Goal: Task Accomplishment & Management: Manage account settings

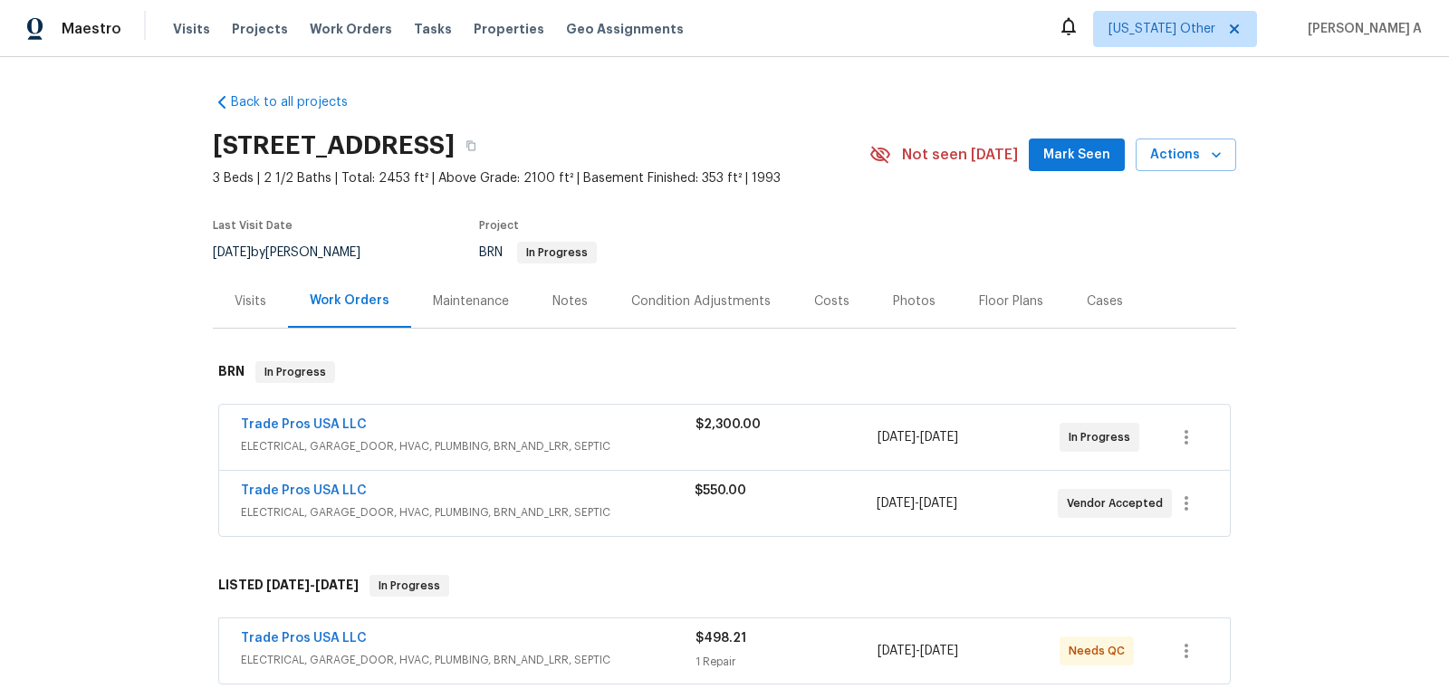
scroll to position [72, 0]
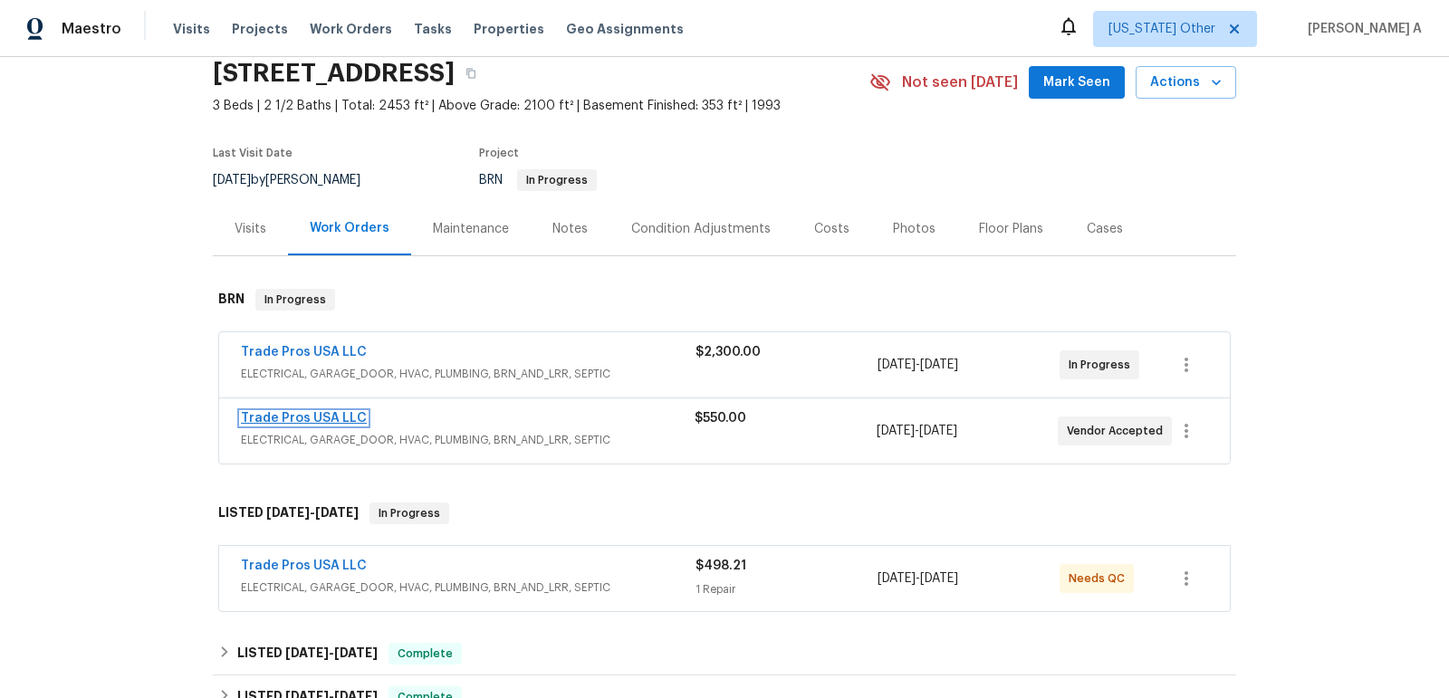
click at [319, 418] on link "Trade Pros USA LLC" at bounding box center [304, 418] width 126 height 13
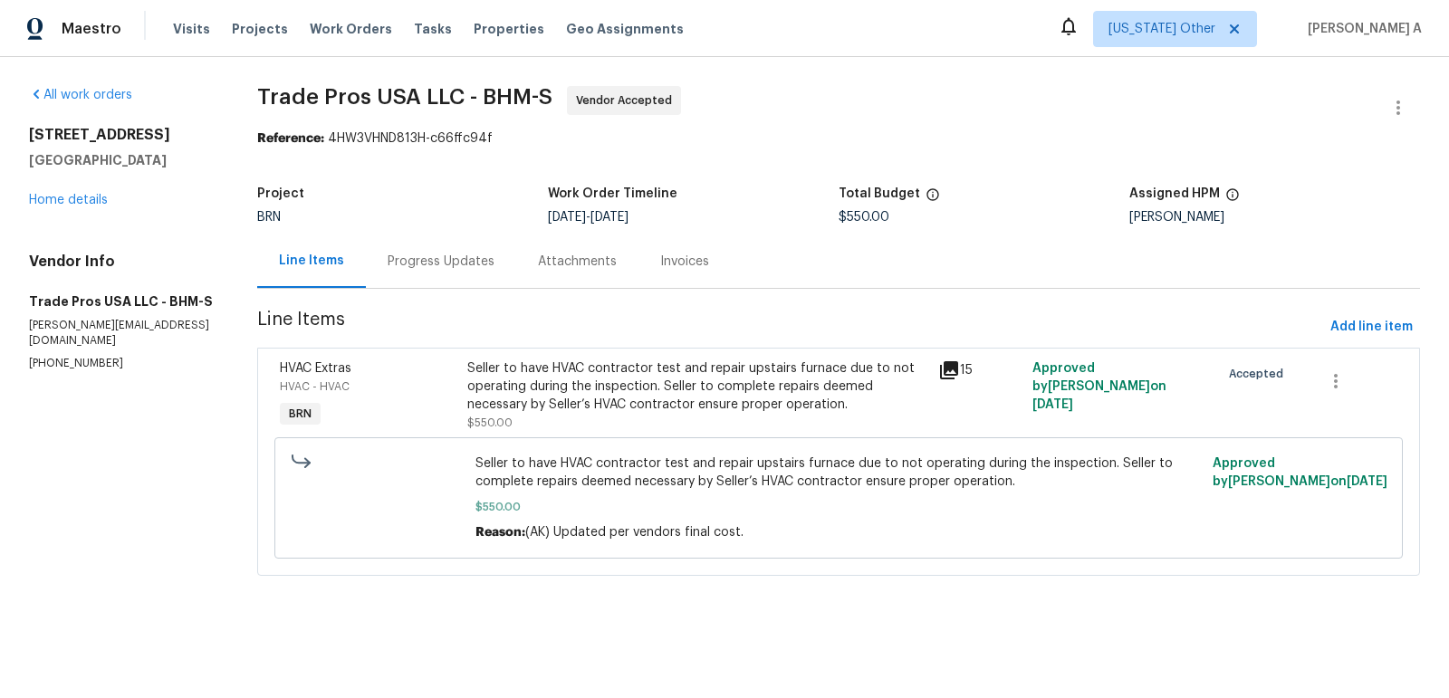
click at [426, 257] on div "Progress Updates" at bounding box center [441, 262] width 107 height 18
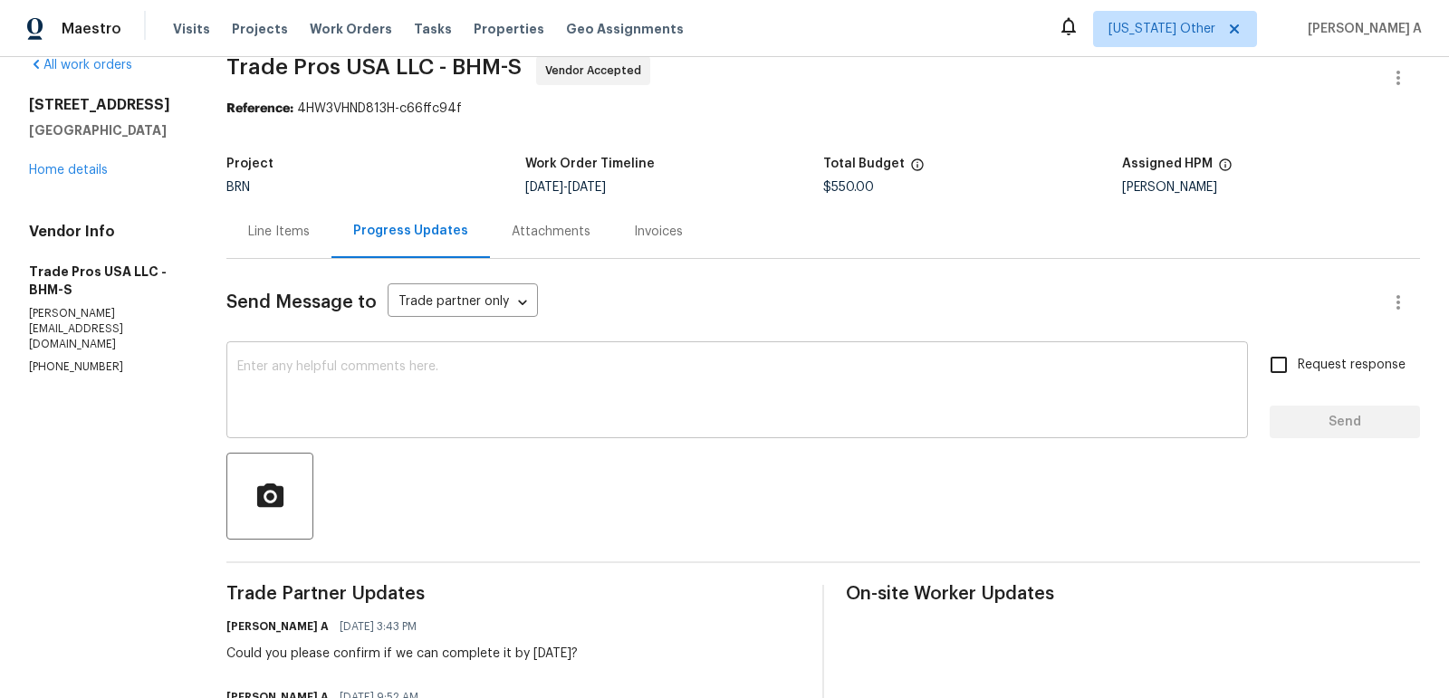
scroll to position [38, 0]
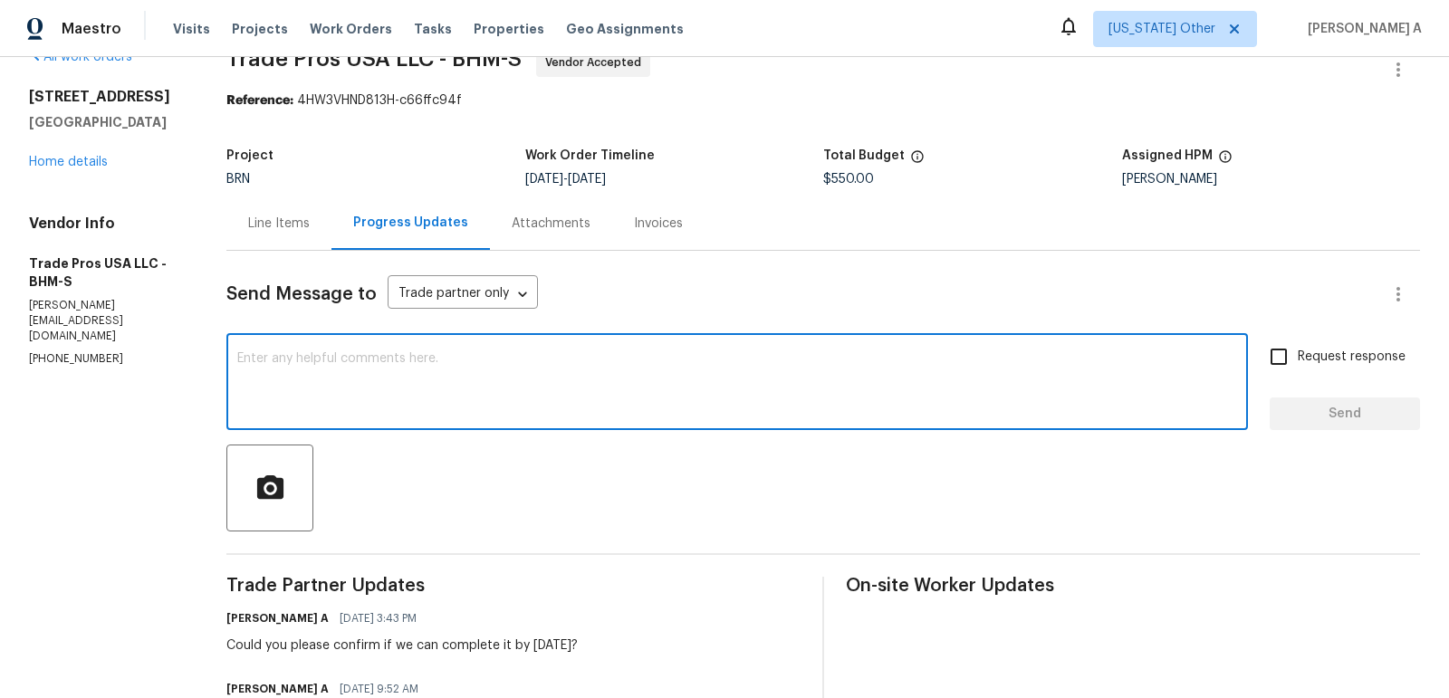
click at [574, 363] on textarea at bounding box center [737, 383] width 1000 height 63
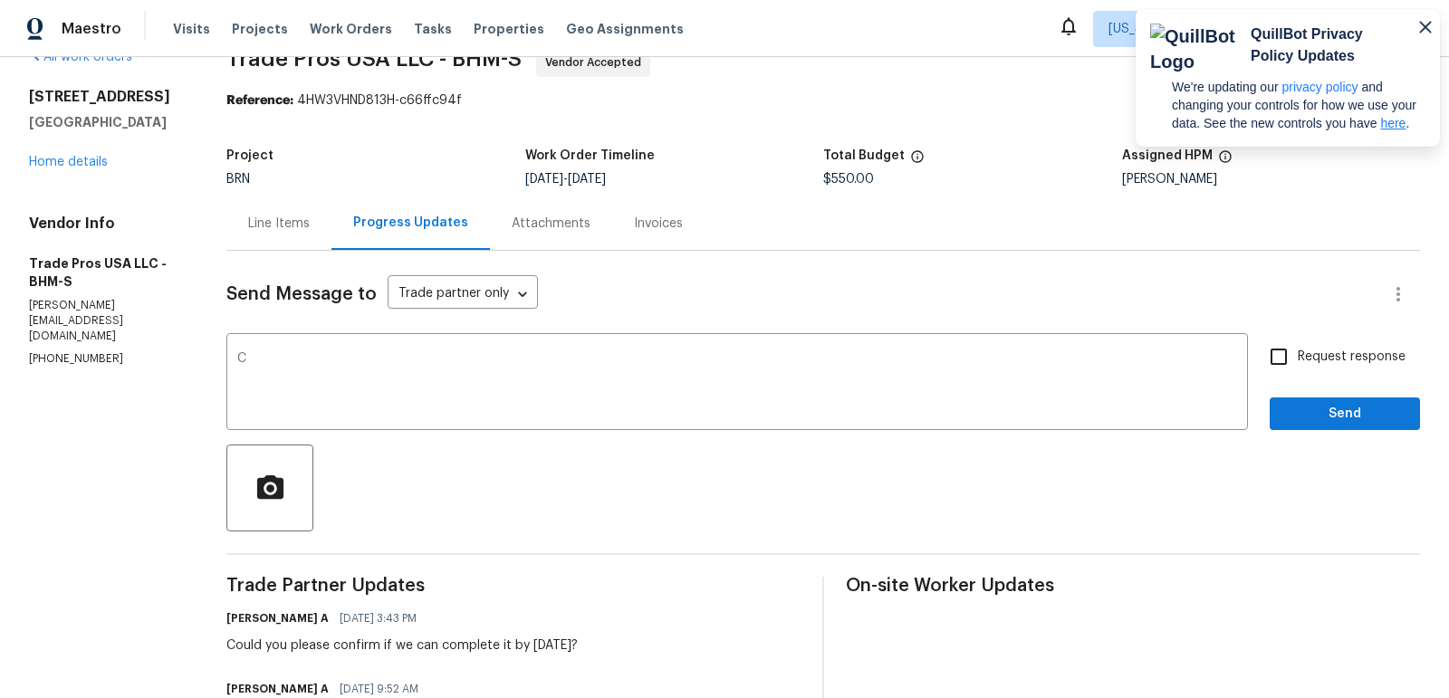
click at [1380, 116] on p "here" at bounding box center [1392, 123] width 25 height 14
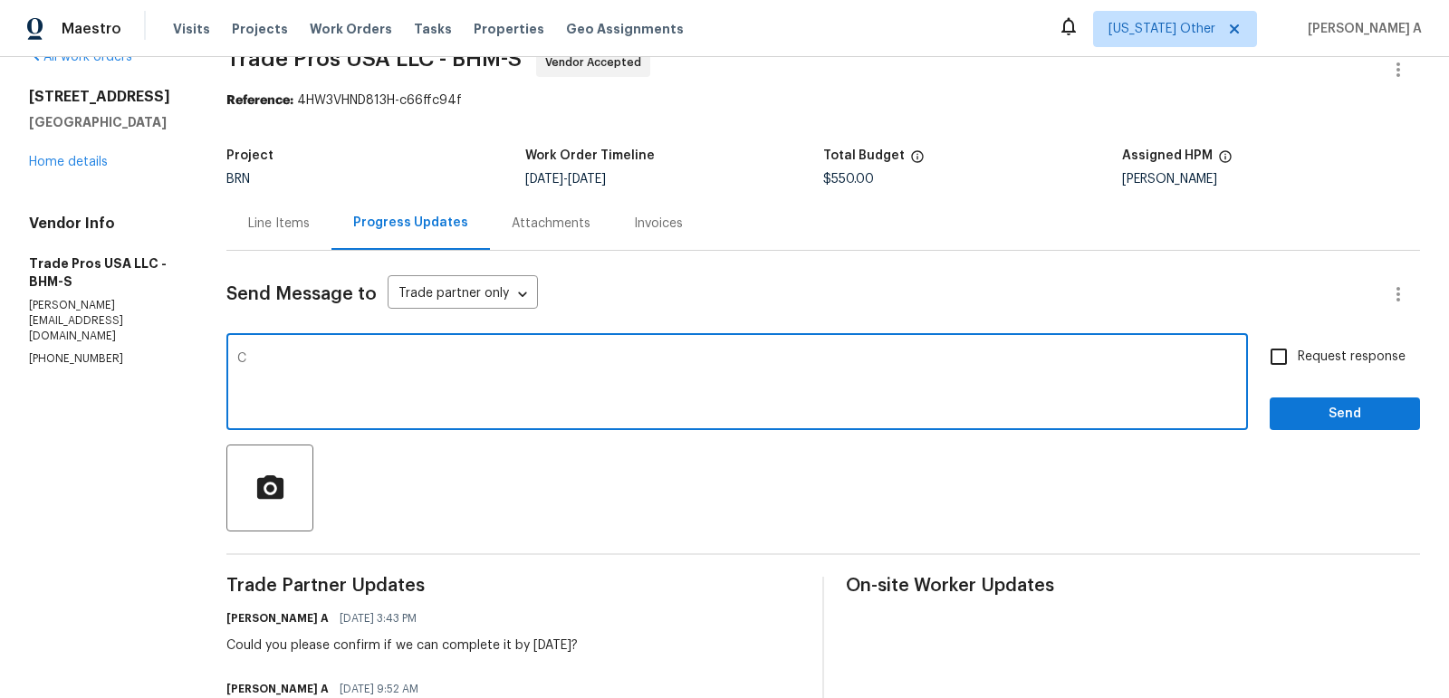
drag, startPoint x: 316, startPoint y: 370, endPoint x: 138, endPoint y: 370, distance: 178.4
click at [442, 363] on textarea "C" at bounding box center [737, 383] width 1000 height 63
click at [0, 0] on qb-div "Correct the capitalization Could" at bounding box center [0, 0] width 0 height 0
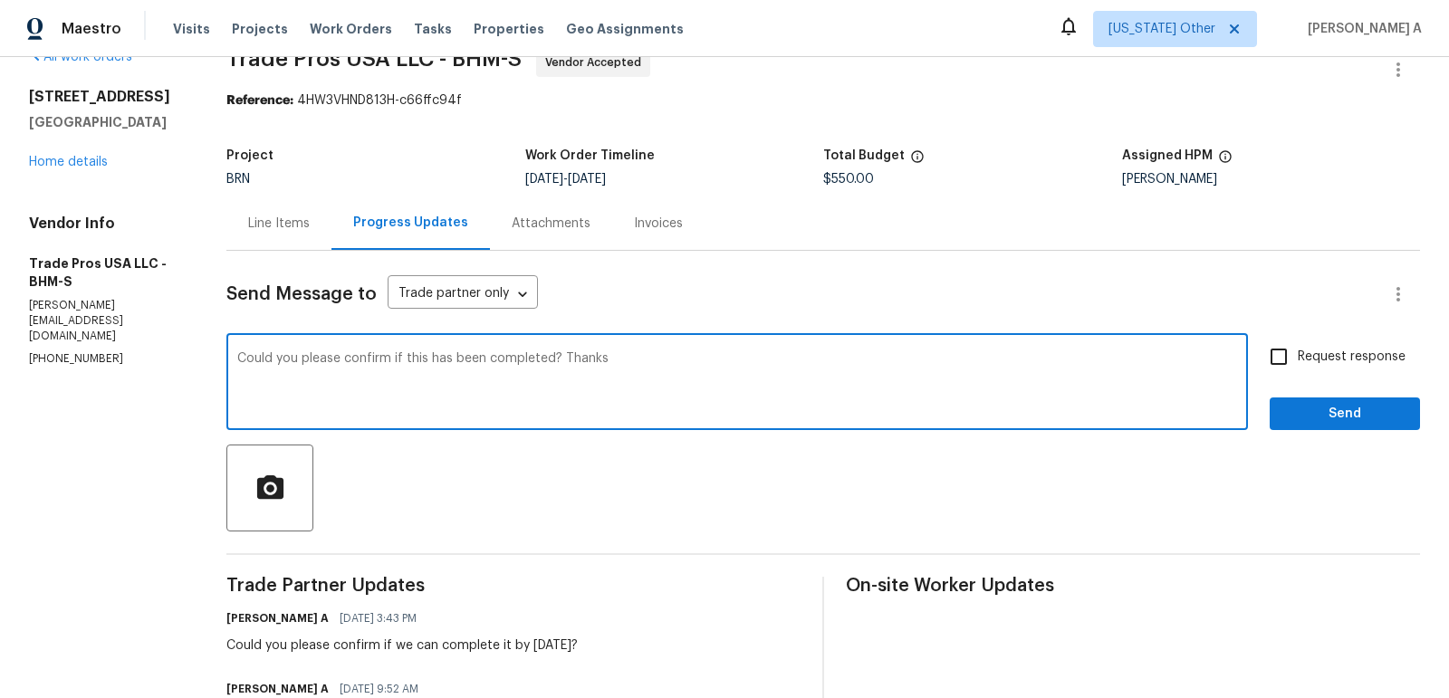
type textarea "Could you please confirm if this has been completed? Thanks"
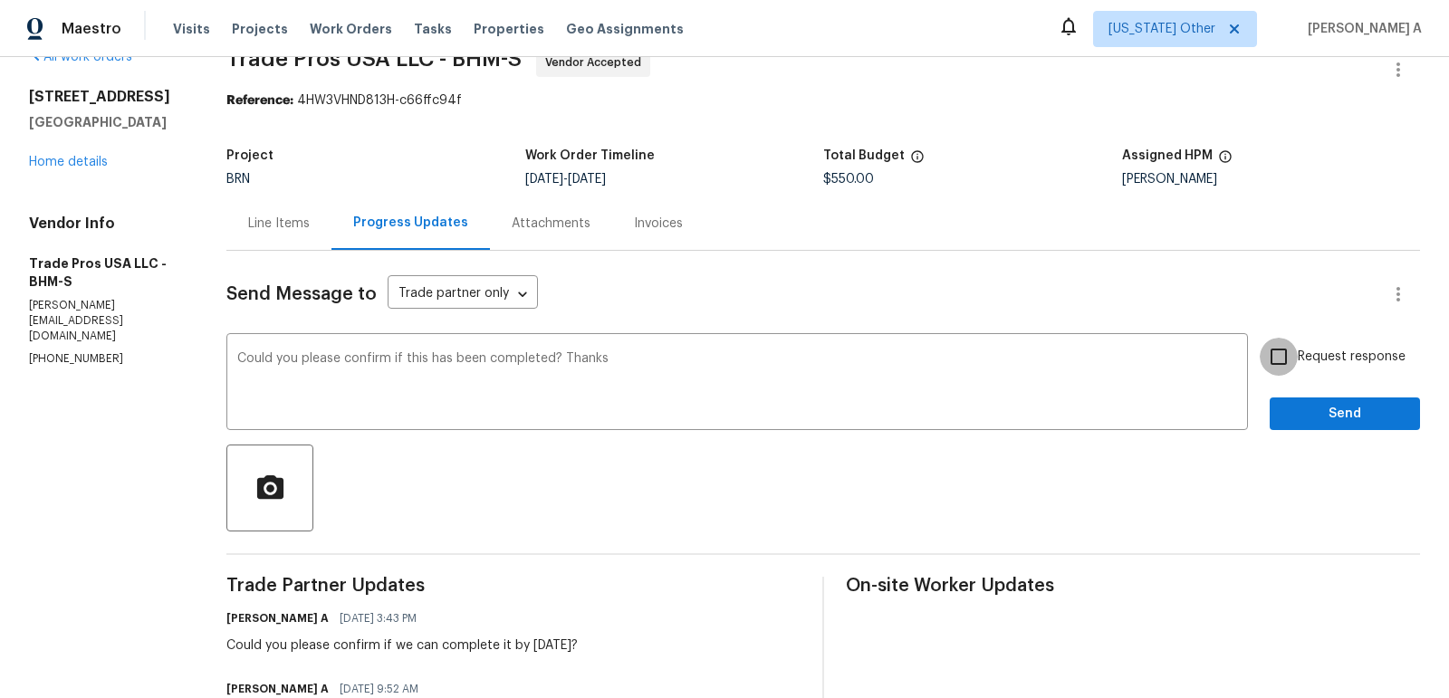
click at [1290, 351] on input "Request response" at bounding box center [1279, 357] width 38 height 38
checkbox input "true"
click at [1335, 411] on span "Send" at bounding box center [1344, 414] width 121 height 23
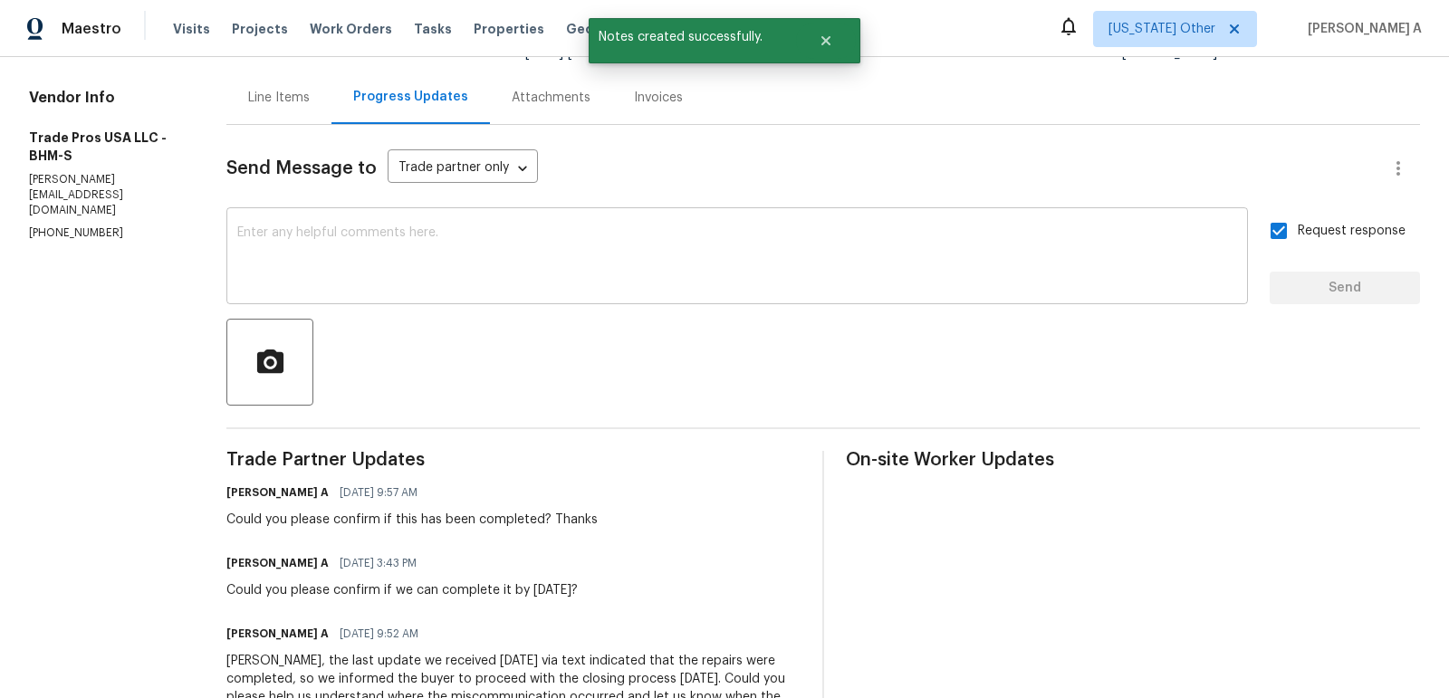
scroll to position [0, 0]
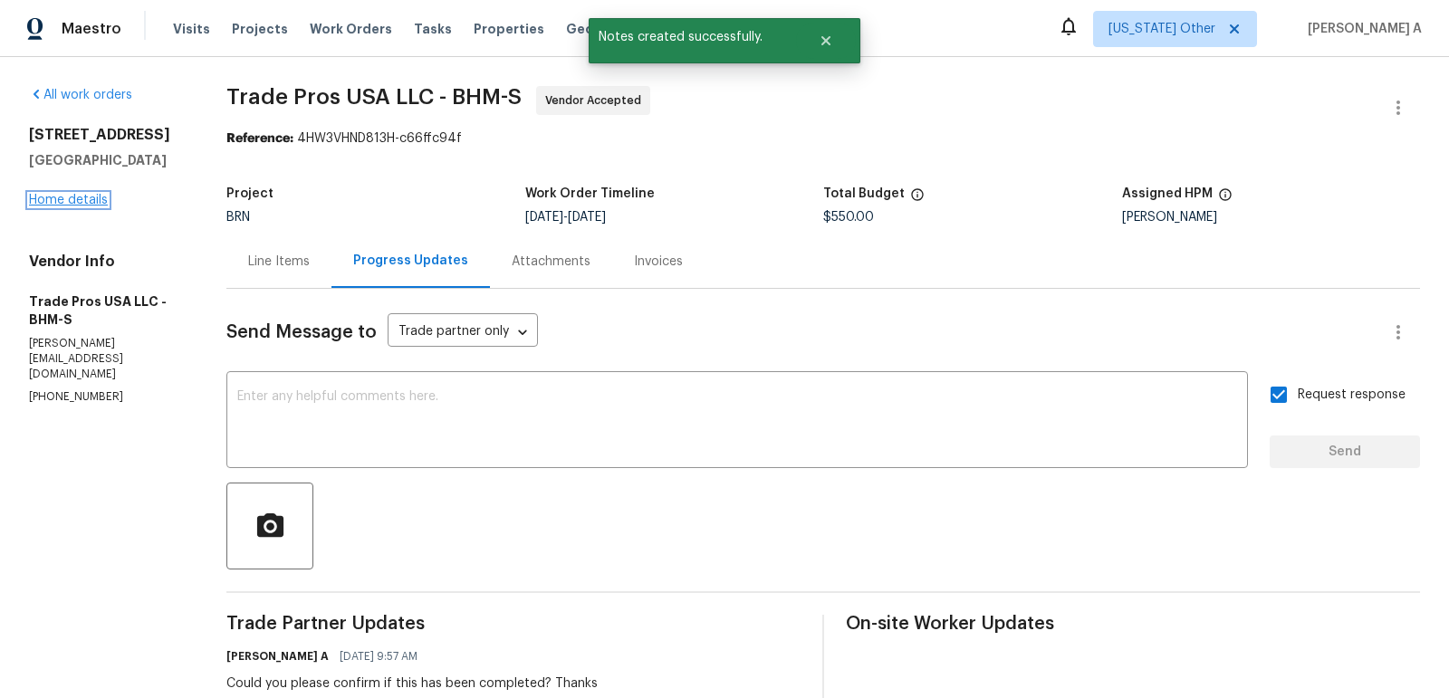
click at [85, 198] on link "Home details" at bounding box center [68, 200] width 79 height 13
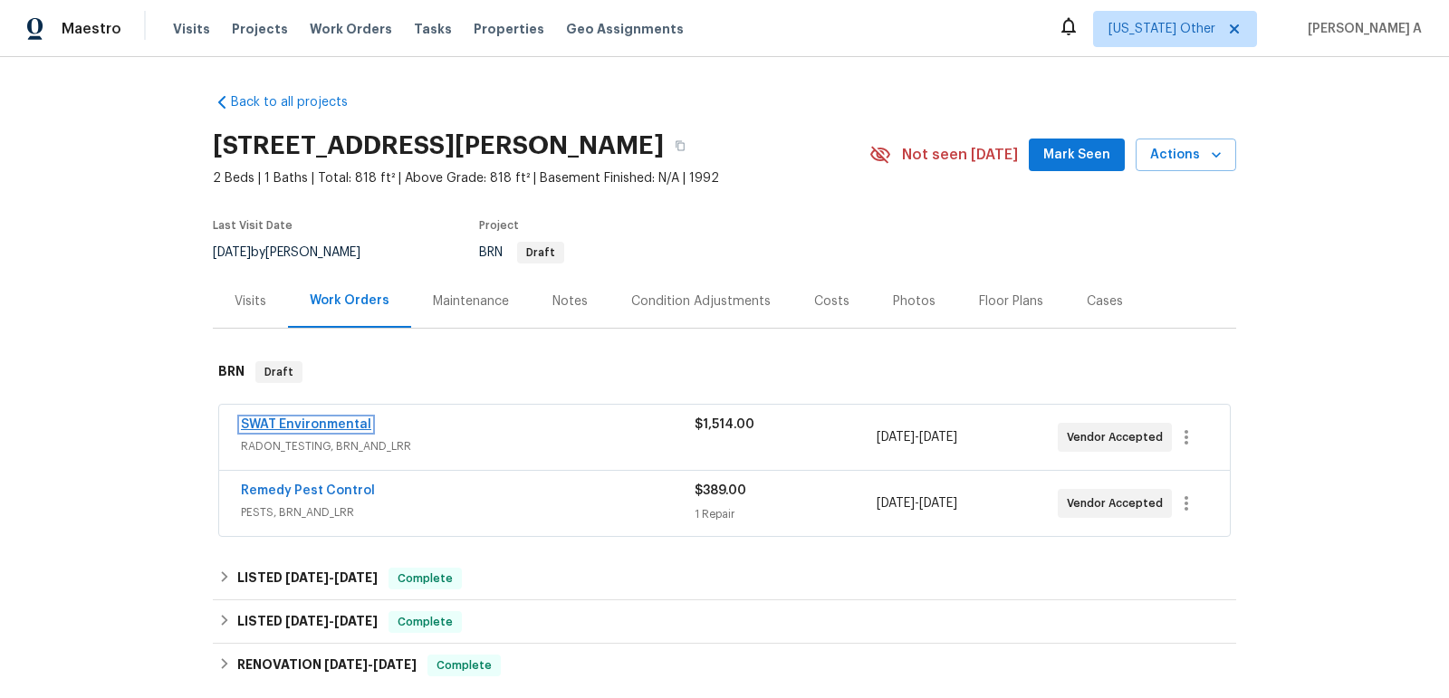
click at [336, 429] on link "SWAT Environmental" at bounding box center [306, 424] width 130 height 13
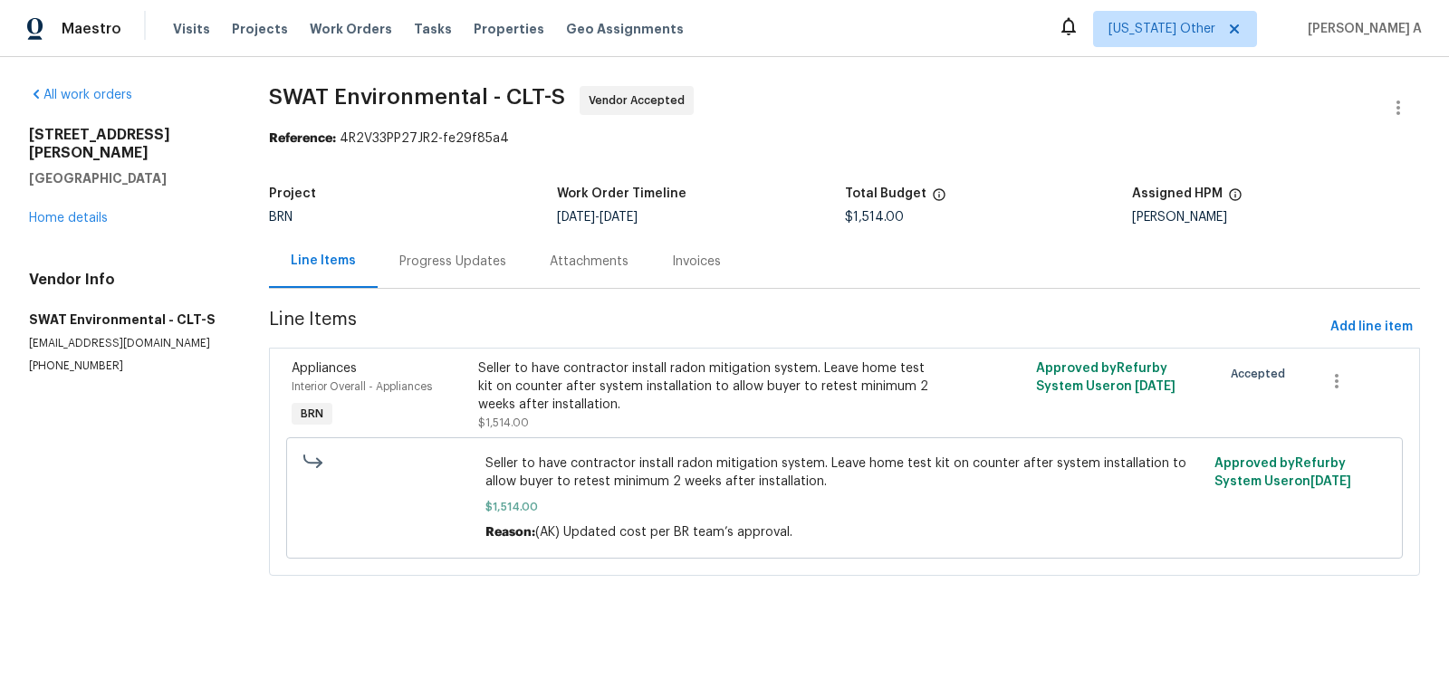
click at [433, 257] on div "Progress Updates" at bounding box center [452, 262] width 107 height 18
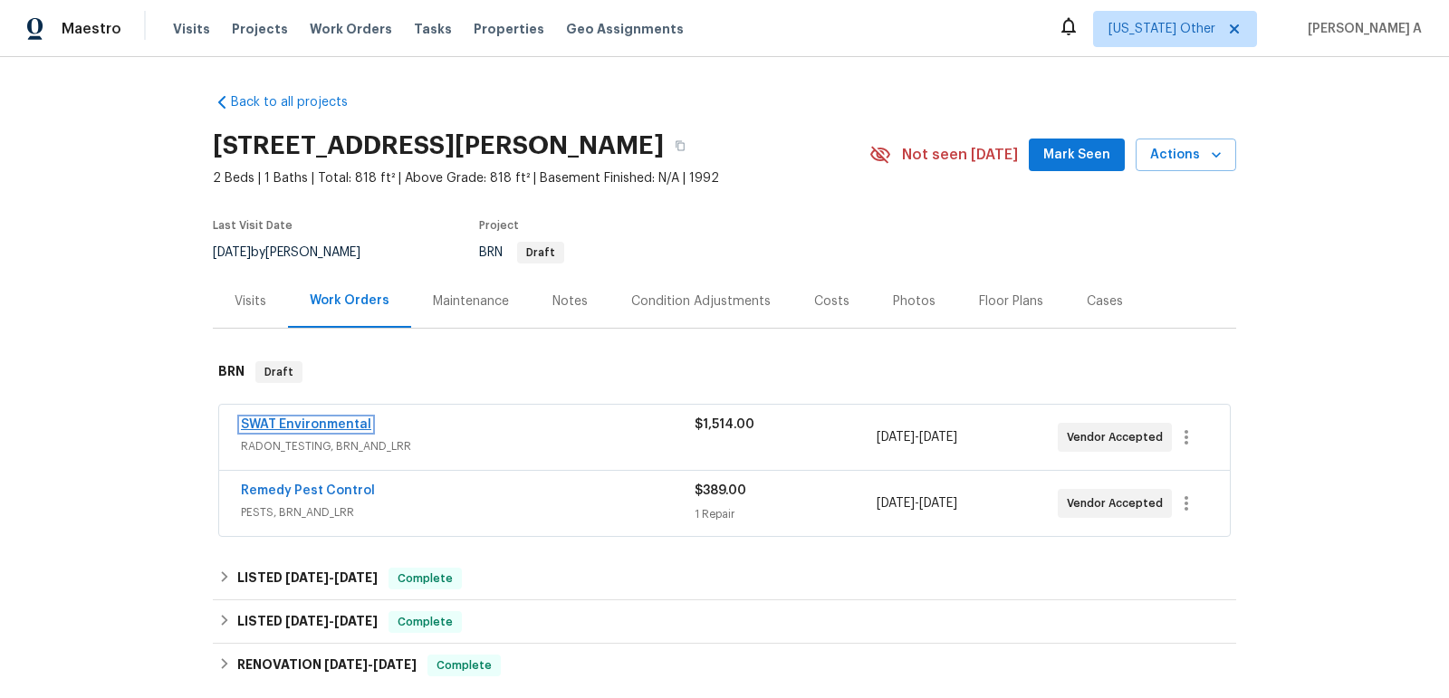
click at [325, 419] on link "SWAT Environmental" at bounding box center [306, 424] width 130 height 13
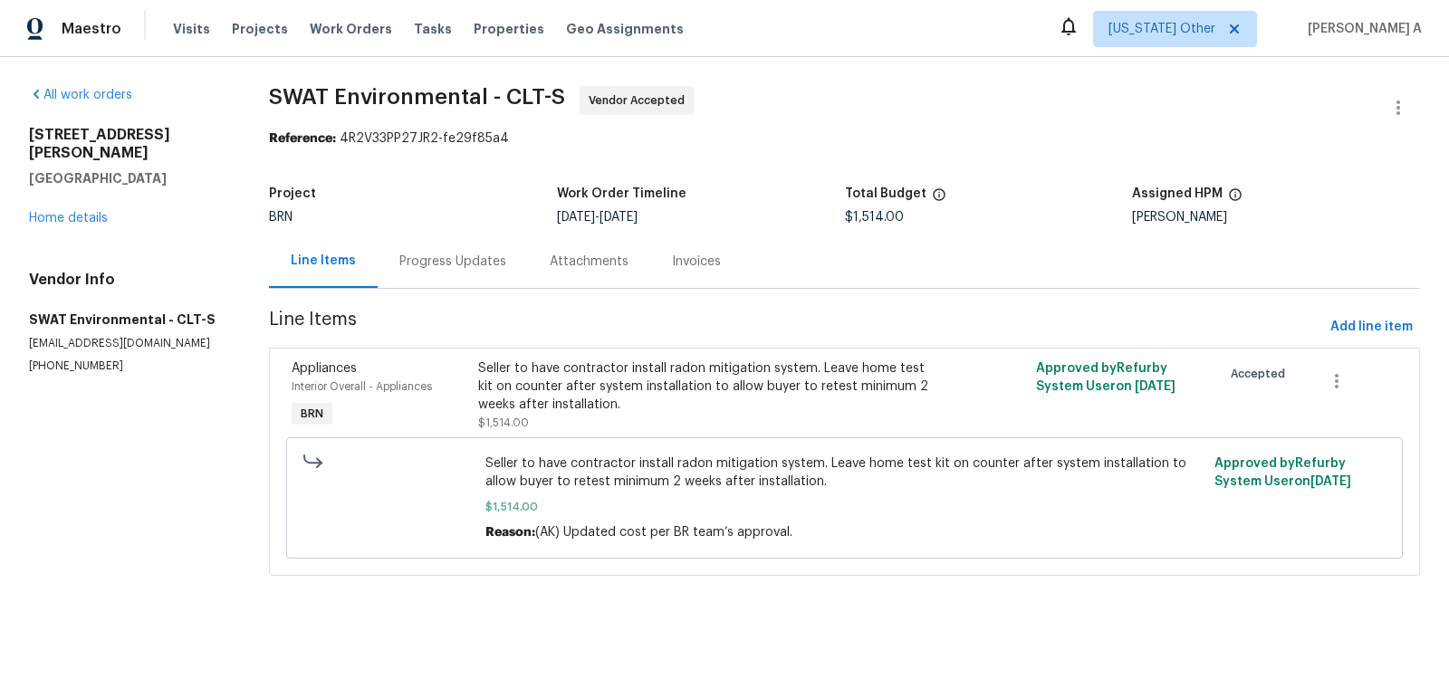
click at [461, 266] on div "Progress Updates" at bounding box center [452, 262] width 107 height 18
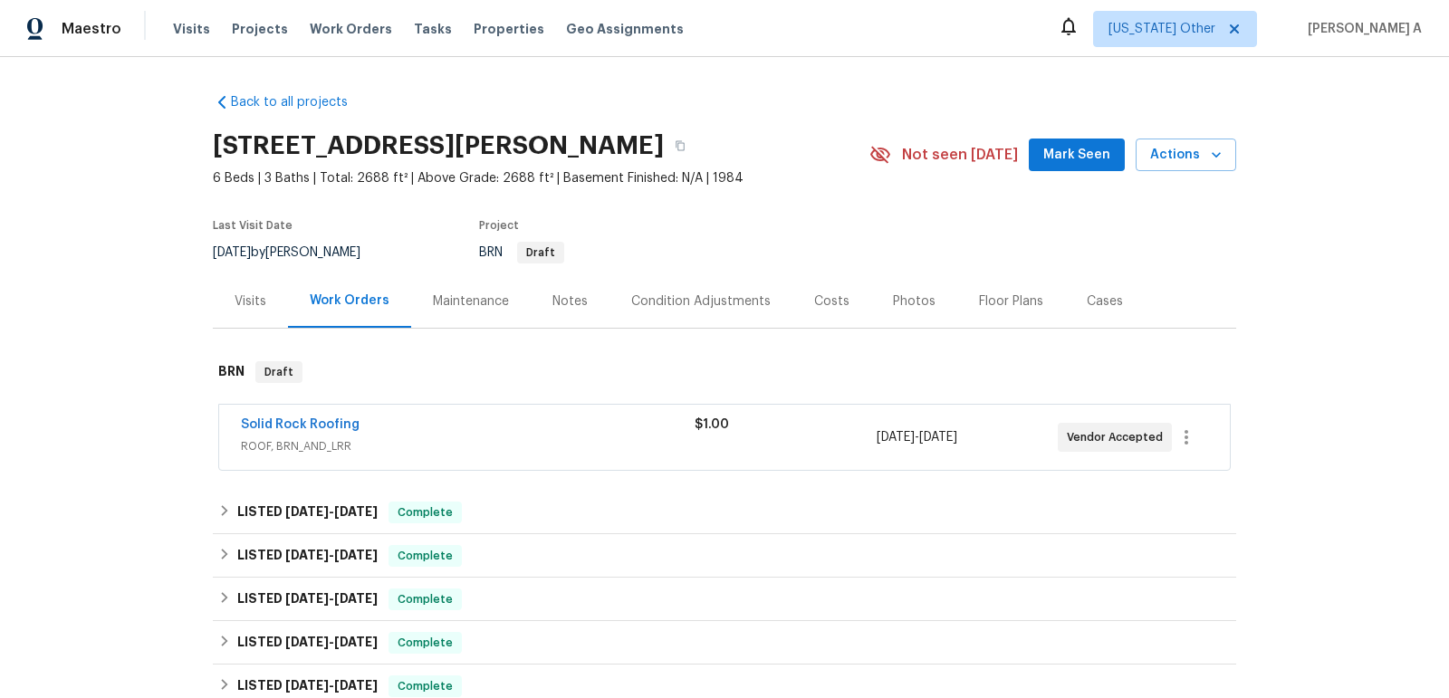
scroll to position [5, 0]
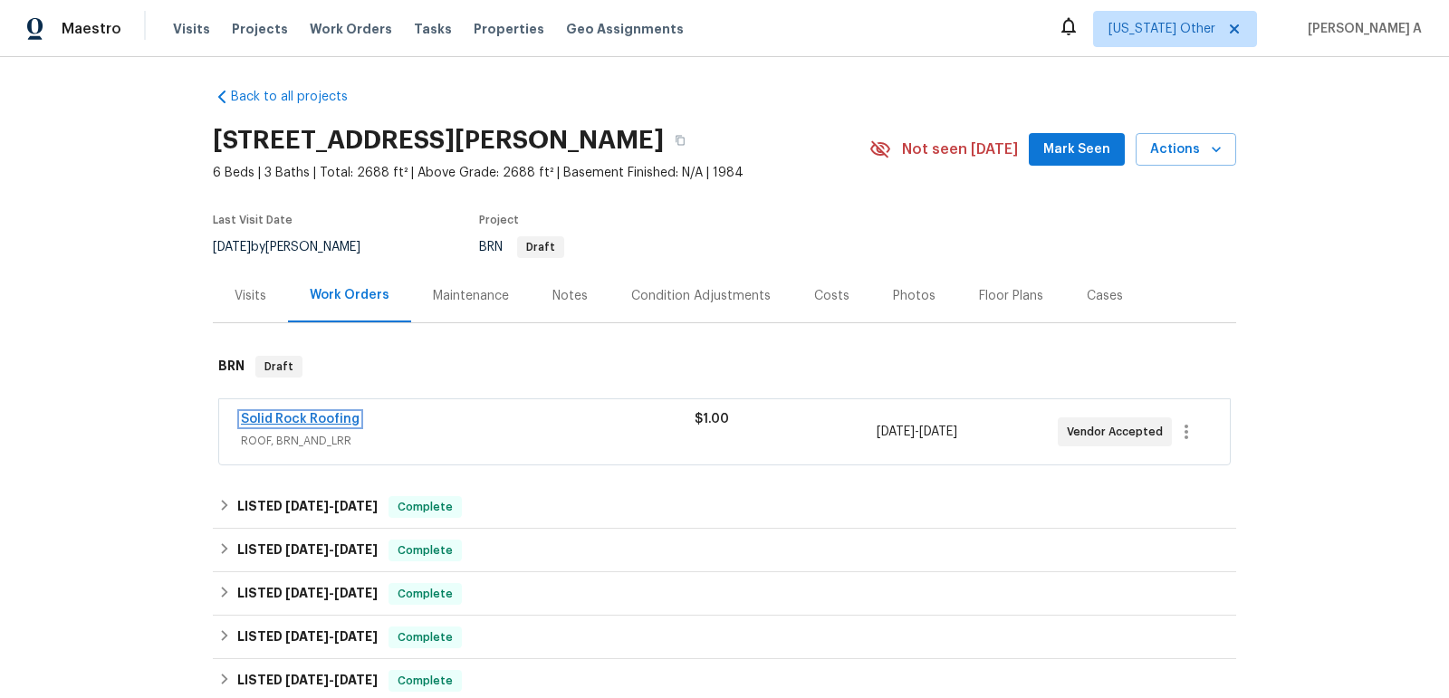
click at [312, 417] on link "Solid Rock Roofing" at bounding box center [300, 419] width 119 height 13
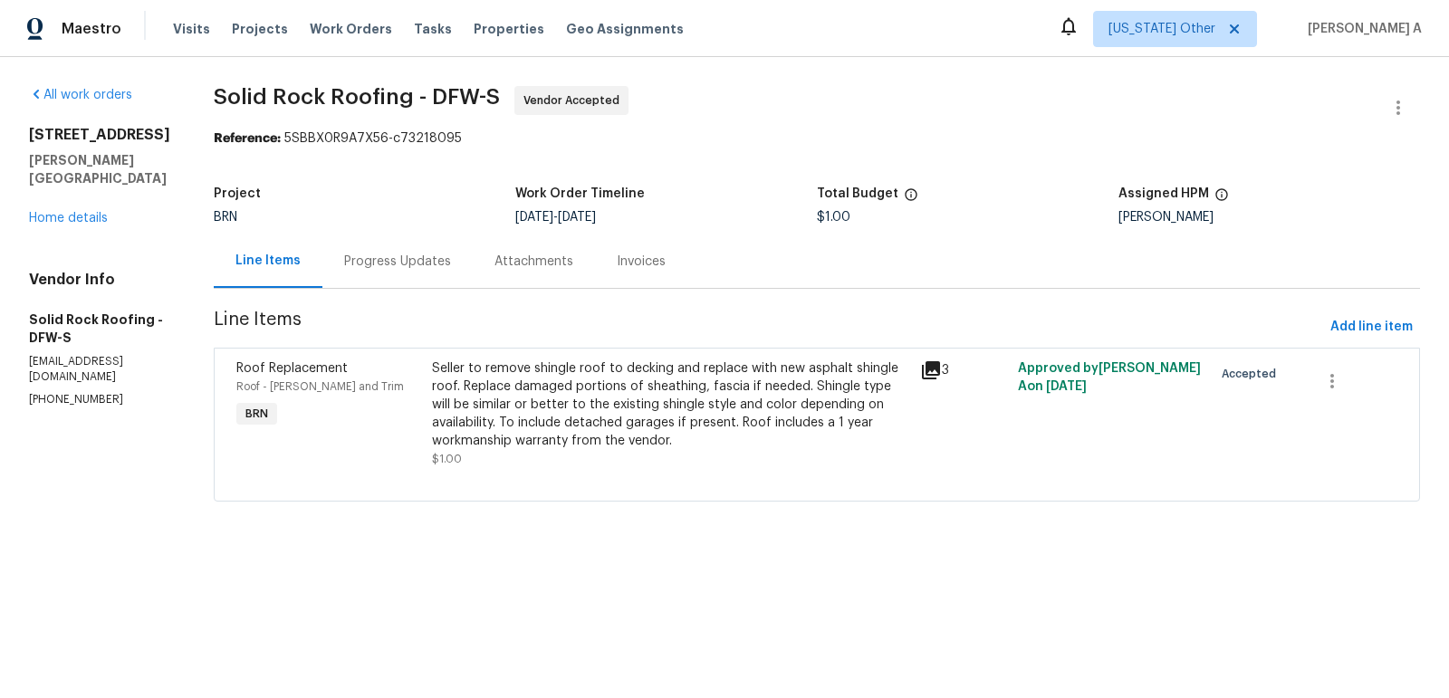
click at [385, 260] on div "Progress Updates" at bounding box center [397, 262] width 107 height 18
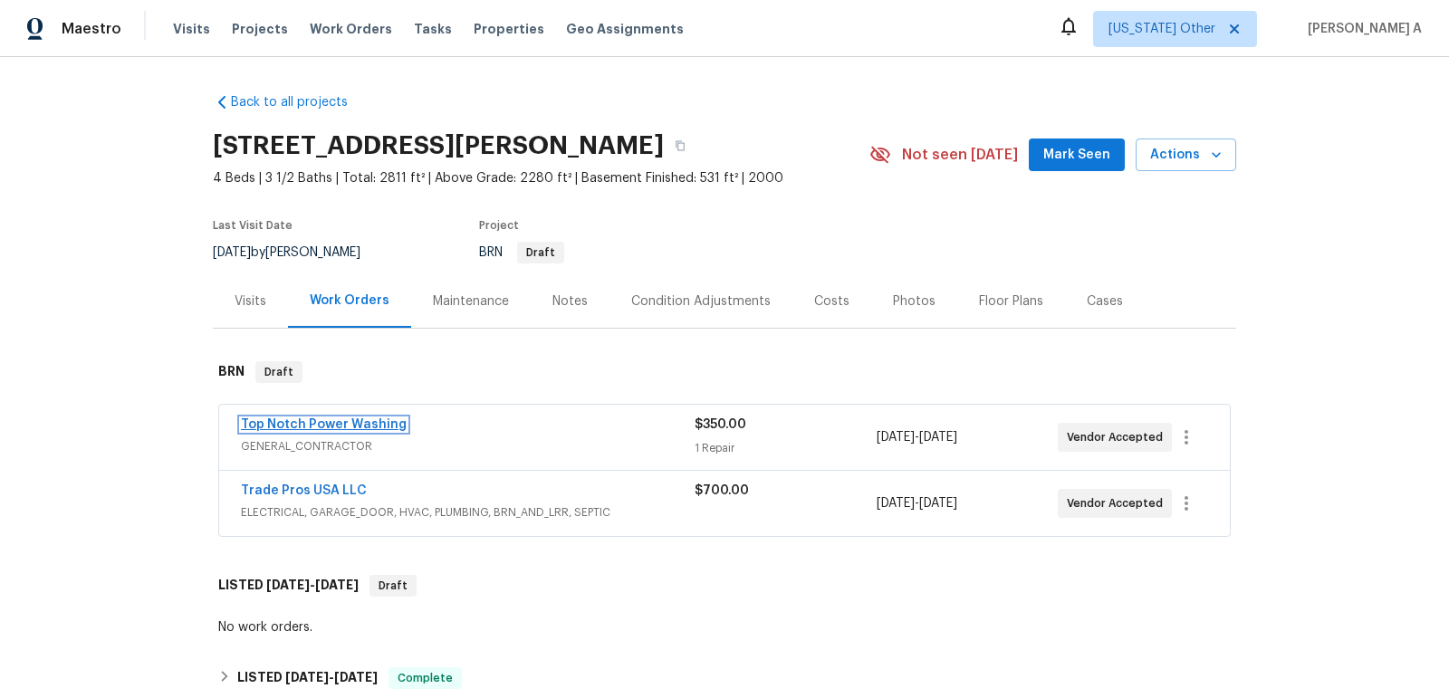
click at [355, 426] on link "Top Notch Power Washing" at bounding box center [324, 424] width 166 height 13
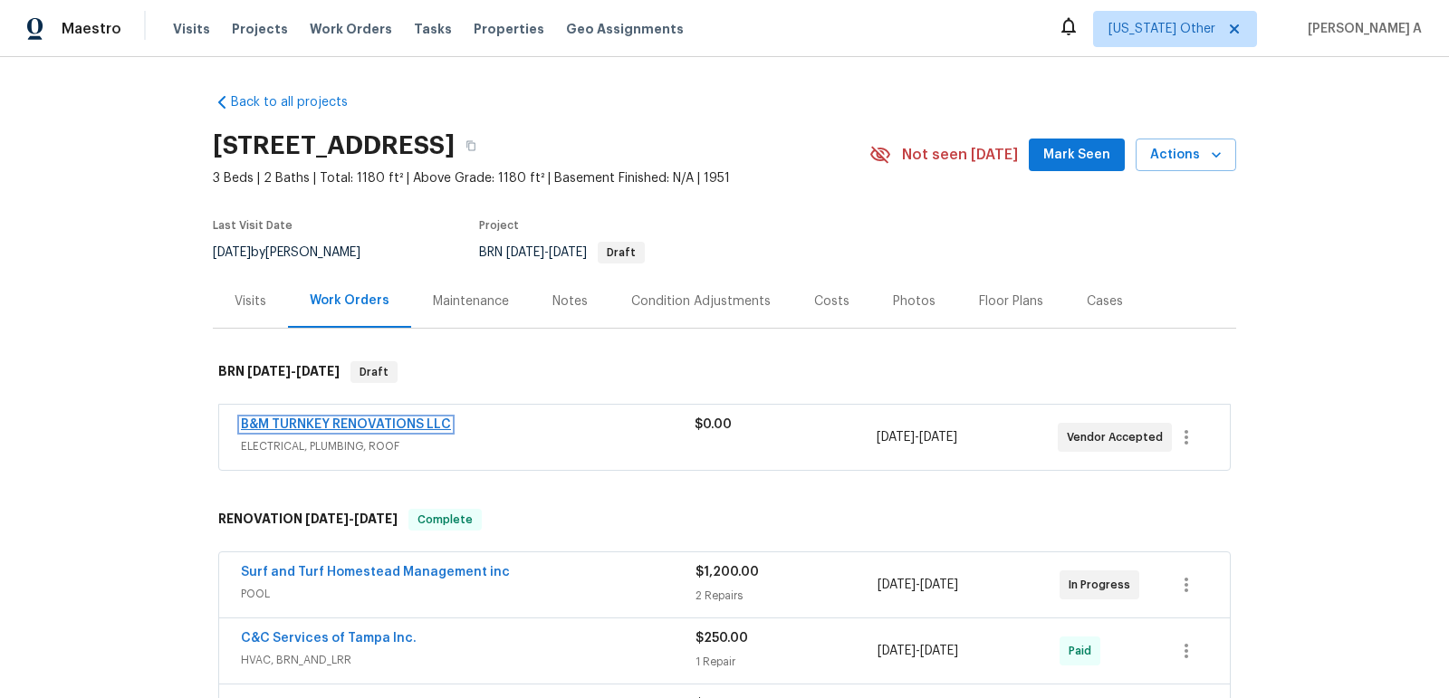
click at [354, 421] on link "B&M TURNKEY RENOVATIONS LLC" at bounding box center [346, 424] width 210 height 13
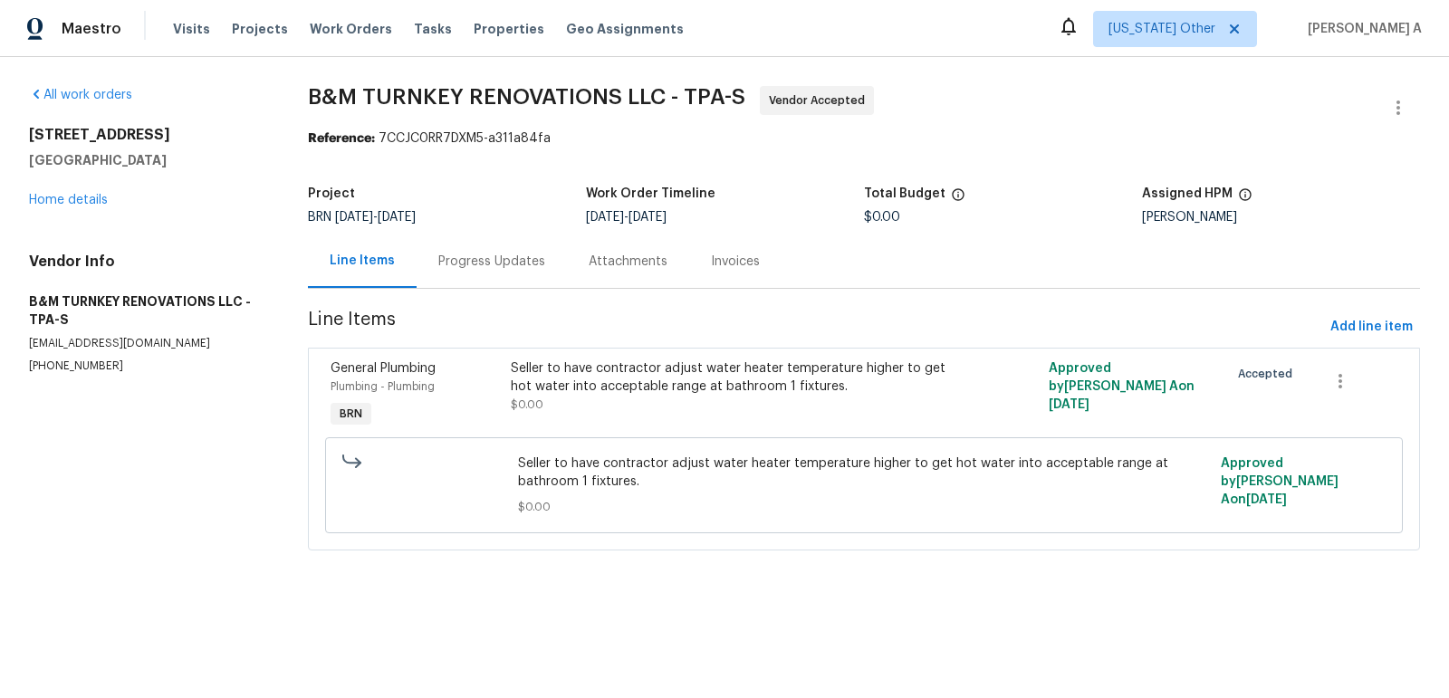
click at [447, 272] on div "Progress Updates" at bounding box center [492, 261] width 150 height 53
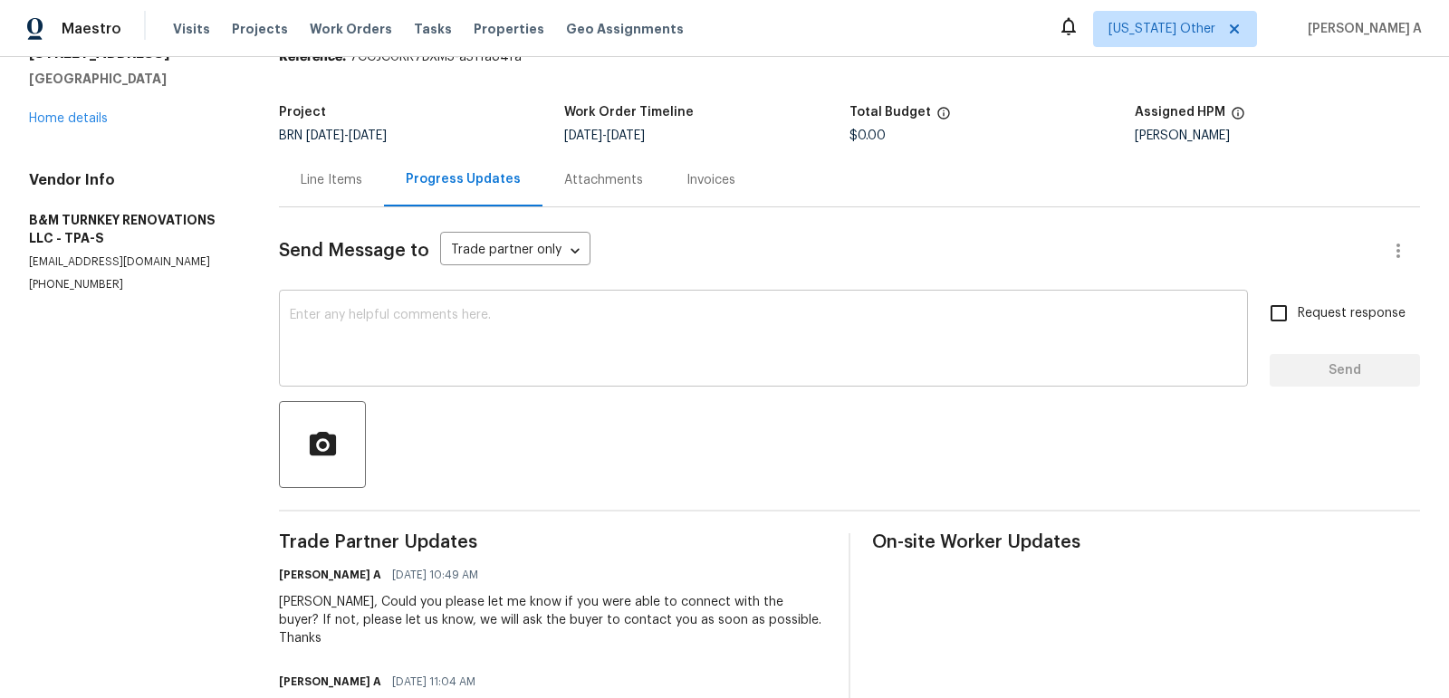
scroll to position [79, 0]
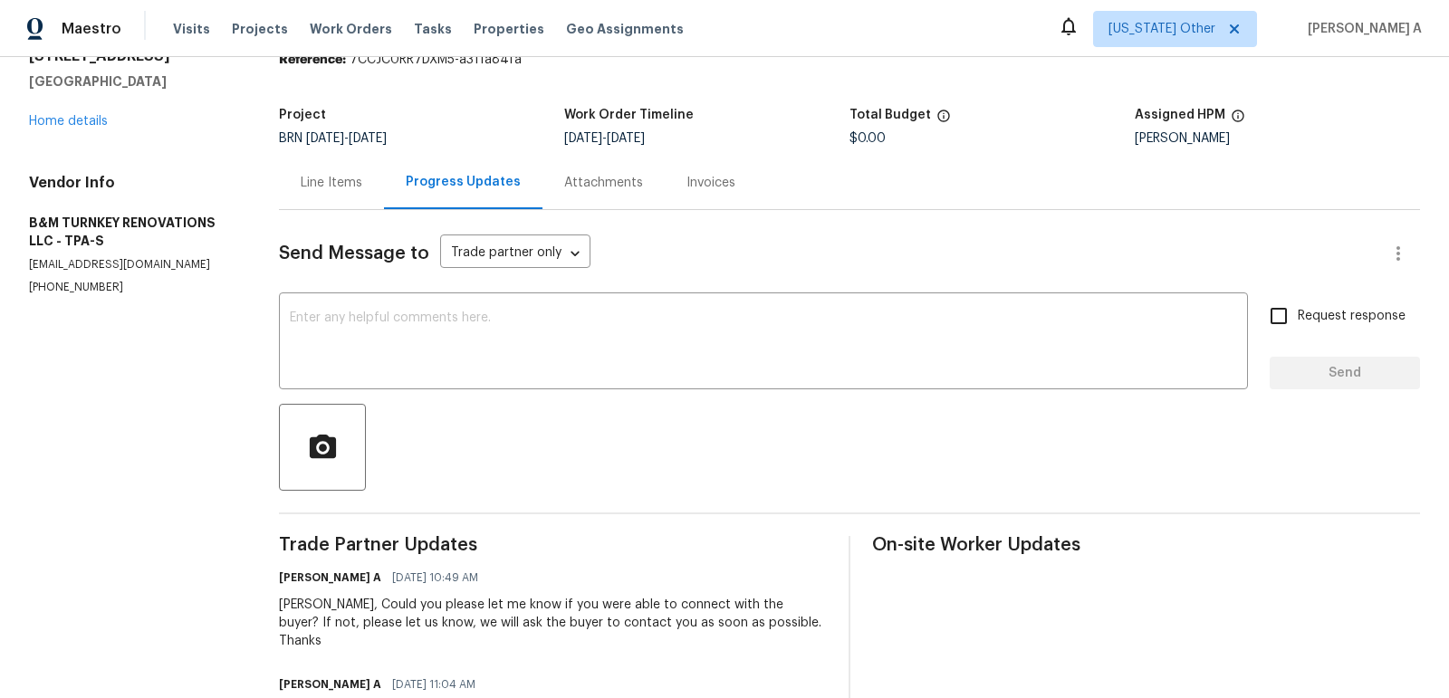
click at [344, 201] on div "Line Items" at bounding box center [331, 182] width 105 height 53
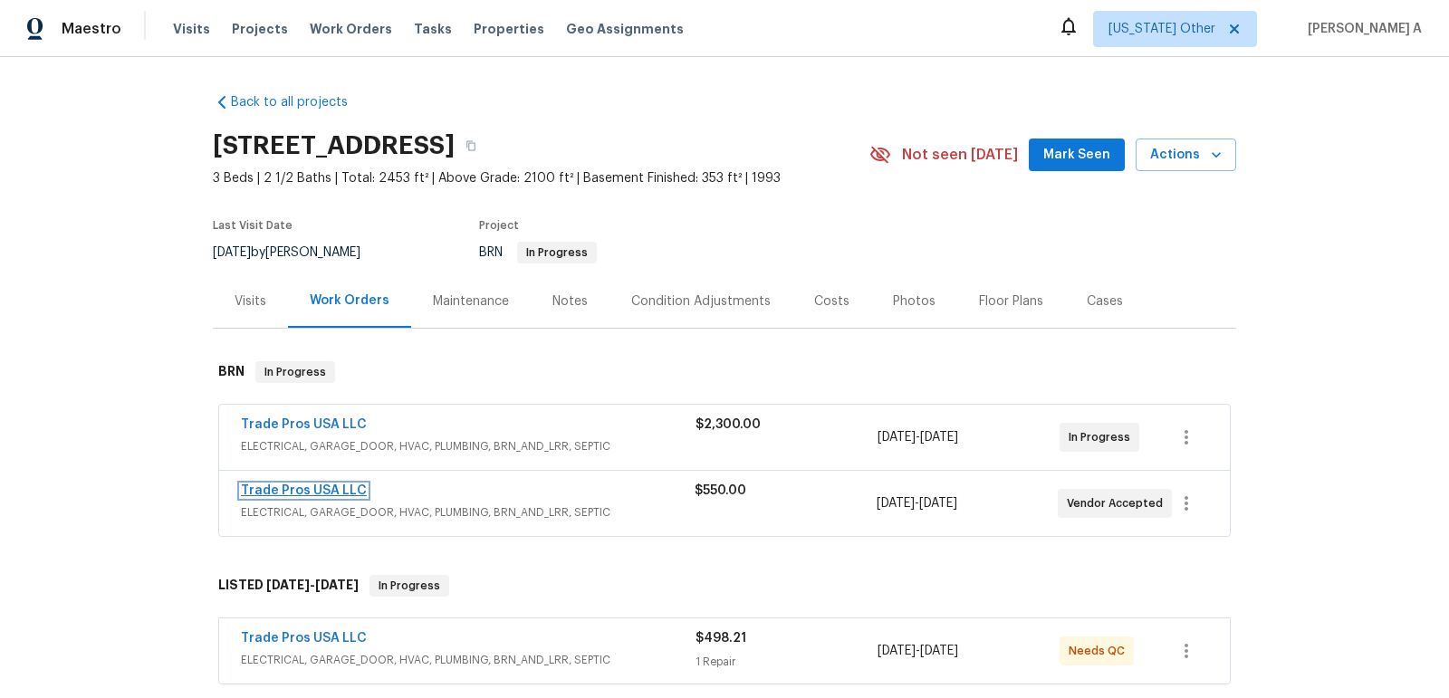
click at [300, 485] on link "Trade Pros USA LLC" at bounding box center [304, 491] width 126 height 13
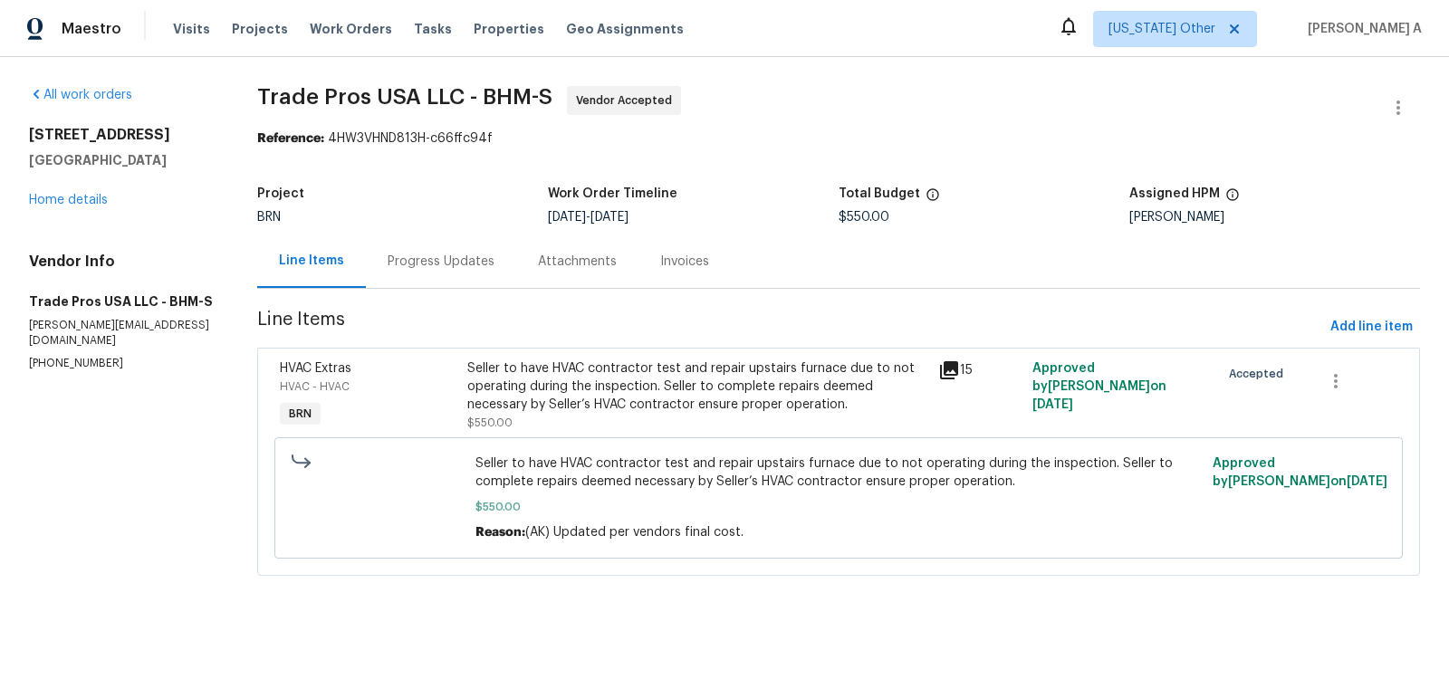
click at [448, 263] on div "Progress Updates" at bounding box center [441, 262] width 107 height 18
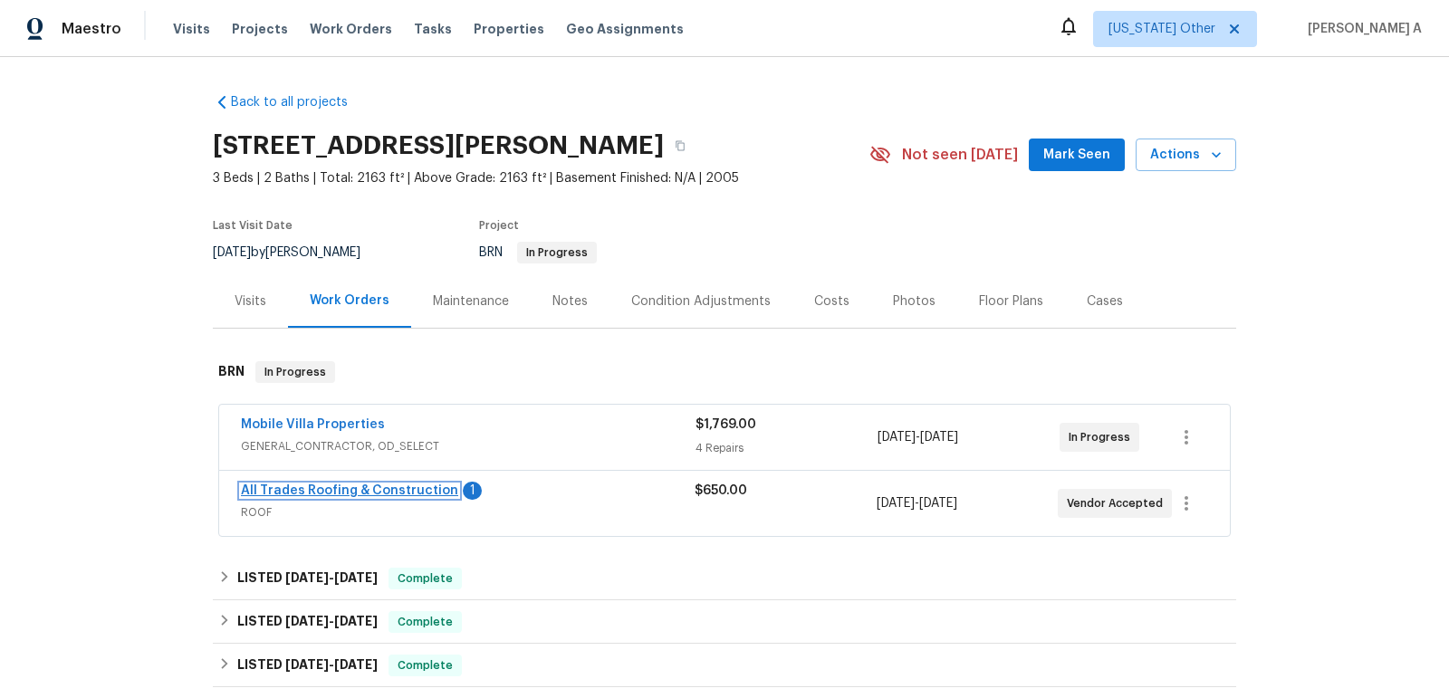
click at [331, 491] on link "All Trades Roofing & Construction" at bounding box center [349, 491] width 217 height 13
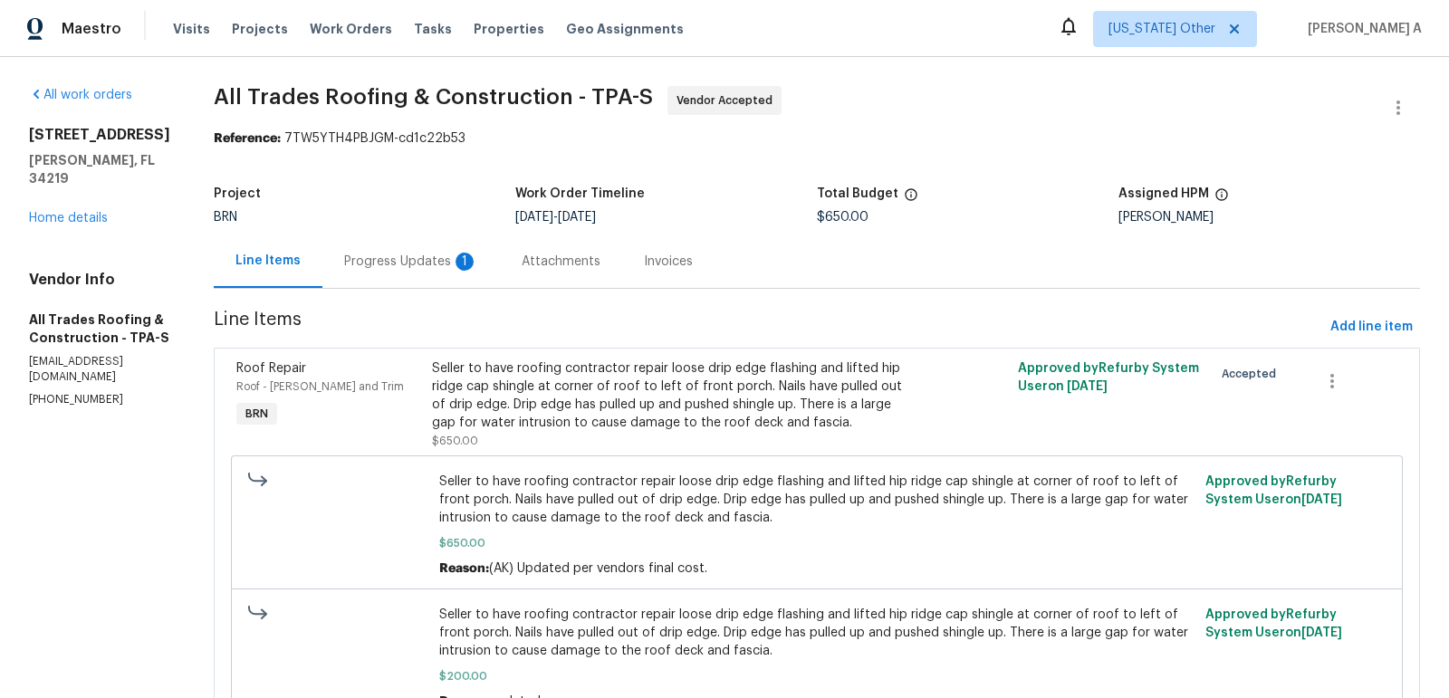
click at [413, 255] on div "Progress Updates 1" at bounding box center [411, 262] width 134 height 18
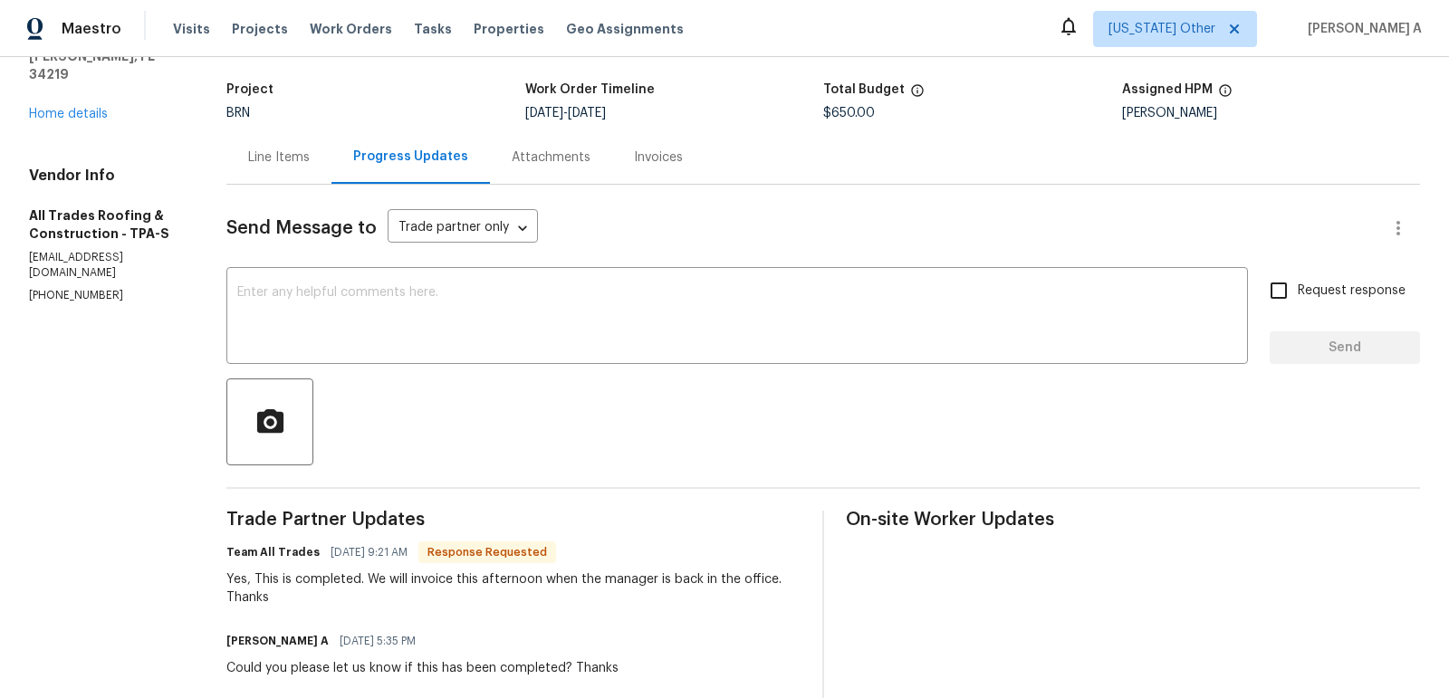
scroll to position [102, 0]
click at [499, 297] on textarea at bounding box center [737, 319] width 1000 height 63
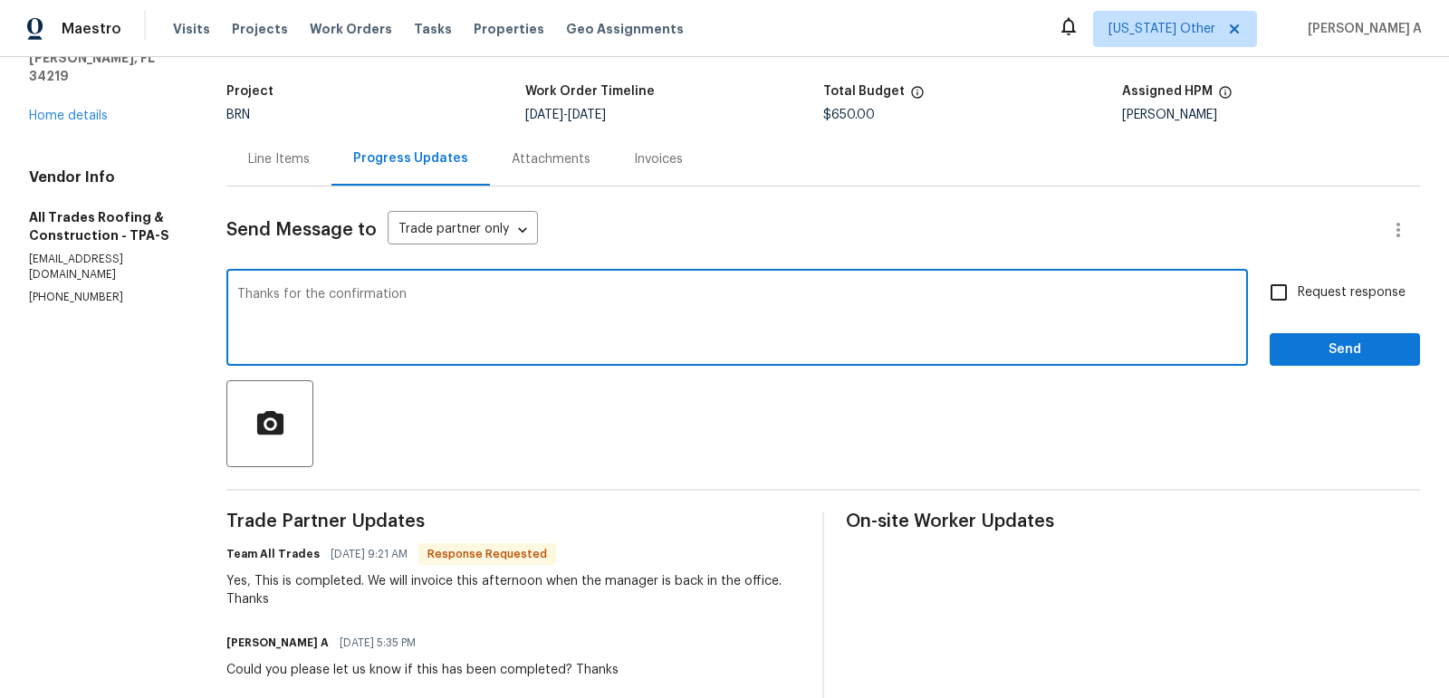
type textarea "Thanks for the confirmation"
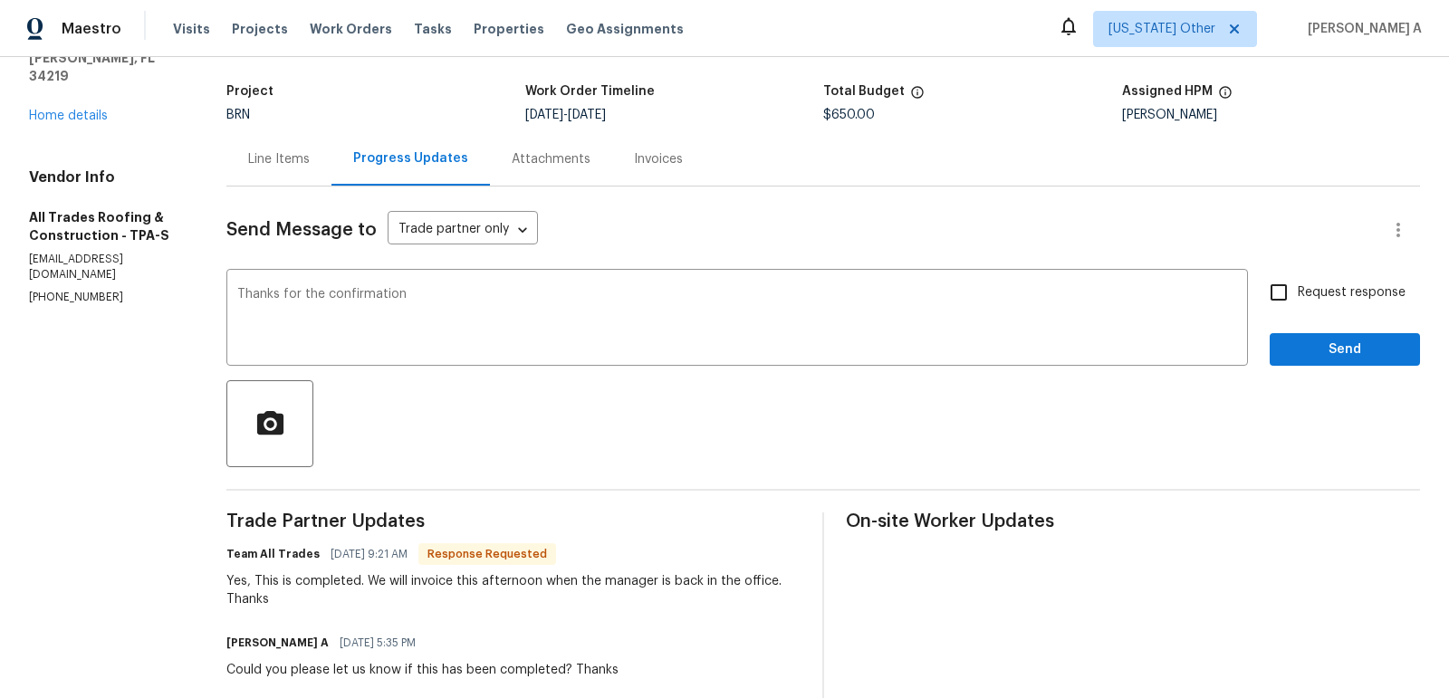
click at [1286, 320] on div "Request response Send" at bounding box center [1345, 320] width 150 height 92
click at [1286, 300] on input "Request response" at bounding box center [1279, 293] width 38 height 38
checkbox input "true"
click at [1324, 354] on span "Send" at bounding box center [1344, 350] width 121 height 23
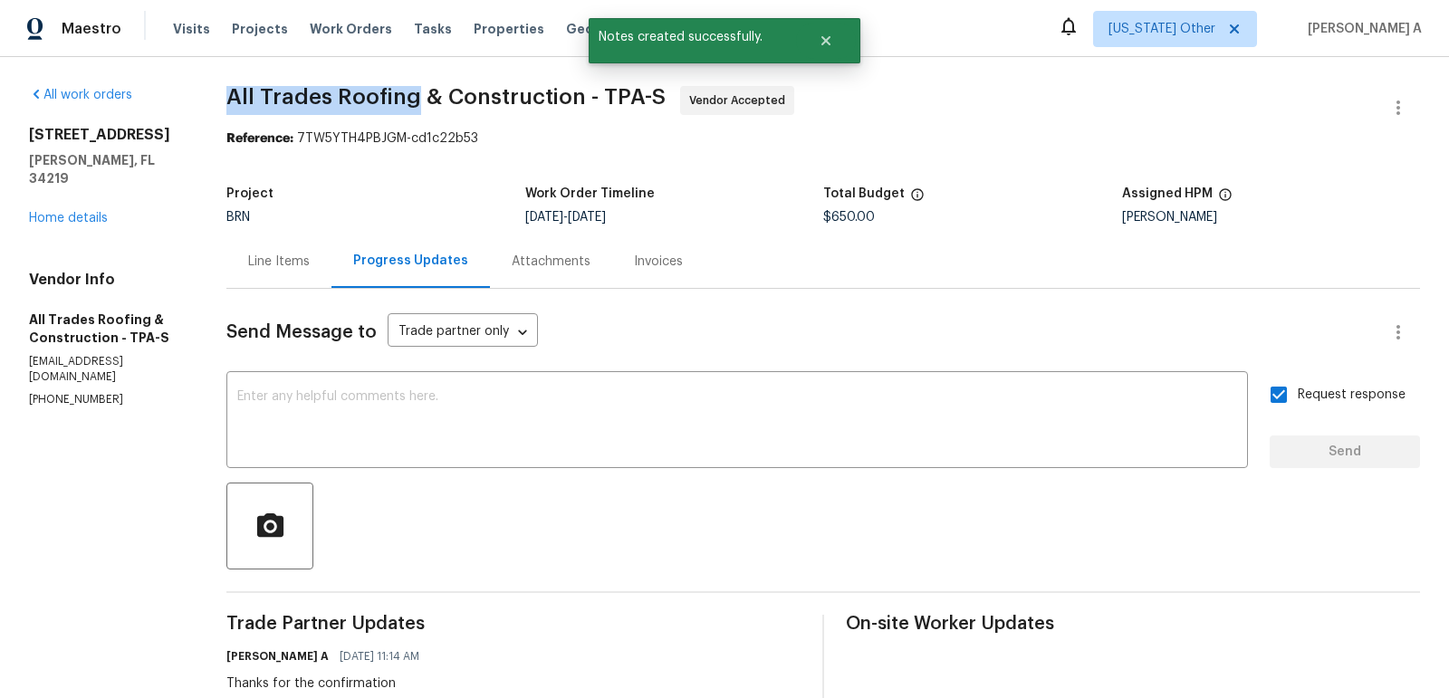
drag, startPoint x: 210, startPoint y: 97, endPoint x: 406, endPoint y: 92, distance: 195.7
copy span "All Trades Roofing"
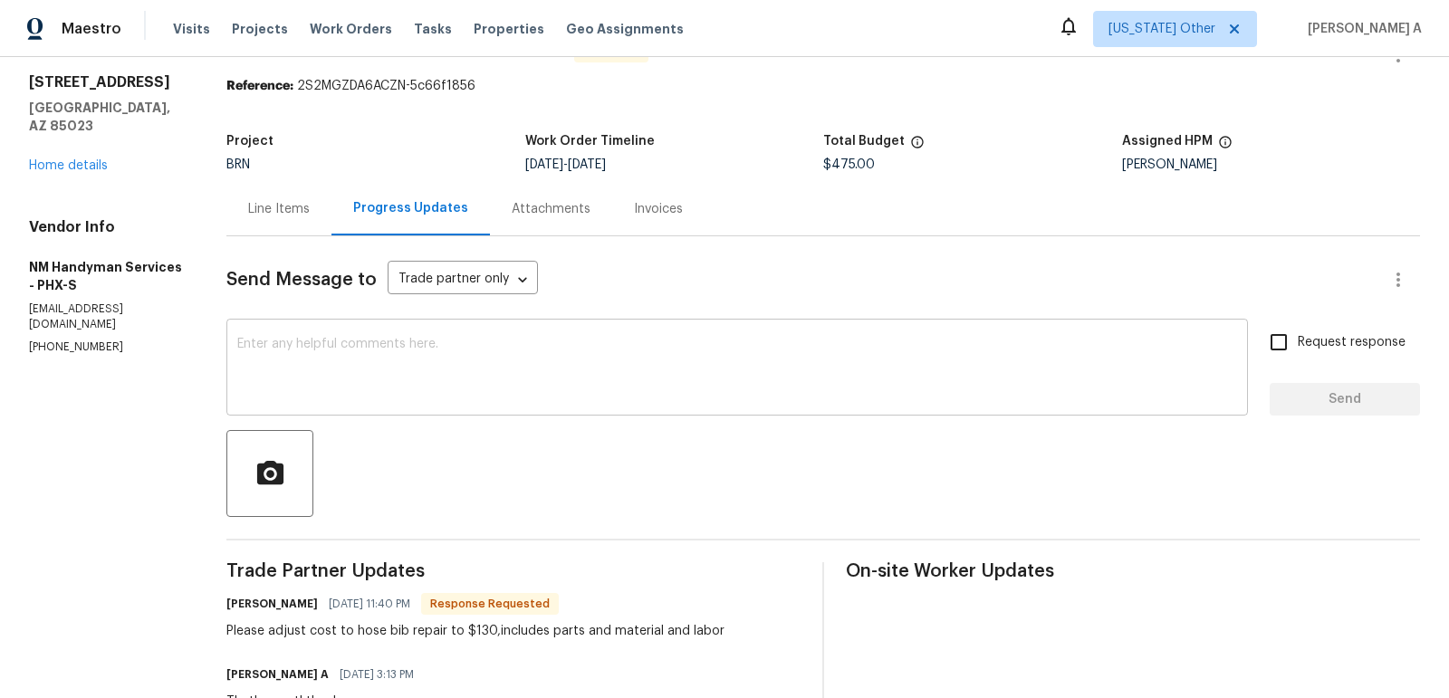
scroll to position [64, 0]
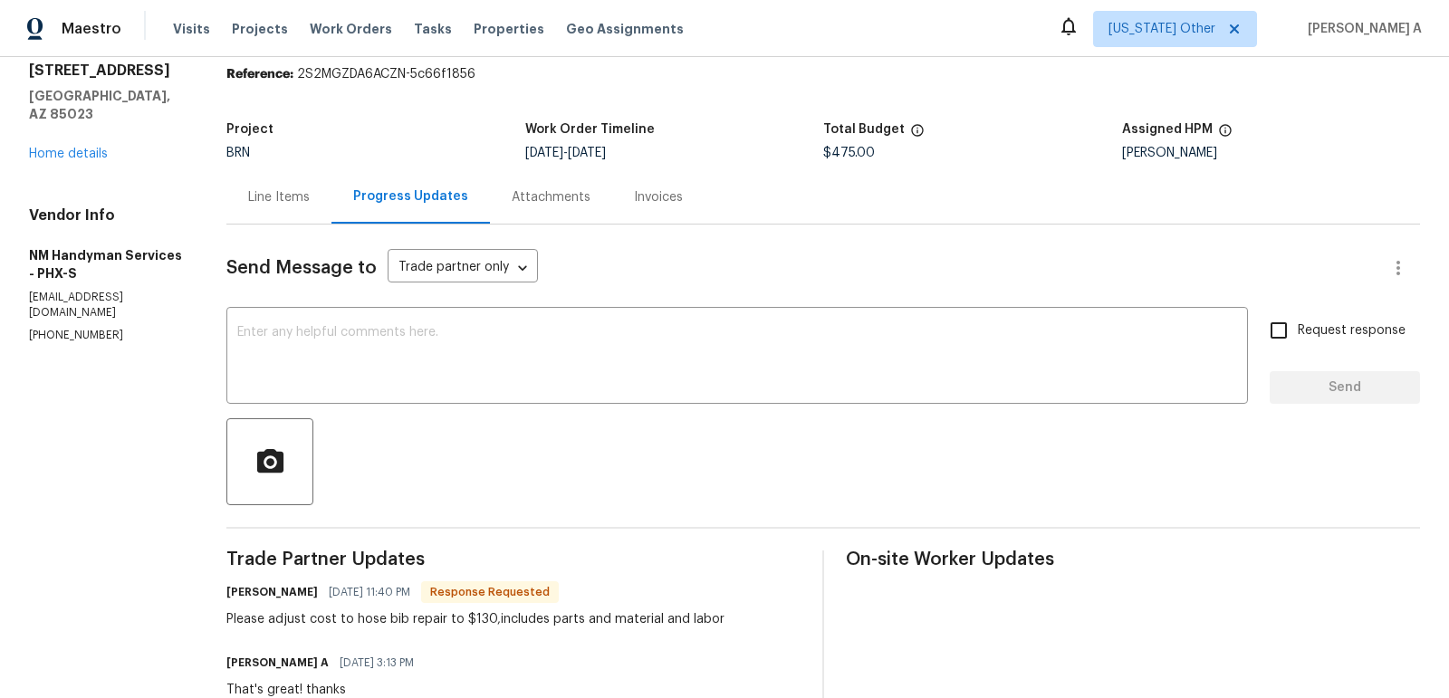
click at [476, 620] on div "Please adjust cost to hose bib repair to $130,includes parts and material and l…" at bounding box center [475, 619] width 498 height 18
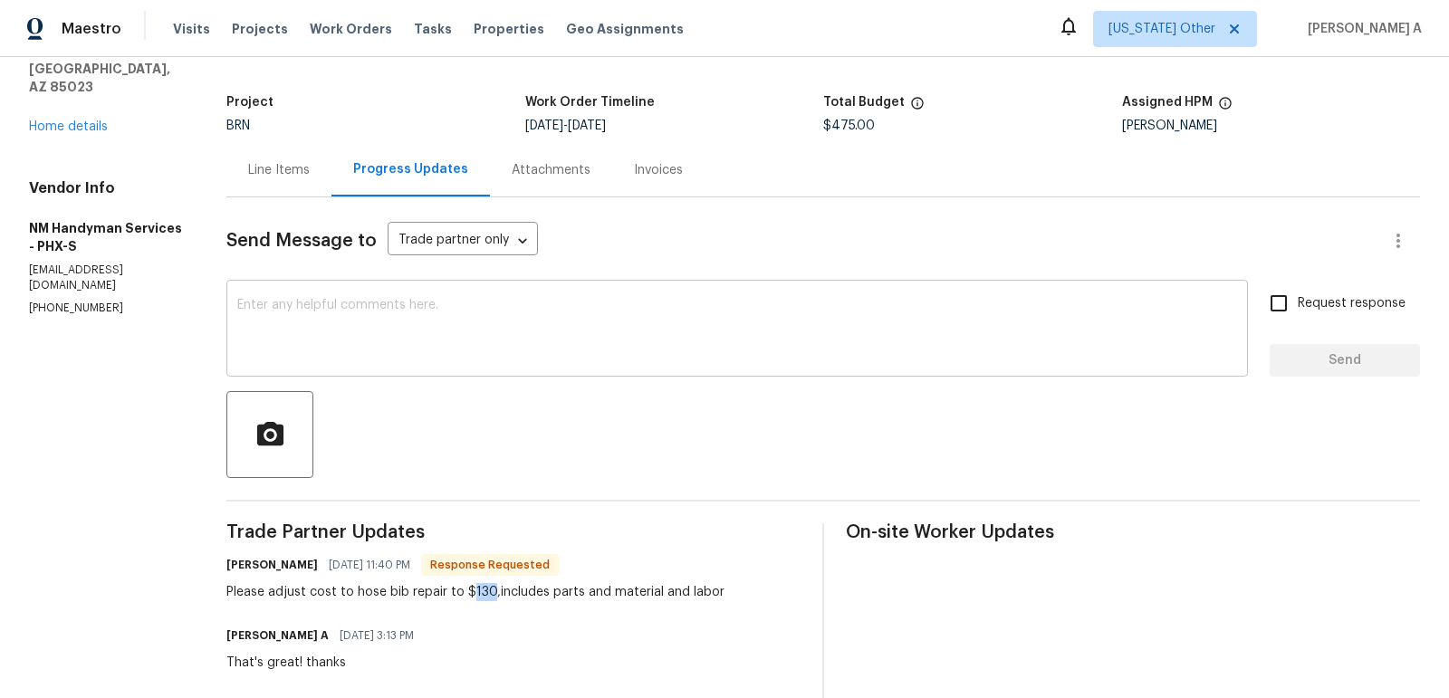
scroll to position [0, 0]
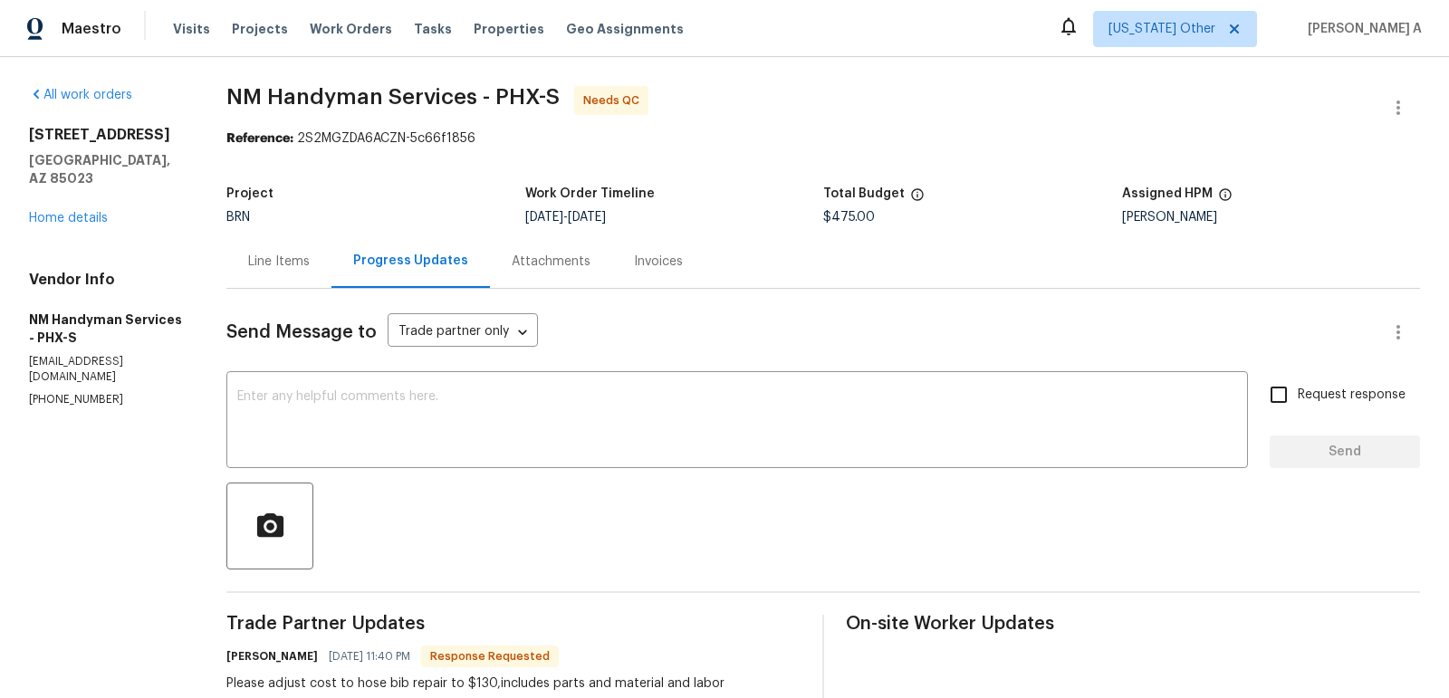
click at [303, 246] on div "Line Items" at bounding box center [278, 261] width 105 height 53
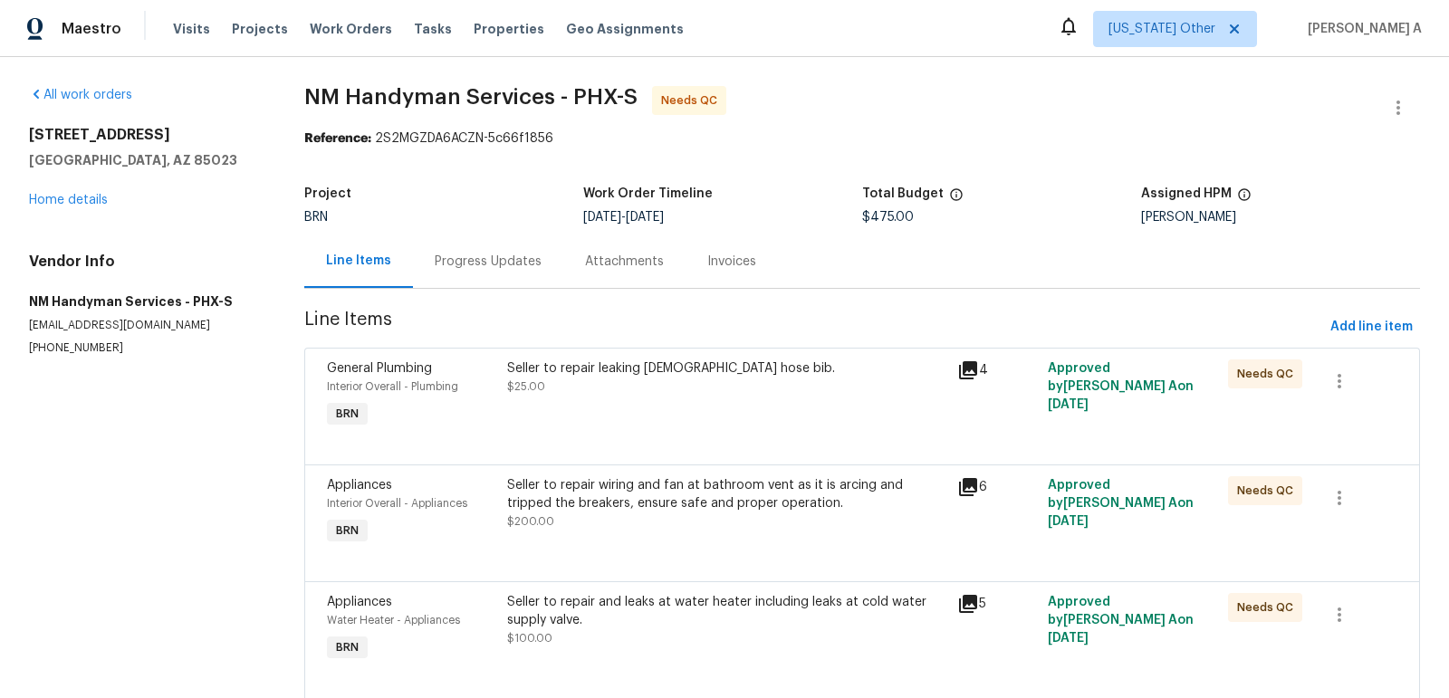
click at [485, 263] on div "Progress Updates" at bounding box center [488, 262] width 107 height 18
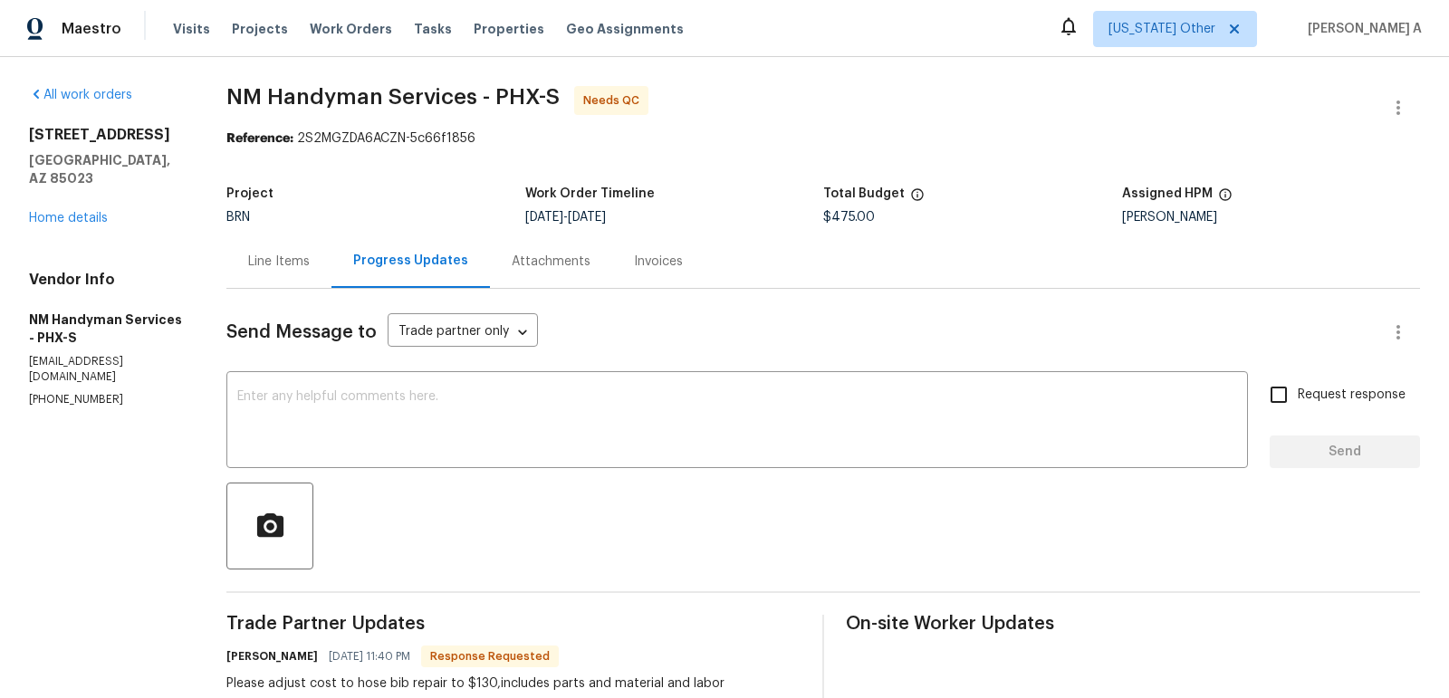
click at [837, 220] on span "$475.00" at bounding box center [849, 217] width 52 height 13
click at [279, 264] on div "Line Items" at bounding box center [279, 262] width 62 height 18
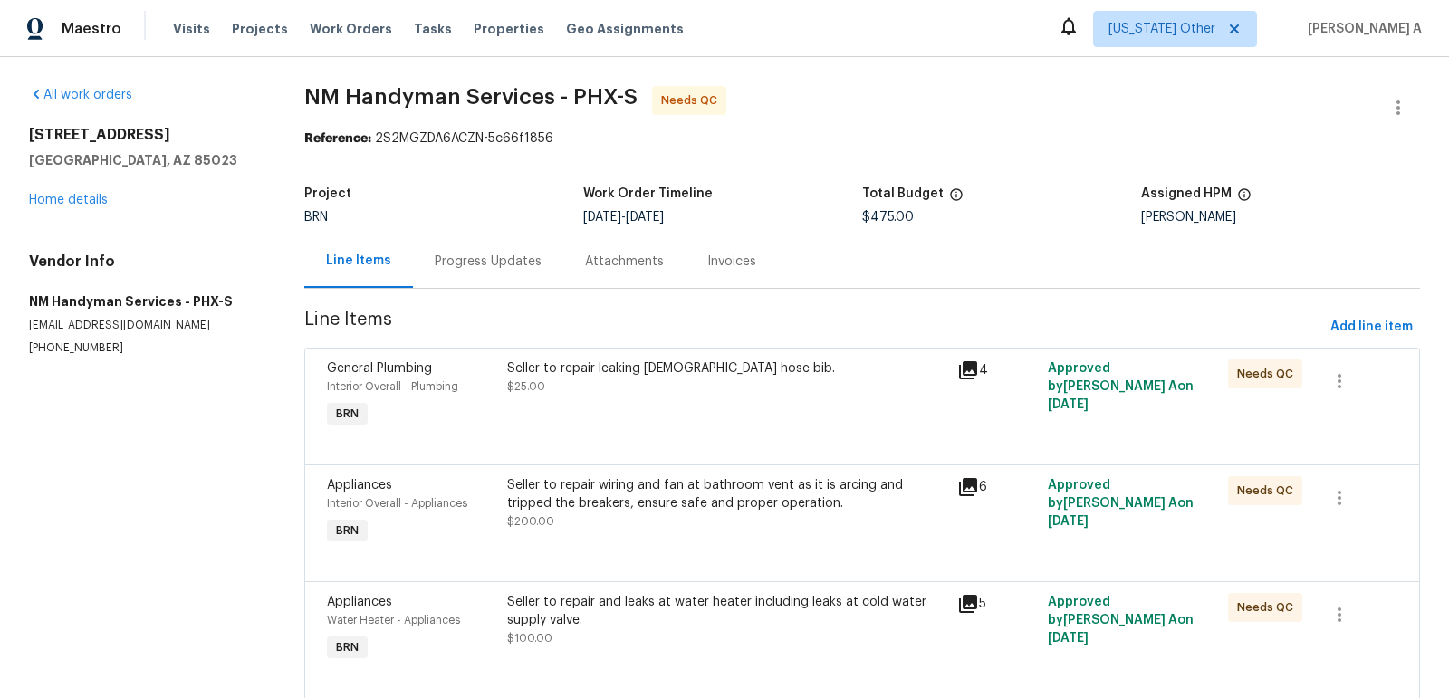
click at [483, 258] on div "Progress Updates" at bounding box center [488, 262] width 107 height 18
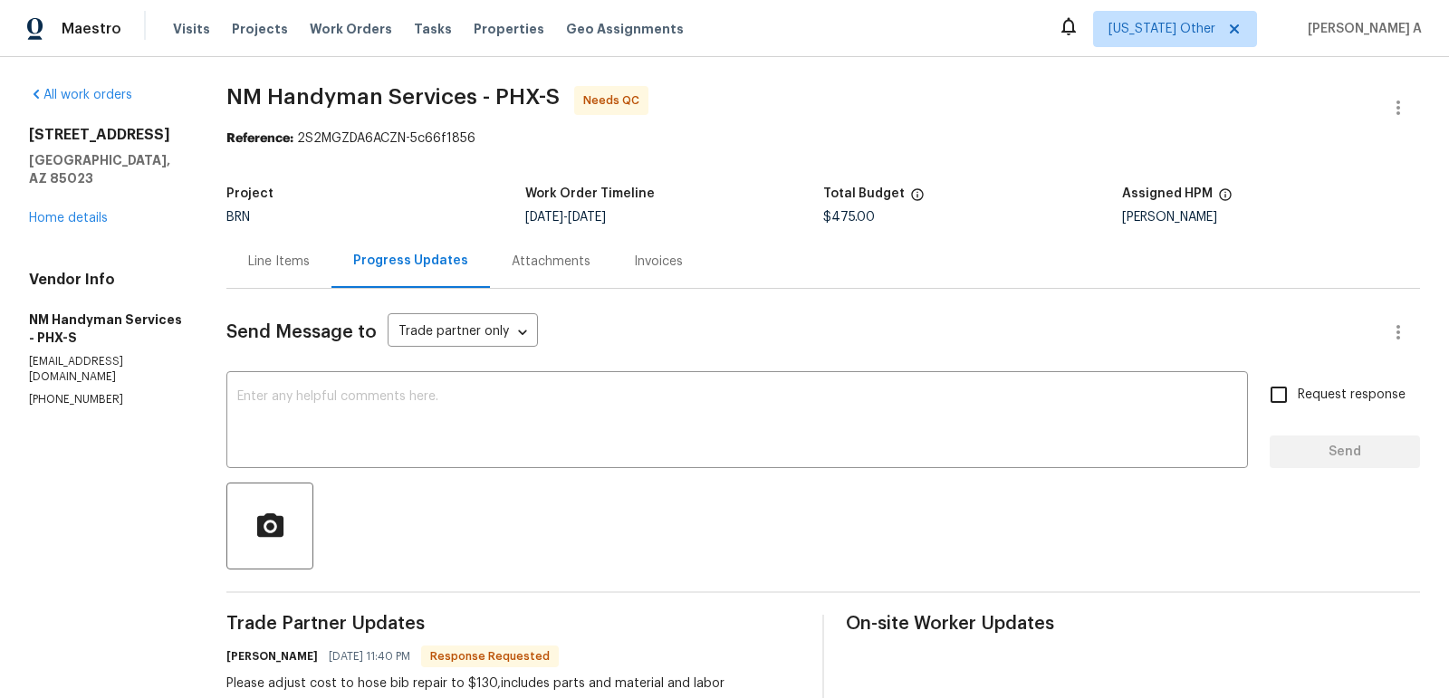
click at [287, 256] on div "Line Items" at bounding box center [279, 262] width 62 height 18
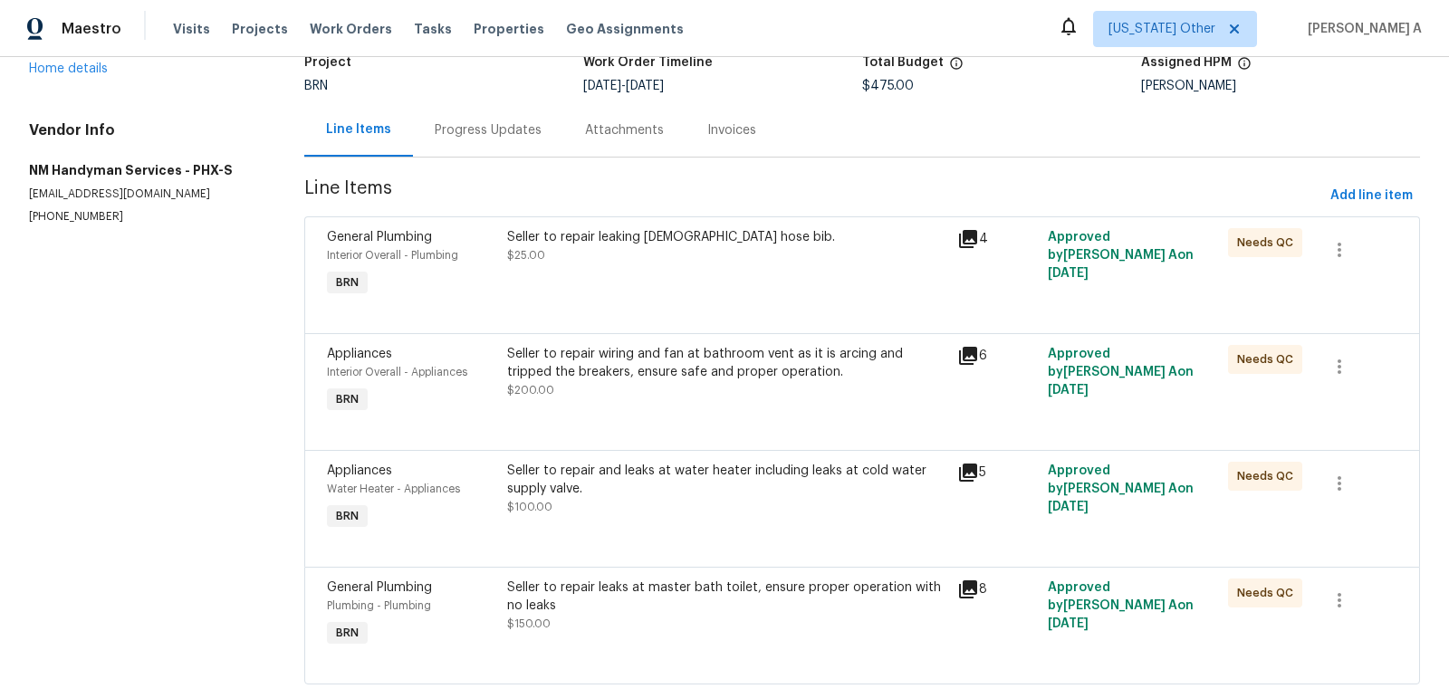
scroll to position [130, 0]
click at [482, 148] on div "Progress Updates" at bounding box center [488, 131] width 150 height 53
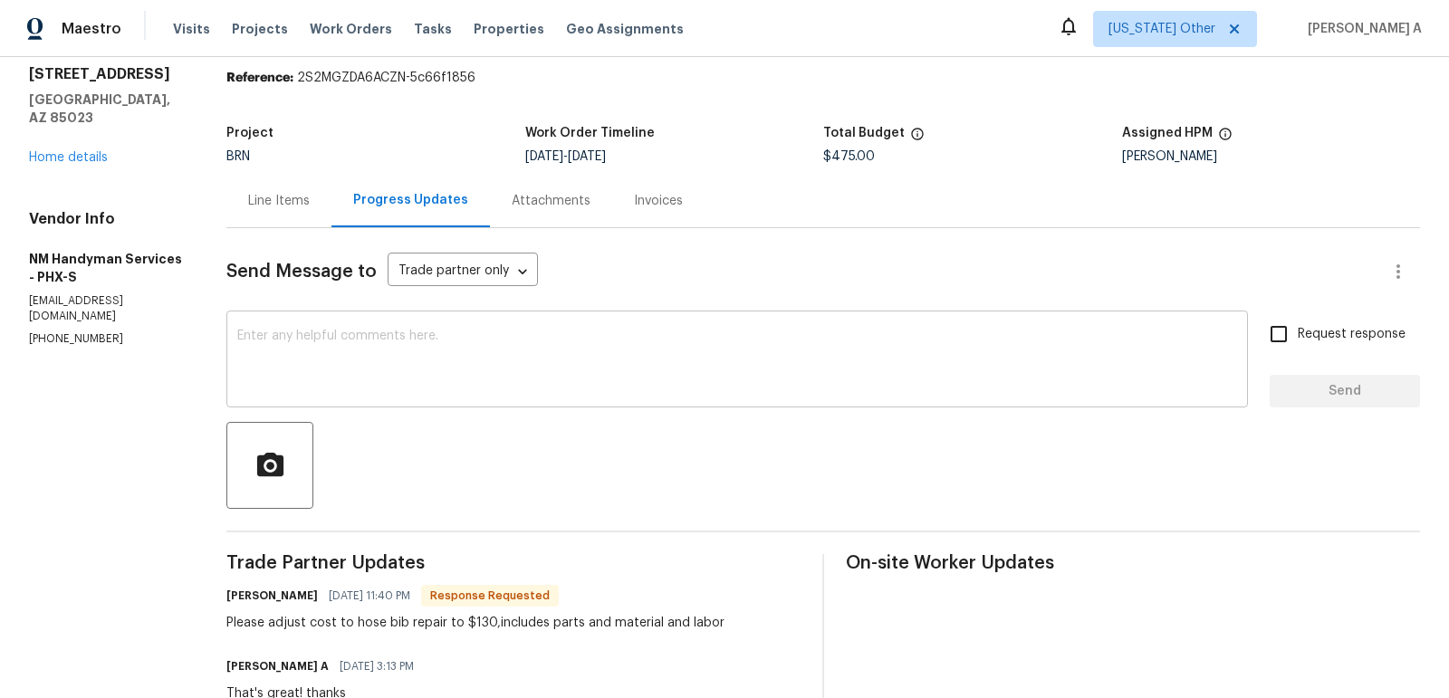
scroll to position [72, 0]
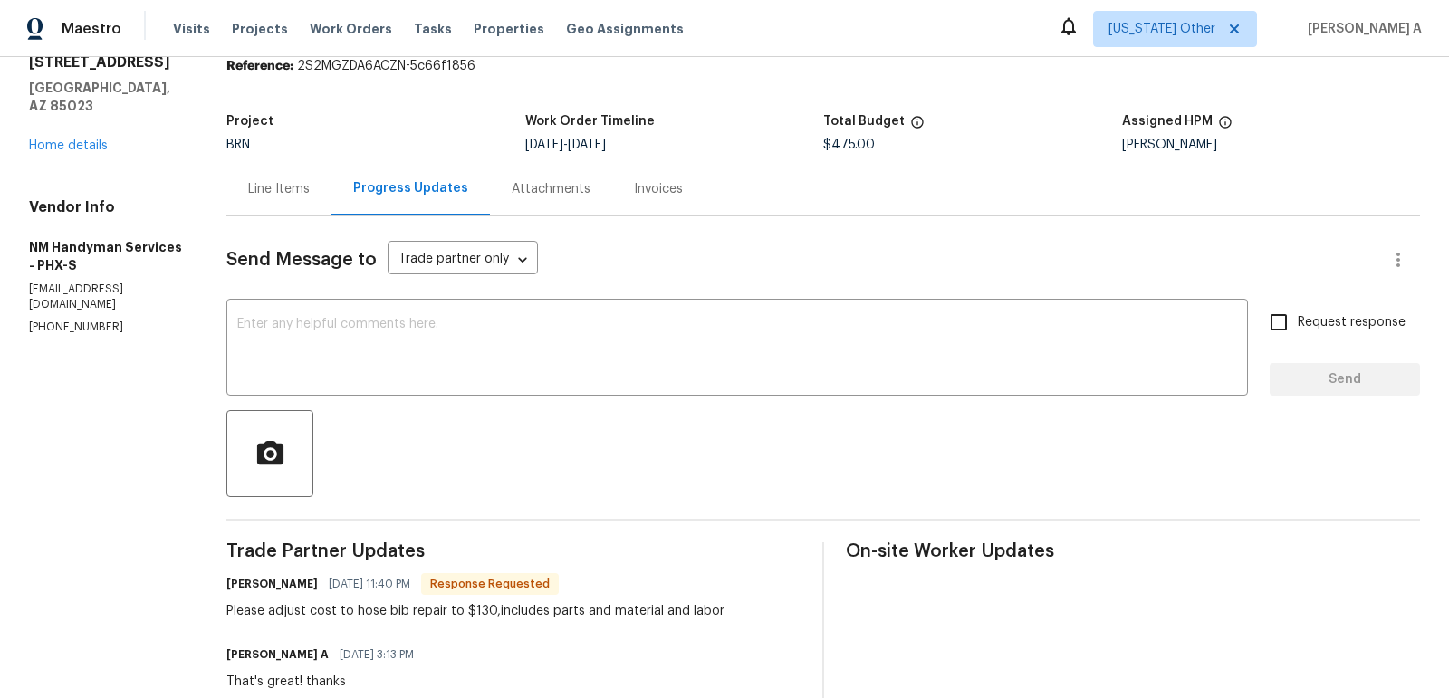
click at [481, 610] on div "Please adjust cost to hose bib repair to $130,includes parts and material and l…" at bounding box center [475, 611] width 498 height 18
copy div "130"
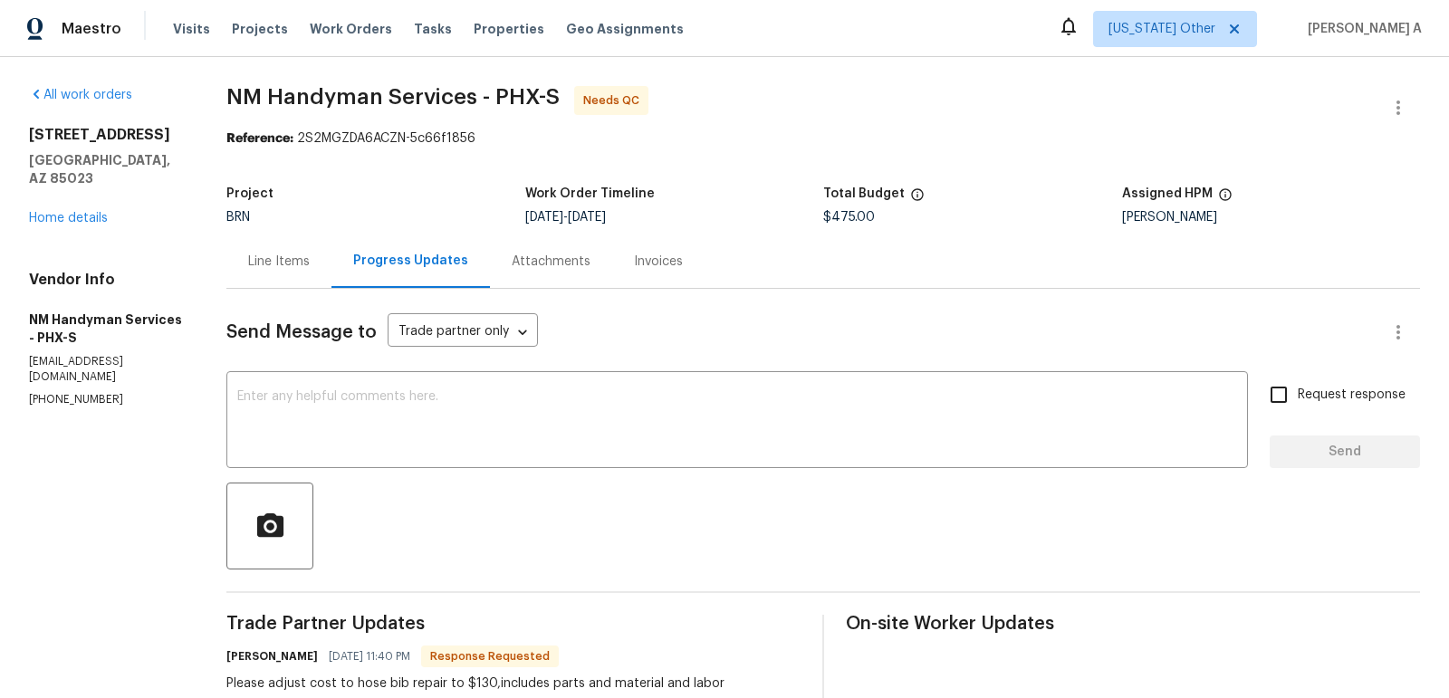
click at [264, 253] on div "Line Items" at bounding box center [279, 262] width 62 height 18
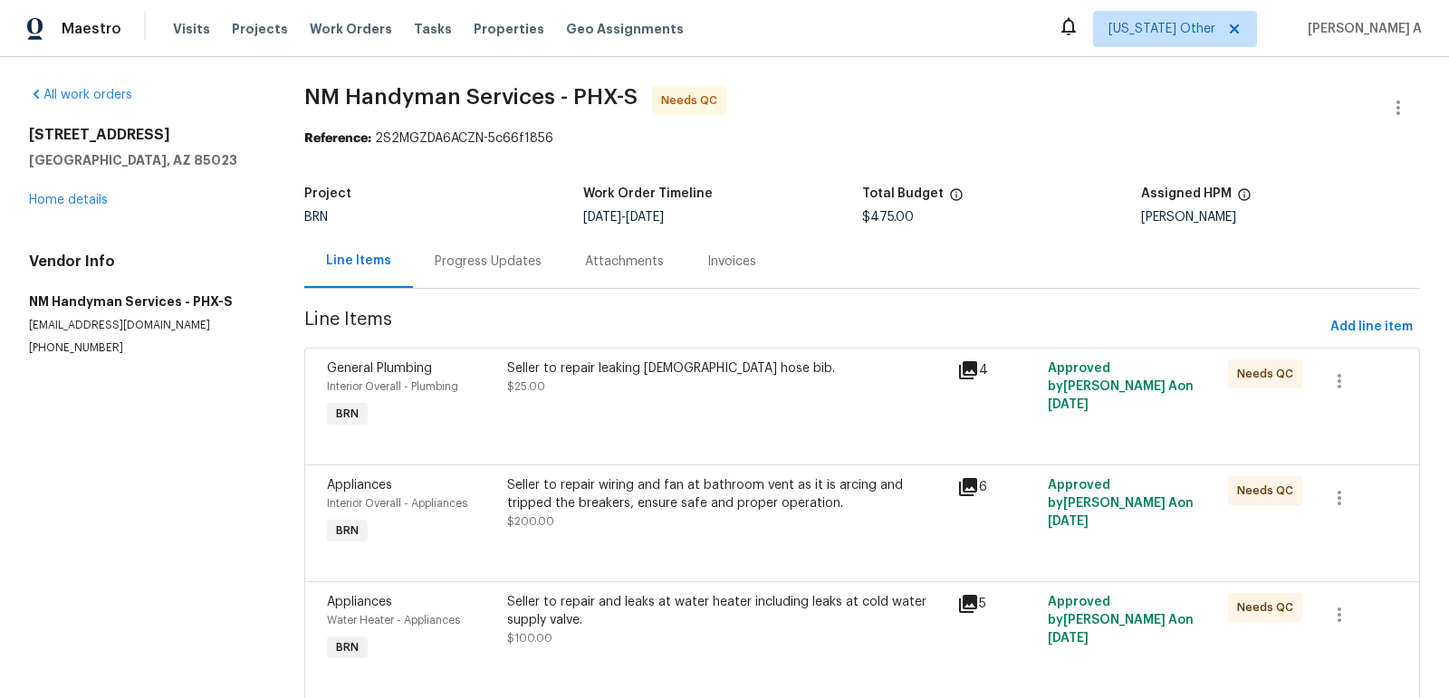
click at [660, 394] on div "Seller to repair leaking male hose bib. $25.00" at bounding box center [727, 378] width 440 height 36
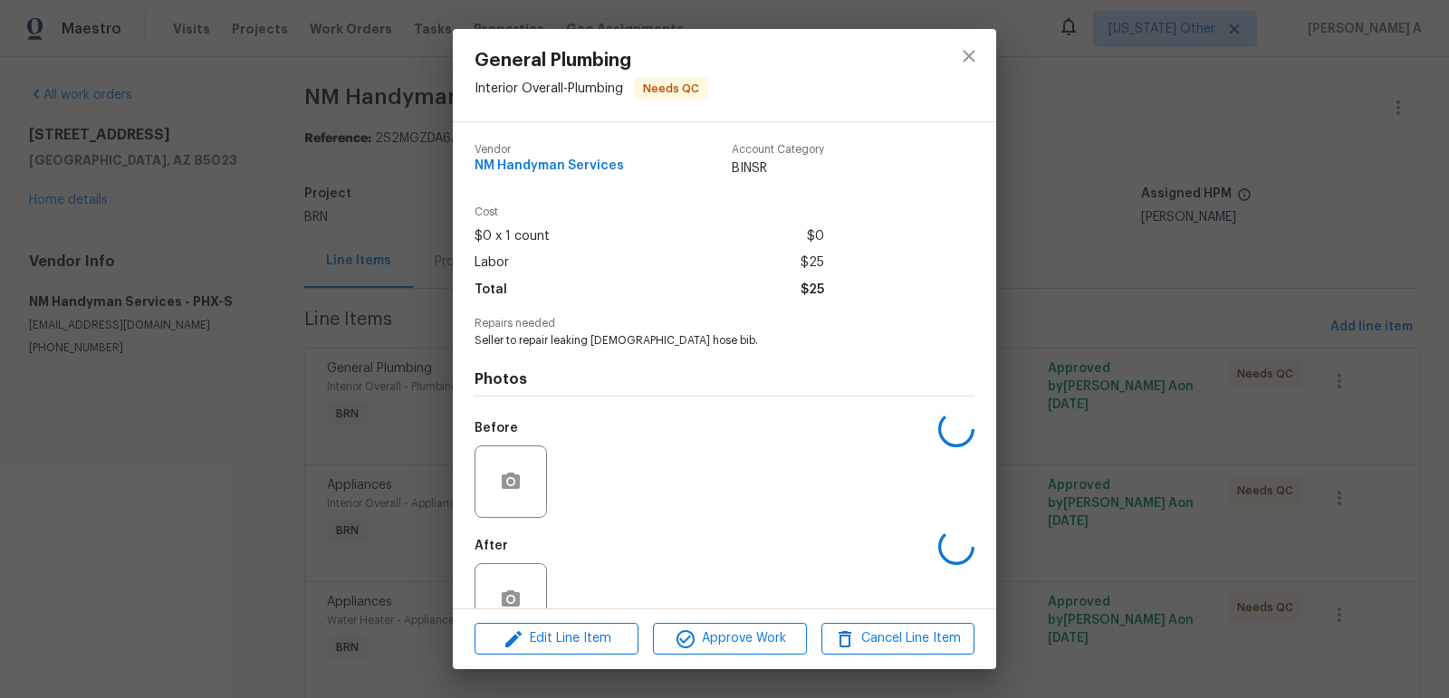
scroll to position [45, 0]
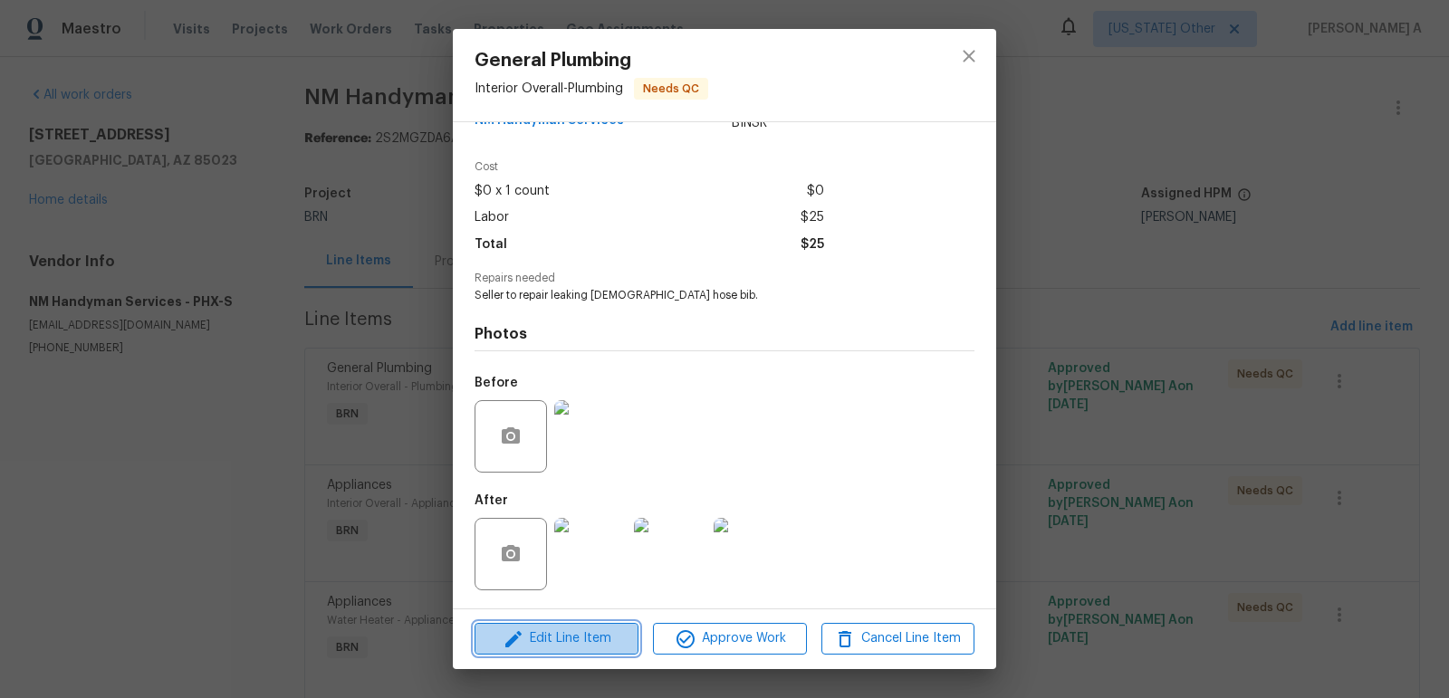
click at [602, 629] on span "Edit Line Item" at bounding box center [556, 639] width 153 height 23
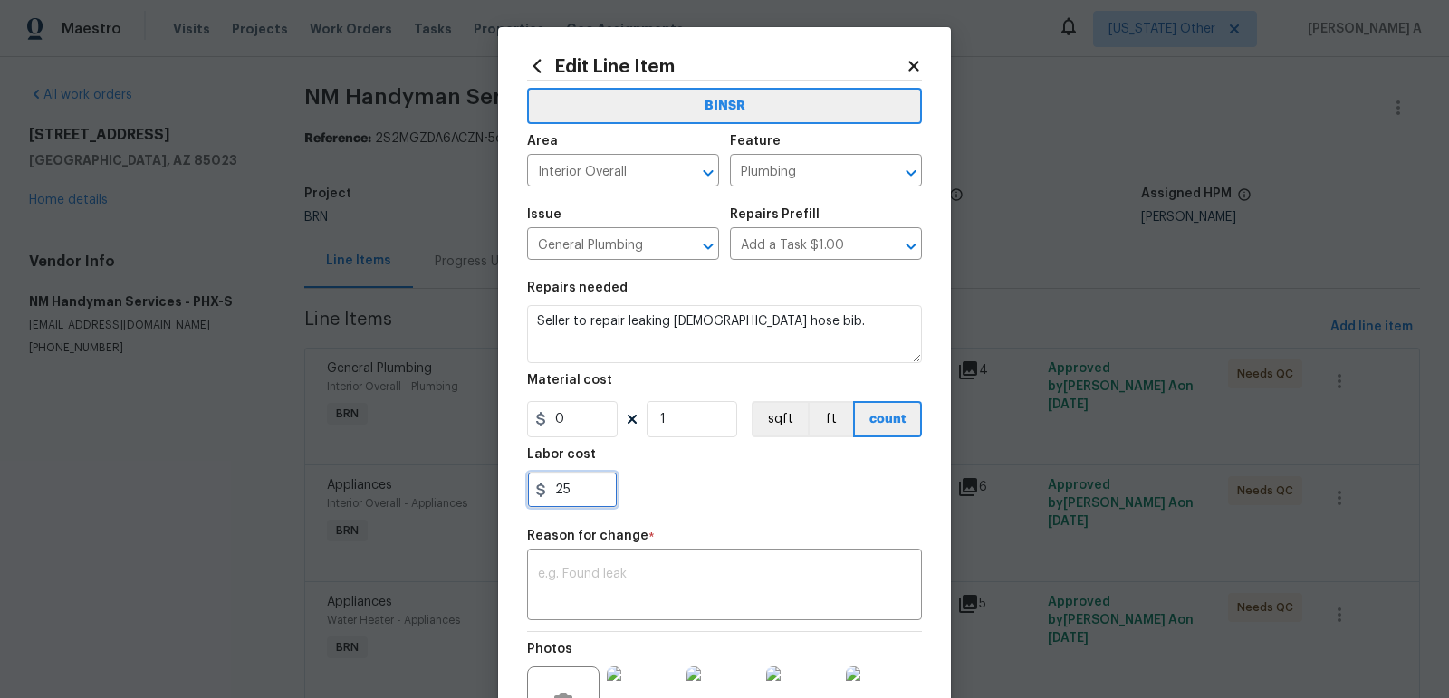
drag, startPoint x: 591, startPoint y: 487, endPoint x: 460, endPoint y: 487, distance: 131.3
click at [460, 487] on div "Edit Line Item BINSR Area Interior Overall ​ Feature Plumbing ​ Issue General P…" at bounding box center [724, 349] width 1449 height 698
paste input "130"
type input "130"
click at [647, 588] on textarea at bounding box center [724, 587] width 373 height 38
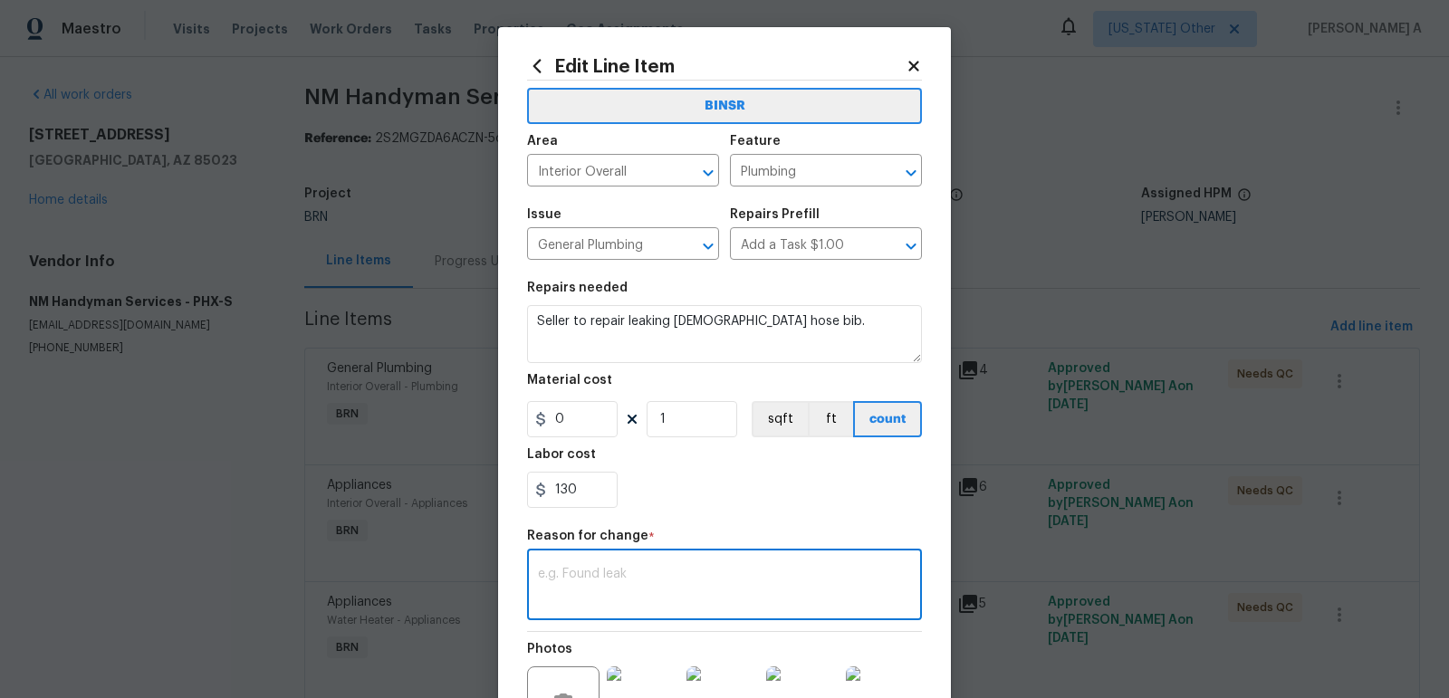
click at [642, 601] on textarea at bounding box center [724, 587] width 373 height 38
paste textarea "(AK) Updated per vendors final cost."
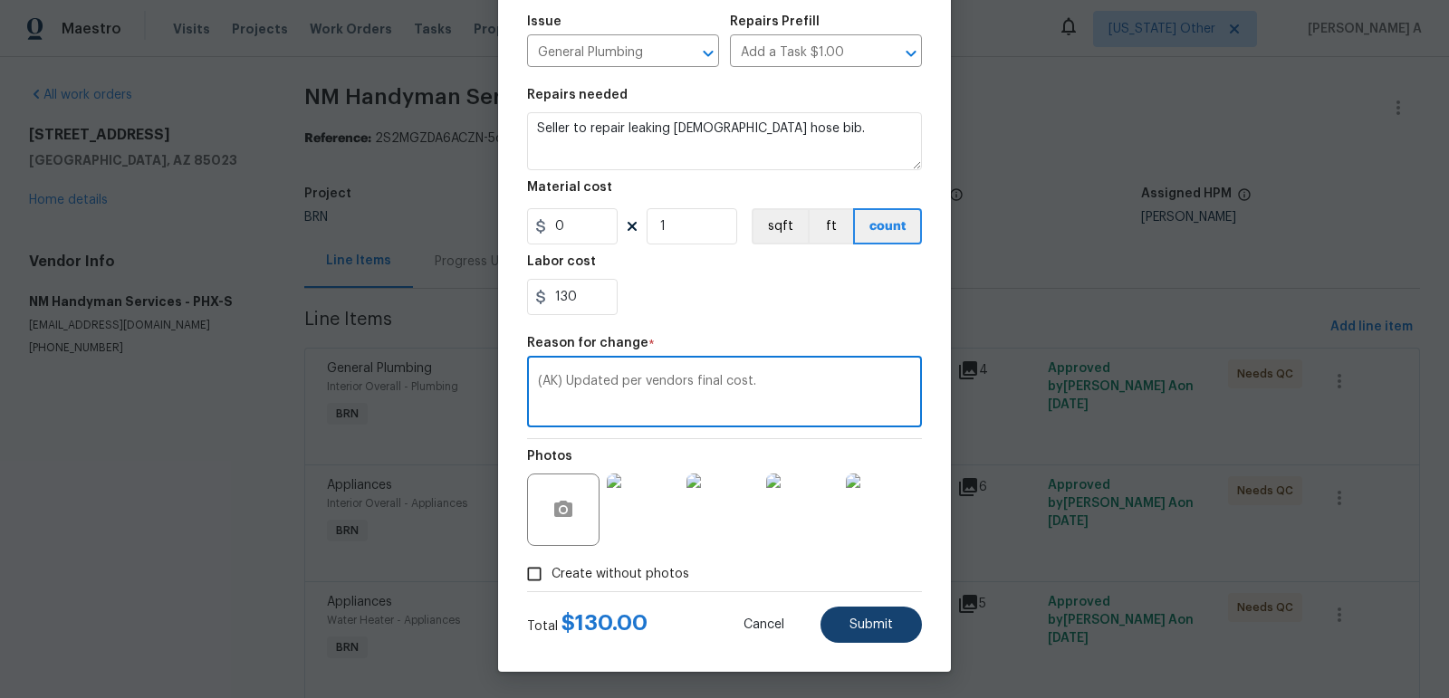
type textarea "(AK) Updated per vendors final cost."
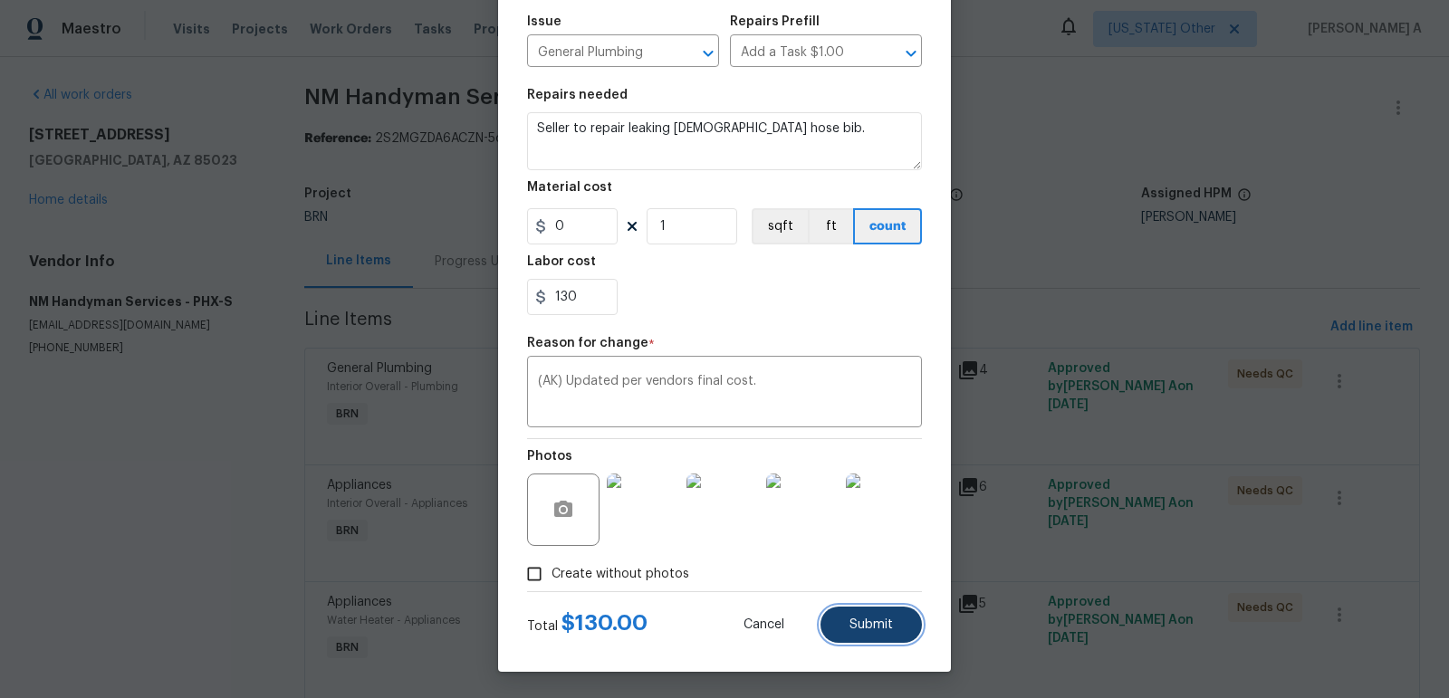
click at [881, 626] on span "Submit" at bounding box center [871, 626] width 43 height 14
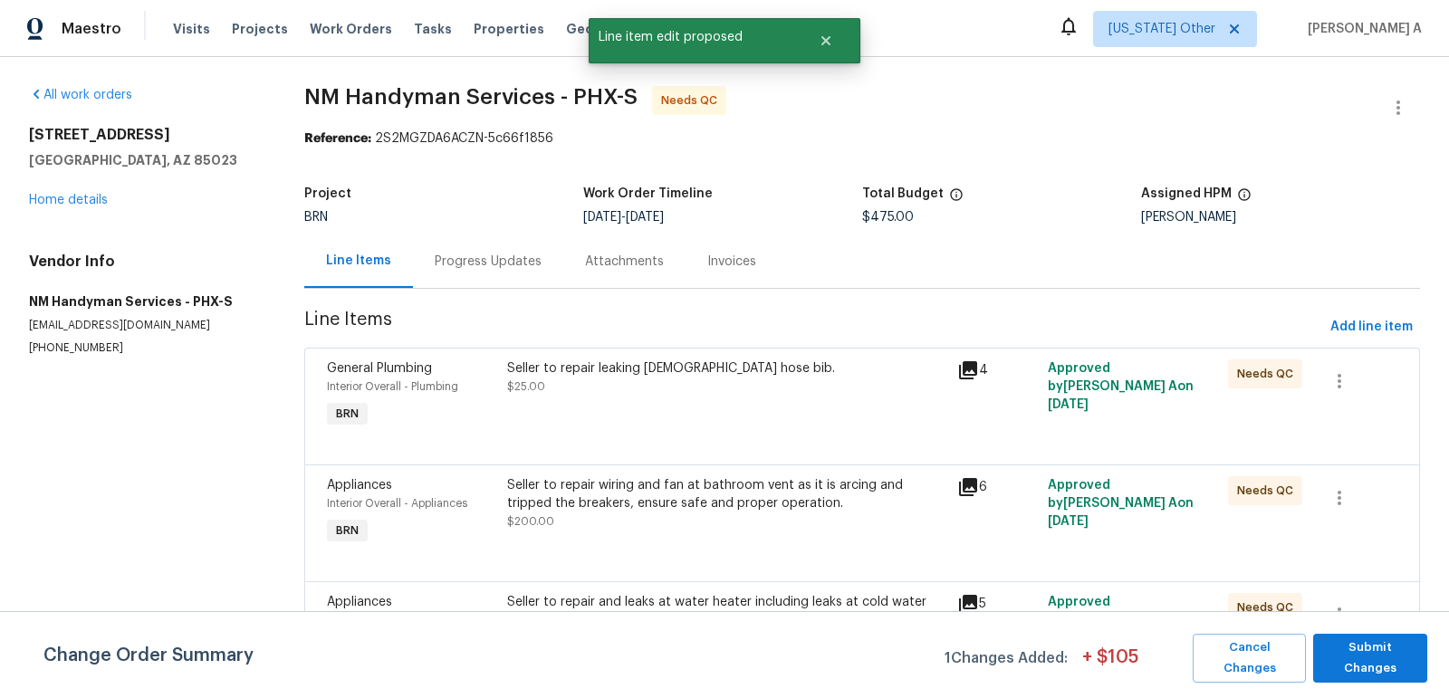
scroll to position [0, 0]
click at [1410, 658] on span "Submit Changes" at bounding box center [1370, 659] width 96 height 42
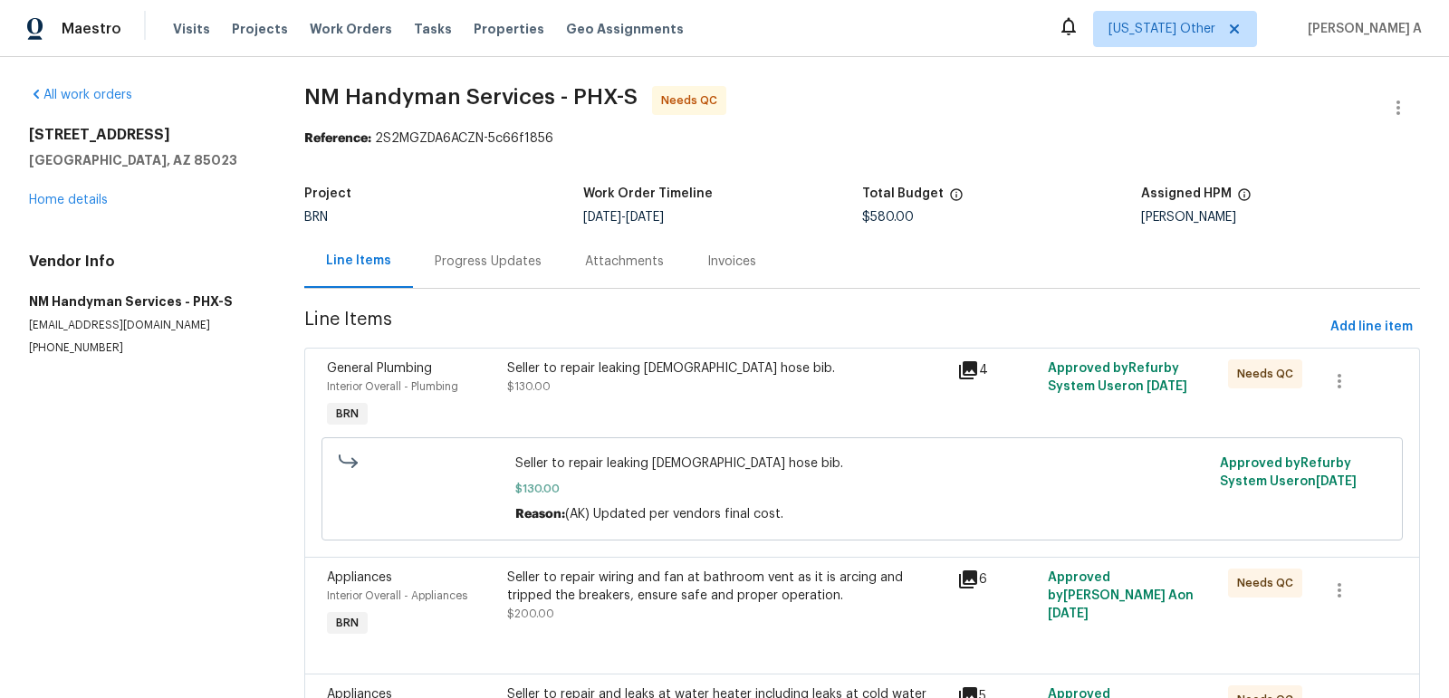
click at [464, 241] on div "Progress Updates" at bounding box center [488, 261] width 150 height 53
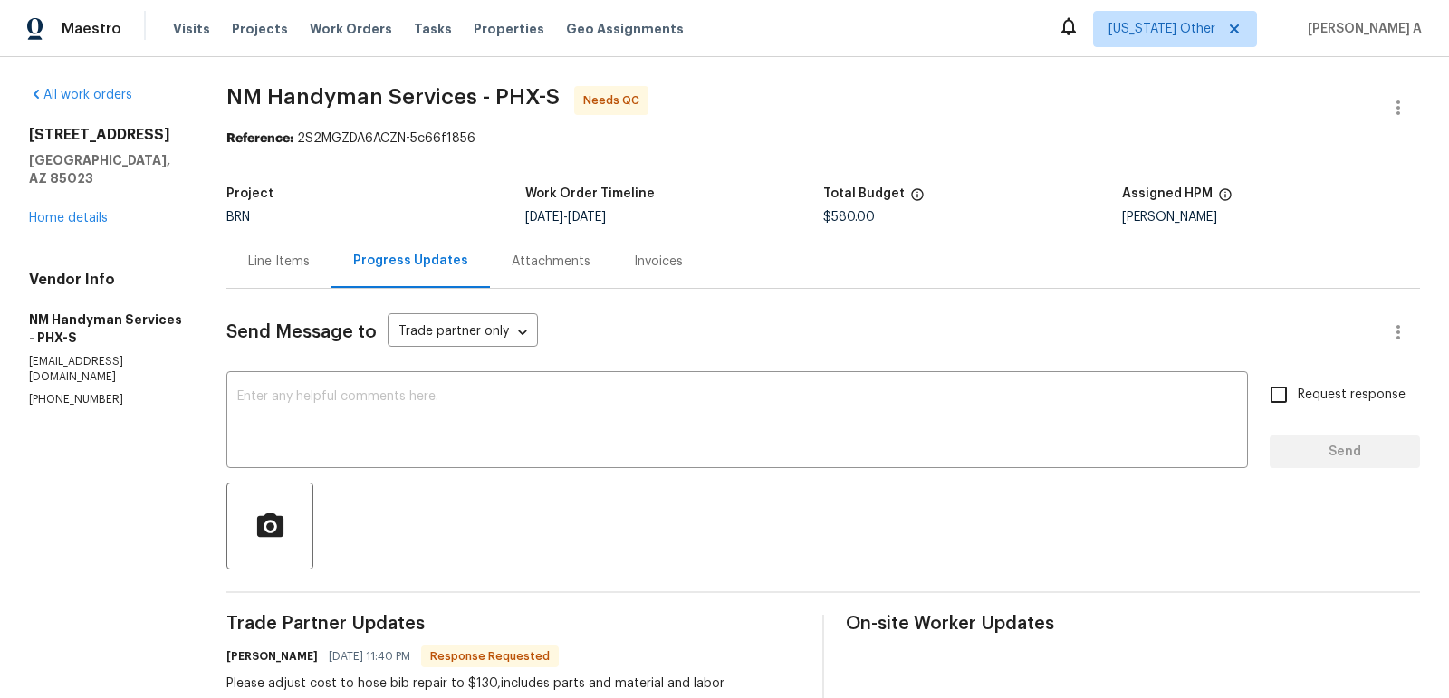
click at [301, 268] on div "Line Items" at bounding box center [279, 262] width 62 height 18
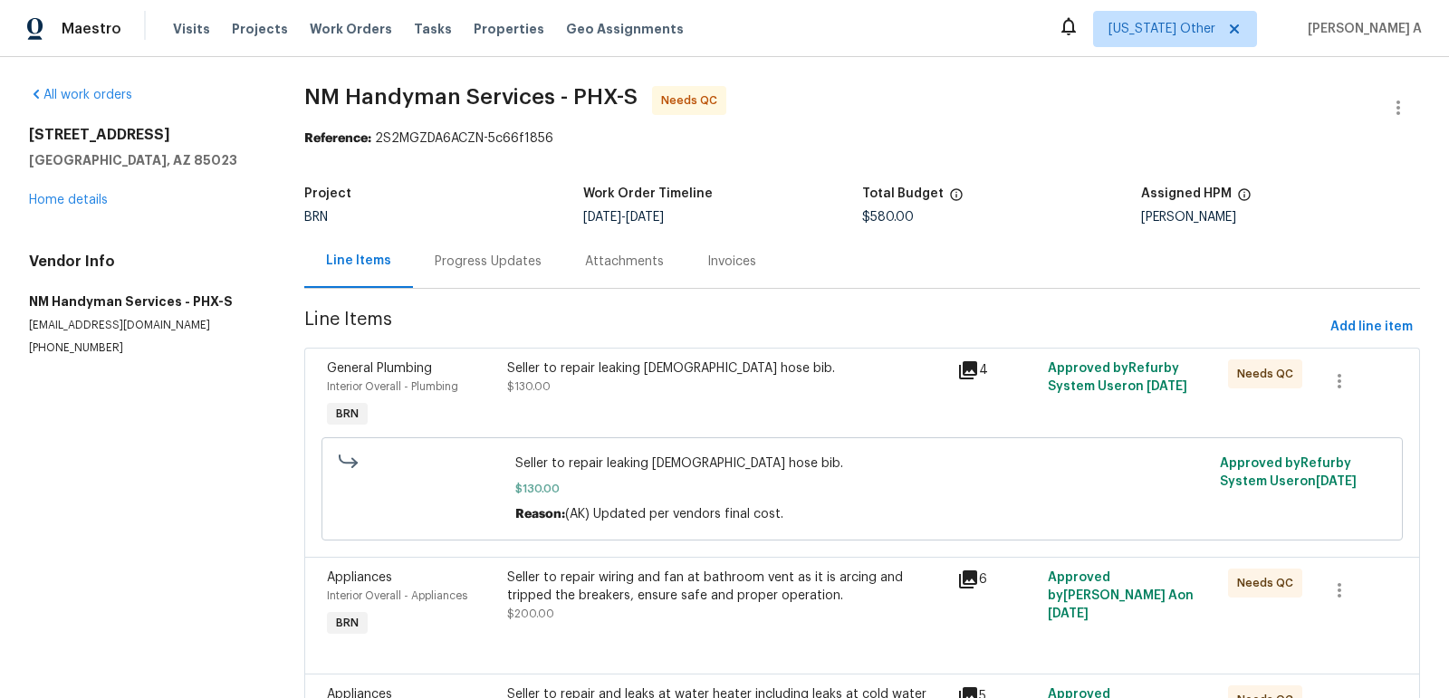
click at [707, 374] on div "Seller to repair leaking male hose bib." at bounding box center [727, 369] width 440 height 18
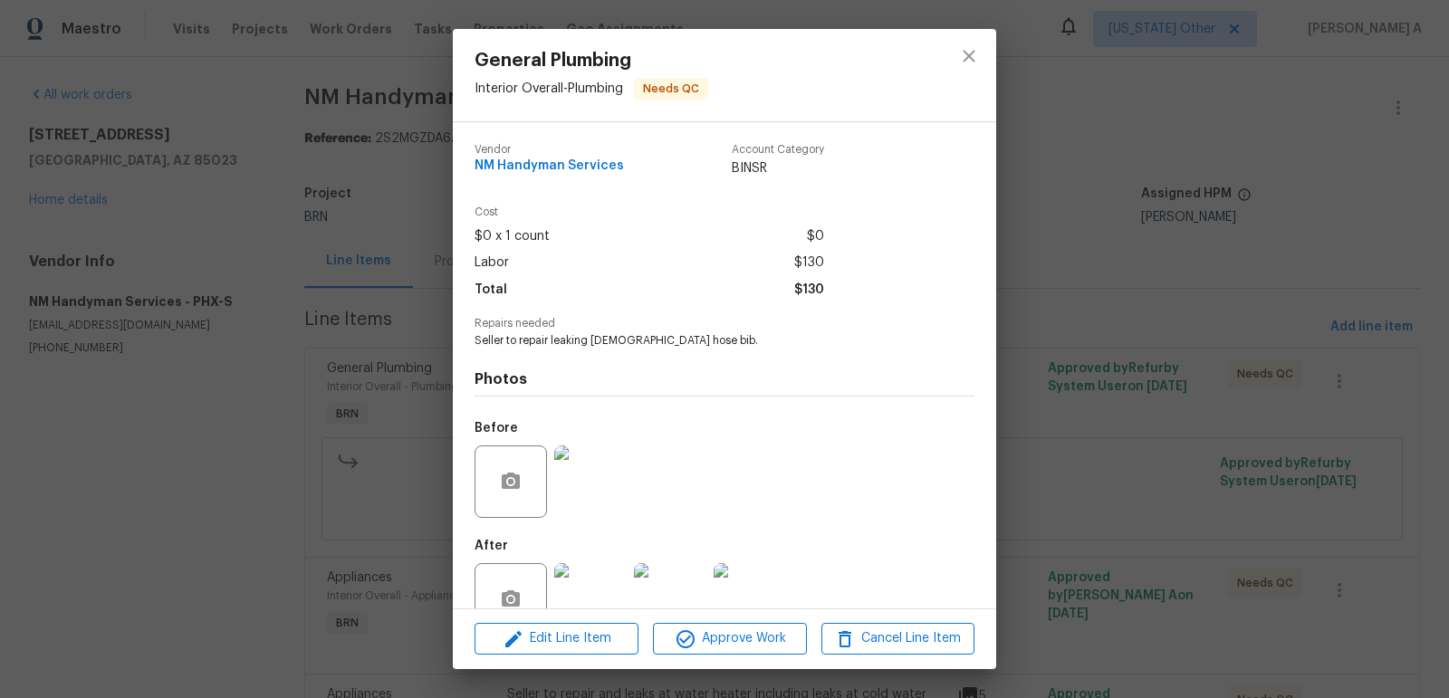
scroll to position [45, 0]
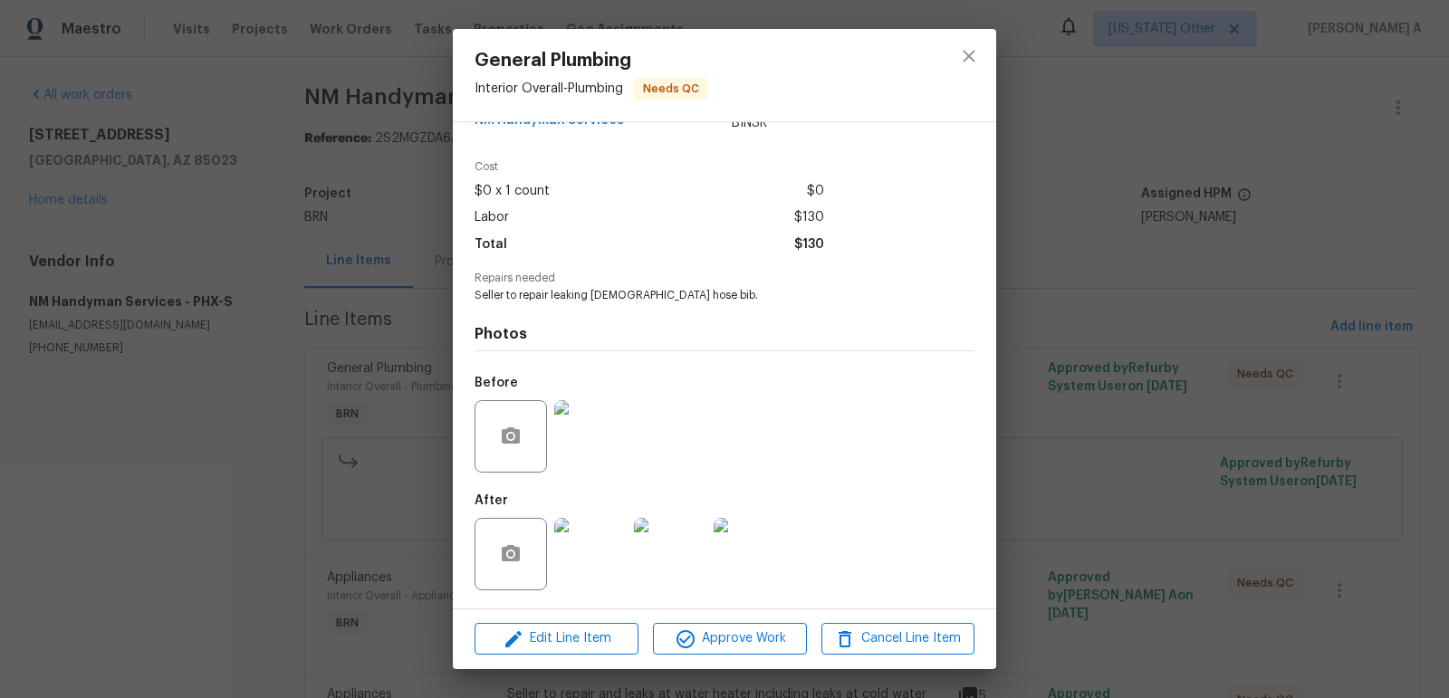
click at [566, 433] on img at bounding box center [590, 436] width 72 height 72
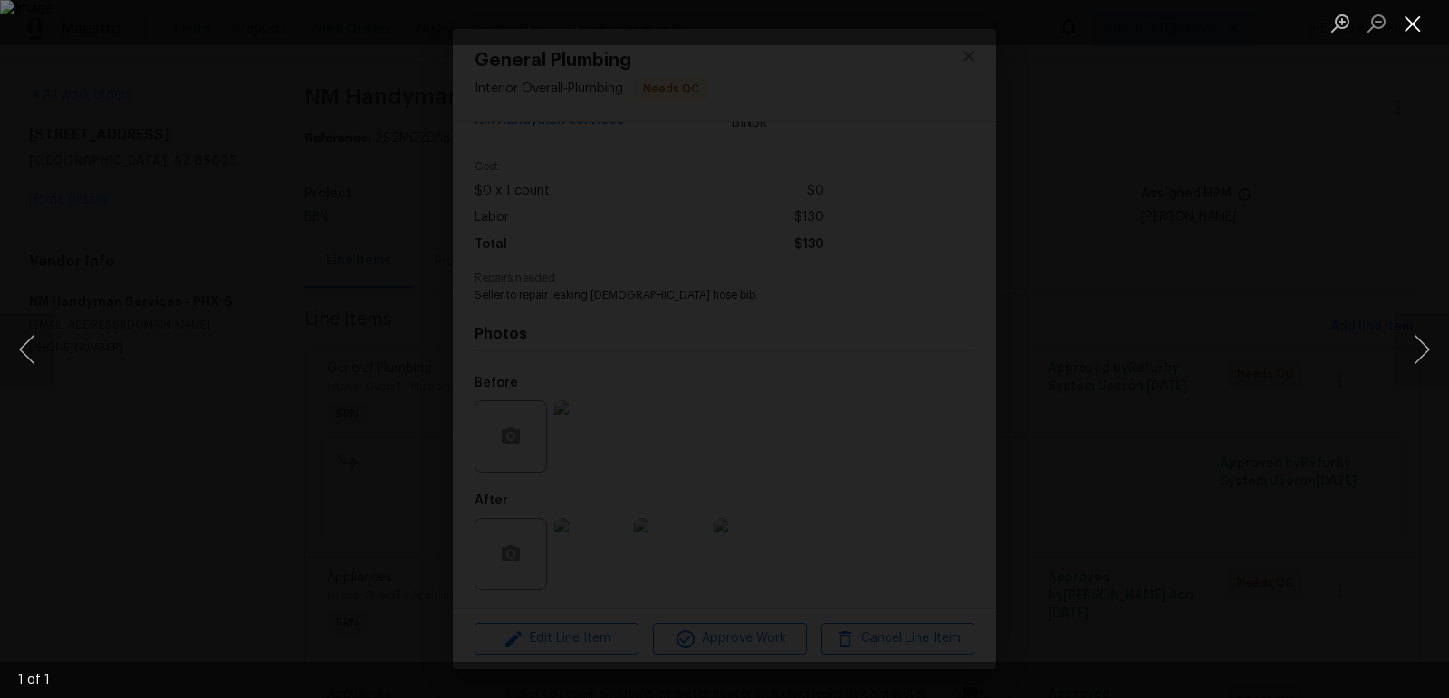
click at [1413, 29] on button "Close lightbox" at bounding box center [1413, 23] width 36 height 32
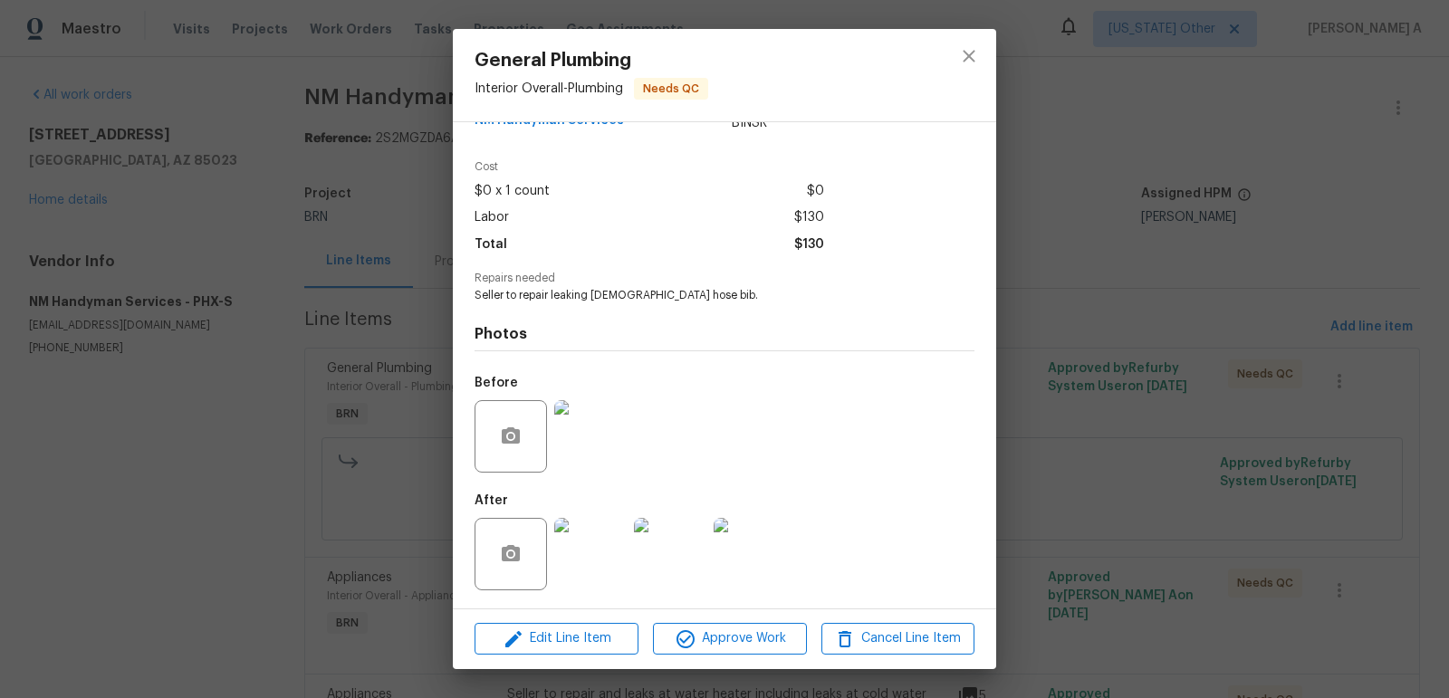
click at [597, 552] on img at bounding box center [590, 554] width 72 height 72
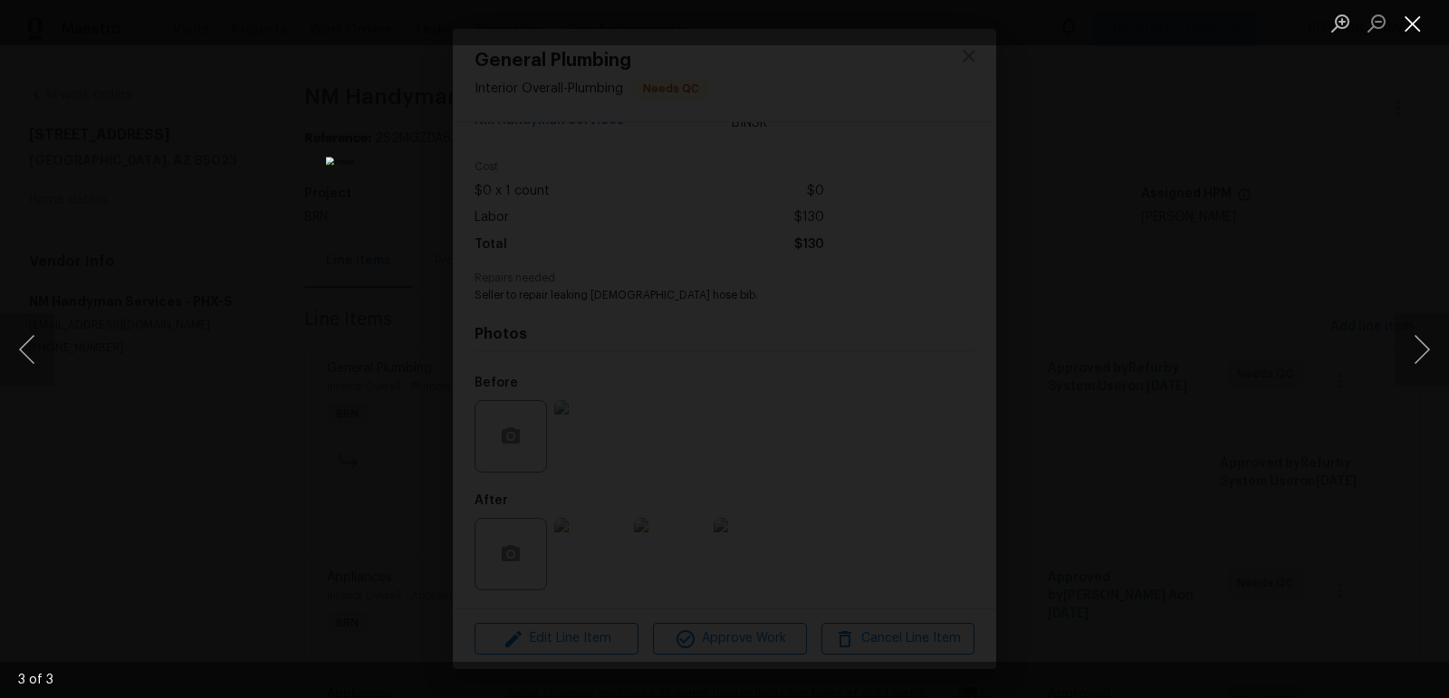
click at [1407, 19] on button "Close lightbox" at bounding box center [1413, 23] width 36 height 32
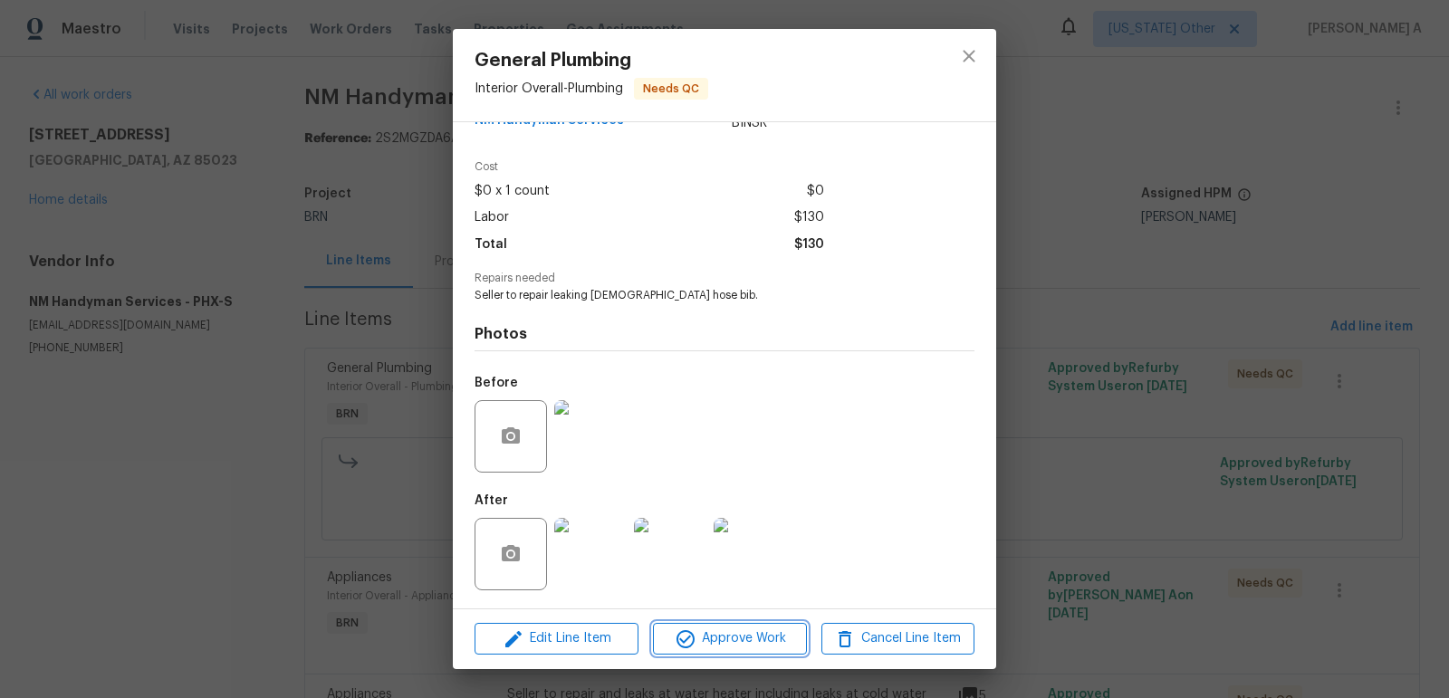
click at [737, 644] on span "Approve Work" at bounding box center [729, 639] width 142 height 23
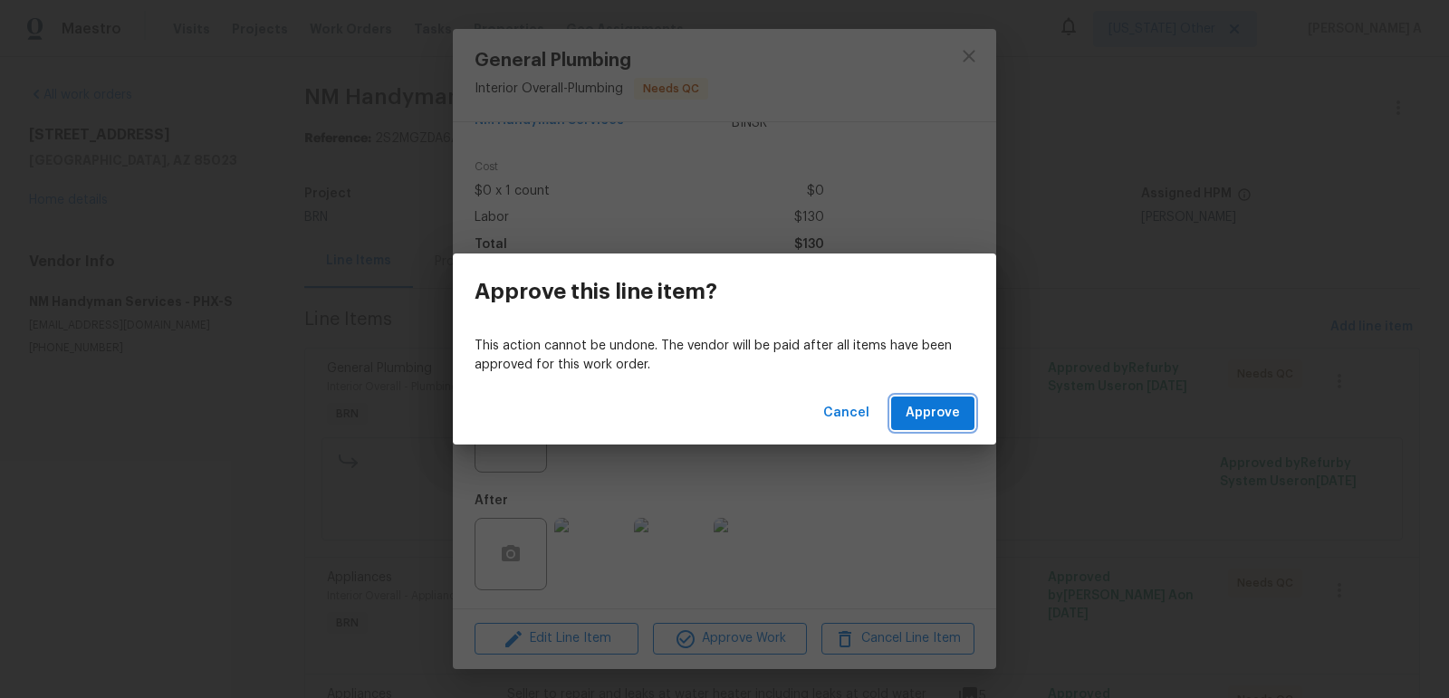
click at [929, 403] on span "Approve" at bounding box center [933, 413] width 54 height 23
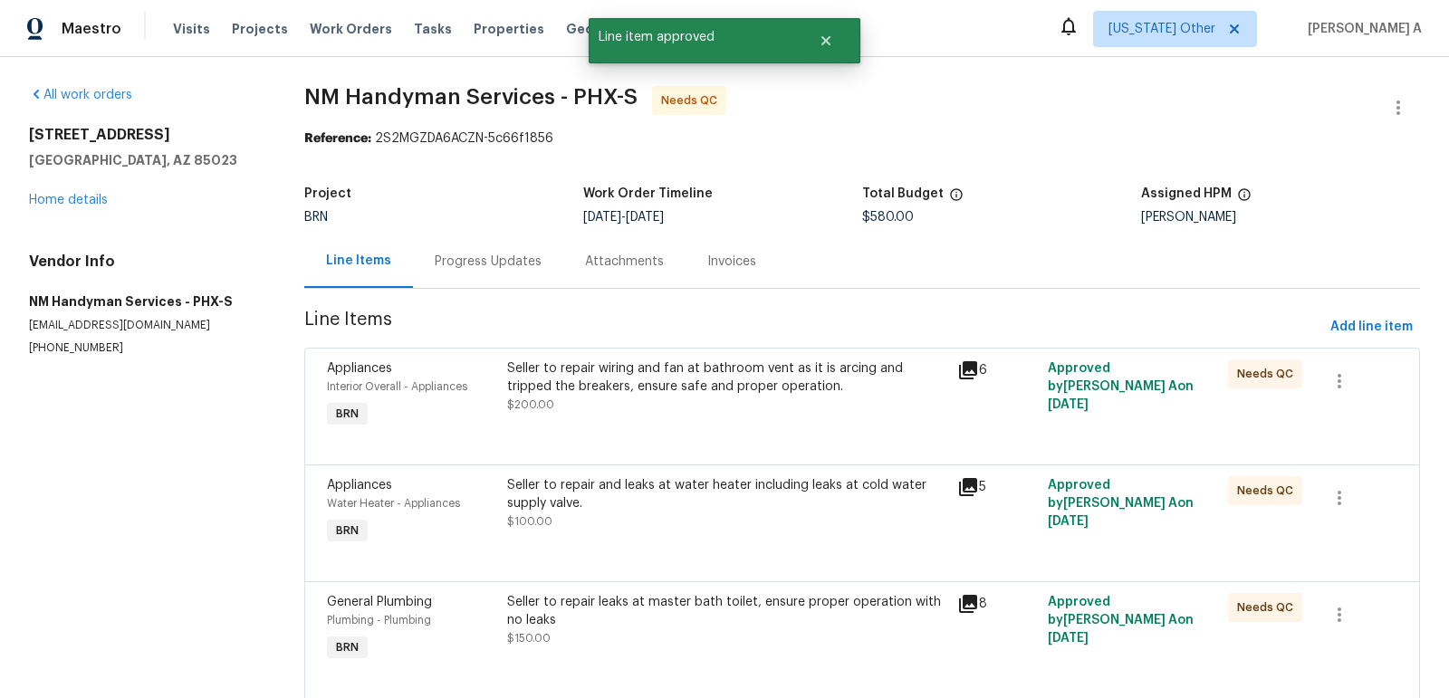
scroll to position [260, 0]
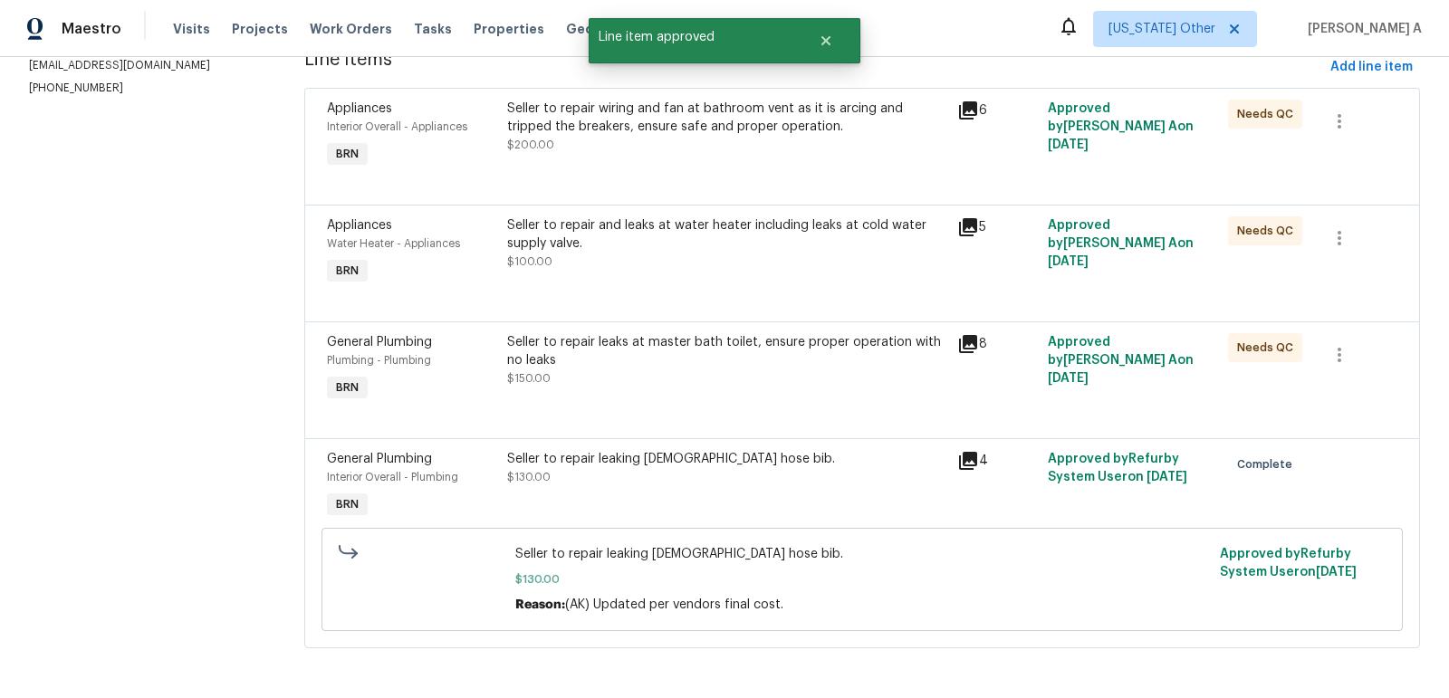
click at [657, 348] on div "Seller to repair leaks at master bath toilet, ensure proper operation with no l…" at bounding box center [727, 351] width 440 height 36
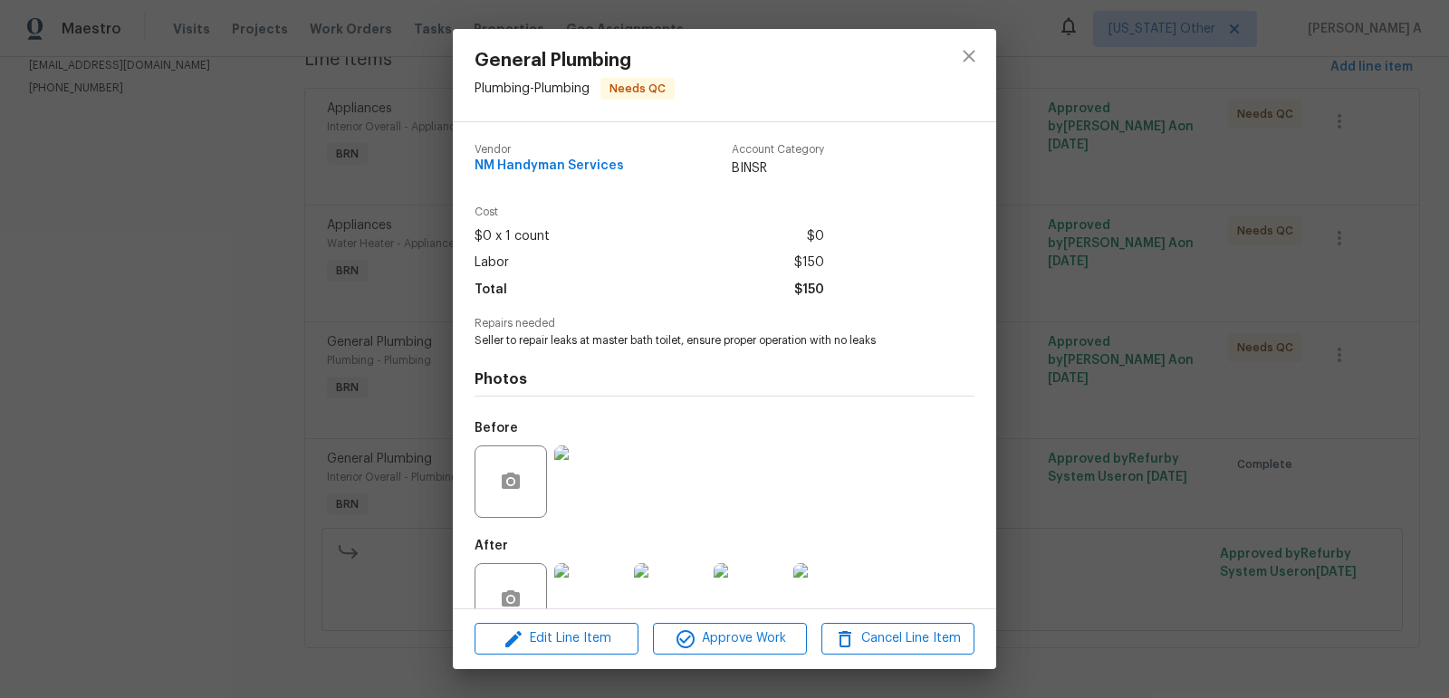
scroll to position [45, 0]
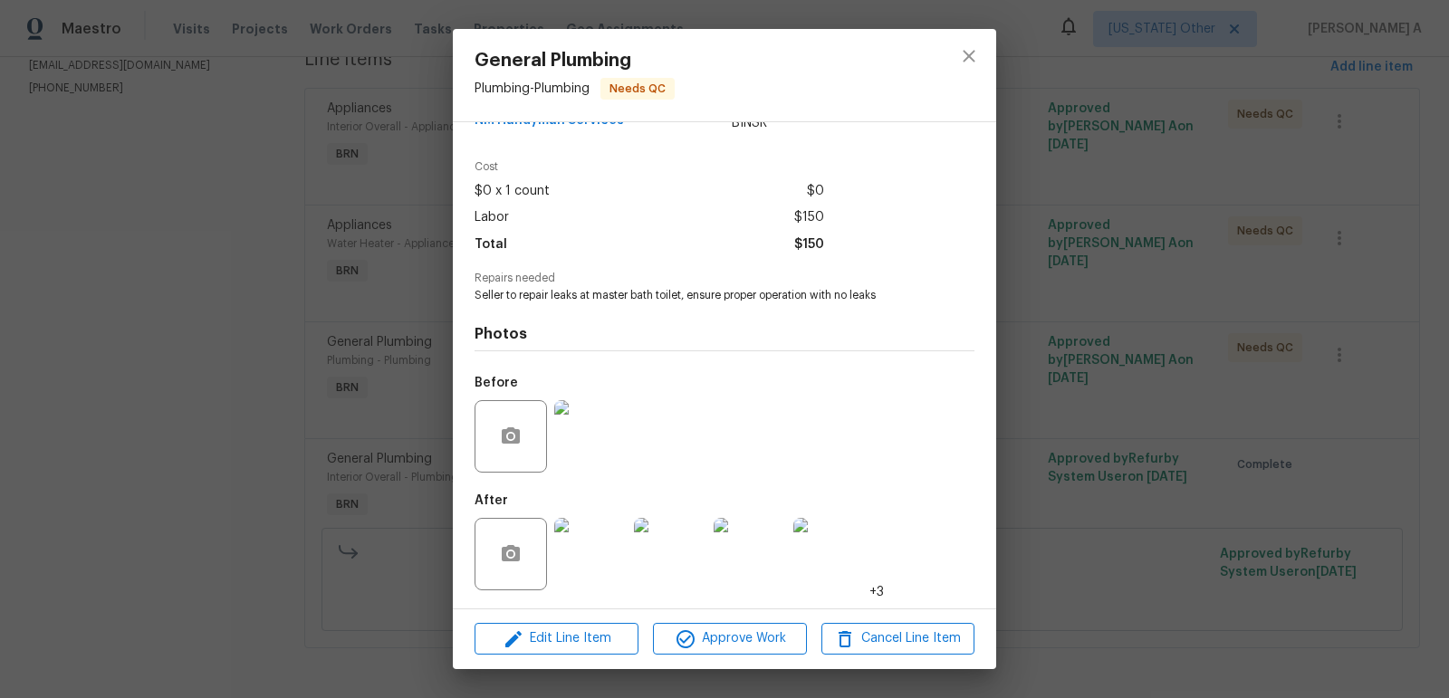
click at [589, 448] on img at bounding box center [590, 436] width 72 height 72
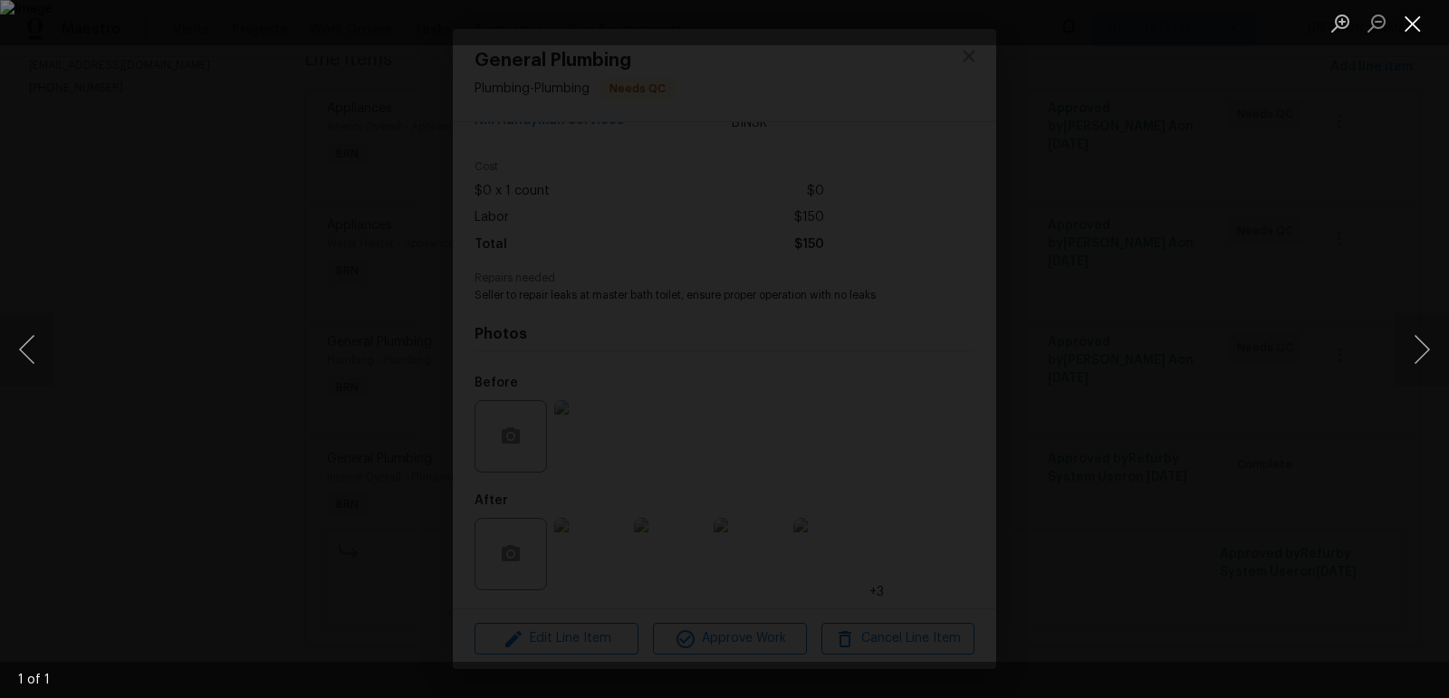
click at [1412, 25] on button "Close lightbox" at bounding box center [1413, 23] width 36 height 32
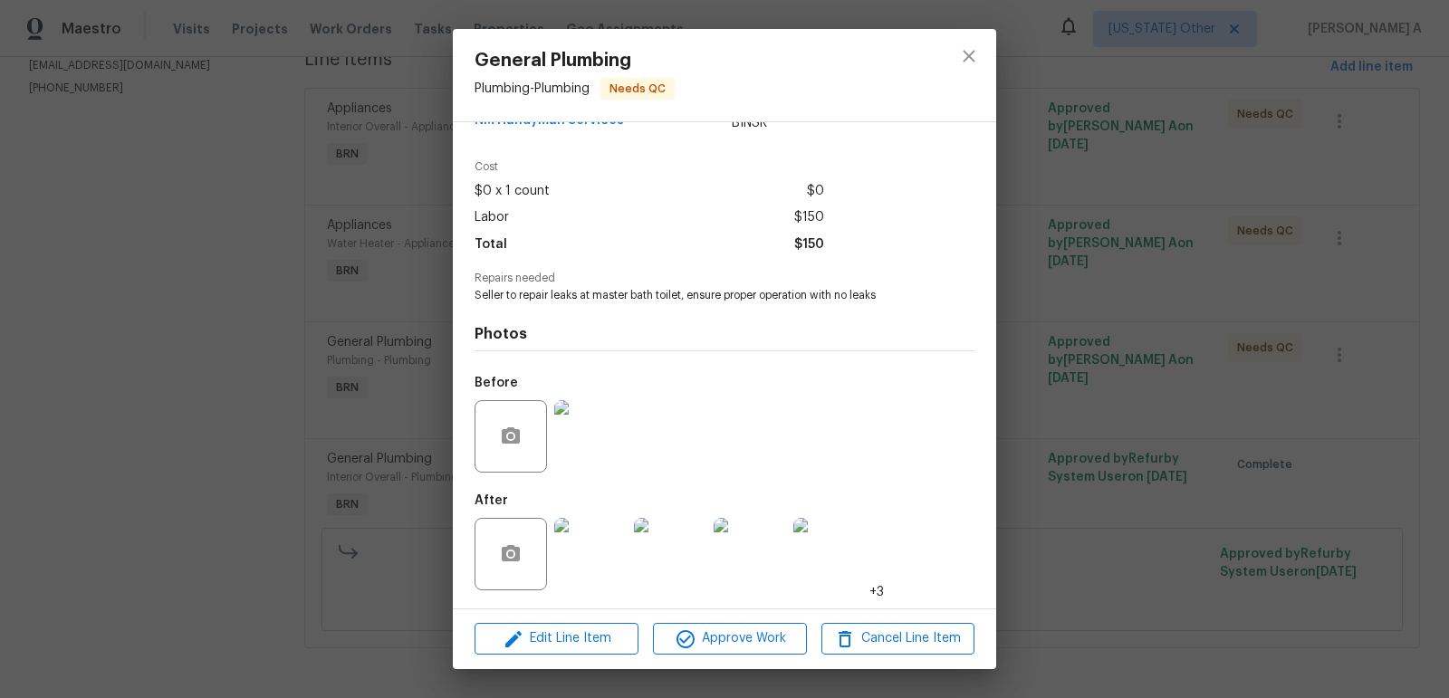
click at [572, 567] on img at bounding box center [590, 554] width 72 height 72
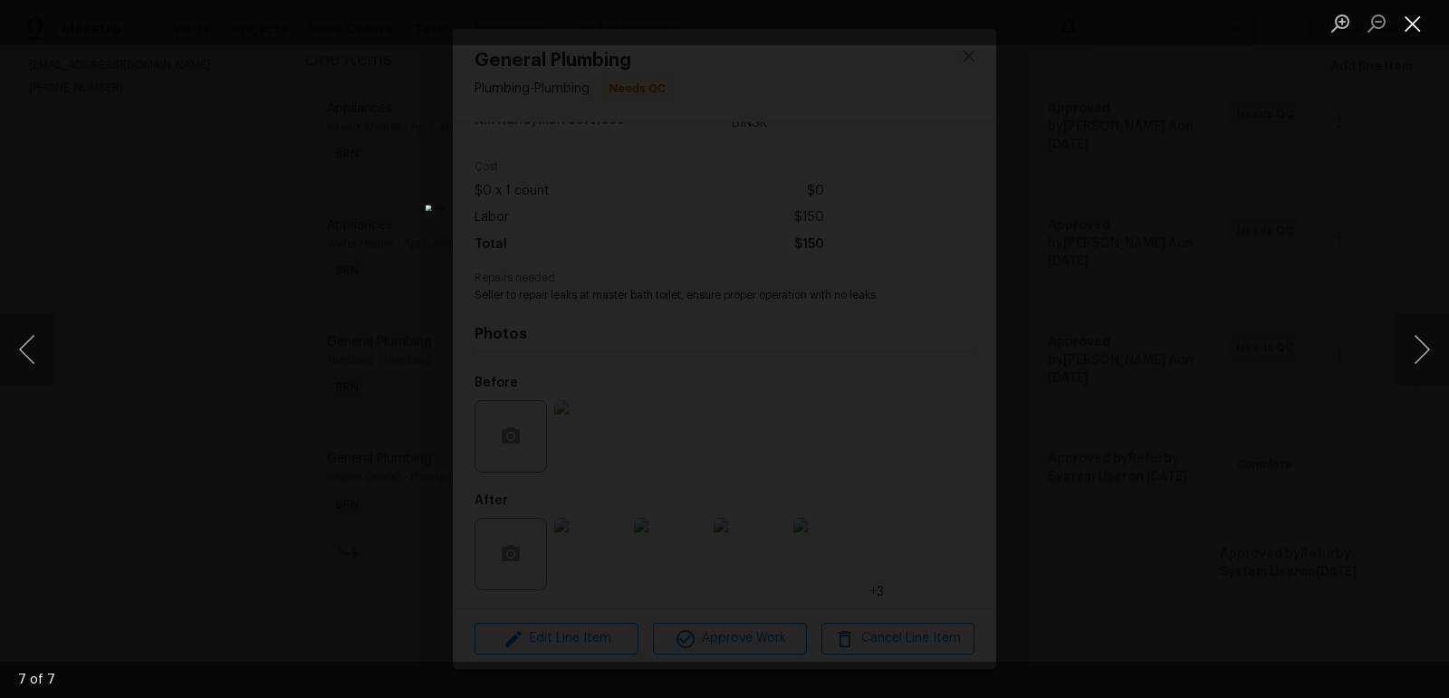
click at [1410, 29] on button "Close lightbox" at bounding box center [1413, 23] width 36 height 32
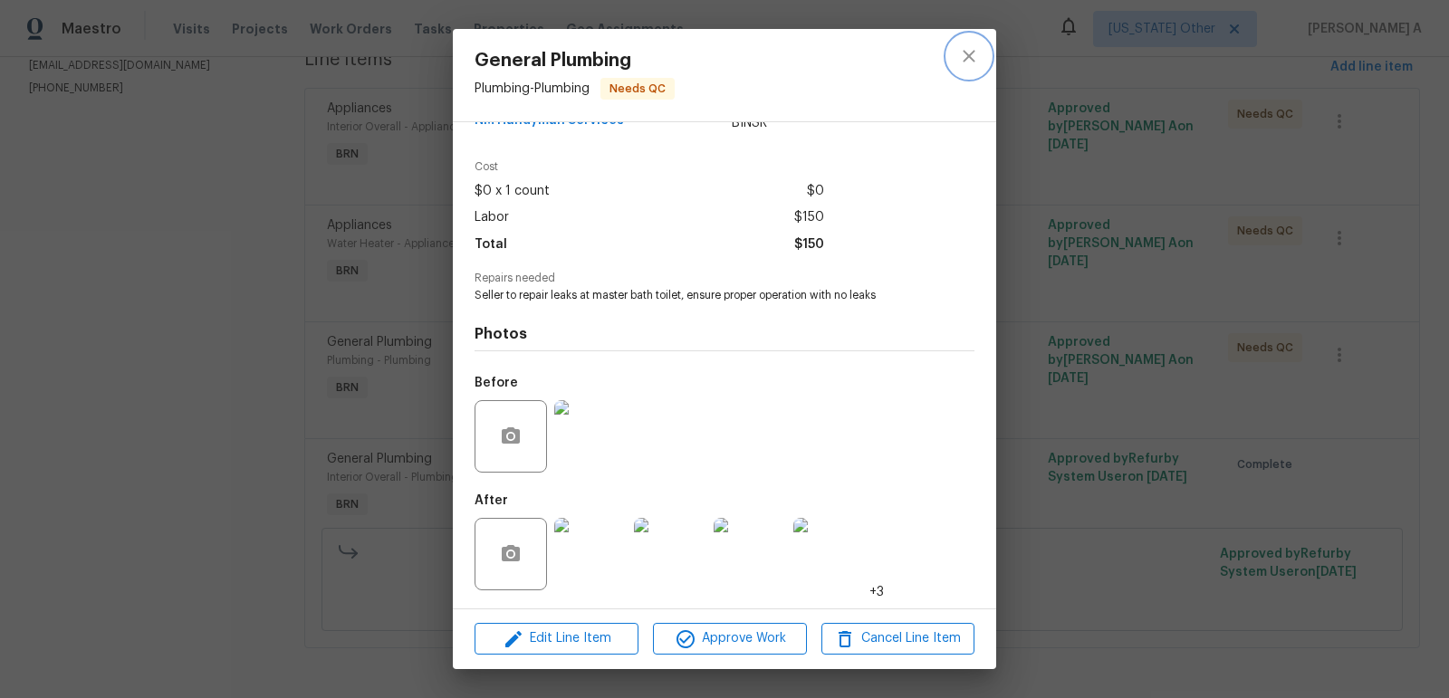
click at [970, 57] on icon "close" at bounding box center [969, 56] width 12 height 12
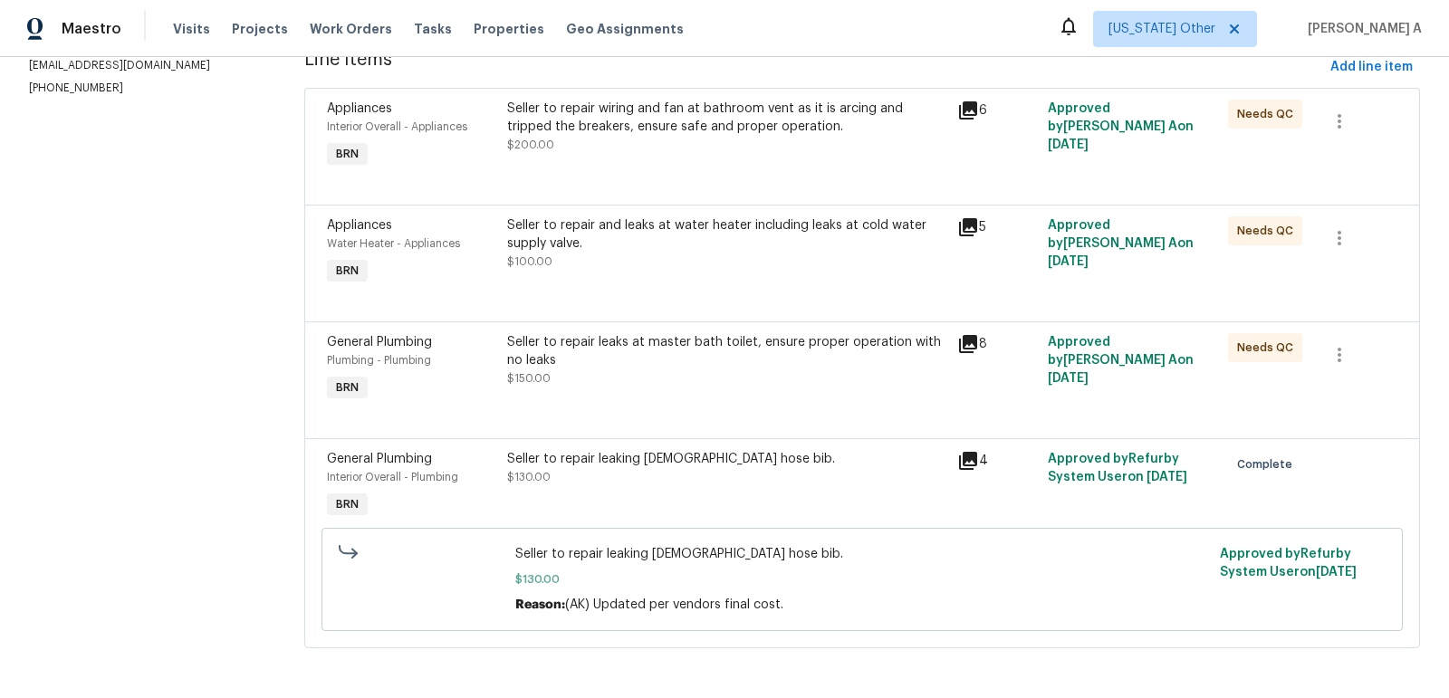
scroll to position [0, 0]
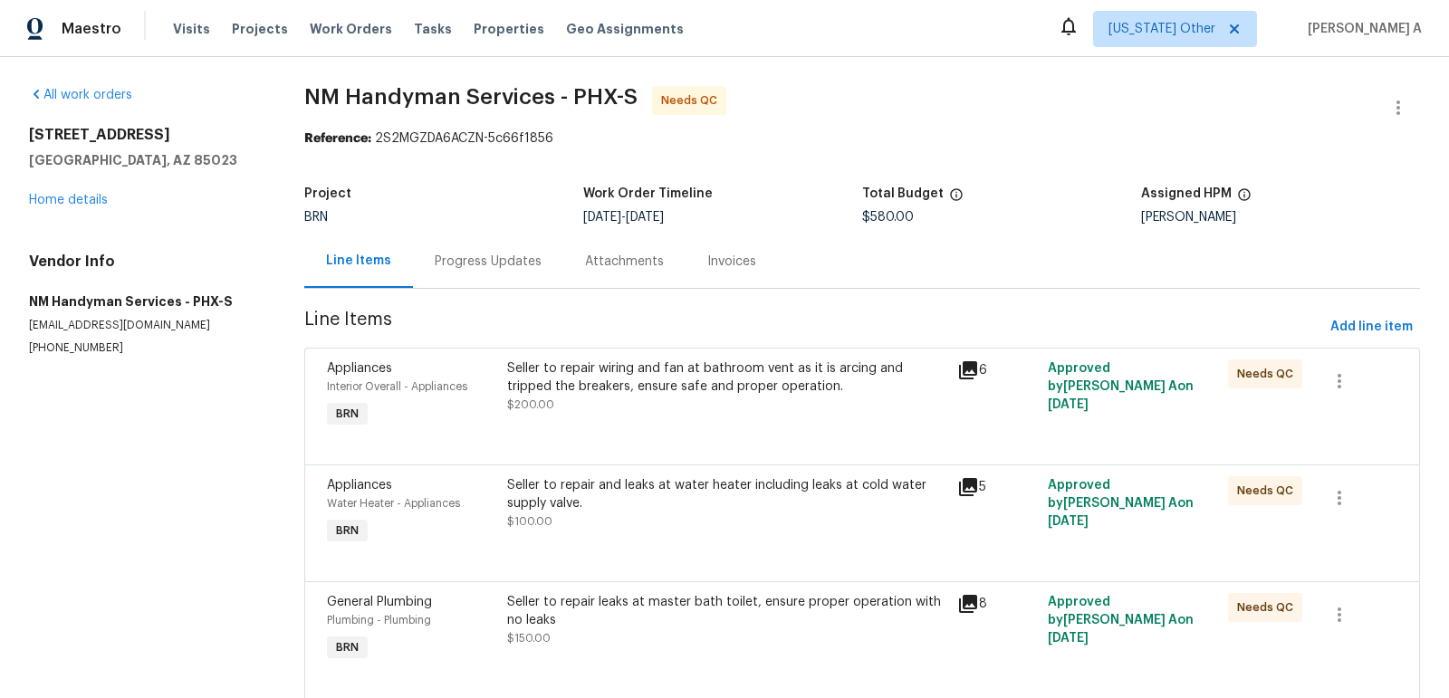
click at [443, 257] on div "Progress Updates" at bounding box center [488, 262] width 107 height 18
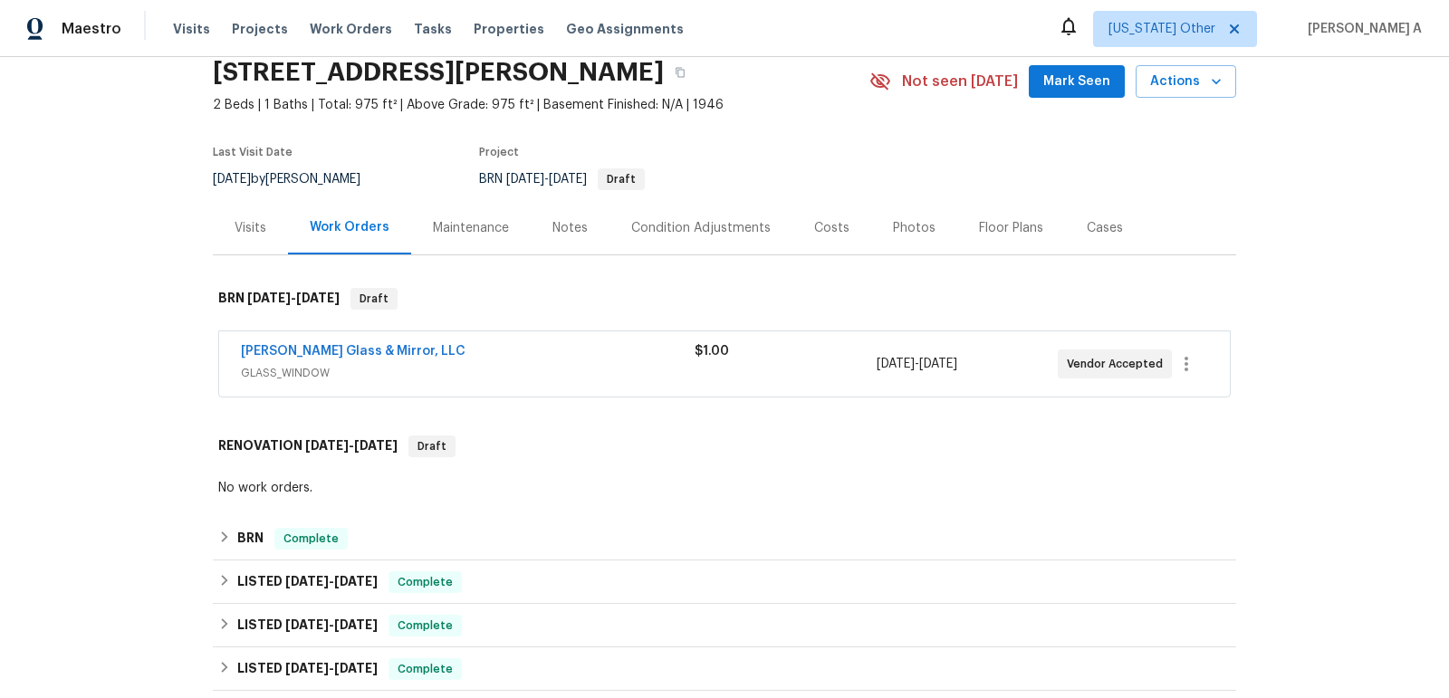
scroll to position [193, 0]
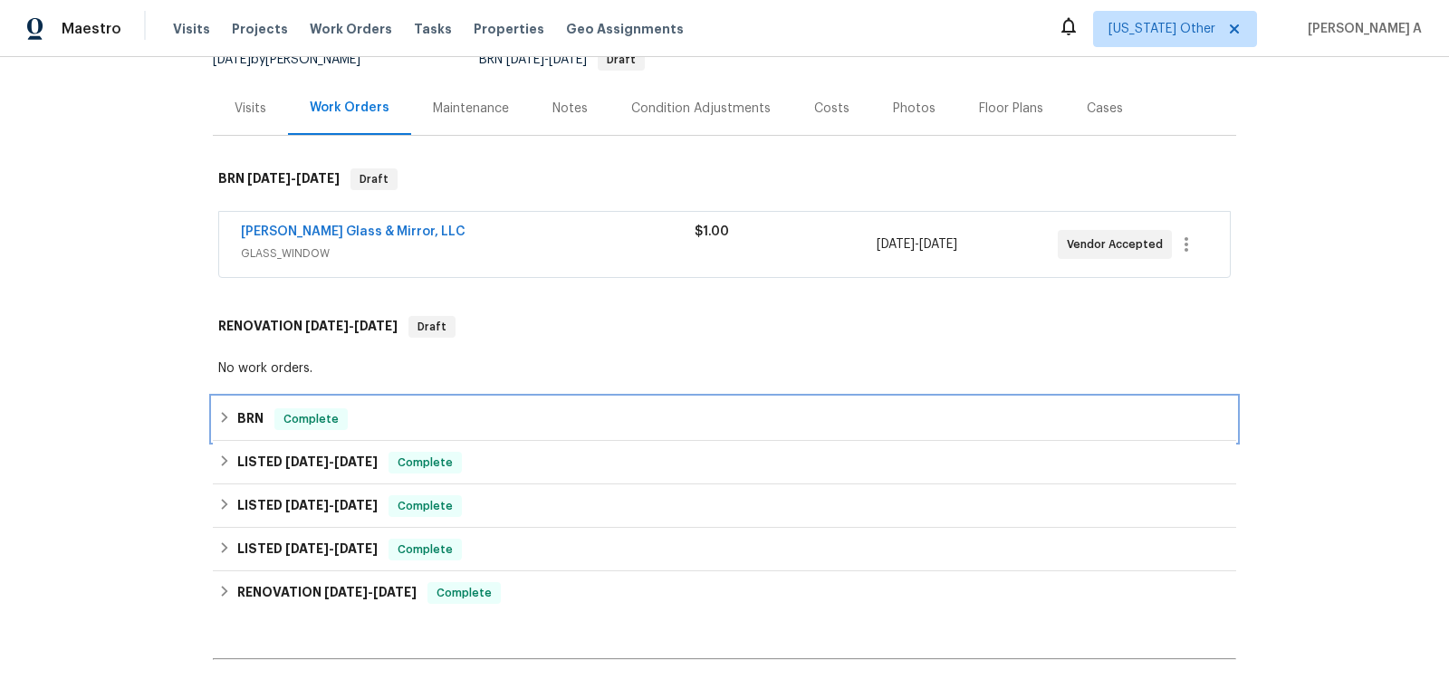
click at [485, 405] on div "BRN Complete" at bounding box center [725, 419] width 1024 height 43
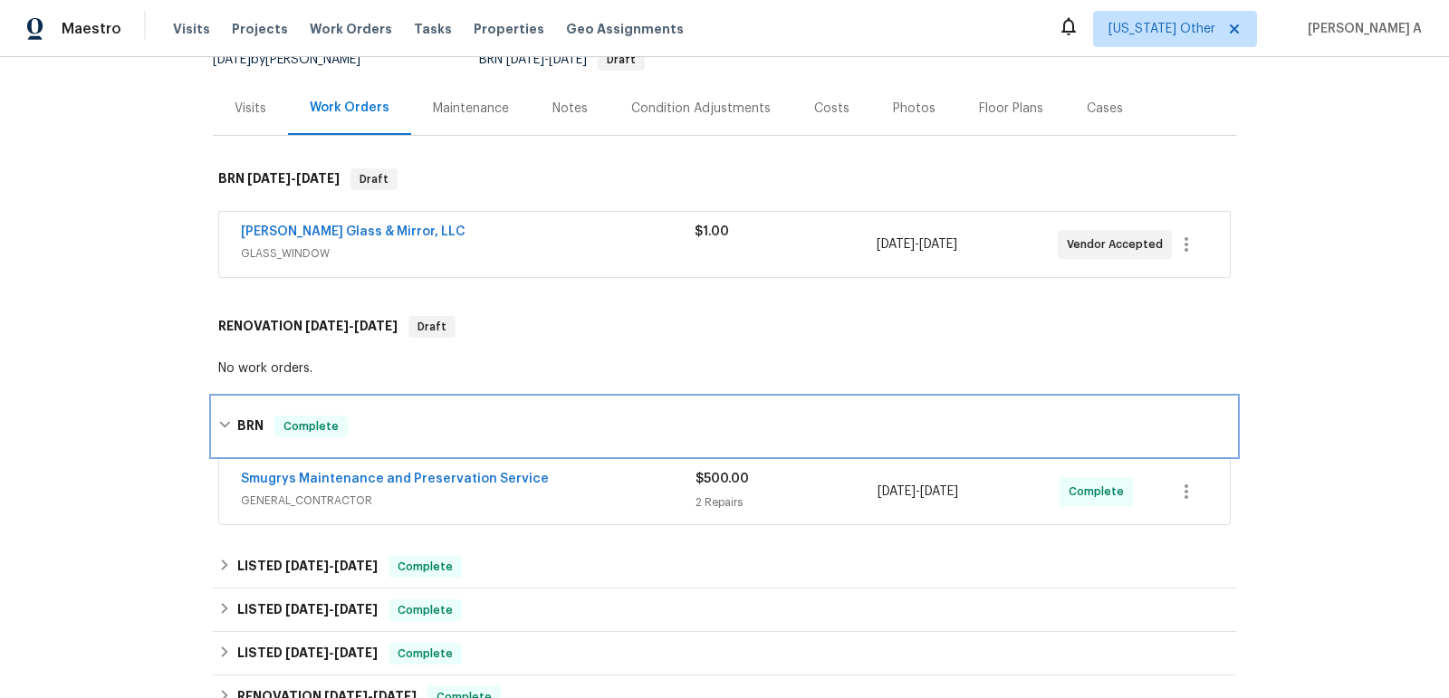
scroll to position [294, 0]
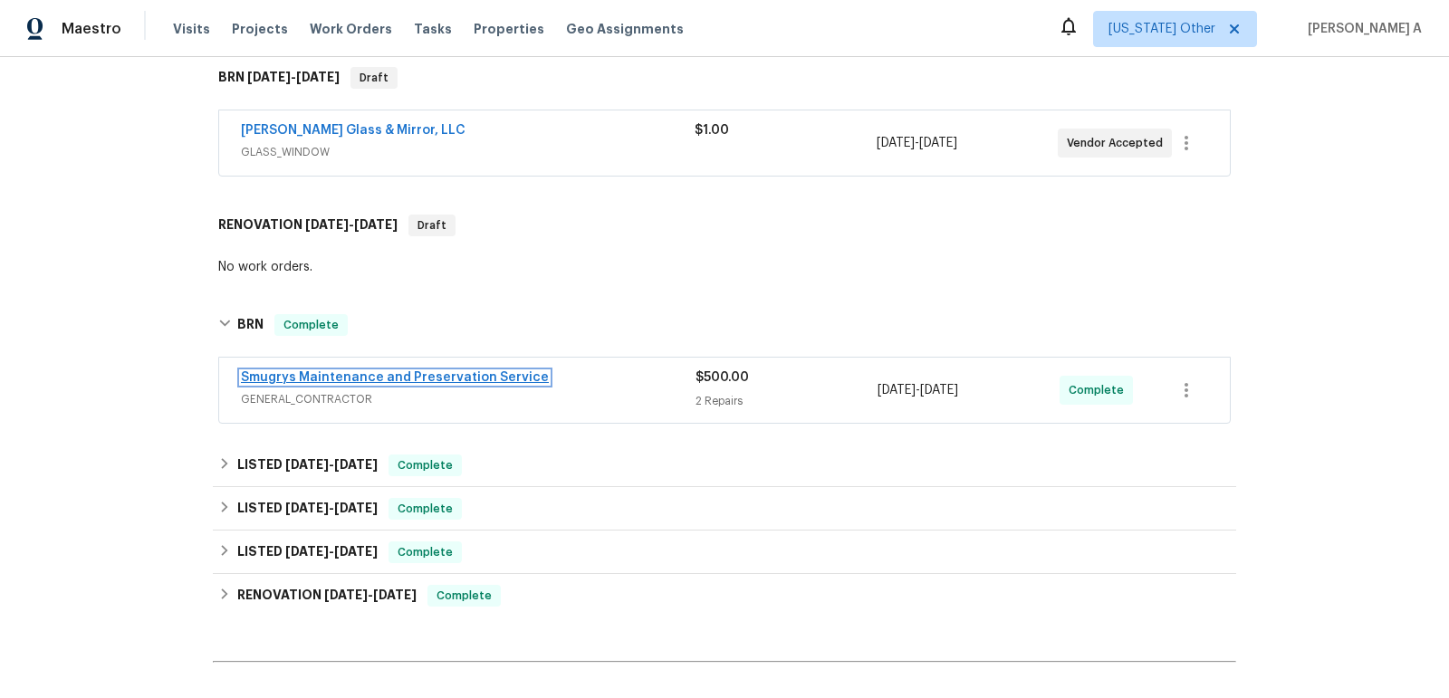
click at [434, 373] on link "Smugrys Maintenance and Preservation Service" at bounding box center [395, 377] width 308 height 13
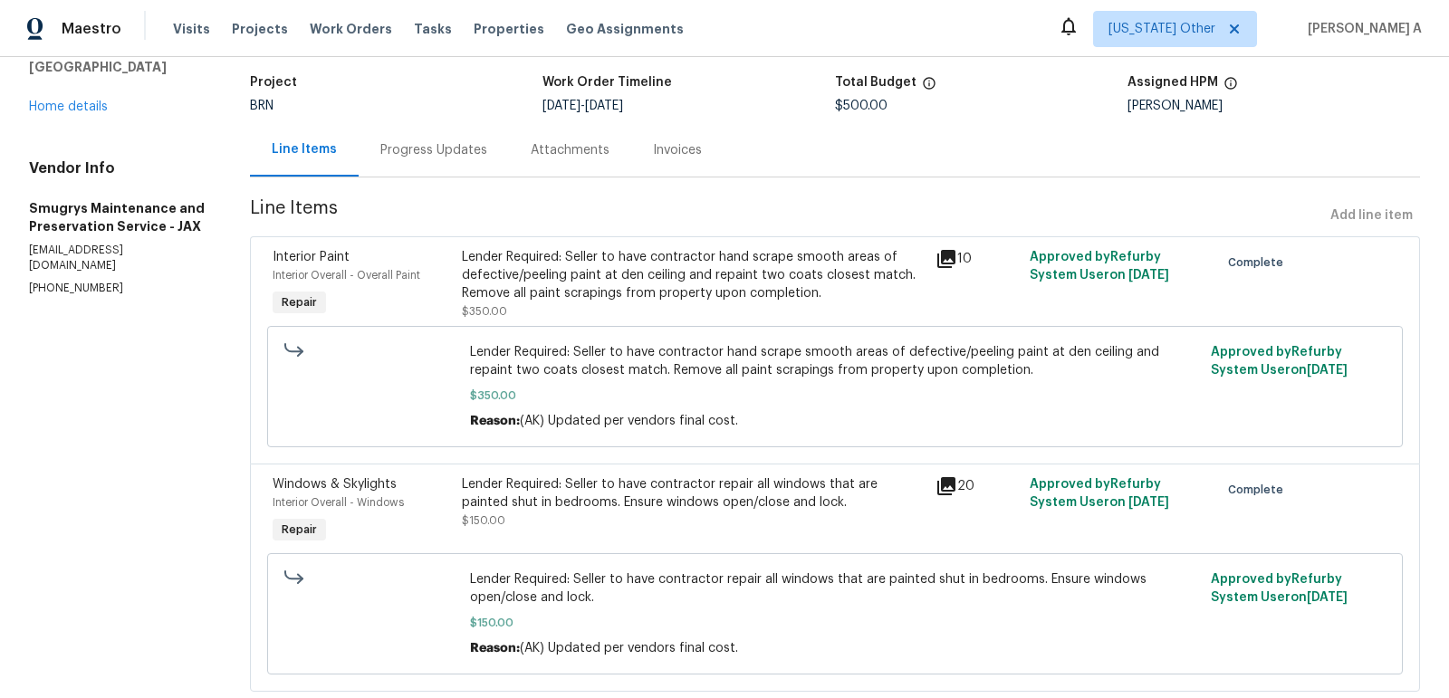
scroll to position [118, 0]
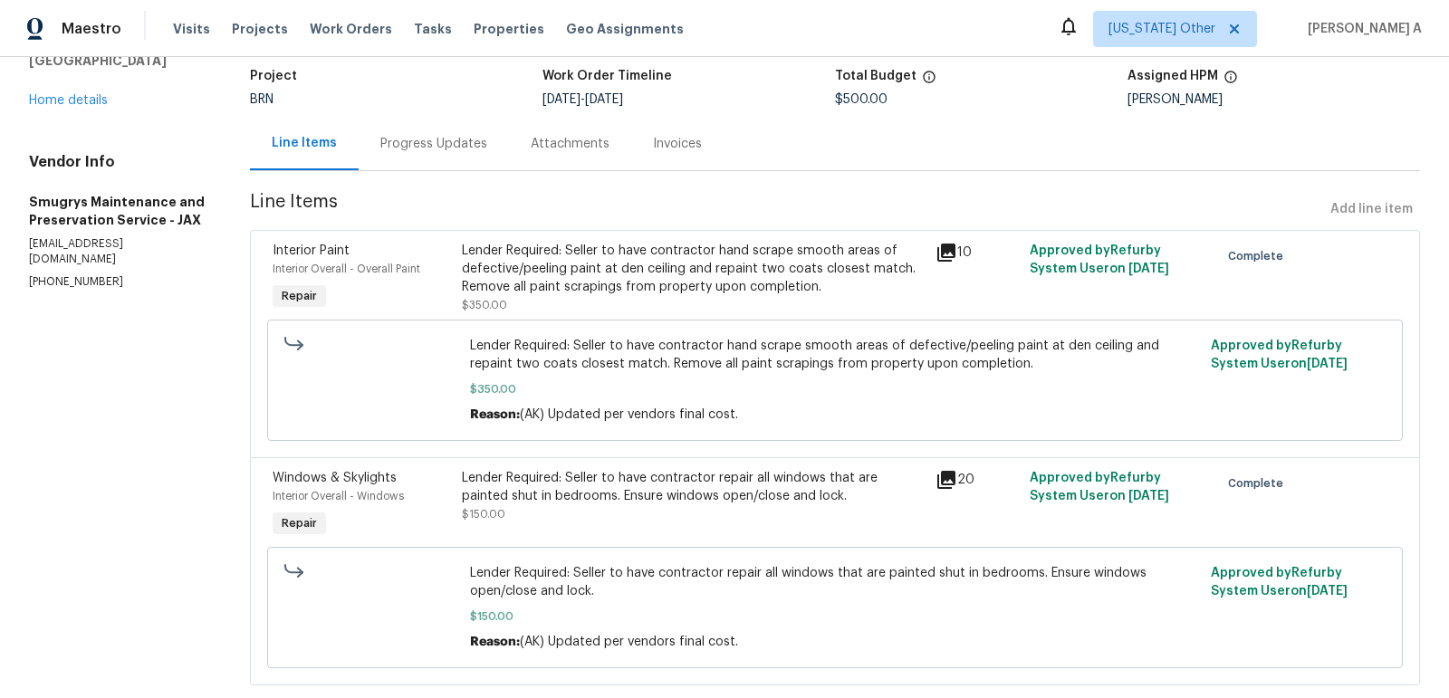
click at [632, 276] on div "Lender Required: Seller to have contractor hand scrape smooth areas of defectiv…" at bounding box center [693, 269] width 463 height 54
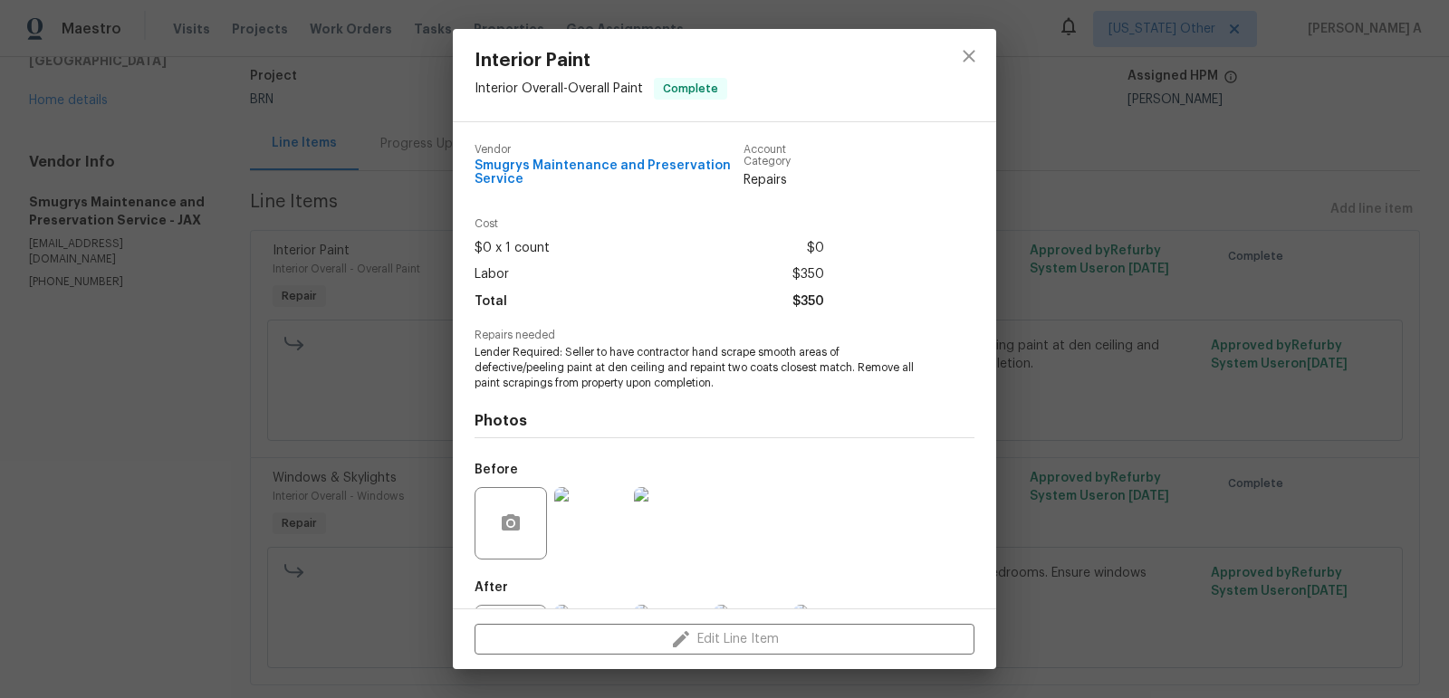
click at [591, 171] on span "Smugrys Maintenance and Preservation Service" at bounding box center [609, 172] width 269 height 27
copy span "Smugrys Maintenance and Preservation Service"
click at [624, 380] on span "Lender Required: Seller to have contractor hand scrape smooth areas of defectiv…" at bounding box center [700, 367] width 450 height 45
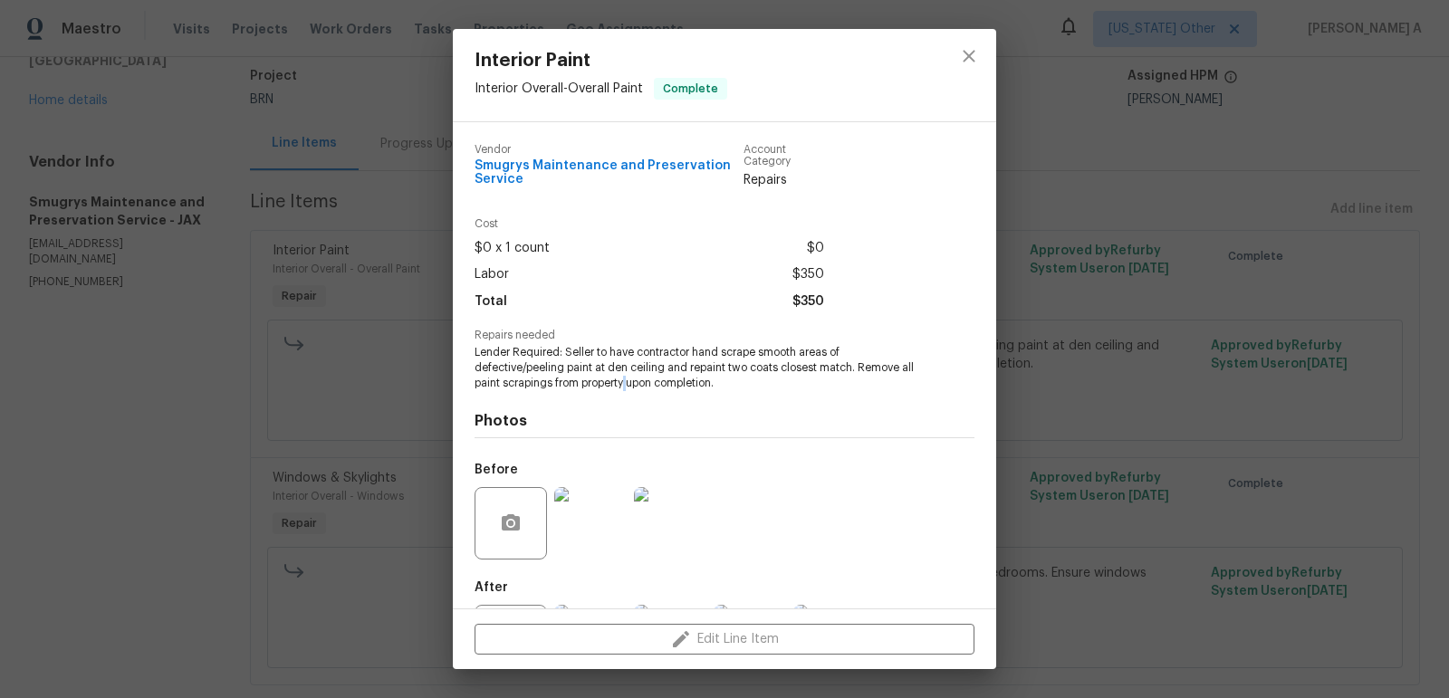
click at [624, 380] on span "Lender Required: Seller to have contractor hand scrape smooth areas of defectiv…" at bounding box center [700, 367] width 450 height 45
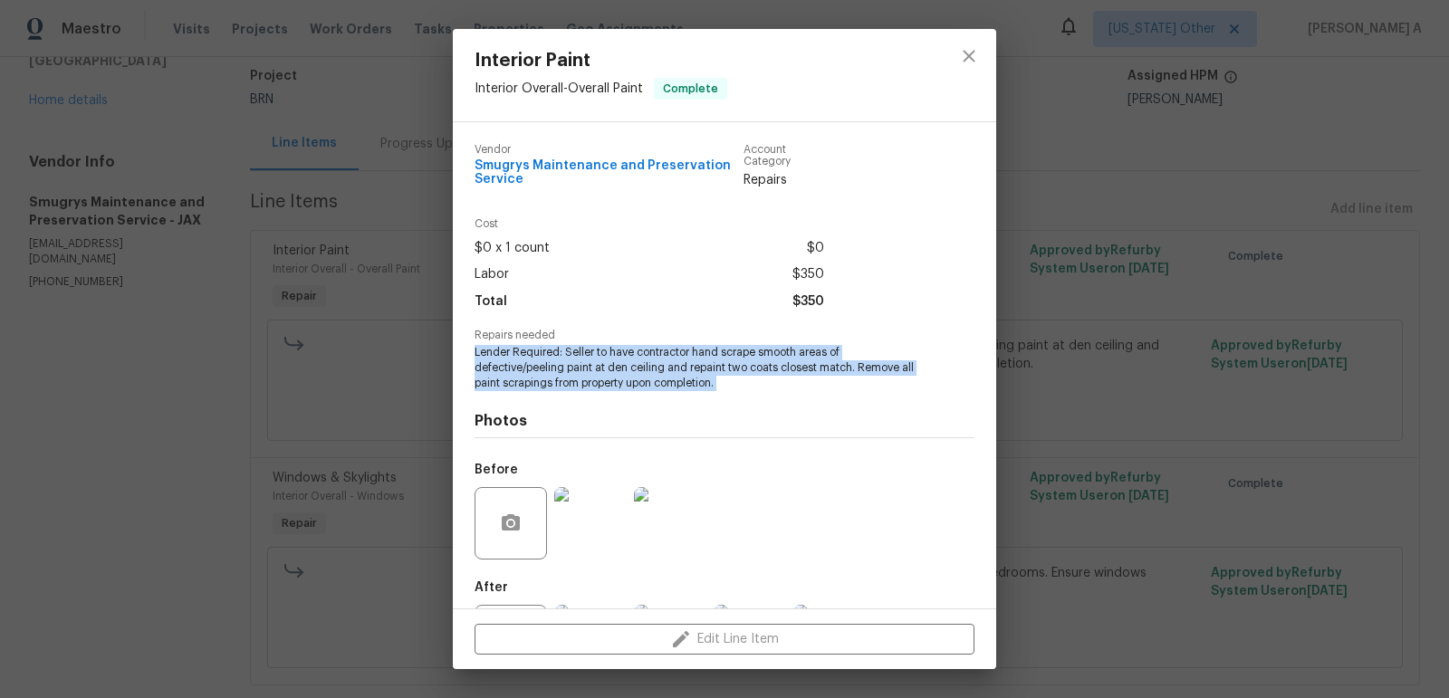
click at [624, 380] on span "Lender Required: Seller to have contractor hand scrape smooth areas of defectiv…" at bounding box center [700, 367] width 450 height 45
copy span "Lender Required: Seller to have contractor hand scrape smooth areas of defectiv…"
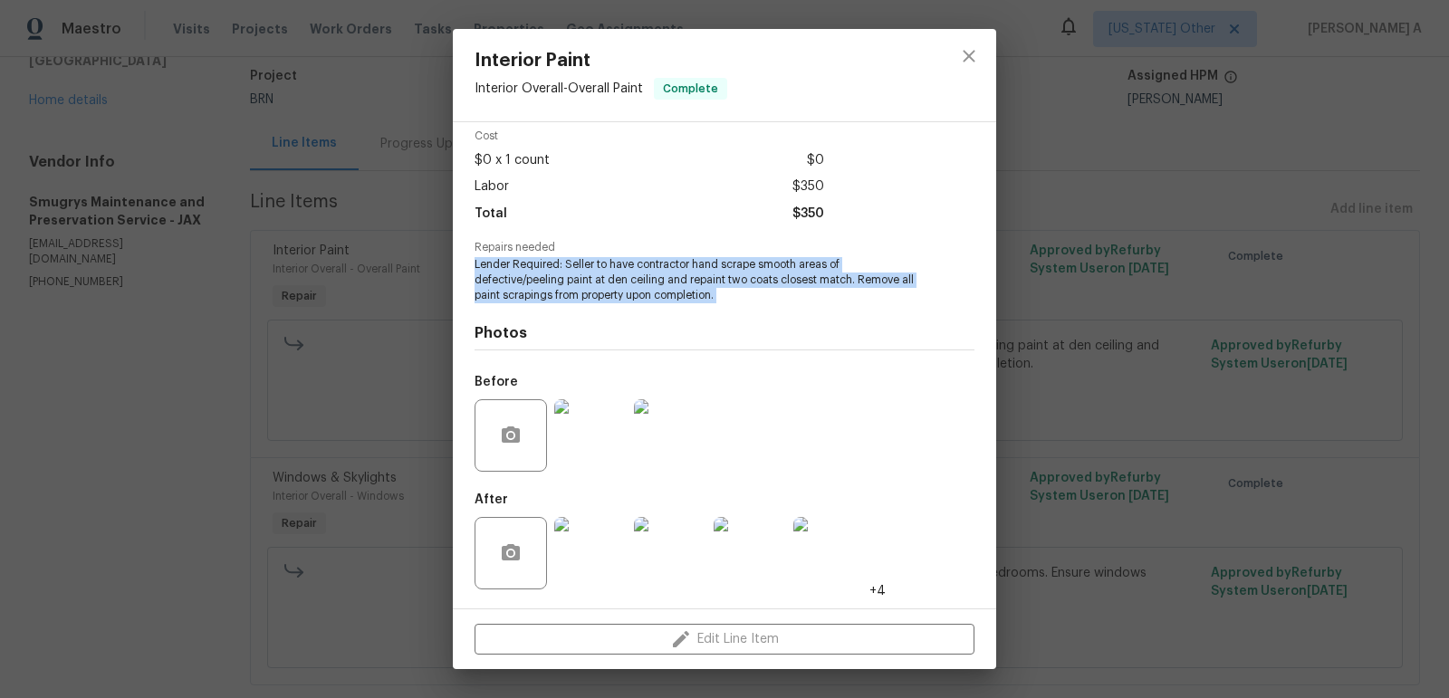
click at [582, 433] on img at bounding box center [590, 435] width 72 height 72
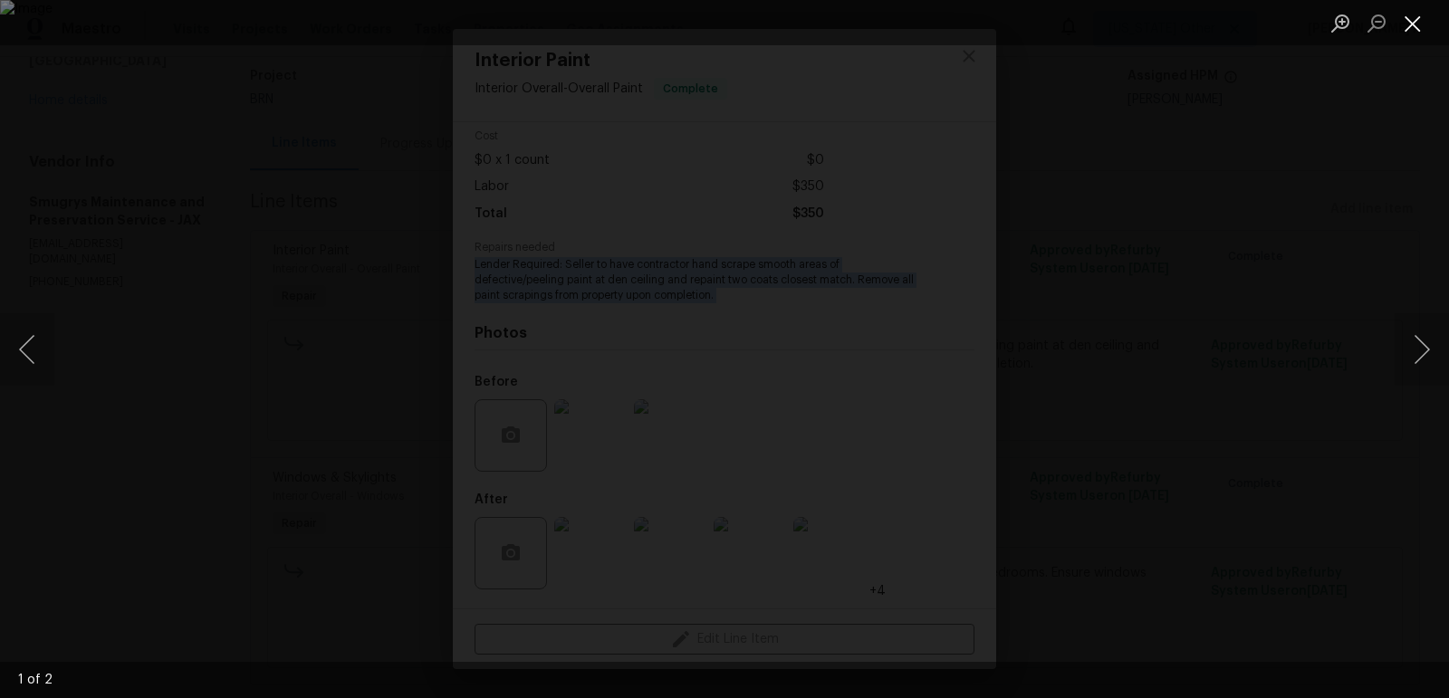
click at [1408, 14] on button "Close lightbox" at bounding box center [1413, 23] width 36 height 32
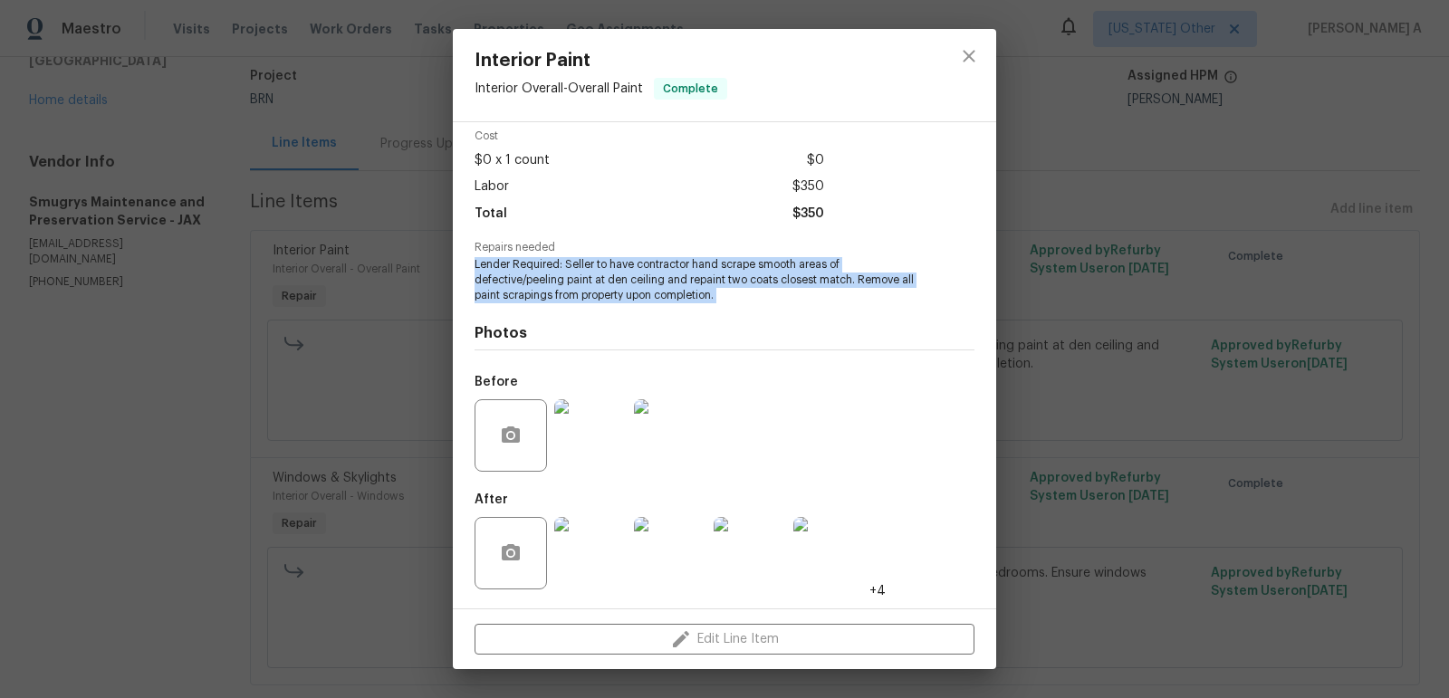
click at [582, 543] on img at bounding box center [590, 553] width 72 height 72
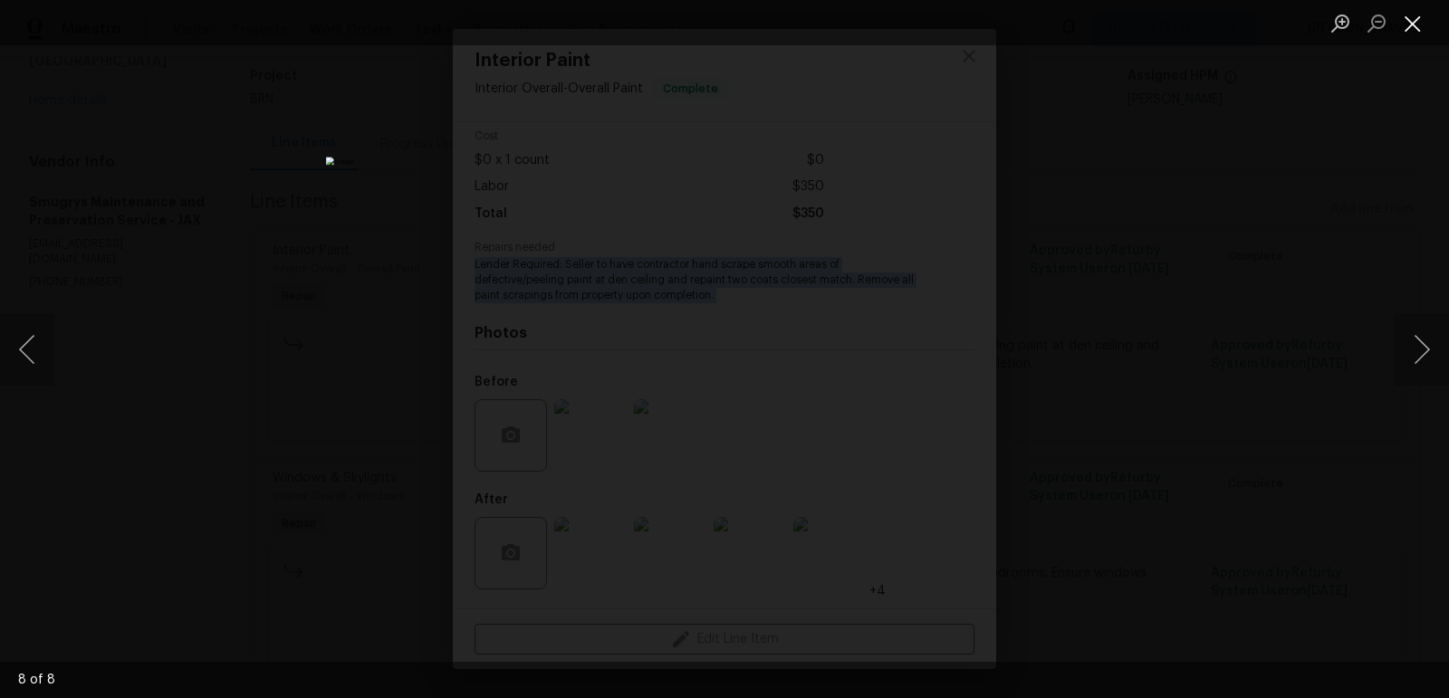
click at [1408, 23] on button "Close lightbox" at bounding box center [1413, 23] width 36 height 32
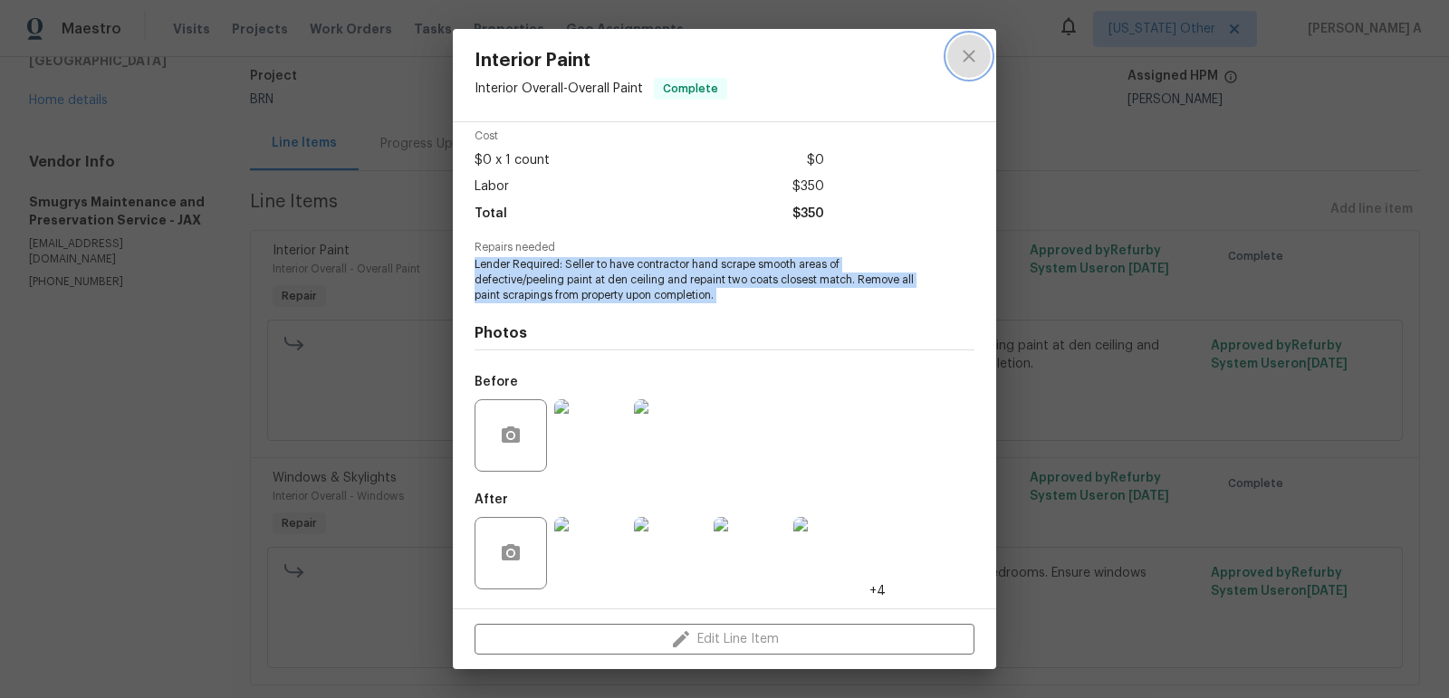
click at [964, 57] on icon "close" at bounding box center [969, 56] width 22 height 22
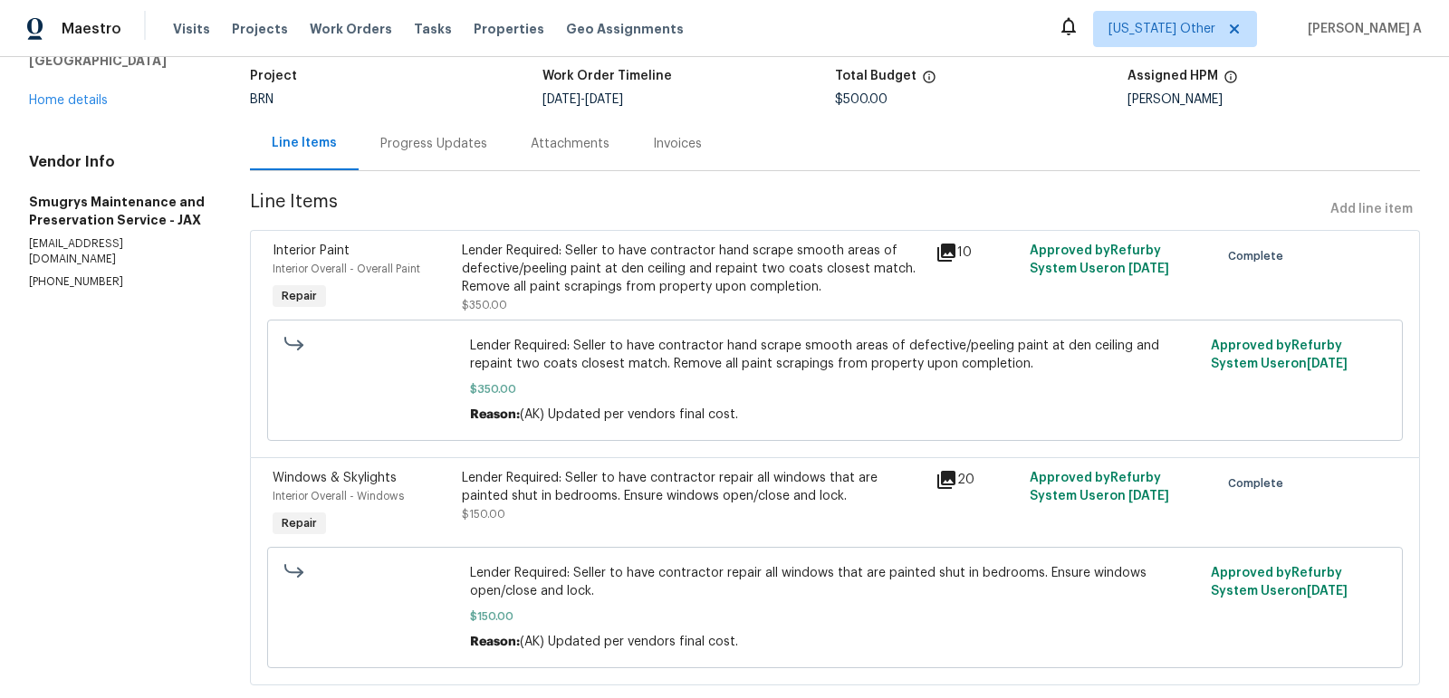
scroll to position [154, 0]
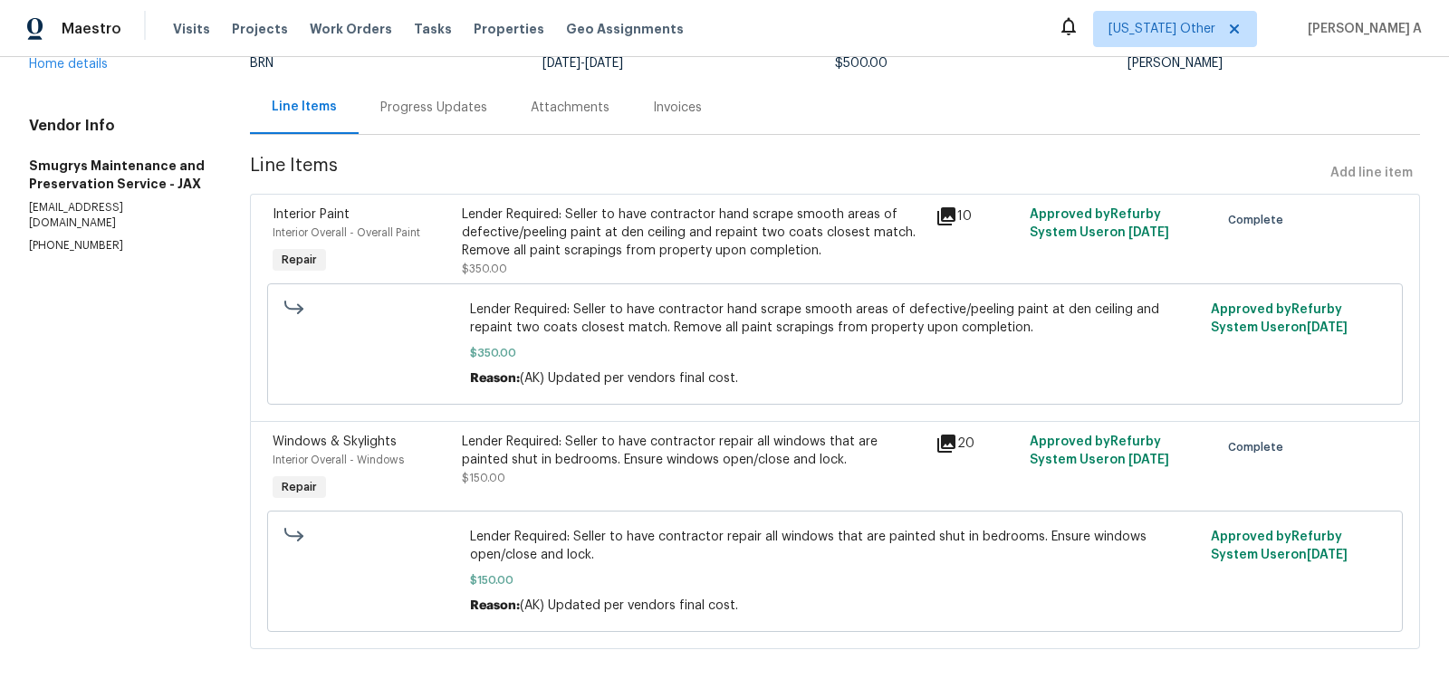
click at [600, 463] on div "Lender Required: Seller to have contractor repair all windows that are painted …" at bounding box center [693, 451] width 463 height 36
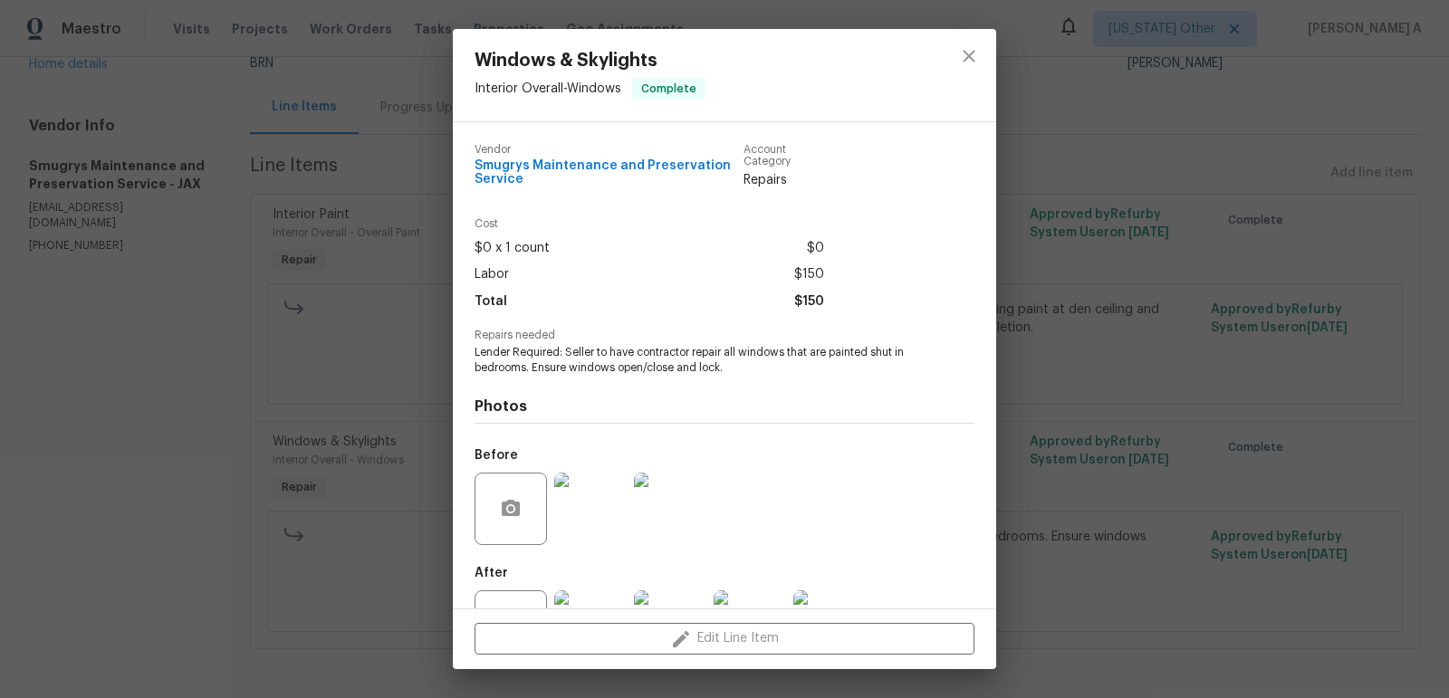
click at [623, 364] on span "Lender Required: Seller to have contractor repair all windows that are painted …" at bounding box center [700, 360] width 450 height 31
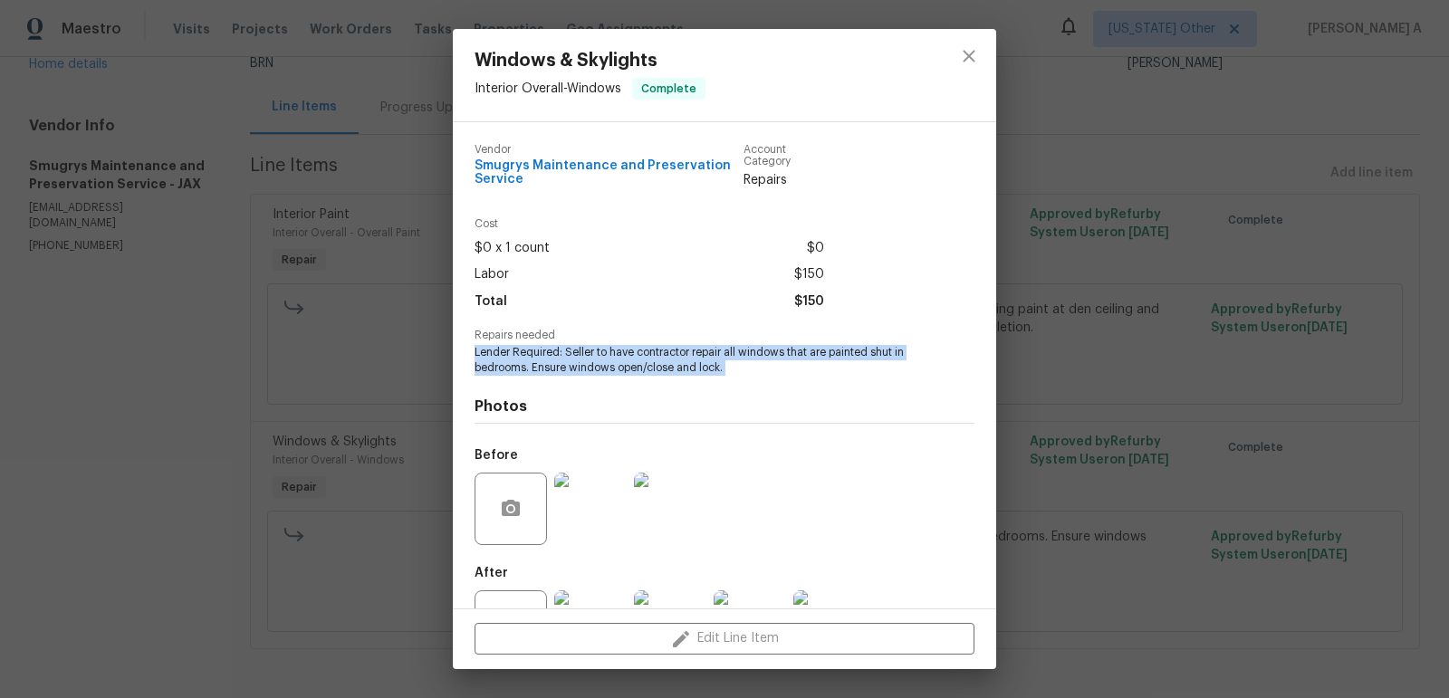
click at [623, 364] on span "Lender Required: Seller to have contractor repair all windows that are painted …" at bounding box center [700, 360] width 450 height 31
copy span "Lender Required: Seller to have contractor repair all windows that are painted …"
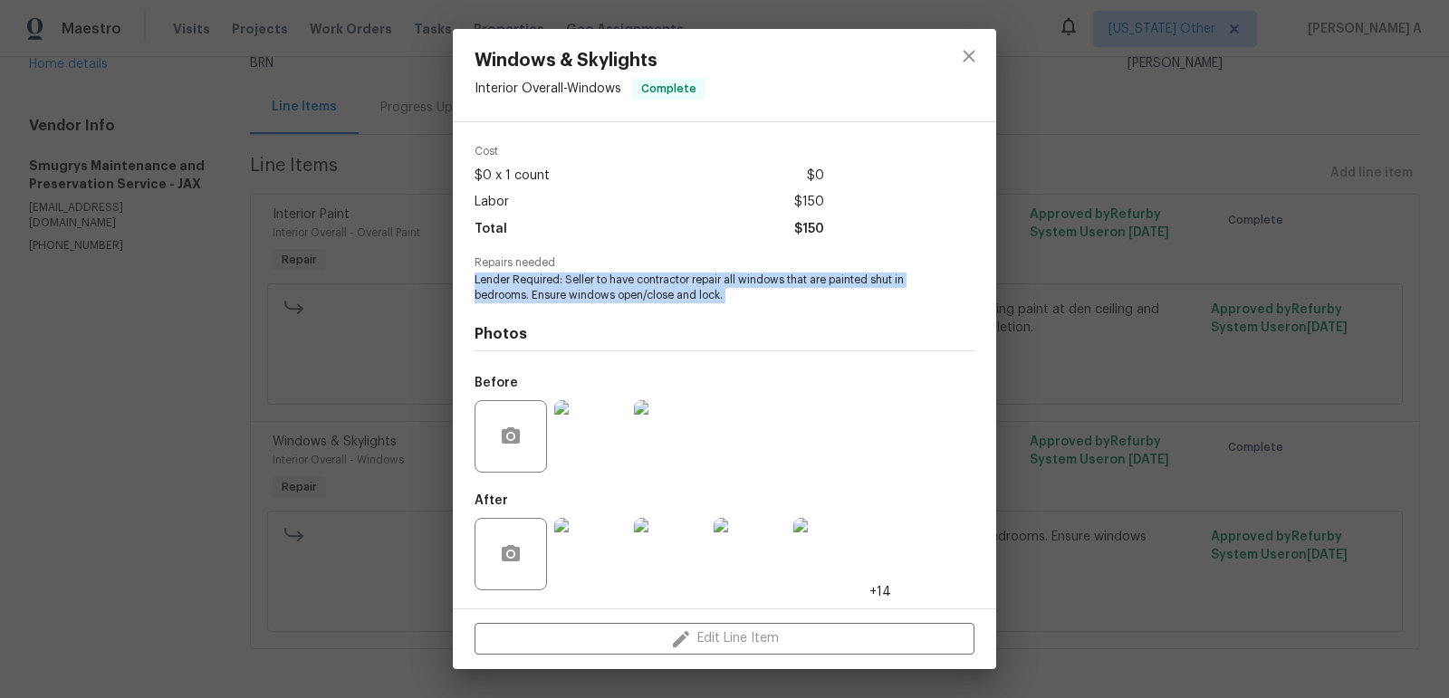
copy span "Lender Required: Seller to have contractor repair all windows that are painted …"
click at [580, 438] on img at bounding box center [590, 436] width 72 height 72
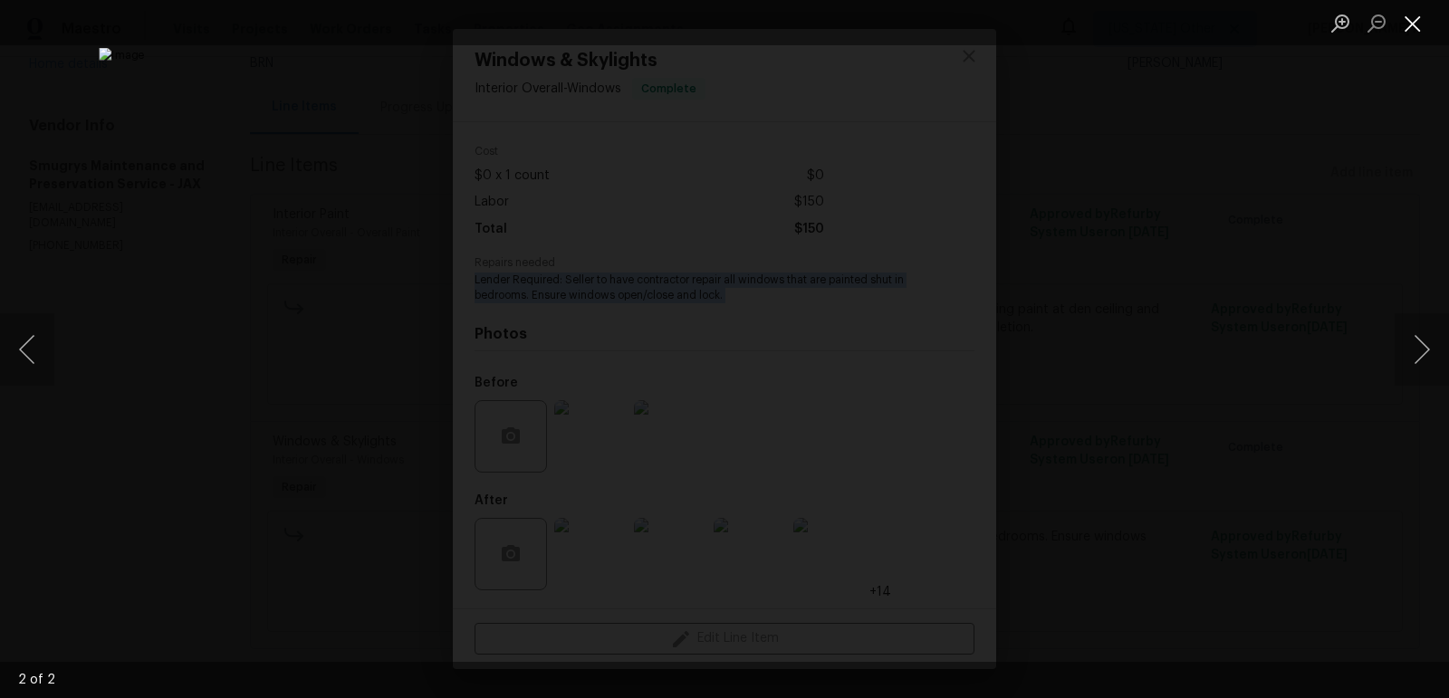
click at [1404, 29] on button "Close lightbox" at bounding box center [1413, 23] width 36 height 32
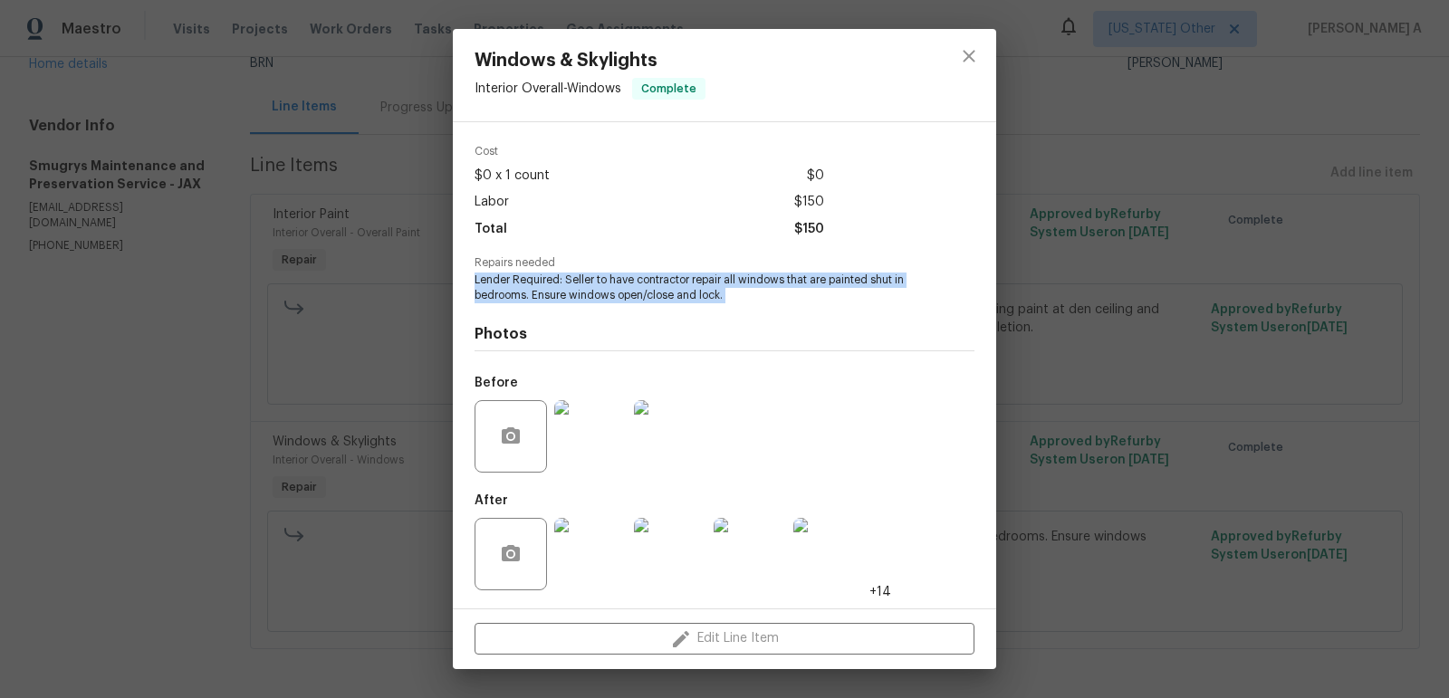
scroll to position [0, 0]
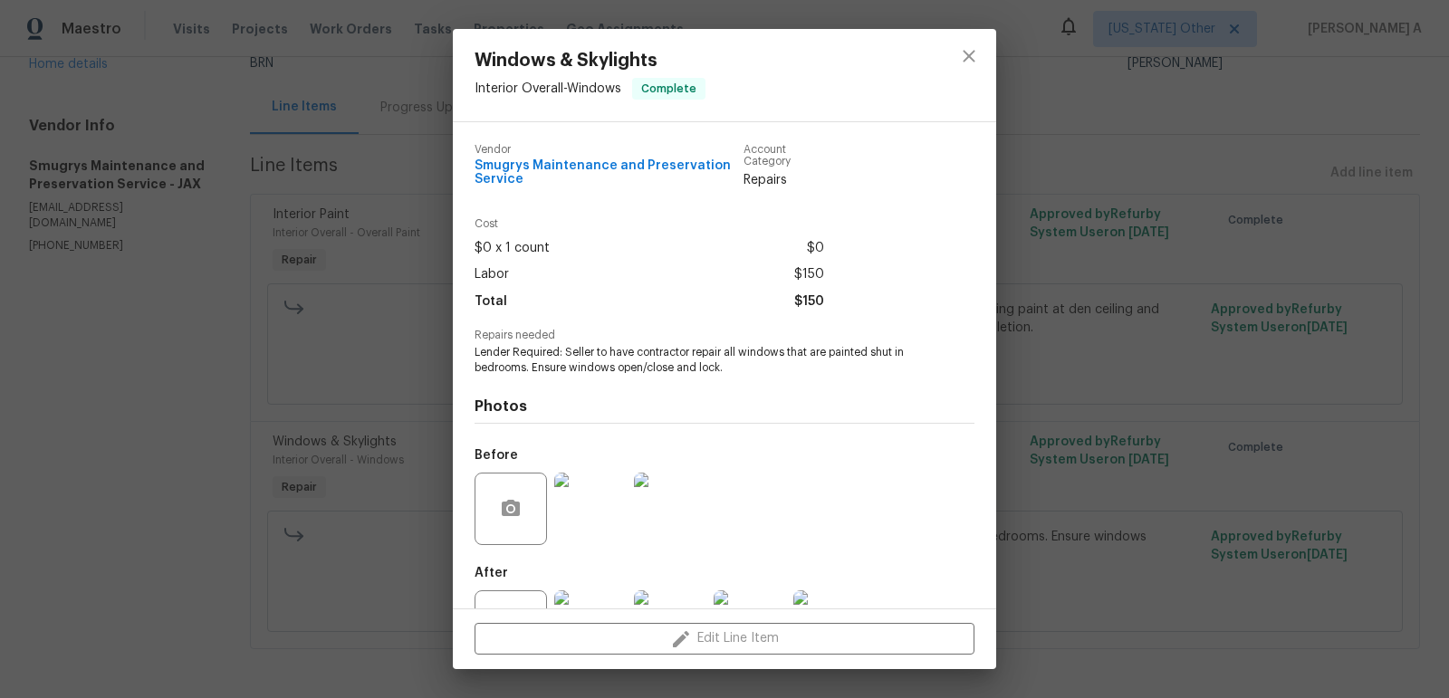
click at [587, 175] on span "Smugrys Maintenance and Preservation Service" at bounding box center [609, 172] width 269 height 27
copy span "Smugrys Maintenance and Preservation Service"
click at [973, 47] on icon "close" at bounding box center [969, 56] width 22 height 22
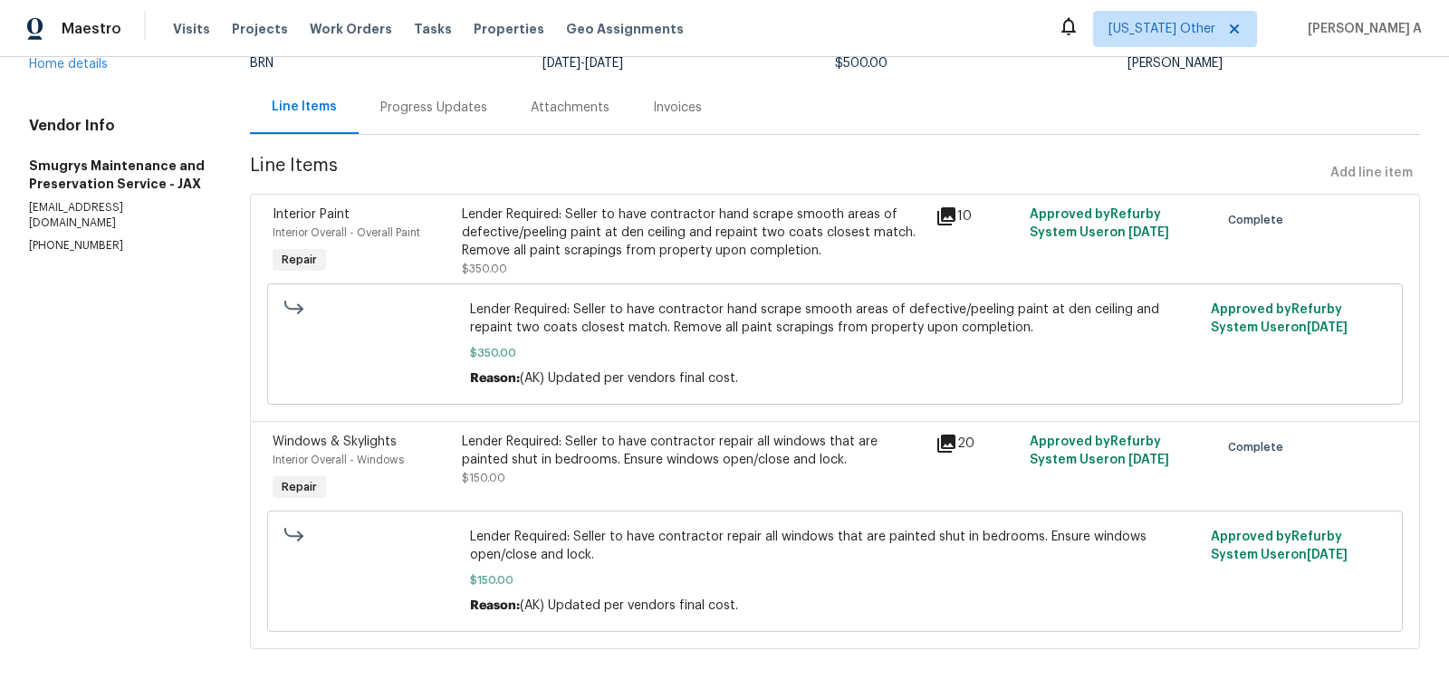
click at [435, 138] on section "Smugrys Maintenance and Preservation Service - JAX Complete Reference: 2110KE4N…" at bounding box center [835, 301] width 1170 height 739
click at [439, 120] on div "Progress Updates" at bounding box center [434, 107] width 150 height 53
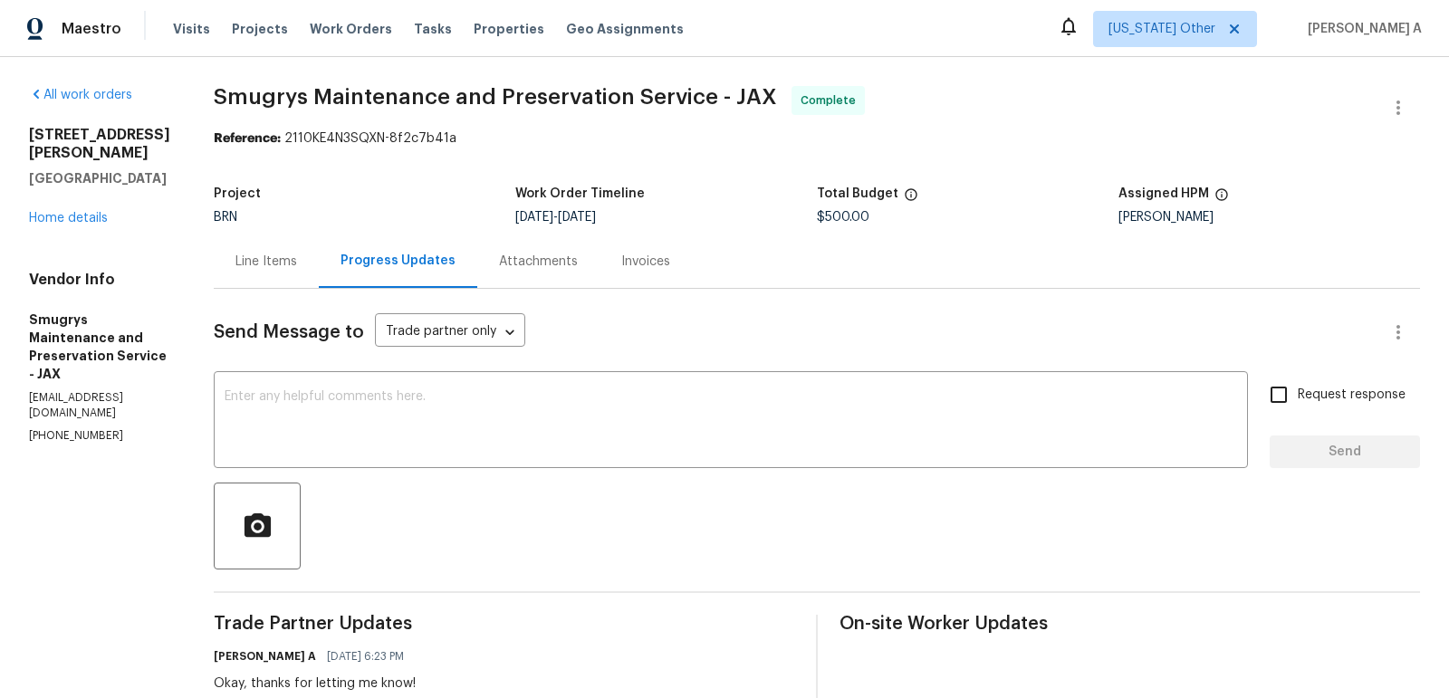
click at [247, 267] on div "Line Items" at bounding box center [266, 262] width 62 height 18
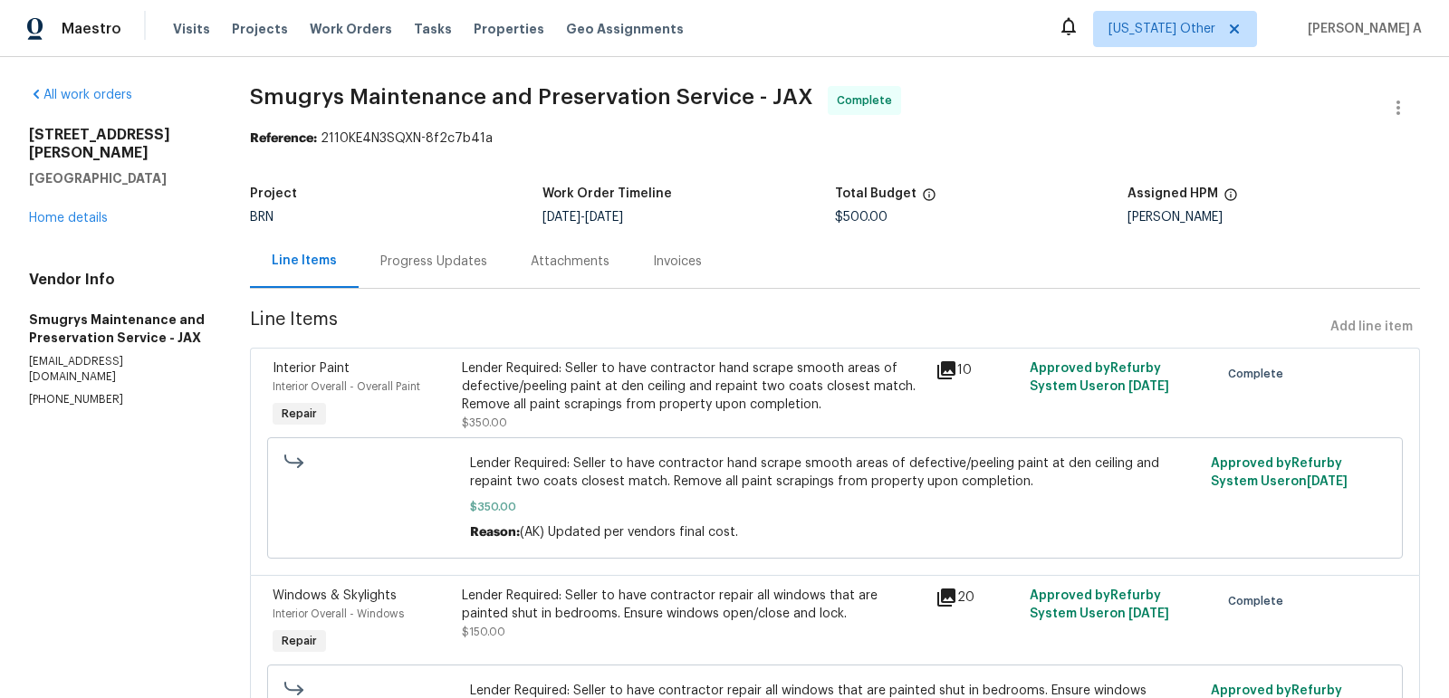
scroll to position [154, 0]
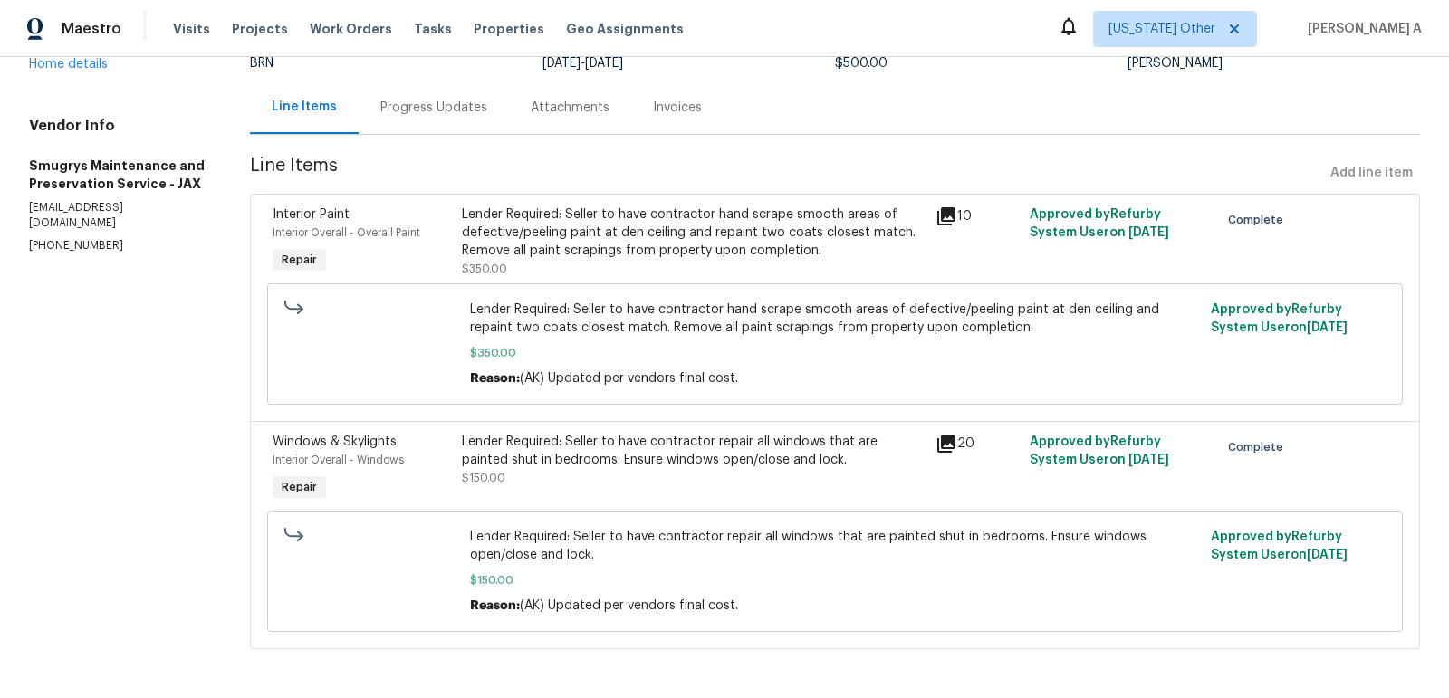
click at [670, 457] on div "Lender Required: Seller to have contractor repair all windows that are painted …" at bounding box center [693, 451] width 463 height 36
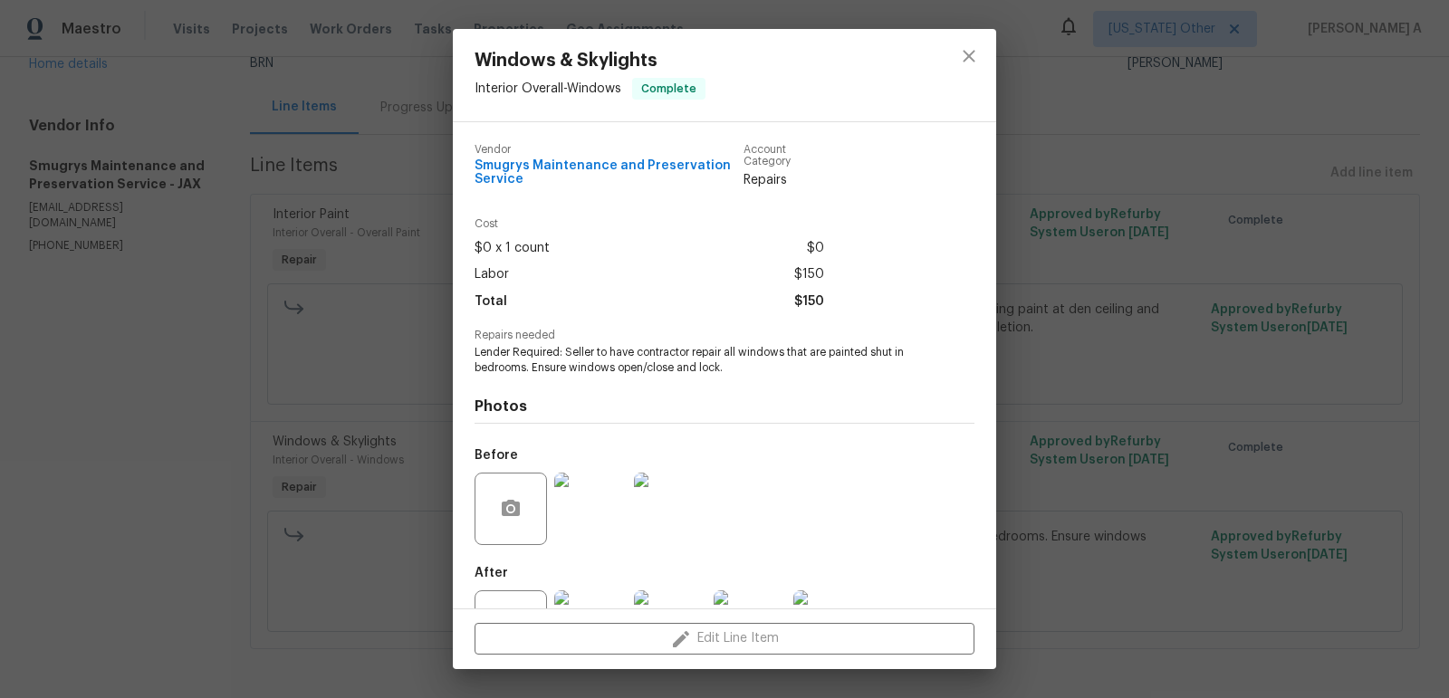
scroll to position [72, 0]
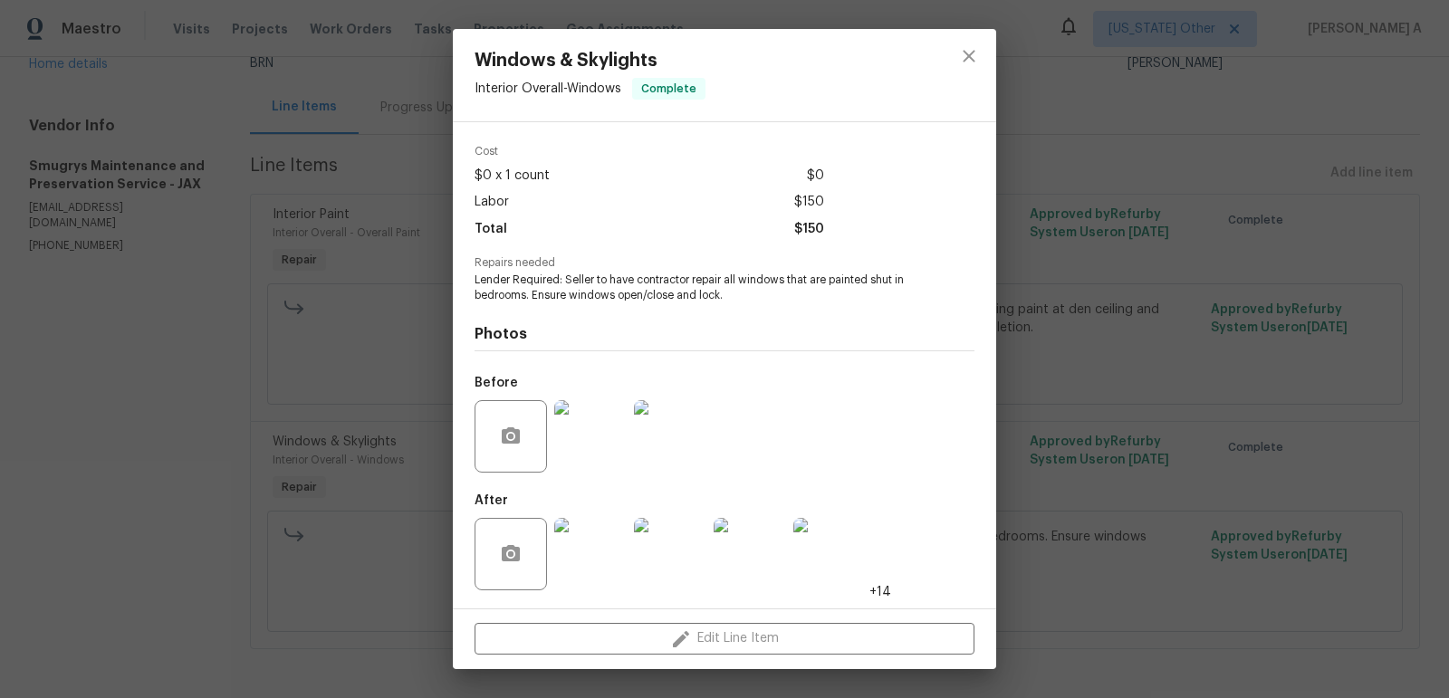
click at [665, 293] on span "Lender Required: Seller to have contractor repair all windows that are painted …" at bounding box center [700, 288] width 450 height 31
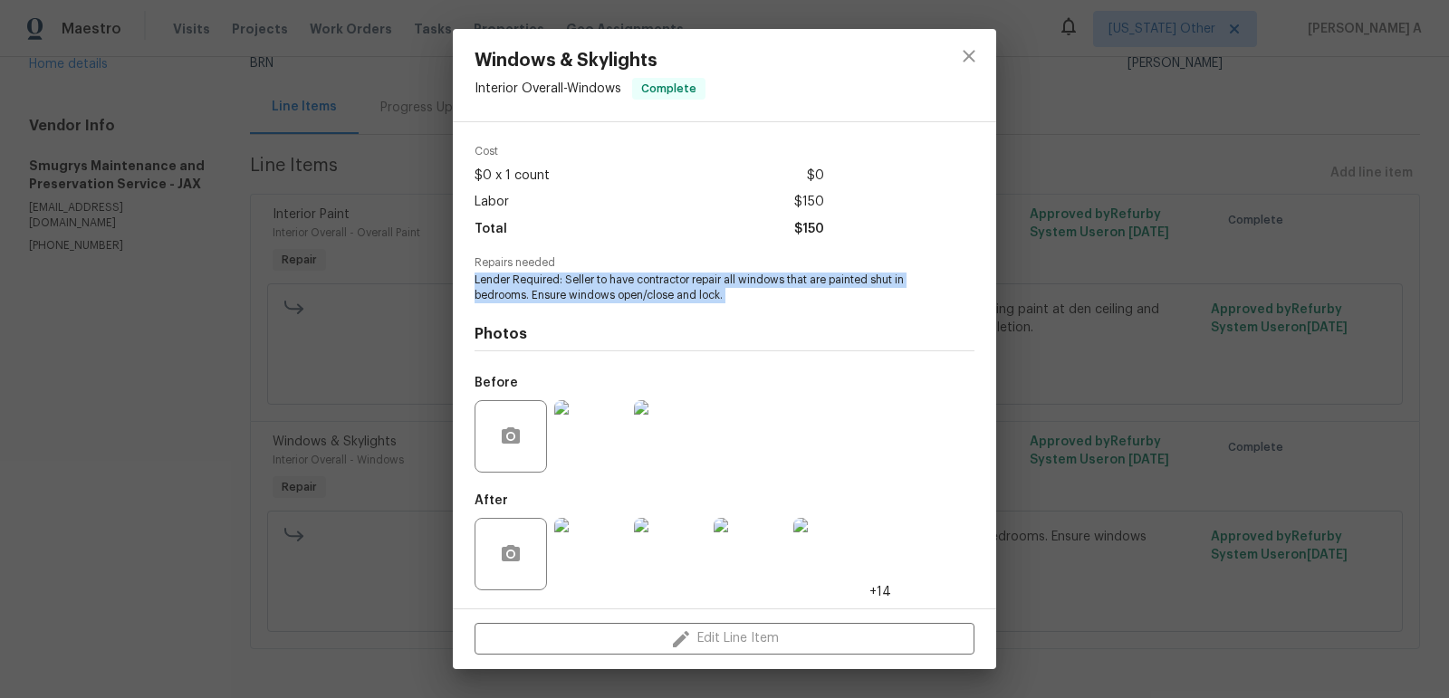
click at [665, 293] on span "Lender Required: Seller to have contractor repair all windows that are painted …" at bounding box center [700, 288] width 450 height 31
click at [593, 551] on img at bounding box center [590, 554] width 72 height 72
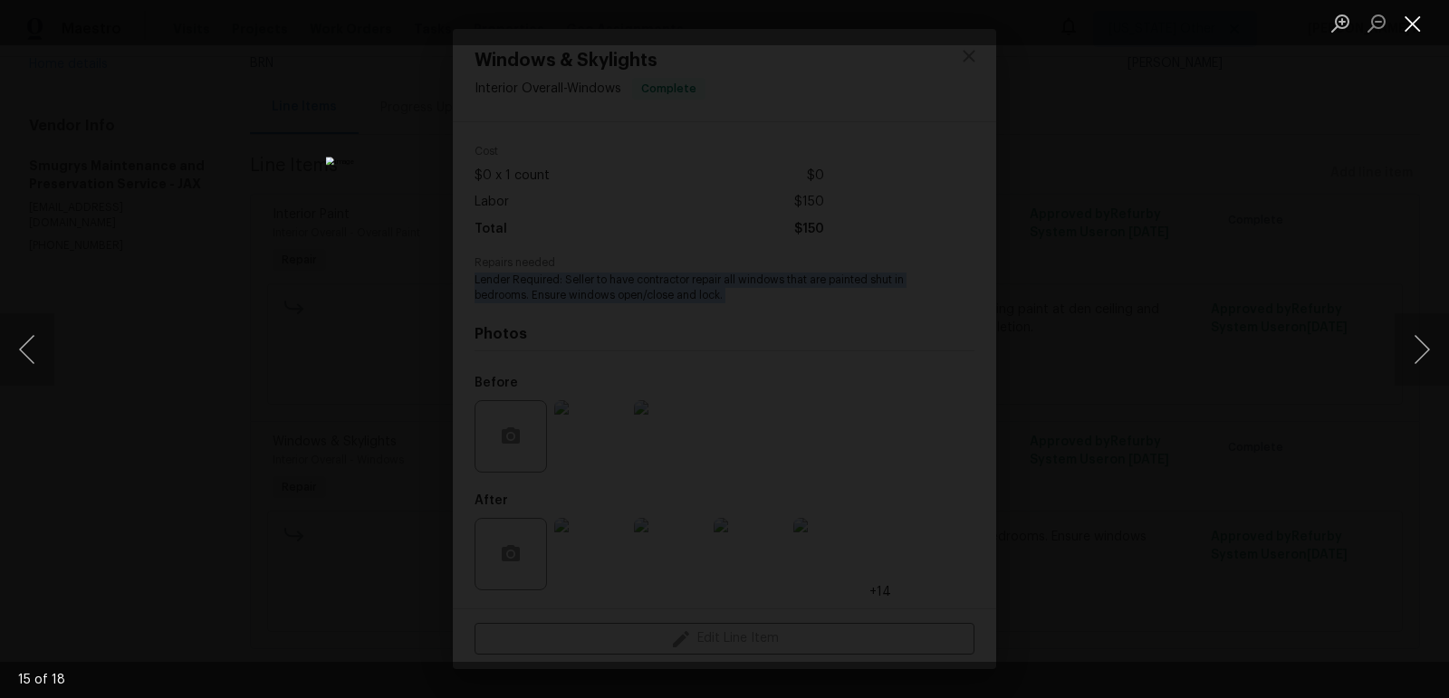
click at [1413, 16] on button "Close lightbox" at bounding box center [1413, 23] width 36 height 32
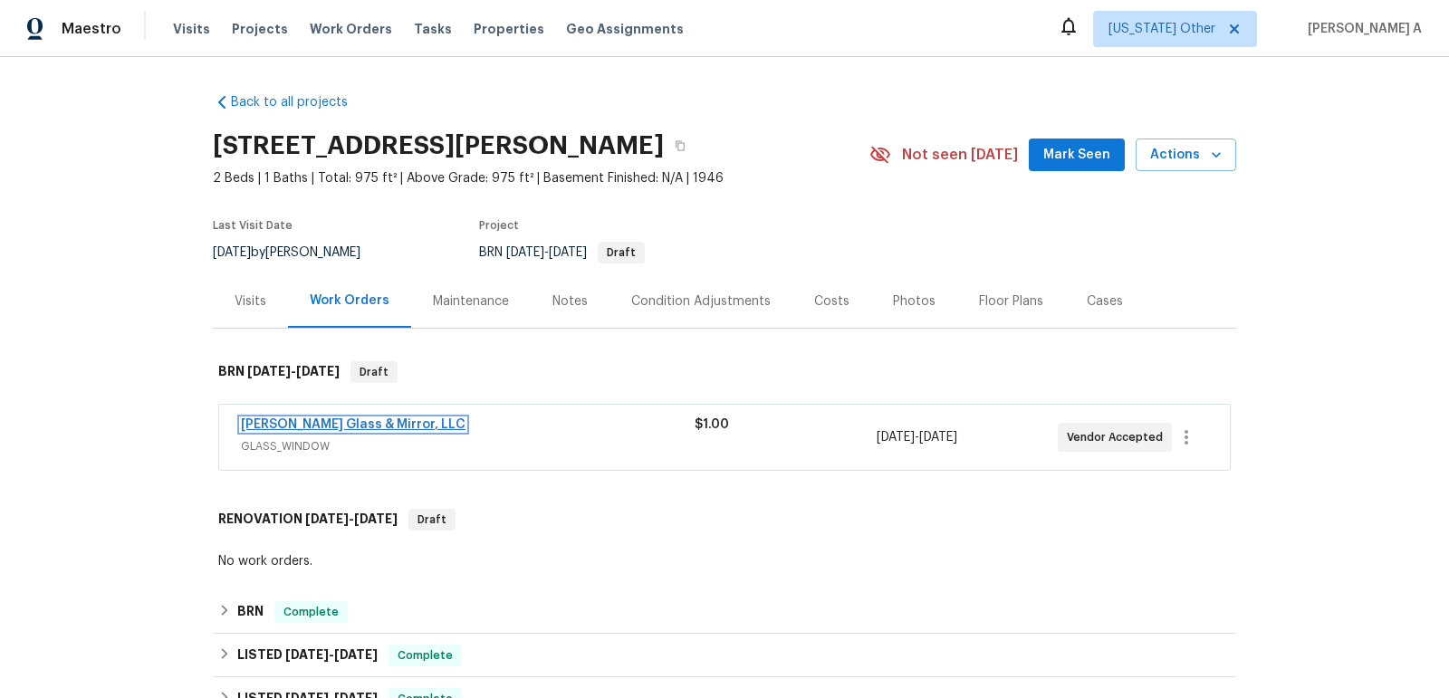
click at [321, 423] on link "[PERSON_NAME] Glass & Mirror, LLC" at bounding box center [353, 424] width 225 height 13
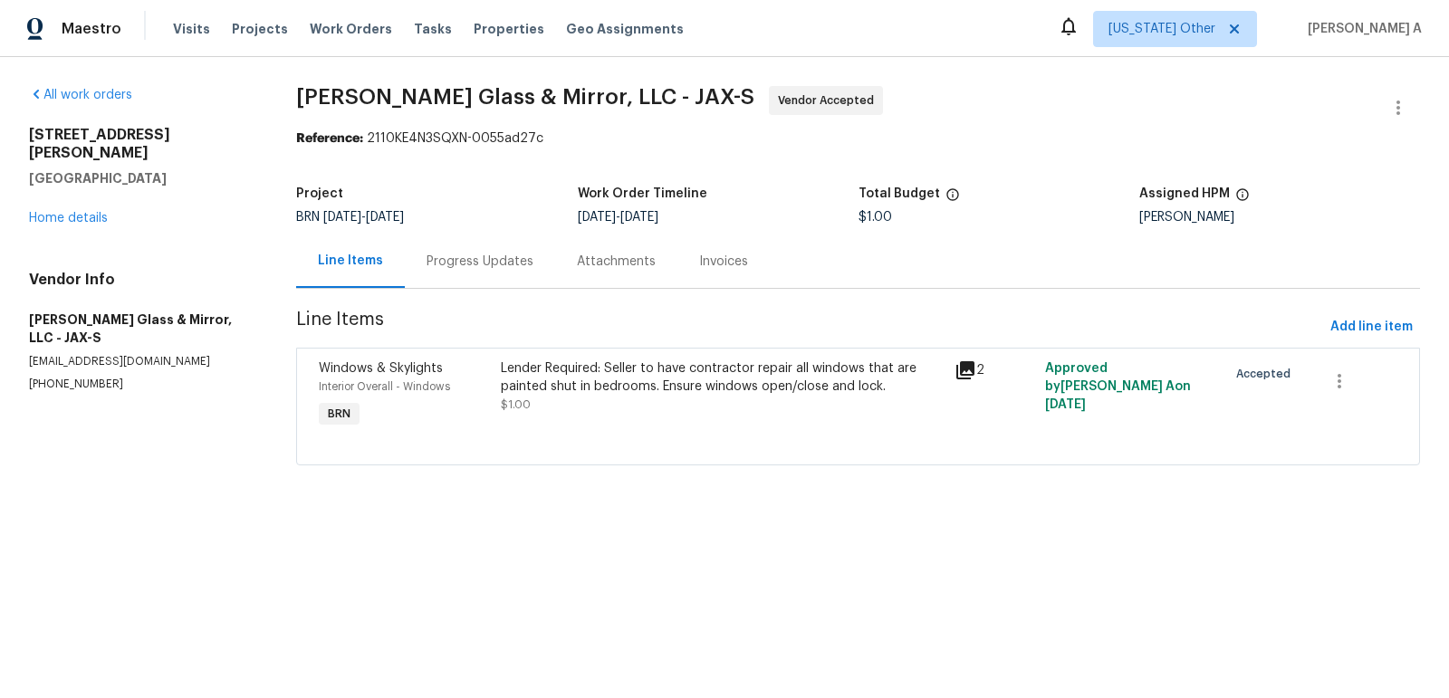
click at [63, 377] on p "[PHONE_NUMBER]" at bounding box center [141, 384] width 224 height 15
copy p "[PHONE_NUMBER]"
click at [495, 260] on div "Progress Updates" at bounding box center [480, 262] width 107 height 18
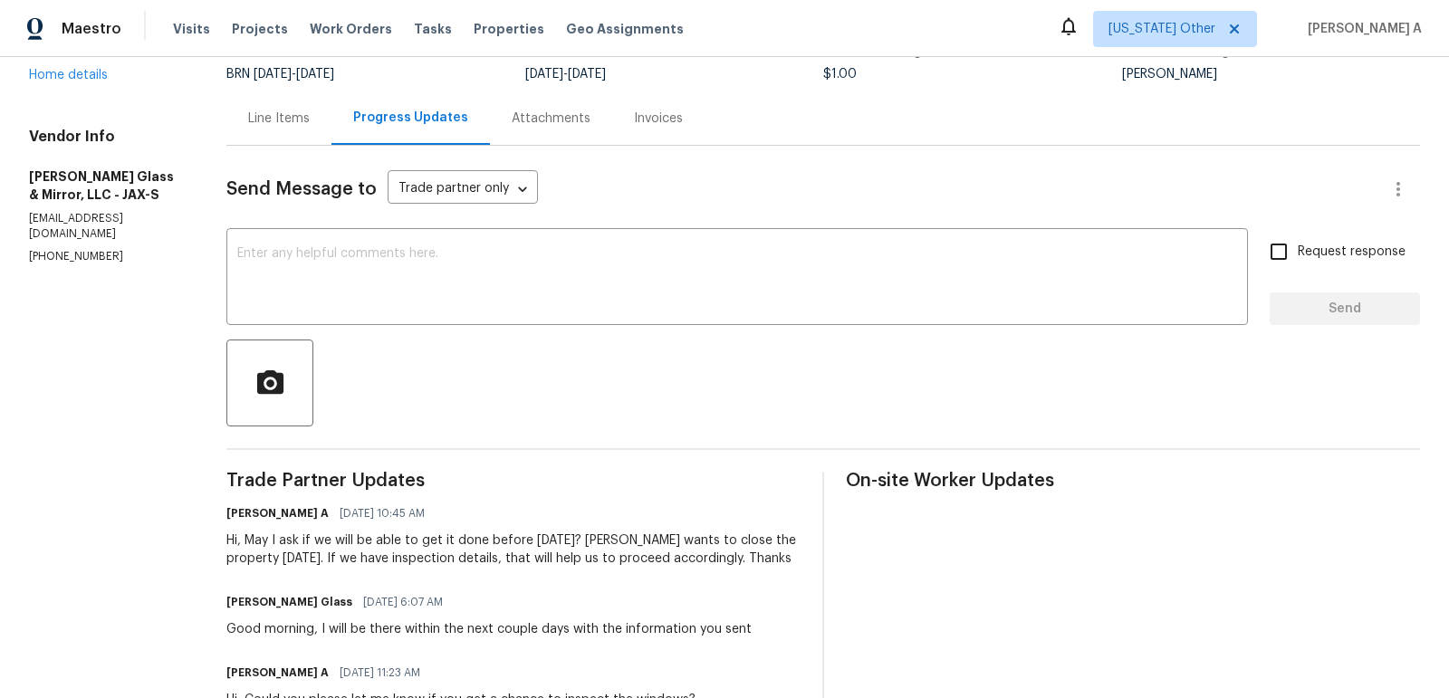
scroll to position [205, 0]
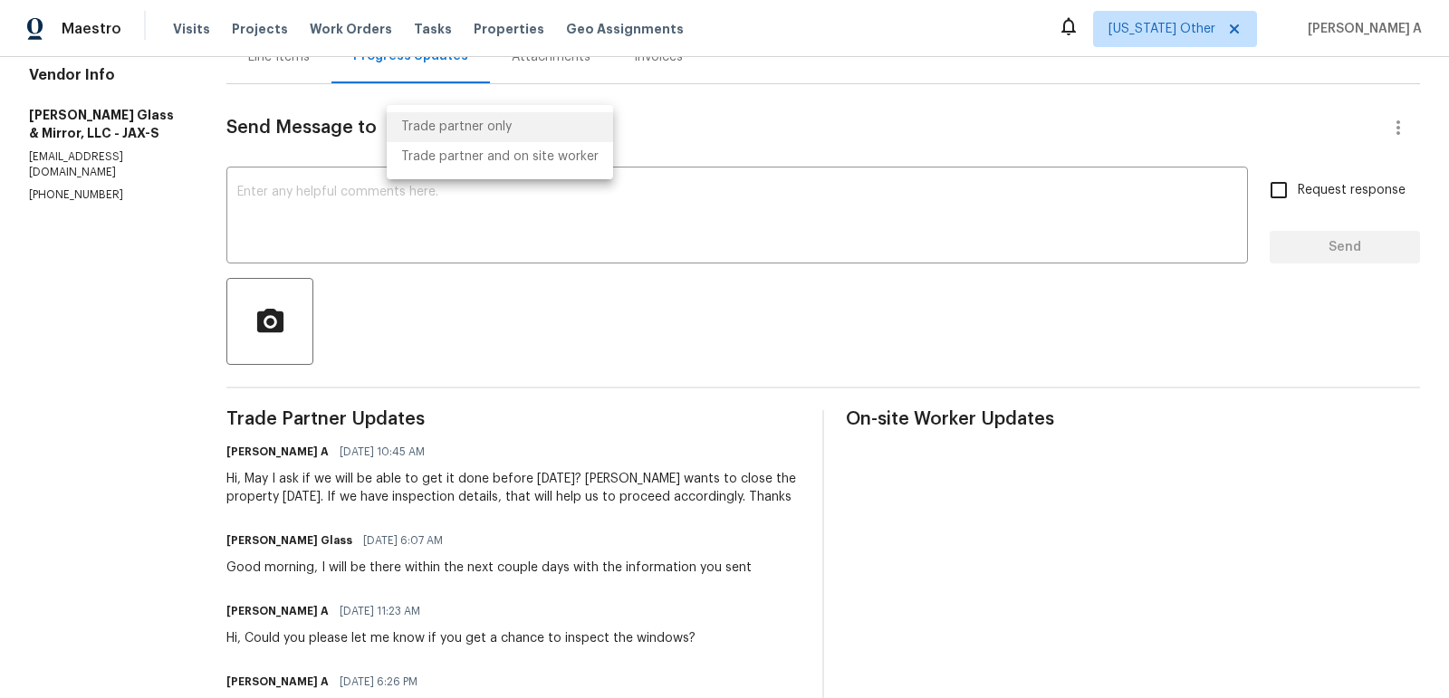
click at [388, 139] on body "Maestro Visits Projects Work Orders Tasks Properties Geo Assignments [US_STATE]…" at bounding box center [724, 349] width 1449 height 698
click at [360, 235] on div at bounding box center [724, 349] width 1449 height 698
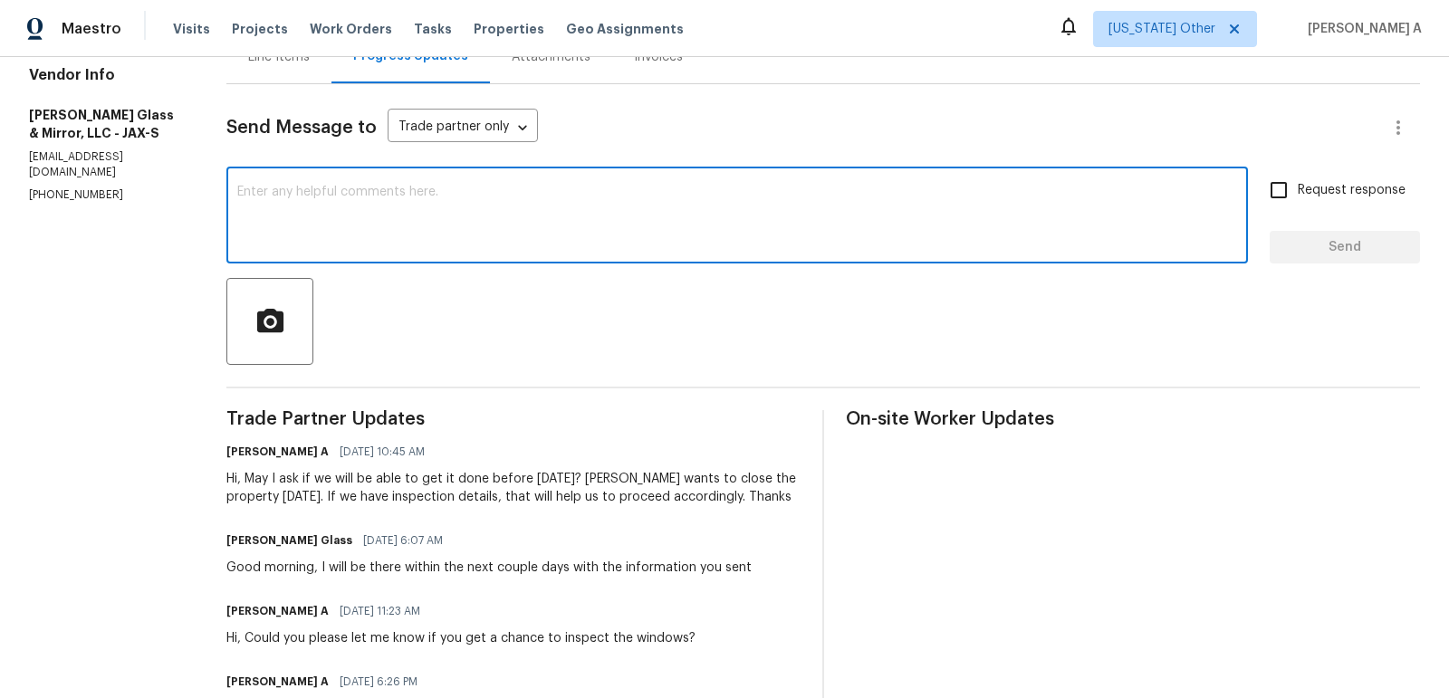
click at [395, 200] on textarea at bounding box center [737, 217] width 1000 height 63
paste textarea "credit. We can close the work order. May I know the inspection cost? Thanks"
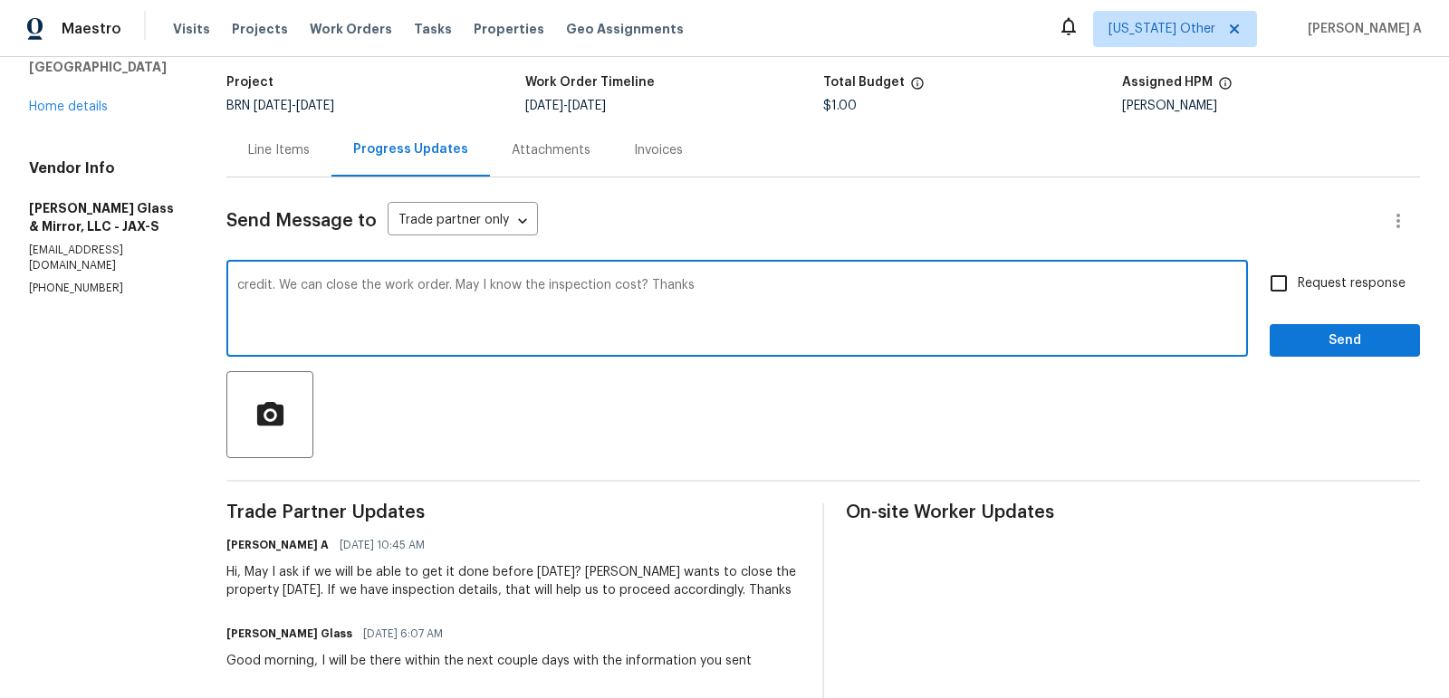
scroll to position [103, 0]
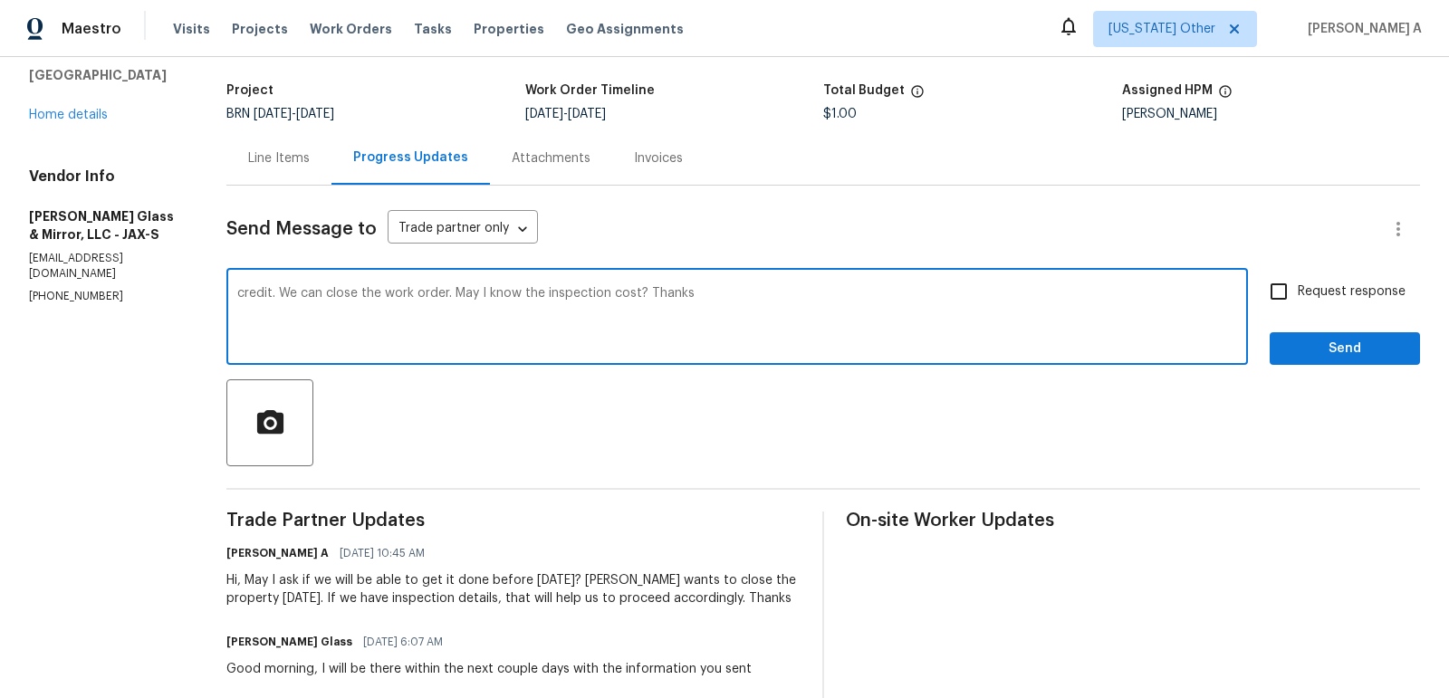
drag, startPoint x: 281, startPoint y: 290, endPoint x: 156, endPoint y: 291, distance: 125.0
click at [155, 291] on div "All work orders [STREET_ADDRESS][PERSON_NAME] Home details Vendor Info [PERSON_…" at bounding box center [724, 510] width 1449 height 1112
type textarea "We can close the work order. May I know the inspection cost? Thanks"
click at [1308, 342] on span "Send" at bounding box center [1344, 349] width 121 height 23
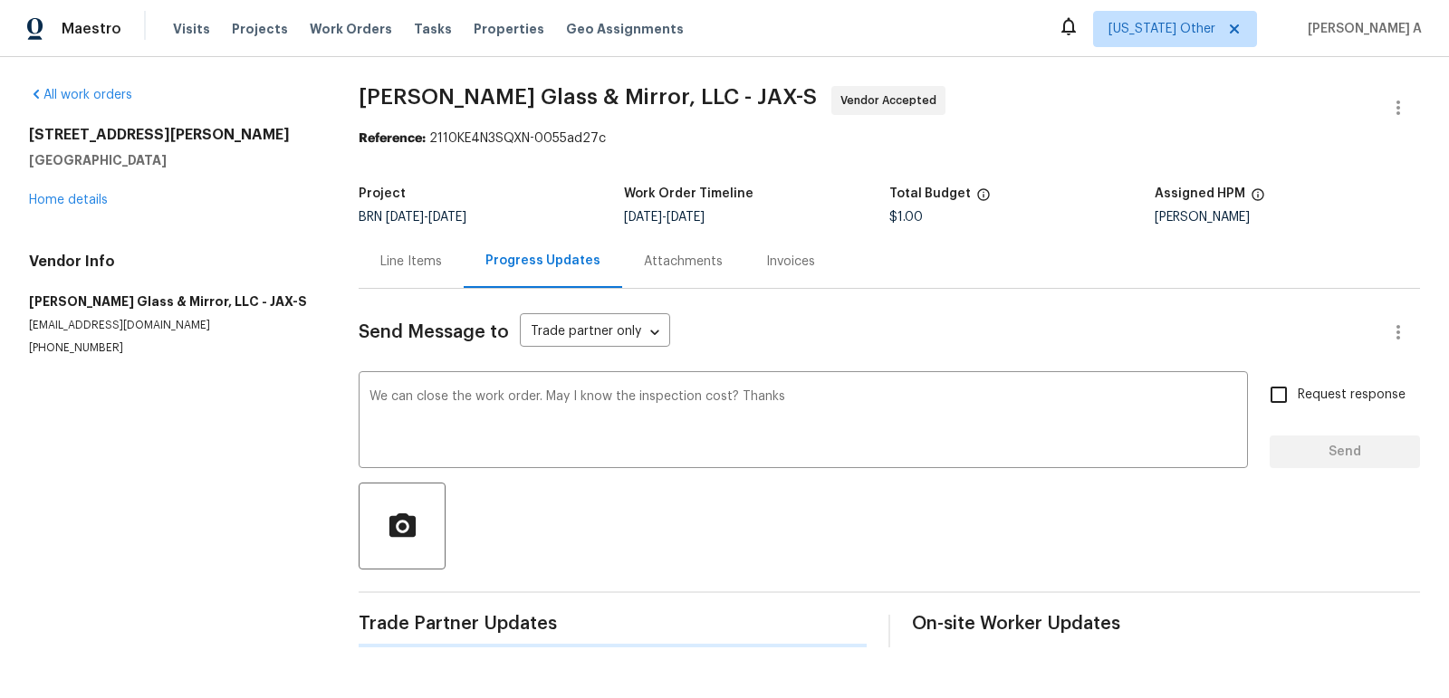
scroll to position [0, 0]
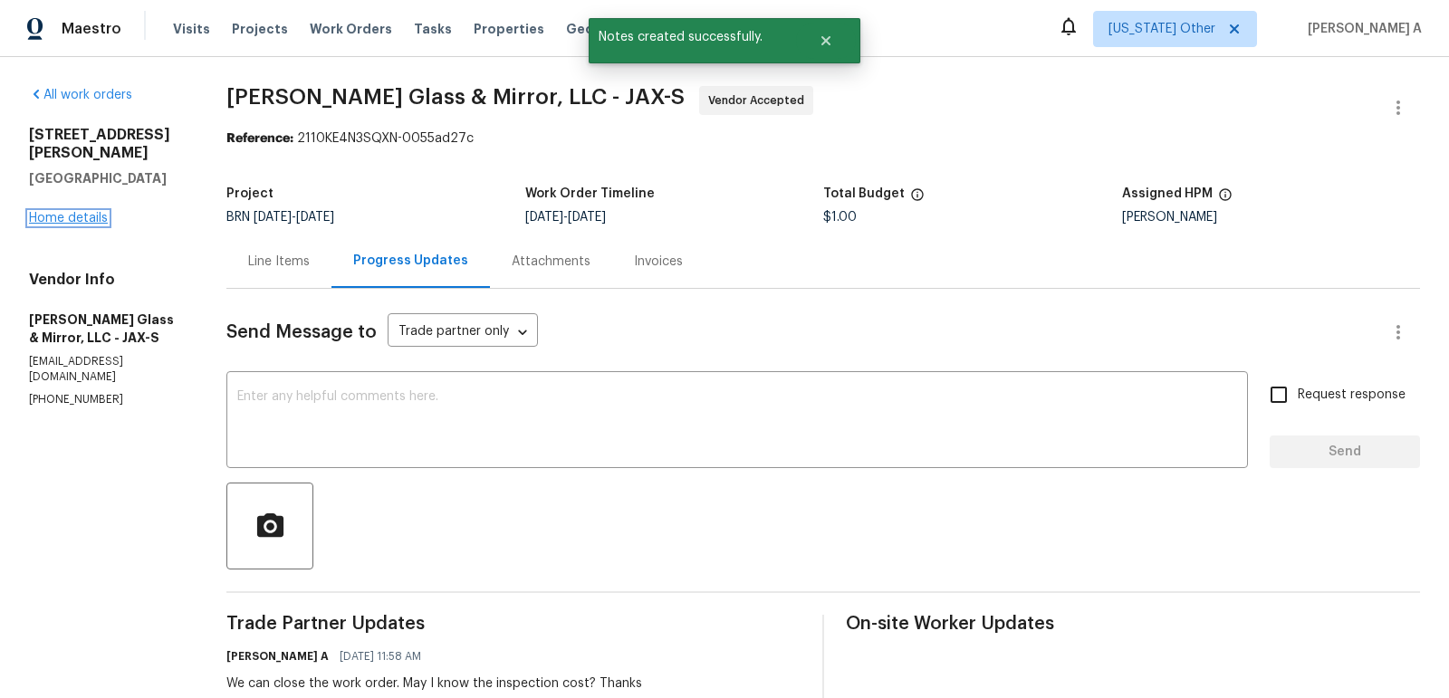
click at [82, 212] on link "Home details" at bounding box center [68, 218] width 79 height 13
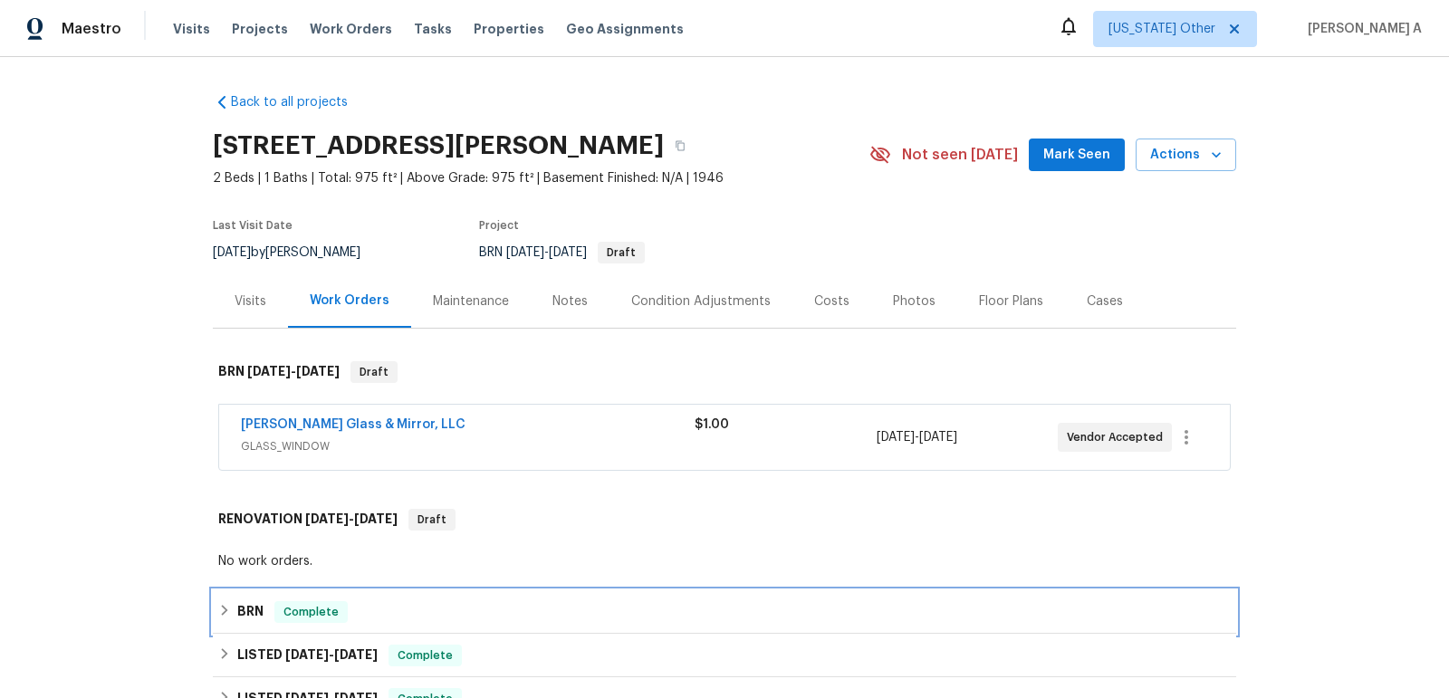
click at [347, 605] on div "BRN Complete" at bounding box center [724, 612] width 1013 height 22
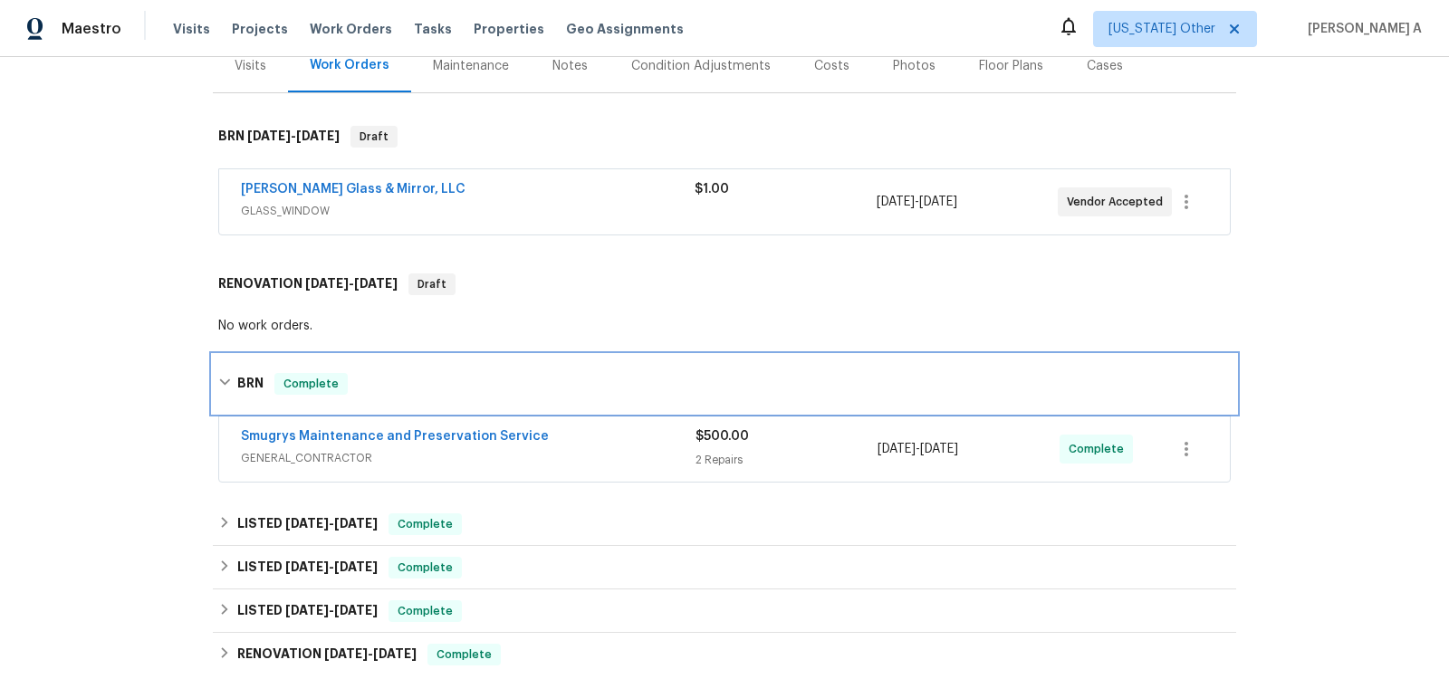
scroll to position [277, 0]
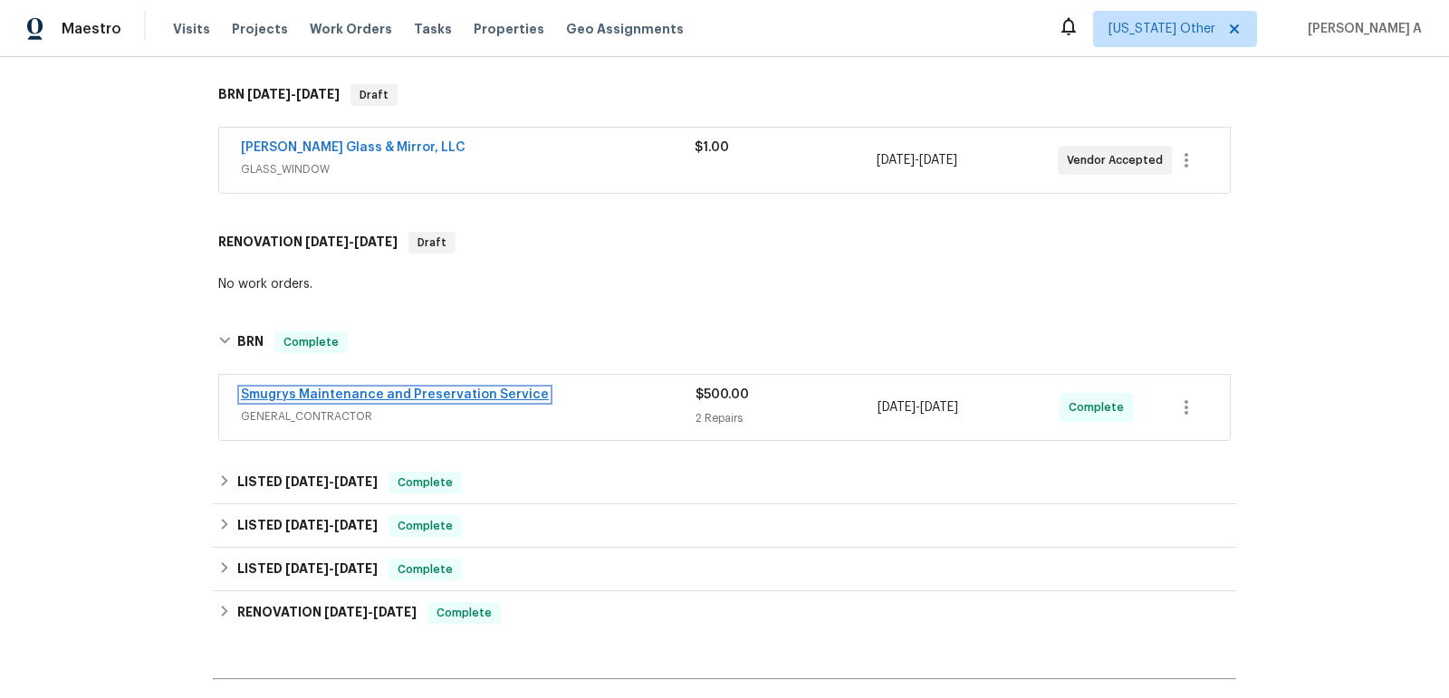
click at [353, 394] on link "Smugrys Maintenance and Preservation Service" at bounding box center [395, 395] width 308 height 13
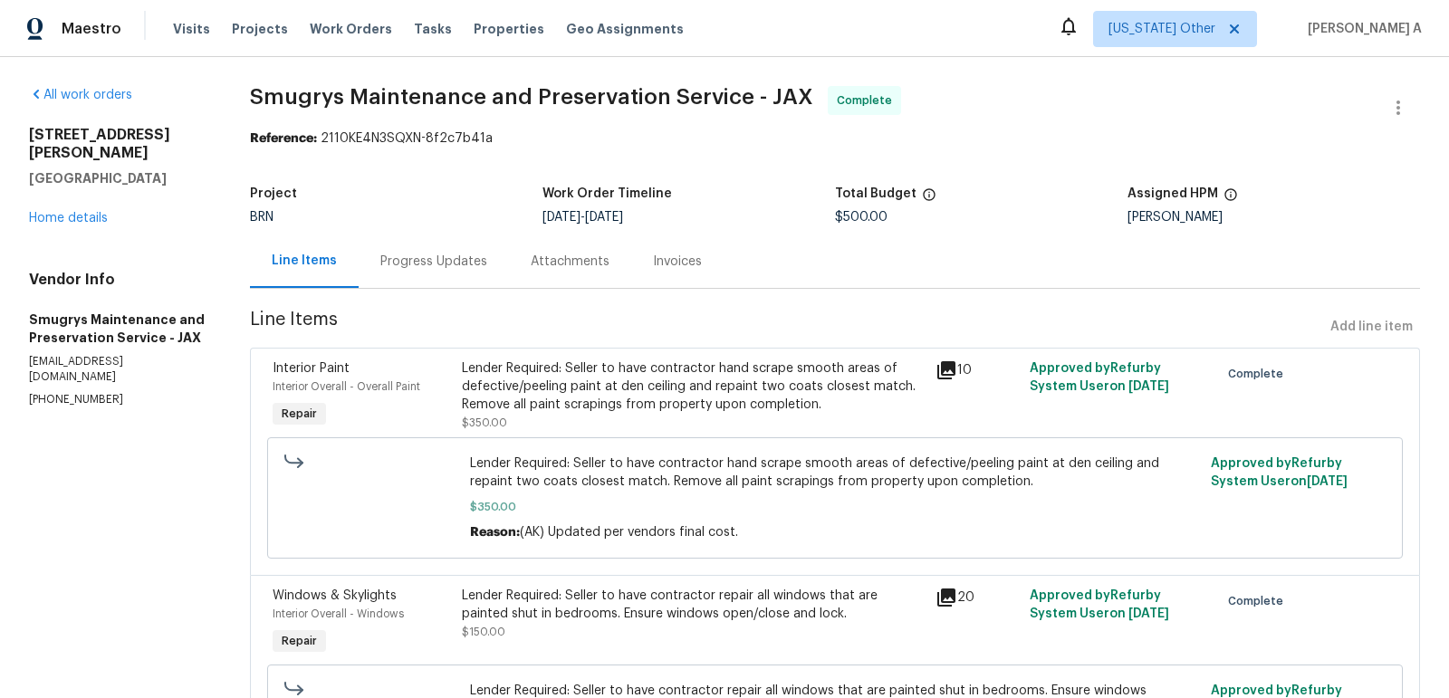
click at [664, 255] on div "Invoices" at bounding box center [677, 262] width 49 height 18
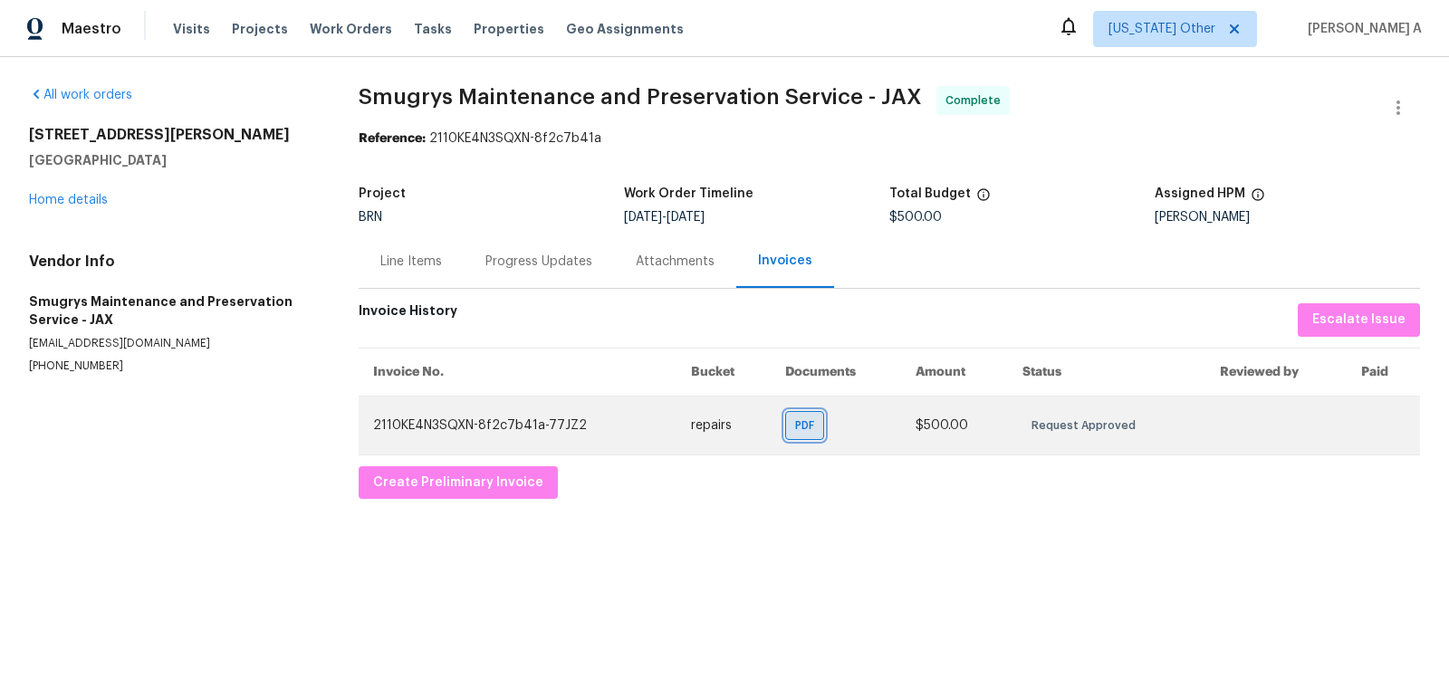
click at [793, 414] on div "PDF" at bounding box center [804, 425] width 39 height 29
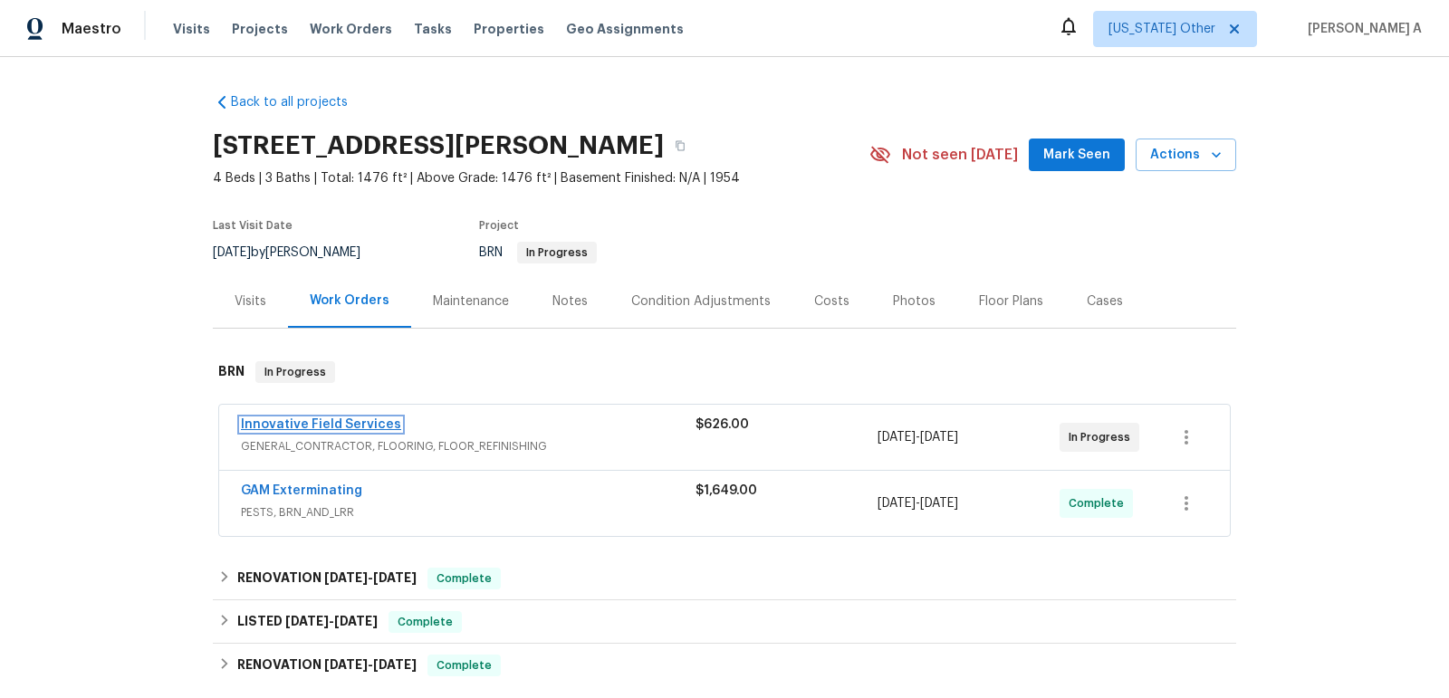
click at [286, 421] on link "Innovative Field Services" at bounding box center [321, 424] width 160 height 13
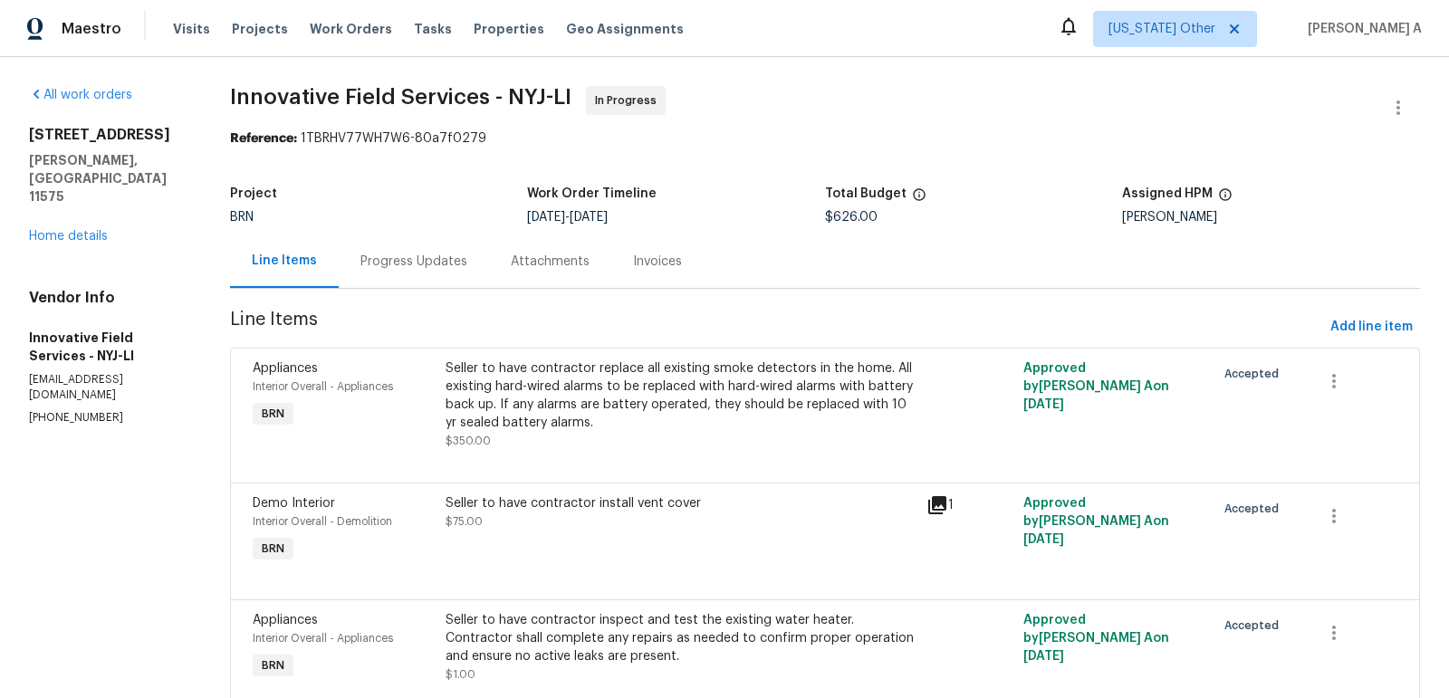
click at [410, 268] on div "Progress Updates" at bounding box center [413, 262] width 107 height 18
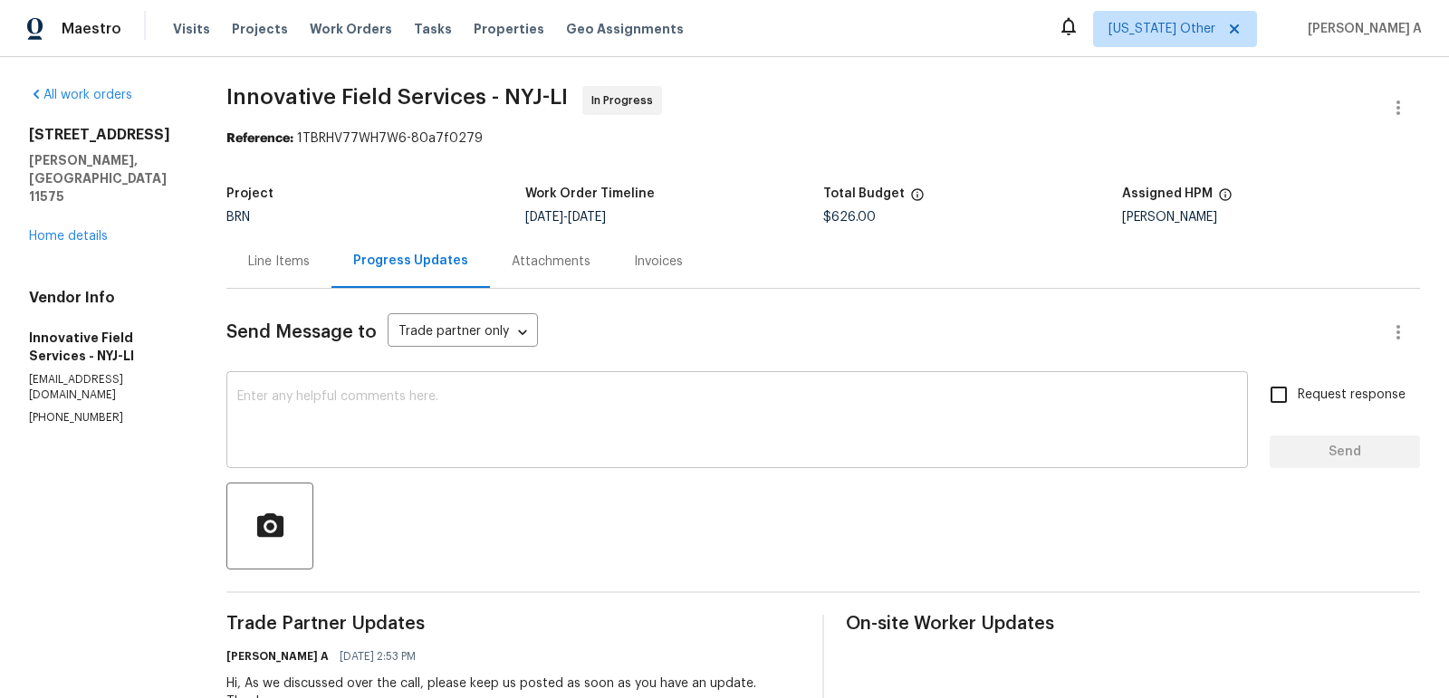
click at [524, 376] on div "x ​" at bounding box center [737, 422] width 1022 height 92
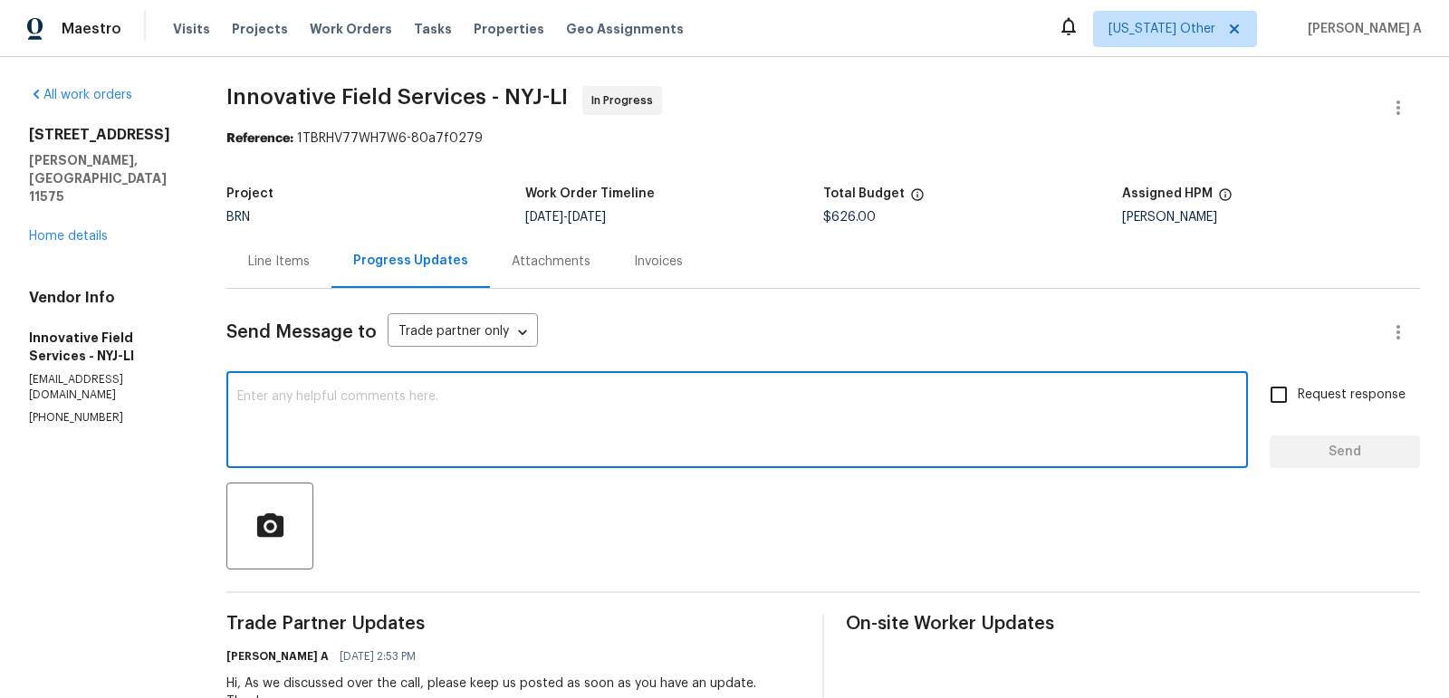
type textarea "G"
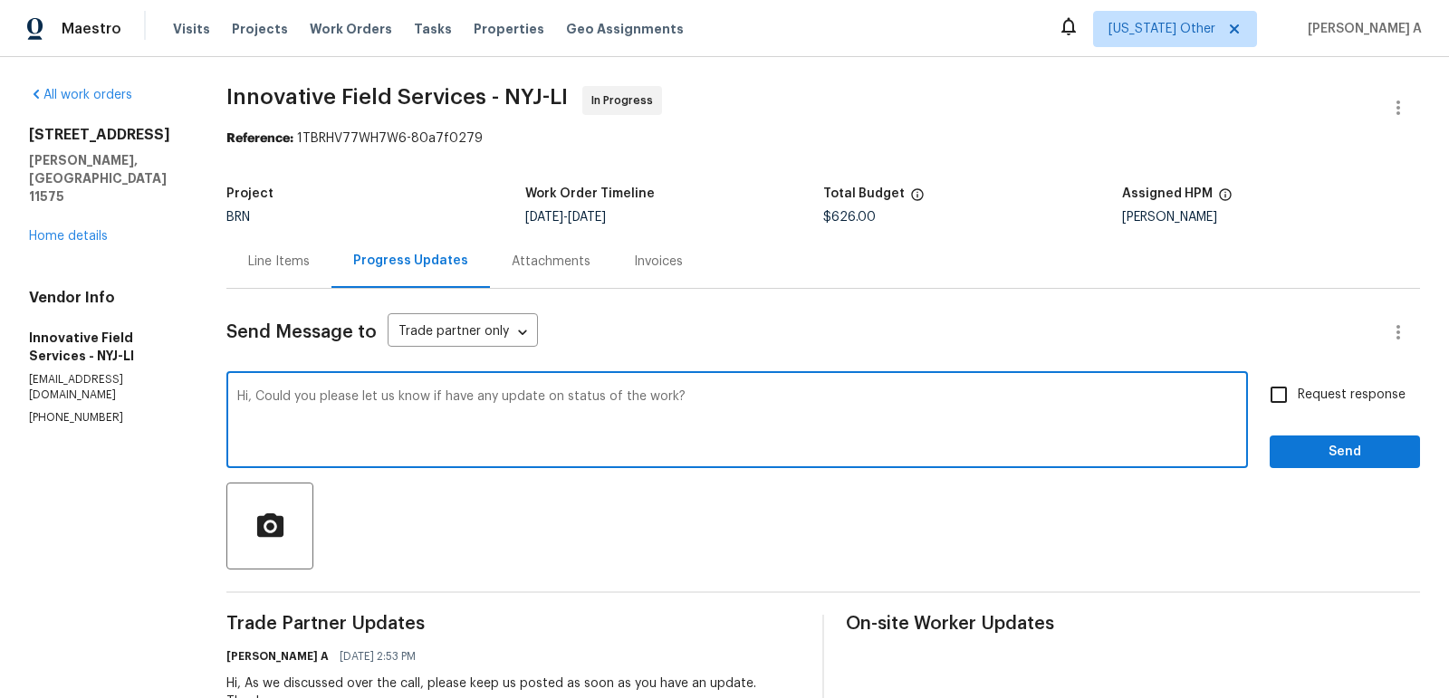
type textarea "Hi, Could you please let us know if have any update on status of the work?"
click at [1305, 399] on span "Request response" at bounding box center [1352, 395] width 108 height 19
click at [1298, 399] on input "Request response" at bounding box center [1279, 395] width 38 height 38
checkbox input "true"
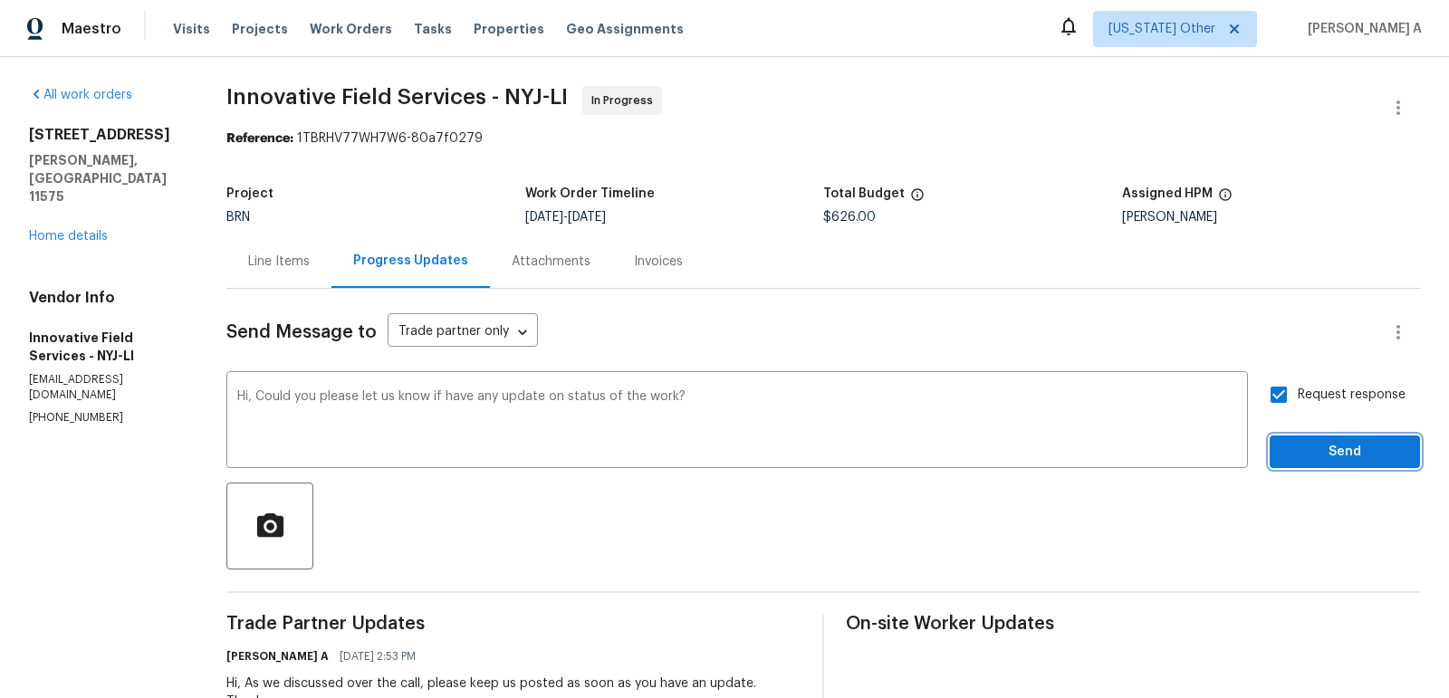
click at [1329, 450] on span "Send" at bounding box center [1344, 452] width 121 height 23
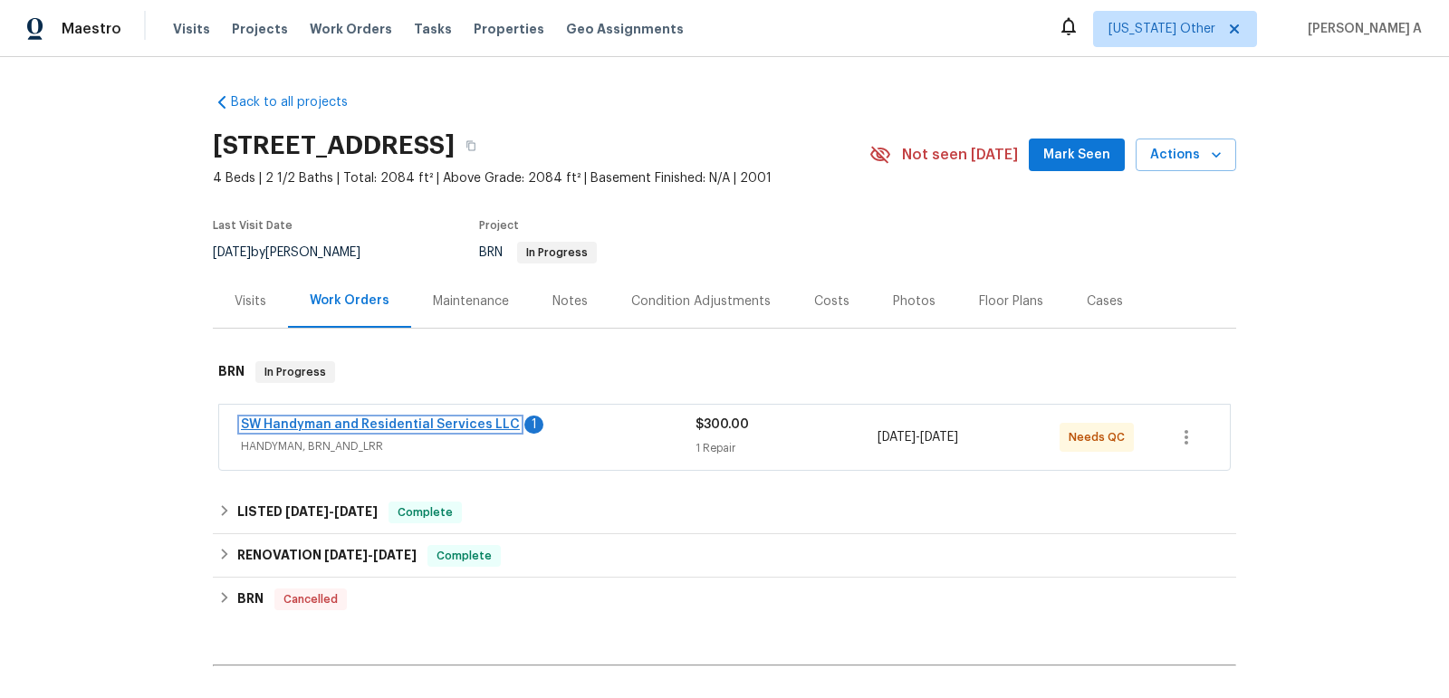
click at [399, 419] on link "SW Handyman and Residential Services LLC" at bounding box center [380, 424] width 279 height 13
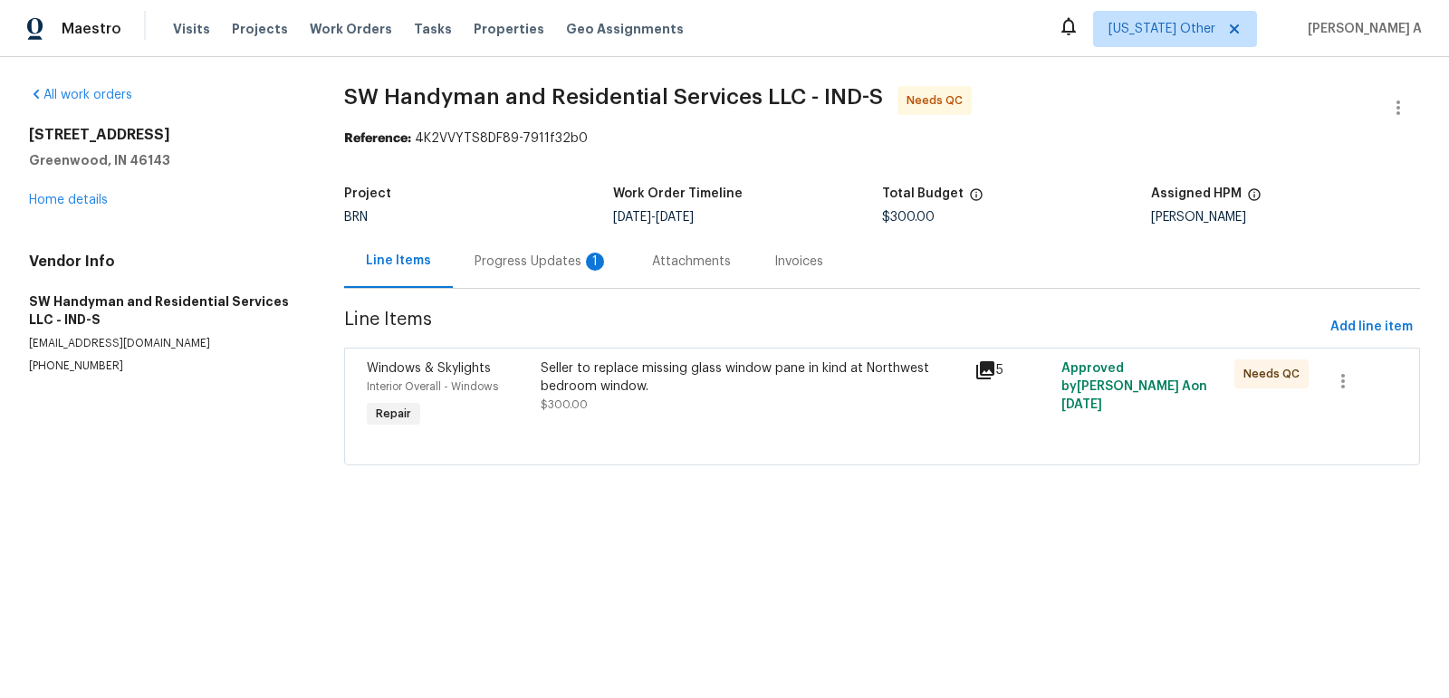
click at [472, 272] on div "Progress Updates 1" at bounding box center [542, 261] width 178 height 53
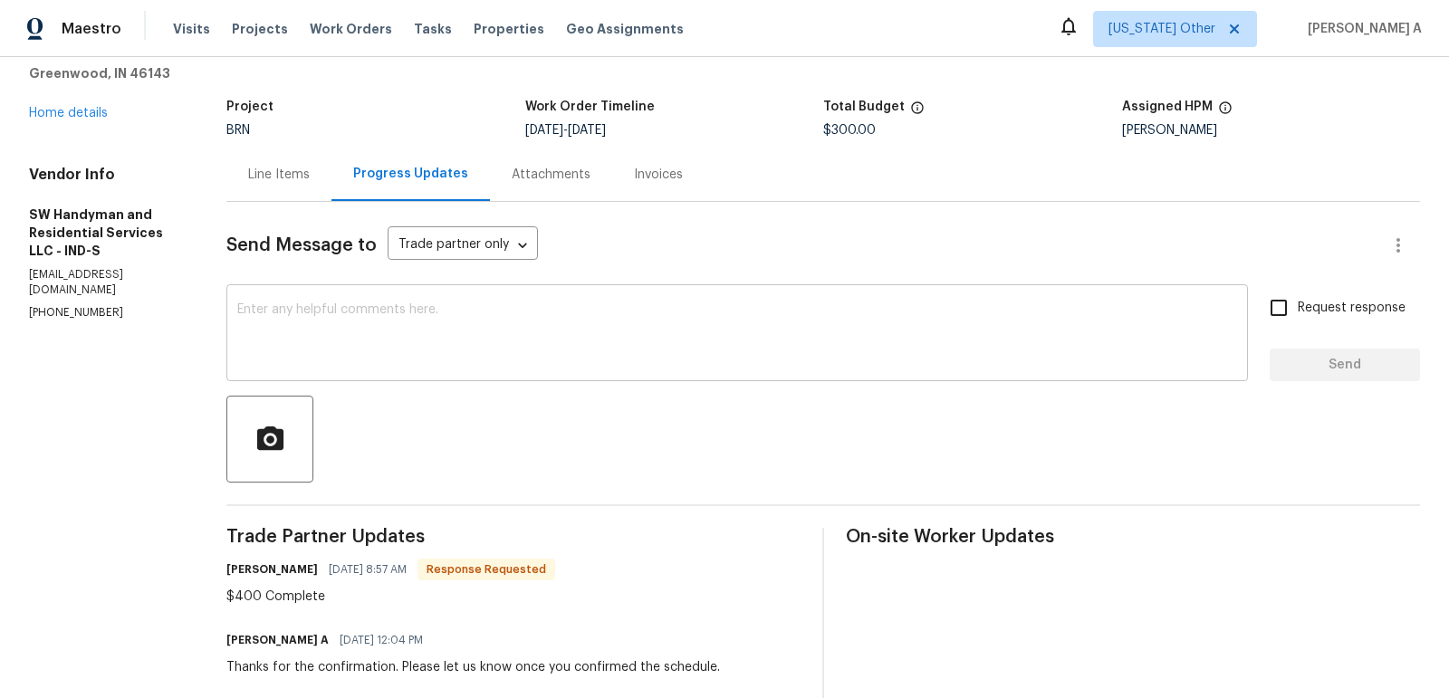
scroll to position [88, 0]
click at [243, 592] on div "$400 Complete" at bounding box center [390, 596] width 329 height 18
copy div "400"
click at [282, 182] on div "Line Items" at bounding box center [278, 173] width 105 height 53
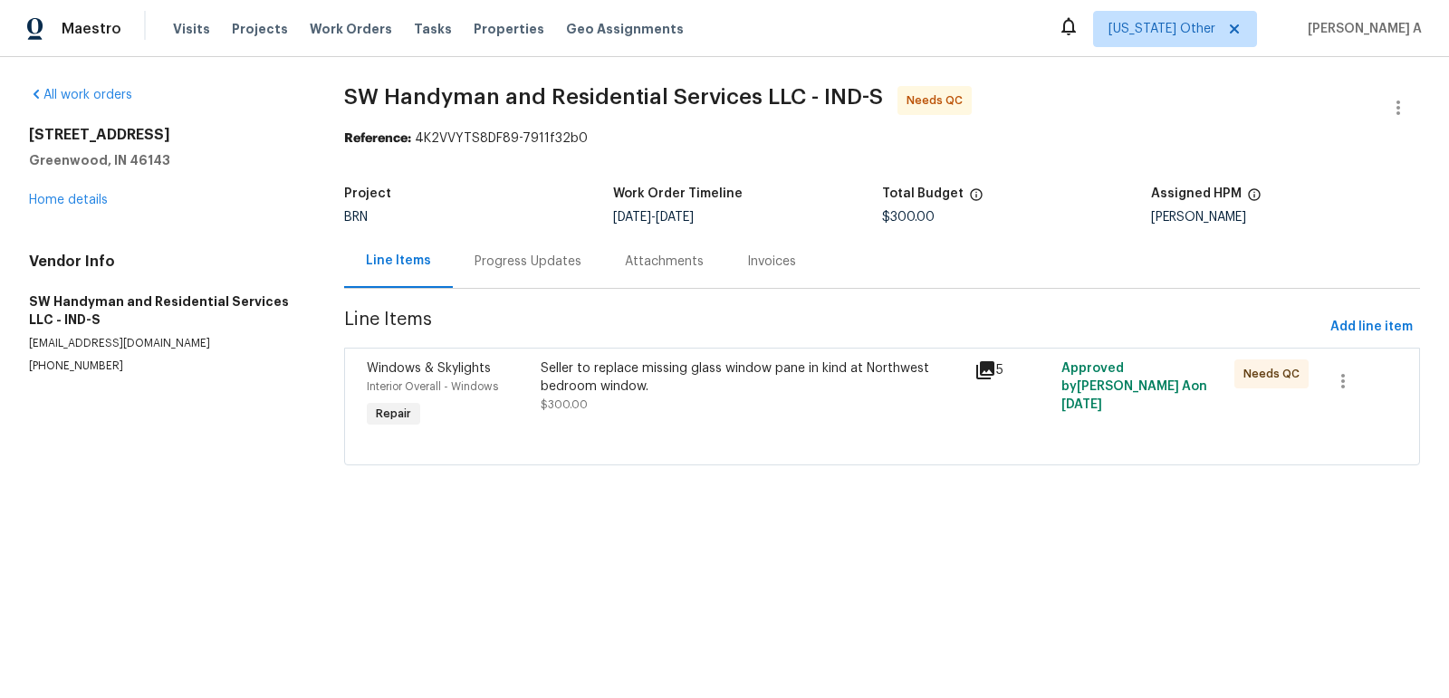
click at [661, 426] on div "Seller to replace missing glass window pane in kind at Northwest bedroom window…" at bounding box center [752, 395] width 434 height 83
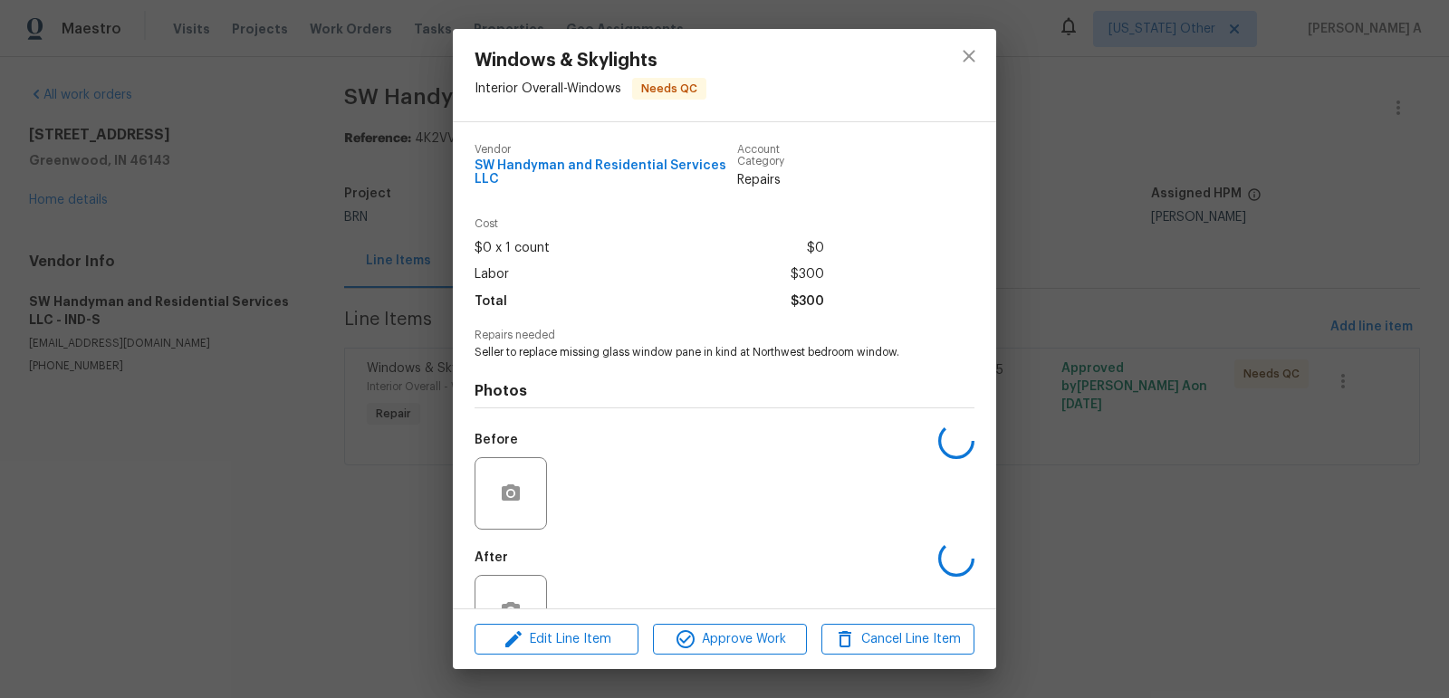
scroll to position [57, 0]
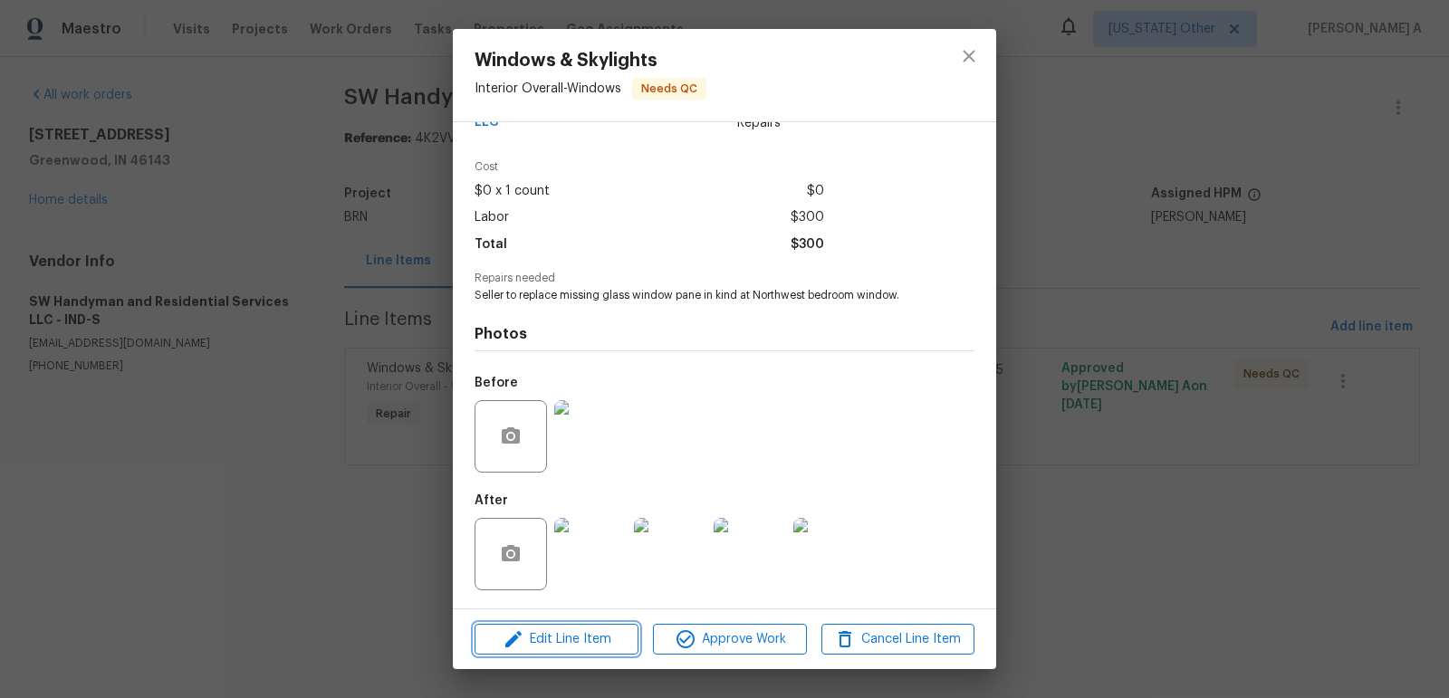
click at [609, 644] on span "Edit Line Item" at bounding box center [556, 640] width 153 height 23
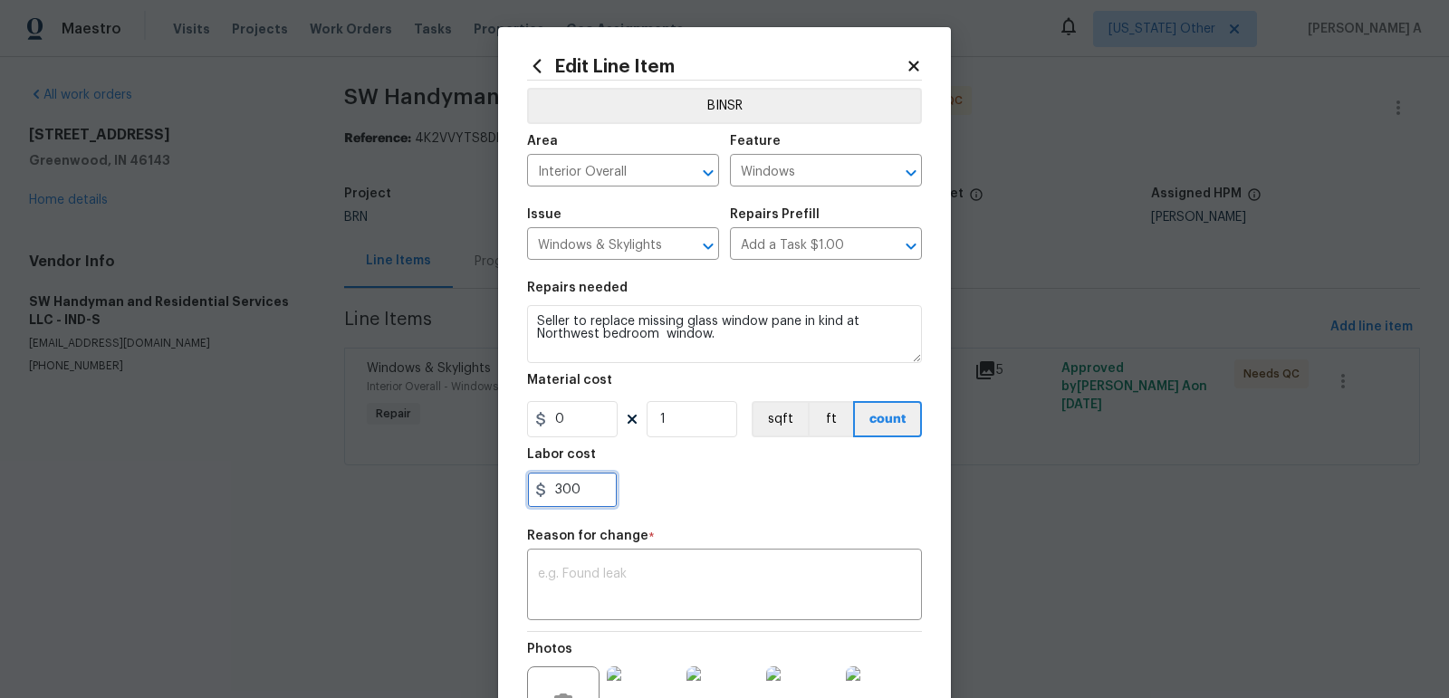
drag, startPoint x: 587, startPoint y: 484, endPoint x: 472, endPoint y: 485, distance: 115.0
click at [472, 485] on div "Edit Line Item BINSR Area Interior Overall ​ Feature Windows ​ Issue Windows & …" at bounding box center [724, 349] width 1449 height 698
paste input "4"
type input "400"
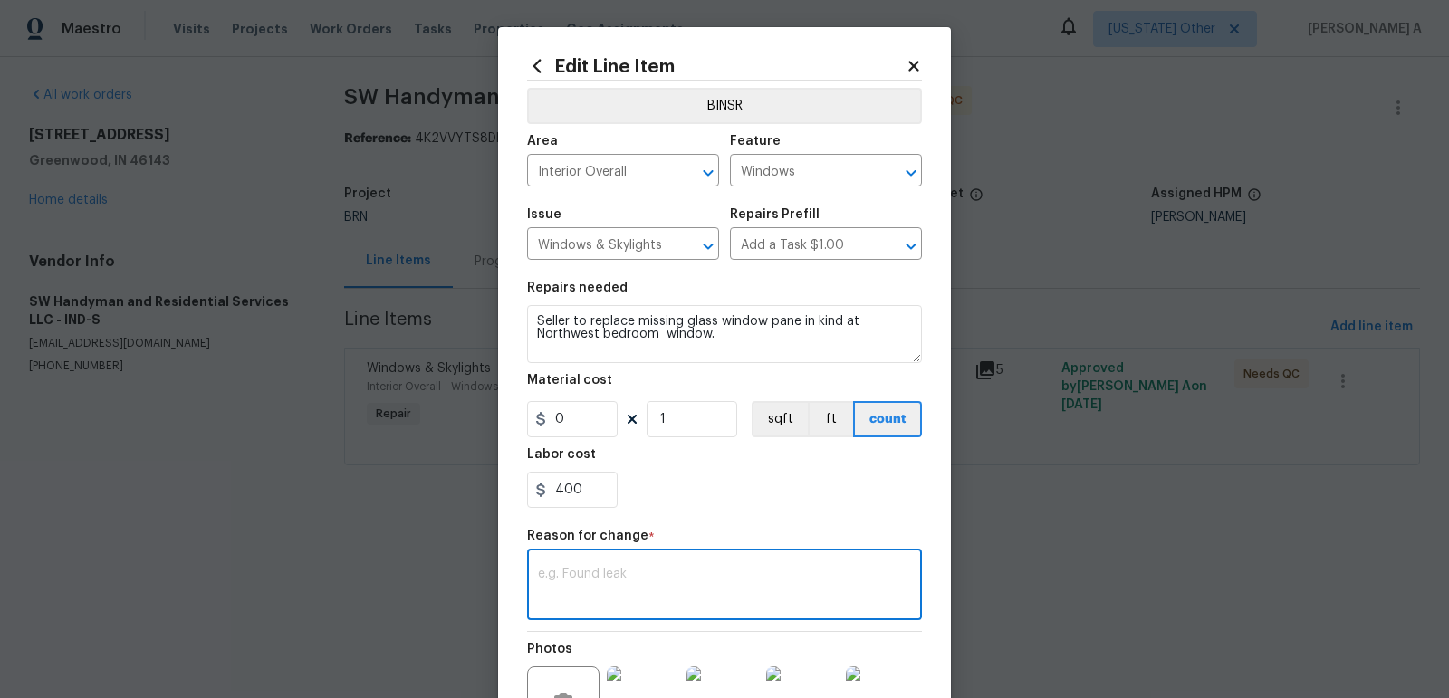
click at [586, 579] on textarea at bounding box center [724, 587] width 373 height 38
click at [677, 593] on textarea at bounding box center [724, 587] width 373 height 38
paste textarea "(AK) Updated per vendors final cost."
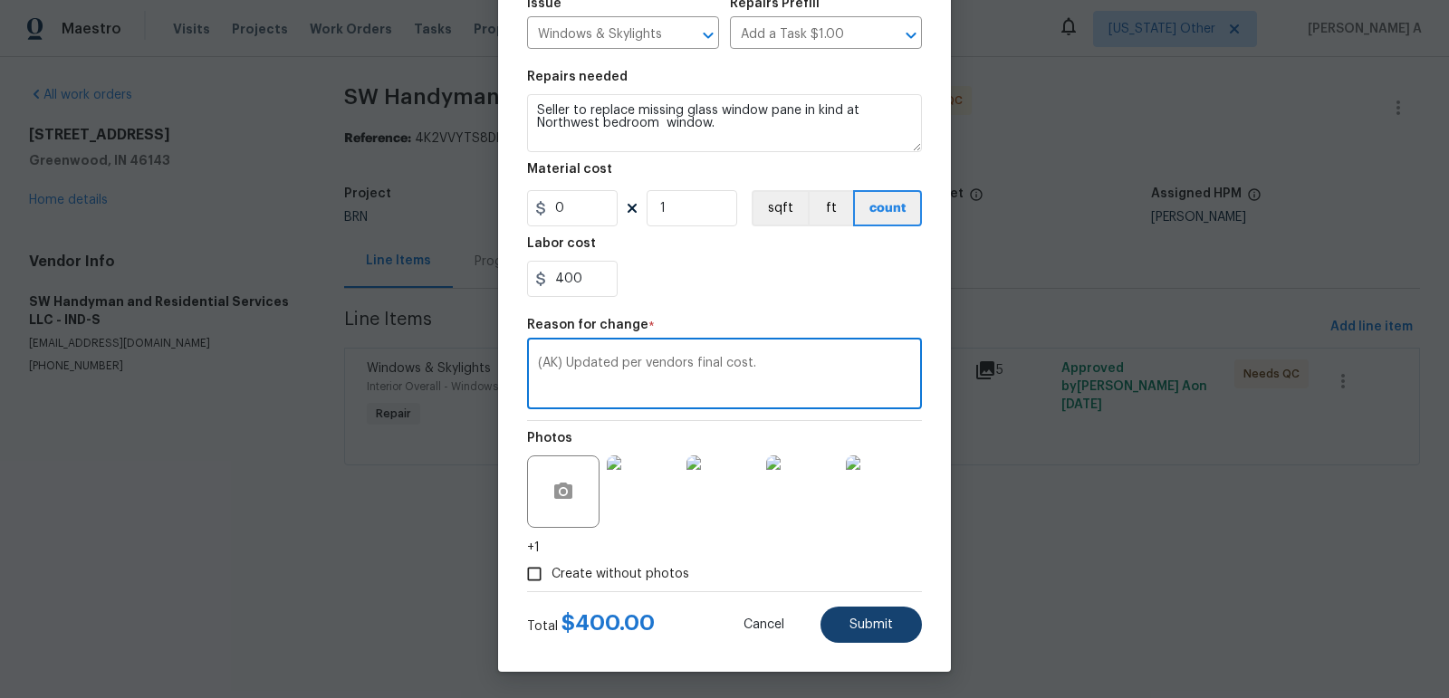
type textarea "(AK) Updated per vendors final cost."
click at [879, 633] on button "Submit" at bounding box center [871, 625] width 101 height 36
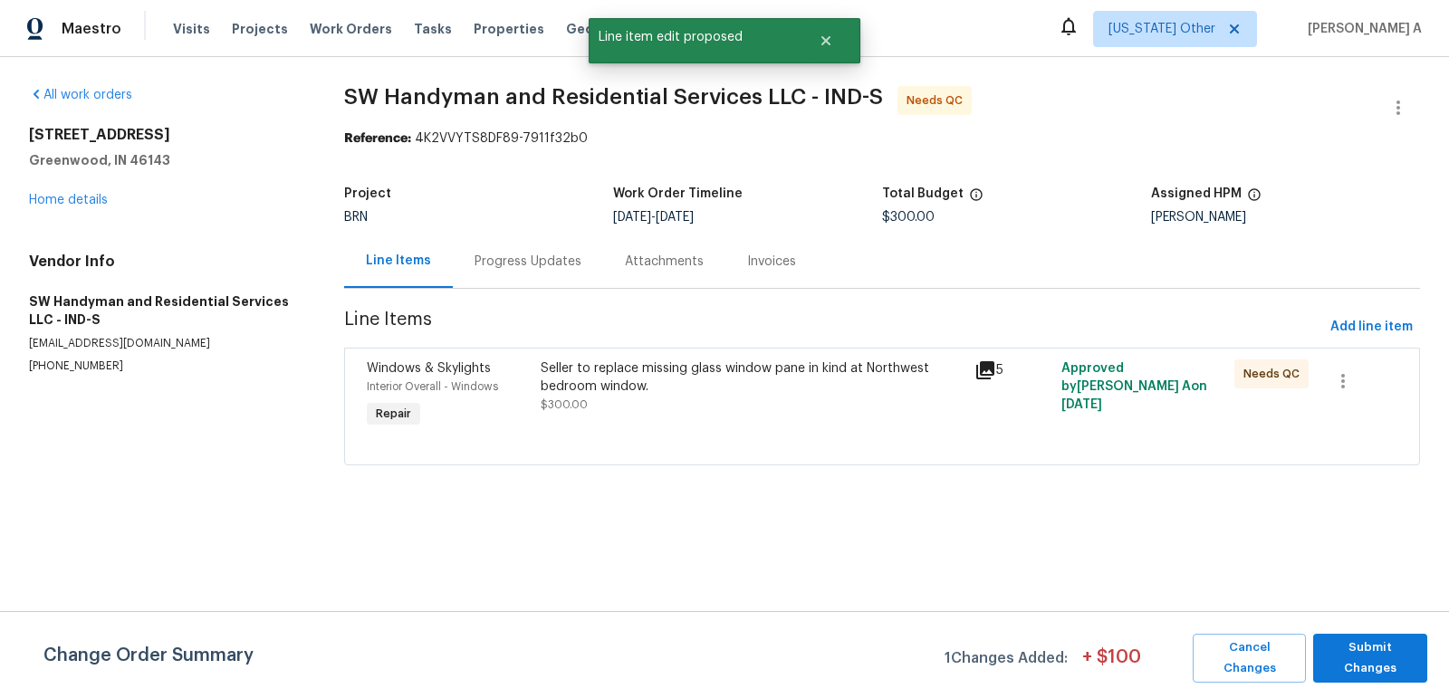
scroll to position [0, 0]
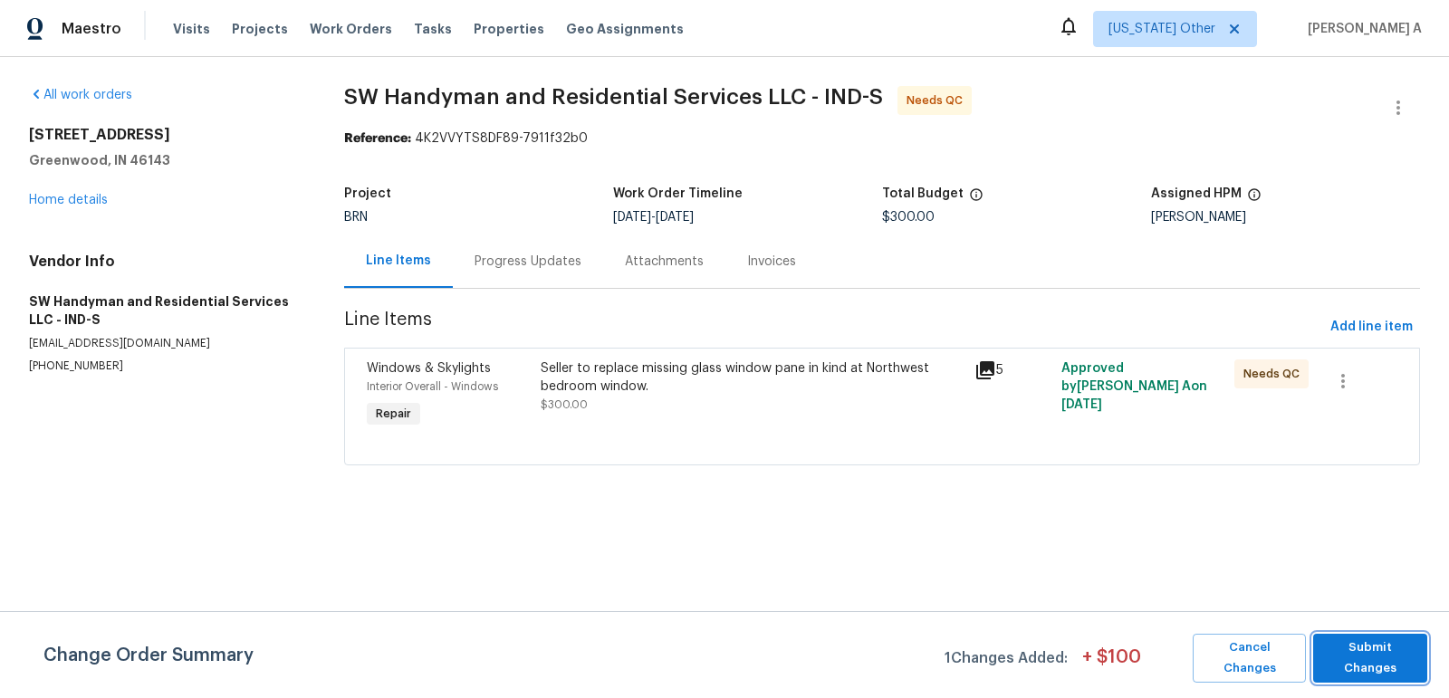
click at [1378, 662] on span "Submit Changes" at bounding box center [1370, 659] width 96 height 42
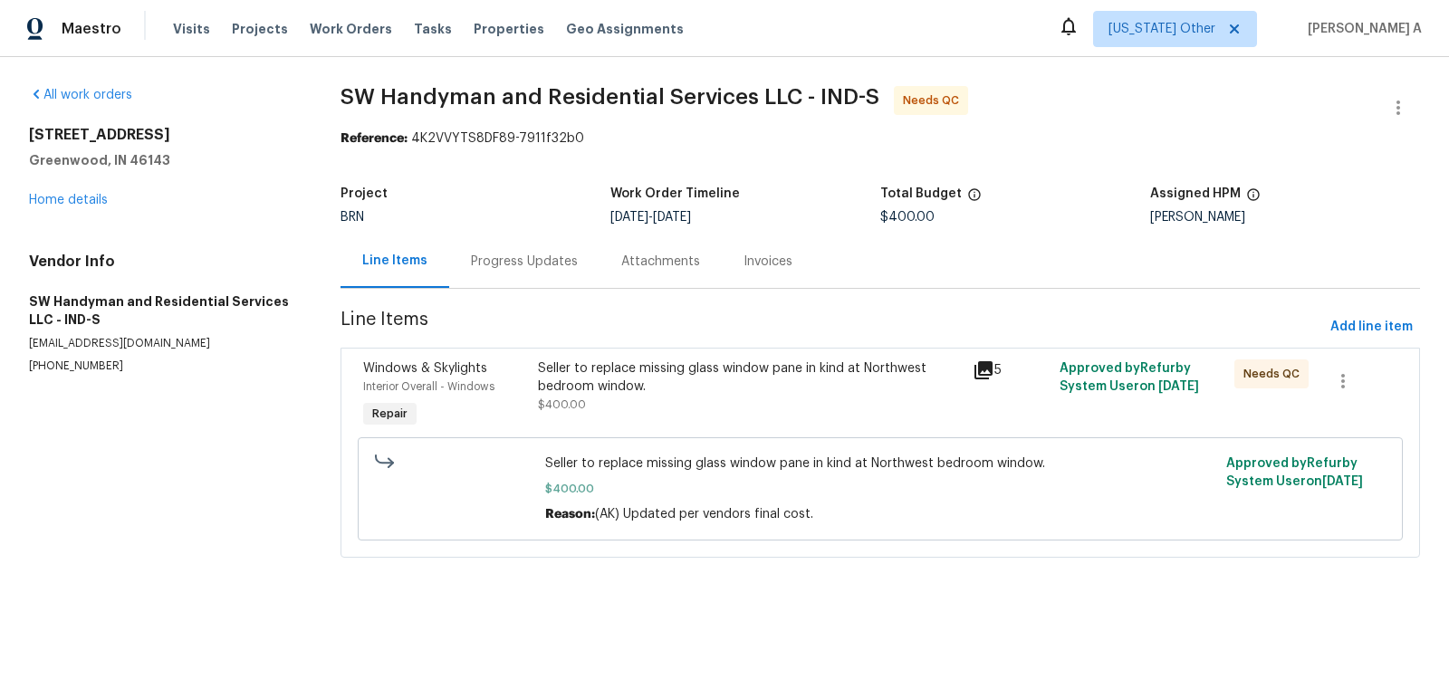
click at [515, 253] on div "Progress Updates" at bounding box center [524, 262] width 107 height 18
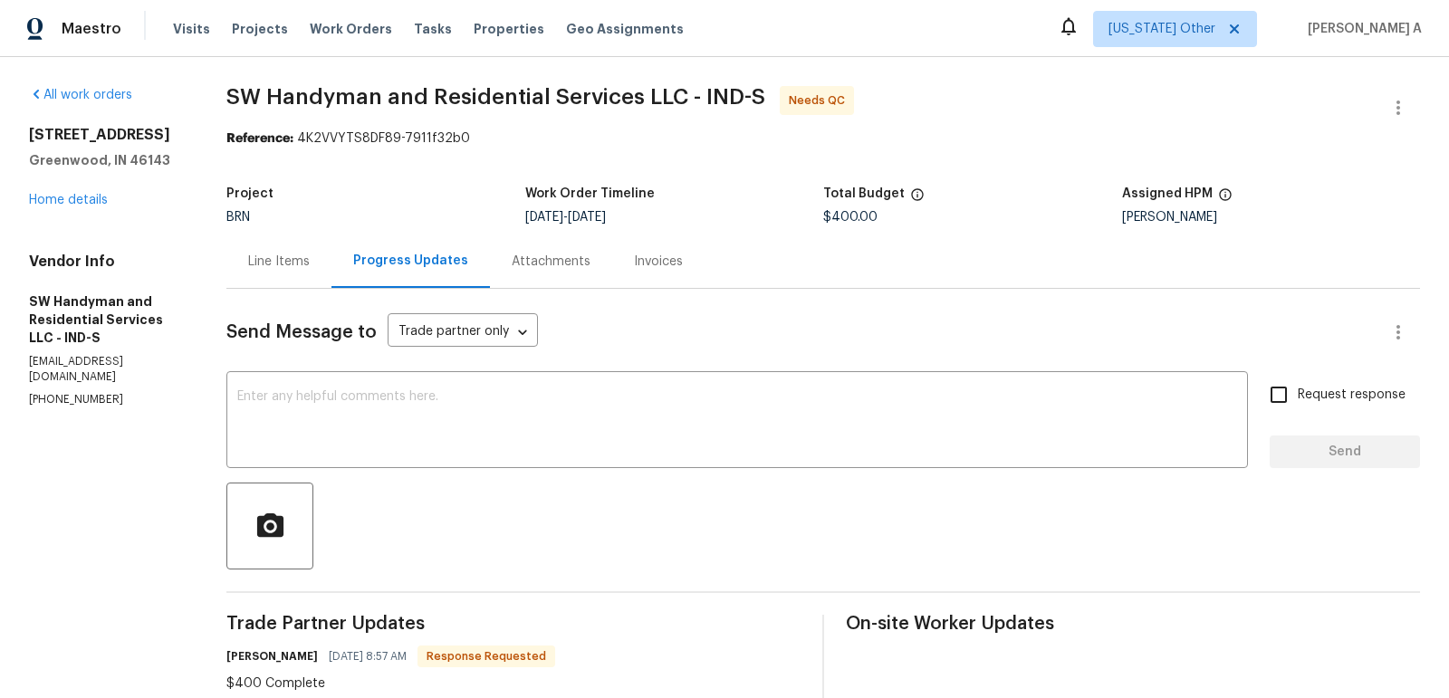
scroll to position [30, 0]
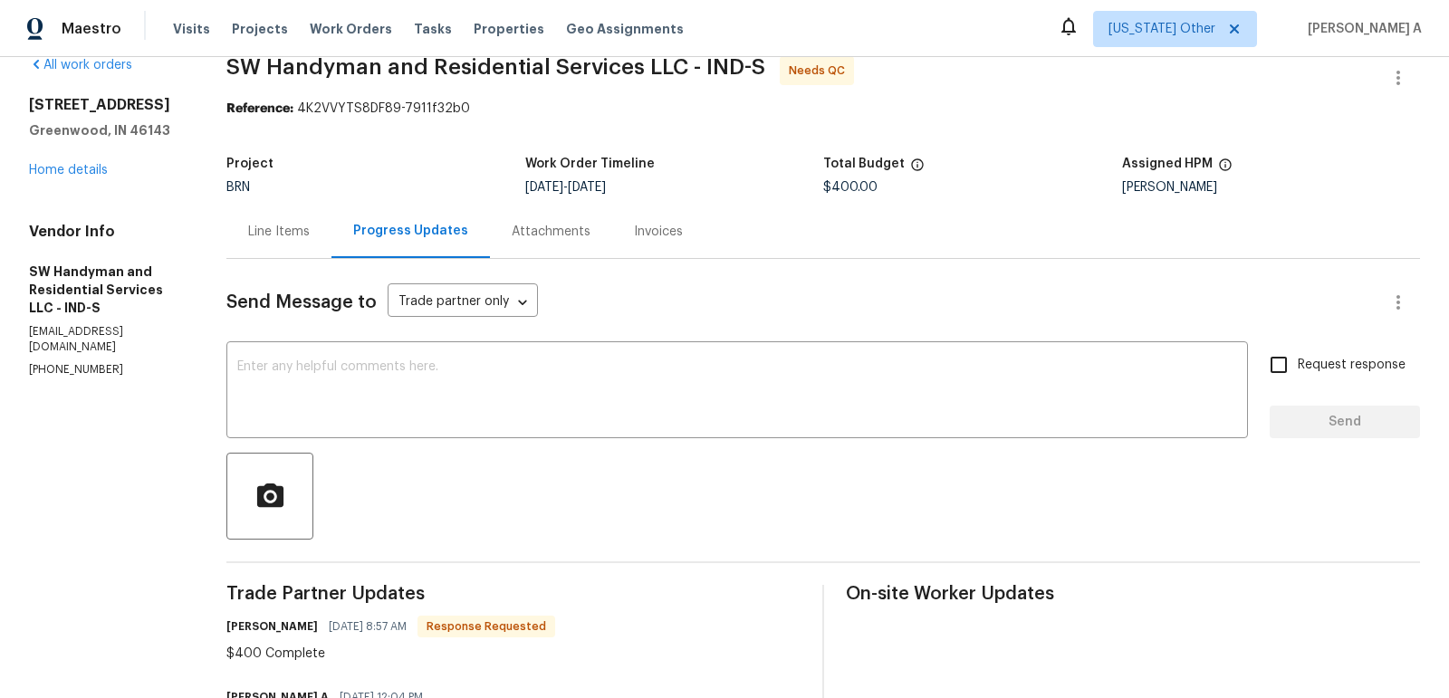
click at [543, 343] on div "Send Message to Trade partner only Trade partner only ​ x ​ Request response Se…" at bounding box center [823, 605] width 1194 height 692
click at [535, 396] on textarea at bounding box center [737, 391] width 1000 height 63
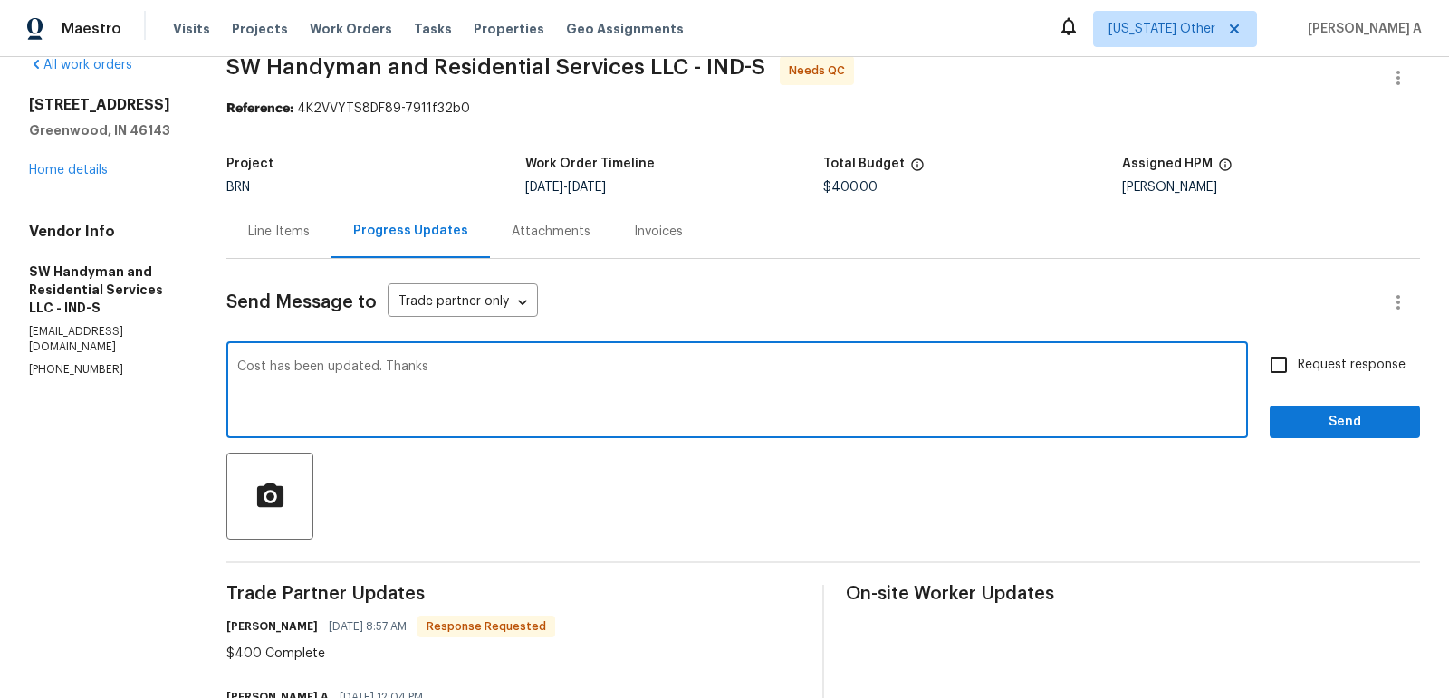
type textarea "Cost has been updated. Thanks"
click at [1287, 363] on input "Request response" at bounding box center [1279, 365] width 38 height 38
checkbox input "true"
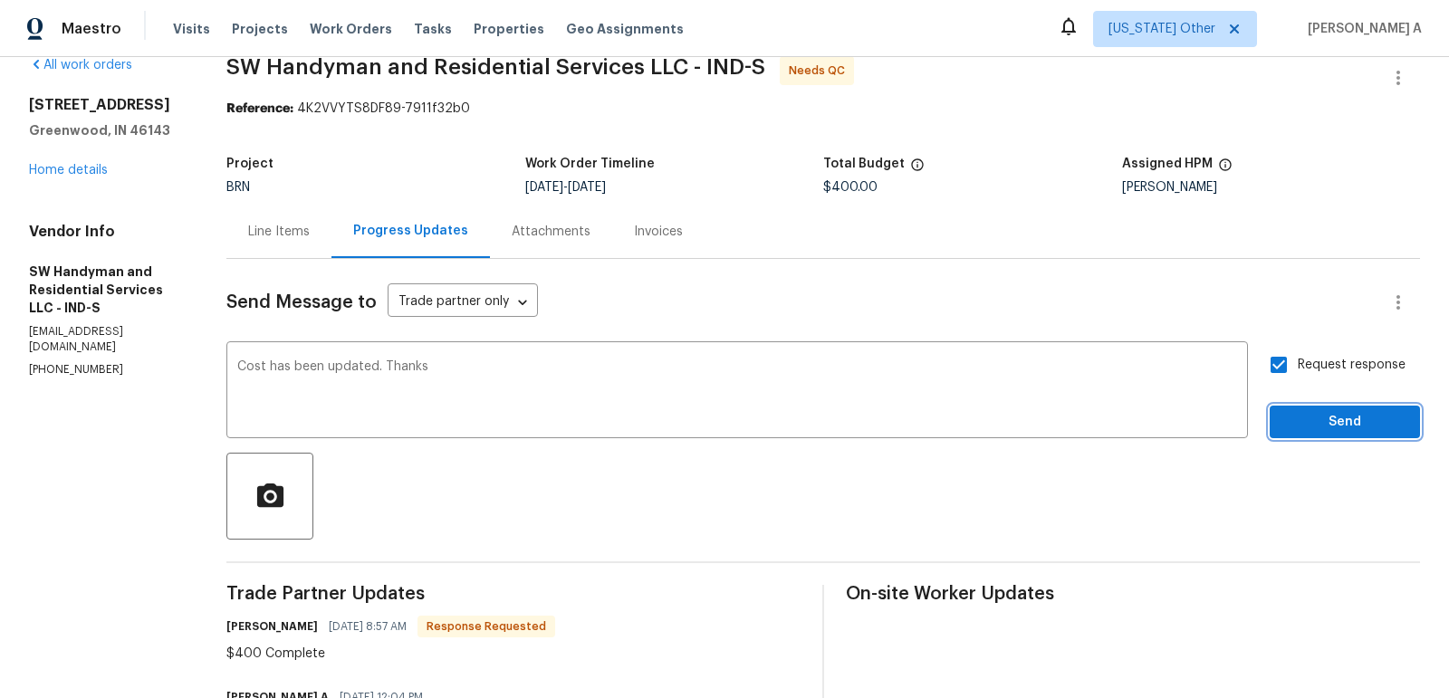
click at [1323, 420] on span "Send" at bounding box center [1344, 422] width 121 height 23
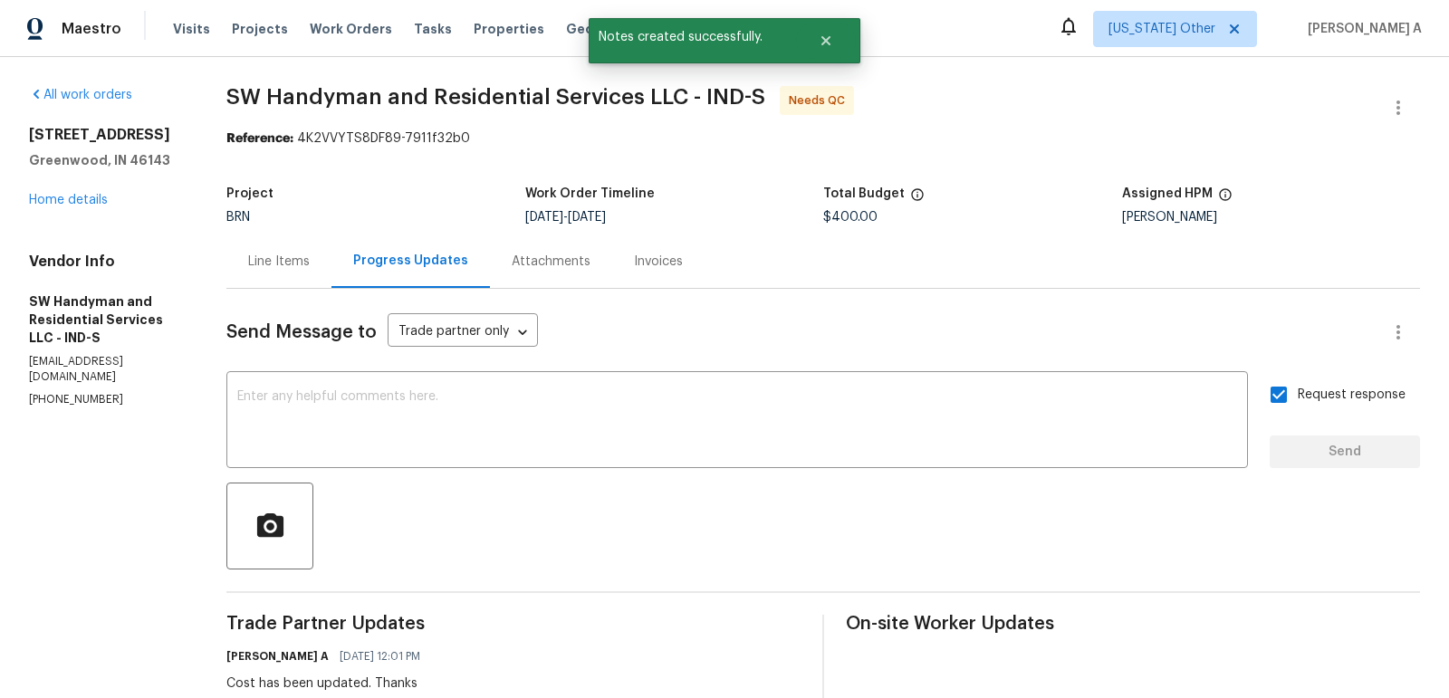
click at [248, 257] on div "Line Items" at bounding box center [278, 261] width 105 height 53
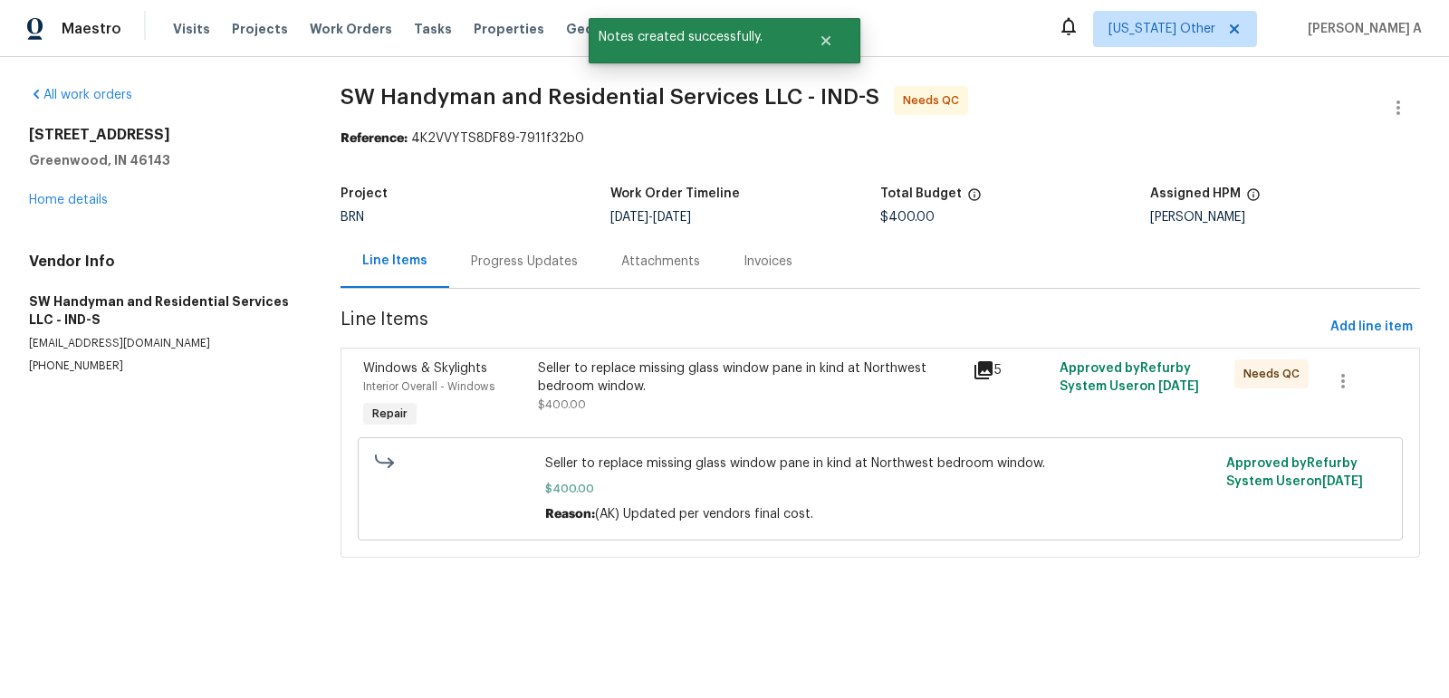
click at [705, 406] on div "Seller to replace missing glass window pane in kind at Northwest bedroom window…" at bounding box center [750, 387] width 425 height 54
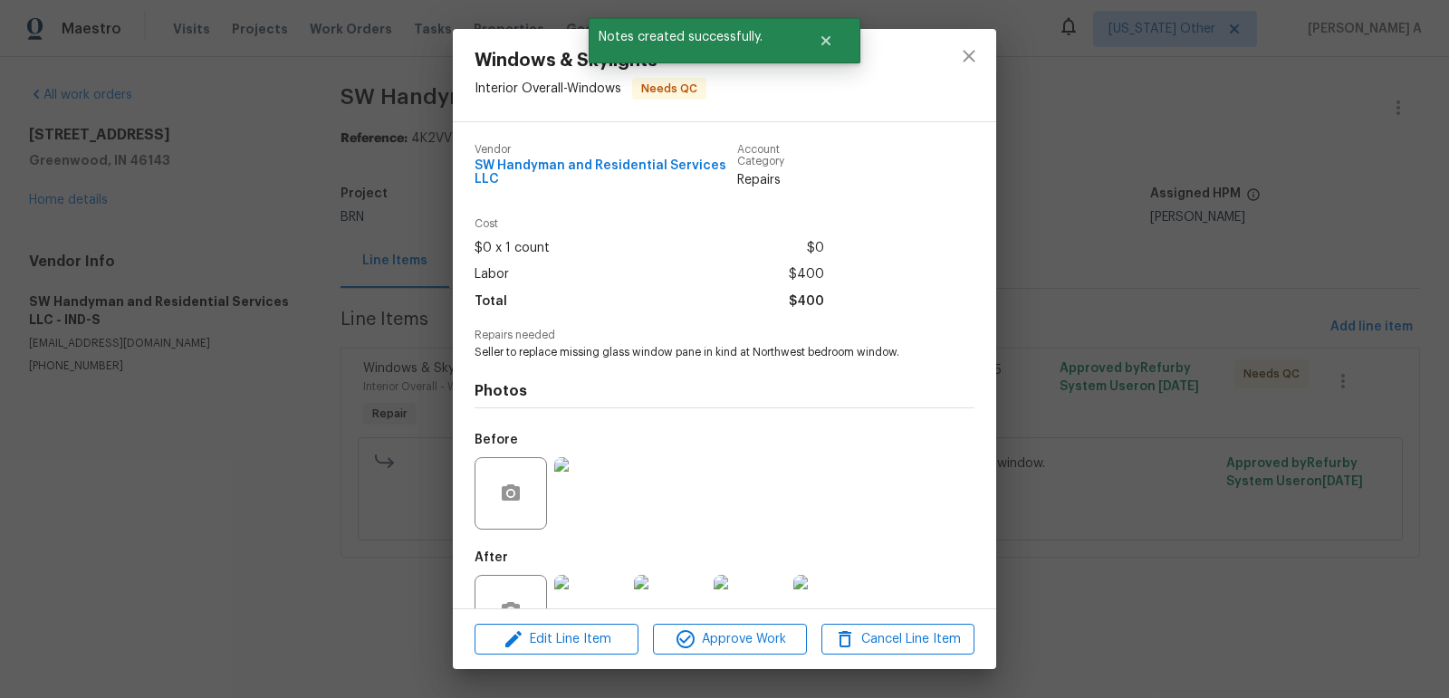
scroll to position [57, 0]
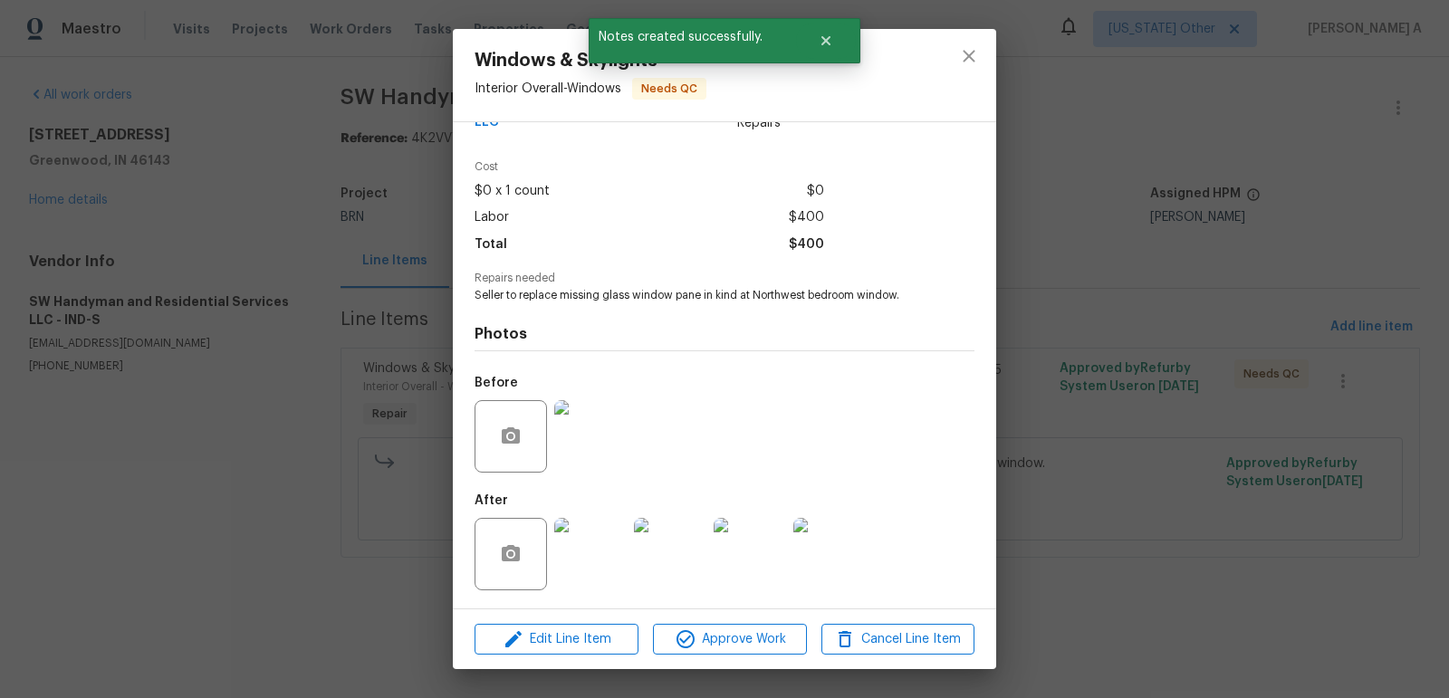
click at [556, 458] on img at bounding box center [590, 436] width 72 height 72
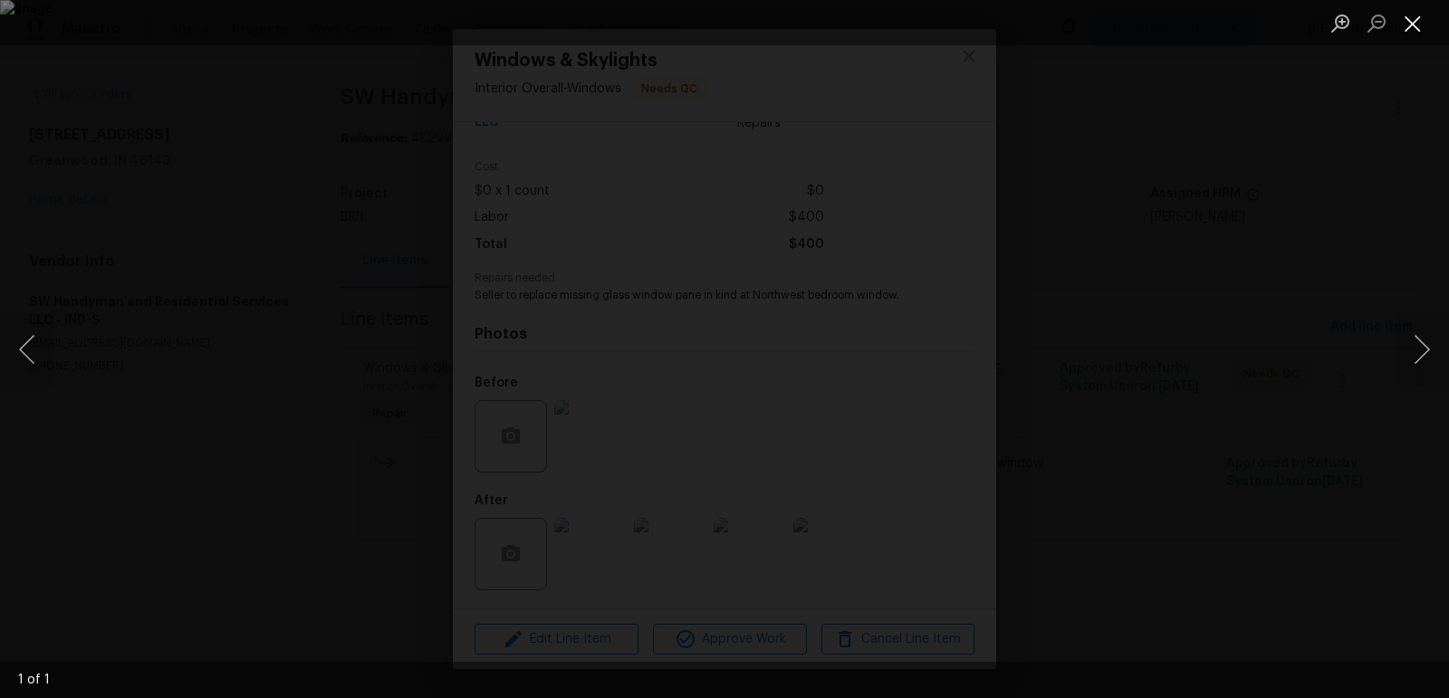
click at [1408, 12] on button "Close lightbox" at bounding box center [1413, 23] width 36 height 32
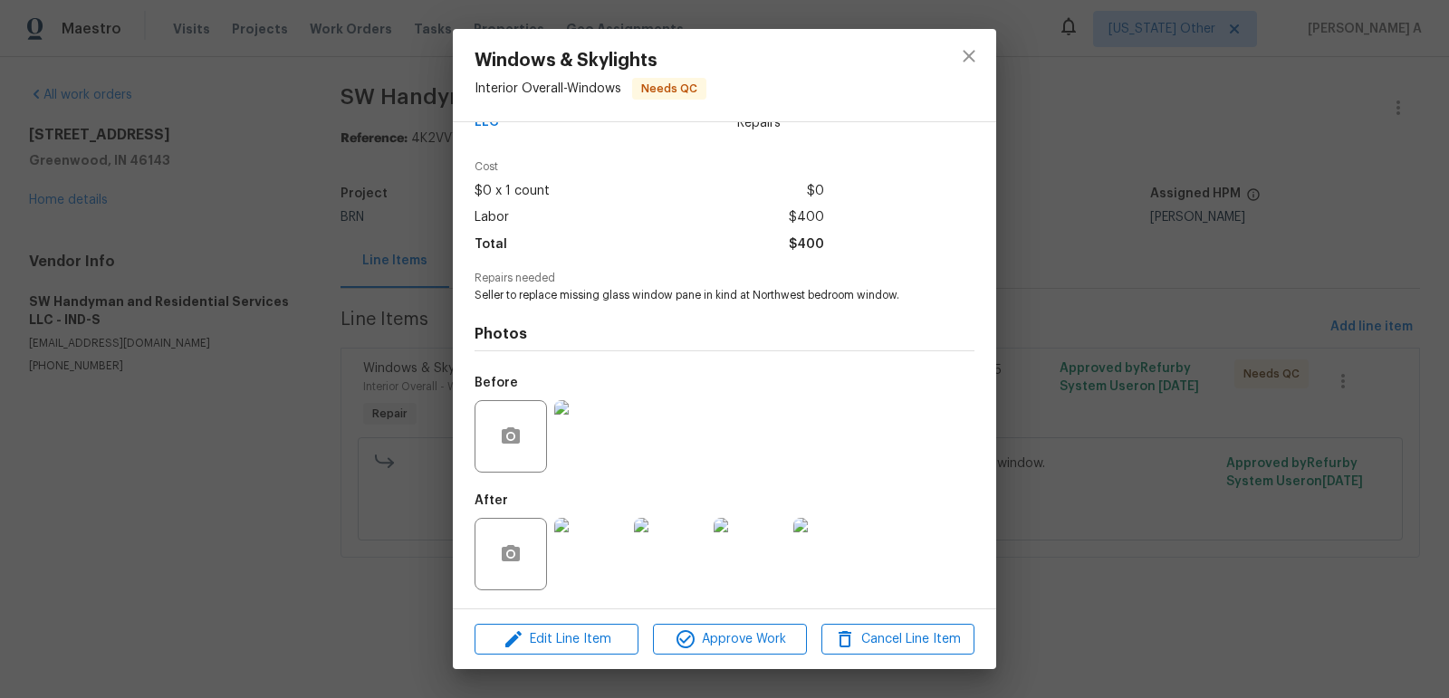
click at [604, 547] on img at bounding box center [590, 554] width 72 height 72
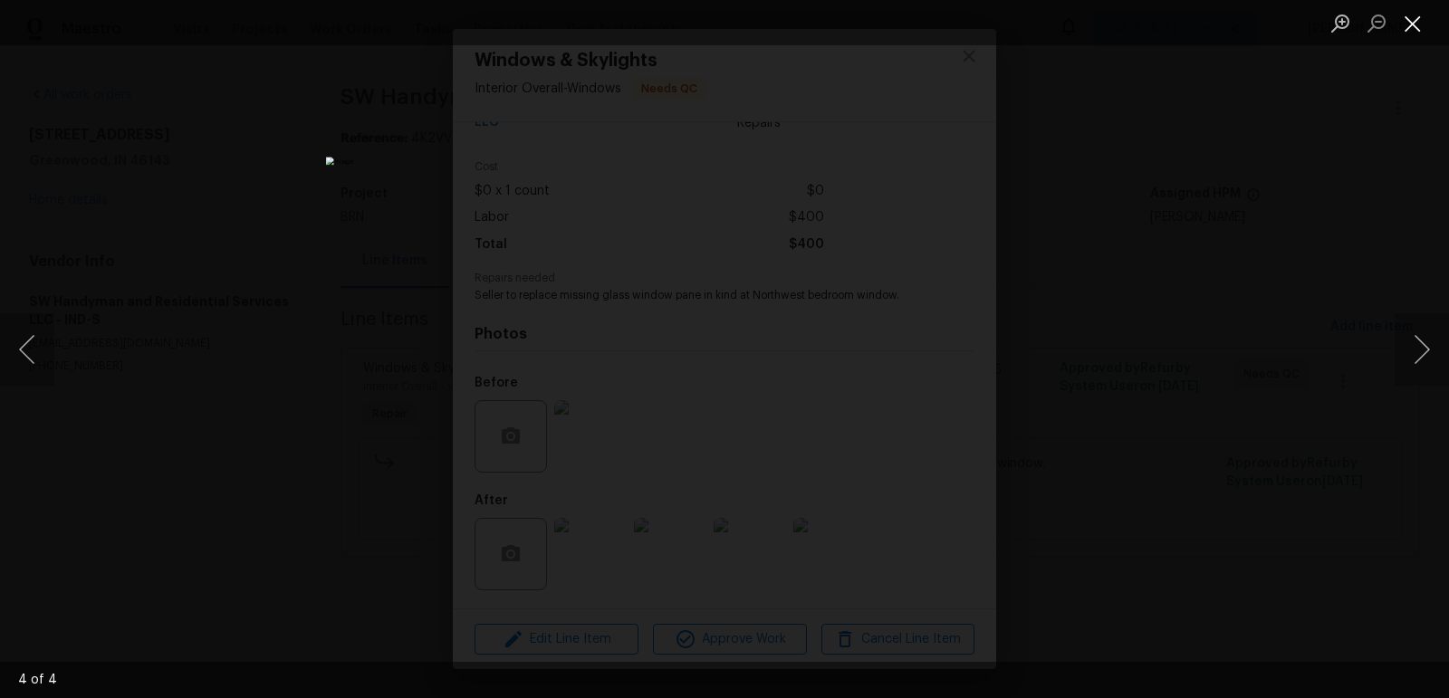
click at [1425, 14] on button "Close lightbox" at bounding box center [1413, 23] width 36 height 32
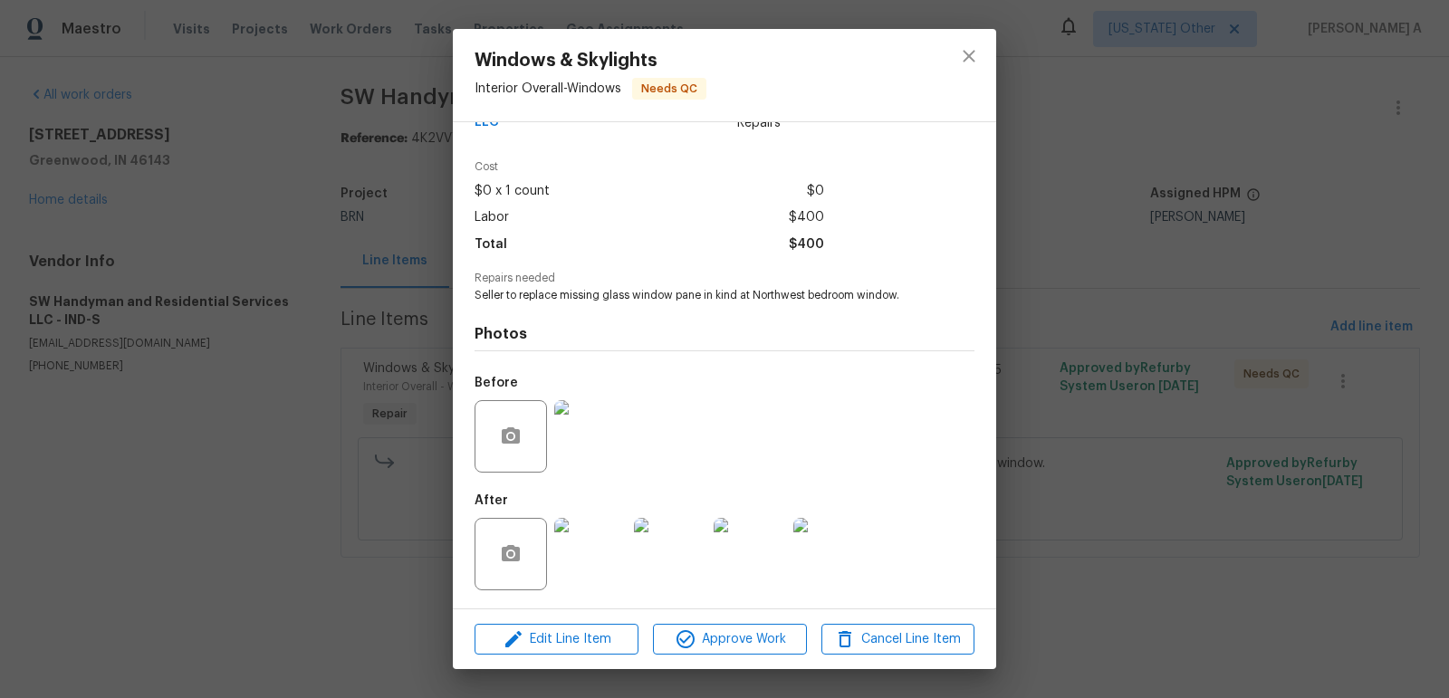
click at [563, 440] on img at bounding box center [590, 436] width 72 height 72
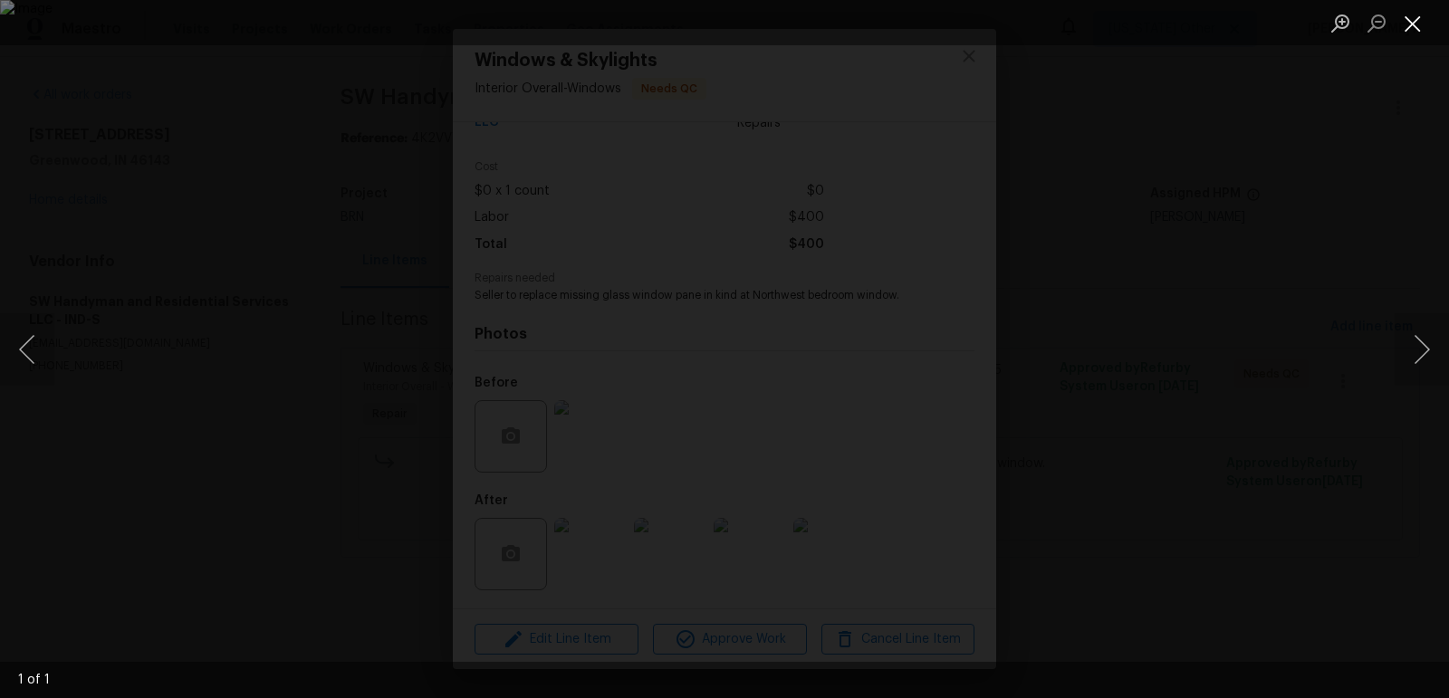
click at [1413, 30] on button "Close lightbox" at bounding box center [1413, 23] width 36 height 32
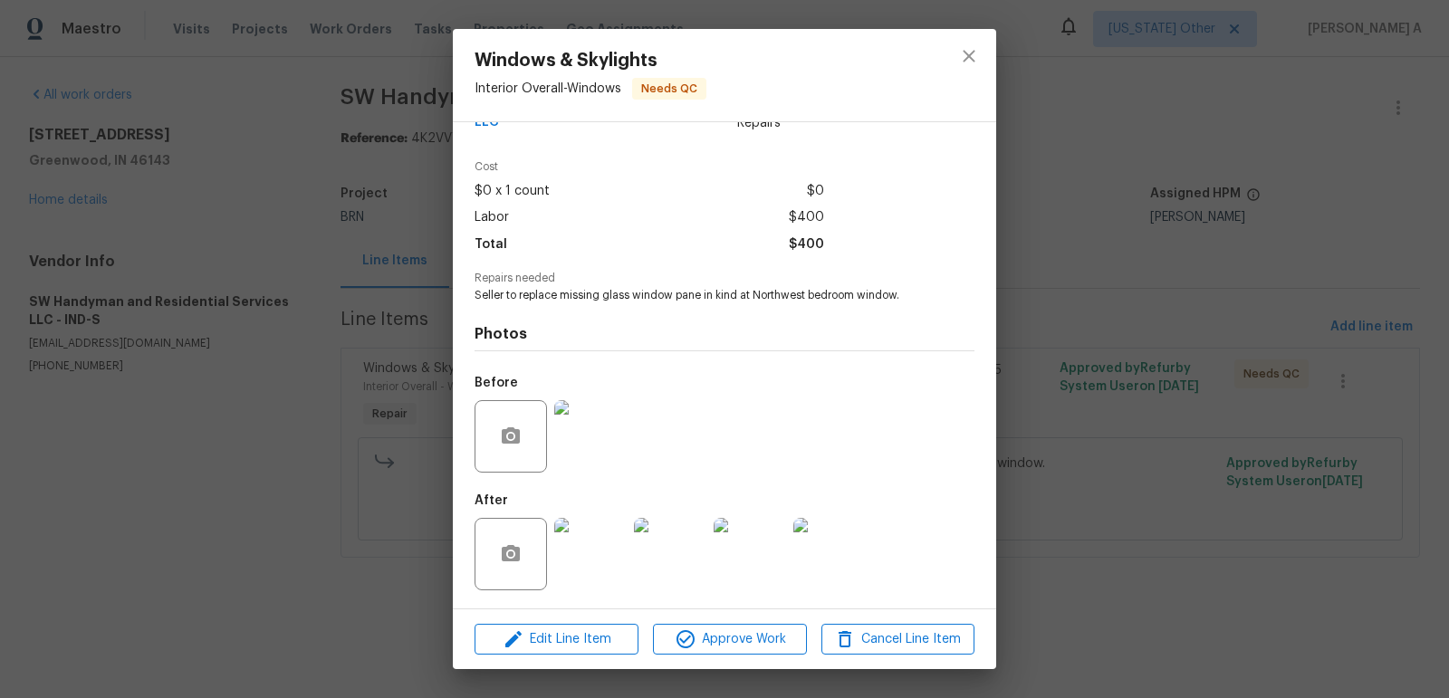
click at [582, 555] on img at bounding box center [590, 554] width 72 height 72
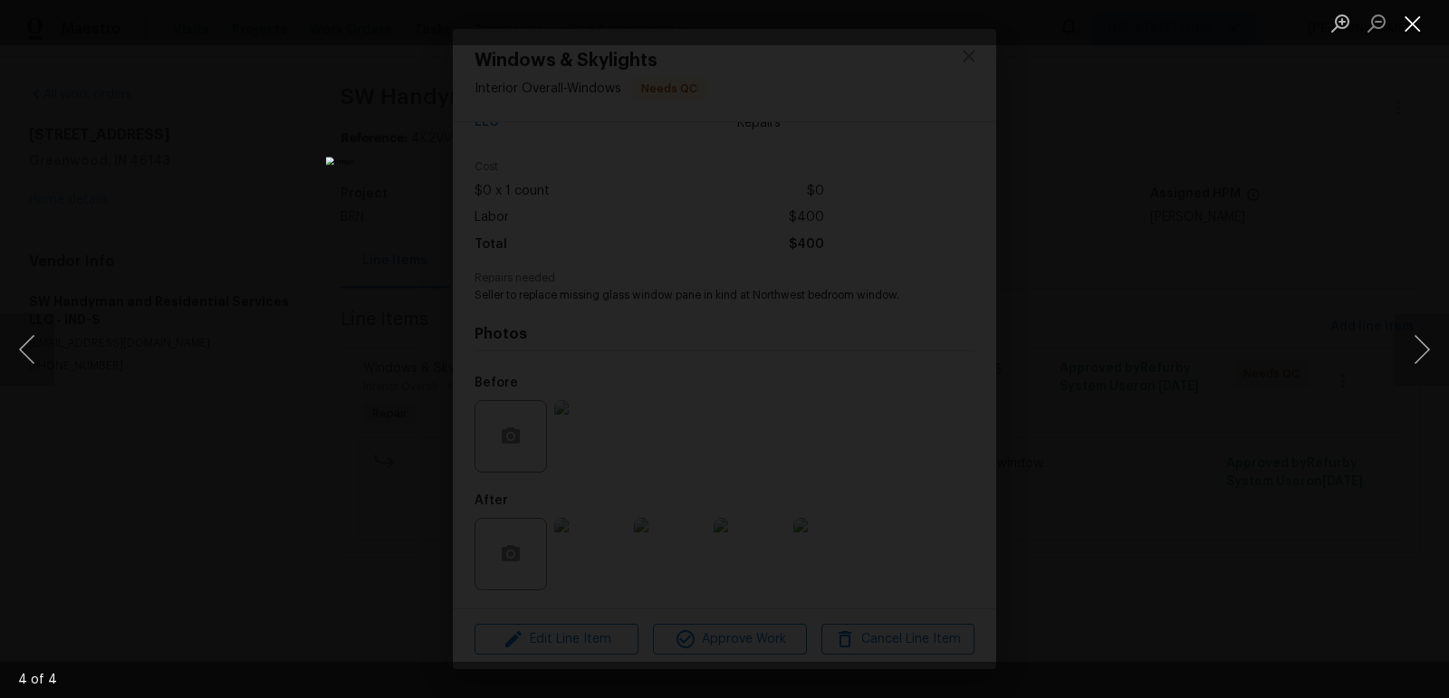
click at [1413, 24] on button "Close lightbox" at bounding box center [1413, 23] width 36 height 32
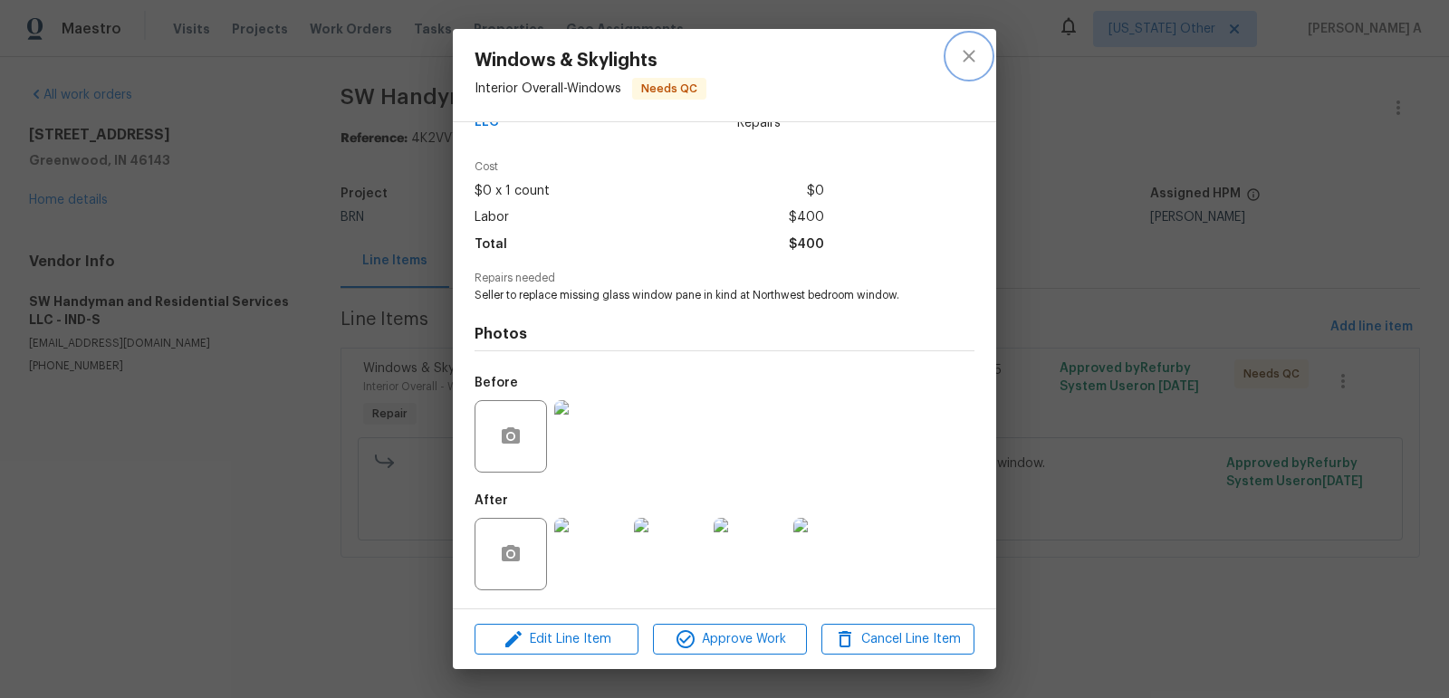
click at [957, 58] on button "close" at bounding box center [968, 55] width 43 height 43
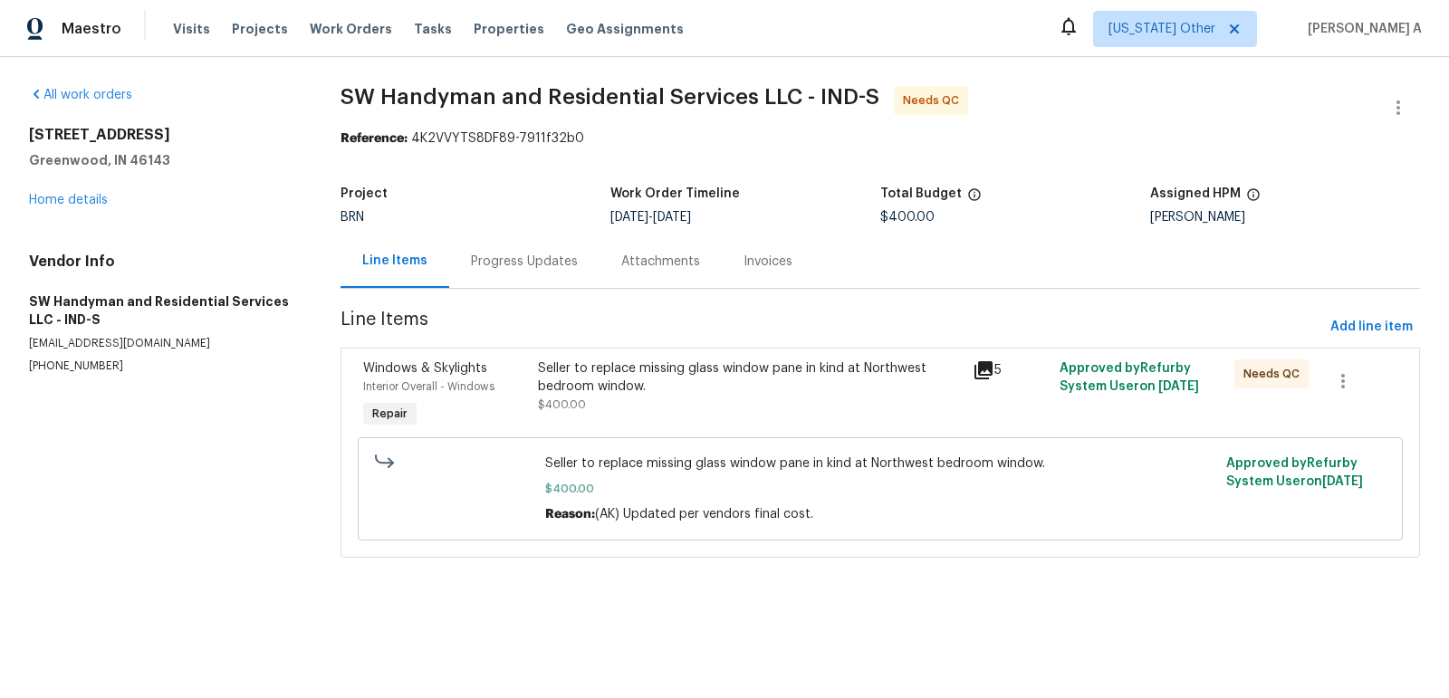
click at [522, 284] on div "Progress Updates" at bounding box center [524, 261] width 150 height 53
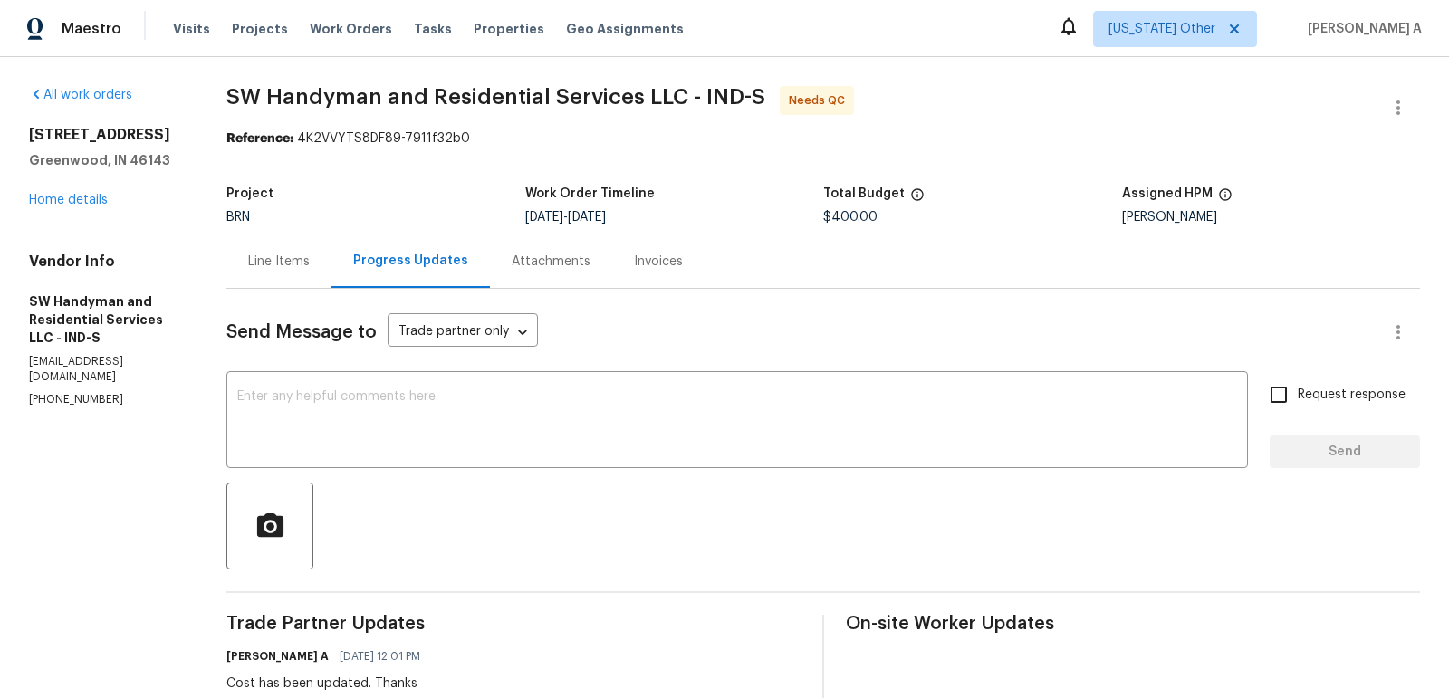
click at [286, 249] on div "Line Items" at bounding box center [278, 261] width 105 height 53
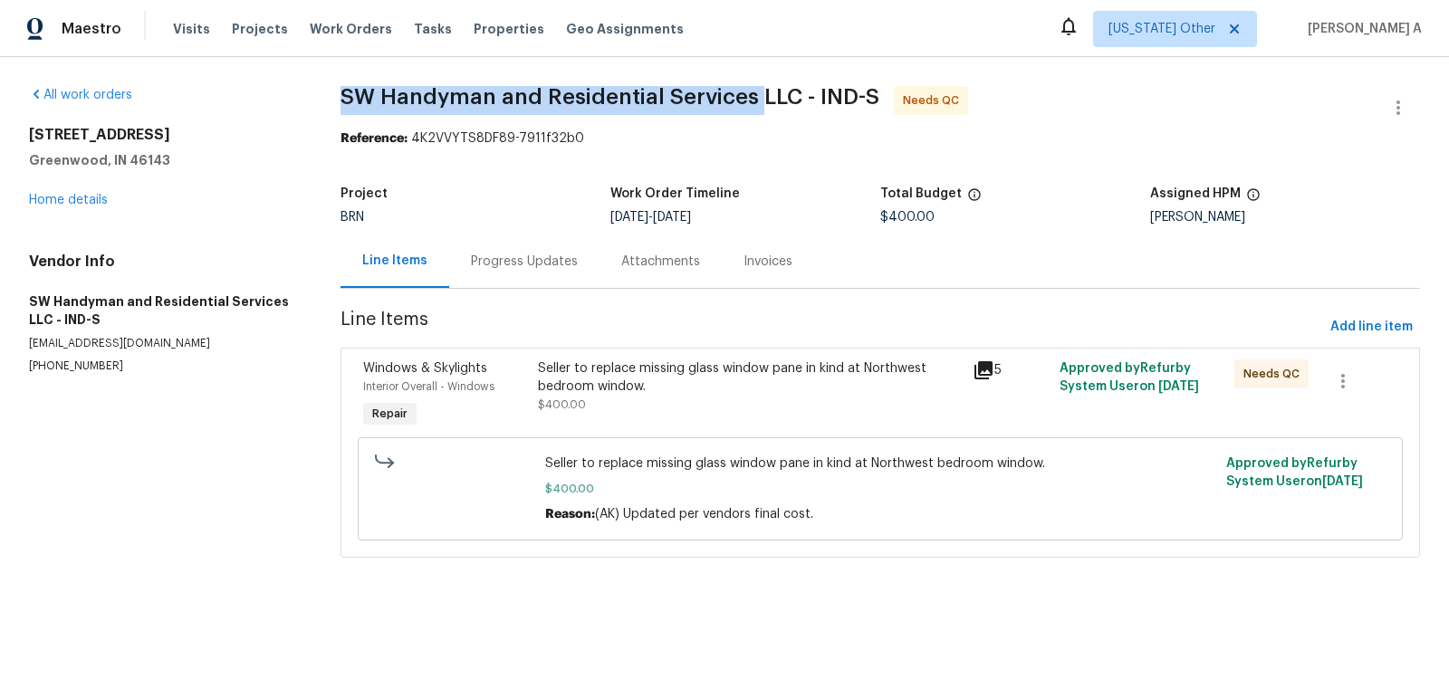
copy span "SW Handyman and Residential Services"
drag, startPoint x: 332, startPoint y: 92, endPoint x: 752, endPoint y: 96, distance: 420.3
click at [752, 96] on div "All work orders 770 Tulip Ln Greenwood, IN 46143 Home details Vendor Info SW Ha…" at bounding box center [724, 333] width 1449 height 552
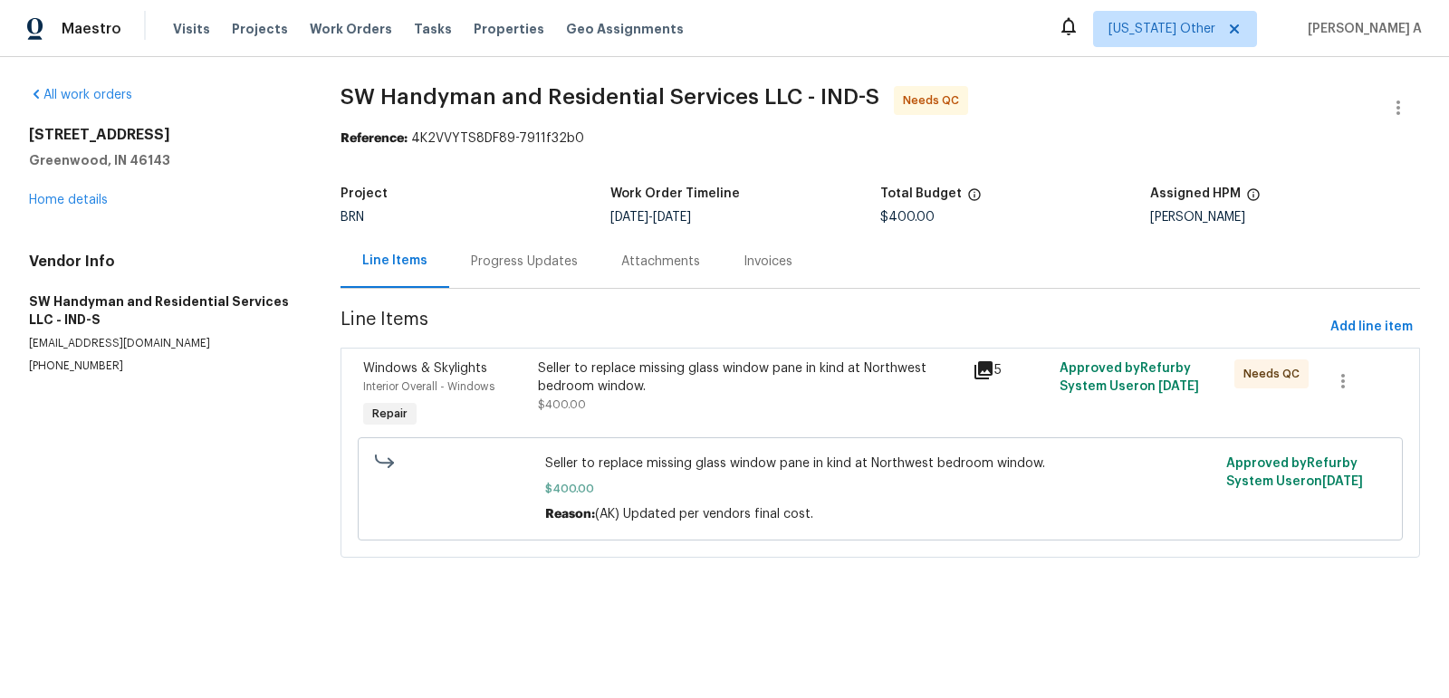
click at [542, 397] on div "Seller to replace missing glass window pane in kind at Northwest bedroom window…" at bounding box center [750, 387] width 425 height 54
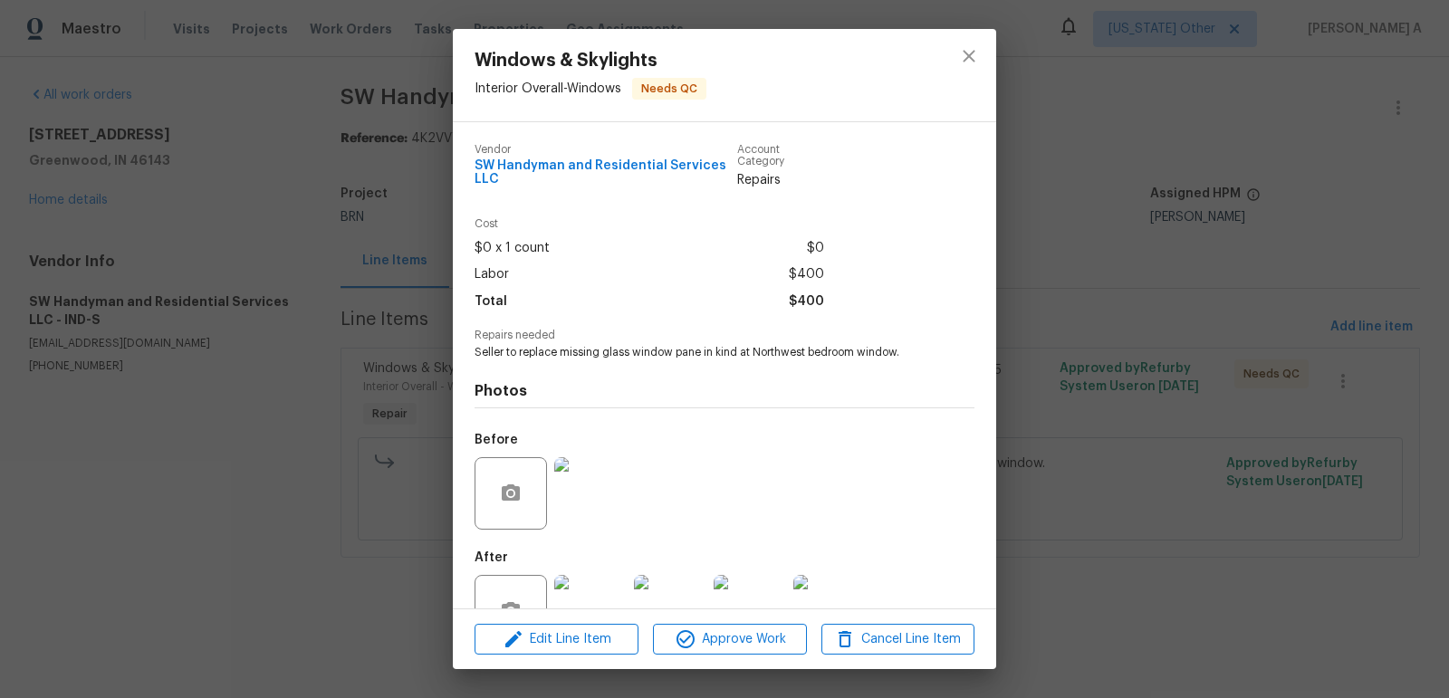
click at [580, 358] on span "Seller to replace missing glass window pane in kind at Northwest bedroom window." at bounding box center [700, 352] width 450 height 15
copy span "Seller to replace missing glass window pane in kind at Northwest bedroom window."
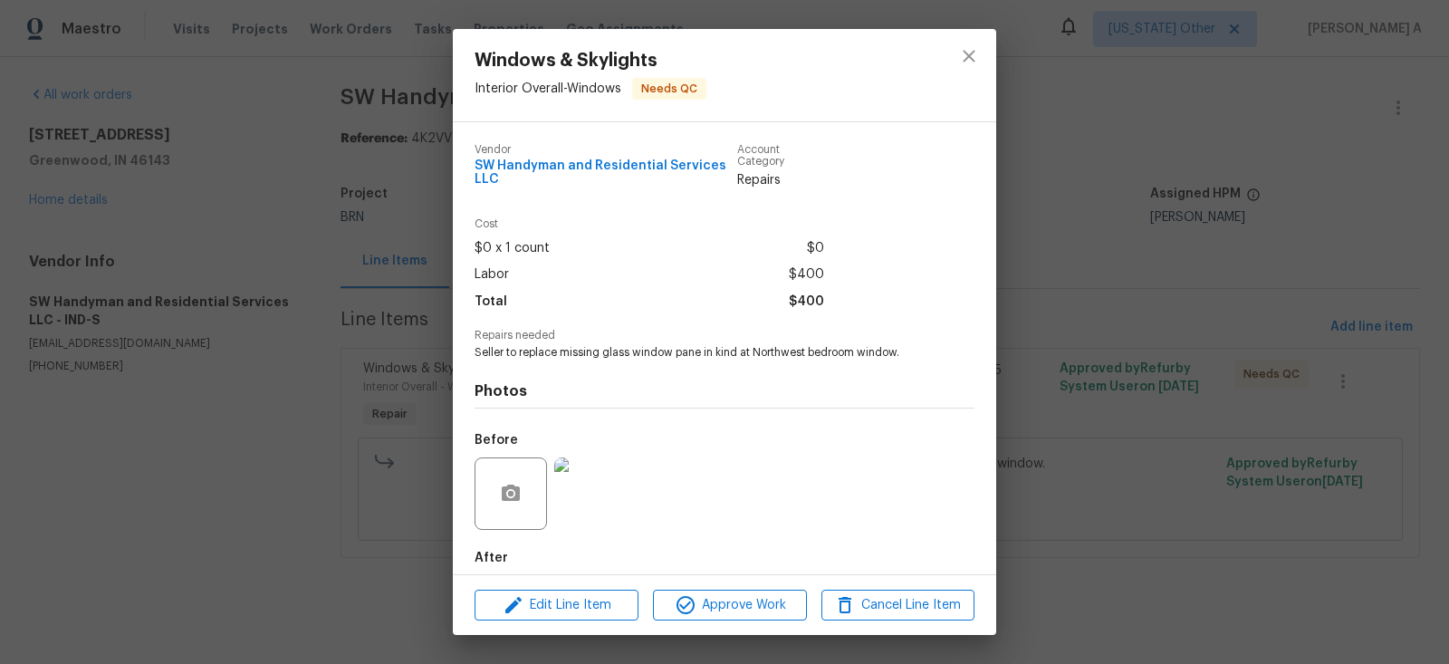
click at [653, 172] on span "SW Handyman and Residential Services LLC" at bounding box center [606, 172] width 263 height 27
copy span "SW Handyman and Residential Services LLC"
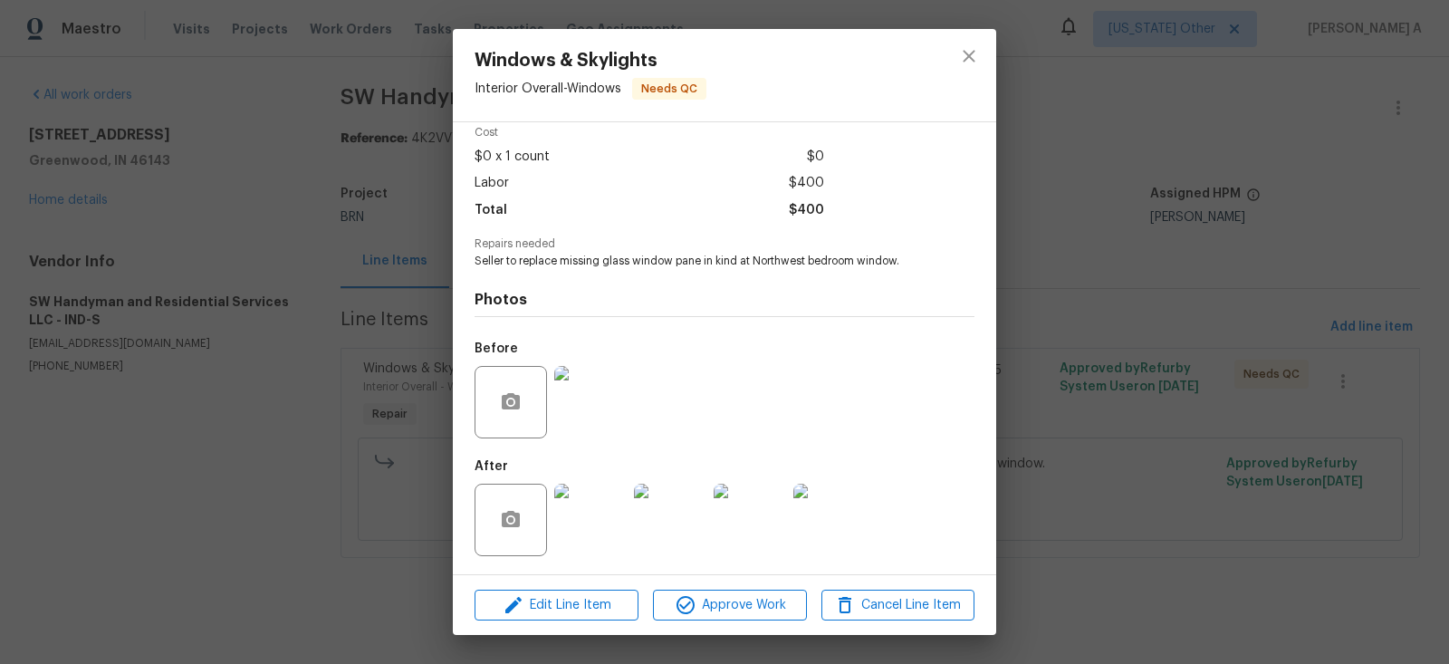
click at [639, 267] on span "Seller to replace missing glass window pane in kind at Northwest bedroom window." at bounding box center [700, 261] width 450 height 15
copy span "Seller to replace missing glass window pane in kind at Northwest bedroom window."
click at [582, 404] on img at bounding box center [590, 402] width 72 height 72
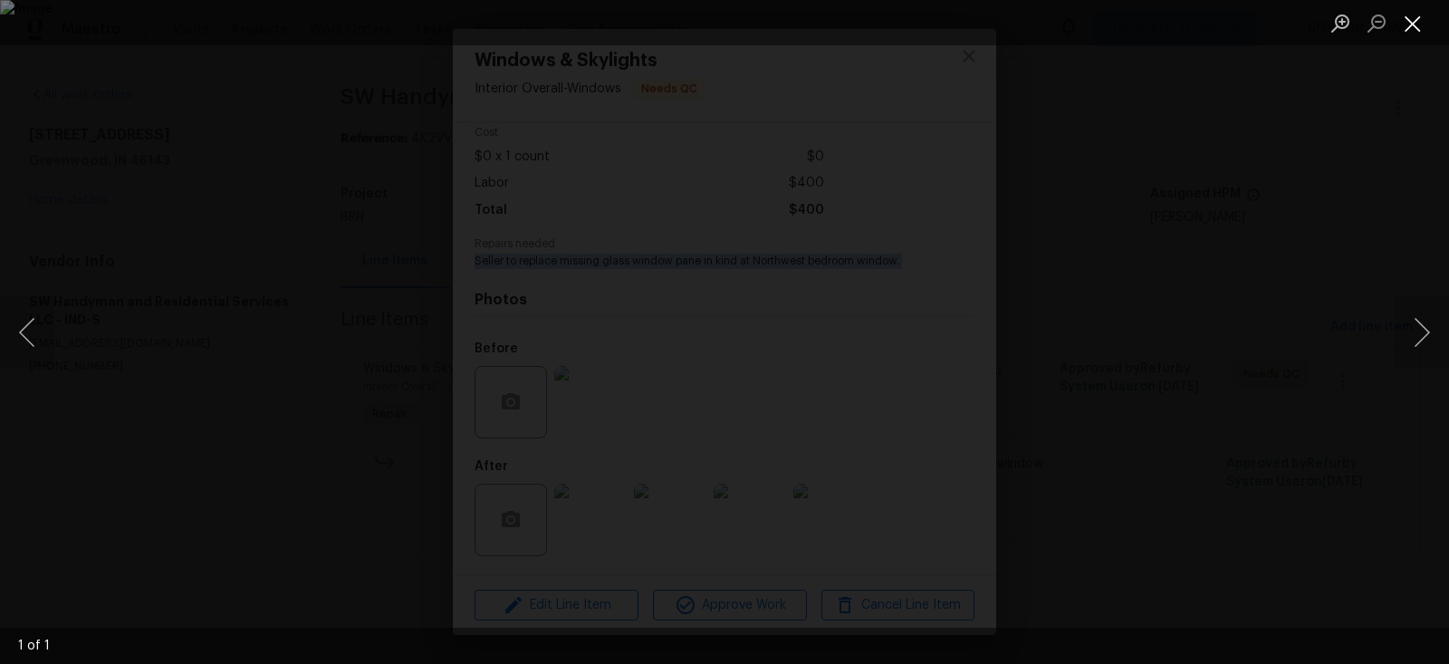
click at [1410, 17] on button "Close lightbox" at bounding box center [1413, 23] width 36 height 32
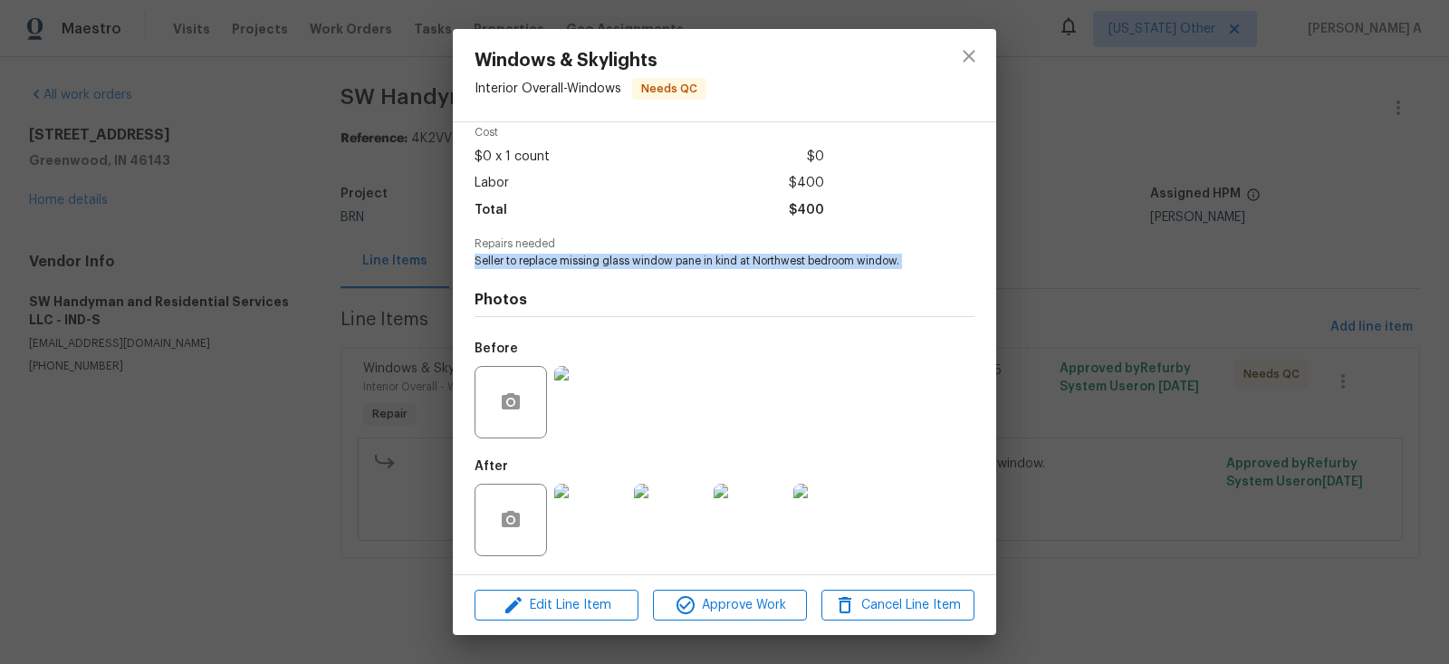
click at [579, 539] on img at bounding box center [590, 520] width 72 height 72
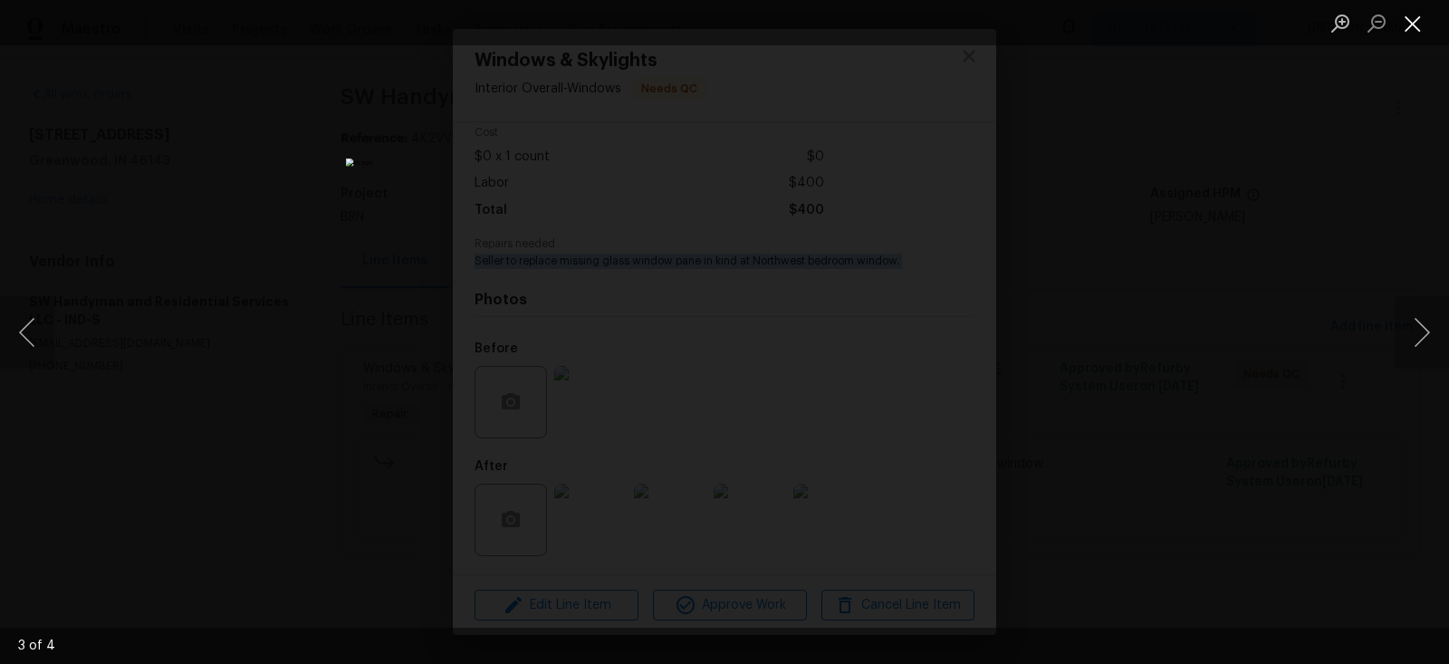
click at [1427, 15] on button "Close lightbox" at bounding box center [1413, 23] width 36 height 32
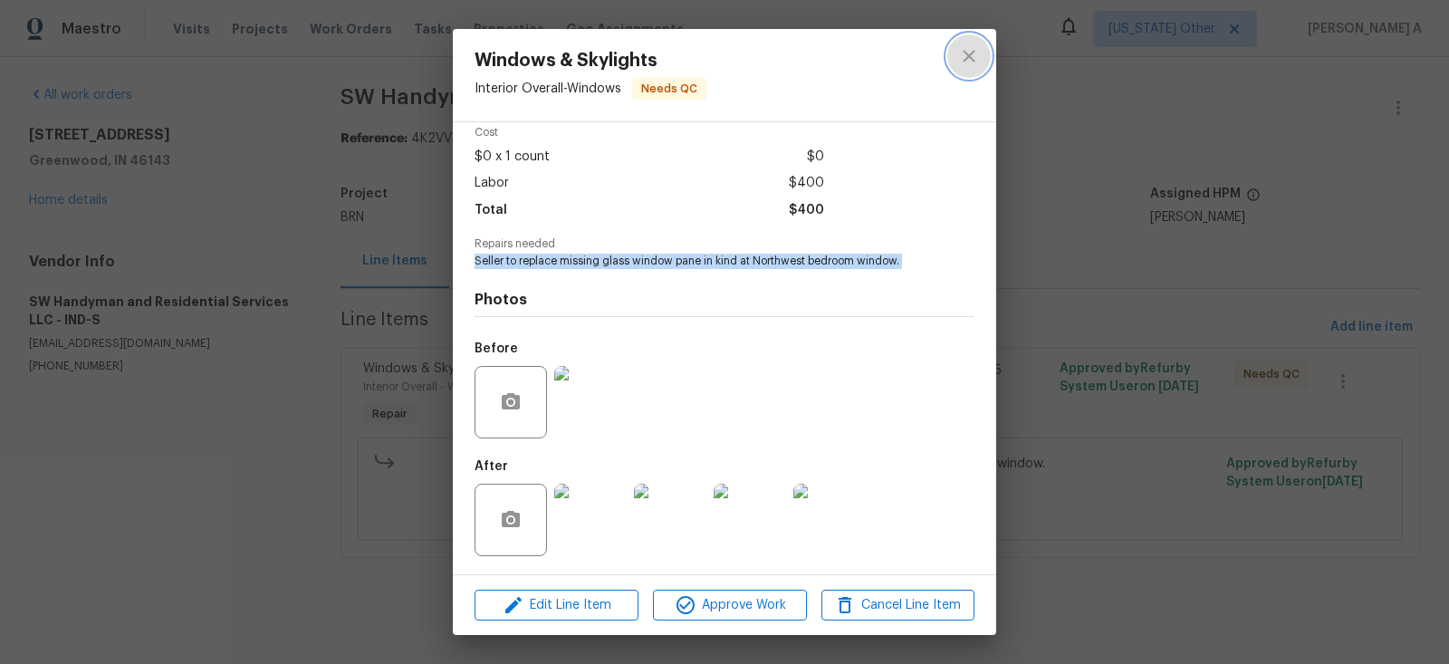
click at [961, 49] on icon "close" at bounding box center [969, 56] width 22 height 22
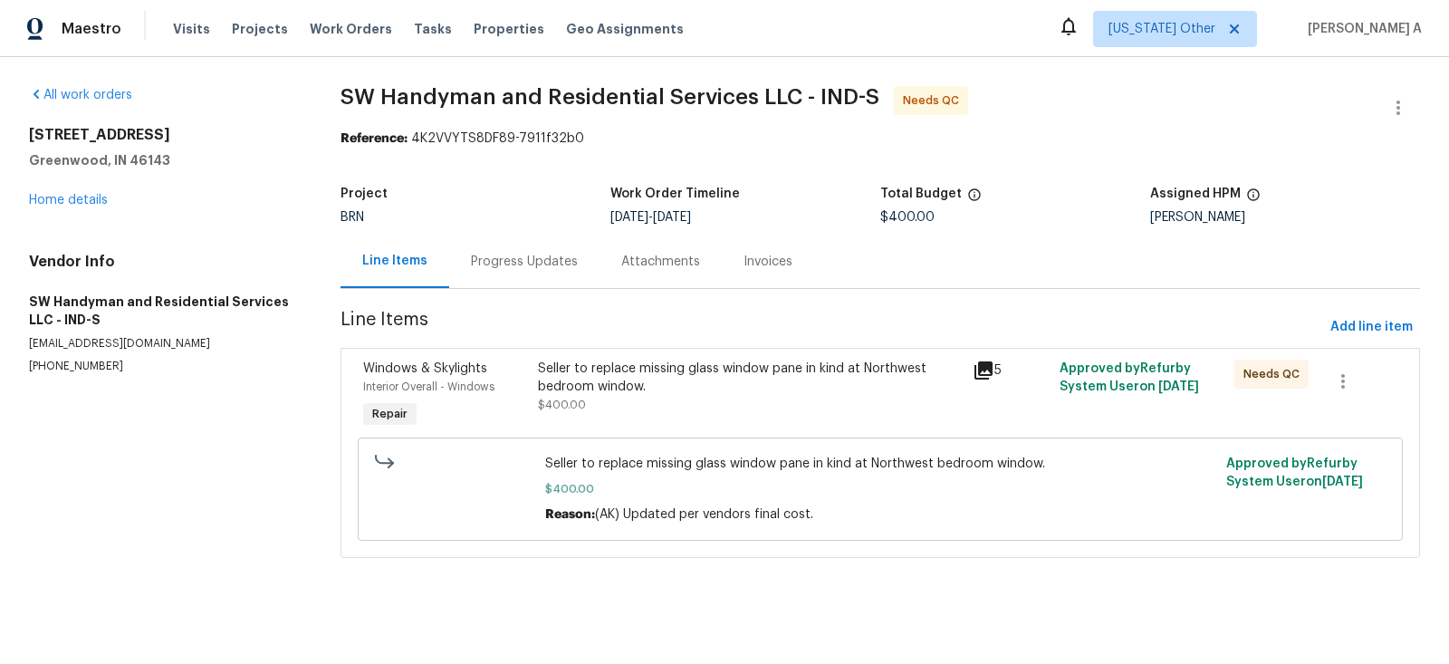
click at [755, 271] on div "Invoices" at bounding box center [768, 261] width 92 height 53
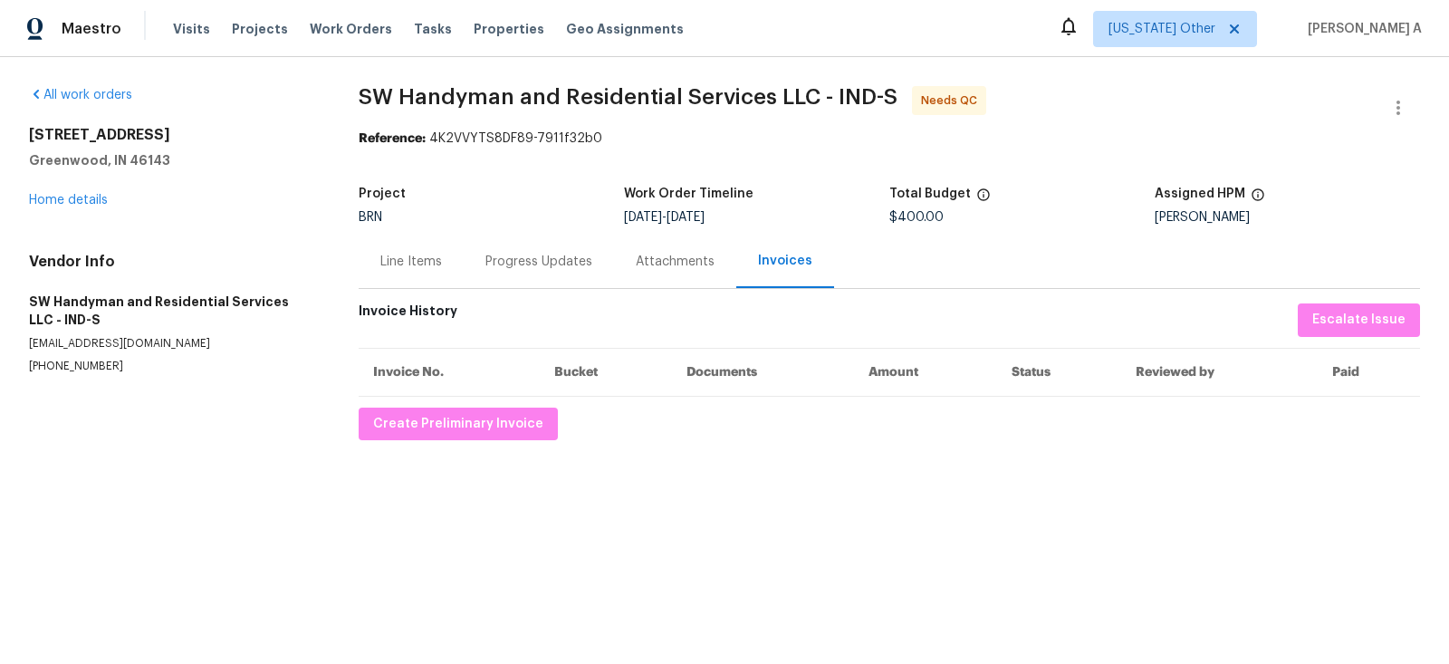
click at [392, 249] on div "Line Items" at bounding box center [411, 261] width 105 height 53
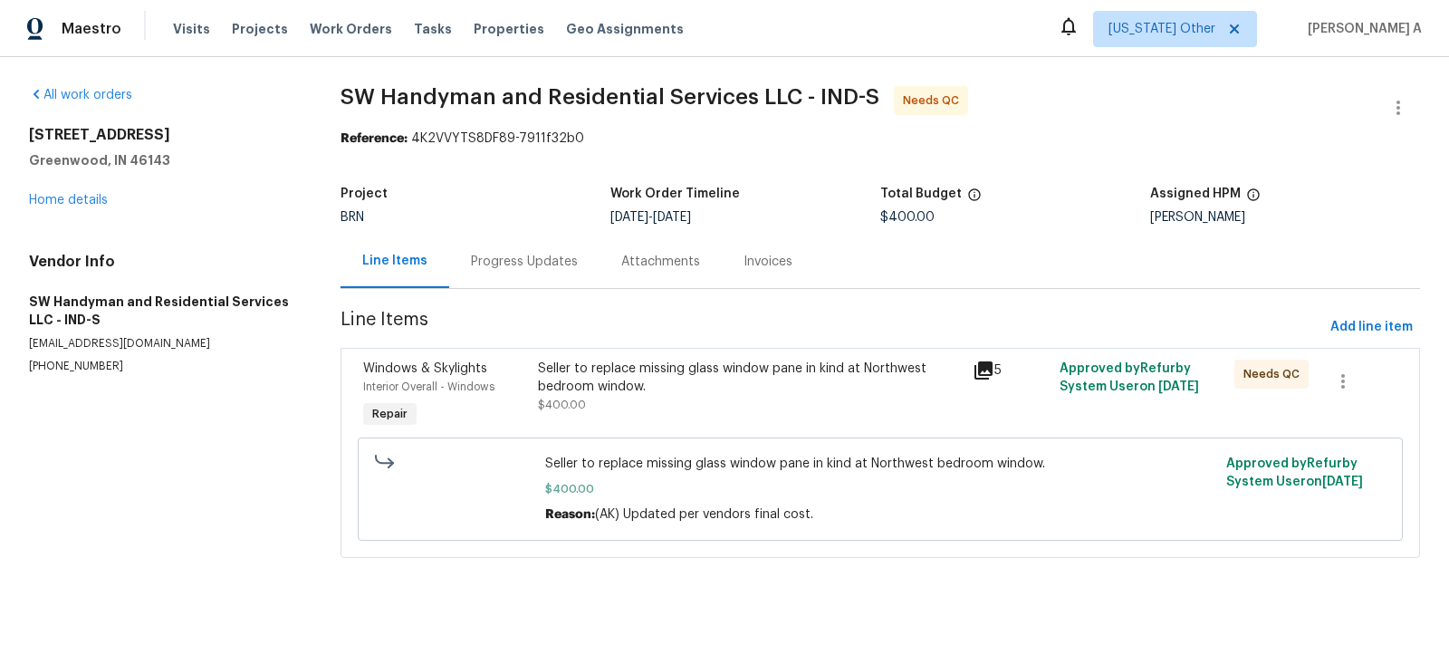
click at [600, 390] on div "Seller to replace missing glass window pane in kind at Northwest bedroom window." at bounding box center [750, 378] width 425 height 36
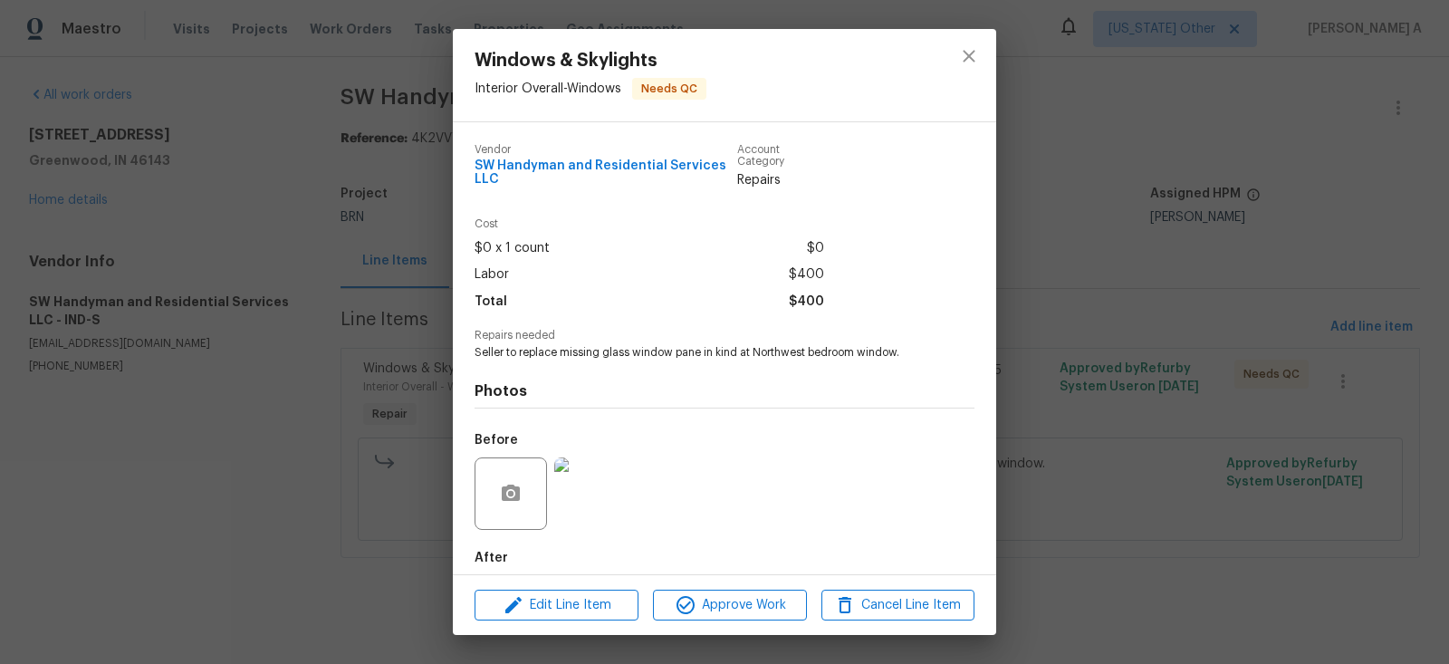
scroll to position [91, 0]
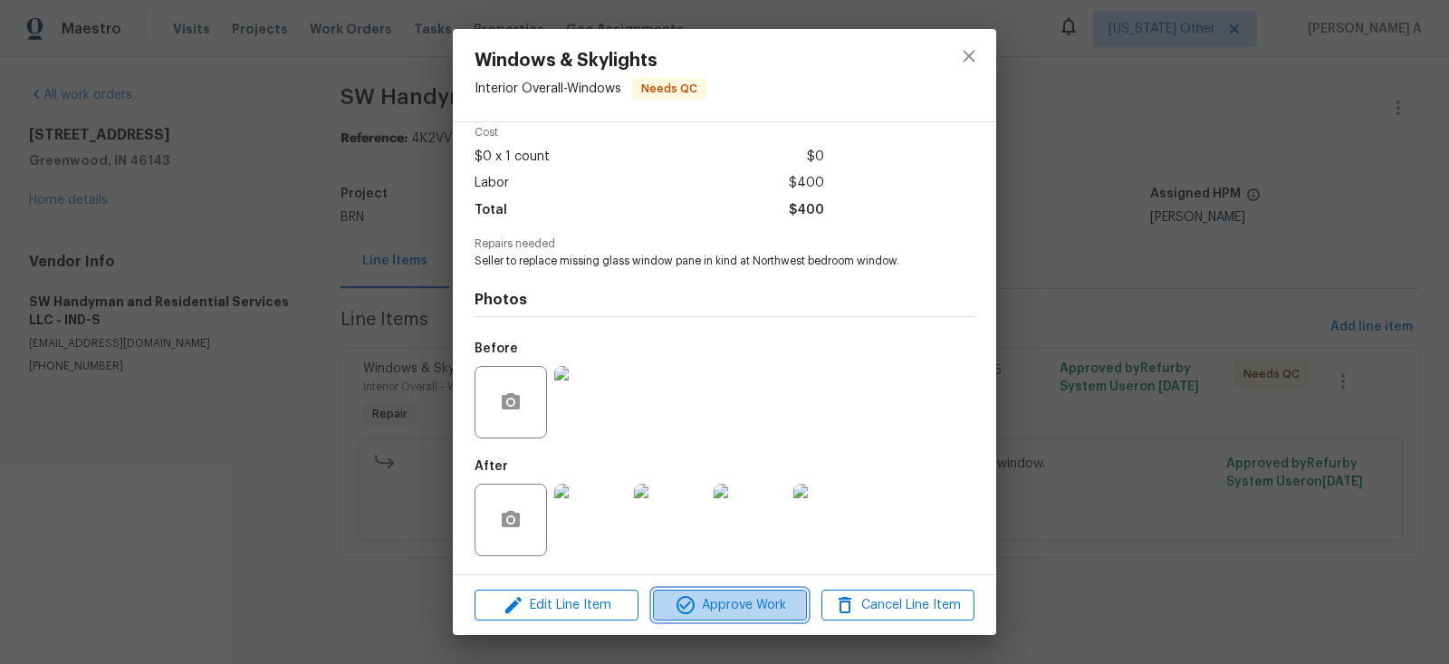
click at [725, 601] on span "Approve Work" at bounding box center [729, 605] width 142 height 23
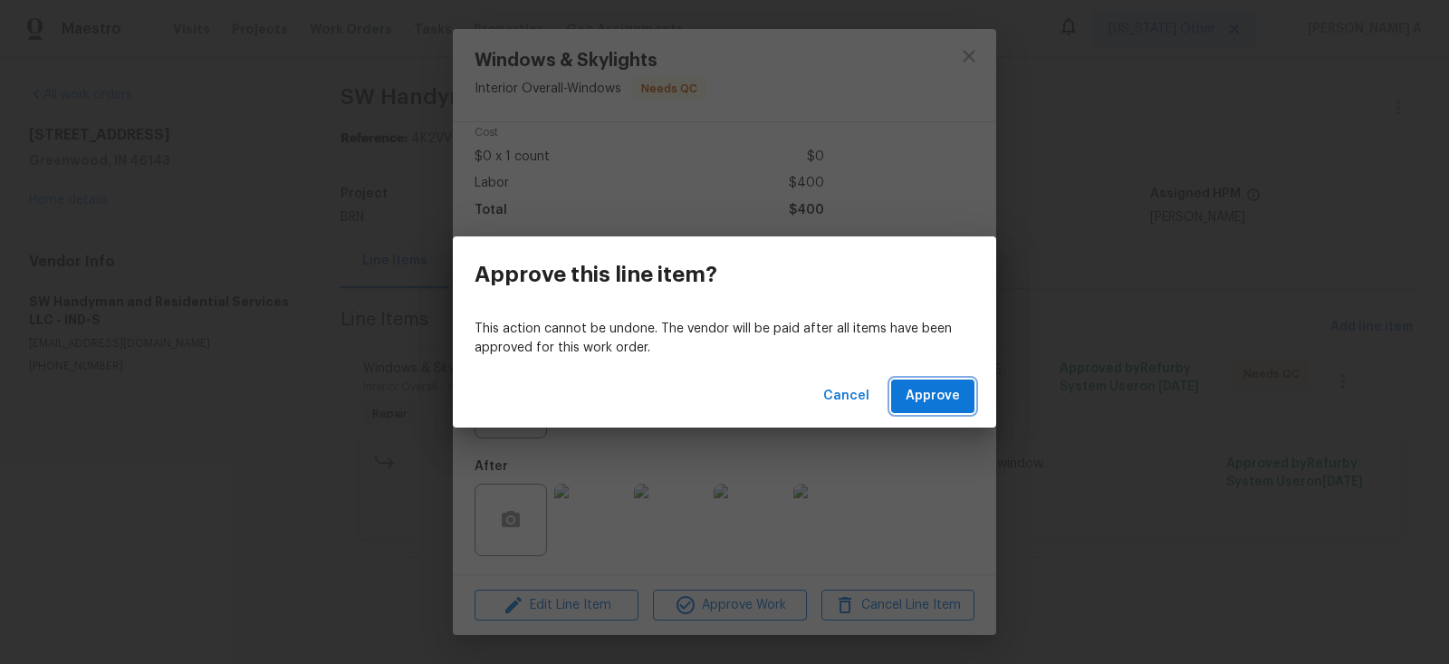
click at [943, 396] on span "Approve" at bounding box center [933, 396] width 54 height 23
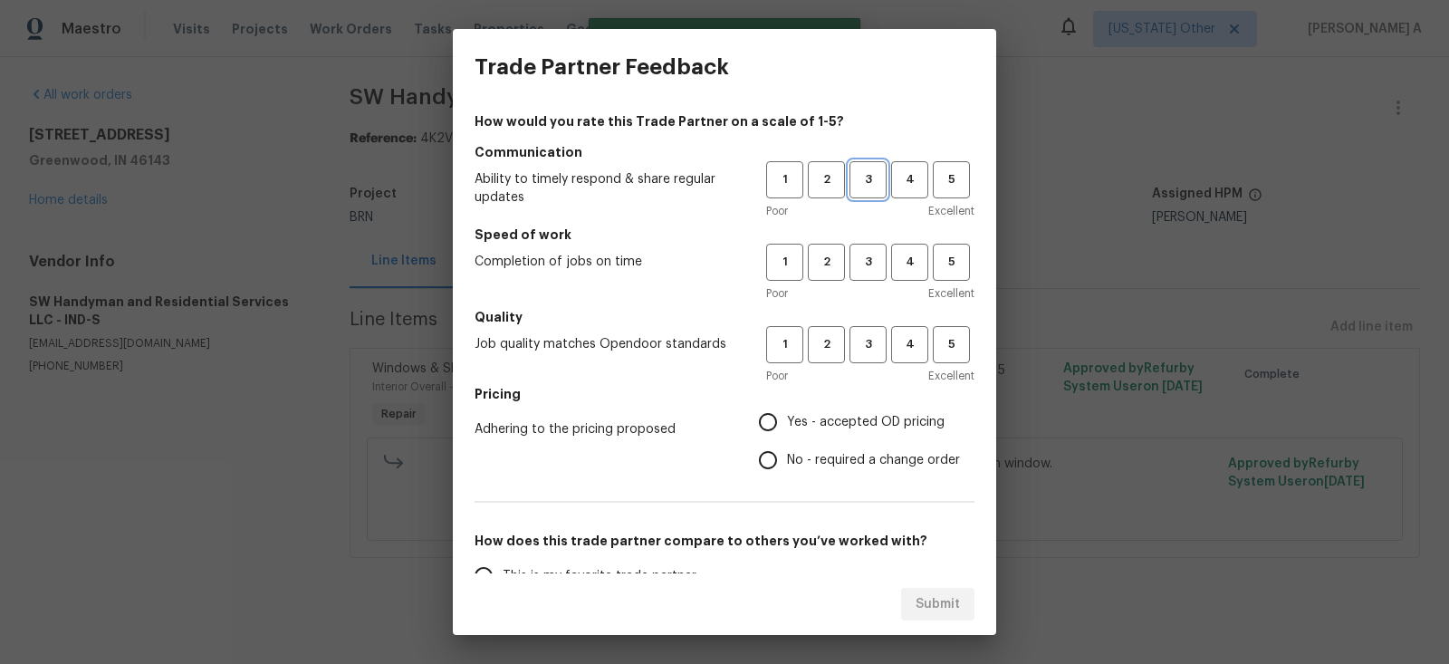
click at [863, 166] on button "3" at bounding box center [868, 179] width 37 height 37
click at [863, 281] on div "1 2 3 4 5 Poor Excellent" at bounding box center [870, 273] width 208 height 59
click at [863, 267] on span "3" at bounding box center [868, 262] width 34 height 21
click at [865, 333] on button "3" at bounding box center [868, 344] width 37 height 37
click at [832, 429] on span "Yes - accepted OD pricing" at bounding box center [866, 422] width 158 height 19
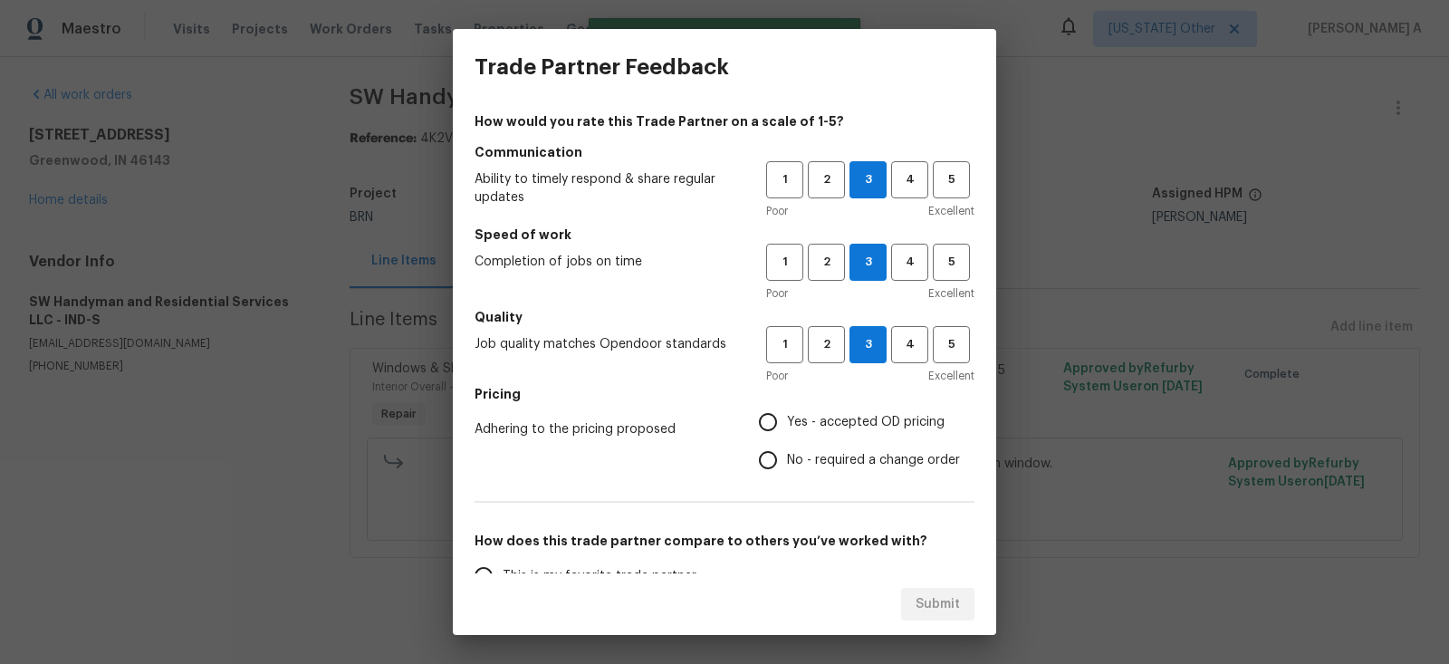
click at [787, 429] on input "Yes - accepted OD pricing" at bounding box center [768, 422] width 38 height 38
radio input "true"
click at [830, 452] on span "No - required a change order" at bounding box center [873, 460] width 173 height 19
click at [787, 452] on input "No - required a change order" at bounding box center [768, 460] width 38 height 38
radio input "true"
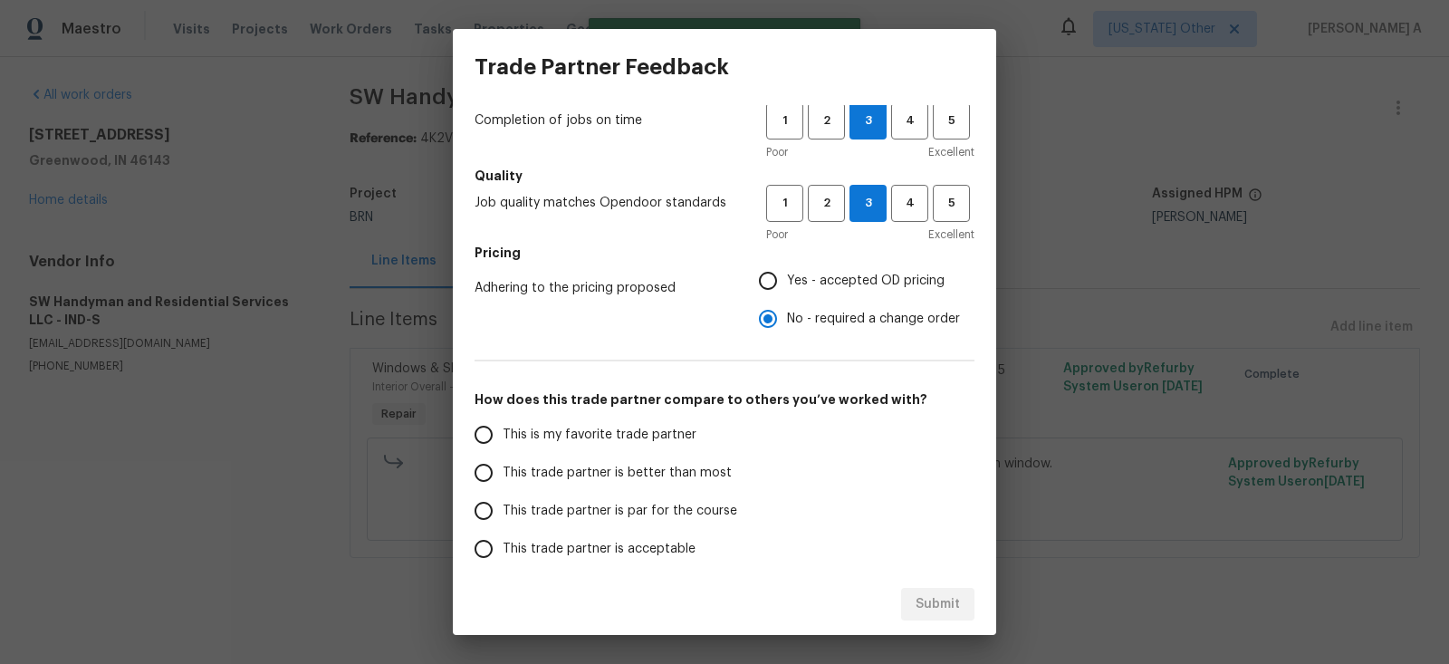
scroll to position [155, 0]
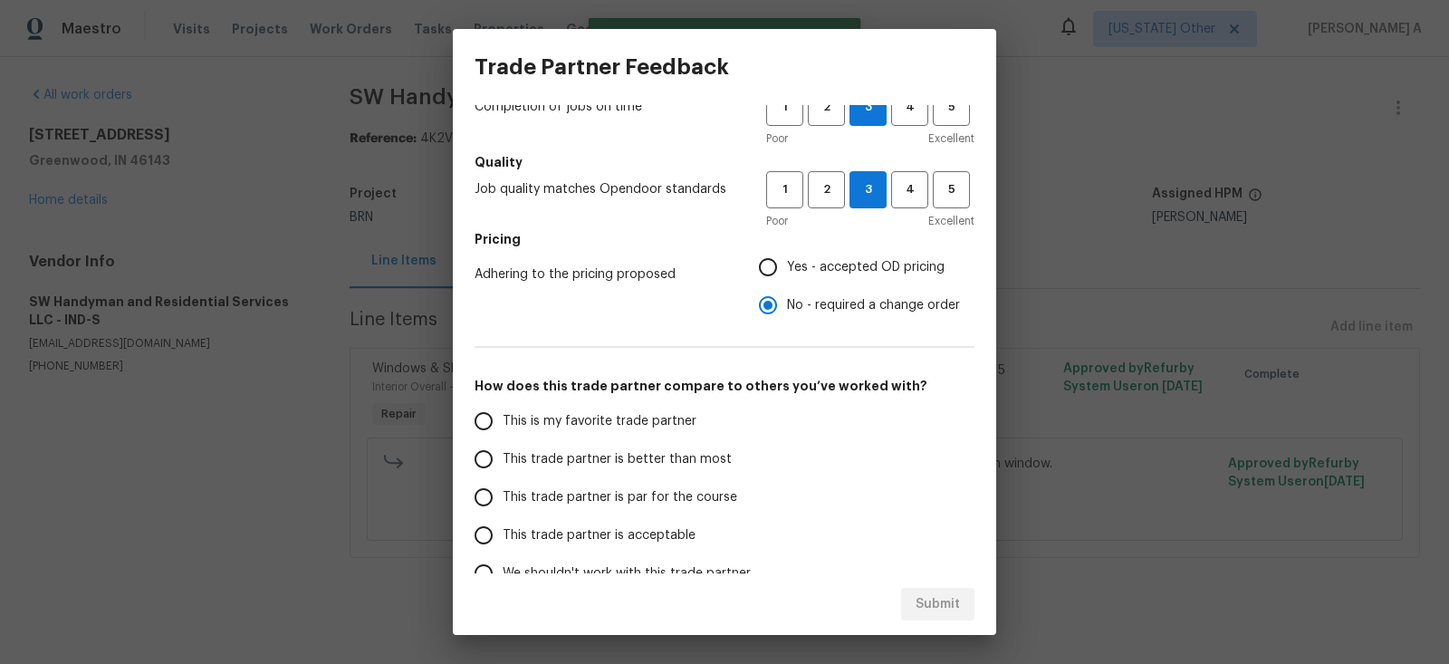
click at [636, 416] on span "This is my favorite trade partner" at bounding box center [600, 421] width 194 height 19
click at [503, 416] on input "This is my favorite trade partner" at bounding box center [484, 421] width 38 height 38
click at [947, 608] on span "Submit" at bounding box center [938, 604] width 44 height 23
radio input "true"
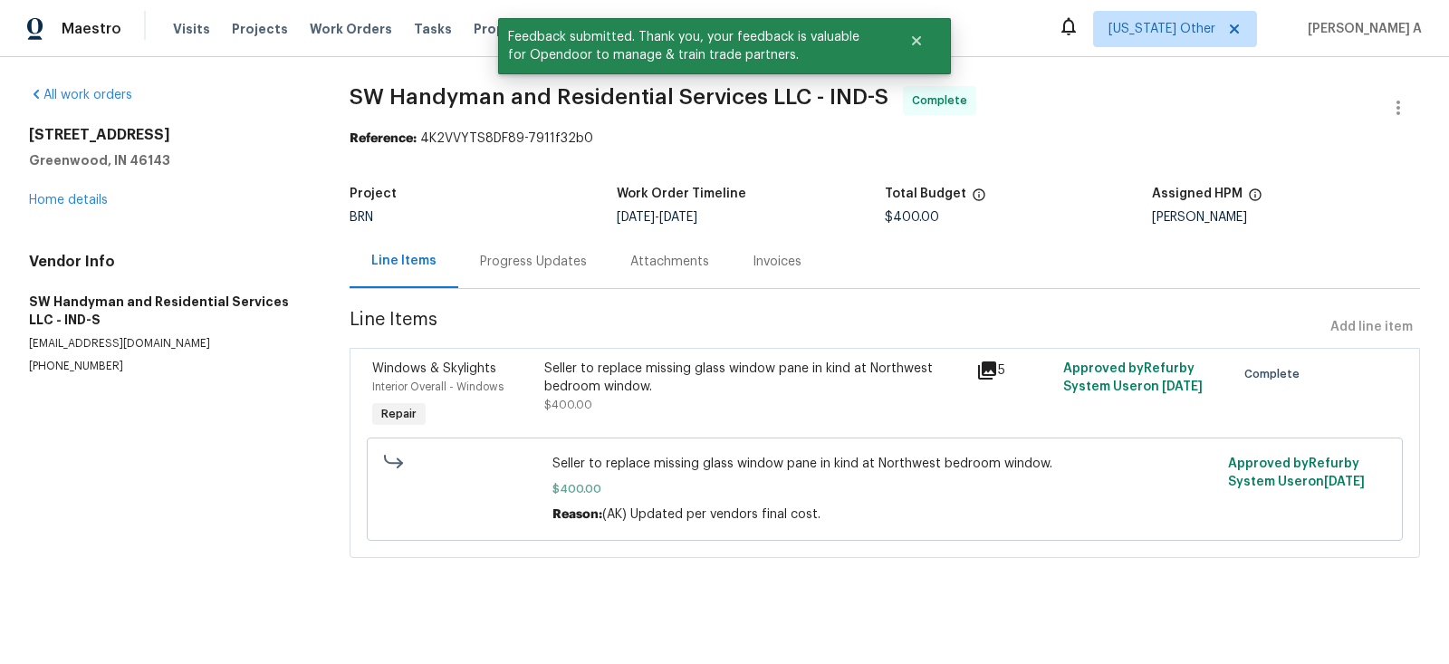
click at [767, 272] on div "Invoices" at bounding box center [777, 261] width 92 height 53
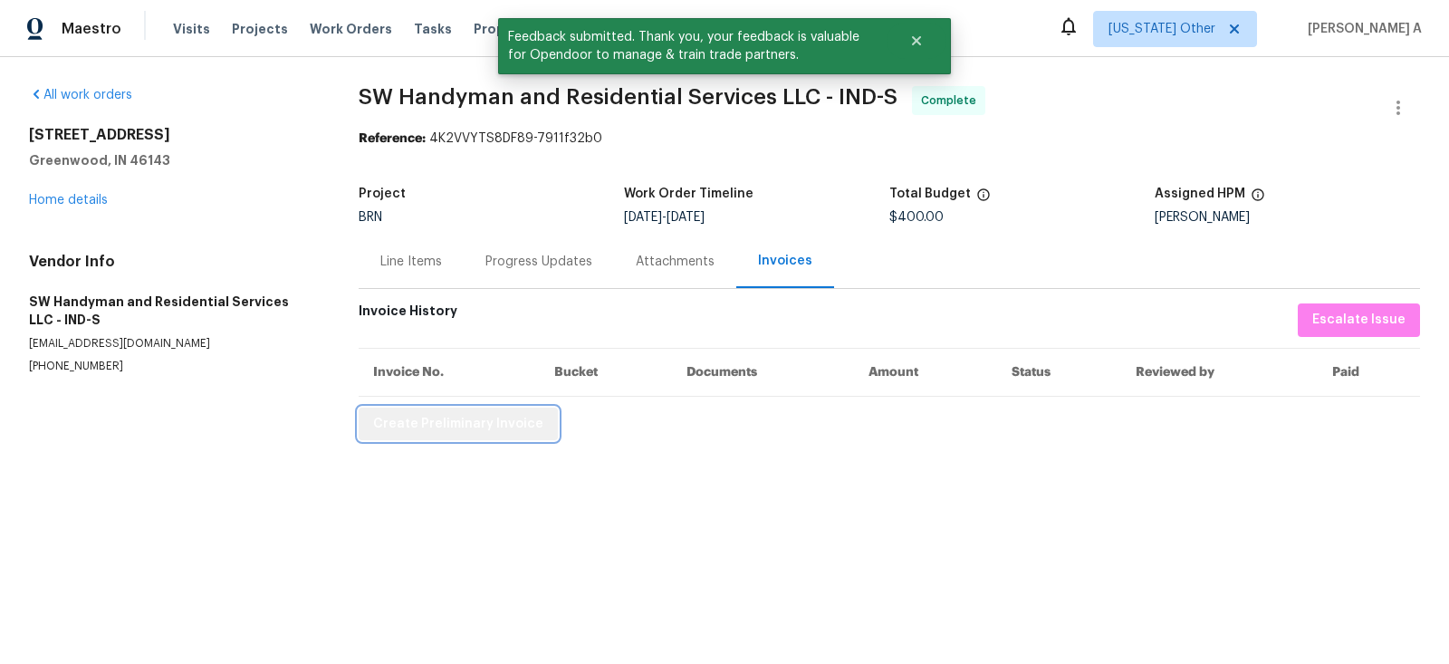
click at [533, 417] on button "Create Preliminary Invoice" at bounding box center [458, 425] width 199 height 34
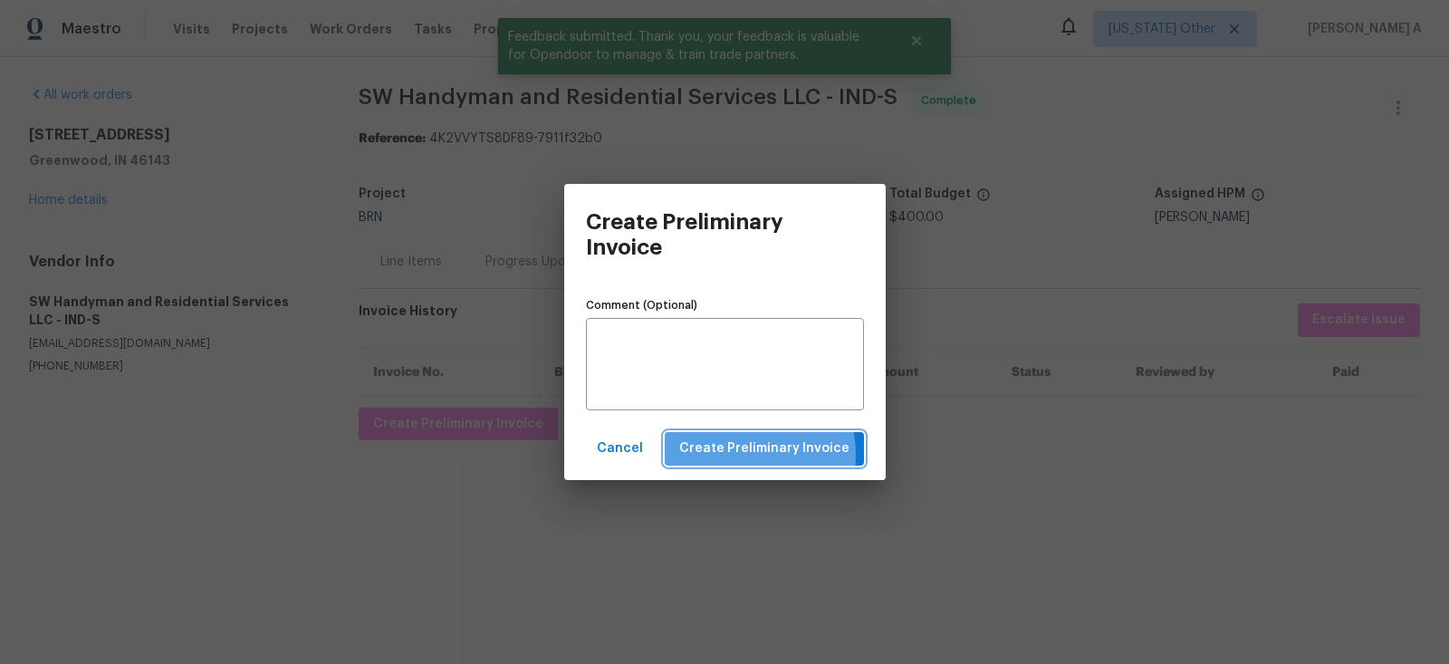
click at [745, 454] on span "Create Preliminary Invoice" at bounding box center [764, 448] width 170 height 23
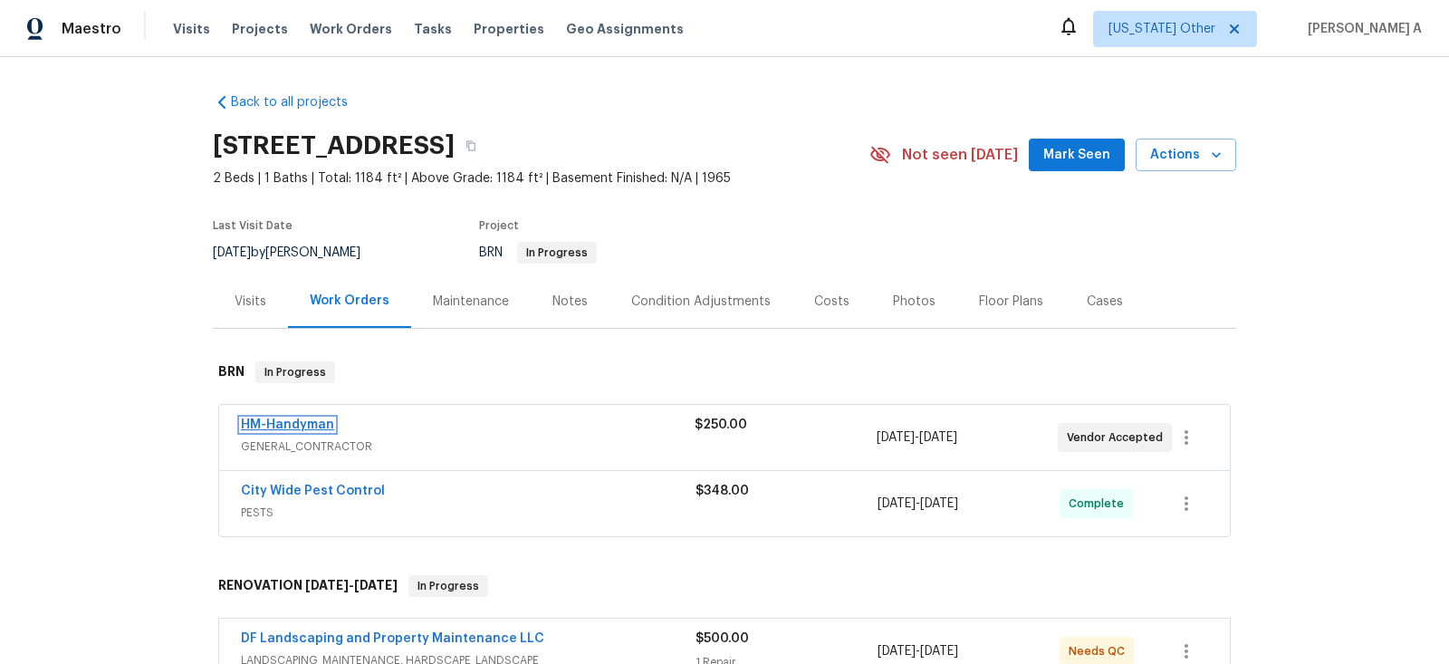
click at [293, 418] on link "HM-Handyman" at bounding box center [287, 424] width 93 height 13
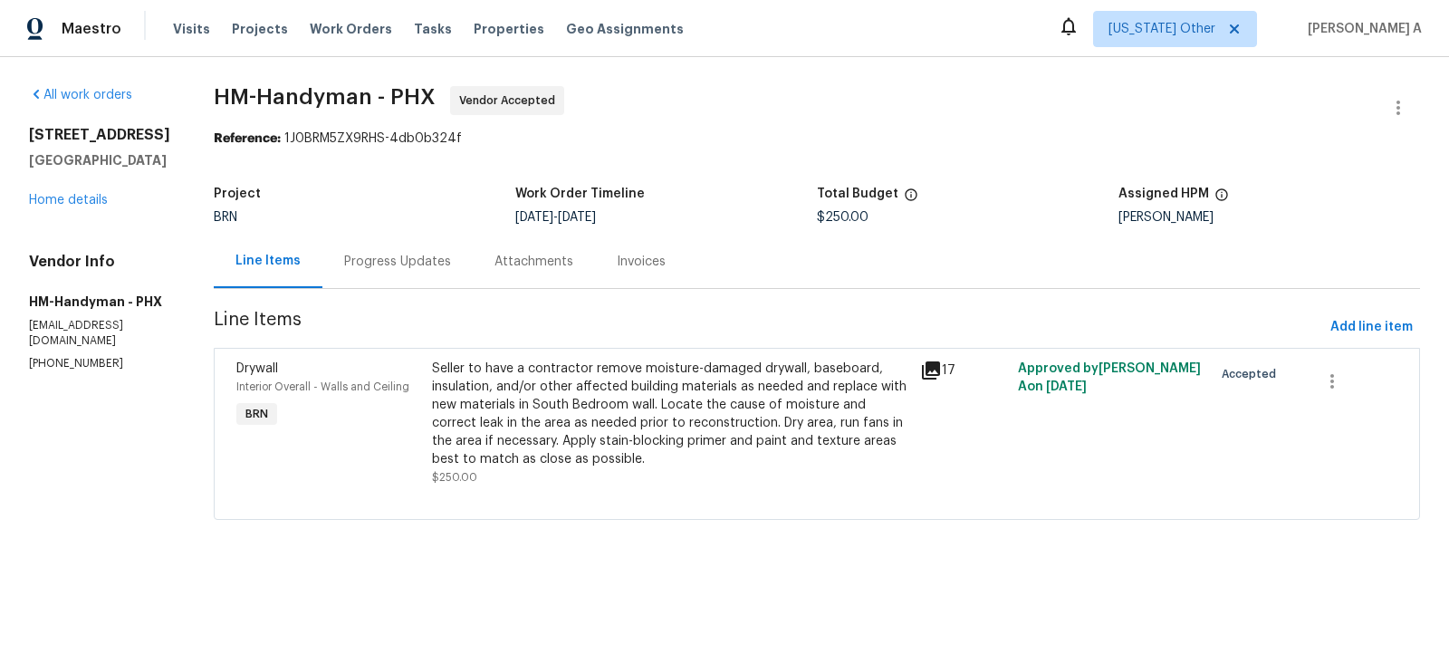
click at [487, 253] on div "Attachments" at bounding box center [534, 261] width 122 height 53
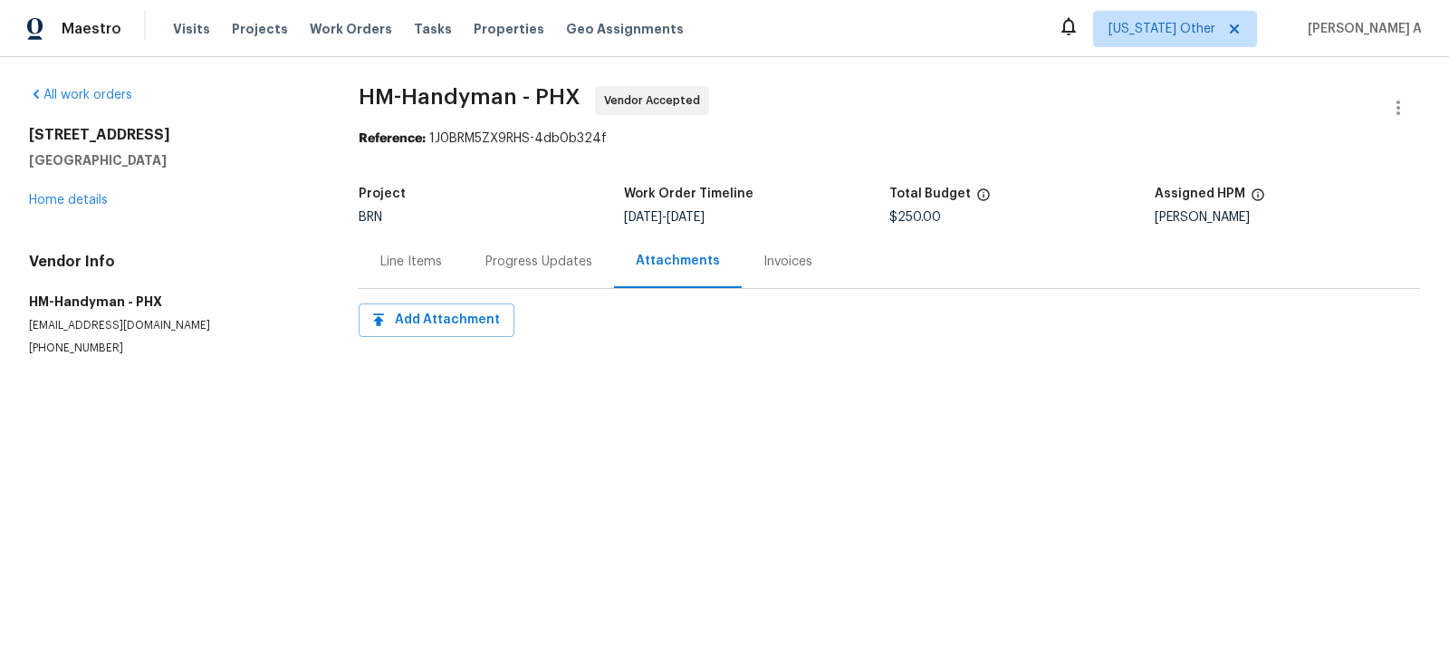
click at [497, 262] on div "Progress Updates" at bounding box center [538, 262] width 107 height 18
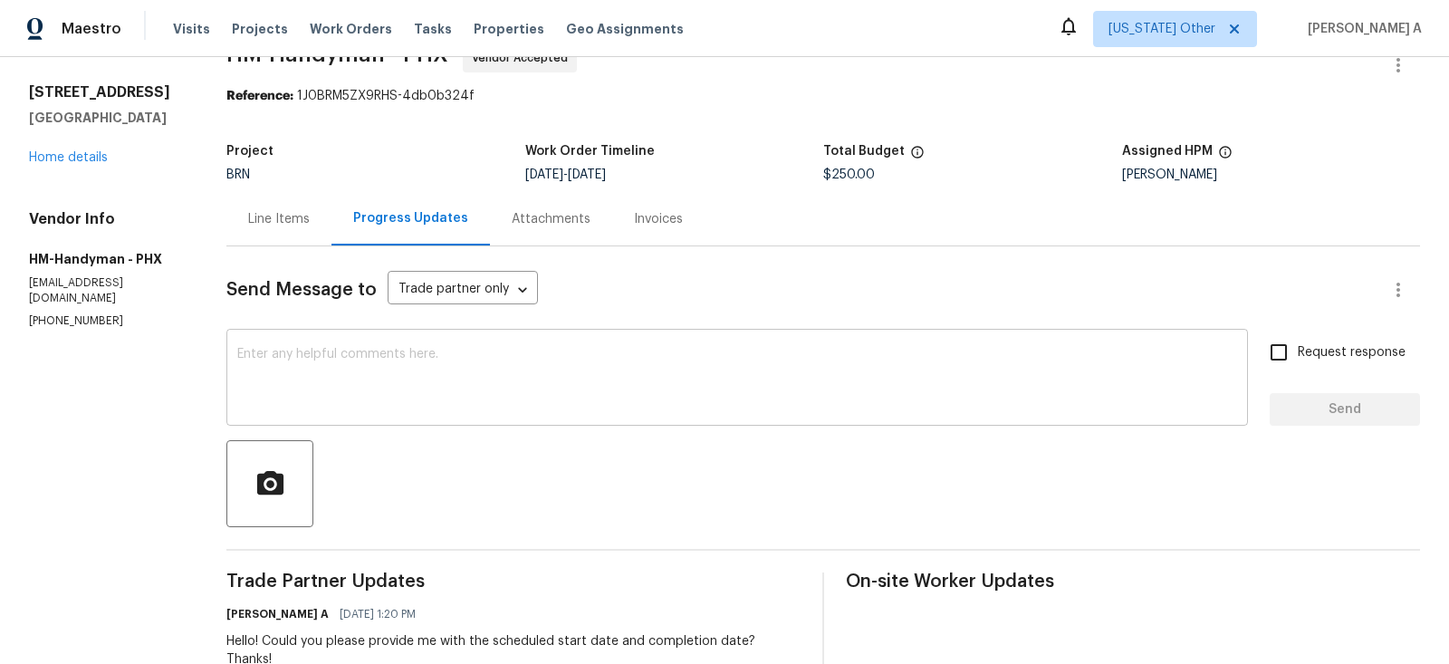
scroll to position [72, 0]
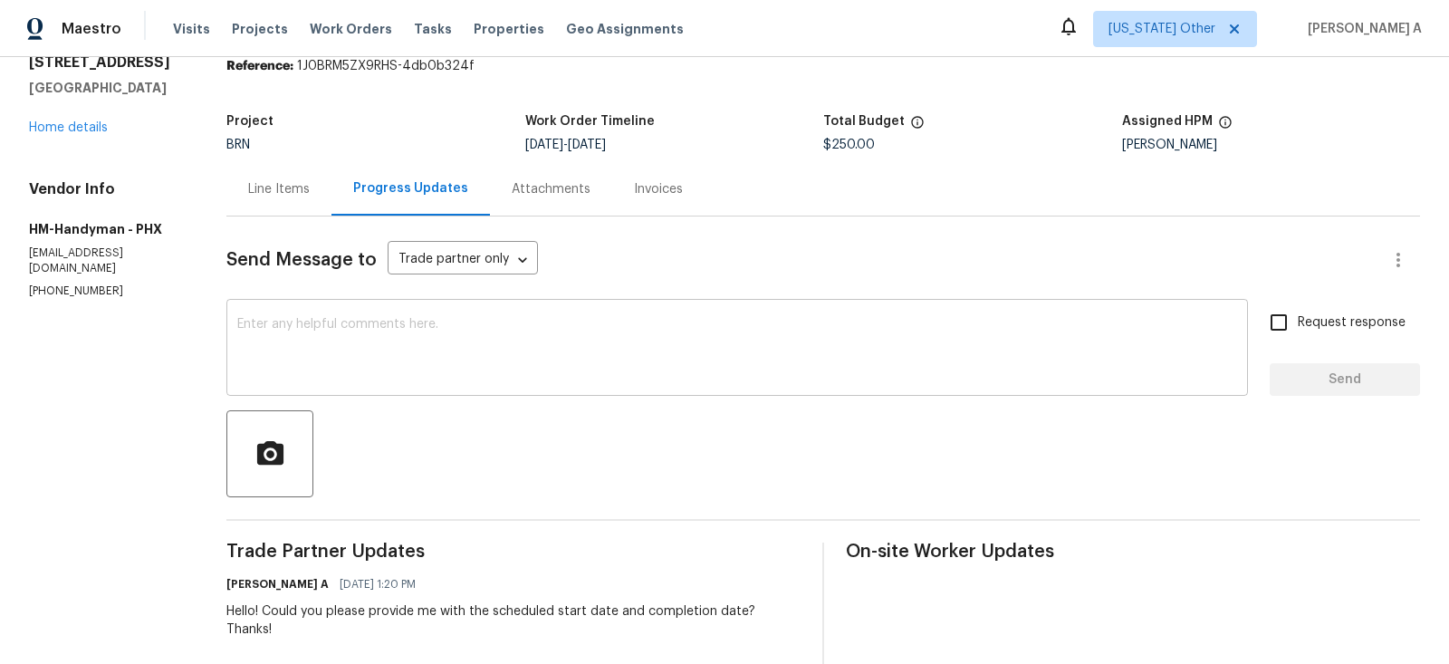
click at [543, 332] on textarea at bounding box center [737, 349] width 1000 height 63
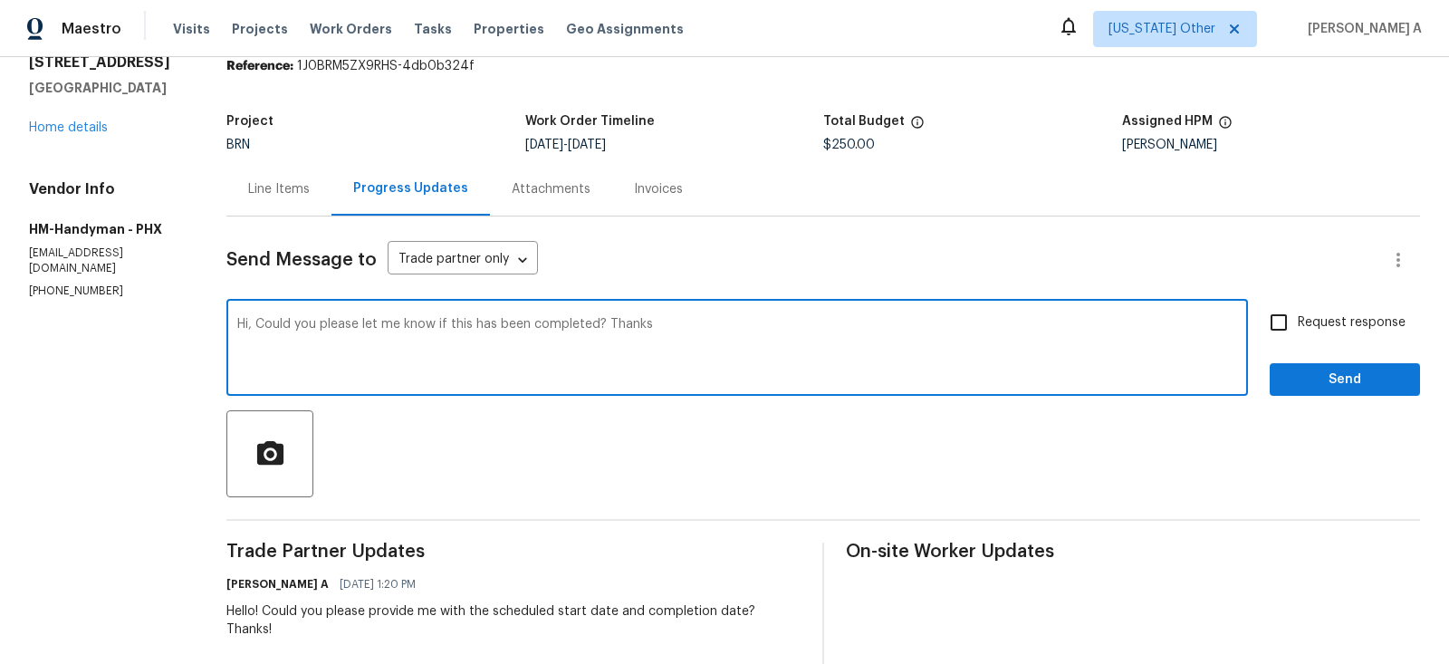
type textarea "Hi, Could you please let me know if this has been completed? Thanks"
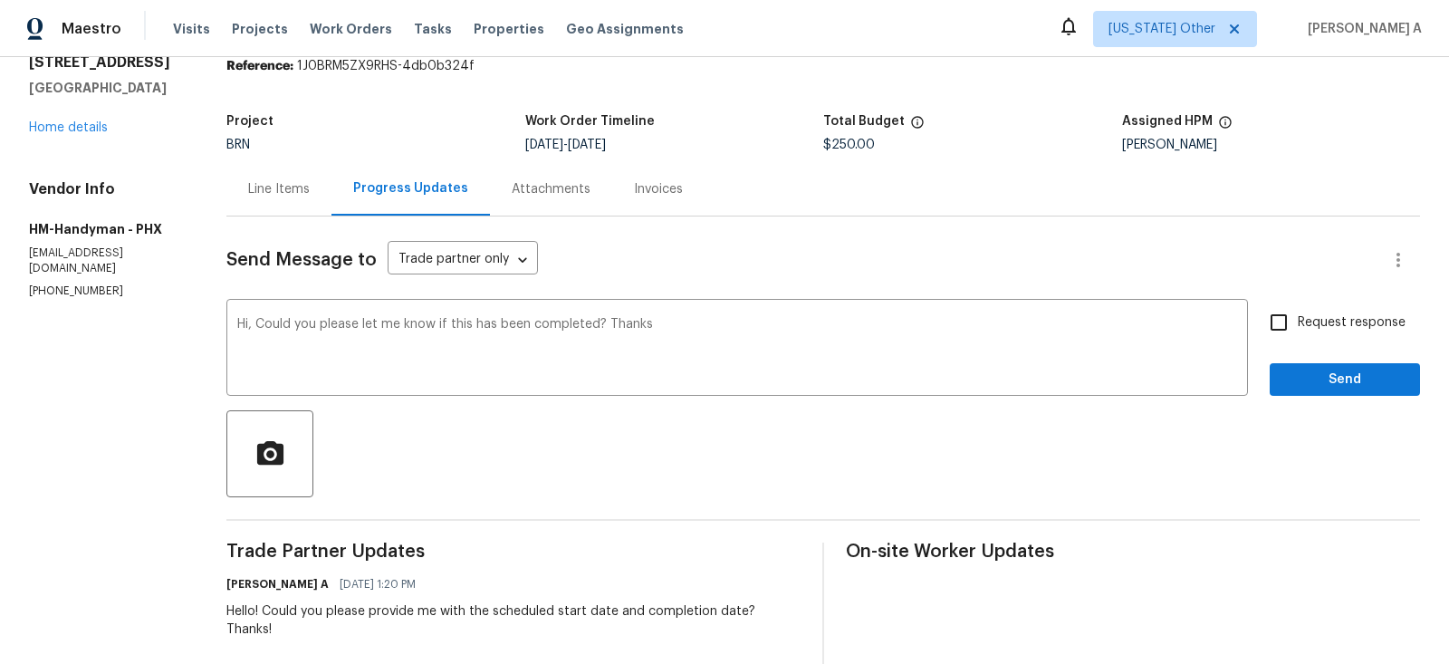
click at [1315, 311] on label "Request response" at bounding box center [1333, 322] width 146 height 38
click at [1298, 311] on input "Request response" at bounding box center [1279, 322] width 38 height 38
checkbox input "true"
click at [1326, 361] on div "Request response Send" at bounding box center [1345, 349] width 150 height 92
click at [1341, 388] on span "Send" at bounding box center [1344, 380] width 121 height 23
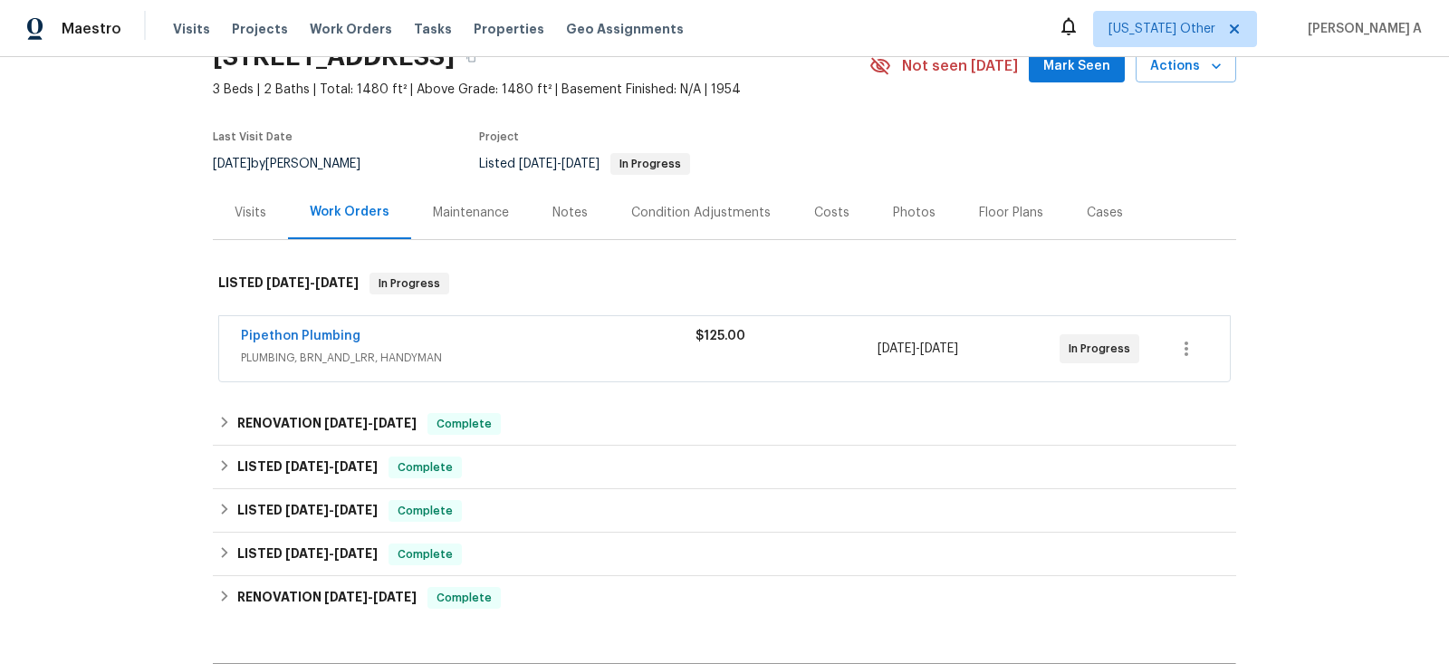
scroll to position [118, 0]
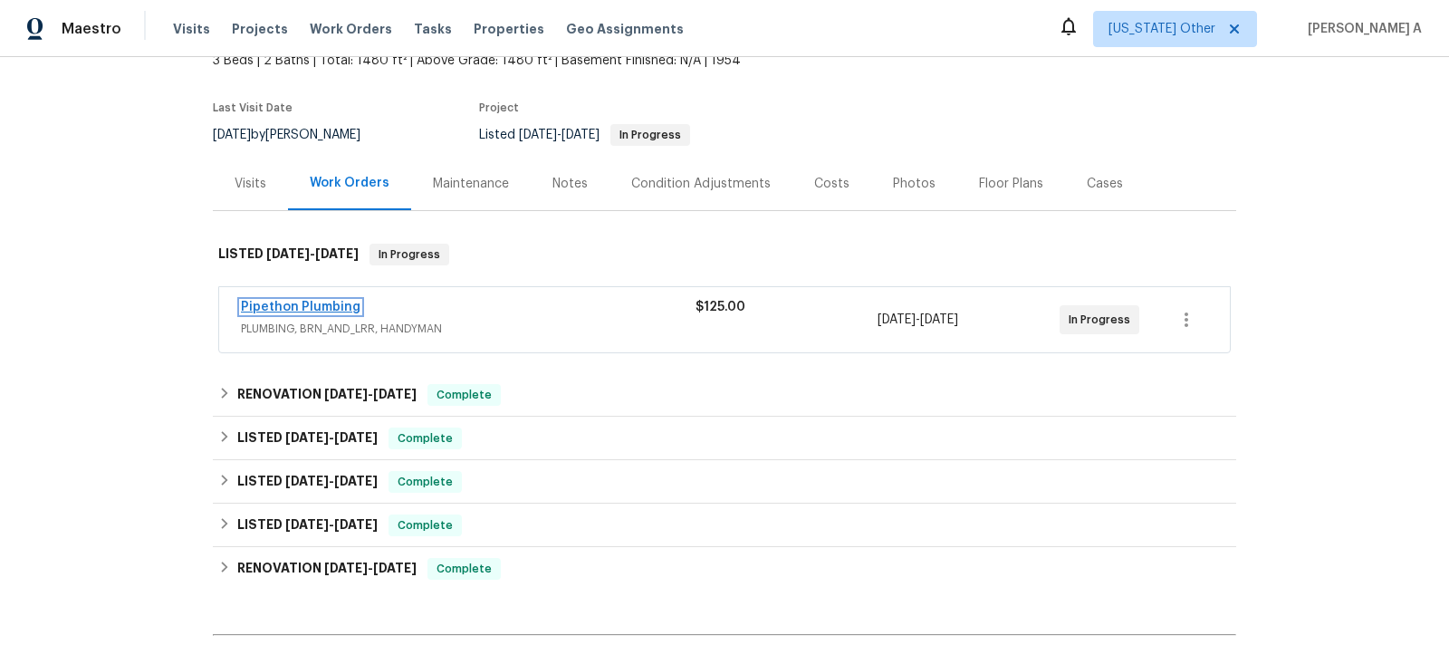
click at [296, 301] on link "Pipethon Plumbing" at bounding box center [301, 307] width 120 height 13
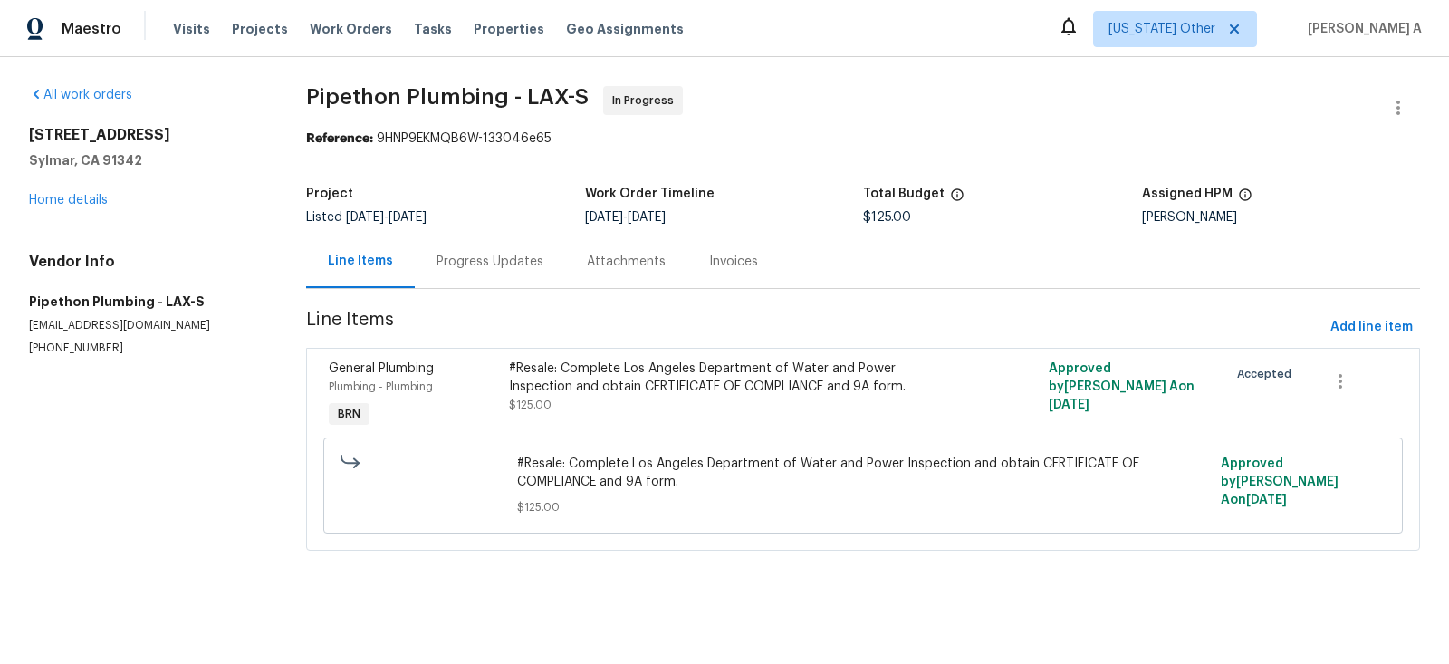
click at [472, 255] on div "Progress Updates" at bounding box center [490, 262] width 107 height 18
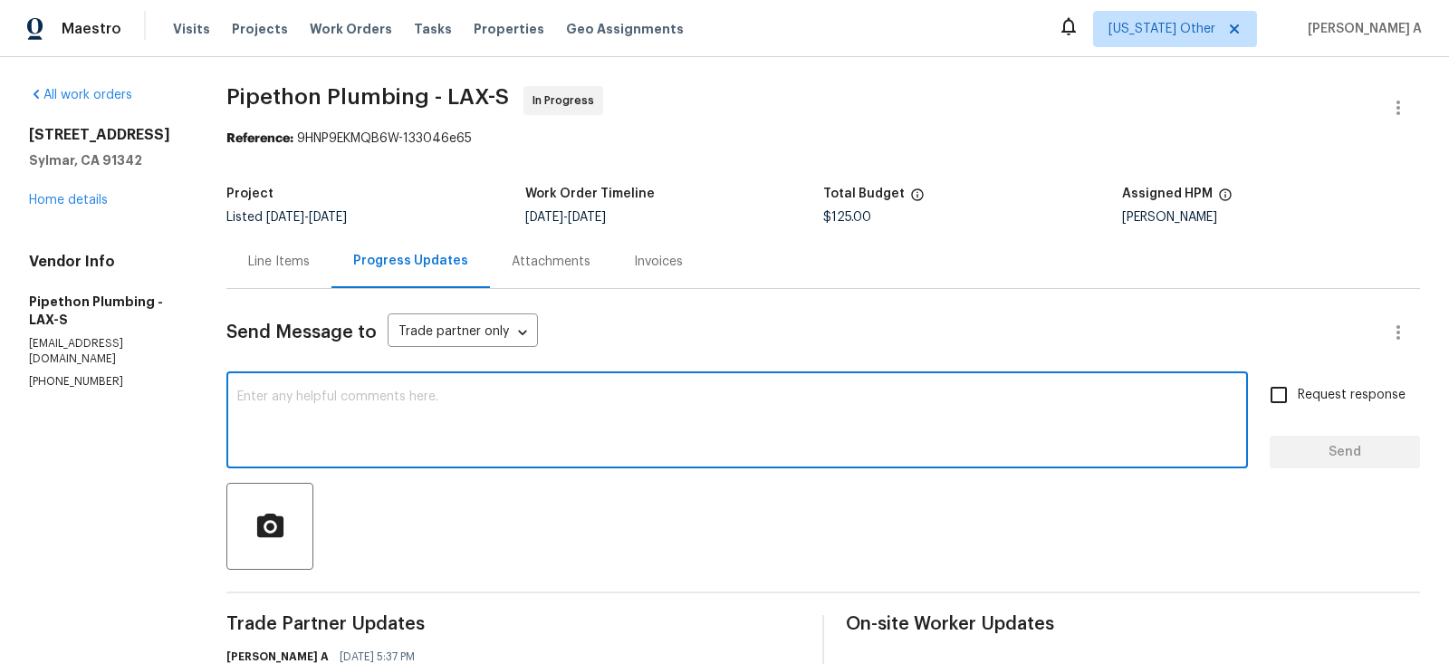
click at [448, 424] on textarea at bounding box center [737, 421] width 1000 height 63
type textarea "Hi, May I know if this has been completed?"
click at [1284, 404] on input "Request response" at bounding box center [1279, 395] width 38 height 38
checkbox input "true"
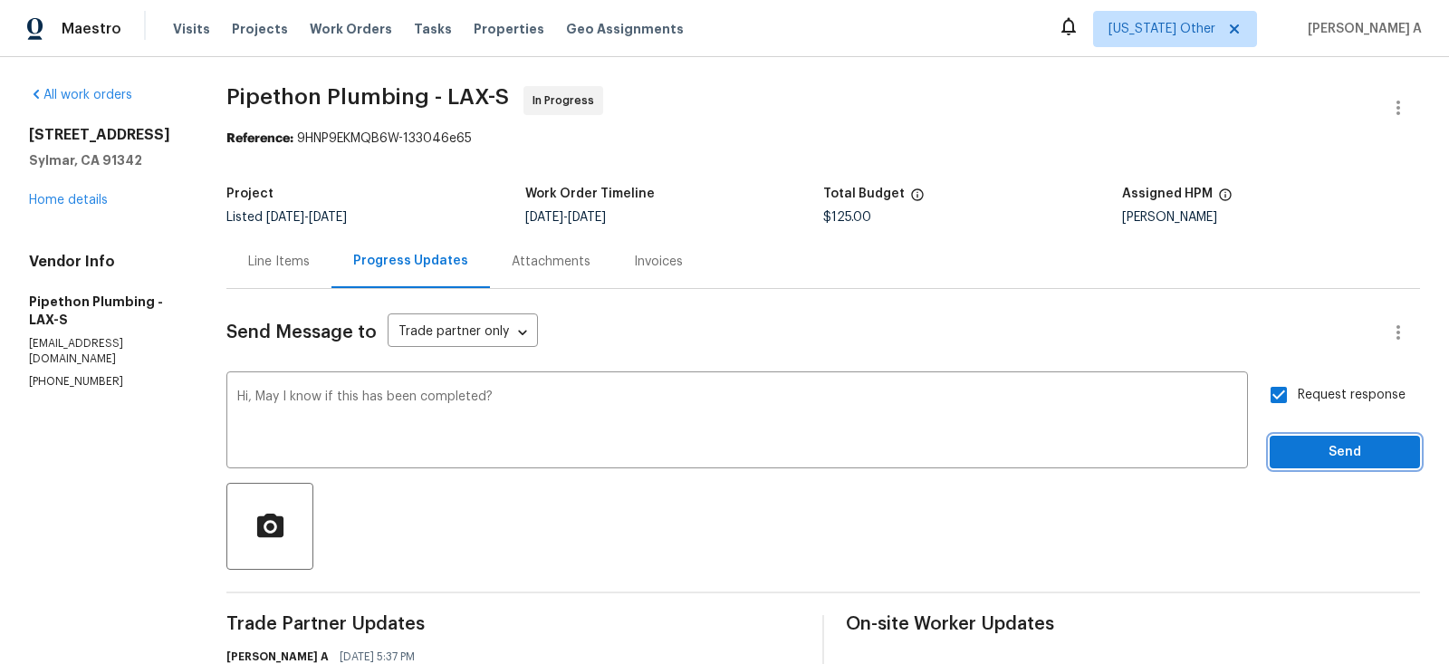
click at [1324, 456] on span "Send" at bounding box center [1344, 452] width 121 height 23
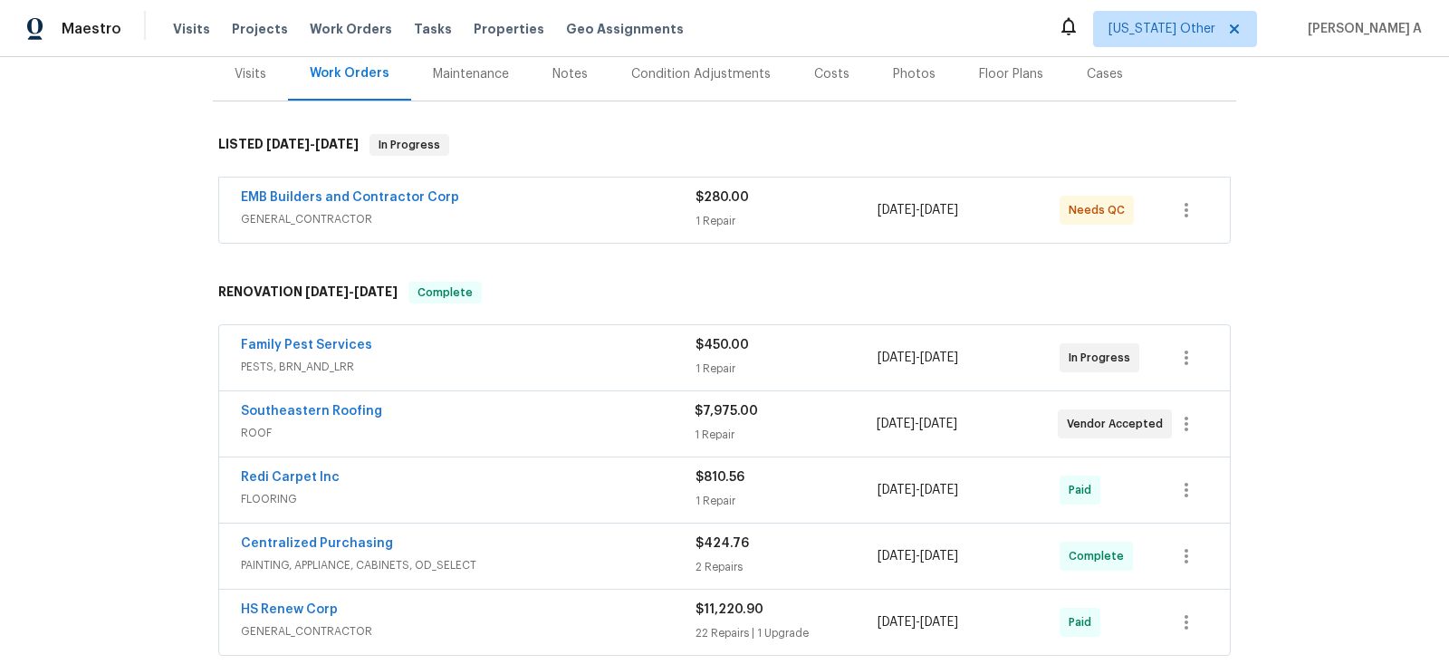
scroll to position [234, 0]
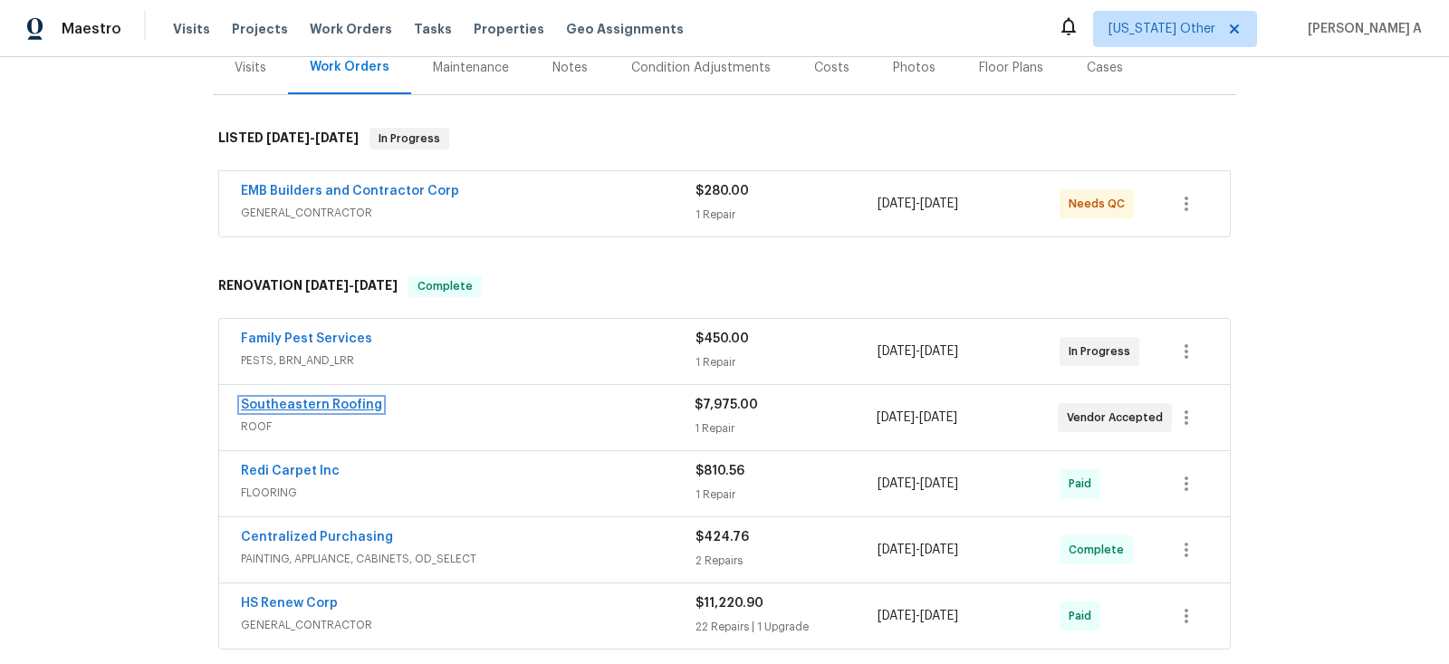
click at [340, 405] on link "Southeastern Roofing" at bounding box center [311, 405] width 141 height 13
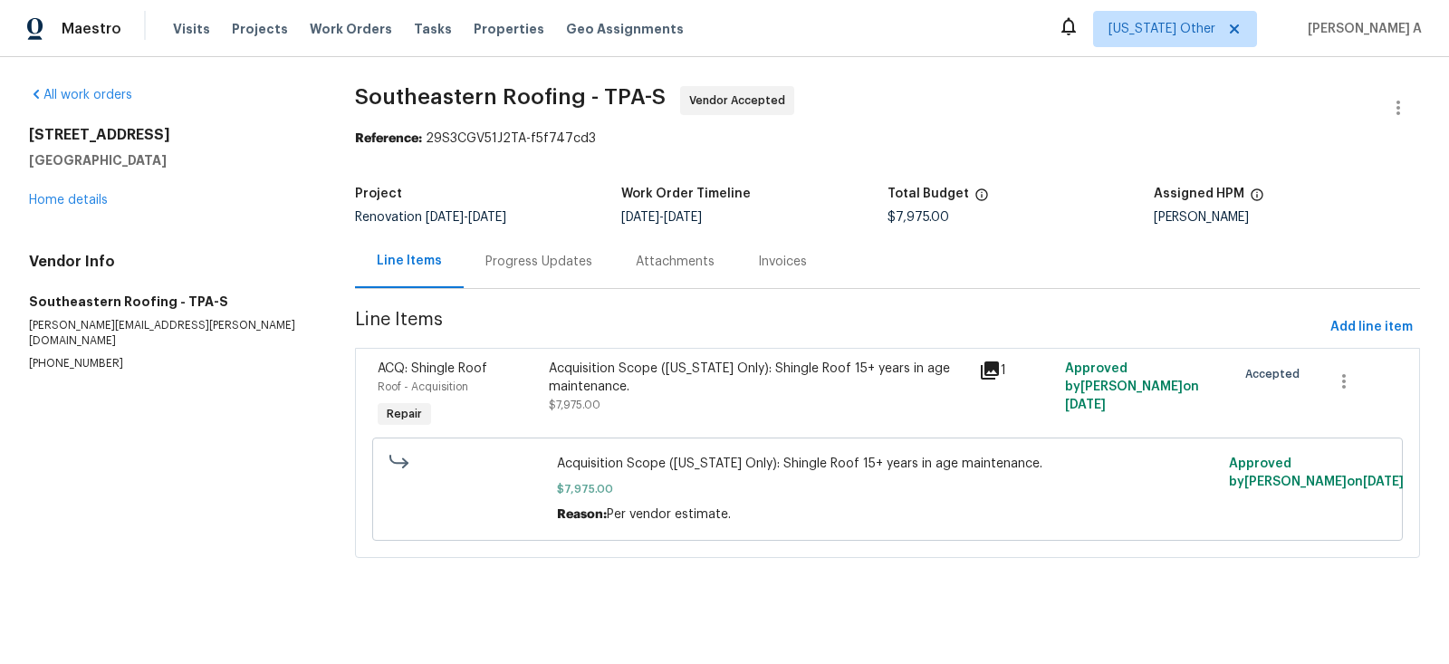
click at [480, 274] on div "Progress Updates" at bounding box center [539, 261] width 150 height 53
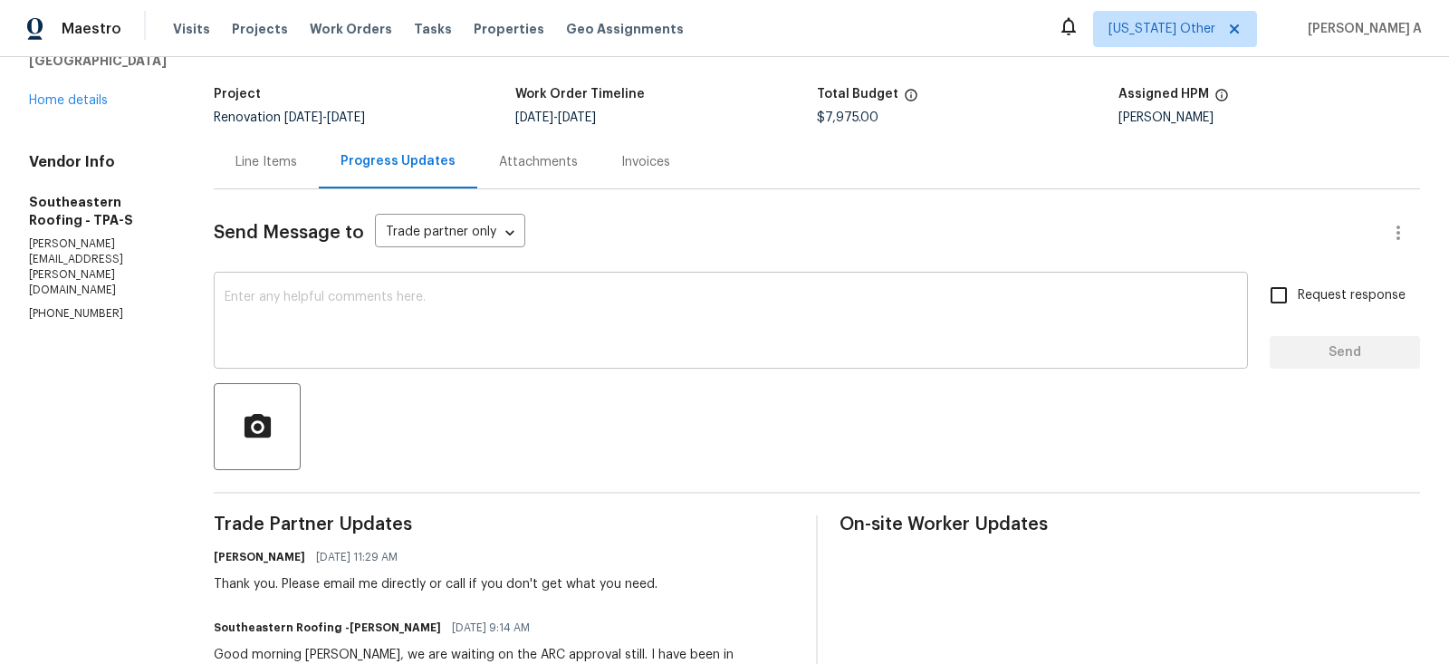
scroll to position [103, 0]
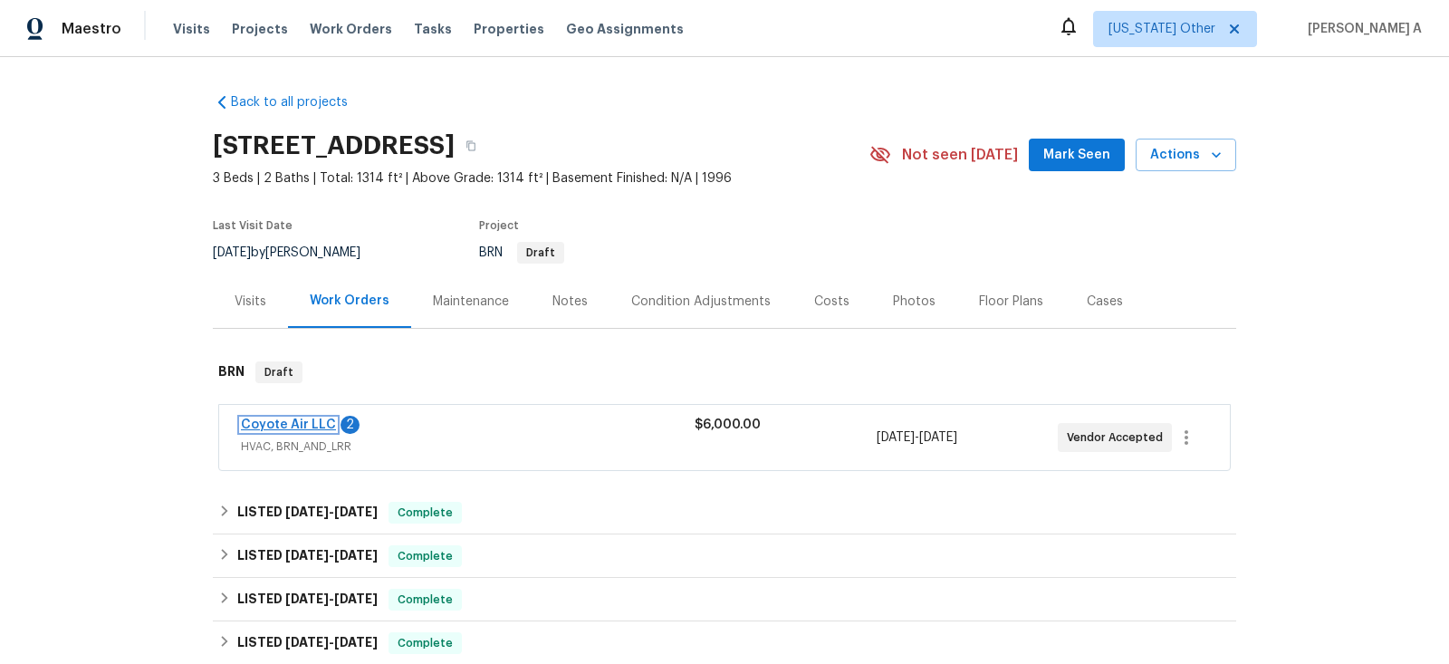
click at [295, 427] on link "Coyote Air LLC" at bounding box center [288, 424] width 95 height 13
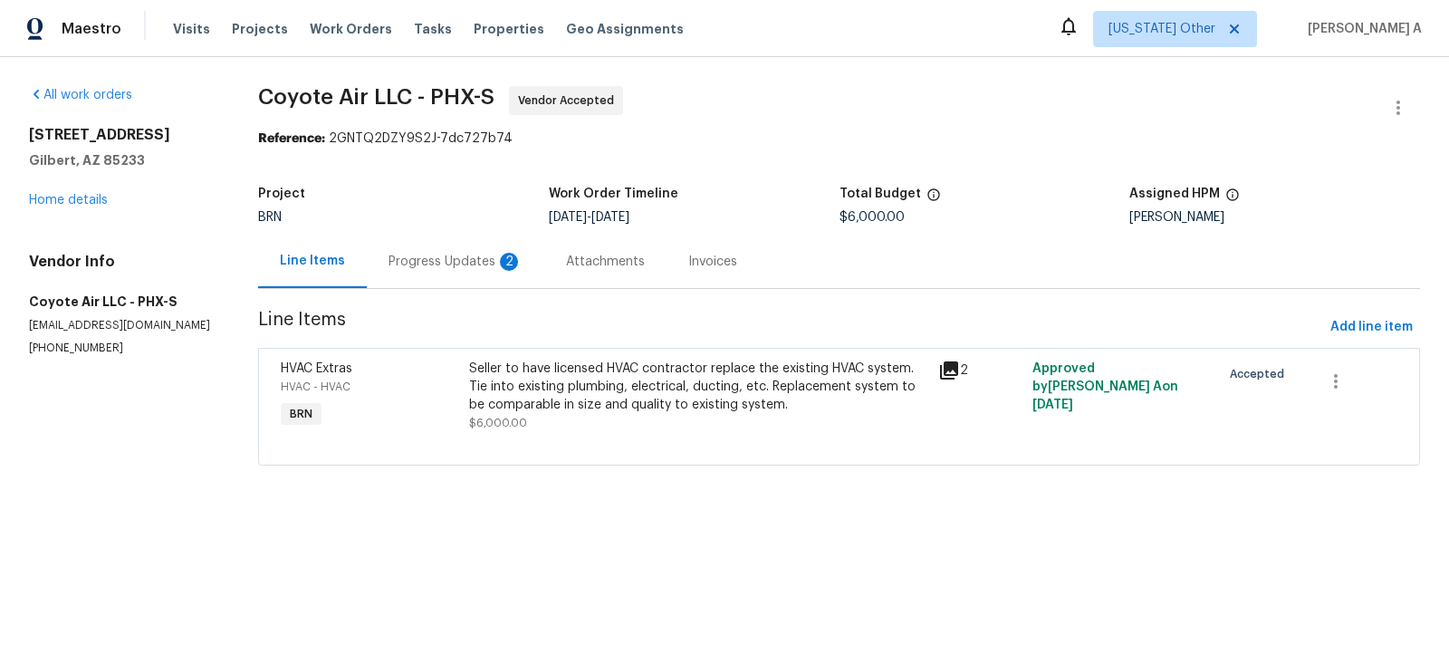
click at [470, 262] on div "Progress Updates 2" at bounding box center [456, 262] width 134 height 18
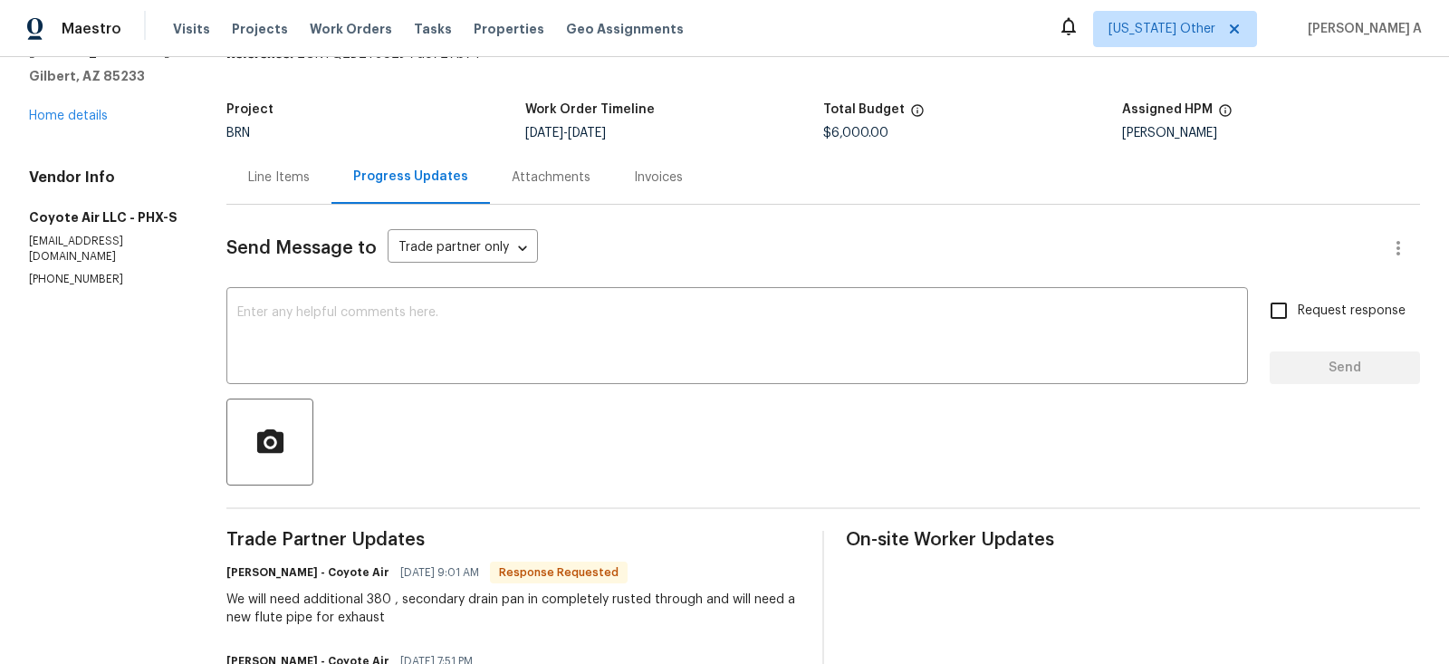
scroll to position [110, 0]
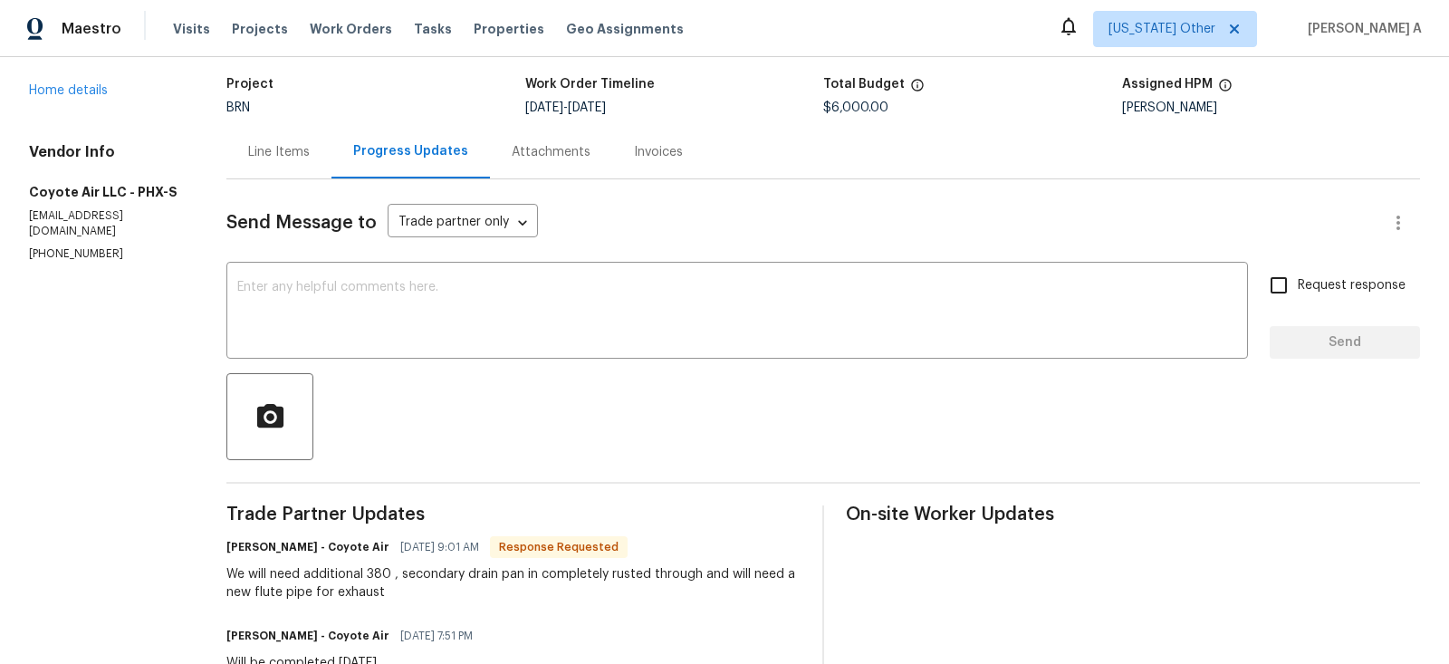
click at [376, 573] on div "We will need additional 380 , secondary drain pan in completely rusted through …" at bounding box center [513, 583] width 574 height 36
copy div "380"
click at [270, 158] on div "Line Items" at bounding box center [279, 152] width 62 height 18
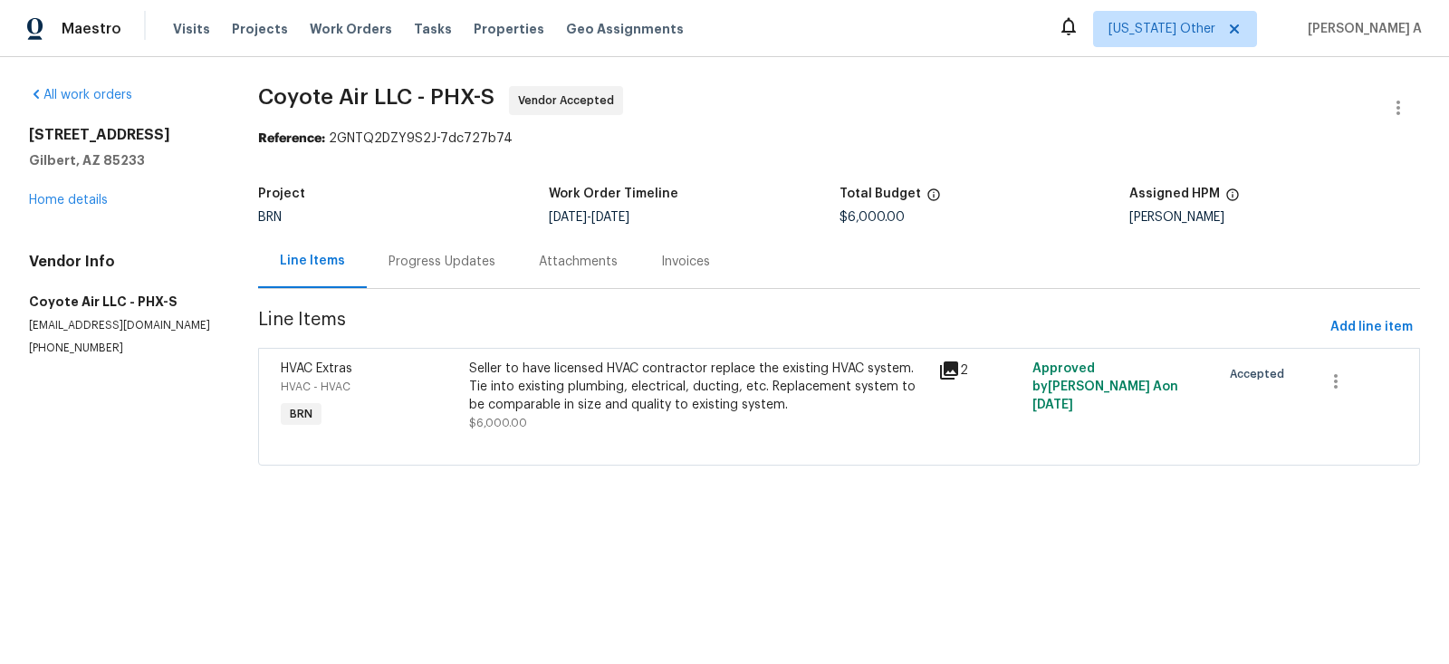
click at [564, 339] on span "Line Items" at bounding box center [790, 328] width 1065 height 34
click at [572, 382] on div "Seller to have licensed HVAC contractor replace the existing HVAC system. Tie i…" at bounding box center [698, 387] width 459 height 54
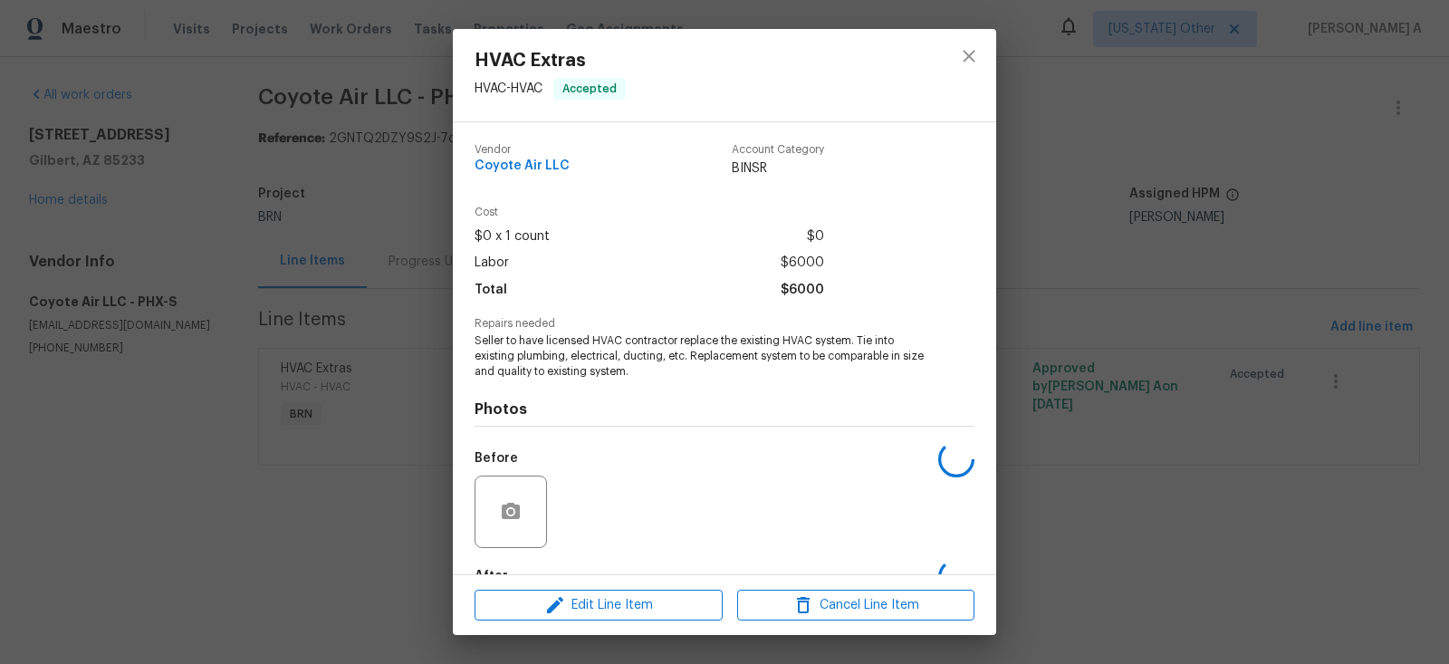
scroll to position [110, 0]
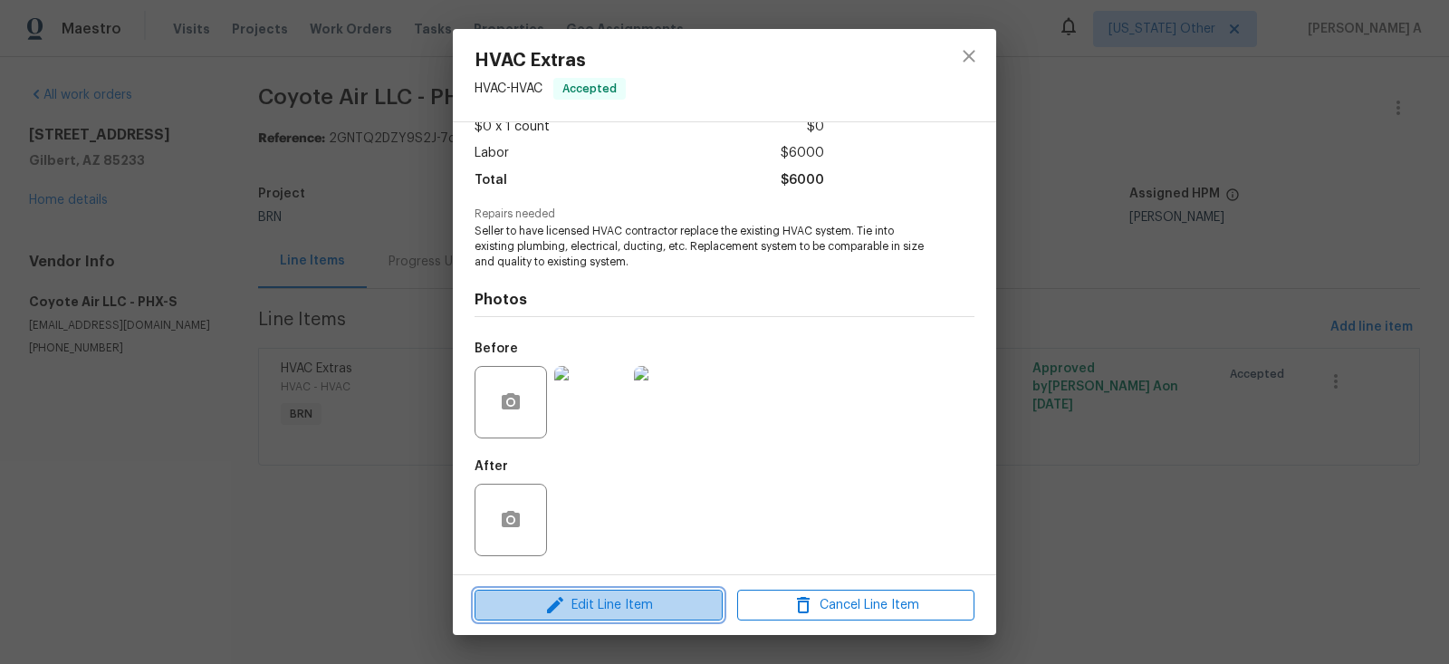
click at [623, 614] on span "Edit Line Item" at bounding box center [598, 605] width 237 height 23
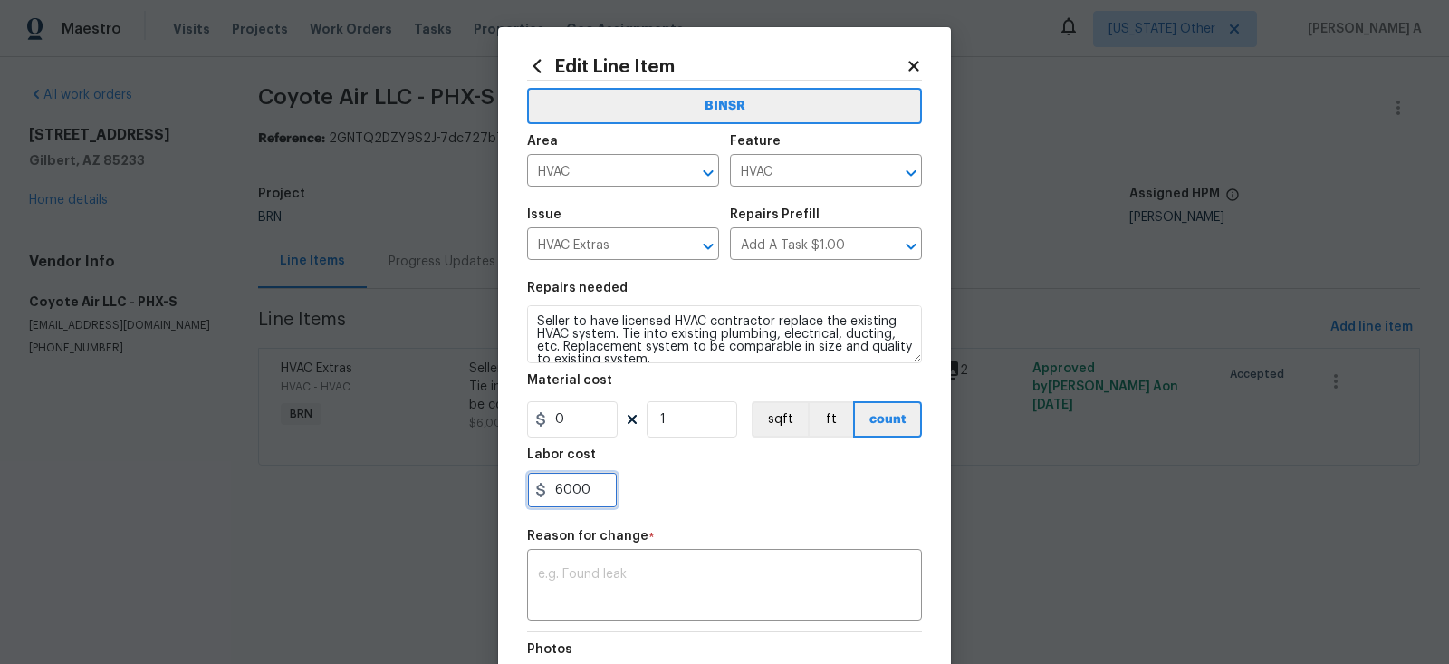
drag, startPoint x: 562, startPoint y: 491, endPoint x: 589, endPoint y: 490, distance: 27.2
click at [589, 490] on input "6000" at bounding box center [572, 490] width 91 height 36
paste input "38"
type input "6380"
click at [649, 576] on textarea at bounding box center [724, 587] width 373 height 38
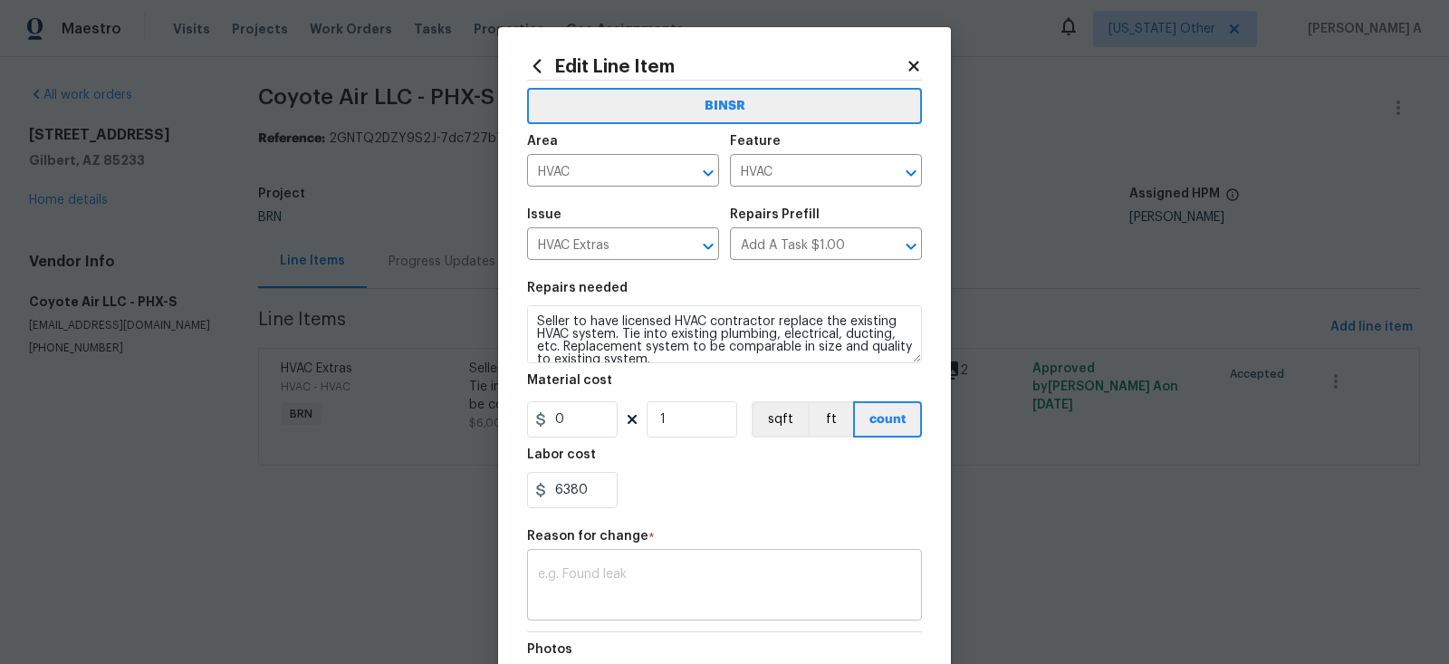
click at [643, 600] on textarea at bounding box center [724, 587] width 373 height 38
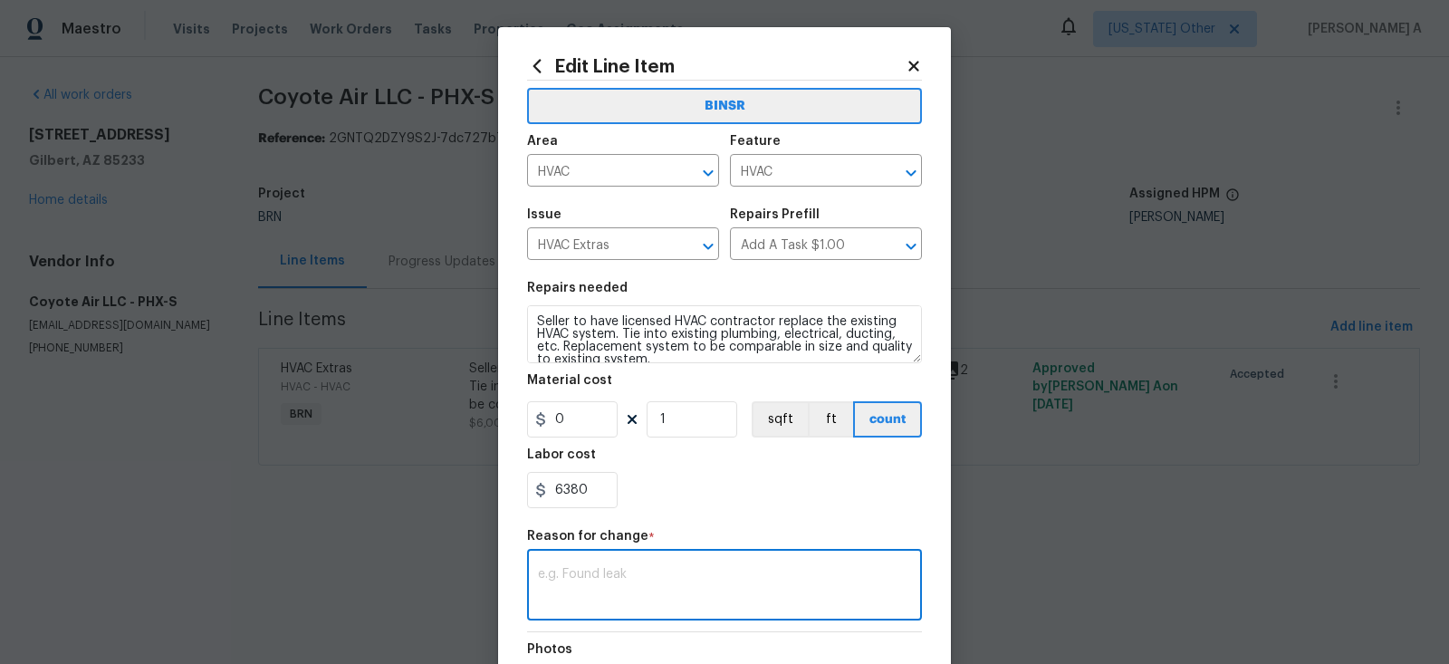
click at [643, 600] on textarea at bounding box center [724, 587] width 373 height 38
paste textarea "(AK) Updated per vendors final cost."
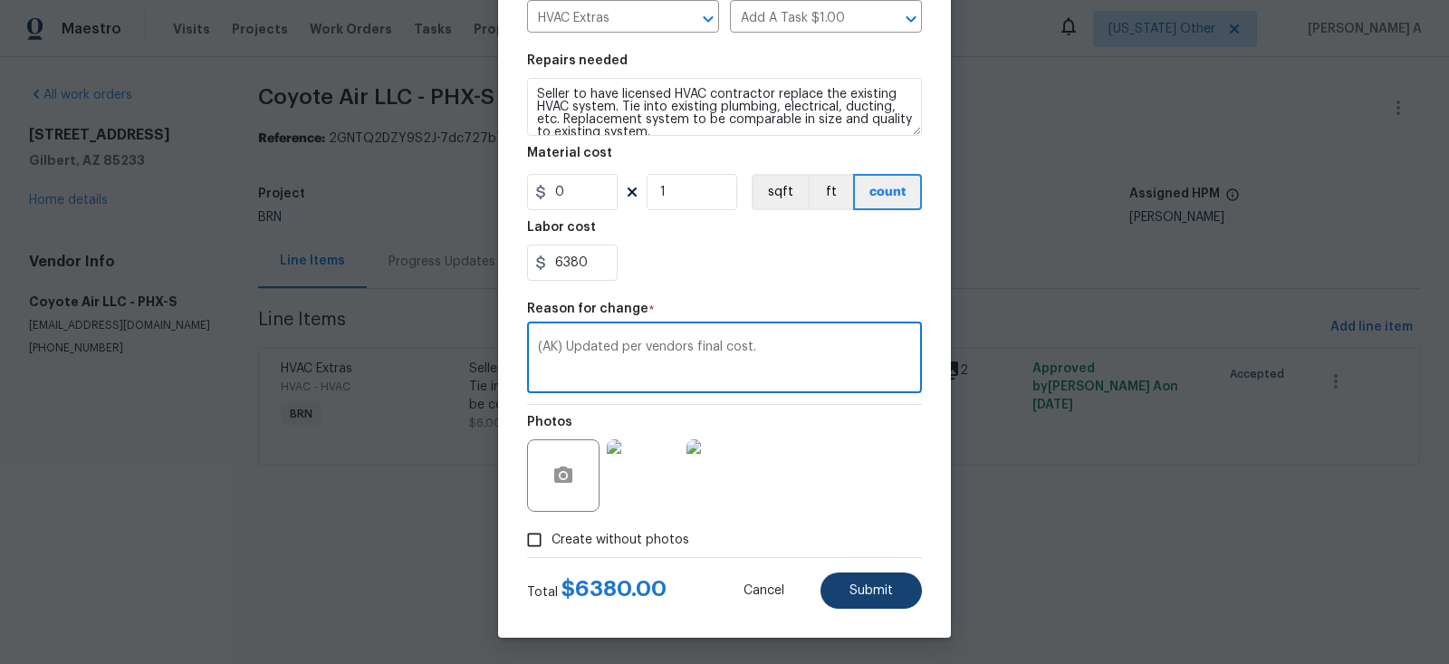
type textarea "(AK) Updated per vendors final cost."
click at [883, 601] on button "Submit" at bounding box center [871, 590] width 101 height 36
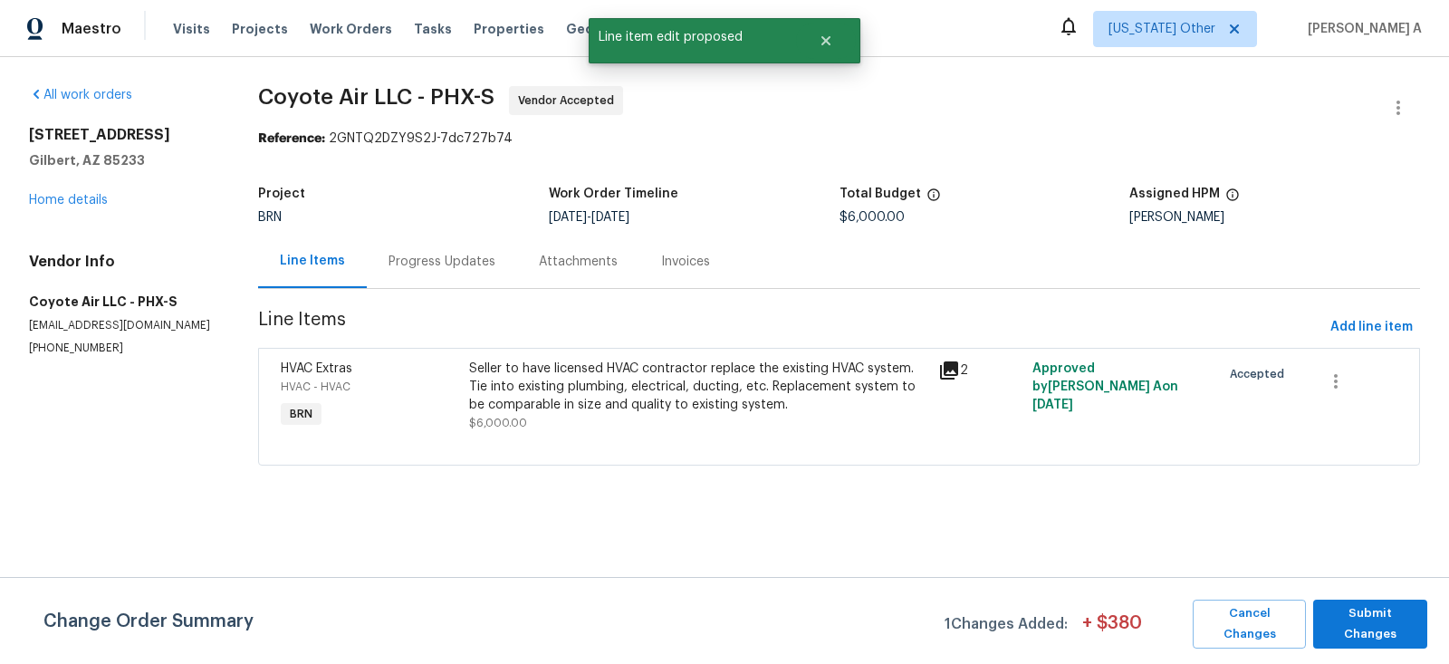
scroll to position [0, 0]
click at [1358, 627] on span "Submit Changes" at bounding box center [1370, 624] width 96 height 42
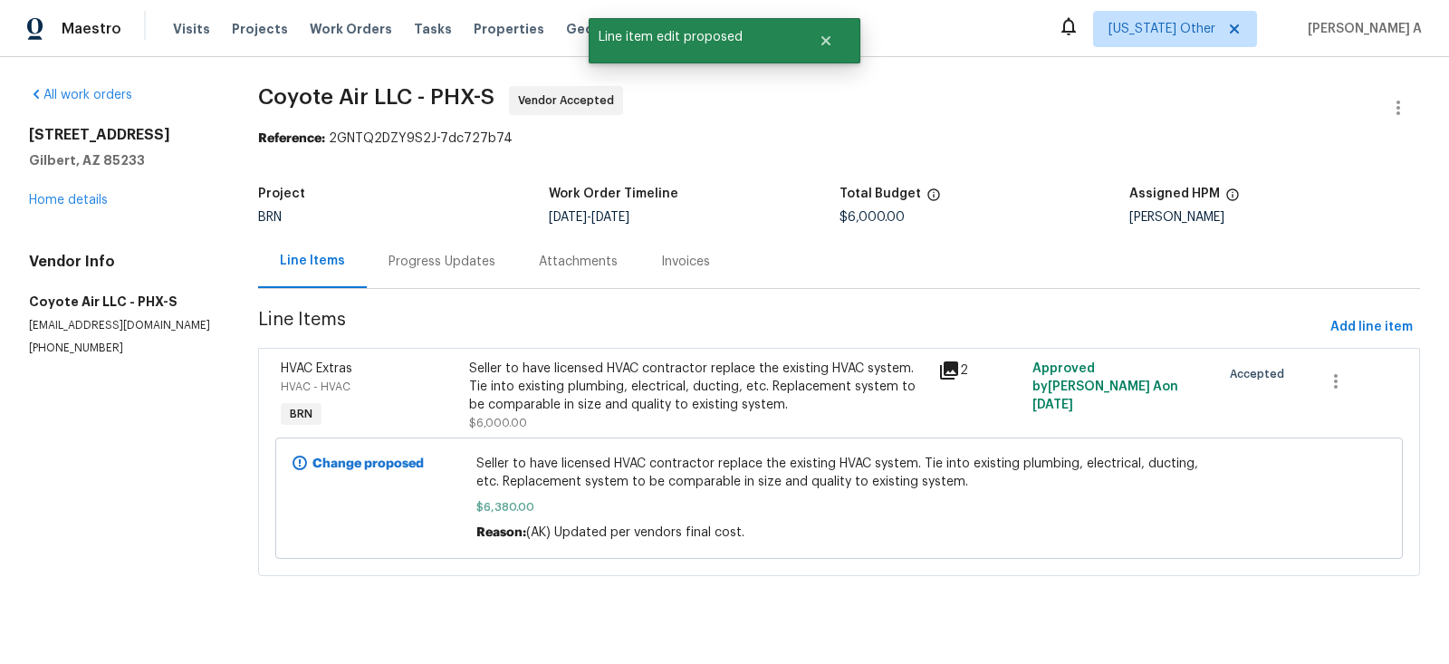
click at [433, 257] on div "Progress Updates" at bounding box center [442, 262] width 107 height 18
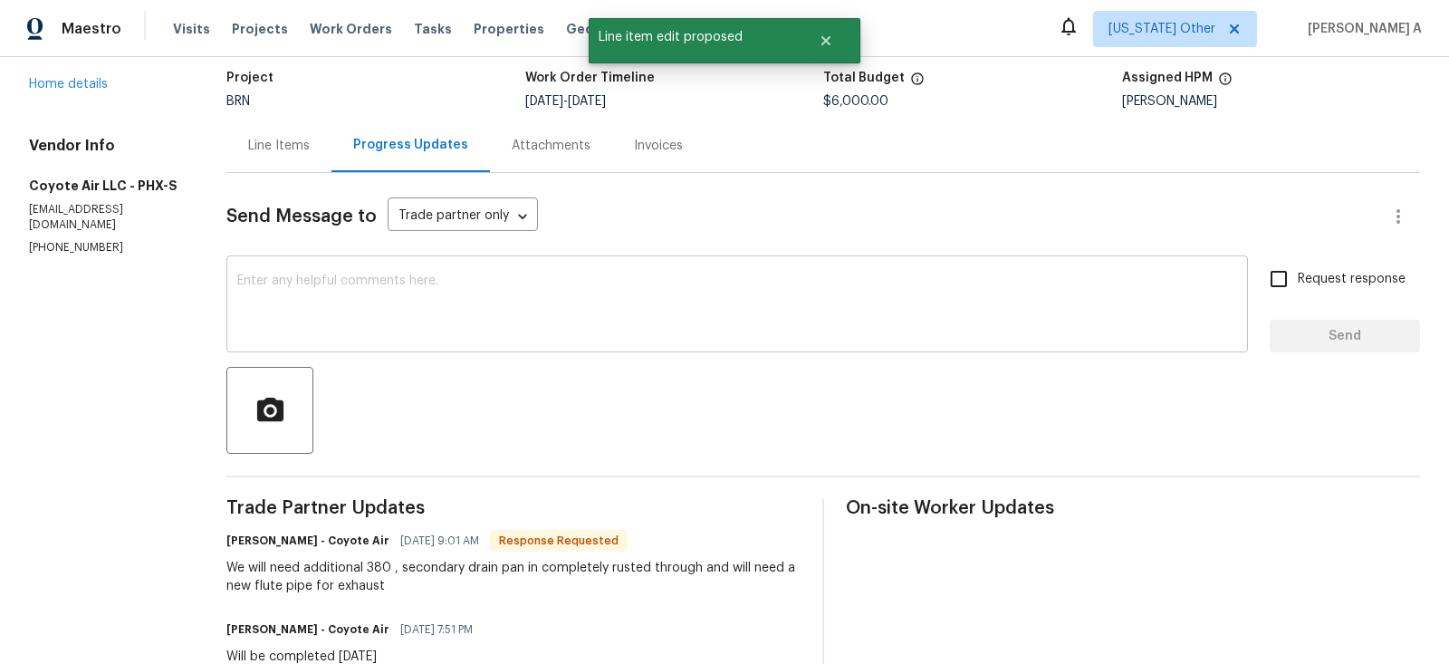
scroll to position [103, 0]
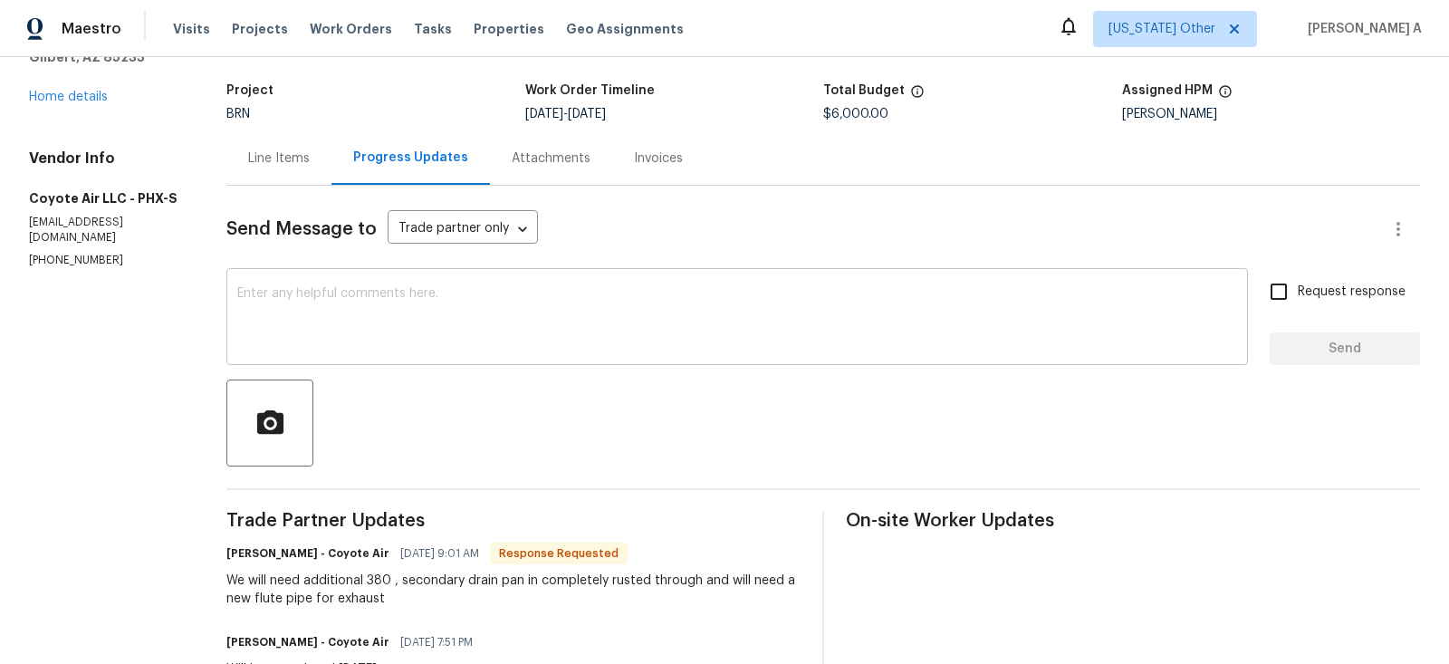
click at [412, 304] on textarea at bounding box center [737, 318] width 1000 height 63
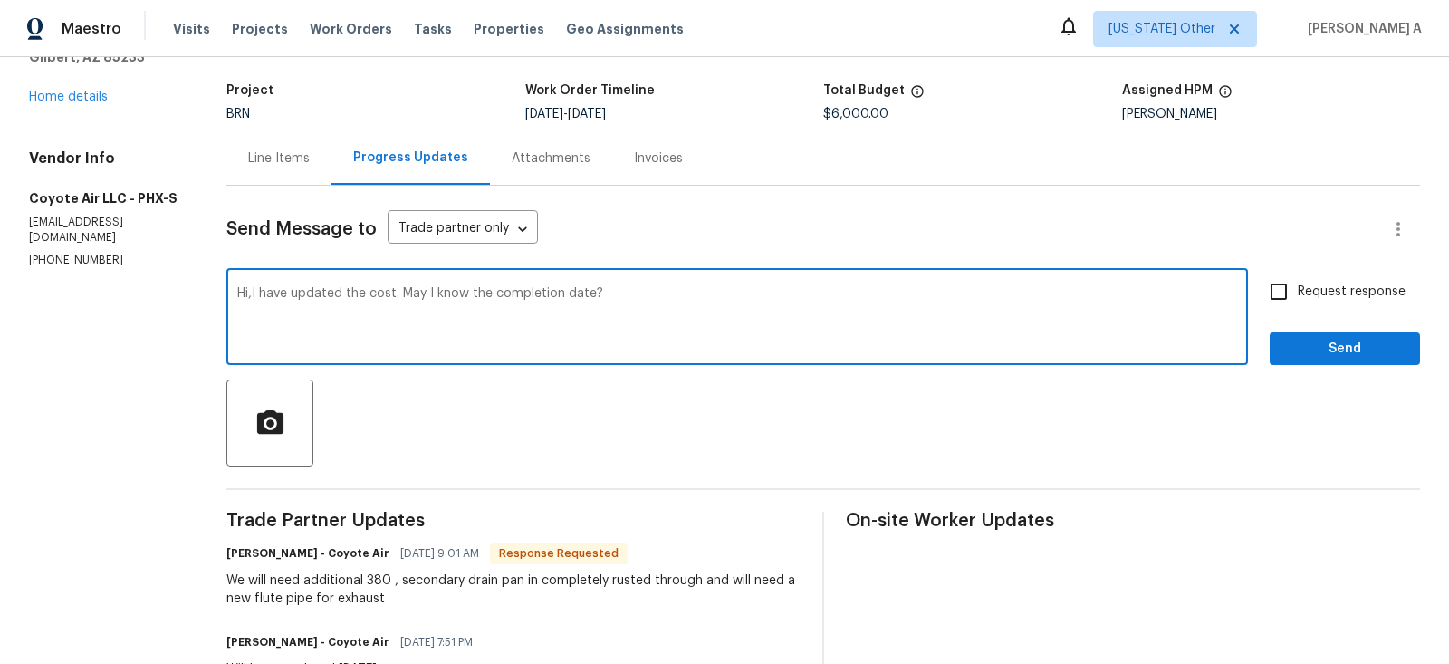
click at [0, 0] on span "Add" at bounding box center [0, 0] width 0 height 0
click at [654, 287] on textarea "Hi, I have updated the cost. May I know the completion date?" at bounding box center [737, 318] width 1000 height 63
type textarea "Hi, I have updated the cost. May I know the completion date? Thanks"
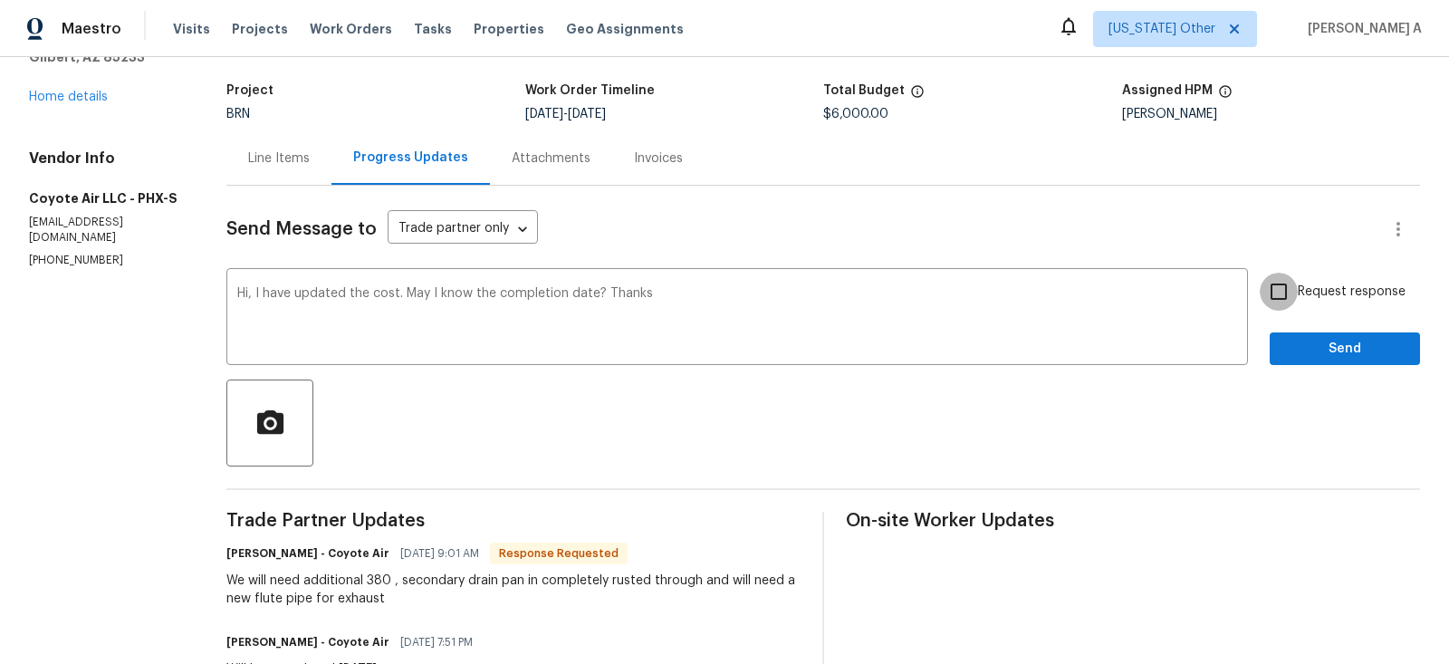
click at [1293, 294] on input "Request response" at bounding box center [1279, 292] width 38 height 38
checkbox input "true"
click at [1324, 335] on button "Send" at bounding box center [1345, 349] width 150 height 34
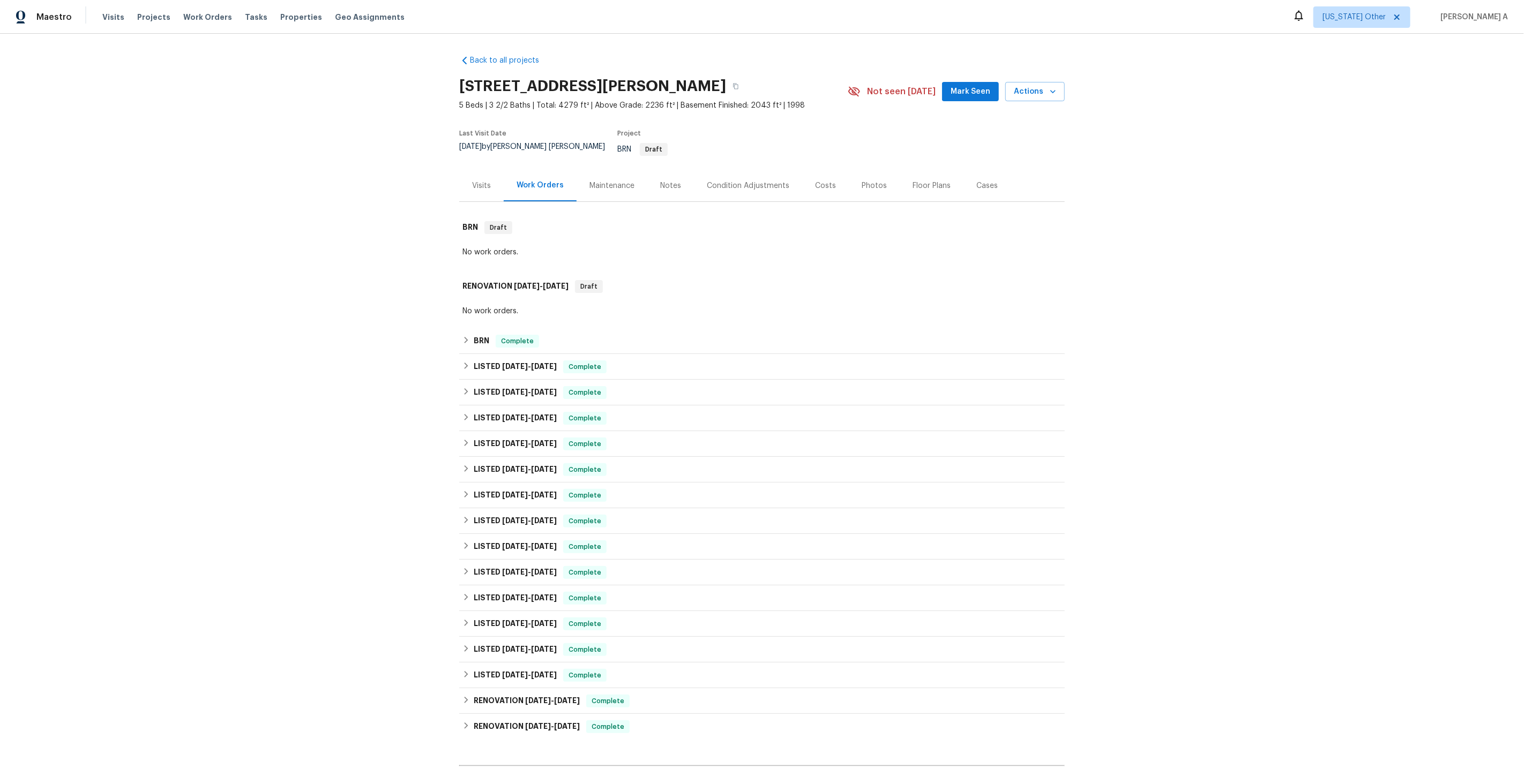
scroll to position [355, 0]
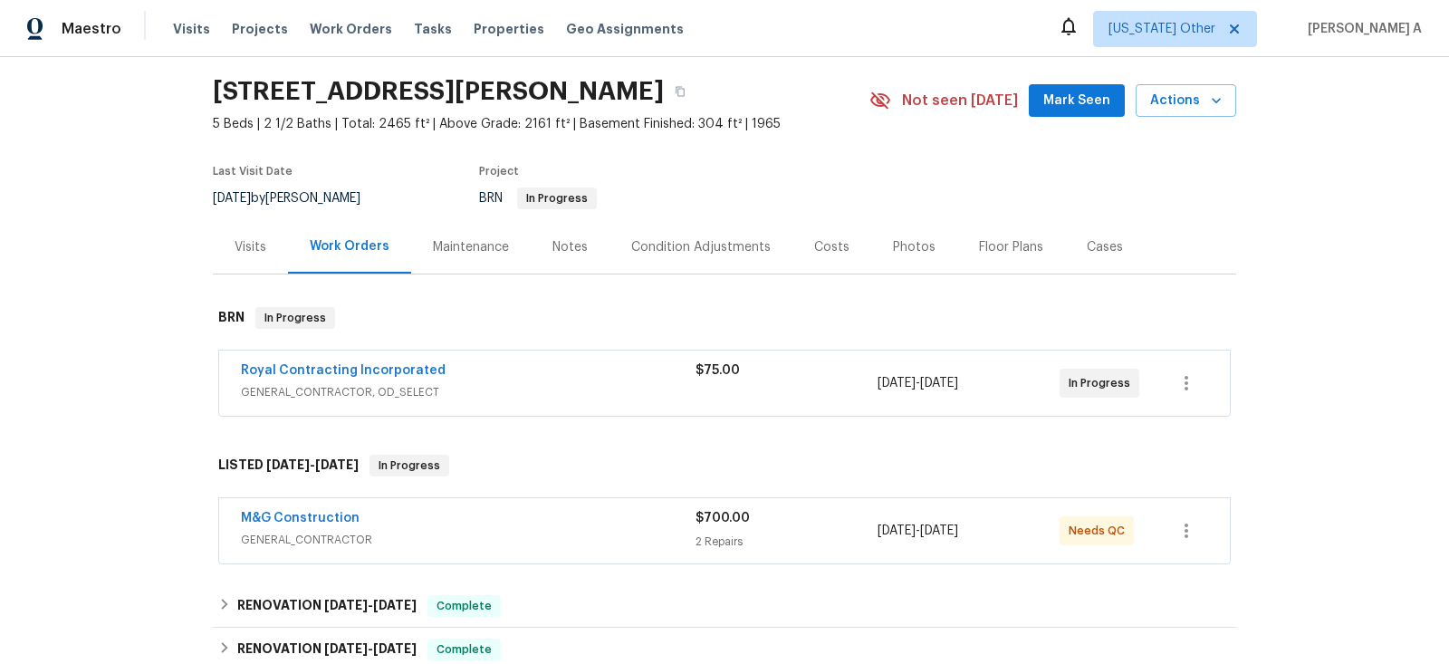
scroll to position [53, 0]
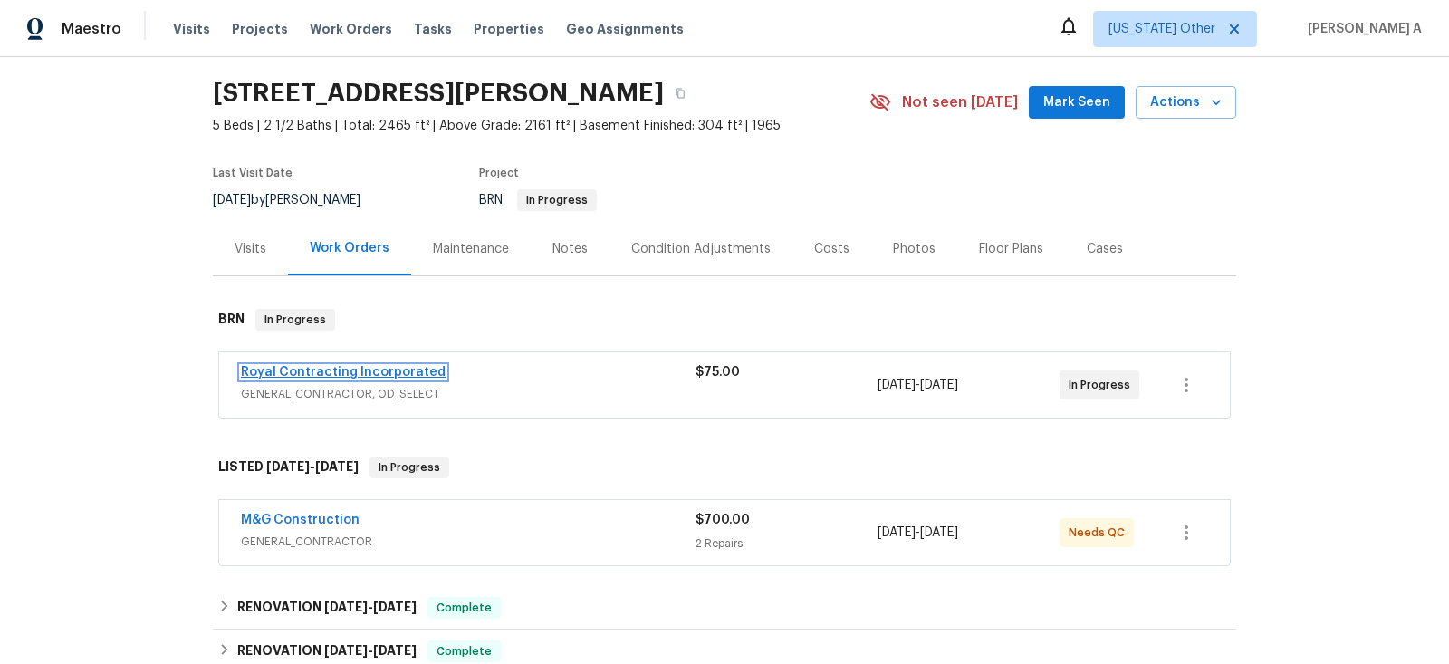
click at [398, 372] on link "Royal Contracting Incorporated" at bounding box center [343, 372] width 205 height 13
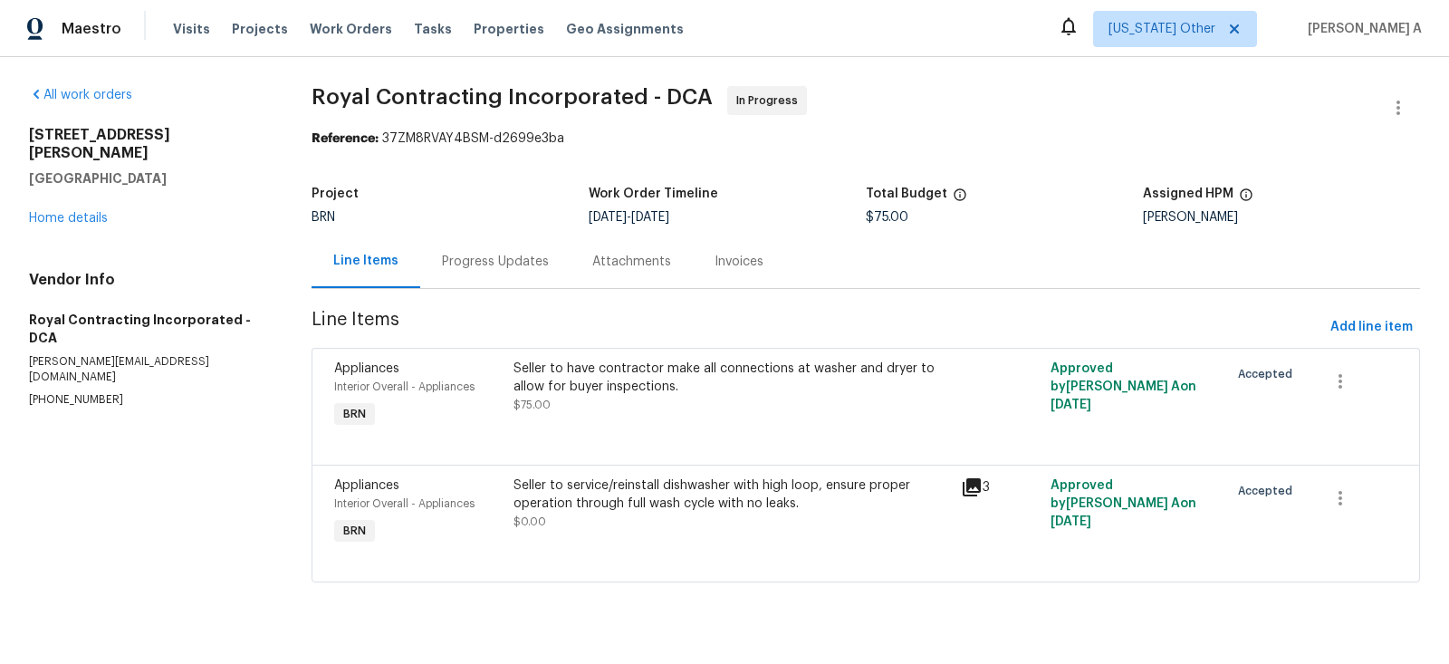
click at [449, 268] on div "Progress Updates" at bounding box center [495, 262] width 107 height 18
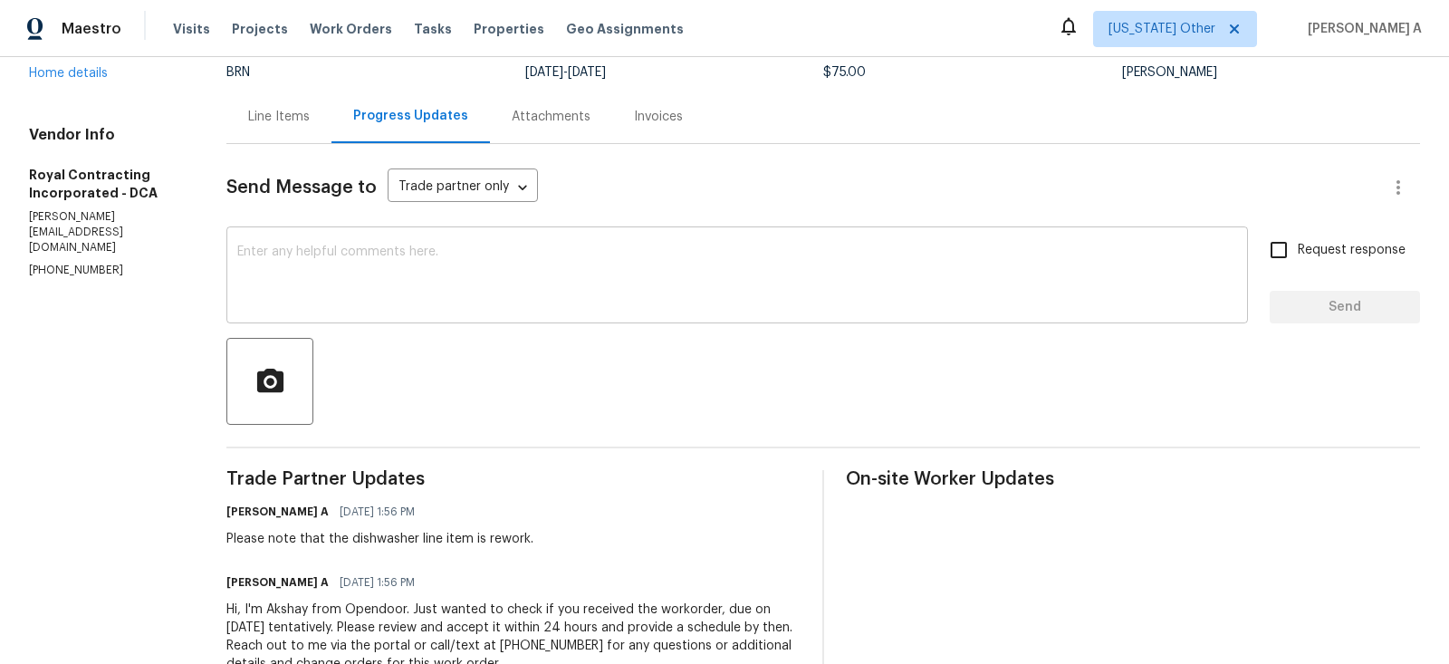
scroll to position [147, 0]
click at [321, 281] on textarea at bounding box center [737, 275] width 1000 height 63
paste textarea "Hello! Could you please provide me with the scheduled start date and completion…"
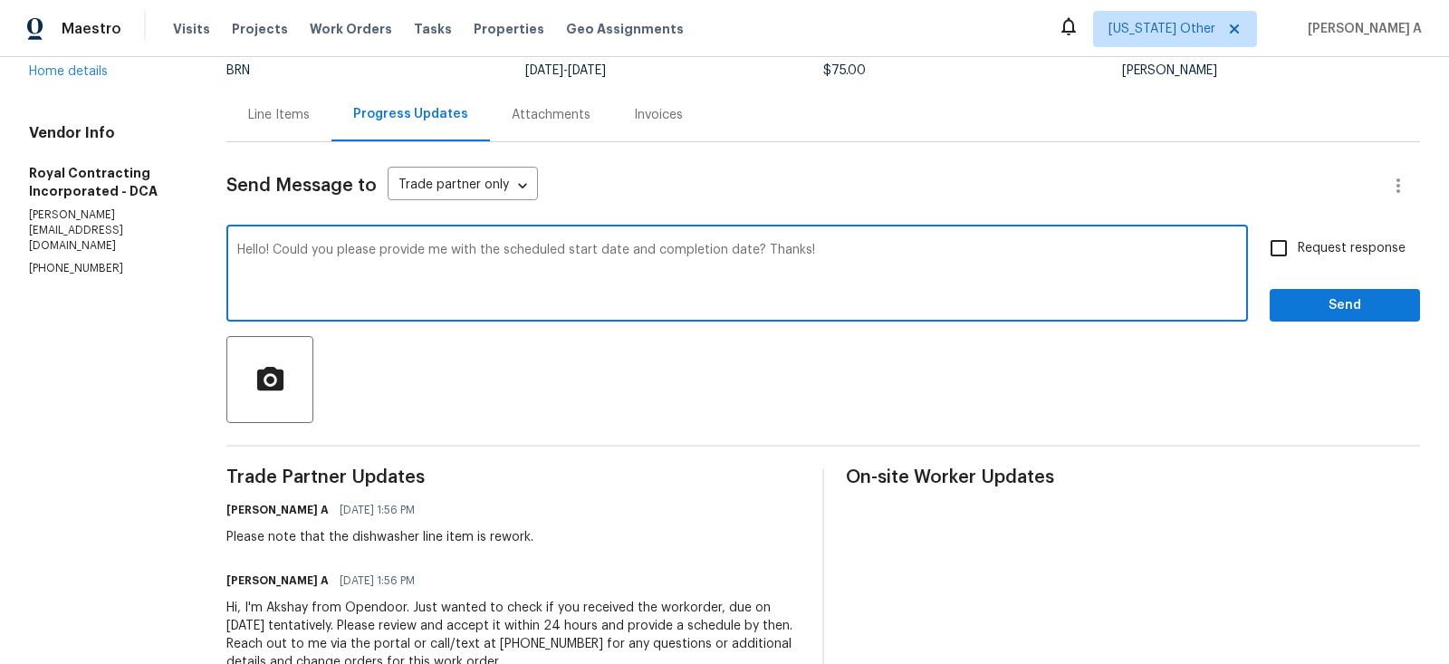
type textarea "Hello! Could you please provide me with the scheduled start date and completion…"
click at [1272, 255] on input "Request response" at bounding box center [1279, 248] width 38 height 38
checkbox input "true"
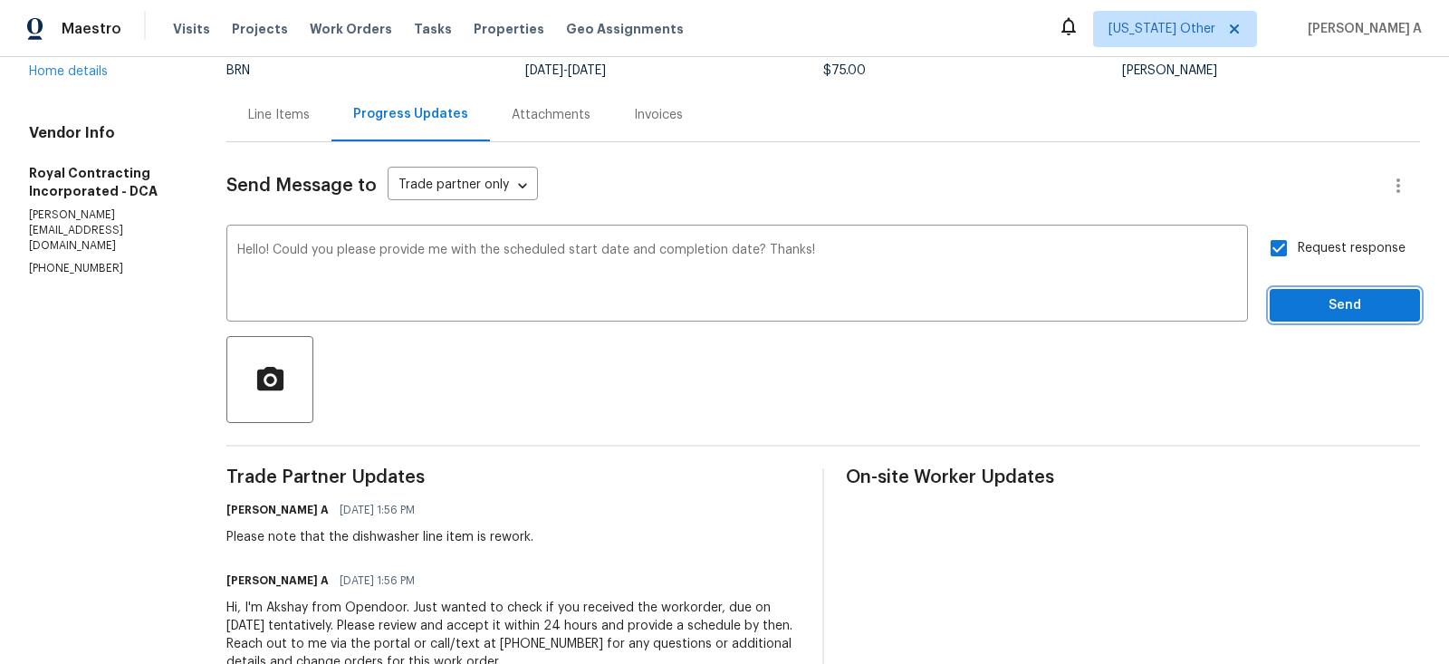
click at [1332, 303] on span "Send" at bounding box center [1344, 305] width 121 height 23
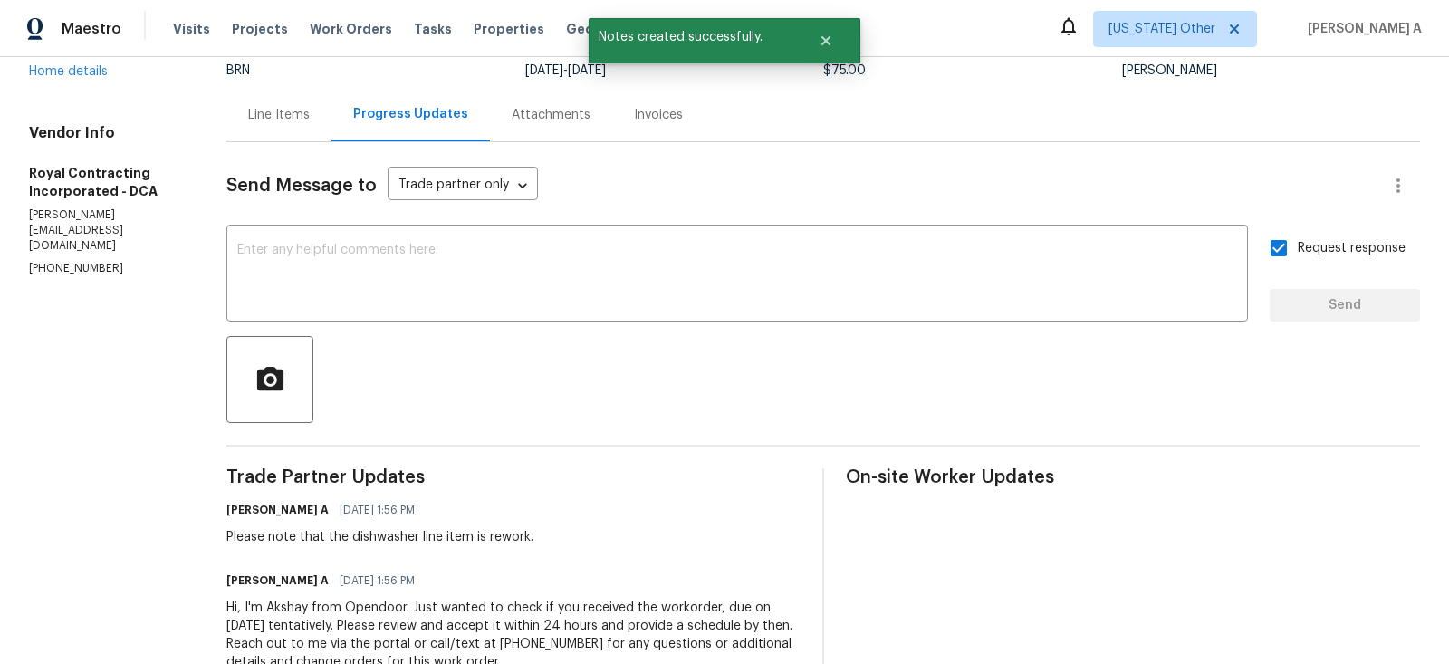
scroll to position [0, 0]
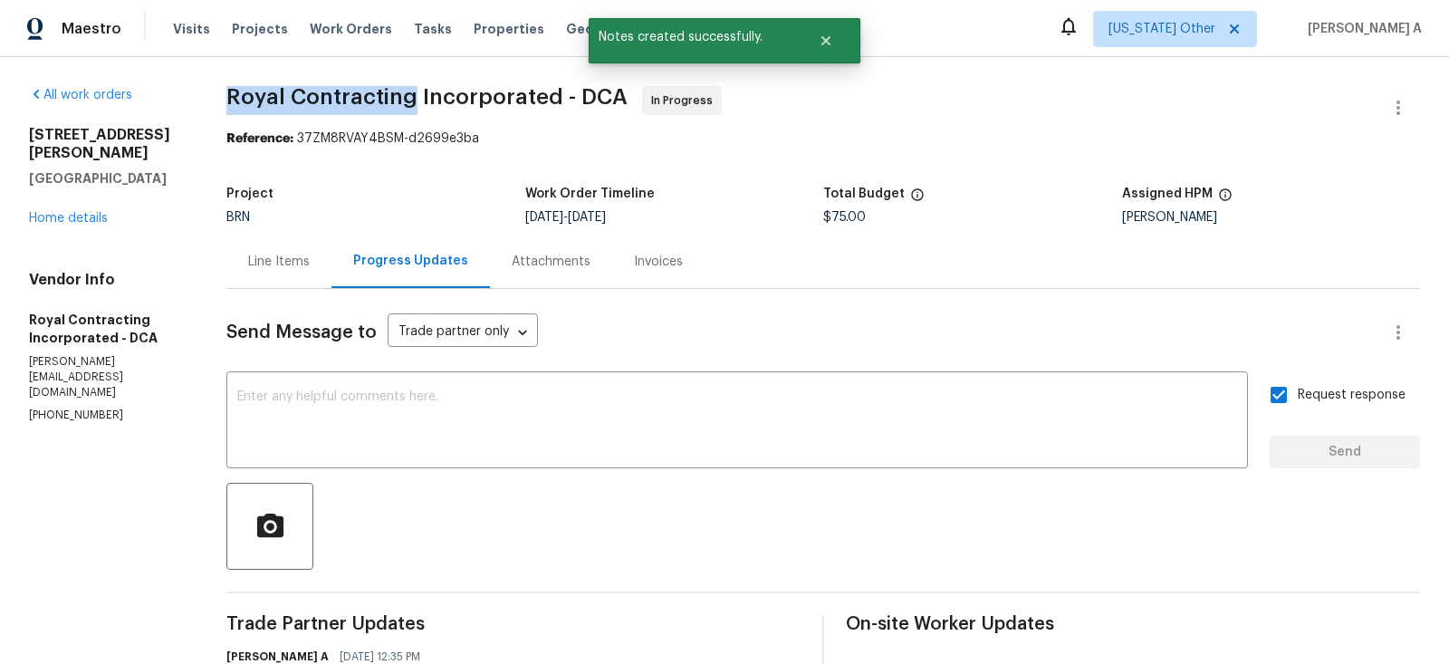
copy span "Royal Contracting"
drag, startPoint x: 232, startPoint y: 95, endPoint x: 418, endPoint y: 100, distance: 185.7
click at [419, 100] on div "All work orders 9604 Braddock Rd Fairfax, VA 22032 Home details Vendor Info Roy…" at bounding box center [724, 507] width 1449 height 900
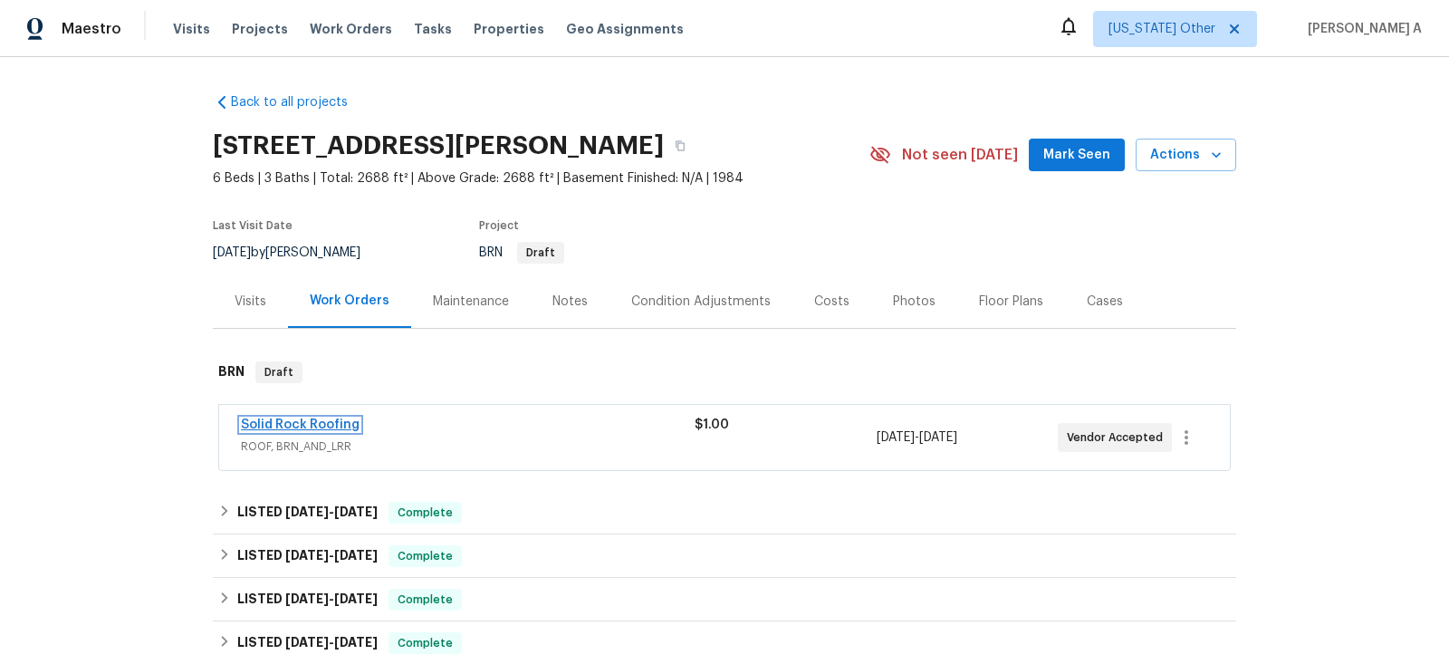
click at [318, 425] on link "Solid Rock Roofing" at bounding box center [300, 424] width 119 height 13
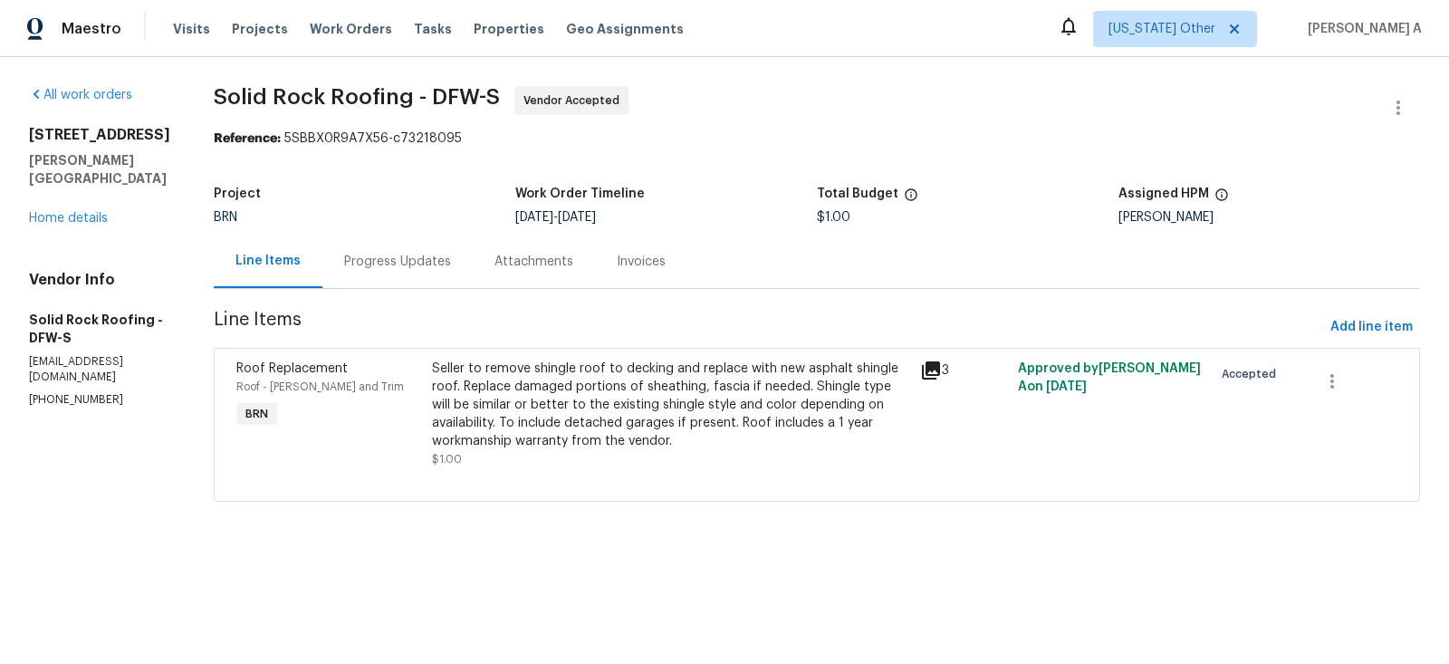
click at [411, 264] on div "Progress Updates" at bounding box center [397, 262] width 107 height 18
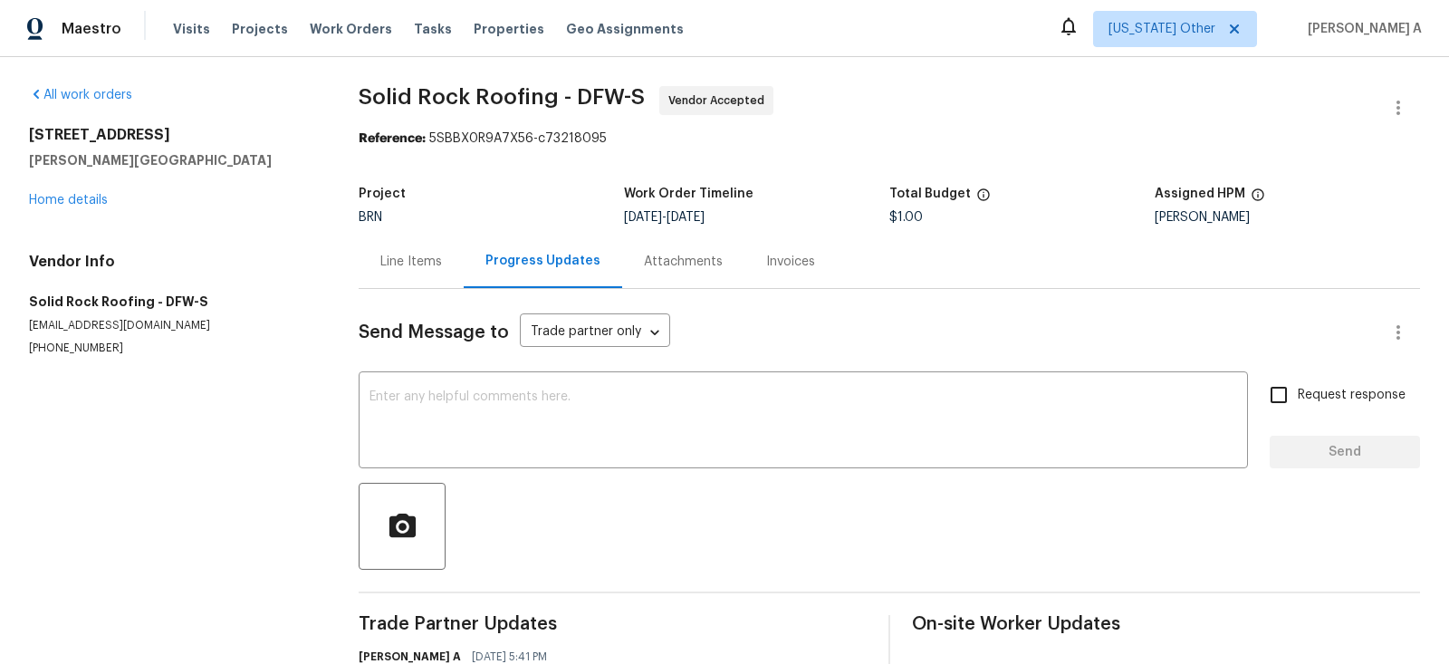
click at [419, 261] on div "Line Items" at bounding box center [411, 262] width 62 height 18
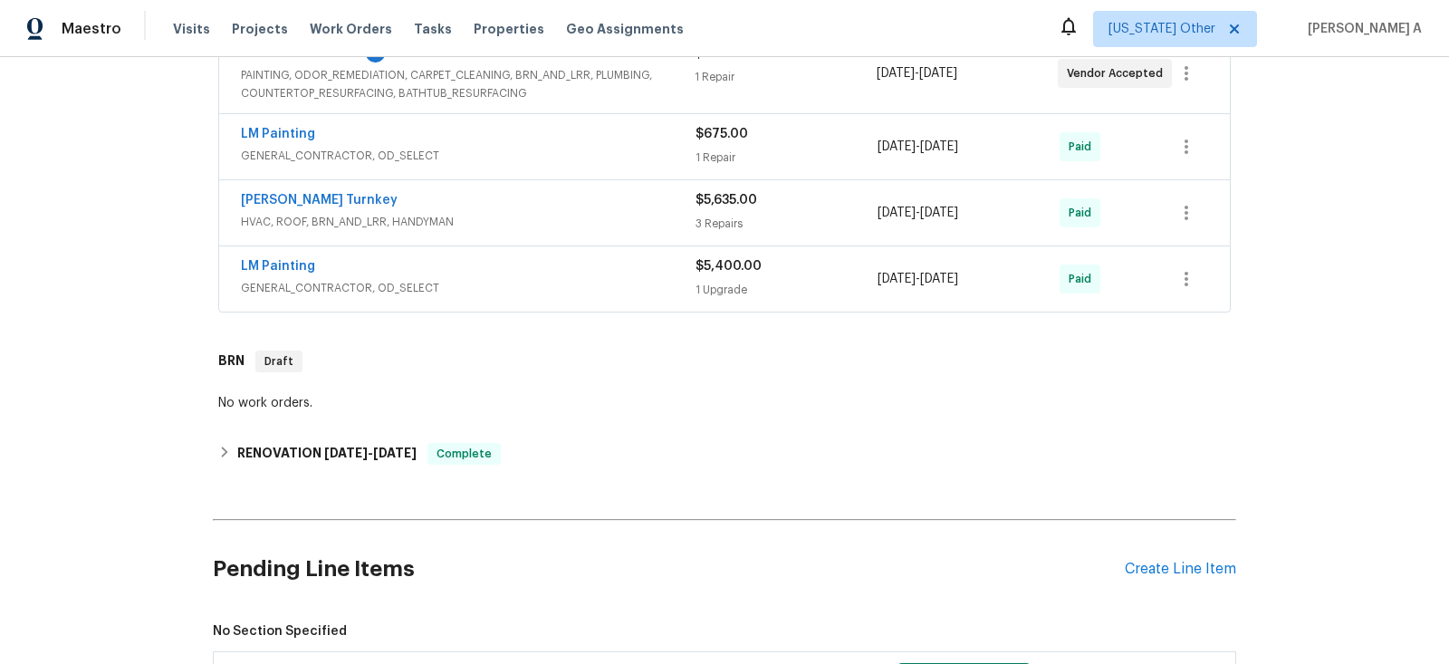
scroll to position [659, 0]
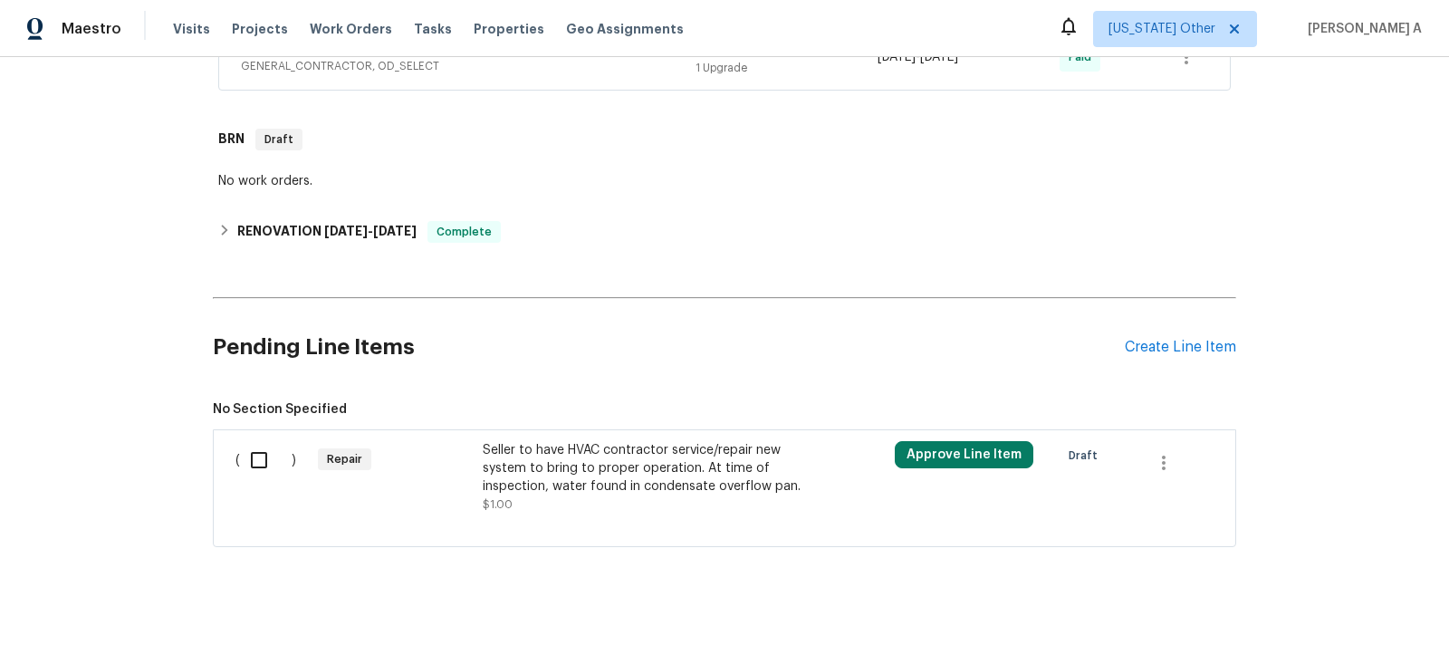
click at [608, 447] on div "Seller to have HVAC contractor service/repair new system to bring to proper ope…" at bounding box center [642, 468] width 319 height 54
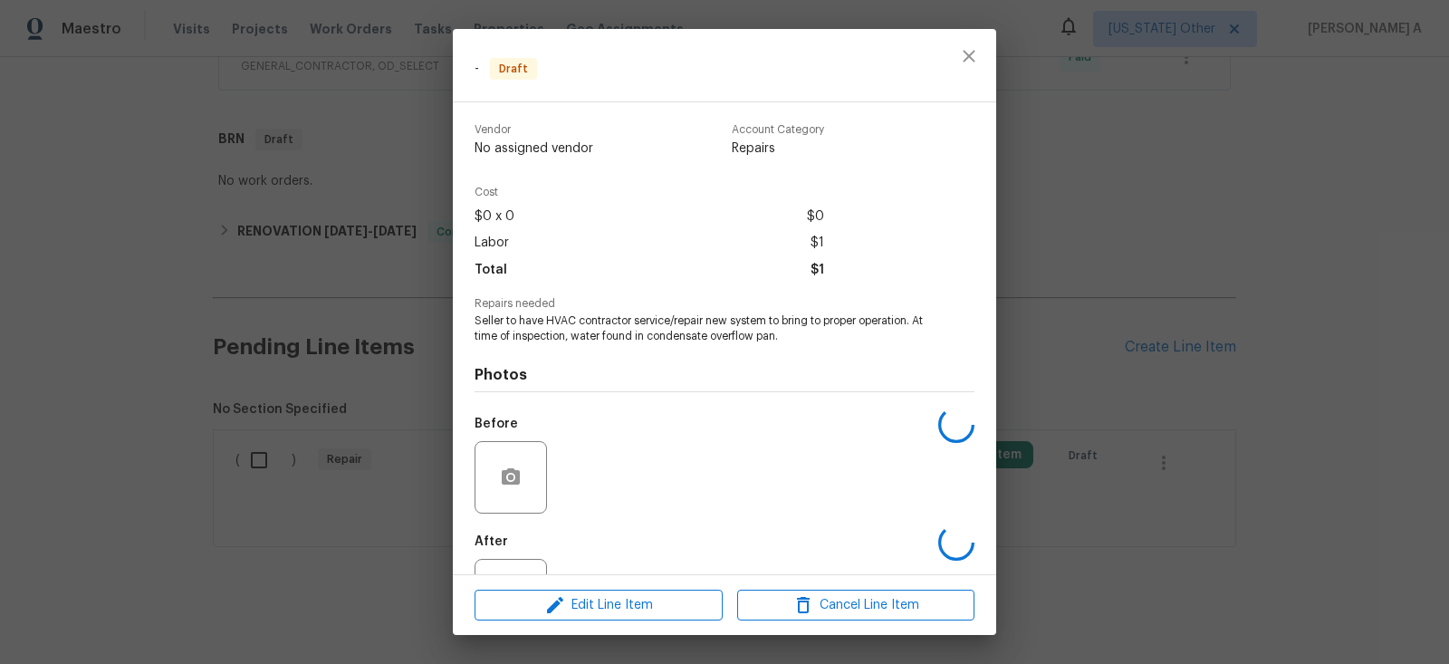
scroll to position [74, 0]
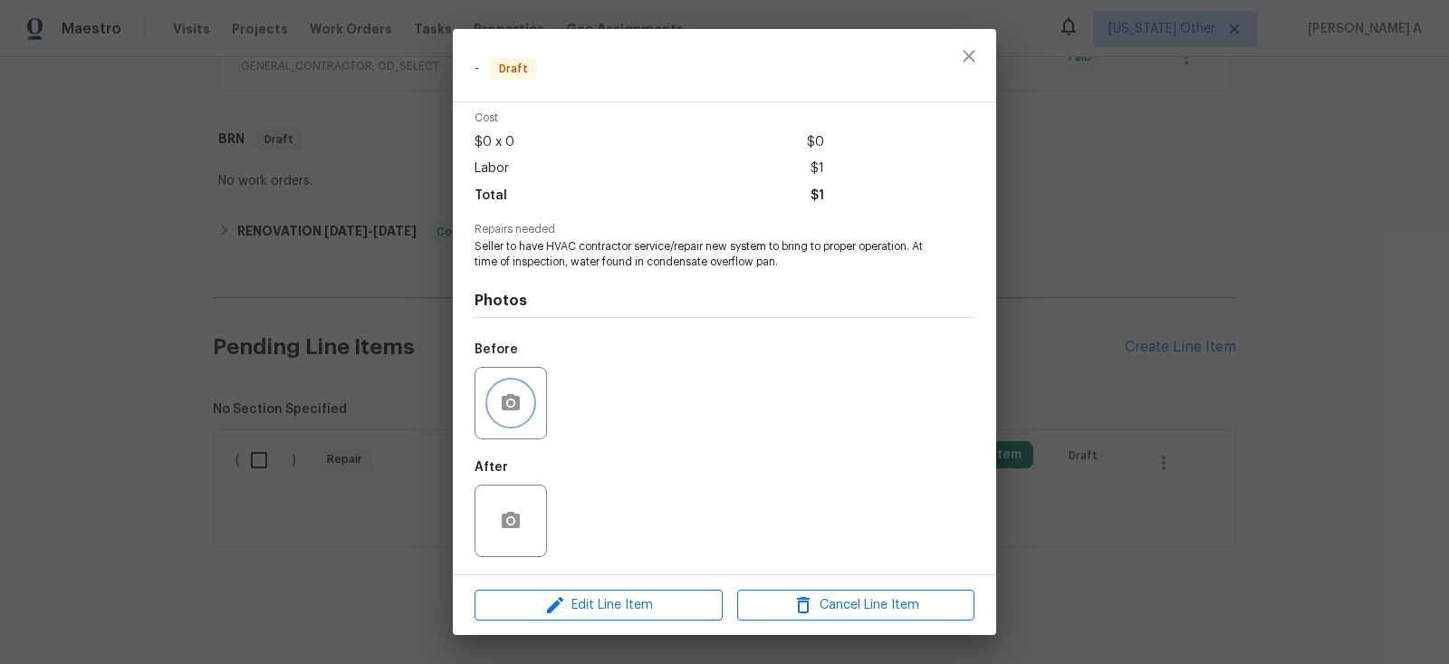
click at [512, 390] on button "button" at bounding box center [510, 402] width 43 height 43
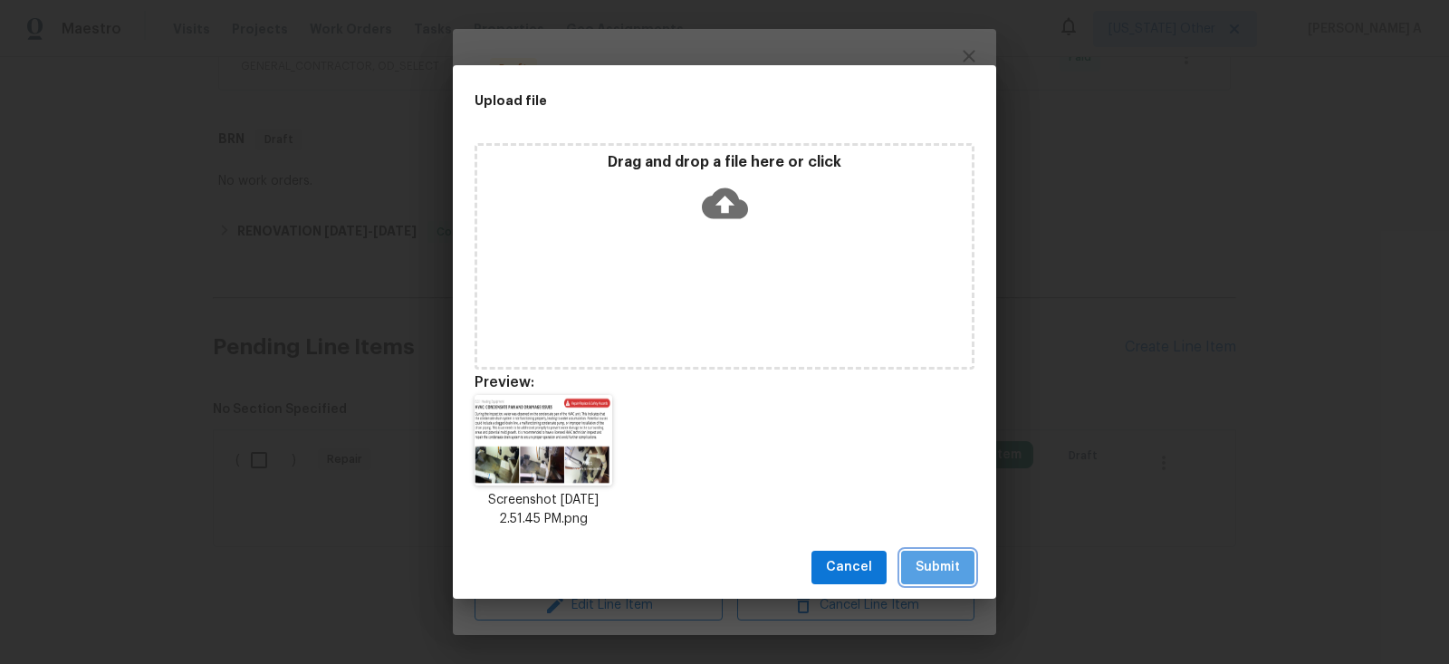
click at [942, 568] on span "Submit" at bounding box center [938, 567] width 44 height 23
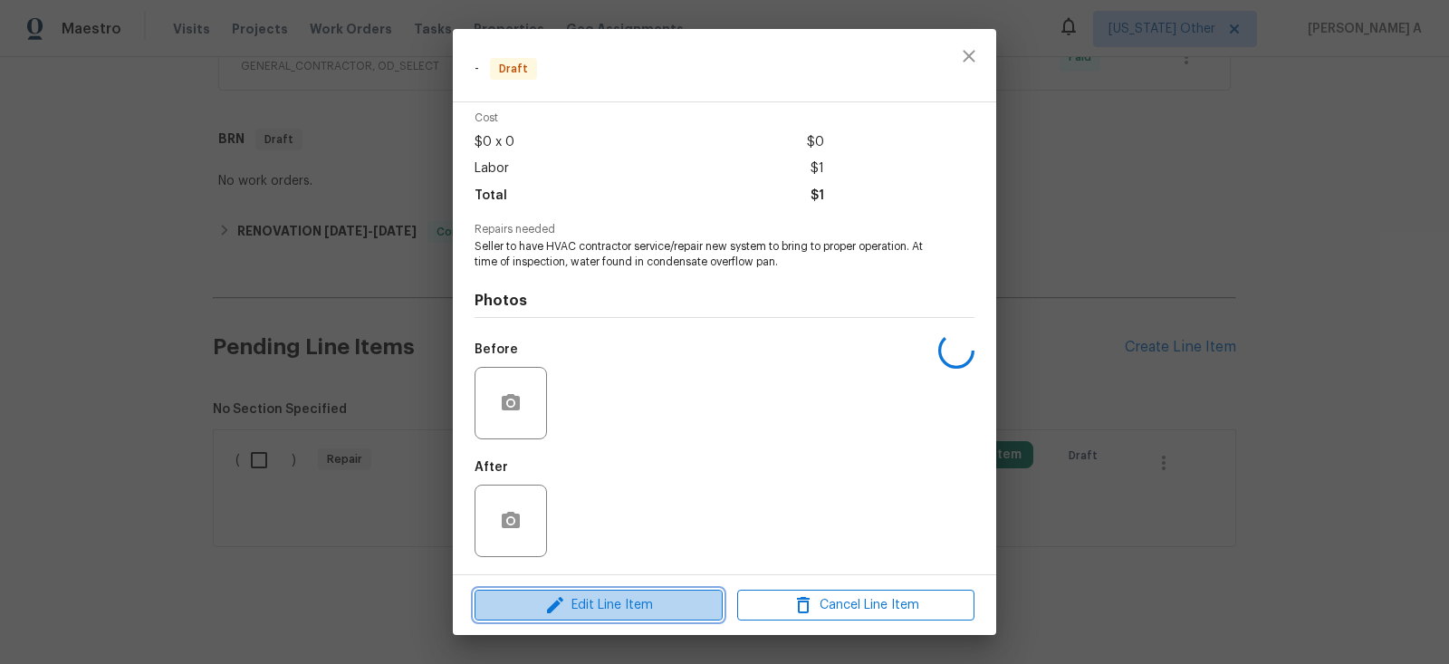
click at [676, 593] on button "Edit Line Item" at bounding box center [599, 606] width 248 height 32
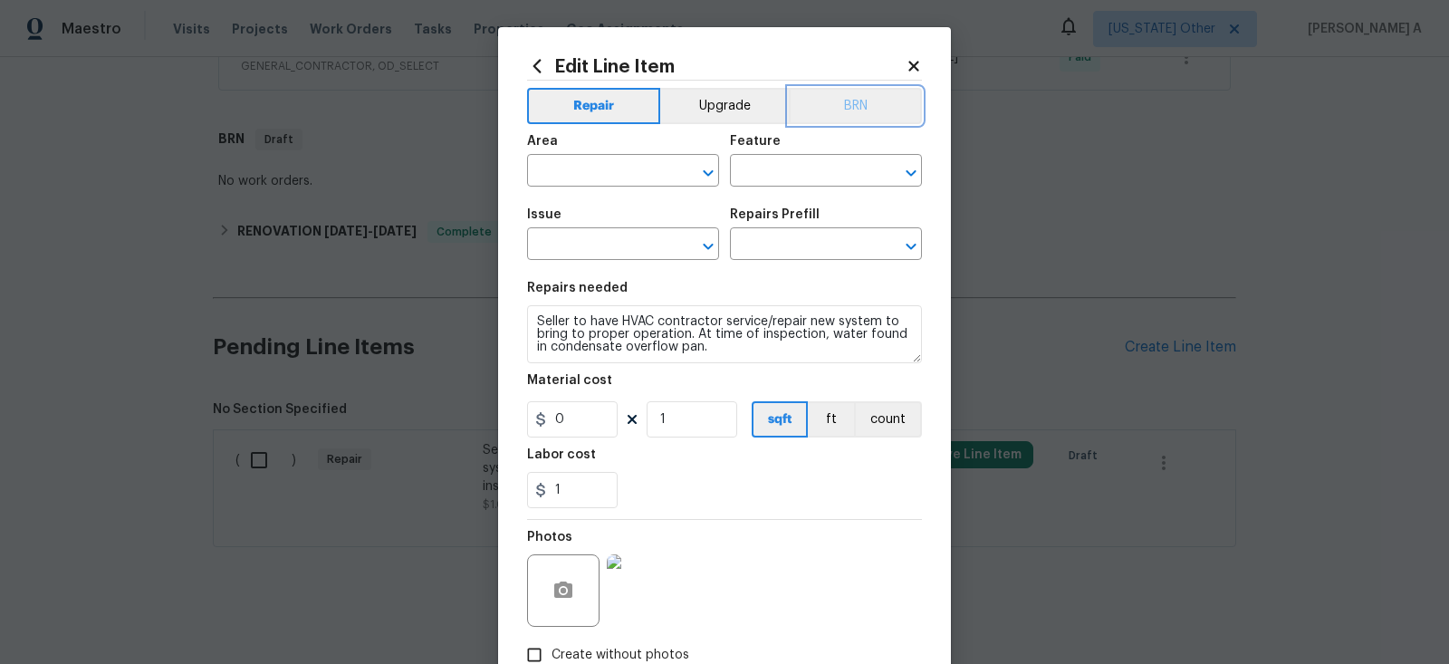
click at [842, 111] on button "BRN" at bounding box center [855, 106] width 133 height 36
click at [607, 160] on input "text" at bounding box center [597, 173] width 141 height 28
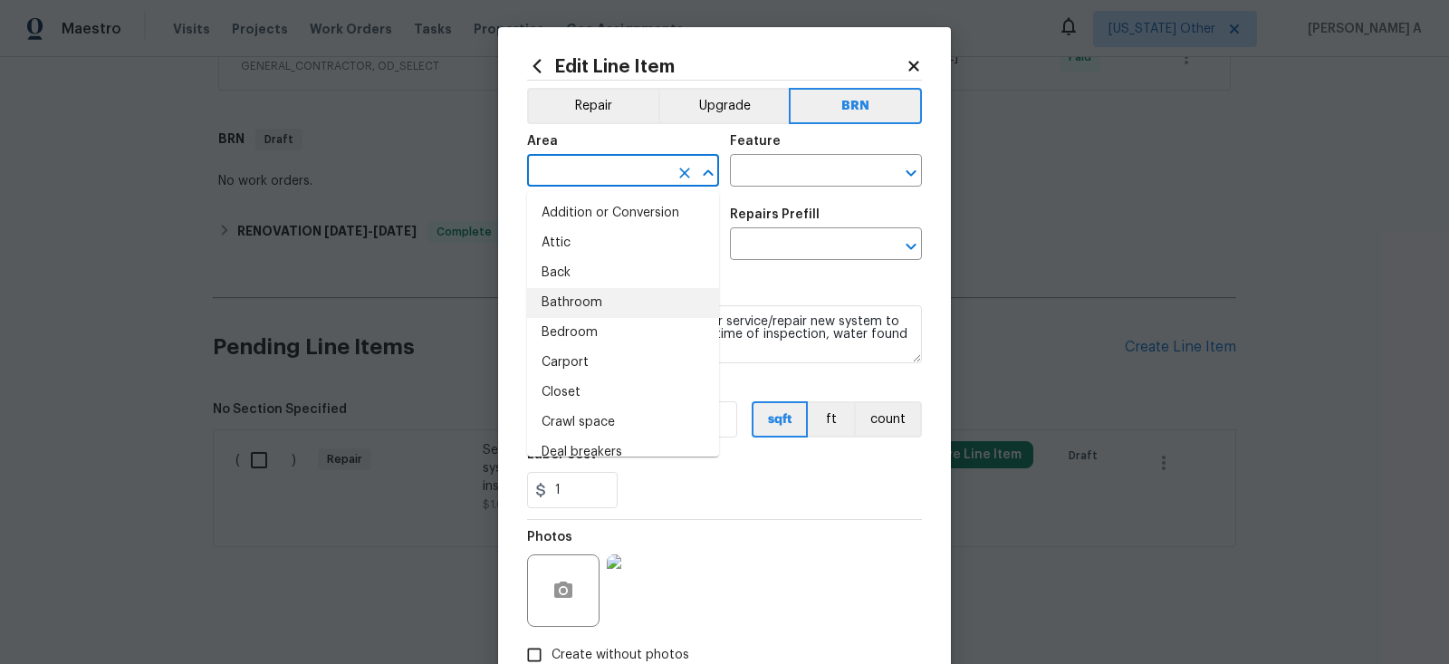
click at [815, 277] on section "Repairs needed Seller to have HVAC contractor service/repair new system to brin…" at bounding box center [724, 395] width 395 height 248
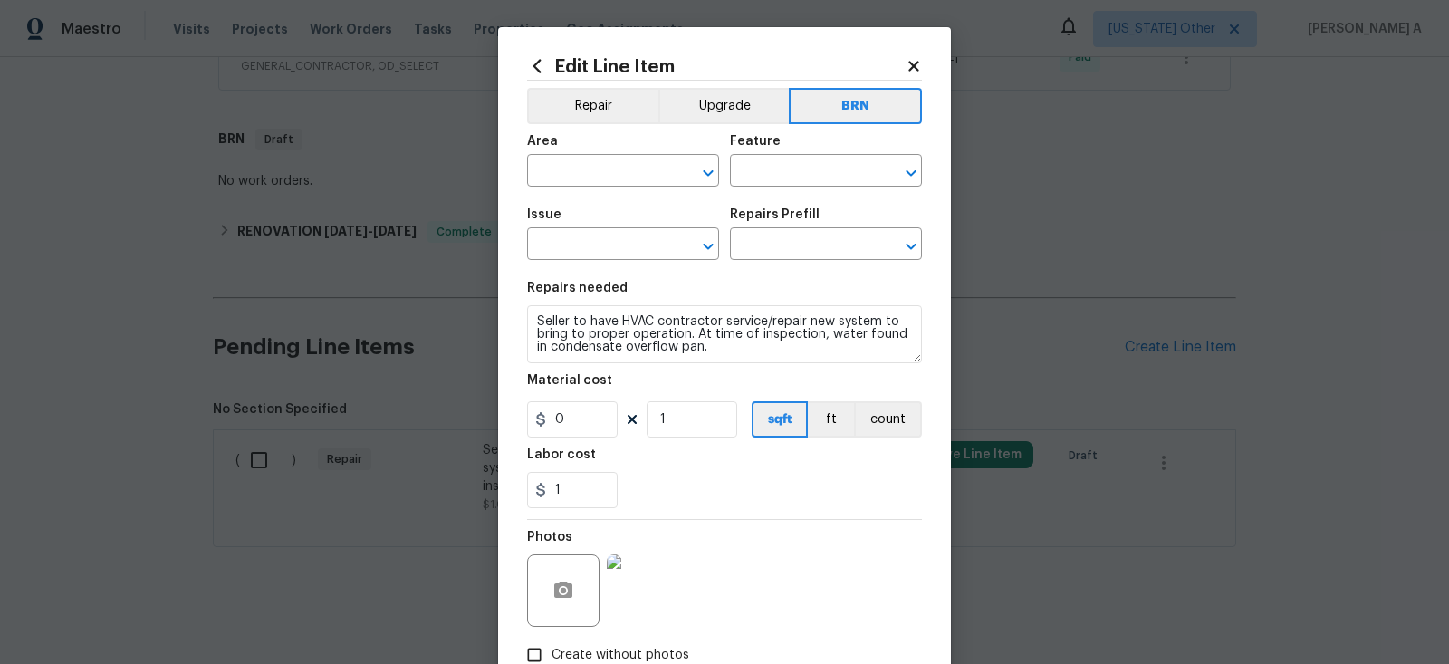
click at [588, 196] on span "Area ​" at bounding box center [623, 160] width 192 height 73
click at [588, 182] on input "text" at bounding box center [597, 173] width 141 height 28
click at [606, 213] on li "HVAC" at bounding box center [623, 213] width 192 height 30
type input "HVAC"
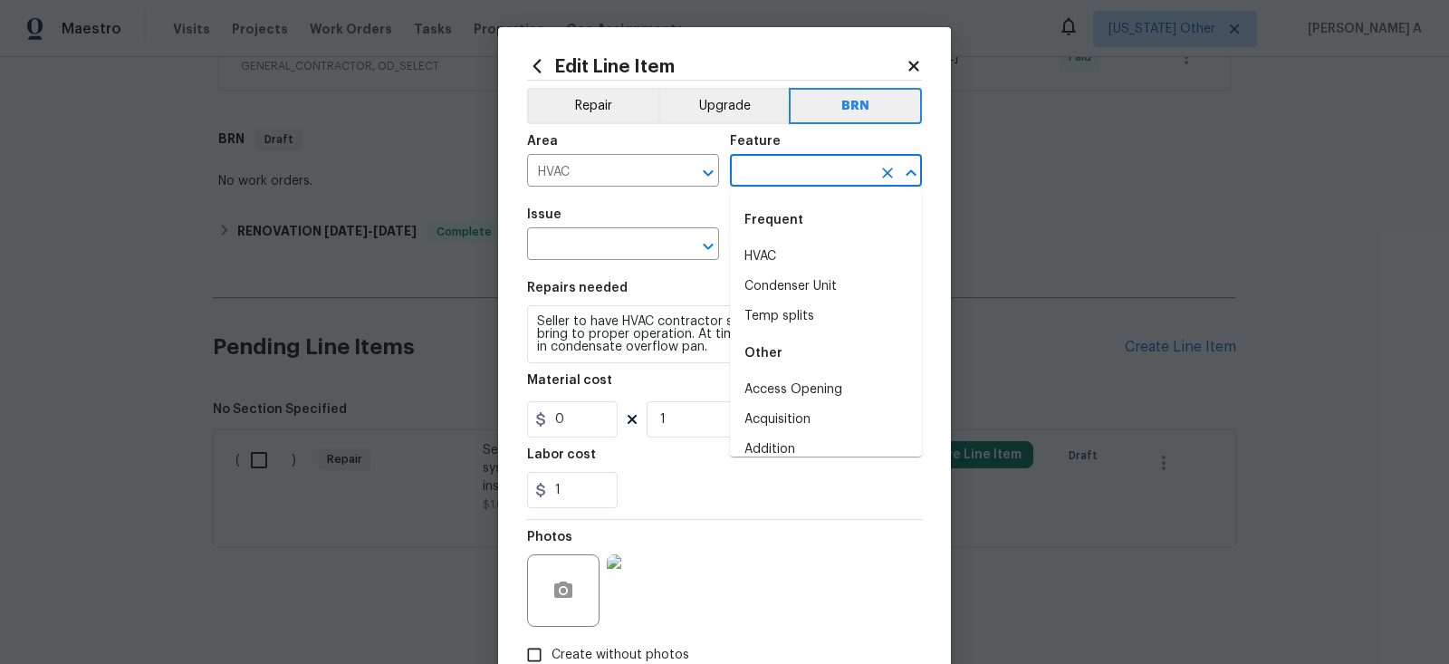
click at [755, 173] on input "text" at bounding box center [800, 173] width 141 height 28
click at [775, 244] on li "HVAC" at bounding box center [826, 257] width 192 height 30
type input "HVAC"
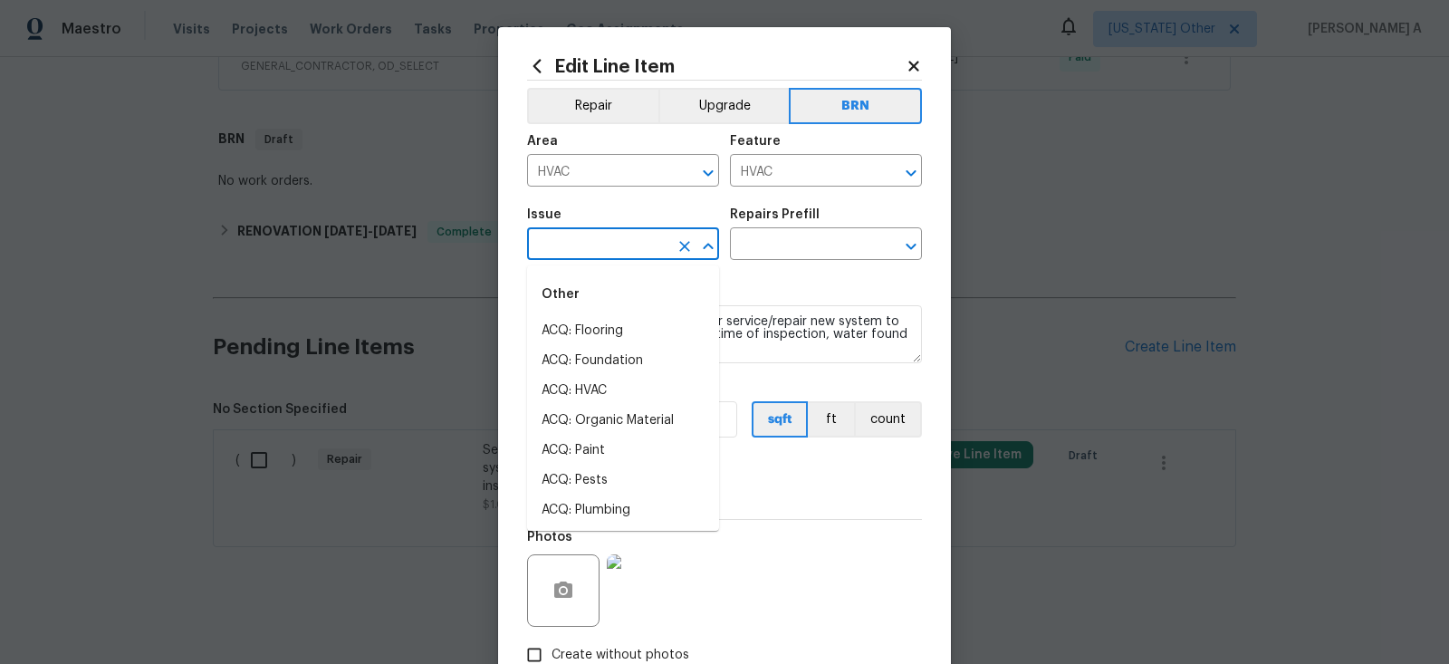
click at [622, 253] on input "text" at bounding box center [597, 246] width 141 height 28
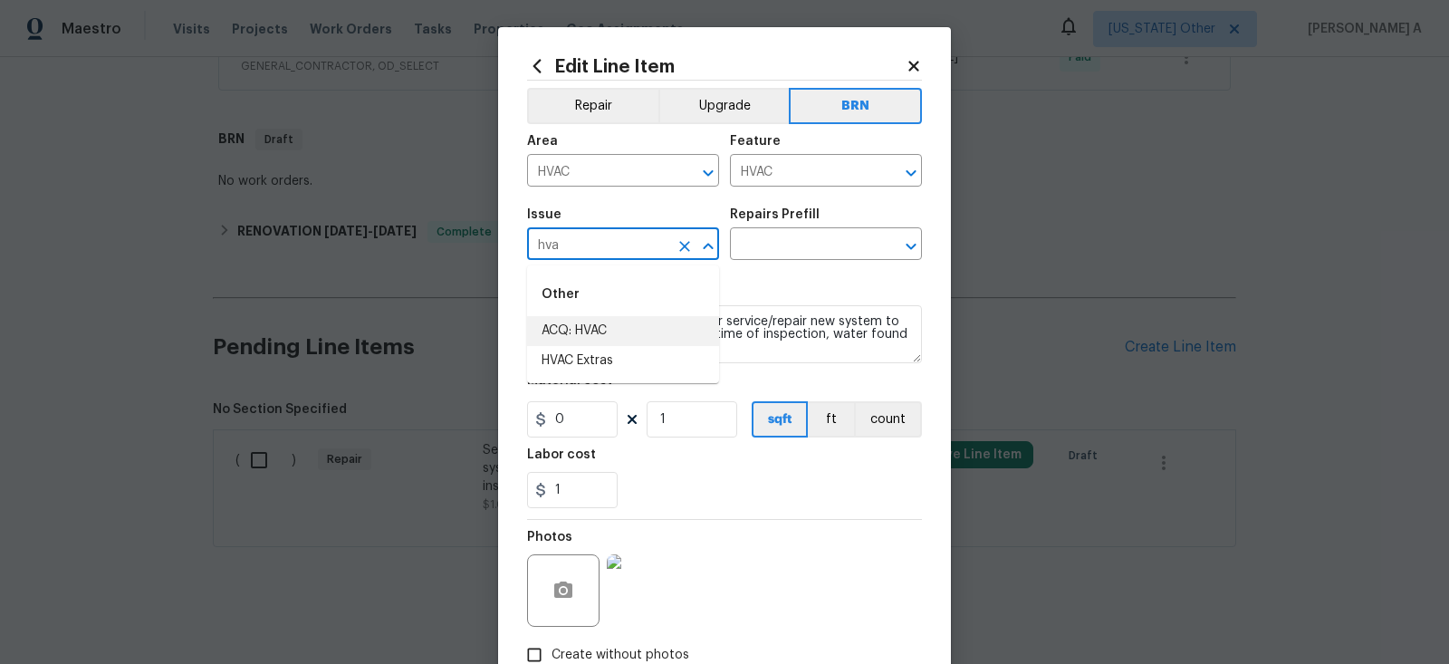
click at [649, 349] on li "HVAC Extras" at bounding box center [623, 361] width 192 height 30
type input "HVAC Extras"
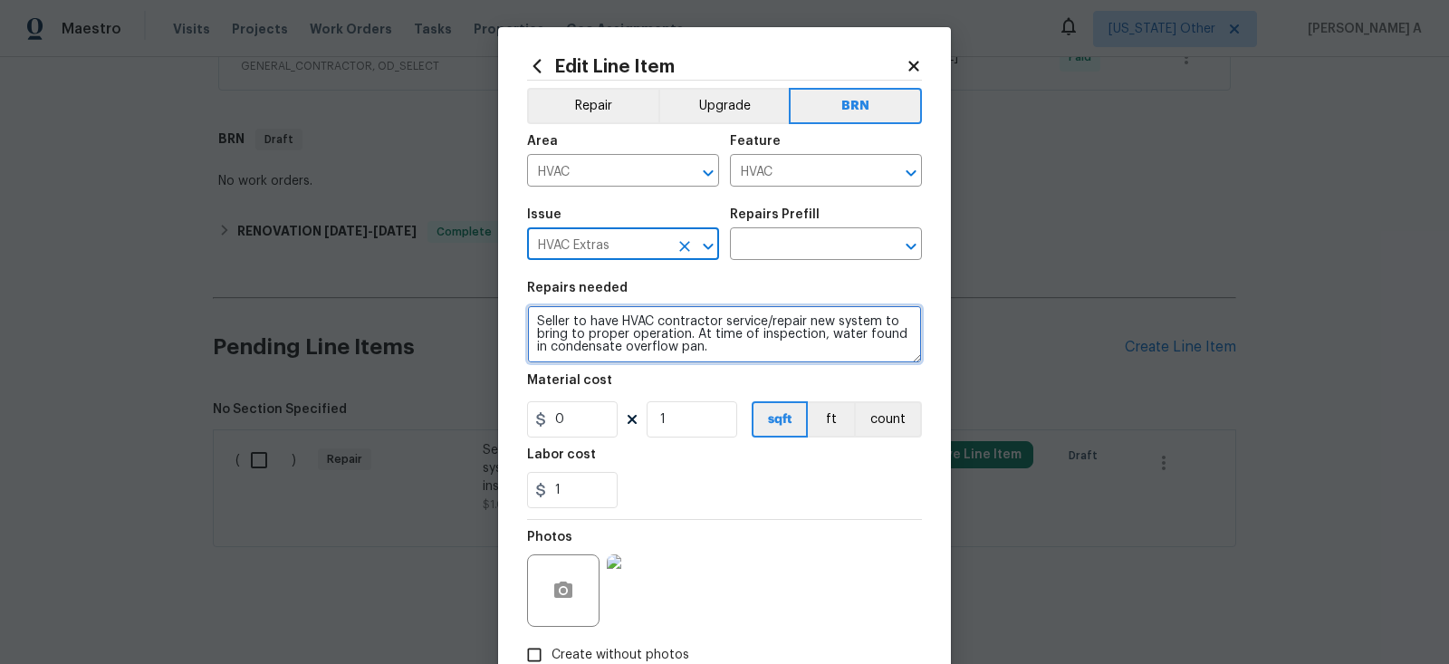
click at [649, 344] on textarea "Seller to have HVAC contractor service/repair new system to bring to proper ope…" at bounding box center [724, 334] width 395 height 58
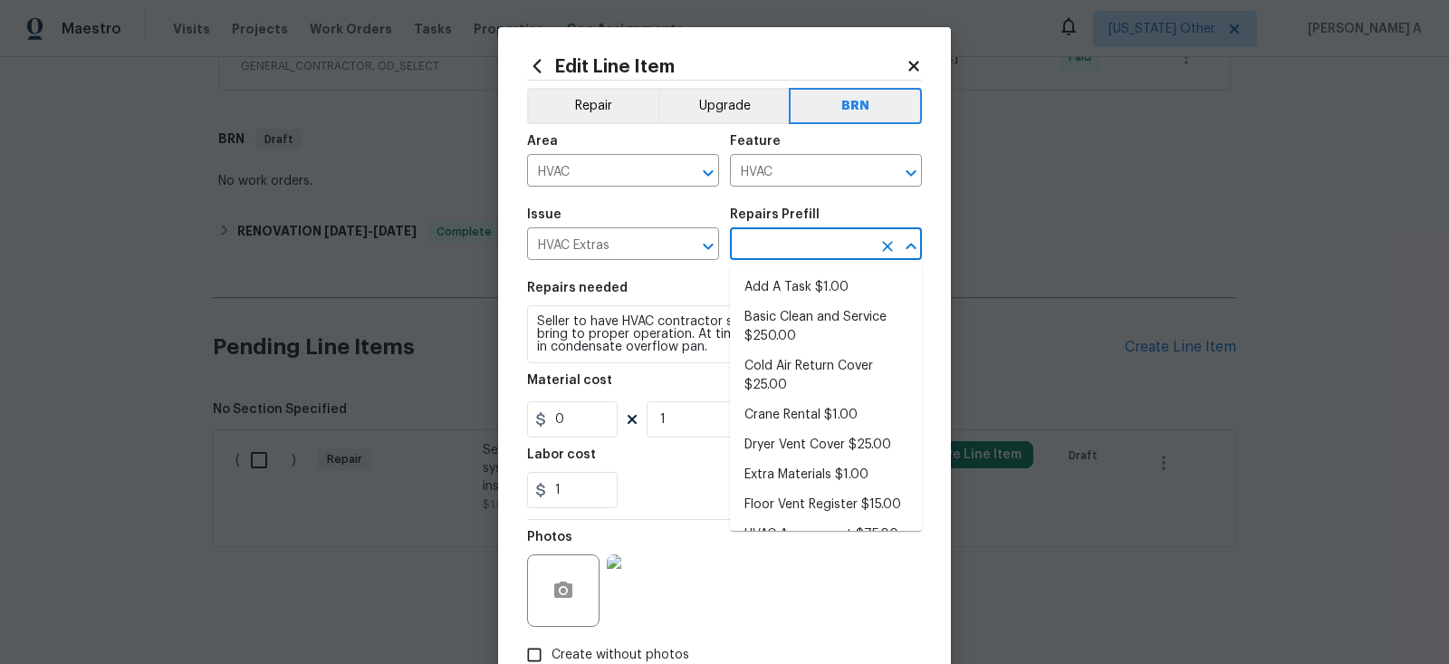
click at [764, 243] on input "text" at bounding box center [800, 246] width 141 height 28
click at [776, 275] on li "Add A Task $1.00" at bounding box center [826, 288] width 192 height 30
type input "Add A Task $1.00"
type textarea "HPM to detail"
type input "1"
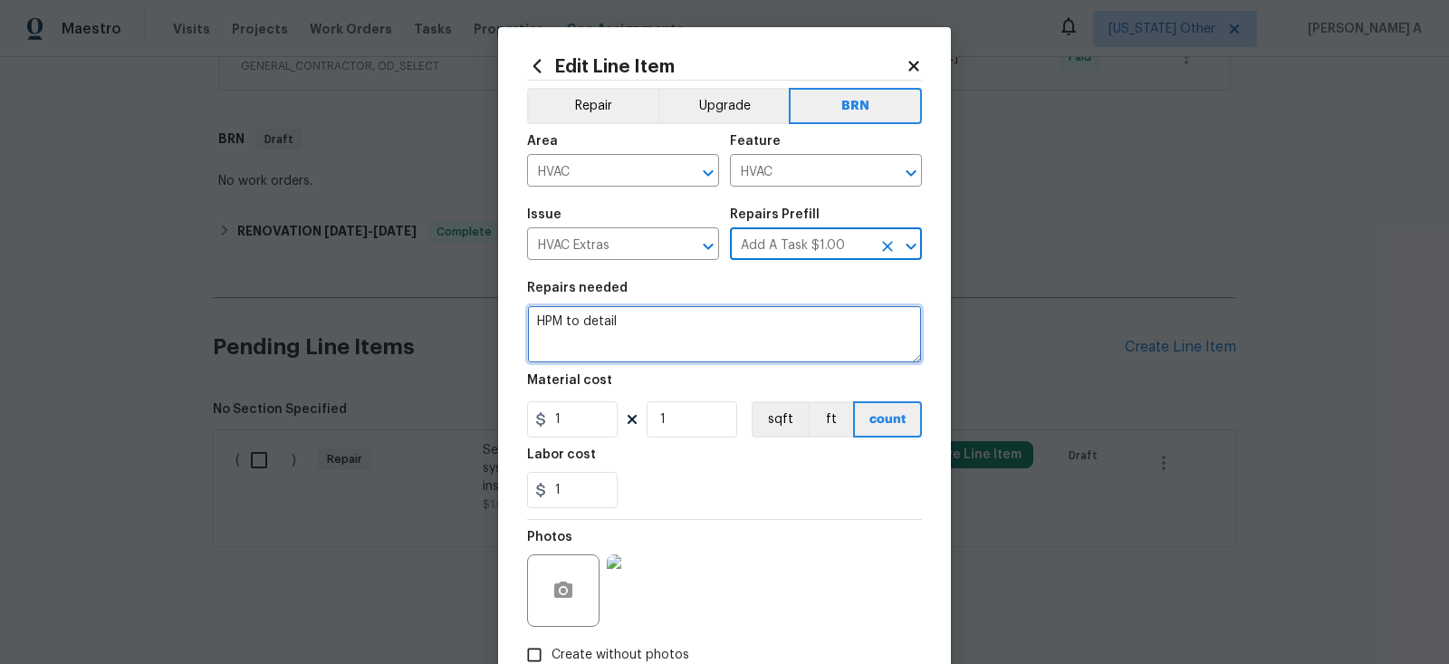
click at [595, 341] on textarea "HPM to detail" at bounding box center [724, 334] width 395 height 58
paste textarea "Seller to have HVAC contractor service/repair new system to bring to proper ope…"
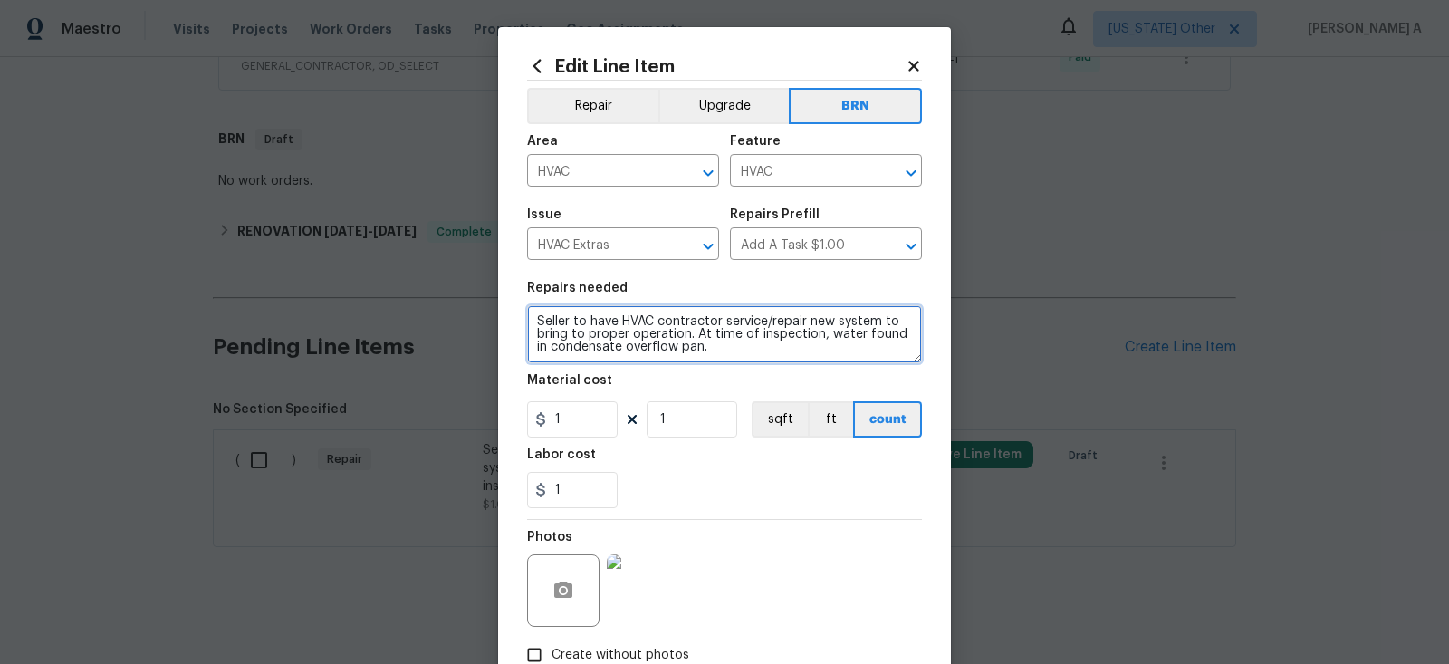
type textarea "Seller to have HVAC contractor service/repair new system to bring to proper ope…"
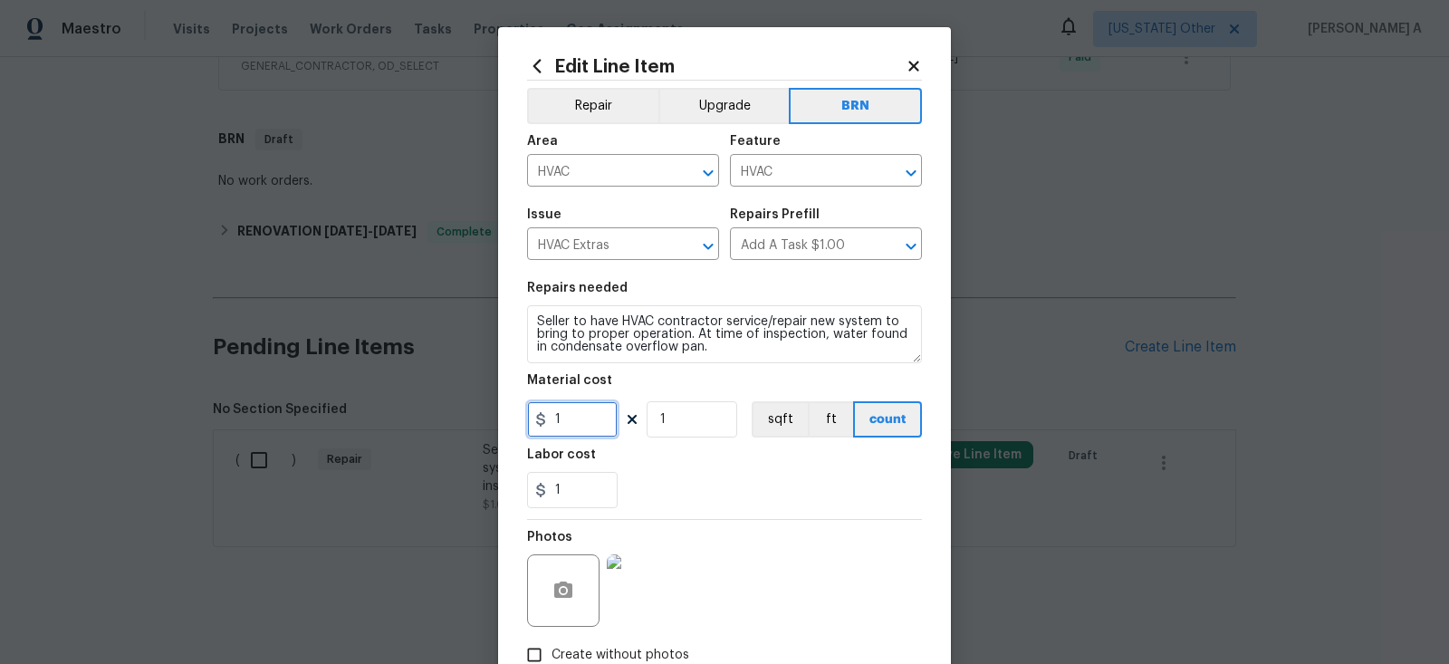
drag, startPoint x: 589, startPoint y: 422, endPoint x: 437, endPoint y: 422, distance: 151.3
click at [437, 422] on div "Edit Line Item Repair Upgrade BRN Area HVAC ​ Feature HVAC ​ Issue HVAC Extras …" at bounding box center [724, 332] width 1449 height 664
type input "0"
drag, startPoint x: 565, startPoint y: 493, endPoint x: 518, endPoint y: 493, distance: 47.1
click at [518, 493] on div "Edit Line Item Repair Upgrade BRN Area HVAC ​ Feature HVAC ​ Issue HVAC Extras …" at bounding box center [724, 390] width 453 height 726
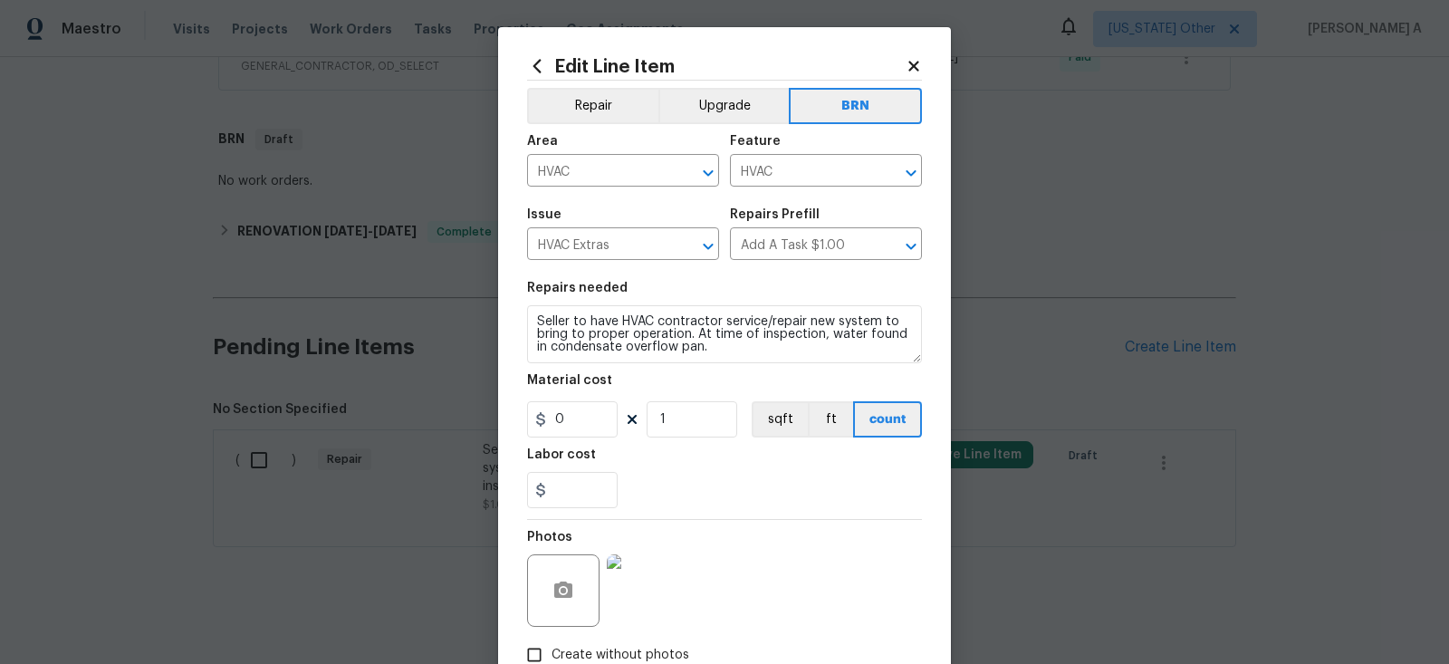
type input "0"
click at [803, 479] on div "0" at bounding box center [724, 490] width 395 height 36
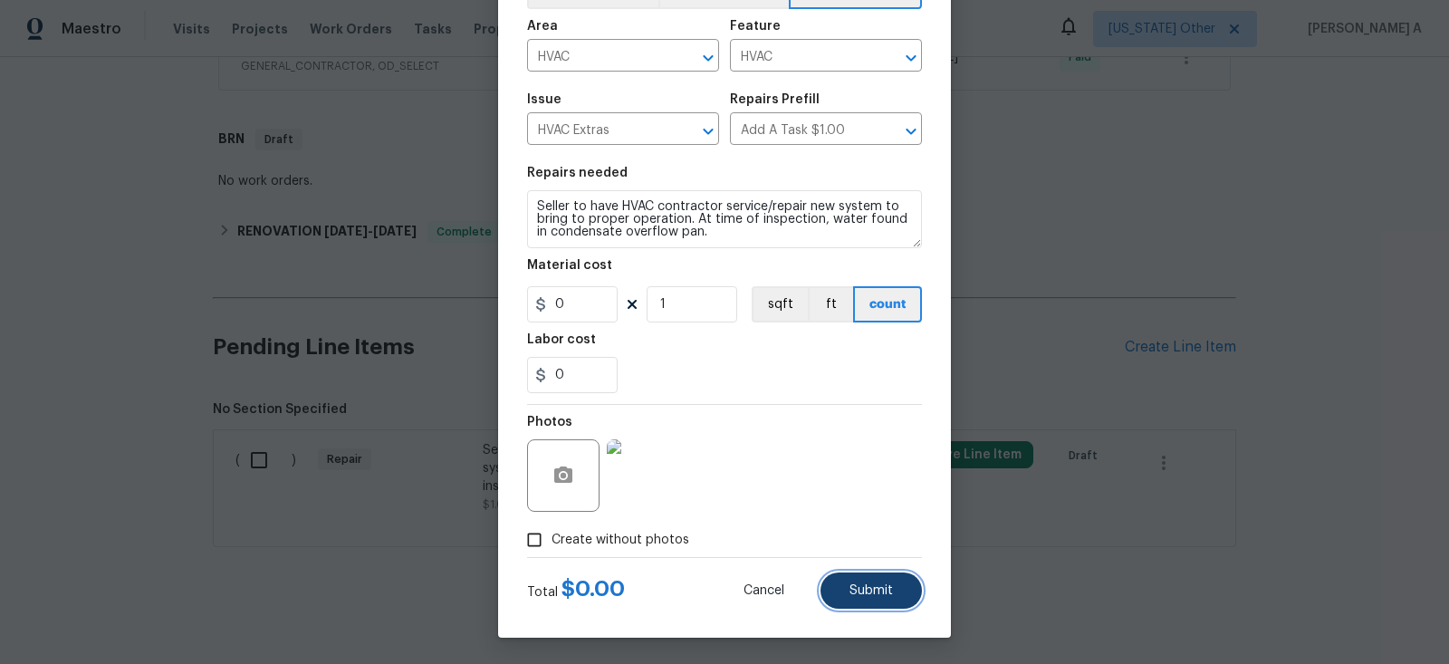
click at [866, 592] on span "Submit" at bounding box center [871, 591] width 43 height 14
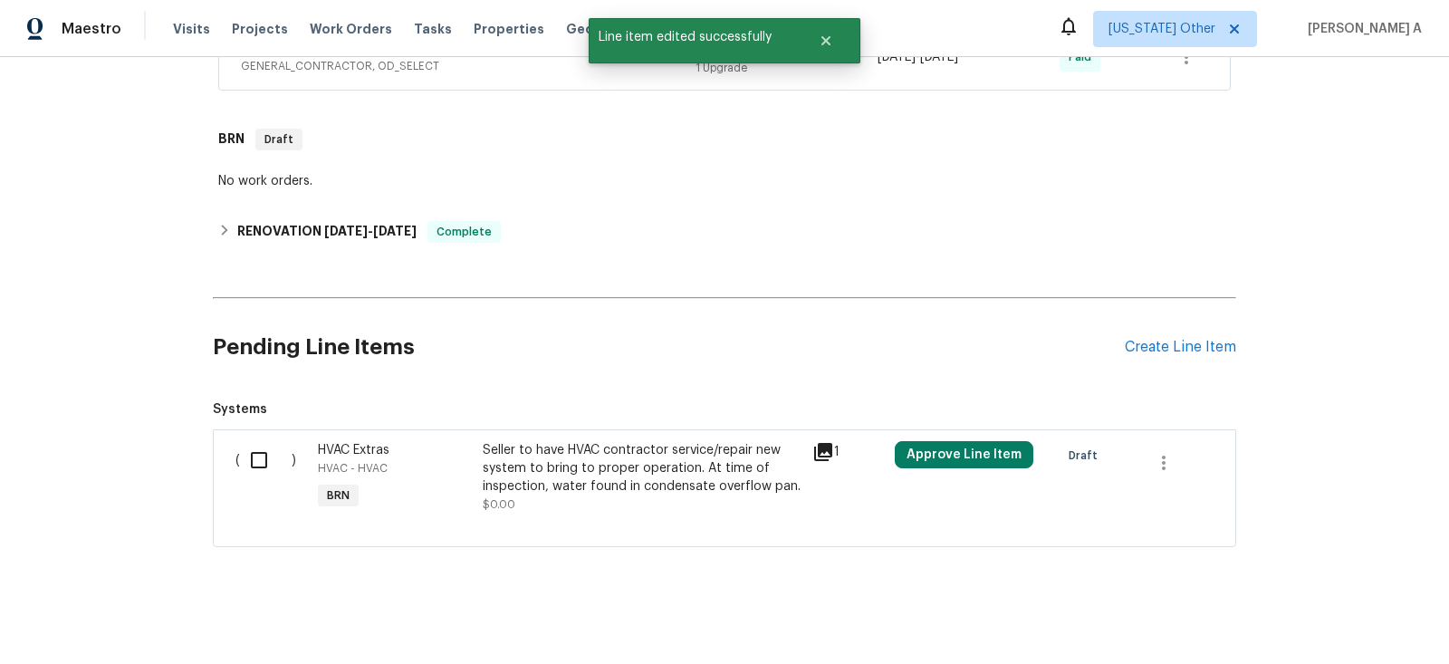
click at [255, 454] on input "checkbox" at bounding box center [266, 460] width 52 height 38
checkbox input "true"
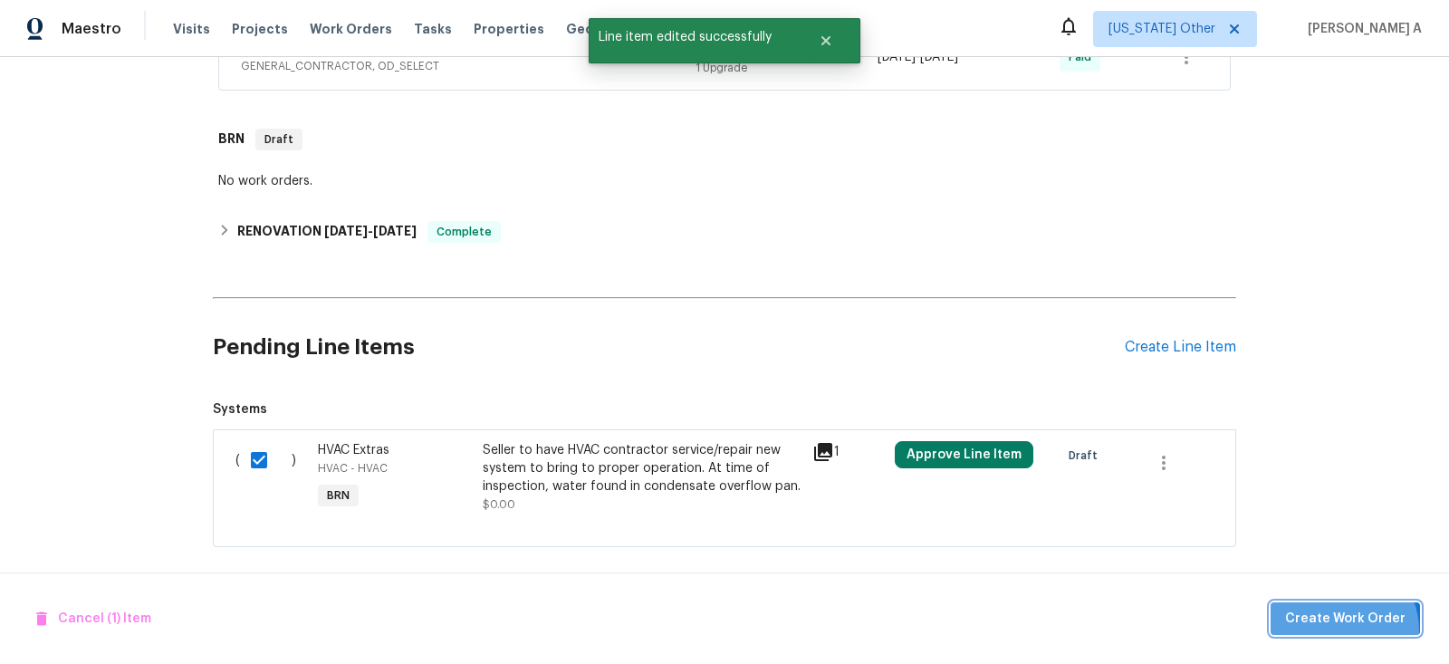
click at [1344, 630] on button "Create Work Order" at bounding box center [1345, 619] width 149 height 34
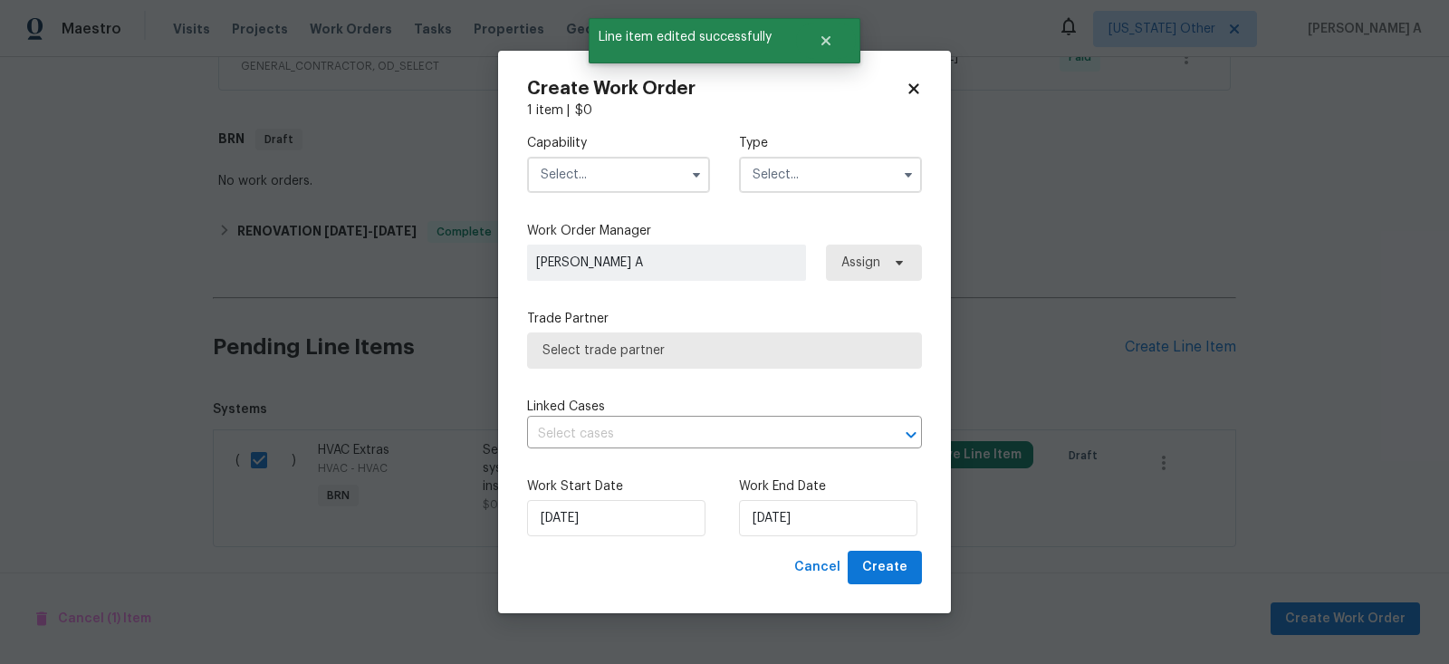
click at [635, 170] on input "text" at bounding box center [618, 175] width 183 height 36
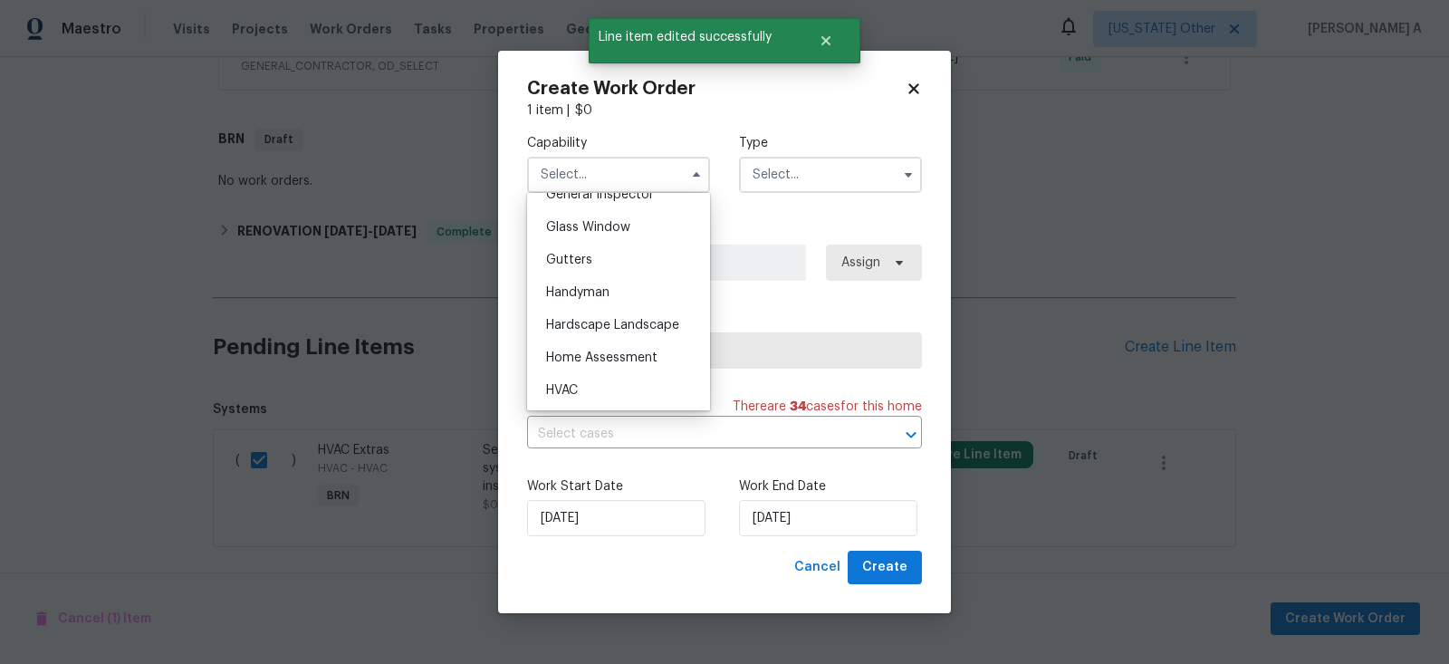
scroll to position [936, 0]
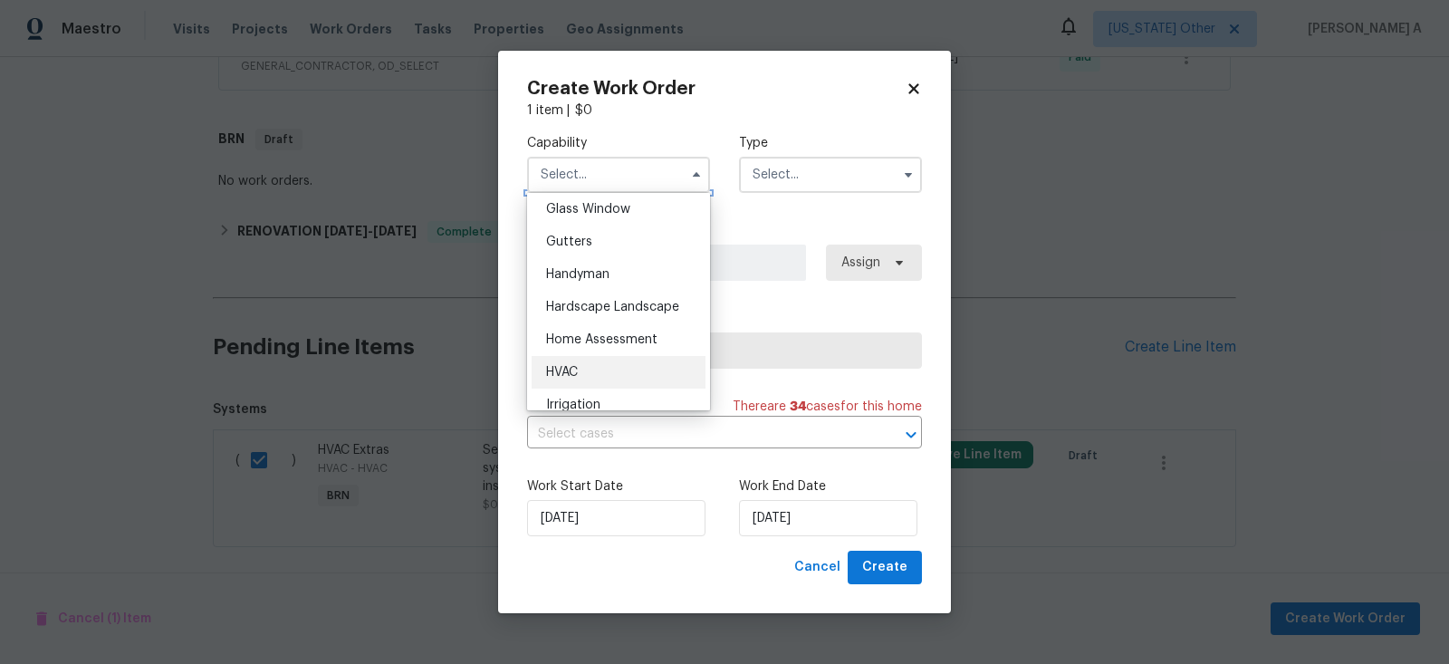
click at [596, 369] on div "HVAC" at bounding box center [619, 372] width 174 height 33
type input "HVAC"
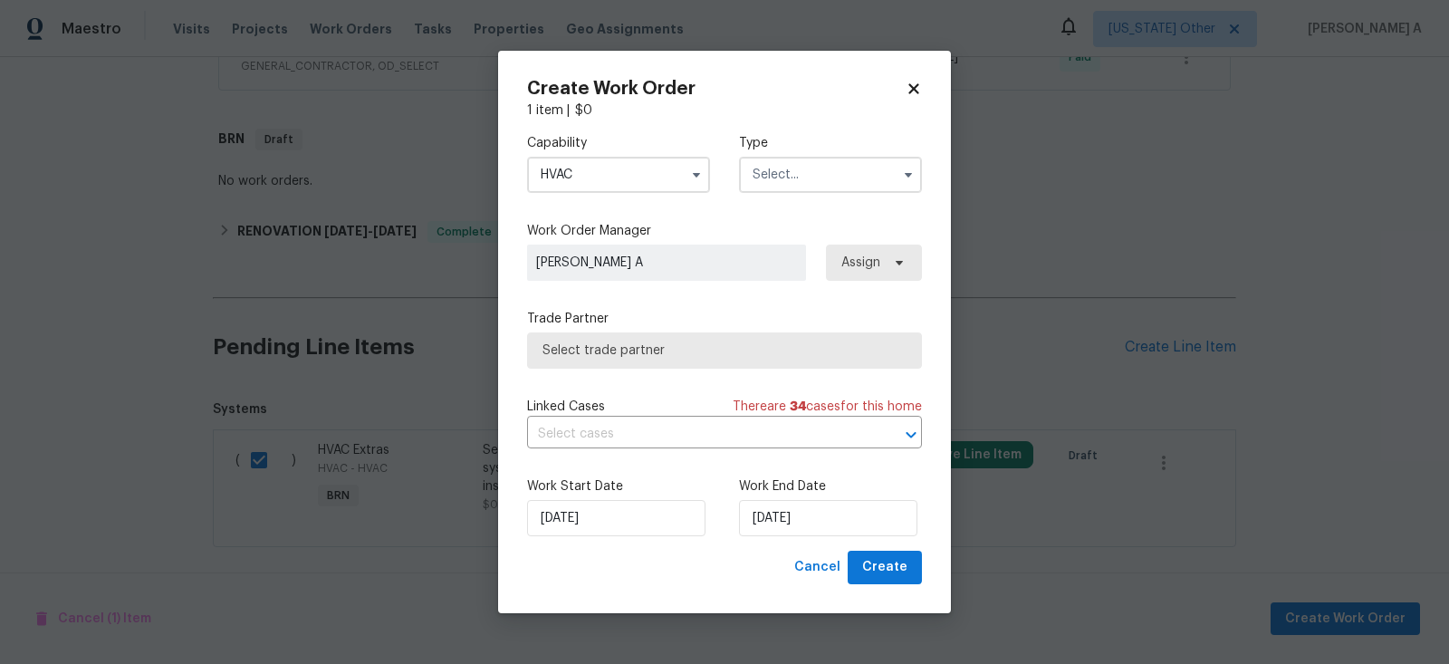
click at [825, 149] on label "Type" at bounding box center [830, 143] width 183 height 18
click at [825, 164] on input "text" at bounding box center [830, 175] width 183 height 36
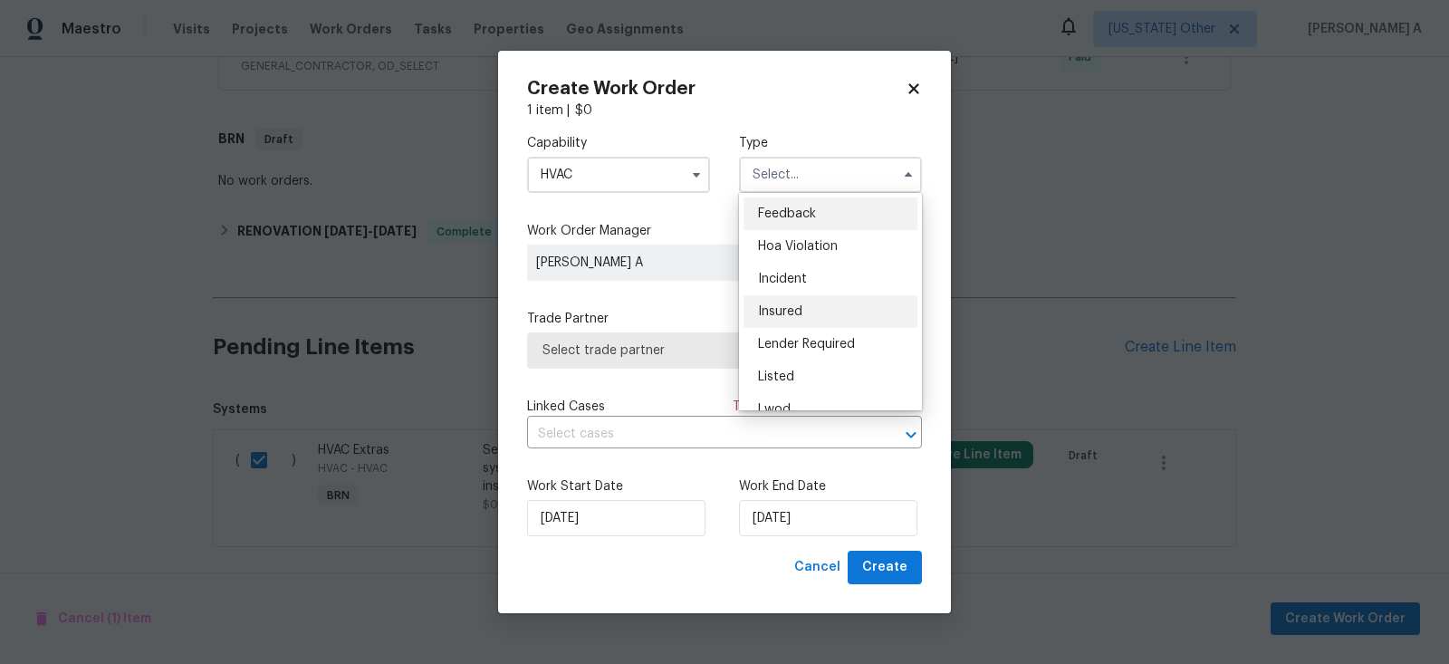
scroll to position [215, 0]
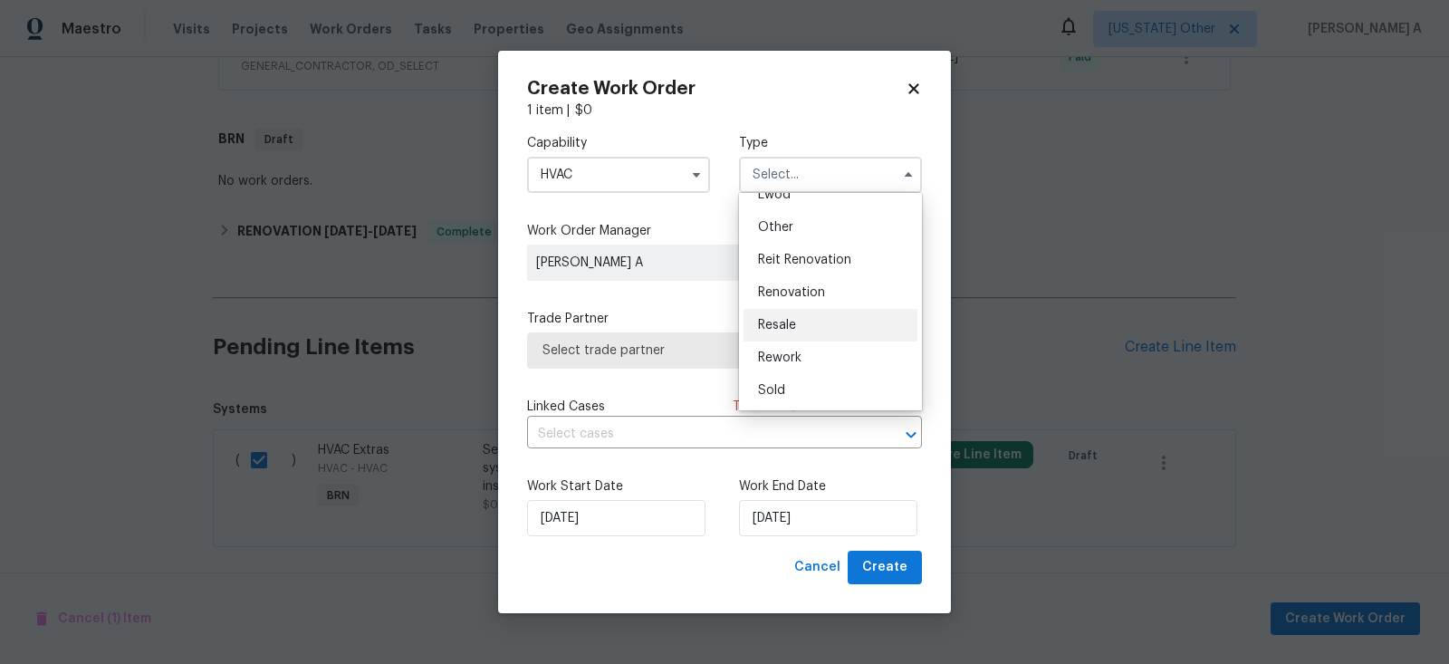
click at [808, 322] on div "Resale" at bounding box center [831, 325] width 174 height 33
type input "Resale"
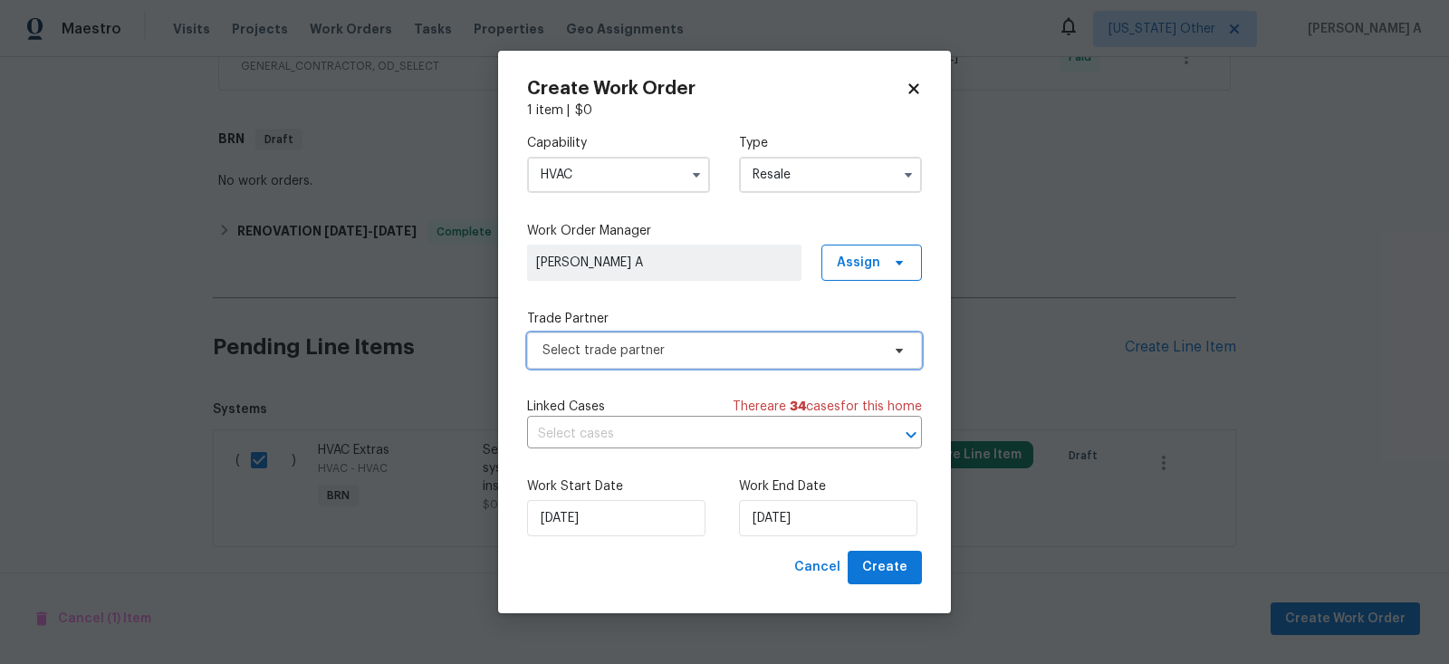
click at [696, 353] on span "Select trade partner" at bounding box center [712, 350] width 338 height 18
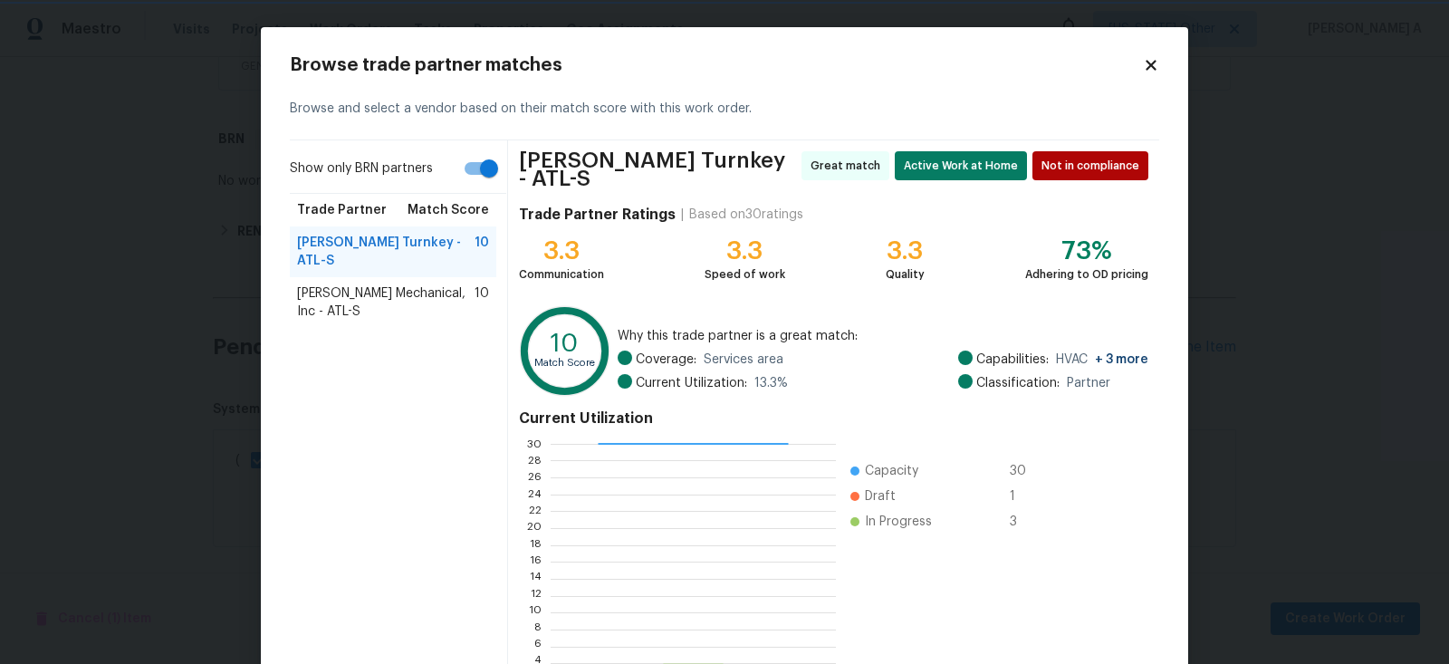
scroll to position [134, 0]
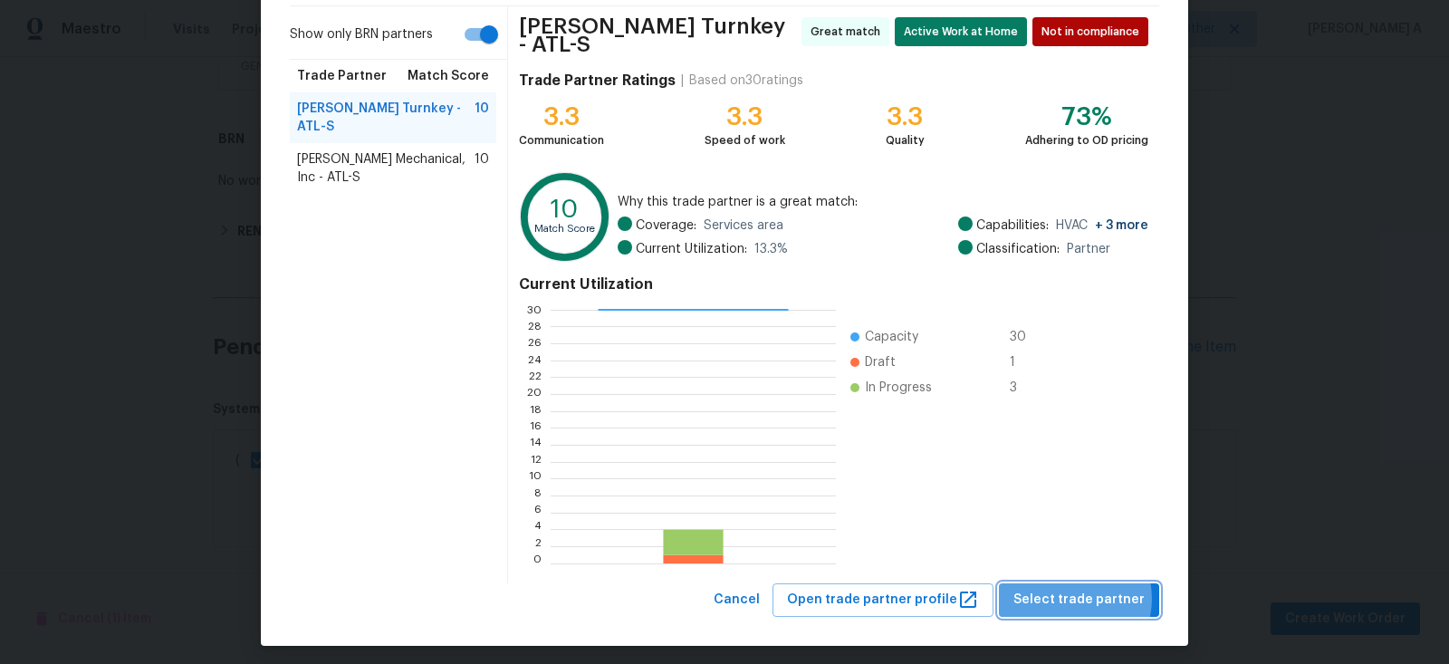
click at [1076, 591] on span "Select trade partner" at bounding box center [1079, 600] width 131 height 23
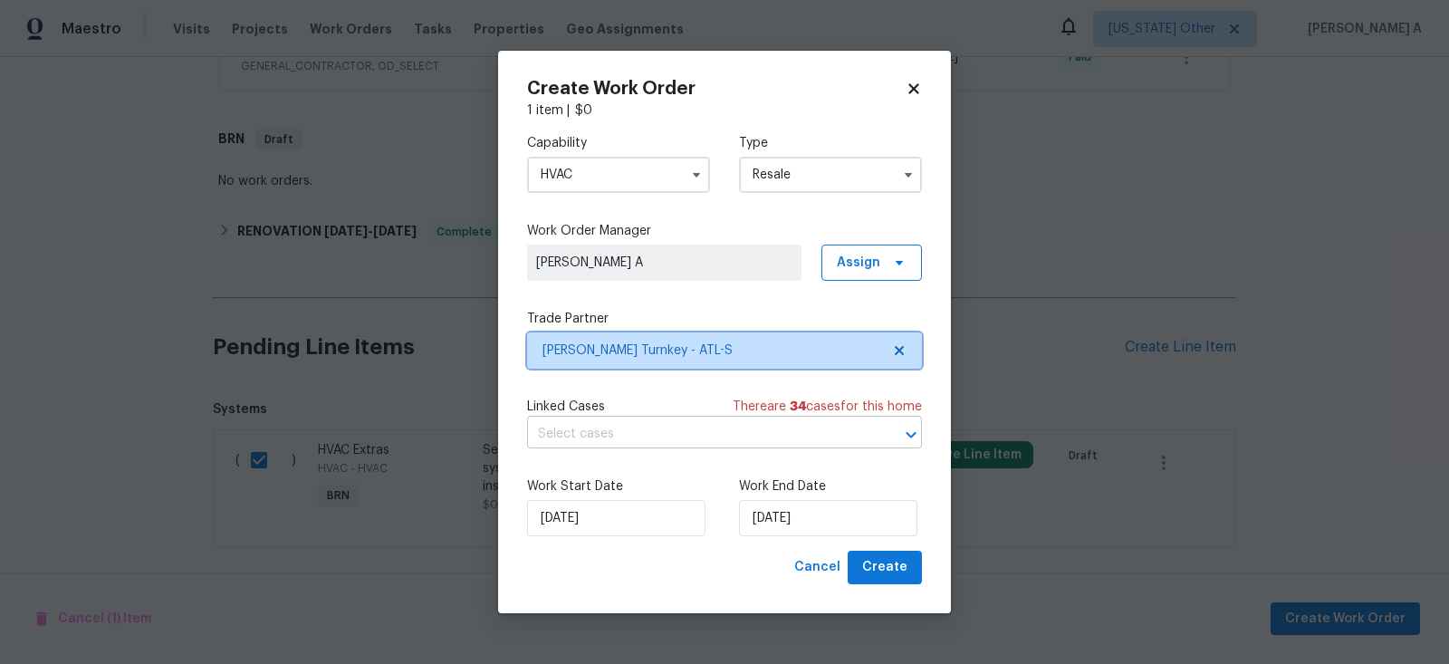
scroll to position [0, 0]
click at [630, 437] on input "text" at bounding box center [699, 434] width 344 height 28
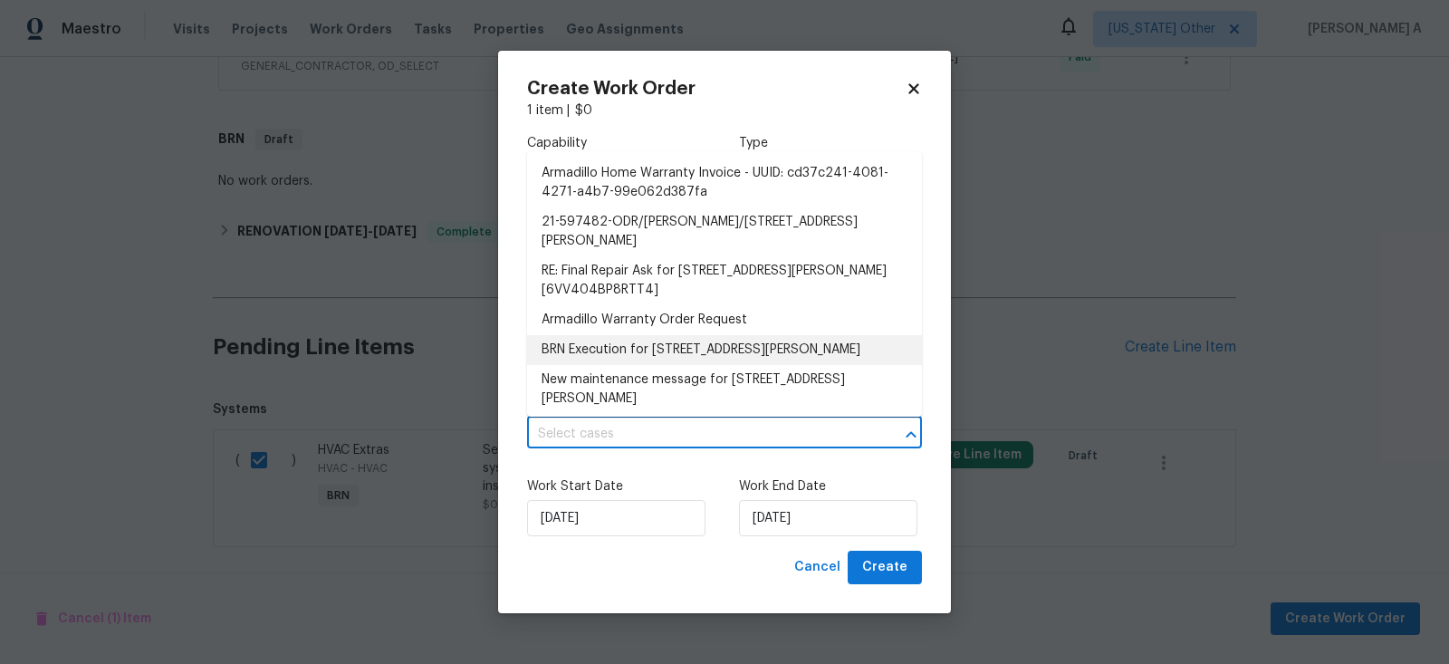
click at [630, 335] on li "BRN Execution for 2704 Ellen Way, Decatur, GA 30032" at bounding box center [724, 350] width 395 height 30
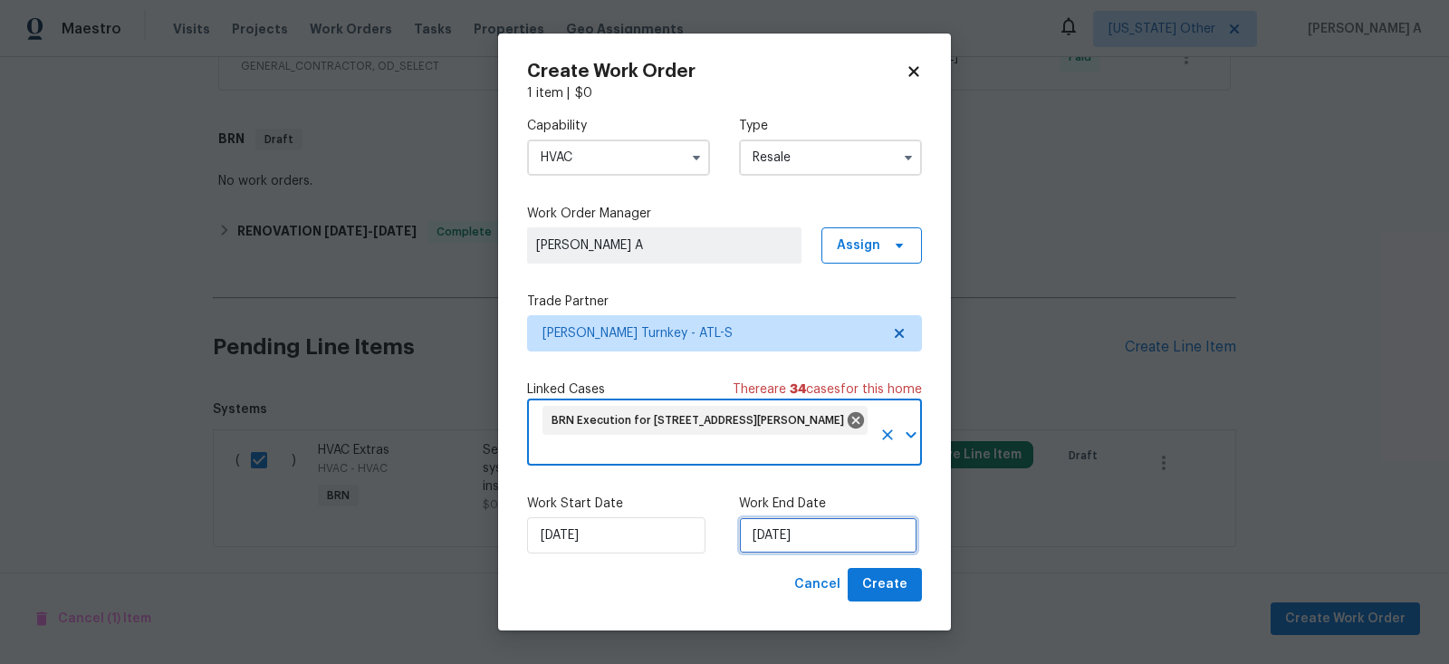
click at [799, 532] on input "[DATE]" at bounding box center [828, 535] width 178 height 36
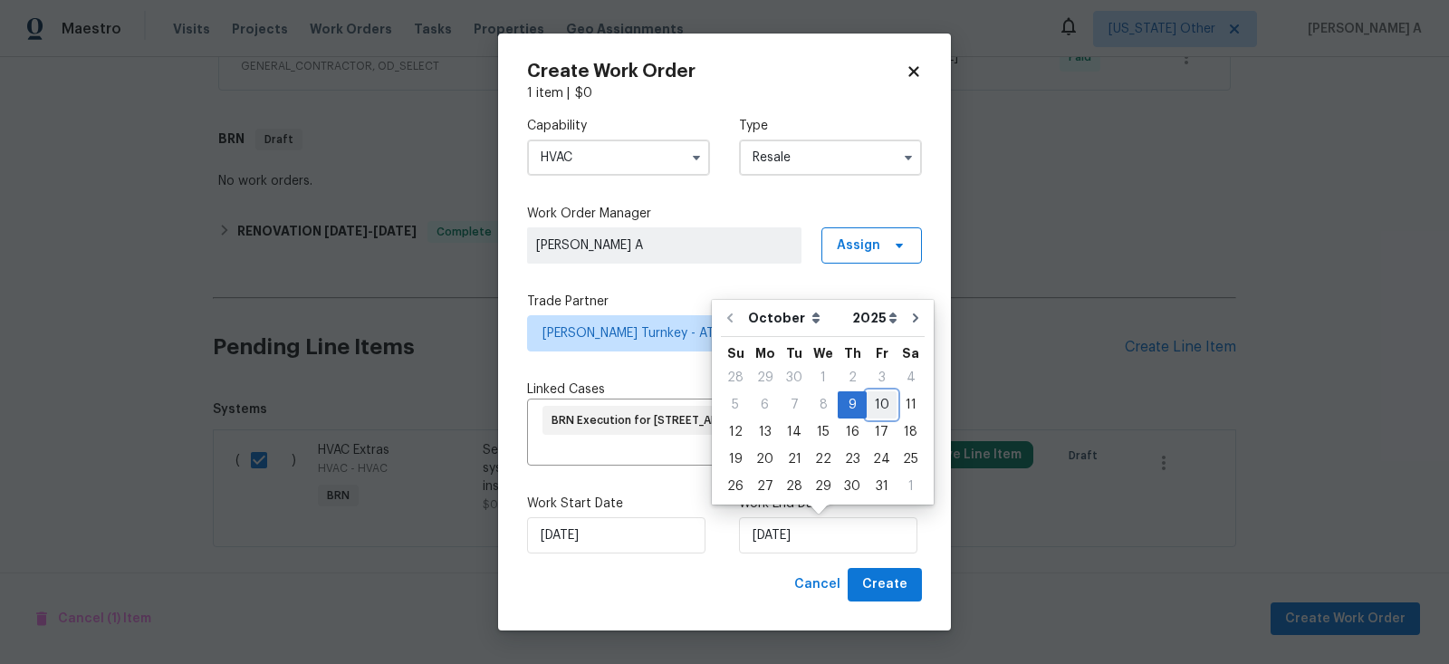
click at [867, 411] on div "10" at bounding box center [882, 404] width 30 height 25
type input "10/10/2025"
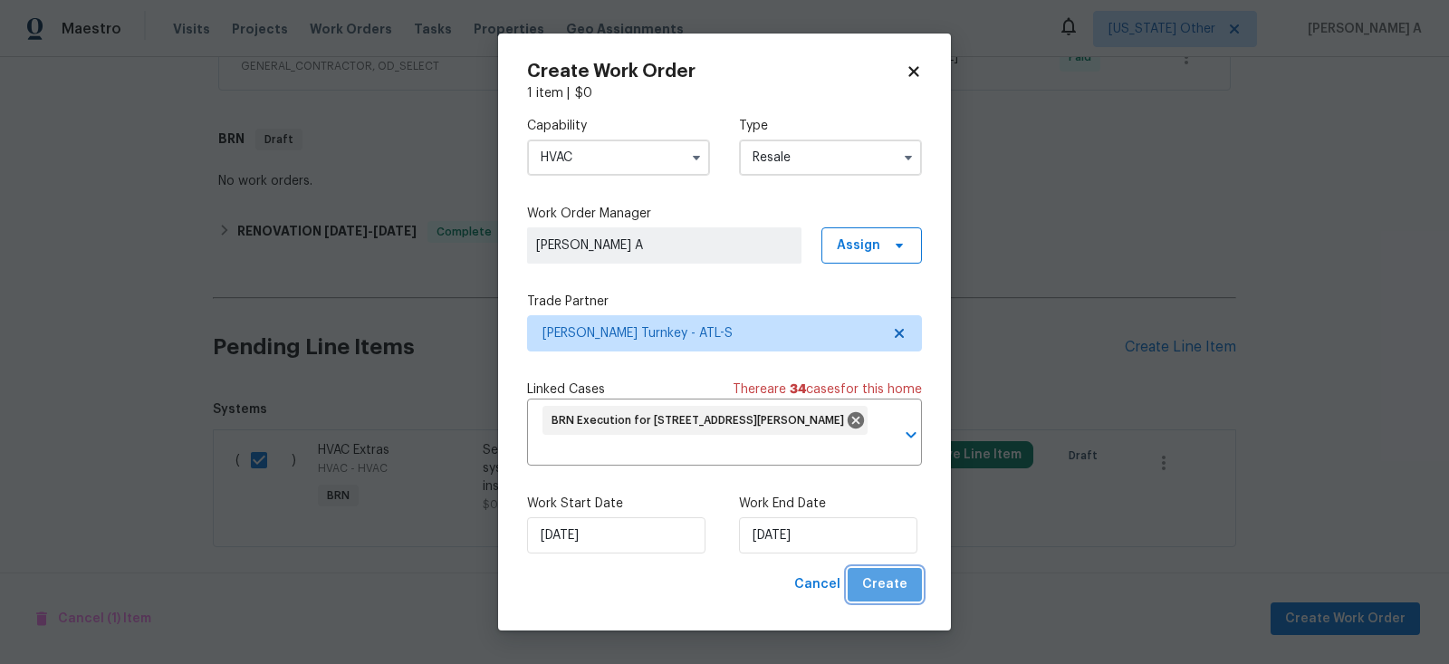
click at [908, 579] on button "Create" at bounding box center [885, 585] width 74 height 34
checkbox input "false"
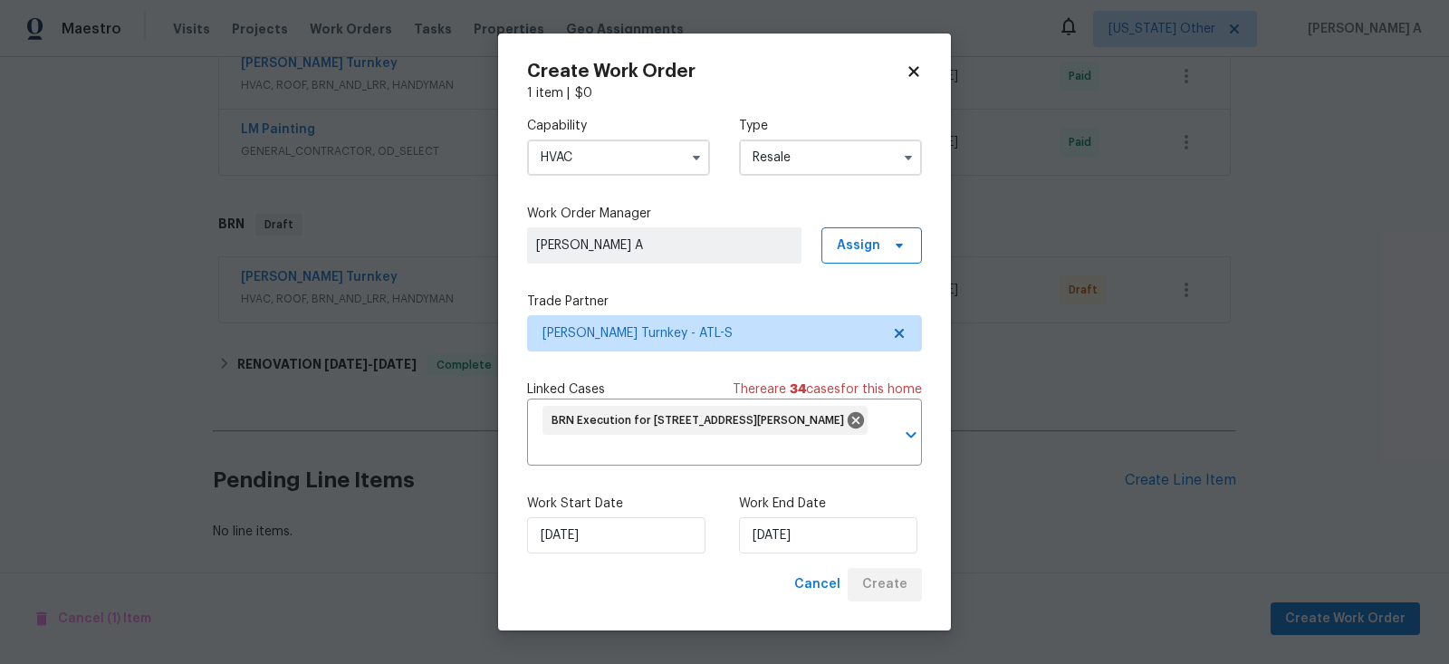
scroll to position [567, 0]
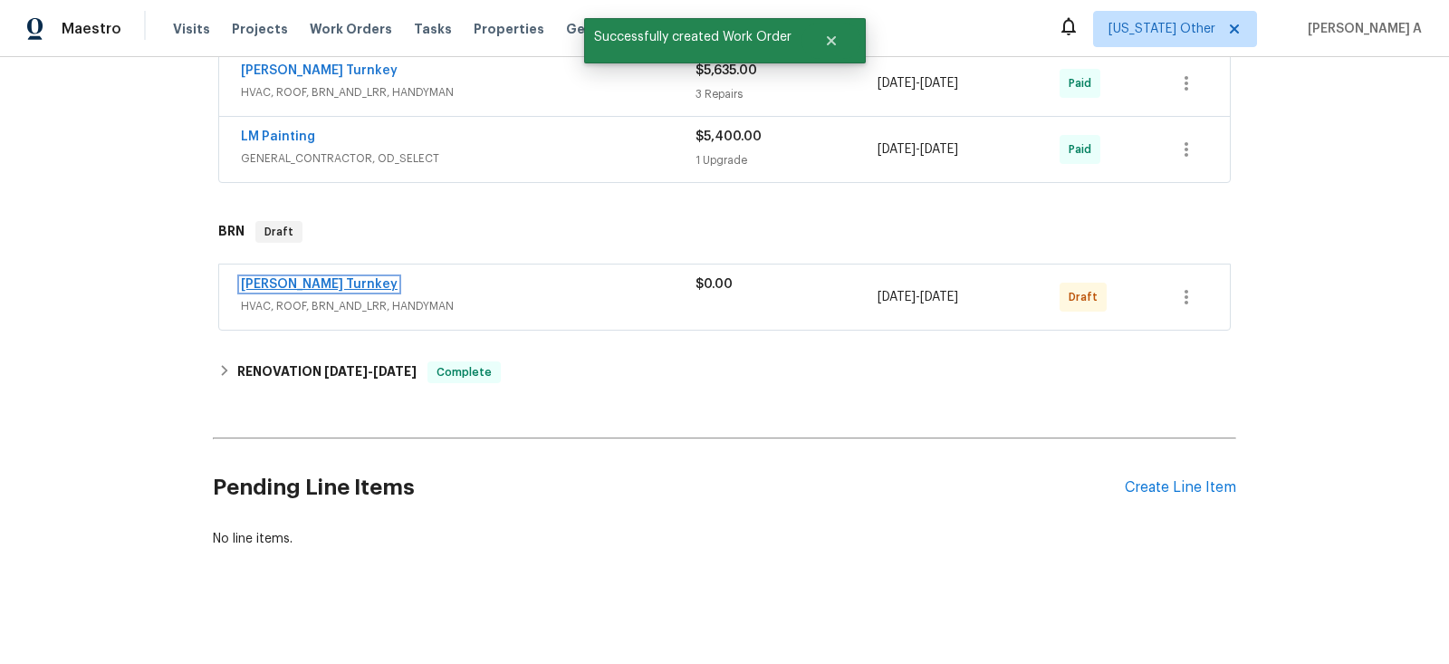
click at [272, 278] on link "Davis Turnkey" at bounding box center [319, 284] width 157 height 13
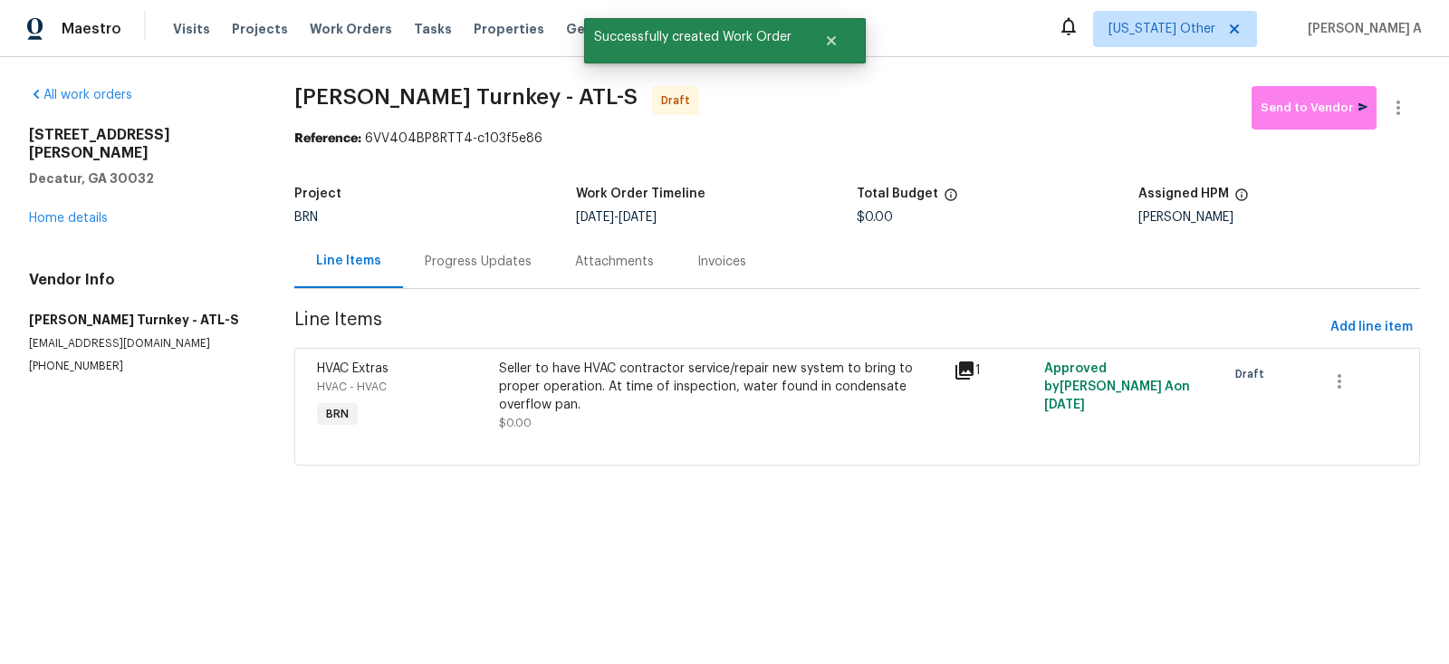
click at [423, 274] on div "Progress Updates" at bounding box center [478, 261] width 150 height 53
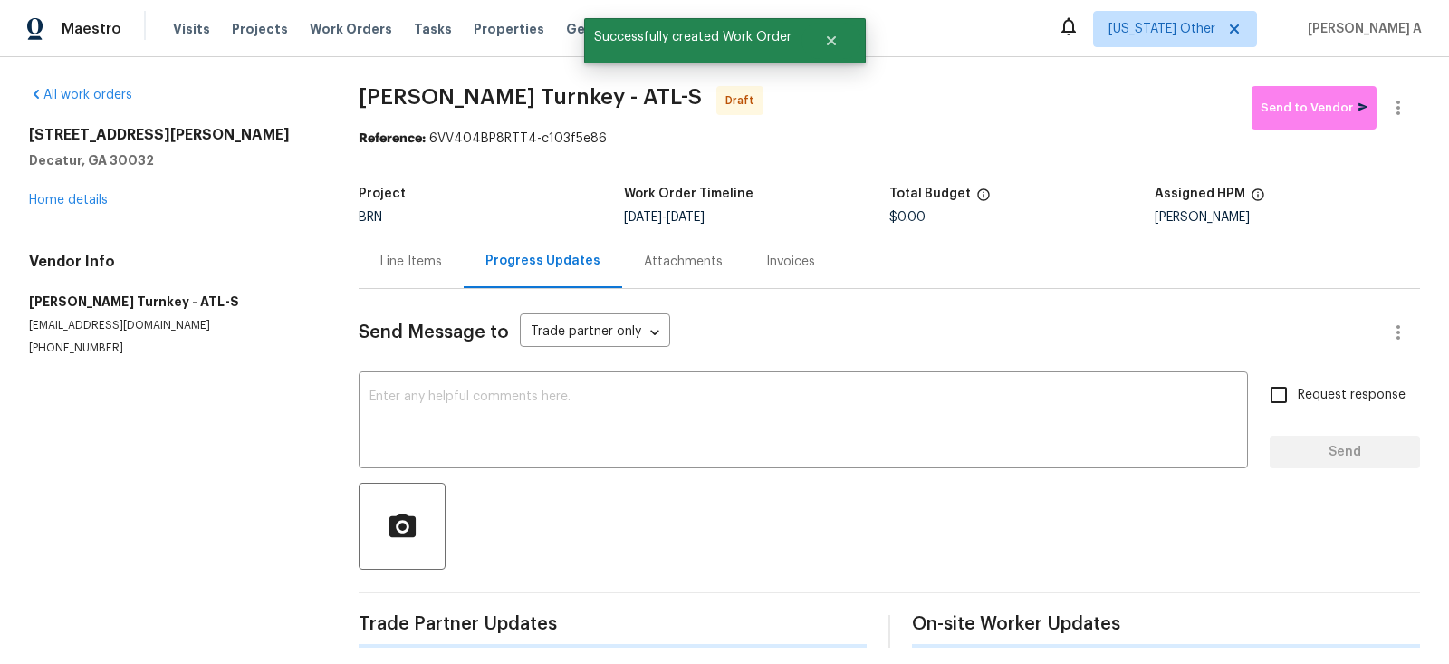
scroll to position [8, 0]
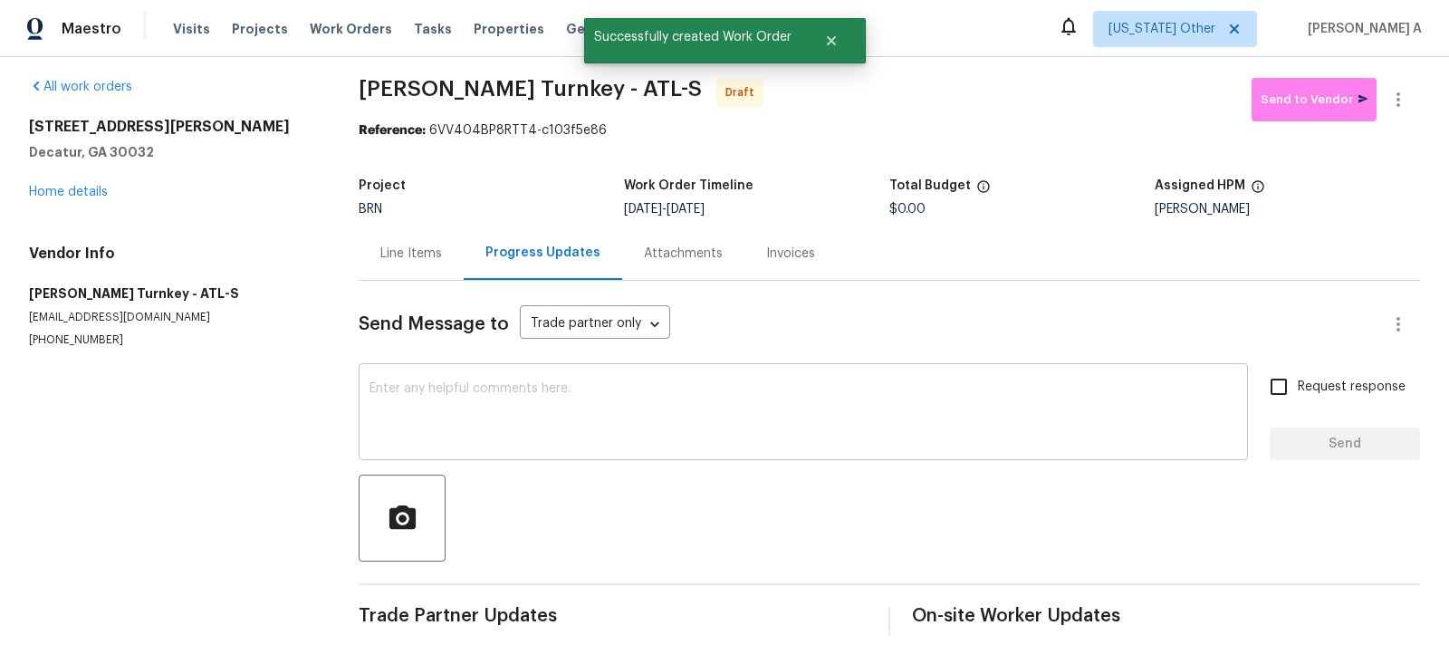
click at [542, 424] on textarea at bounding box center [804, 413] width 868 height 63
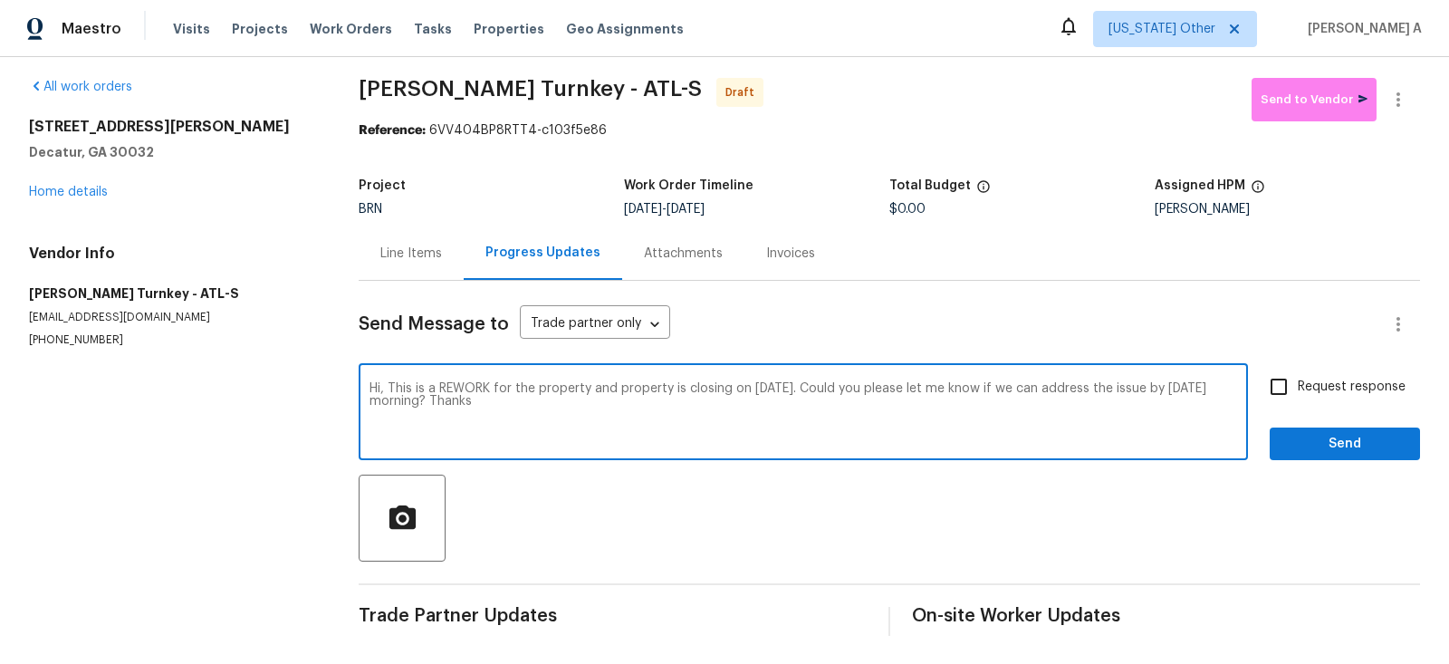
click at [0, 0] on qb-div "Correct the article the property" at bounding box center [0, 0] width 0 height 0
click at [0, 0] on qb-div "Fix the preposition on" at bounding box center [0, 0] width 0 height 0
type textarea "Hi, This is a REWORK for the property and the property is closing tomorrow. Cou…"
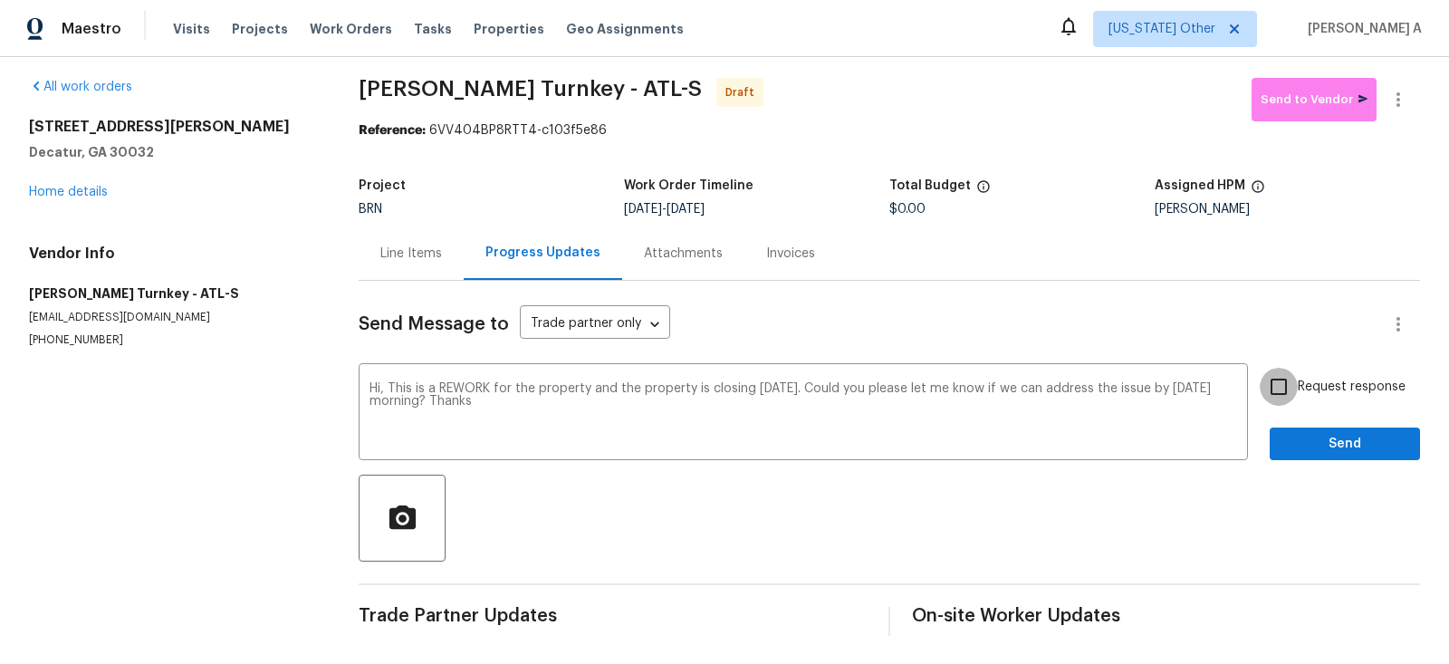
click at [1289, 389] on input "Request response" at bounding box center [1279, 387] width 38 height 38
checkbox input "true"
click at [1361, 447] on span "Send" at bounding box center [1344, 444] width 121 height 23
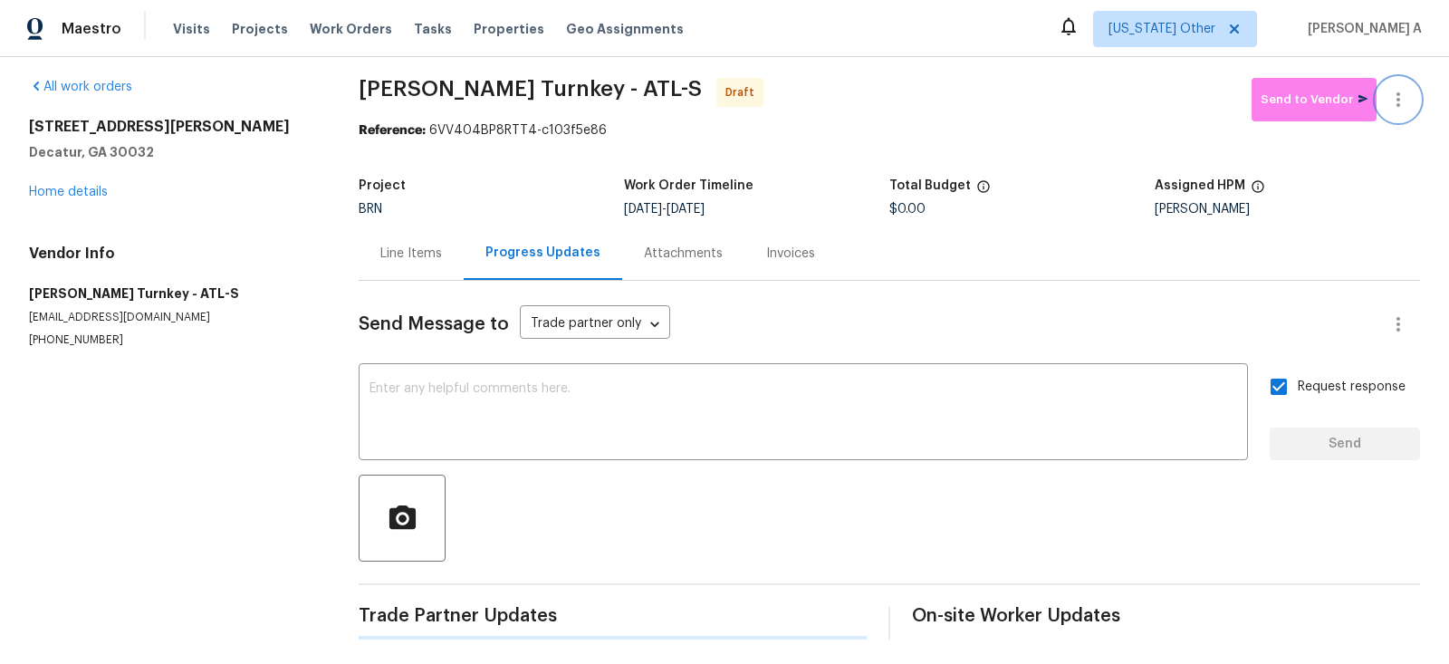
click at [1414, 93] on button "button" at bounding box center [1398, 99] width 43 height 43
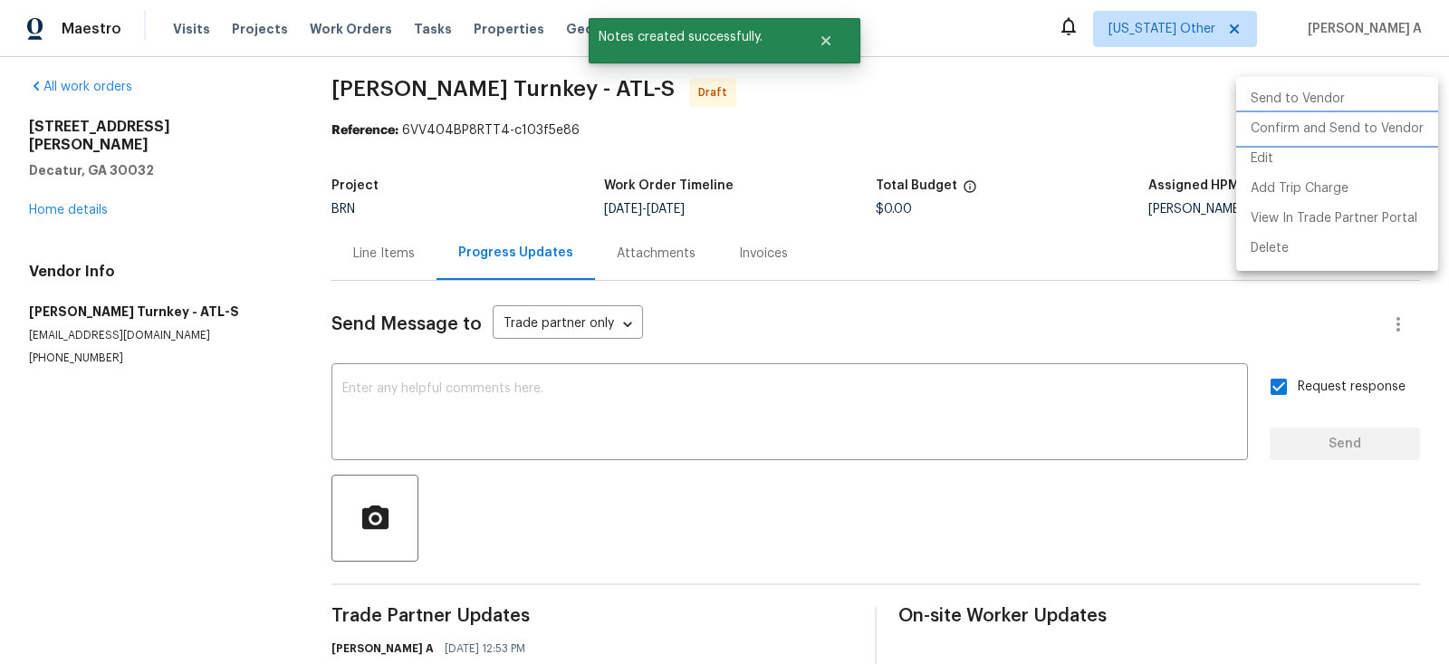
click at [1417, 123] on li "Confirm and Send to Vendor" at bounding box center [1337, 129] width 202 height 30
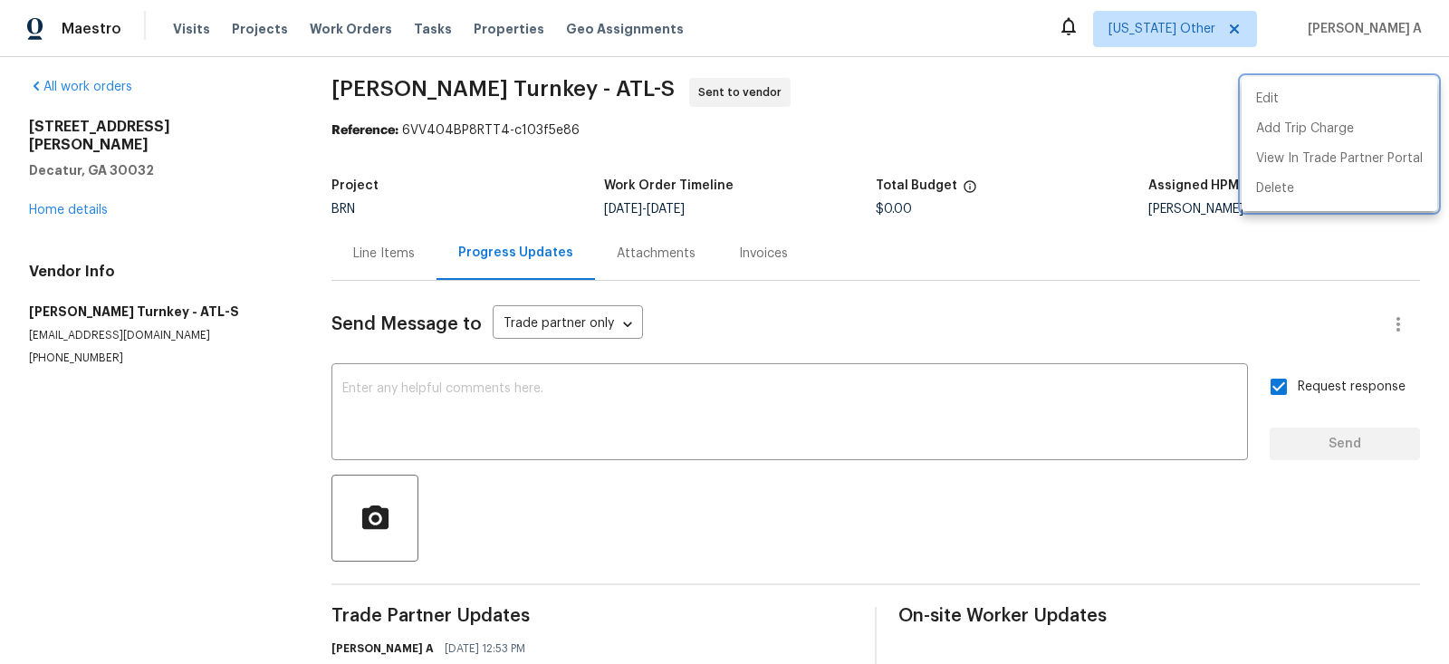
click at [888, 134] on div at bounding box center [724, 332] width 1449 height 664
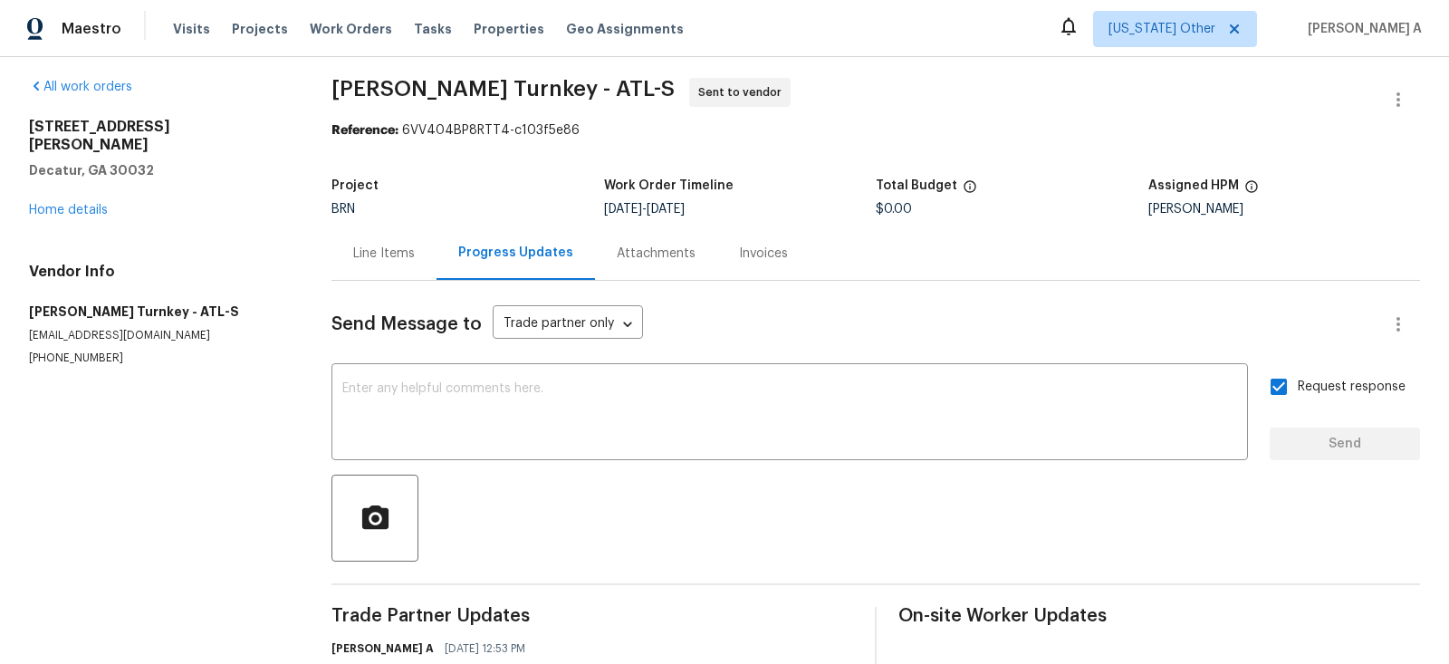
click at [96, 351] on p "(404) 960-8055" at bounding box center [158, 358] width 259 height 15
copy p "(404) 960-8055"
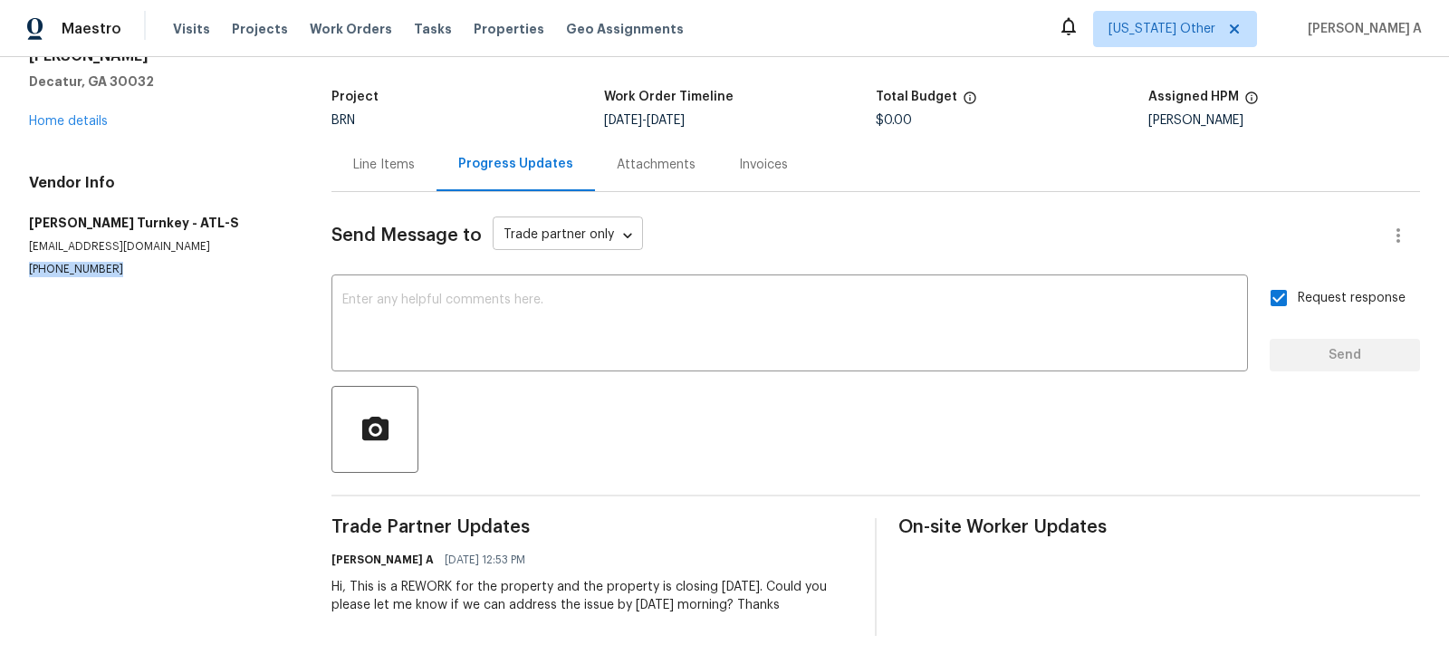
scroll to position [0, 0]
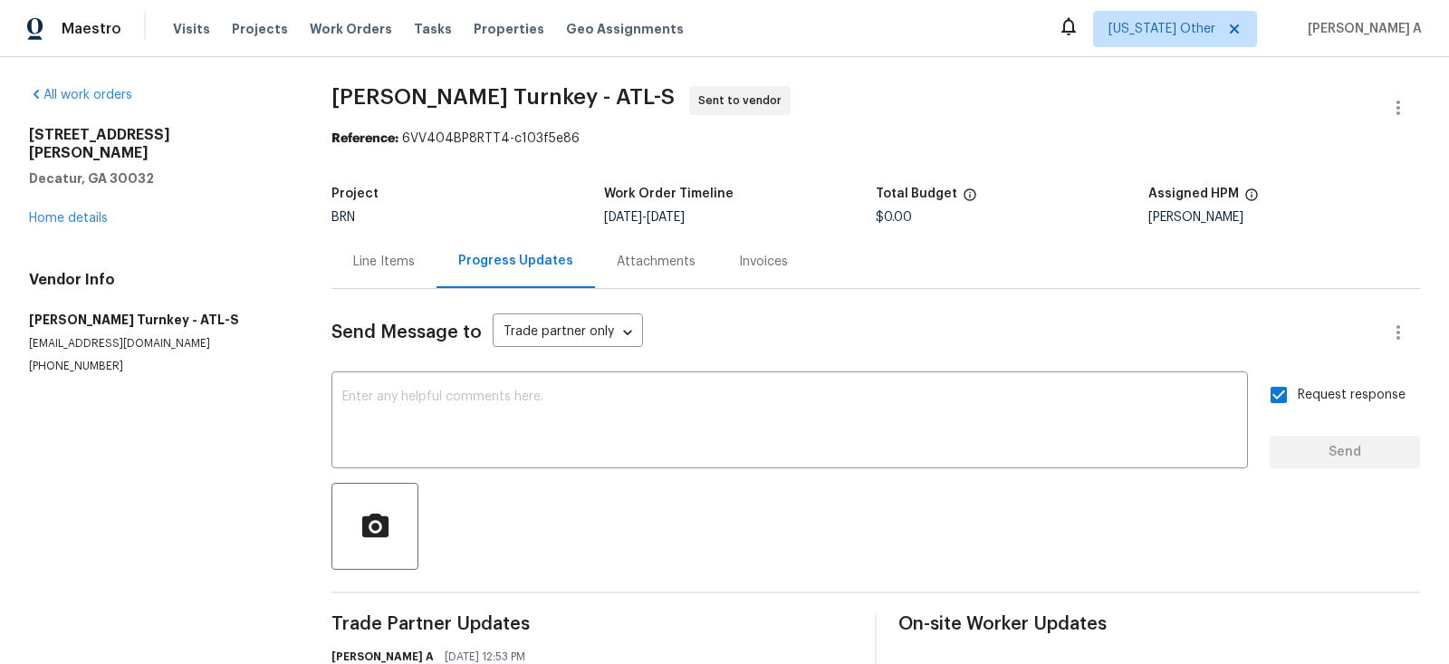
click at [401, 267] on div "Line Items" at bounding box center [384, 262] width 62 height 18
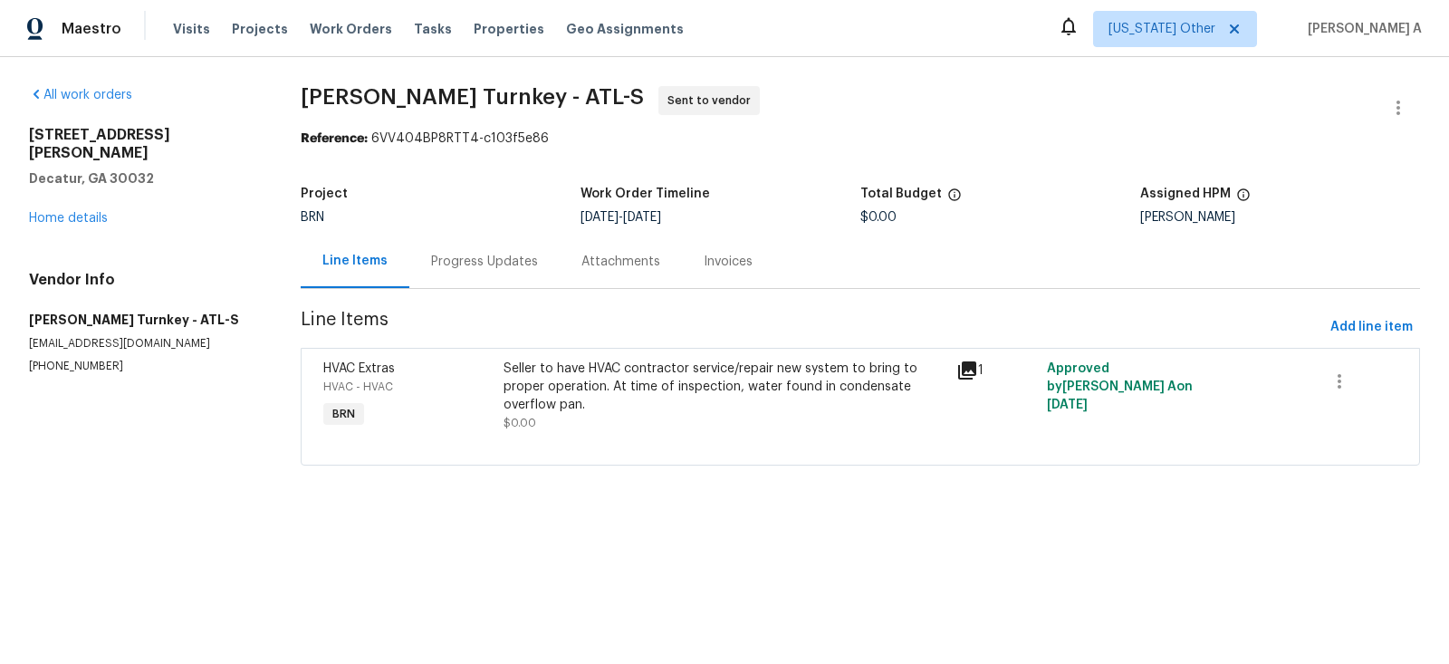
click at [498, 255] on div "Progress Updates" at bounding box center [484, 262] width 107 height 18
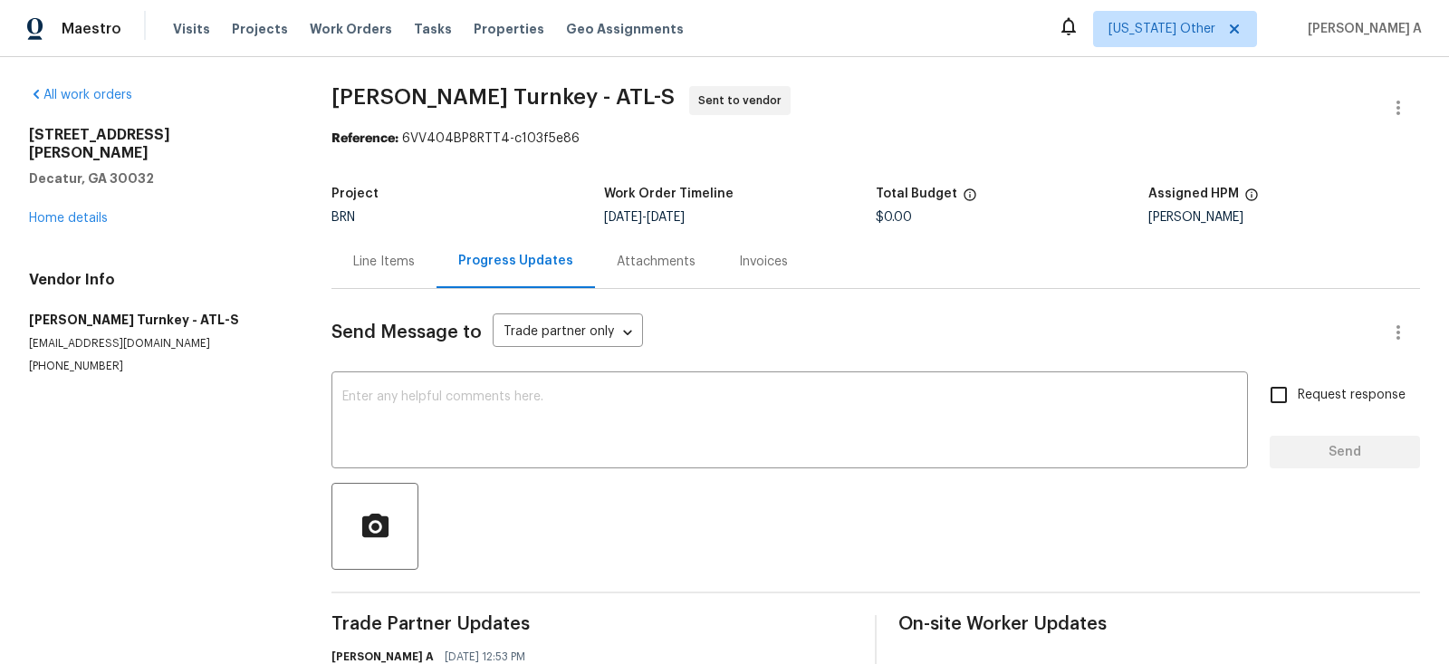
click at [93, 359] on p "(404) 960-8055" at bounding box center [158, 366] width 259 height 15
copy p "(404) 960-8055"
click at [370, 274] on div "Line Items" at bounding box center [384, 261] width 105 height 53
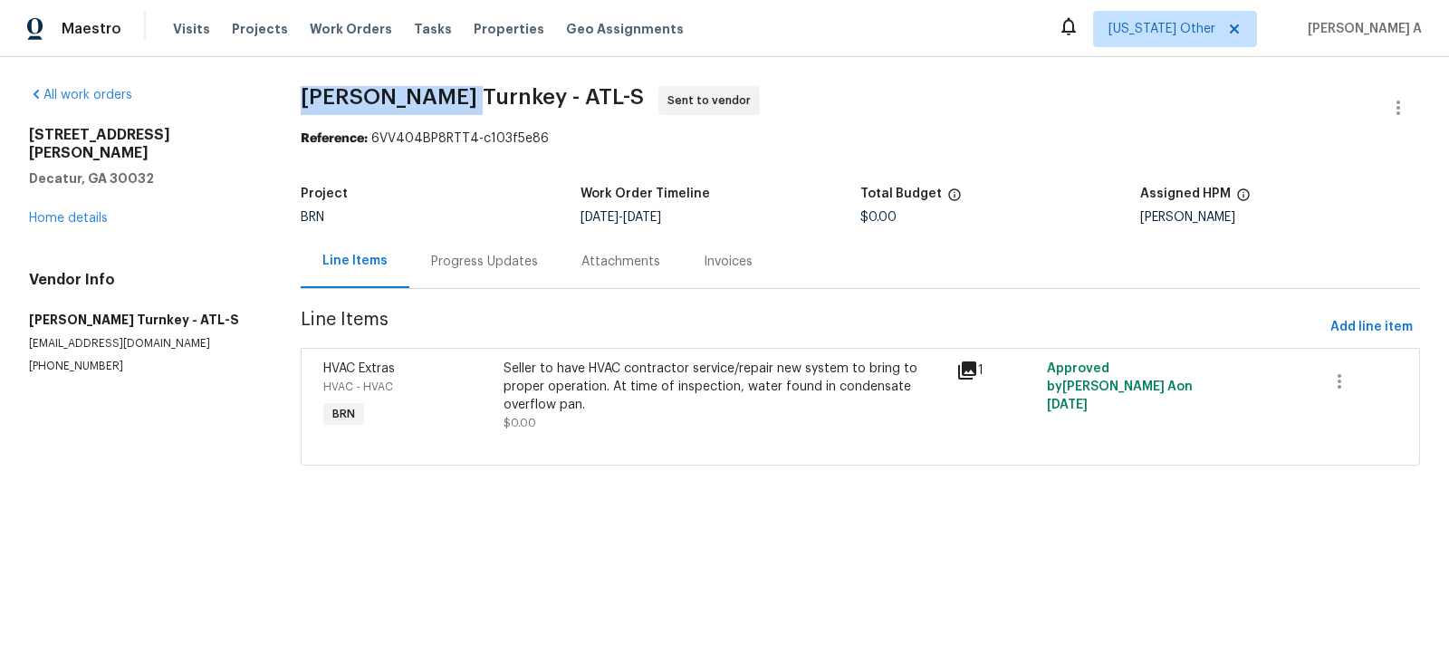
copy span "Davis Turnkey"
drag, startPoint x: 290, startPoint y: 93, endPoint x: 442, endPoint y: 95, distance: 152.2
click at [442, 95] on div "All work orders 2704 Ellen Way Decatur, GA 30032 Home details Vendor Info Davis…" at bounding box center [724, 286] width 1449 height 459
click at [466, 251] on div "Progress Updates" at bounding box center [484, 261] width 150 height 53
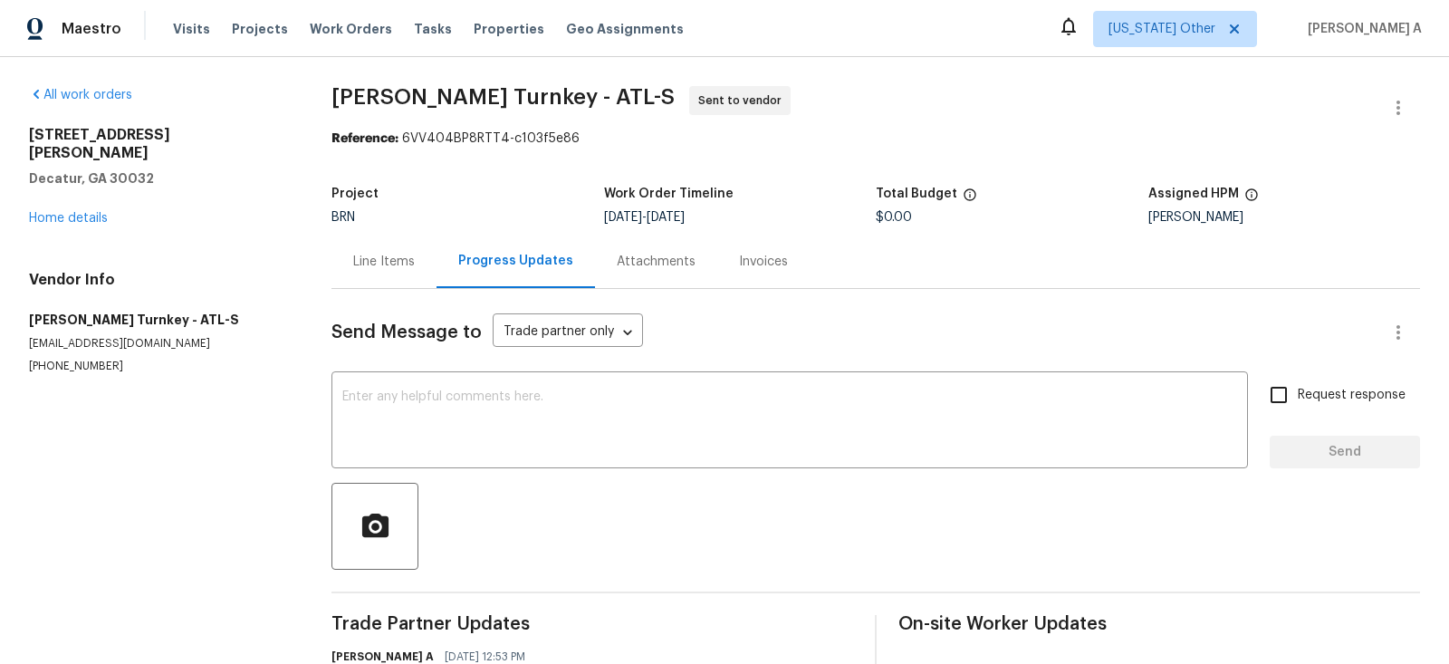
click at [370, 259] on div "Line Items" at bounding box center [384, 262] width 62 height 18
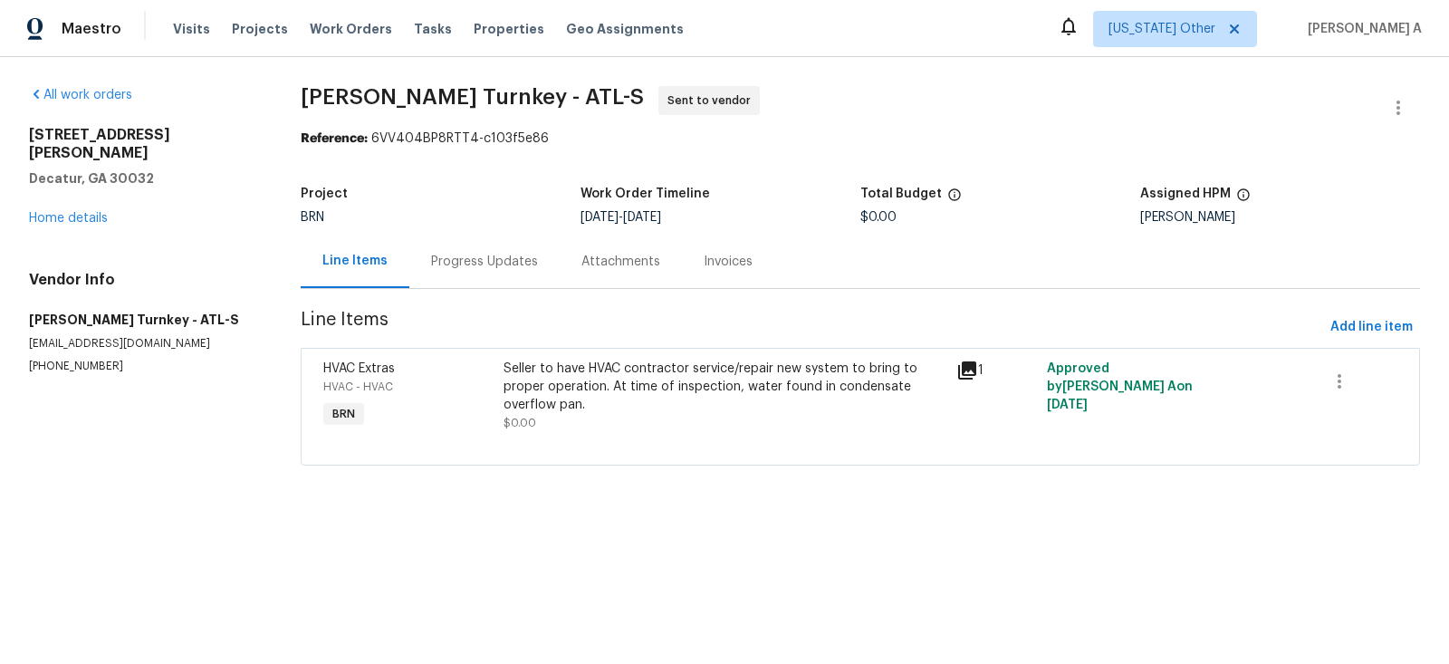
click at [451, 238] on div "Progress Updates" at bounding box center [484, 261] width 150 height 53
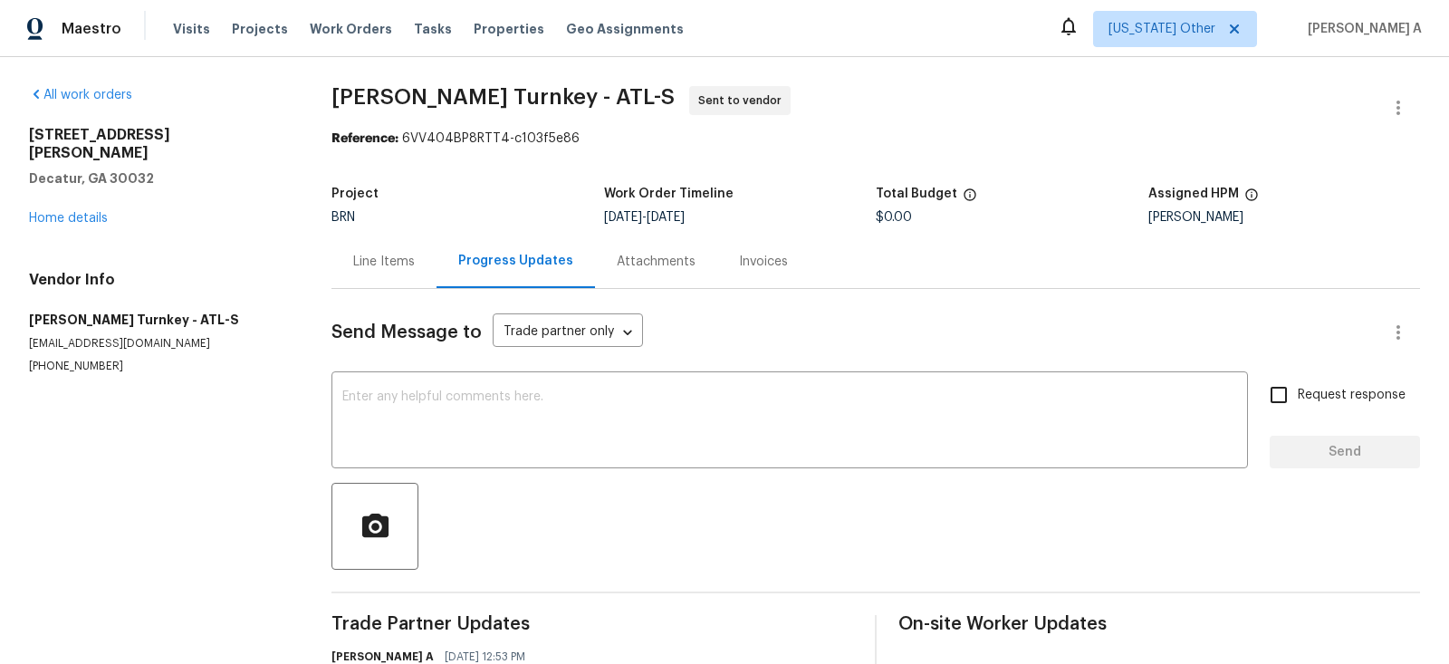
click at [371, 266] on div "Line Items" at bounding box center [384, 262] width 62 height 18
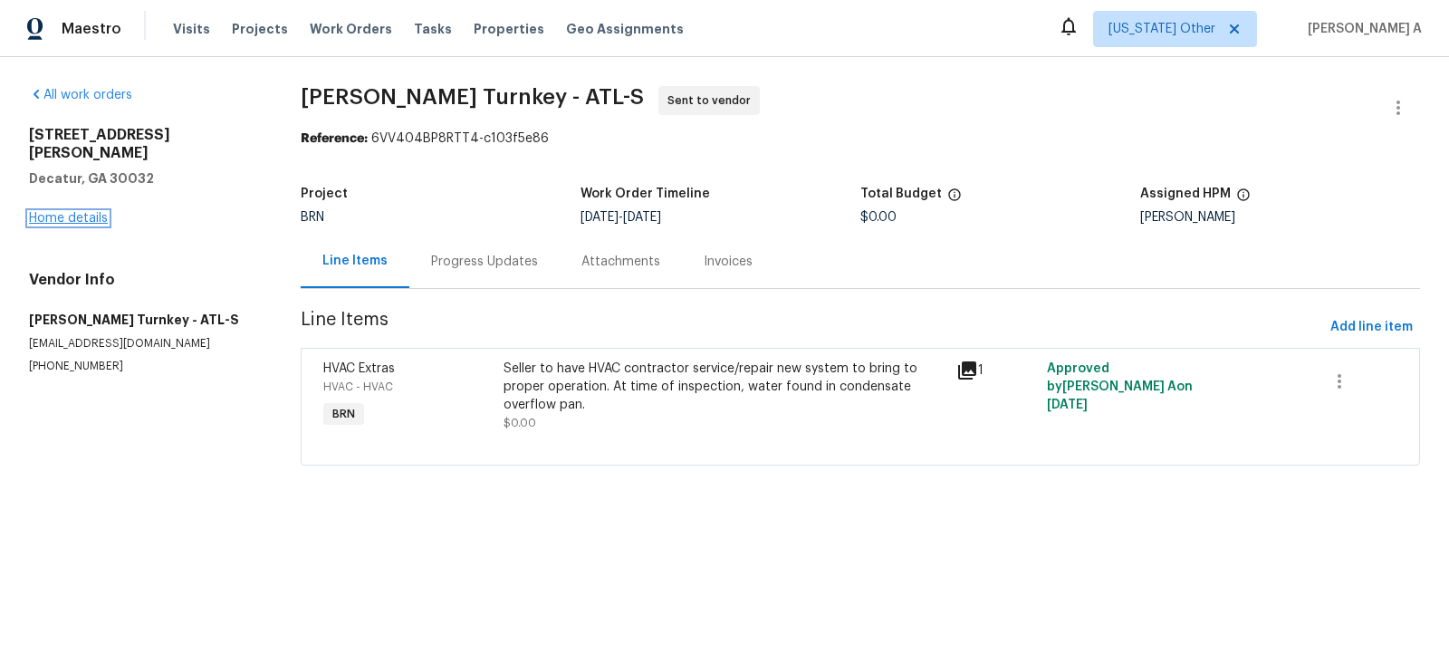
click at [75, 212] on link "Home details" at bounding box center [68, 218] width 79 height 13
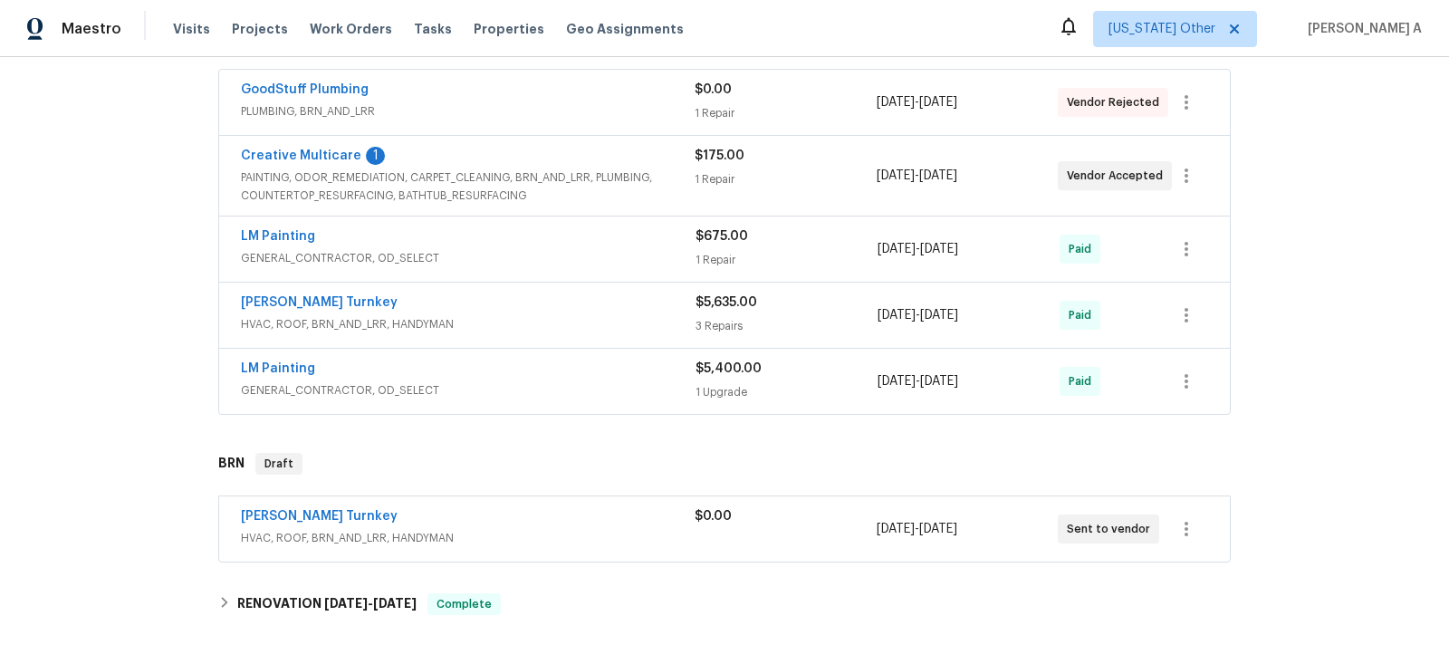
scroll to position [332, 0]
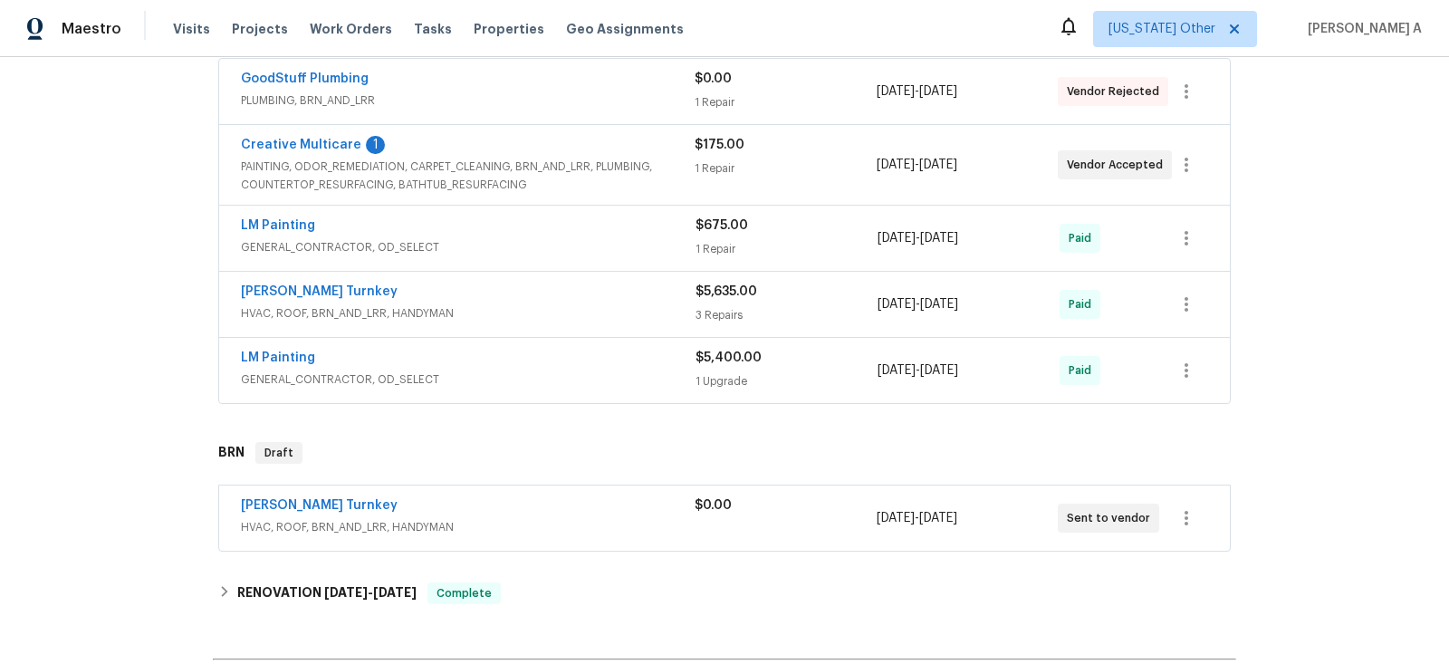
scroll to position [387, 0]
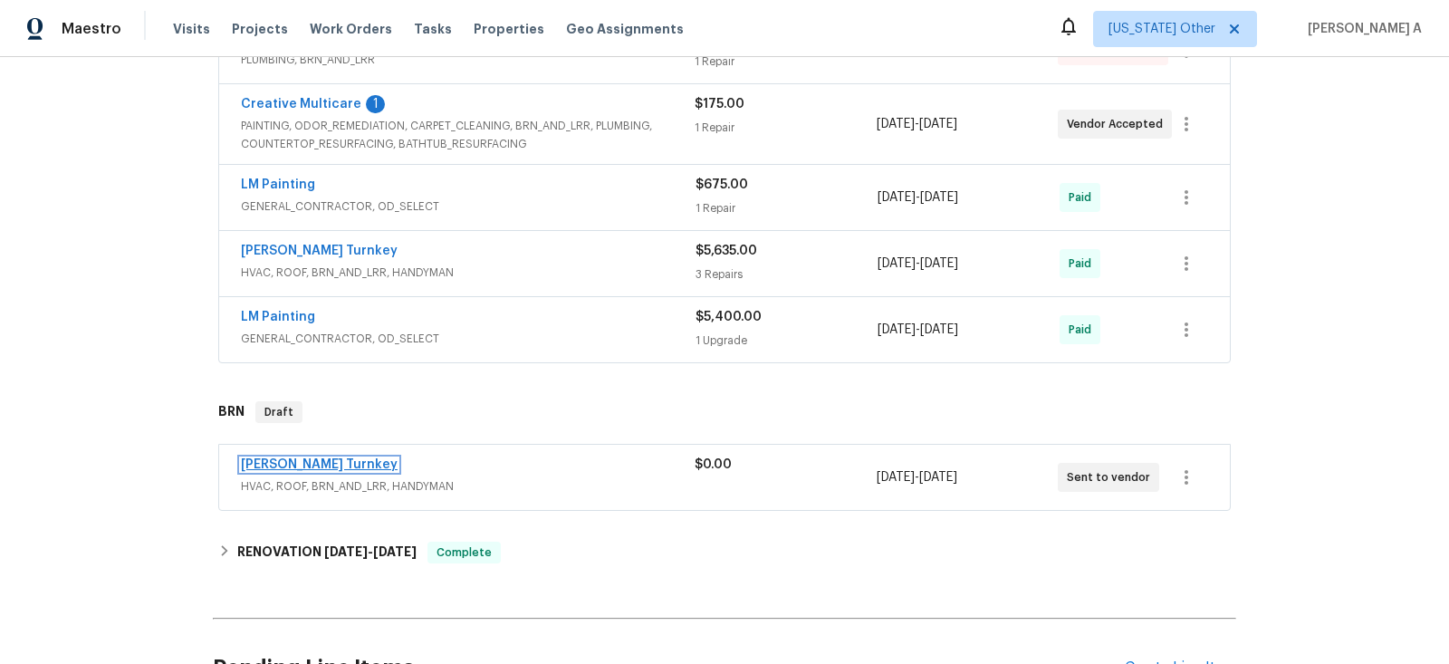
click at [284, 458] on link "[PERSON_NAME] Turnkey" at bounding box center [319, 464] width 157 height 13
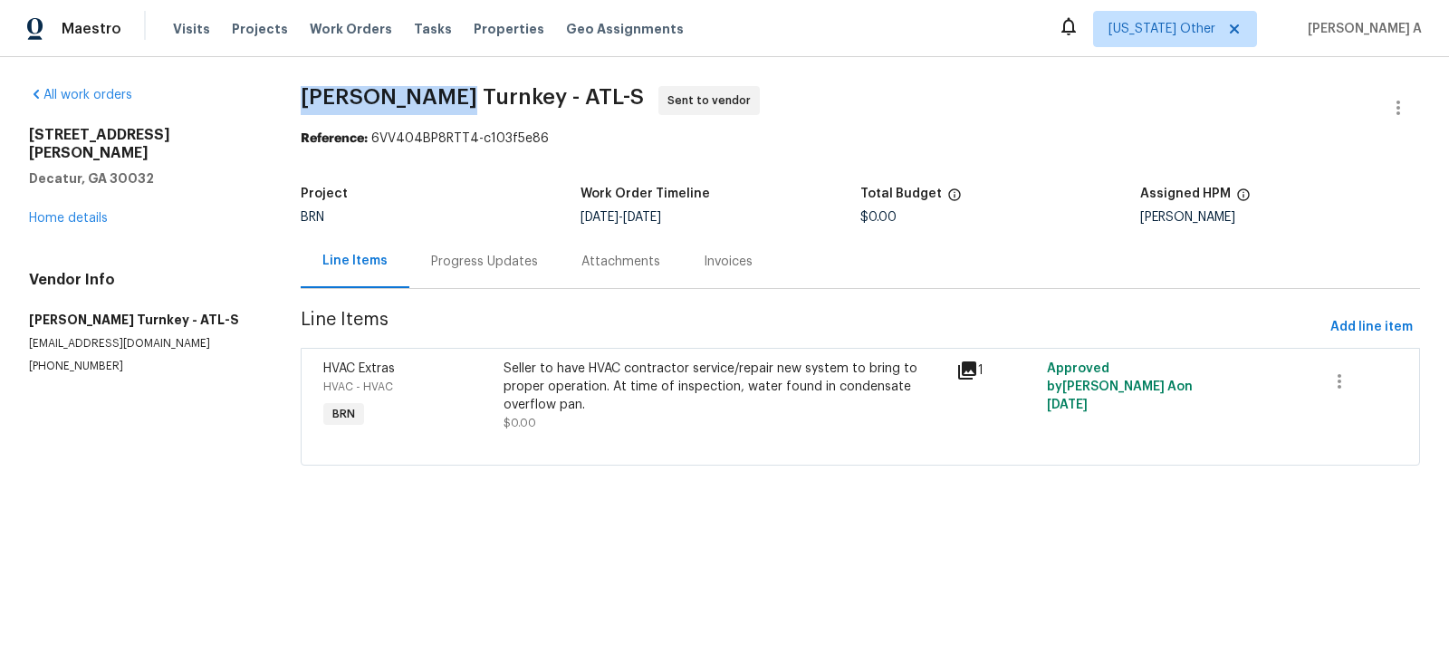
copy span "[PERSON_NAME] Turnkey"
drag, startPoint x: 284, startPoint y: 96, endPoint x: 437, endPoint y: 99, distance: 153.1
click at [437, 99] on div "All work orders [STREET_ADDRESS][PERSON_NAME] Home details Vendor Info [PERSON_…" at bounding box center [724, 286] width 1449 height 459
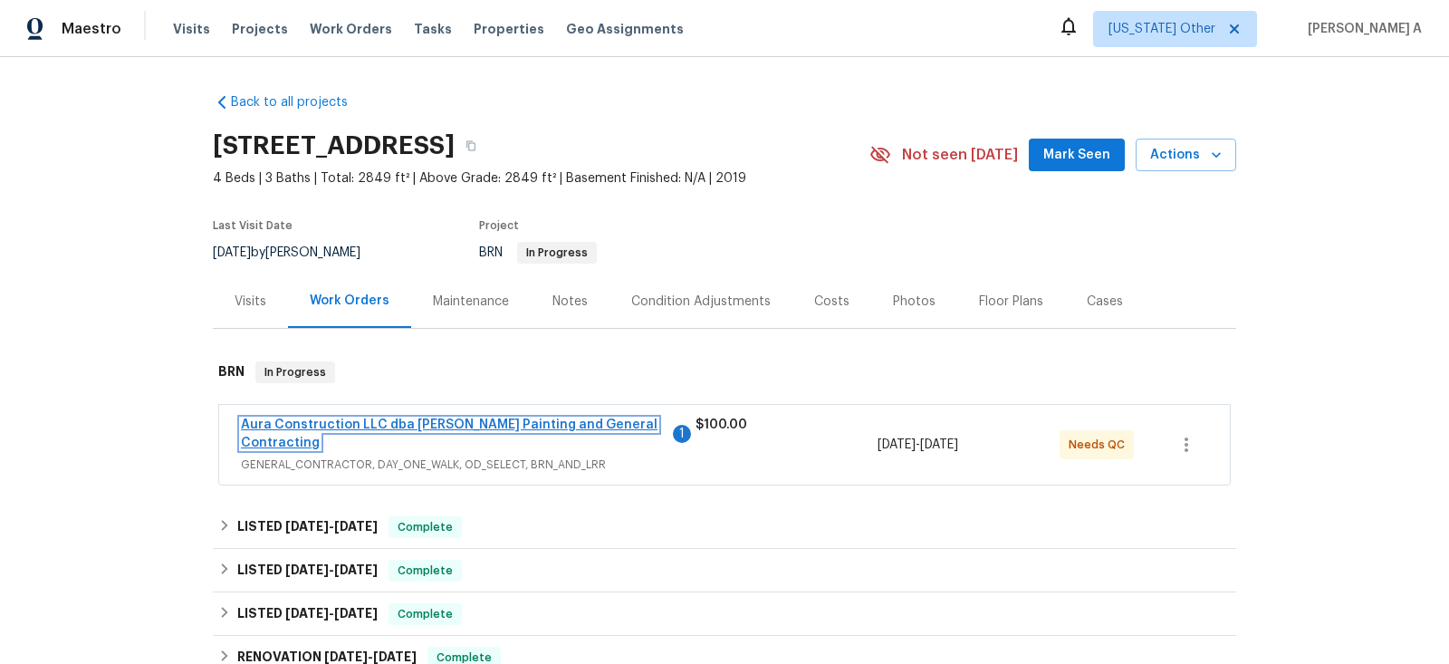
click at [591, 424] on link "Aura Construction LLC dba [PERSON_NAME] Painting and General Contracting" at bounding box center [449, 433] width 417 height 31
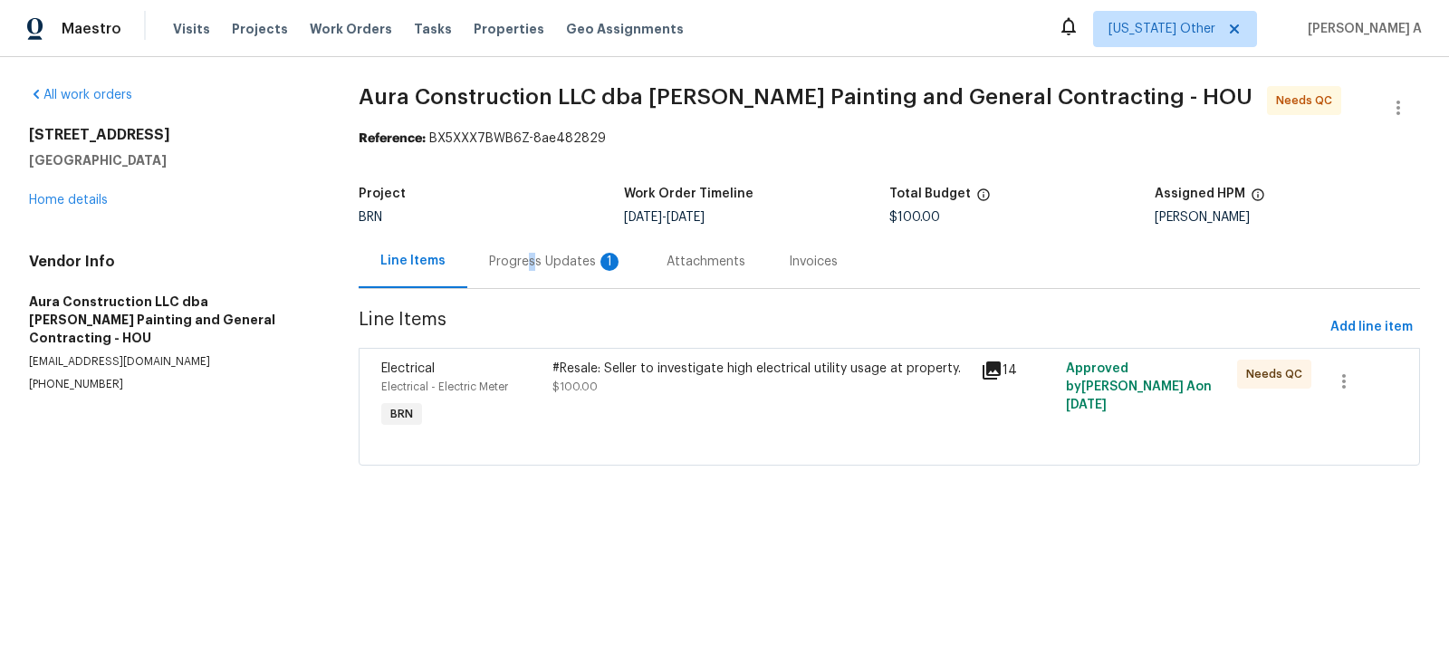
click at [525, 255] on div "Progress Updates 1" at bounding box center [556, 262] width 134 height 18
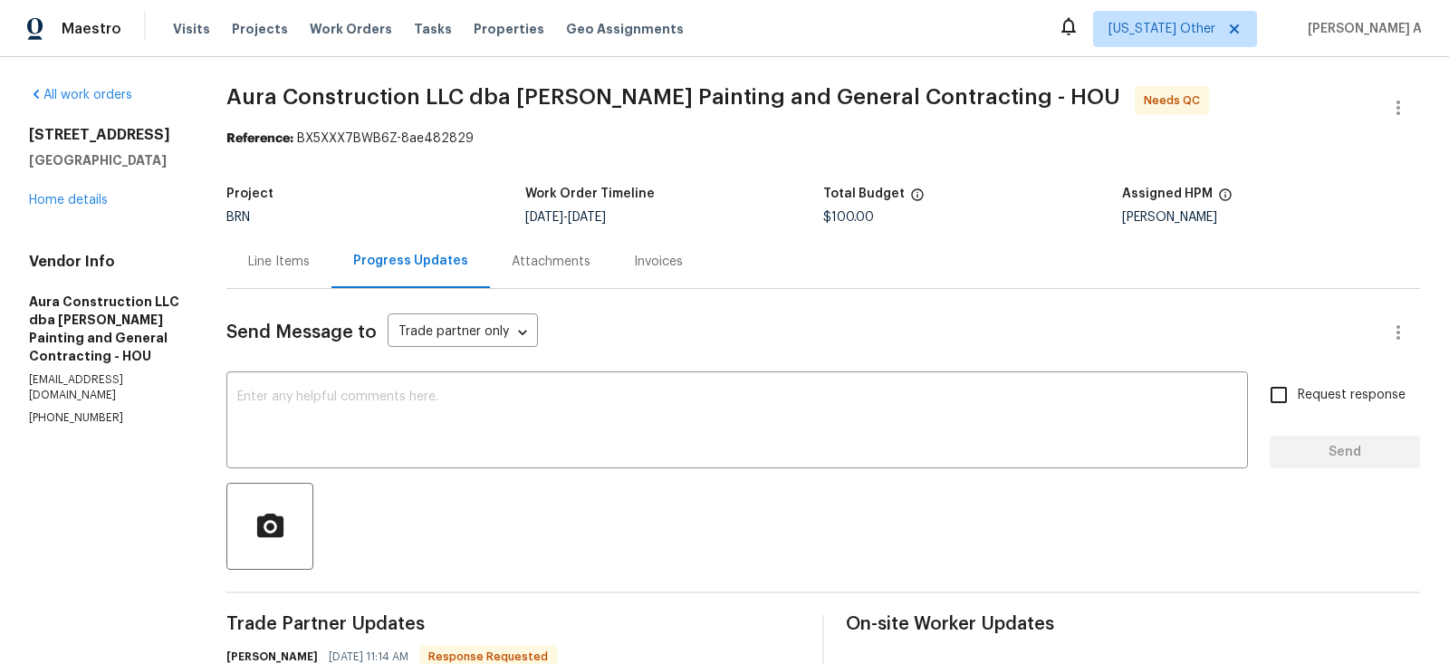
click at [269, 273] on div "Line Items" at bounding box center [278, 261] width 105 height 53
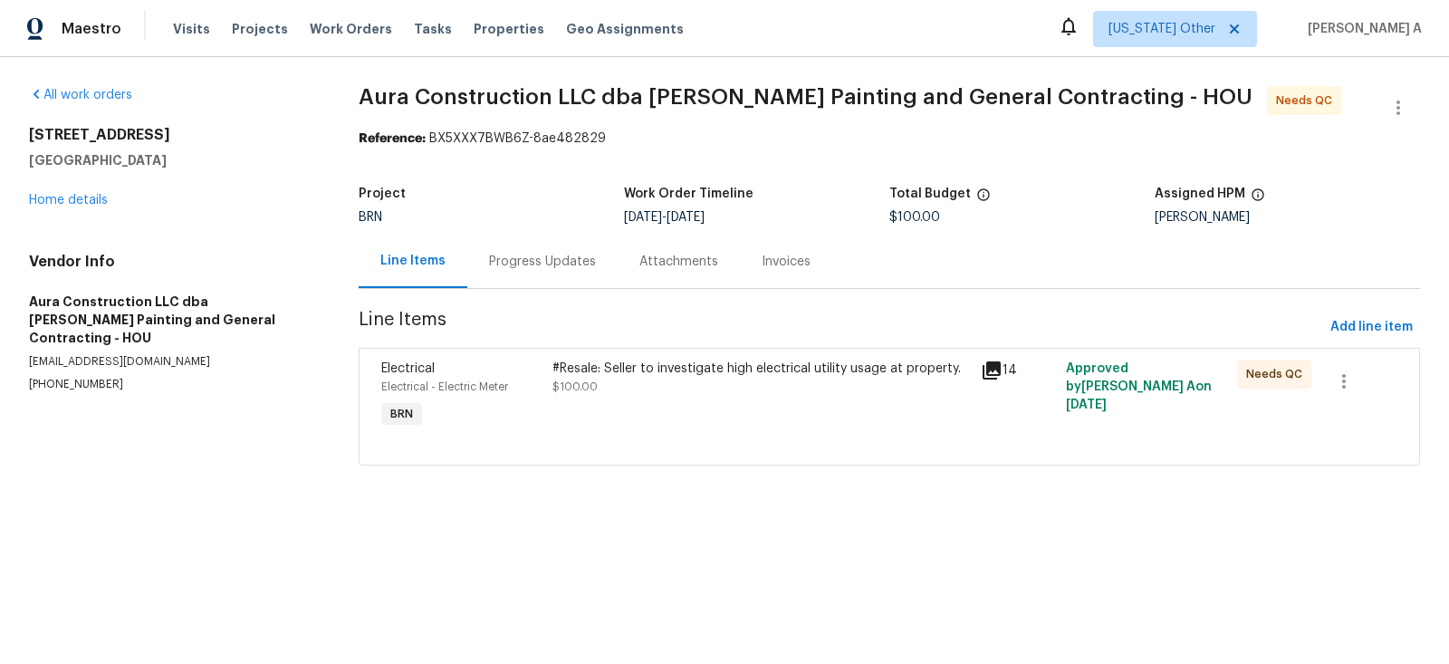
click at [467, 258] on div "Progress Updates" at bounding box center [542, 261] width 150 height 53
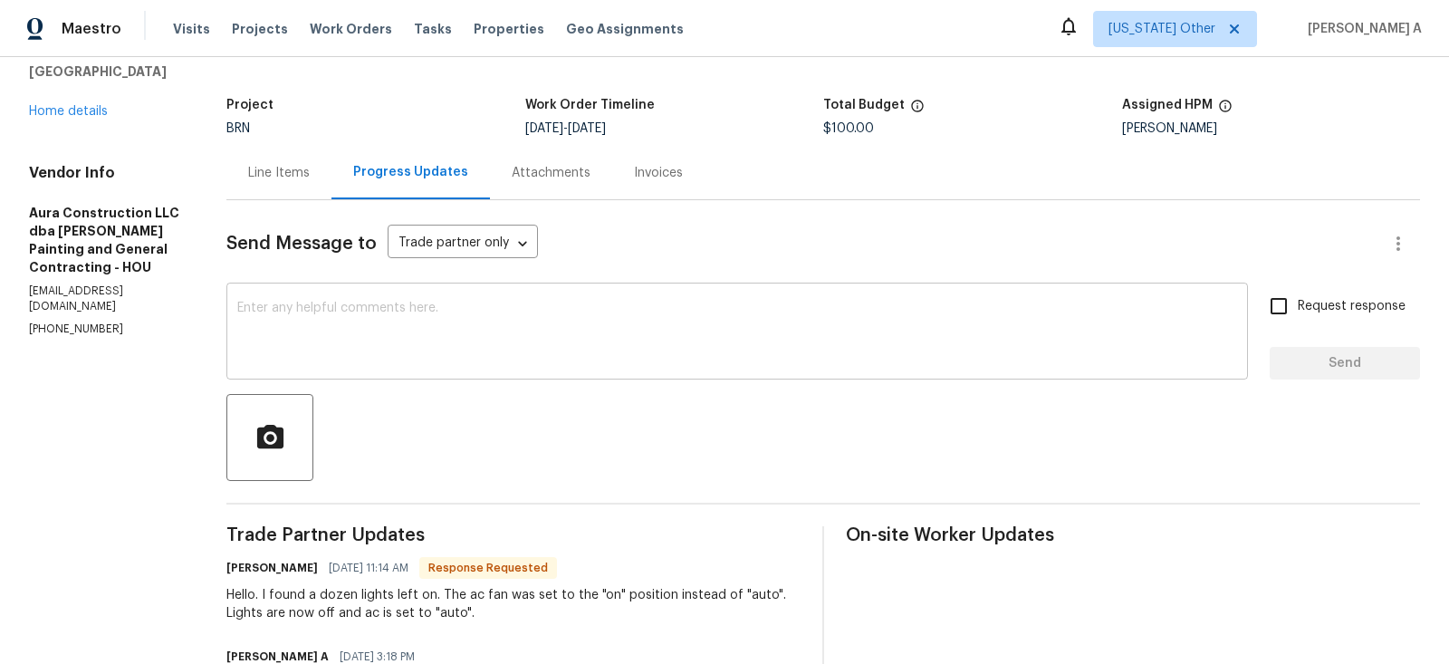
scroll to position [103, 0]
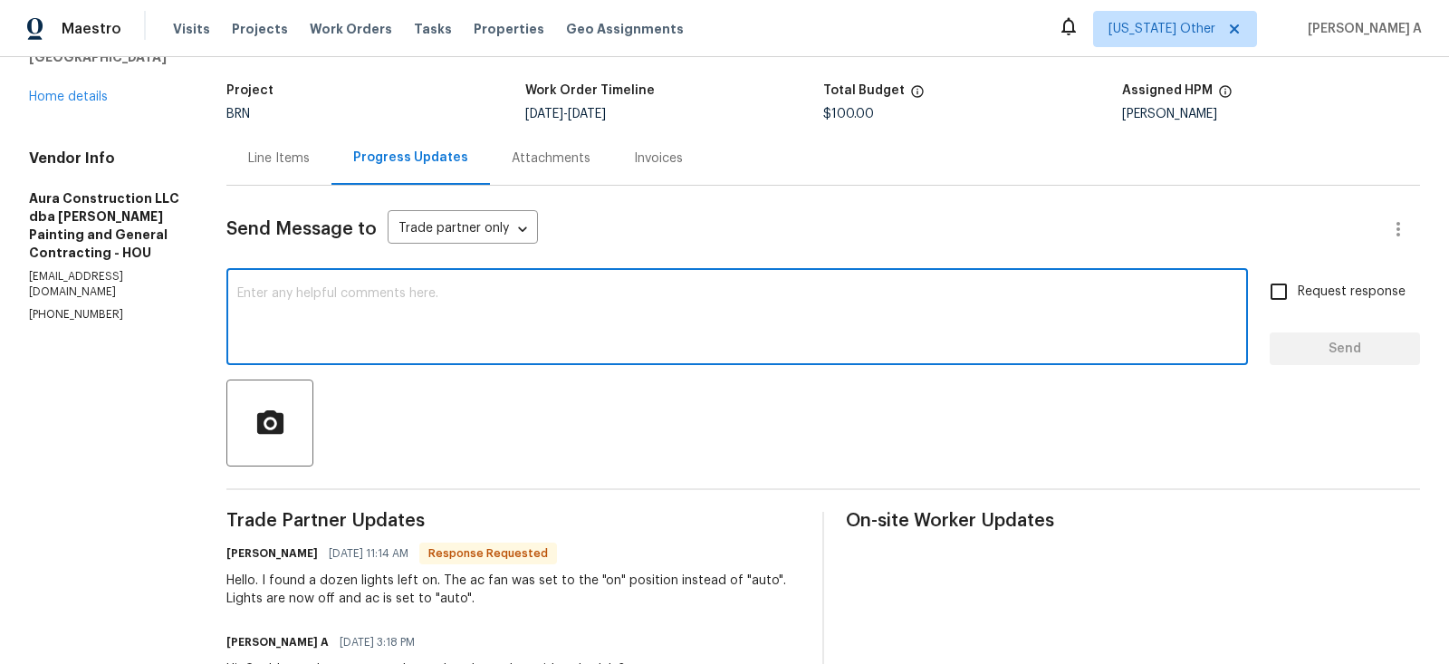
click at [503, 332] on textarea at bounding box center [737, 318] width 1000 height 63
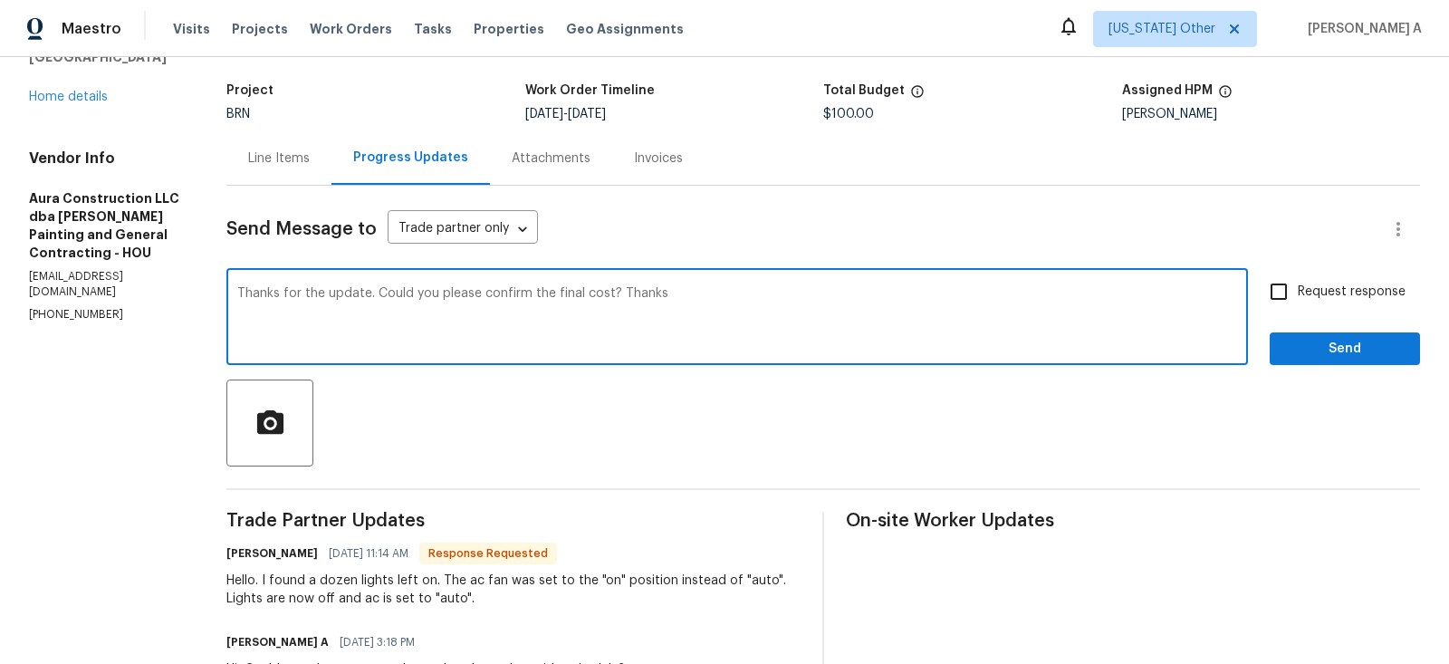
type textarea "Thanks for the update. Could you please confirm the final cost? Thanks"
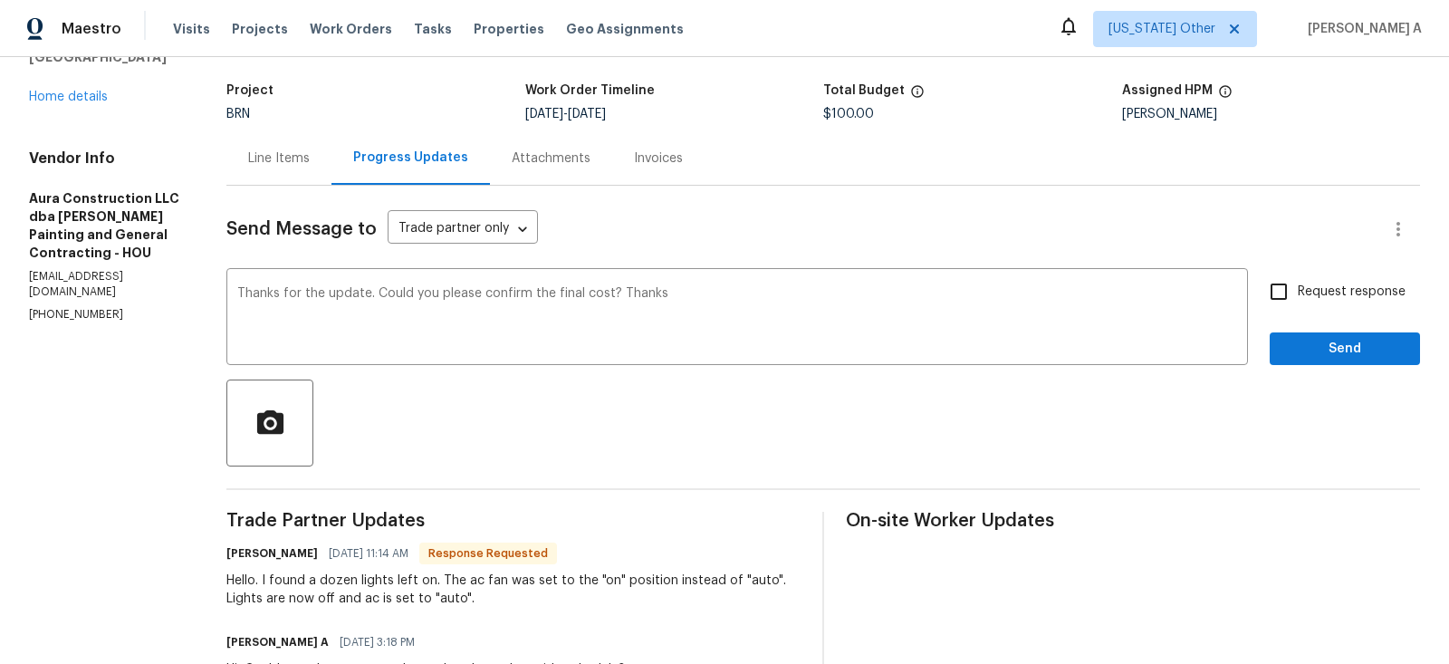
click at [1312, 307] on label "Request response" at bounding box center [1333, 292] width 146 height 38
click at [1298, 307] on input "Request response" at bounding box center [1279, 292] width 38 height 38
checkbox input "true"
click at [1340, 349] on span "Send" at bounding box center [1344, 349] width 121 height 23
